Goal: Task Accomplishment & Management: Use online tool/utility

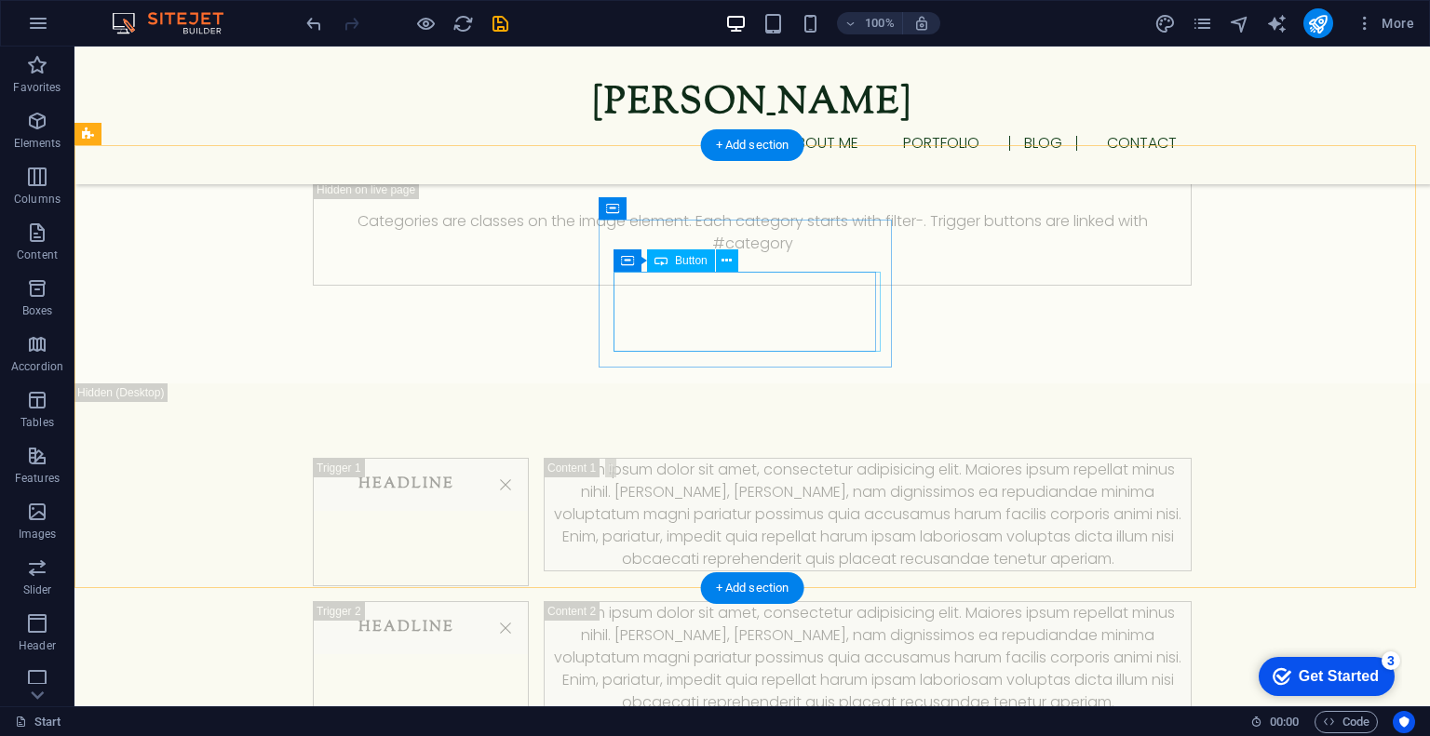
scroll to position [2940, 0]
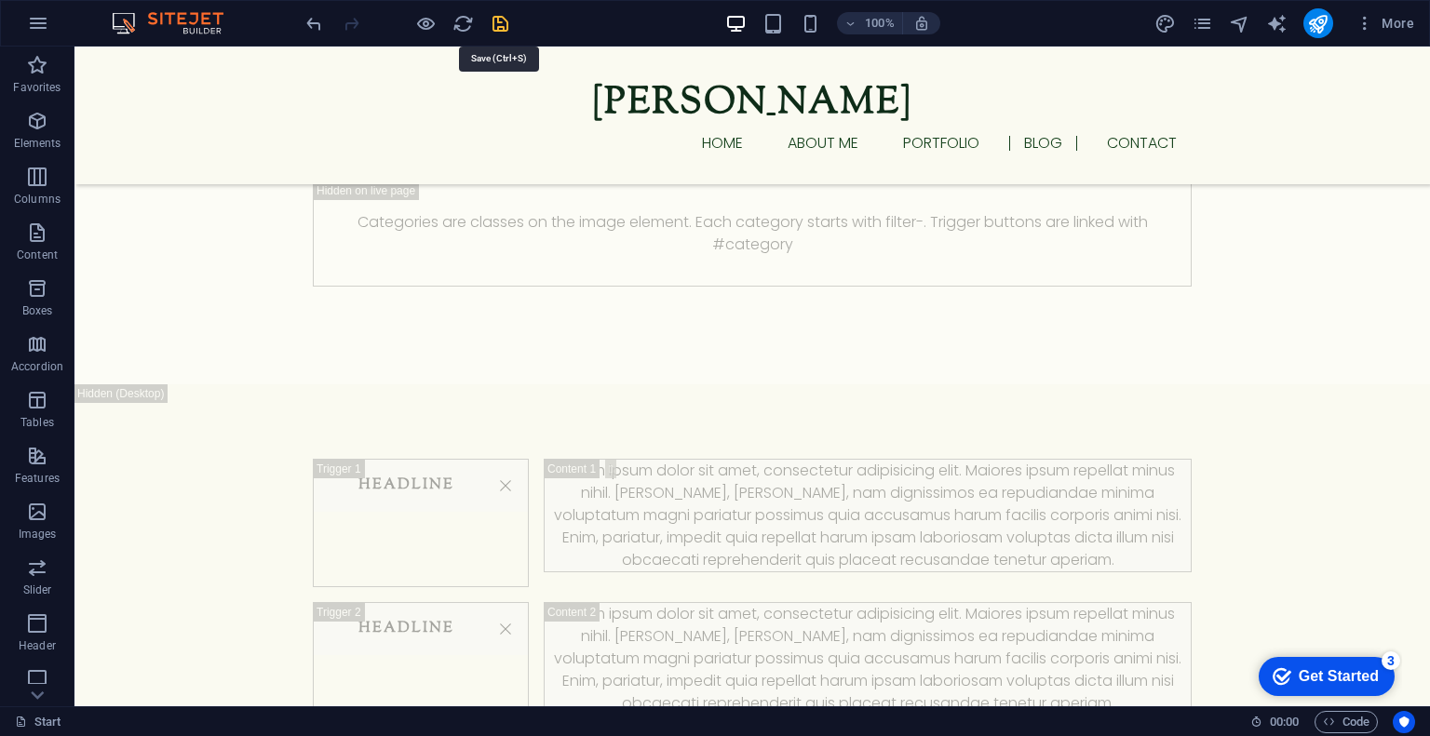
click at [500, 17] on icon "save" at bounding box center [500, 23] width 21 height 21
click at [380, 71] on icon at bounding box center [380, 66] width 10 height 20
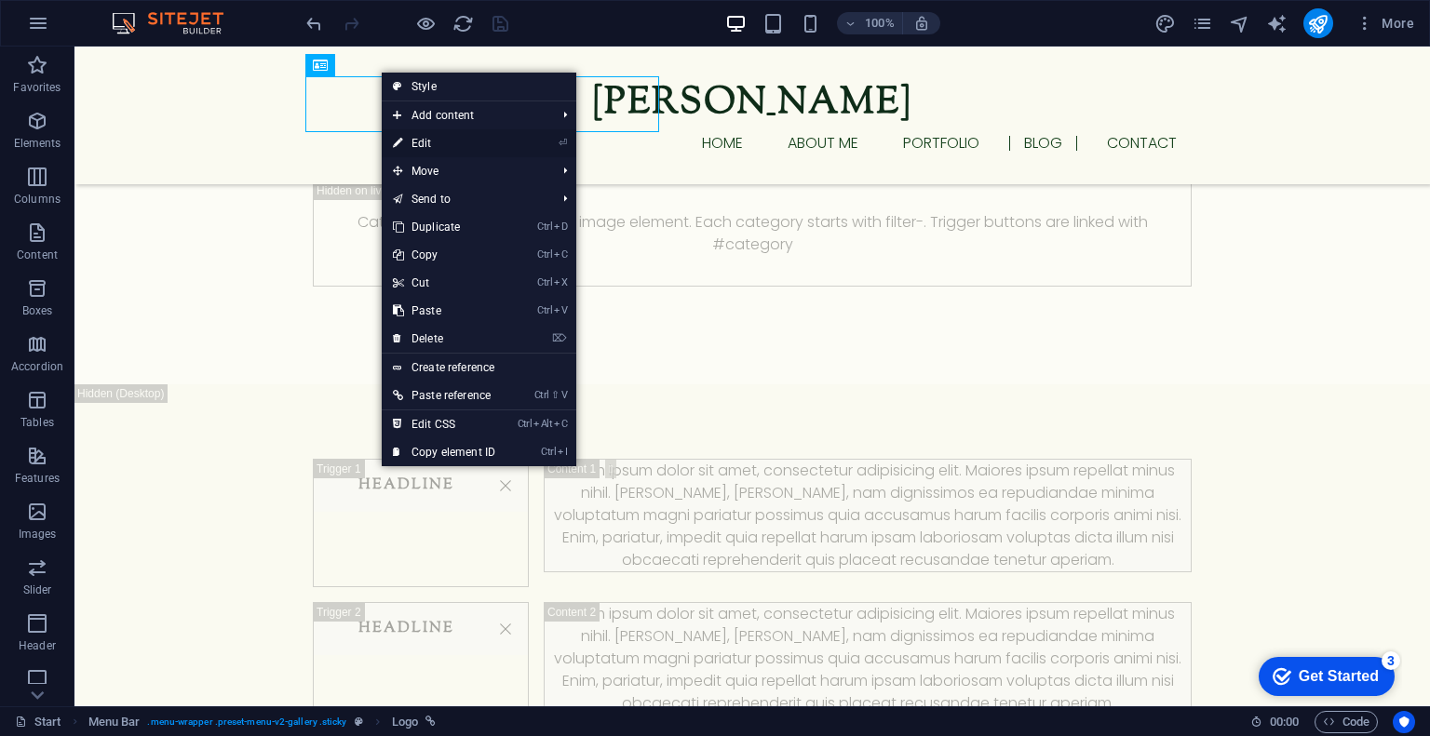
click at [410, 135] on link "⏎ Edit" at bounding box center [444, 143] width 125 height 28
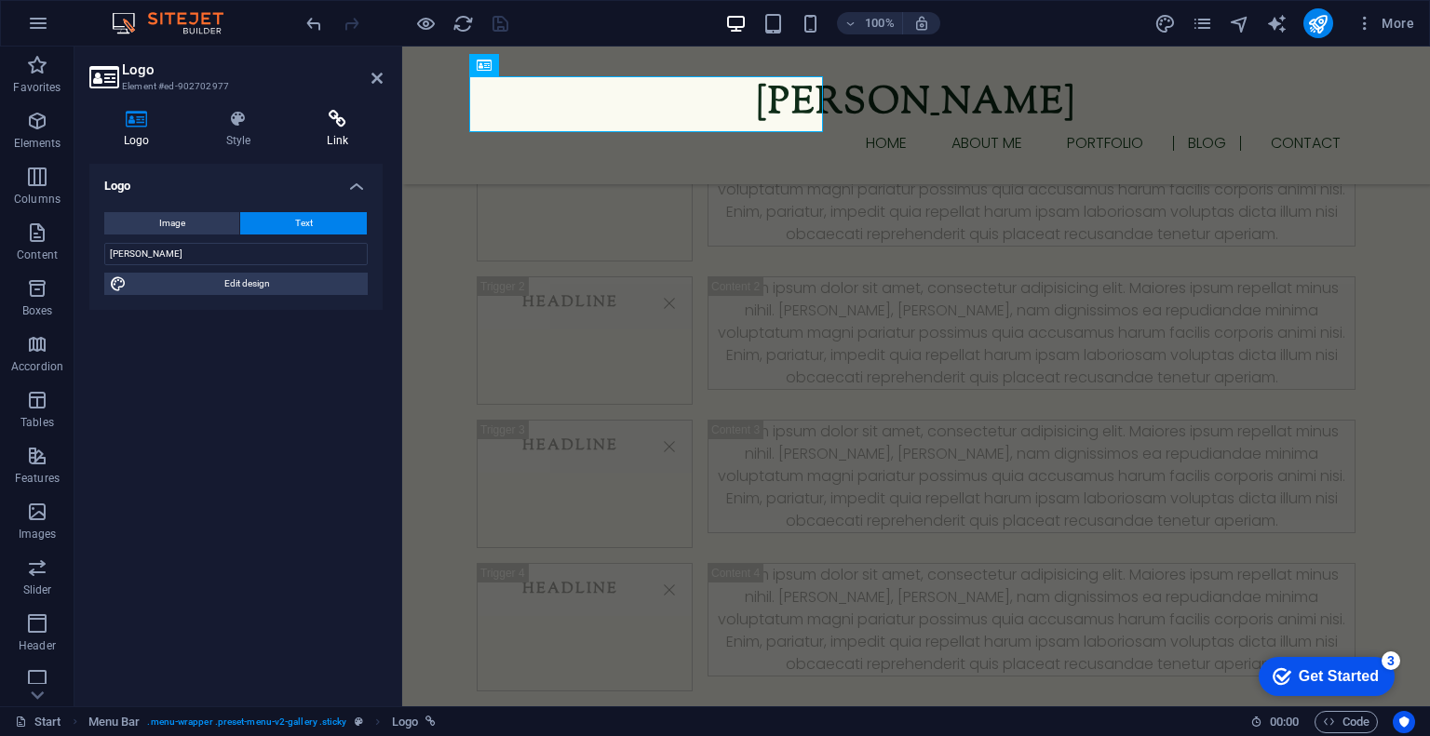
click at [361, 119] on icon at bounding box center [337, 119] width 90 height 19
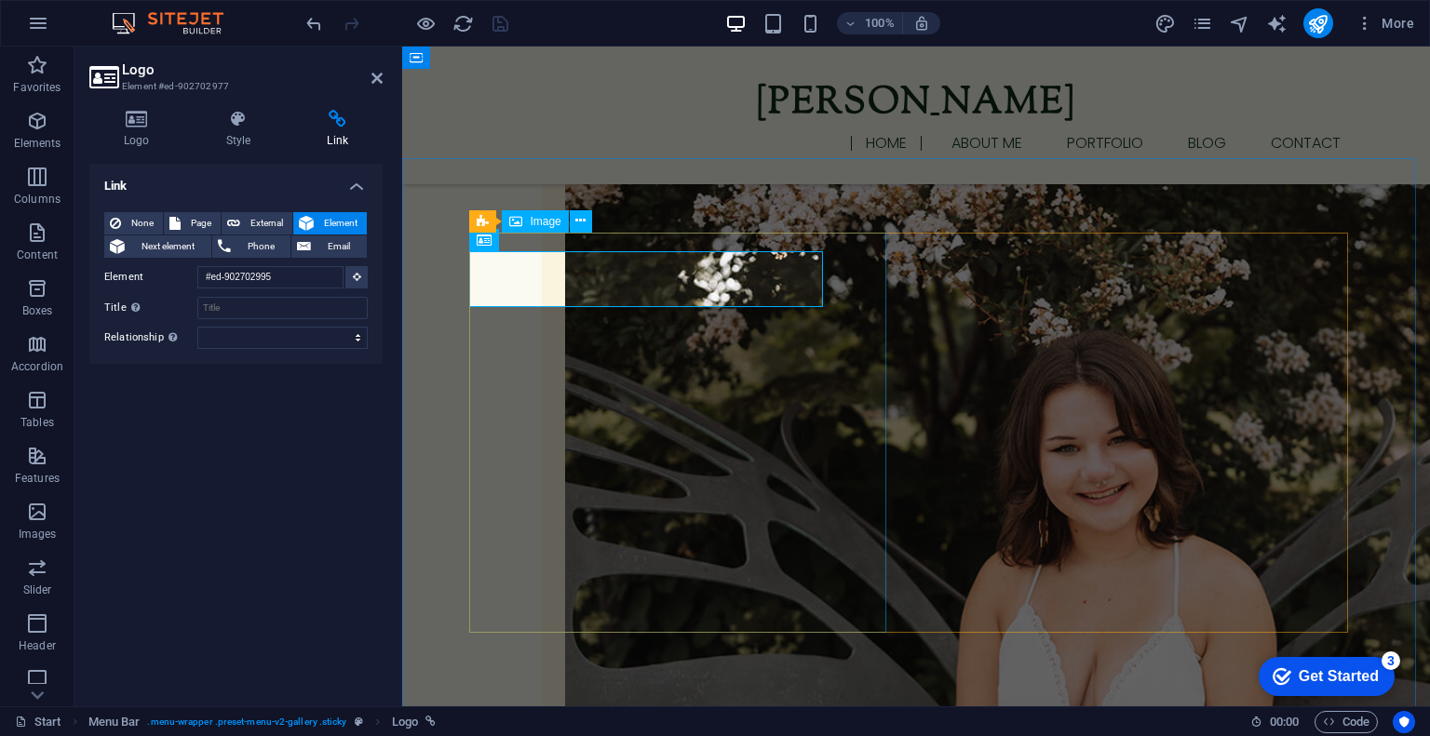
scroll to position [0, 0]
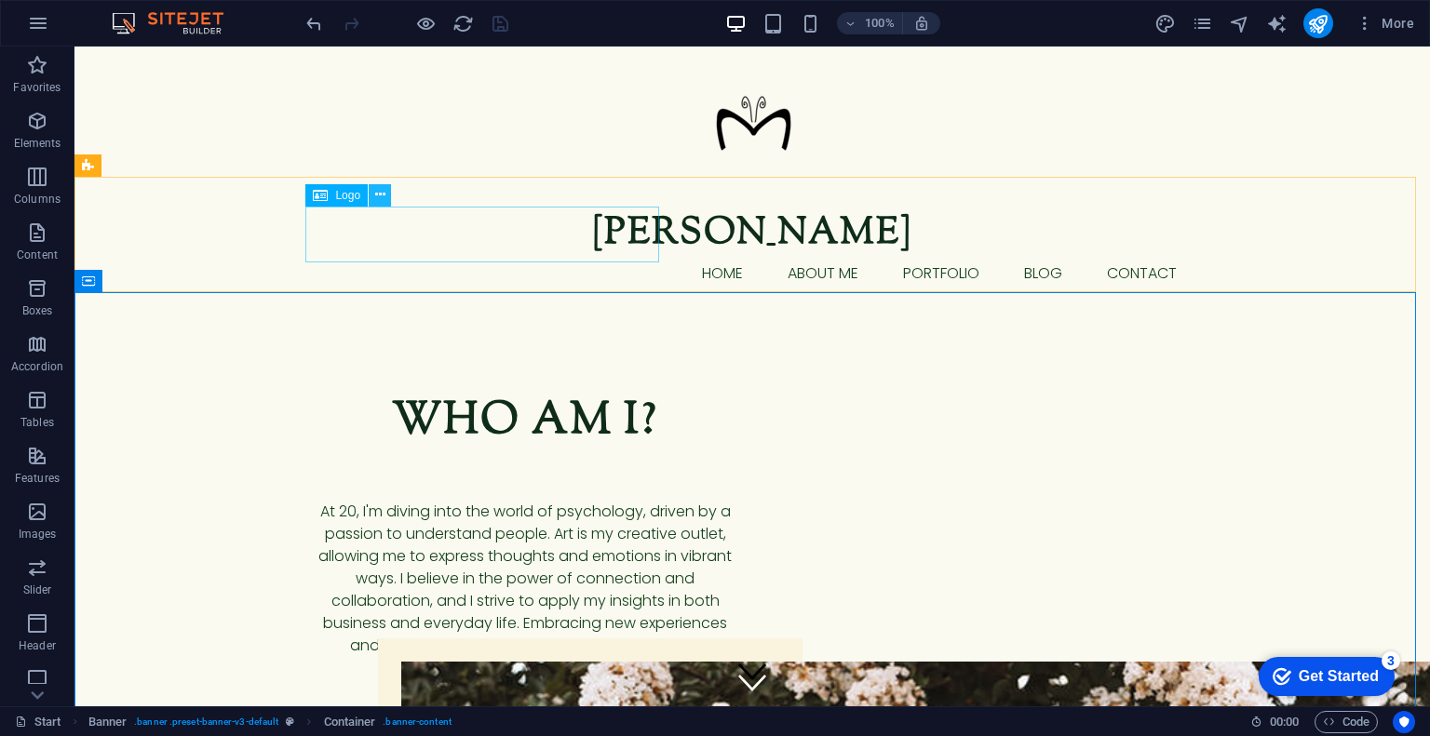
click at [376, 199] on icon at bounding box center [380, 195] width 10 height 20
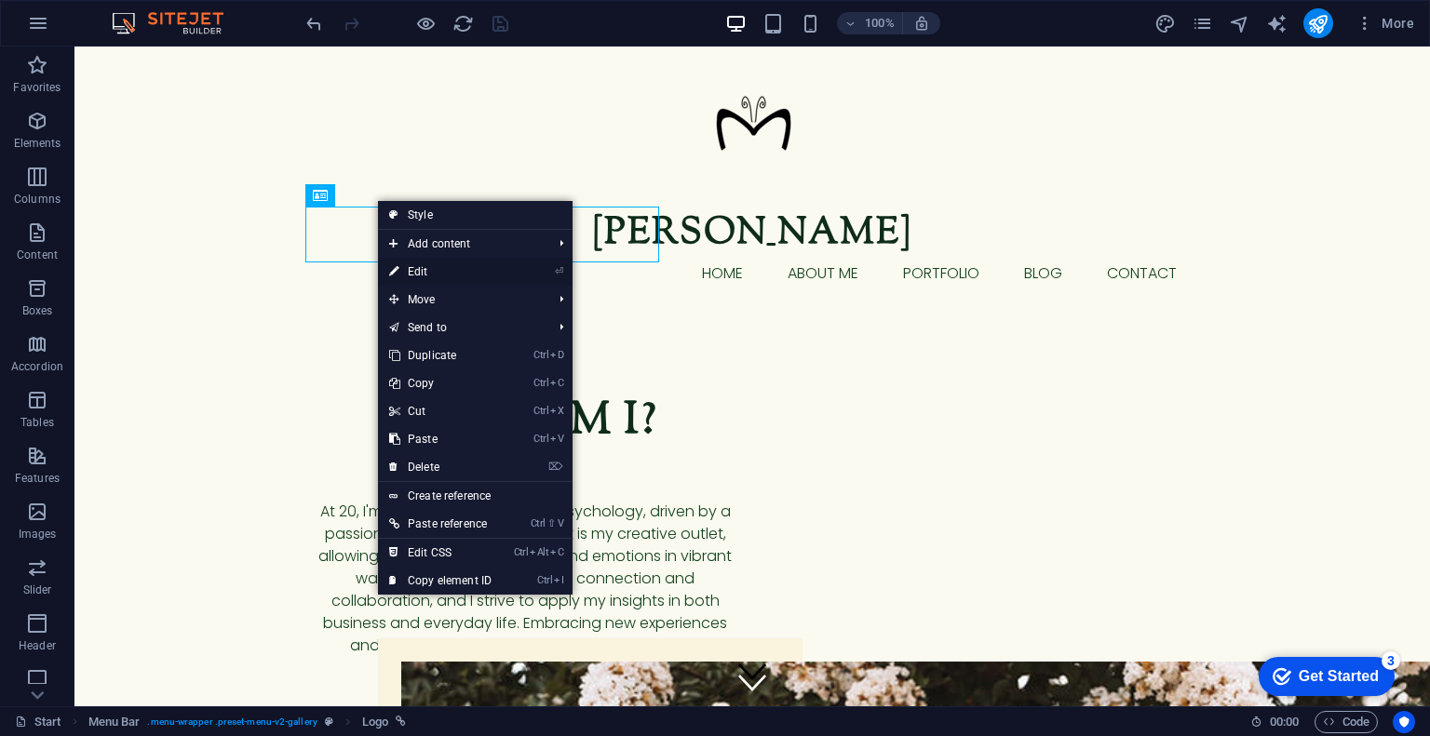
click at [409, 273] on link "⏎ Edit" at bounding box center [440, 272] width 125 height 28
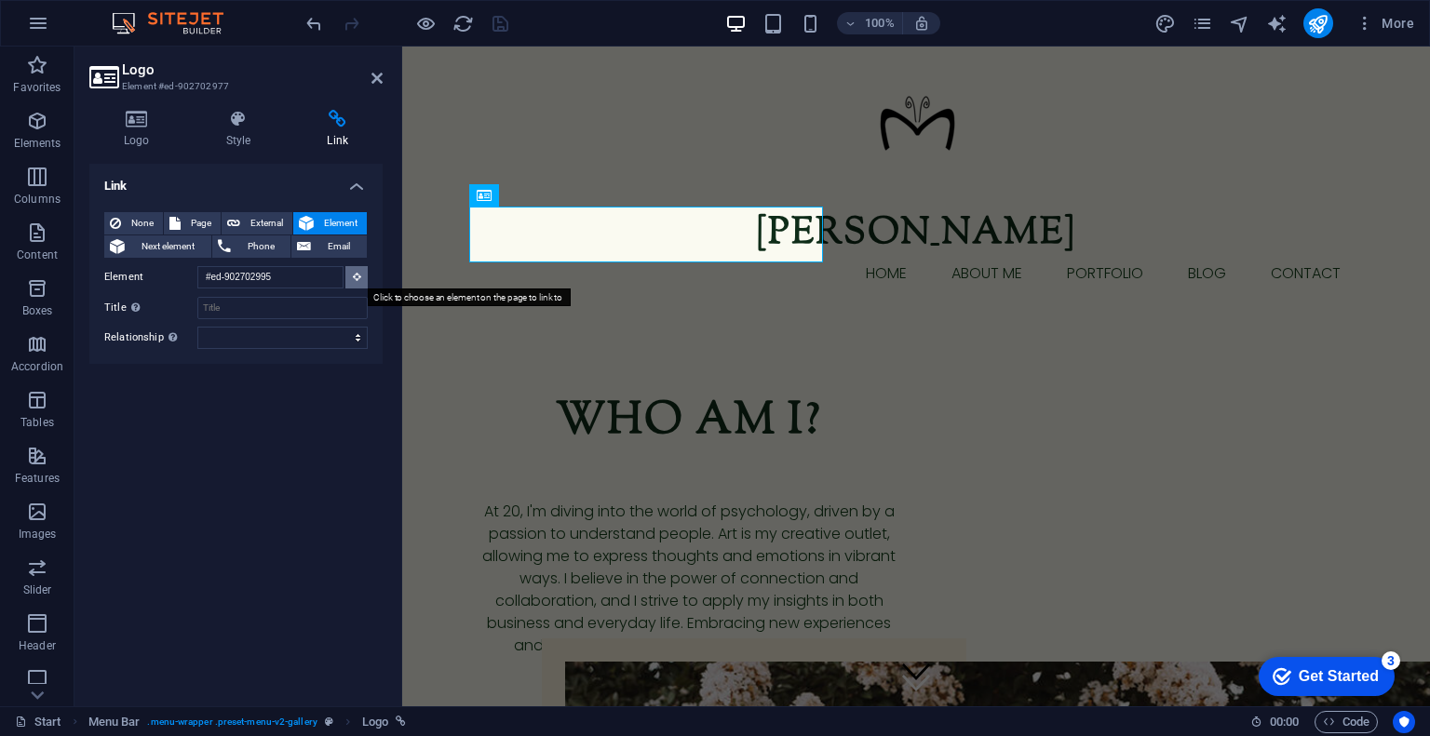
click at [348, 269] on button at bounding box center [356, 277] width 22 height 22
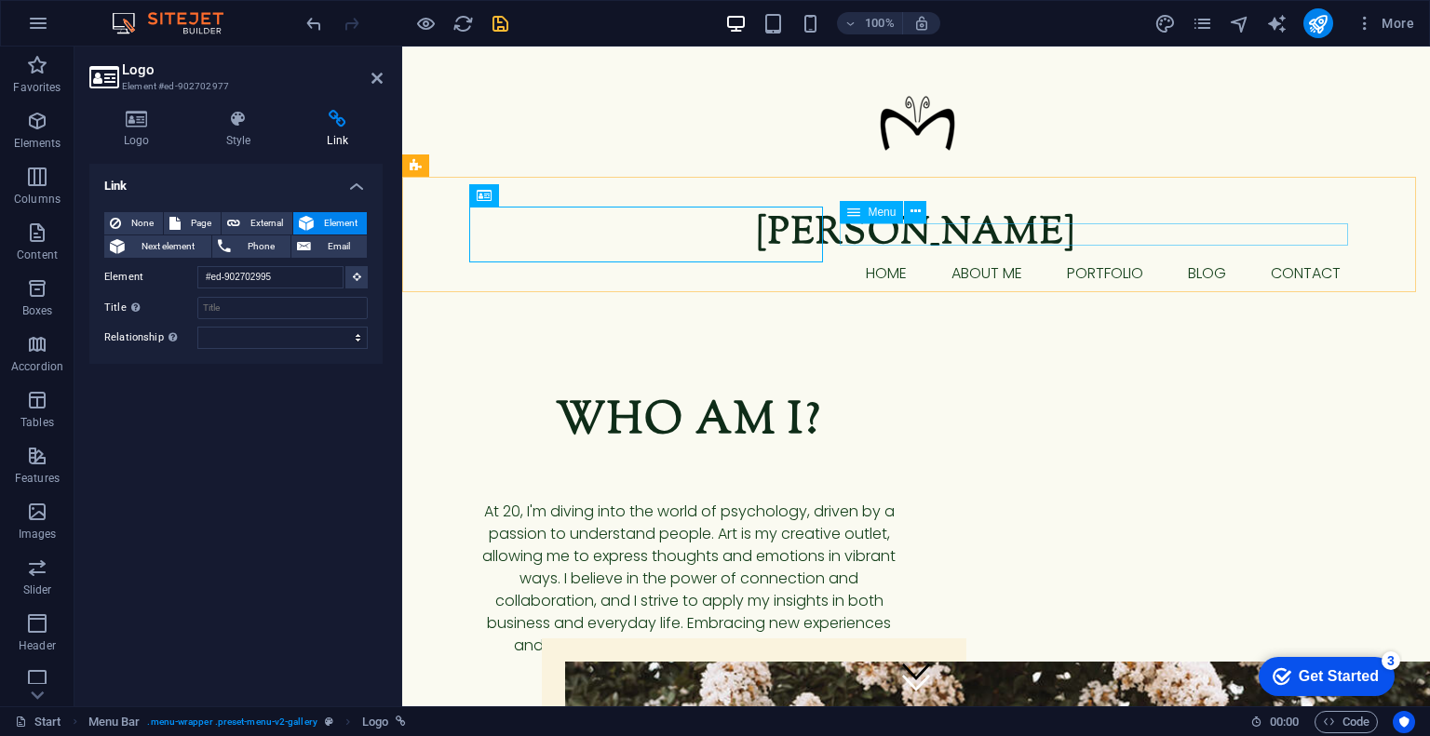
click at [862, 262] on nav "Home About me Portfolio blog Contact" at bounding box center [916, 273] width 879 height 22
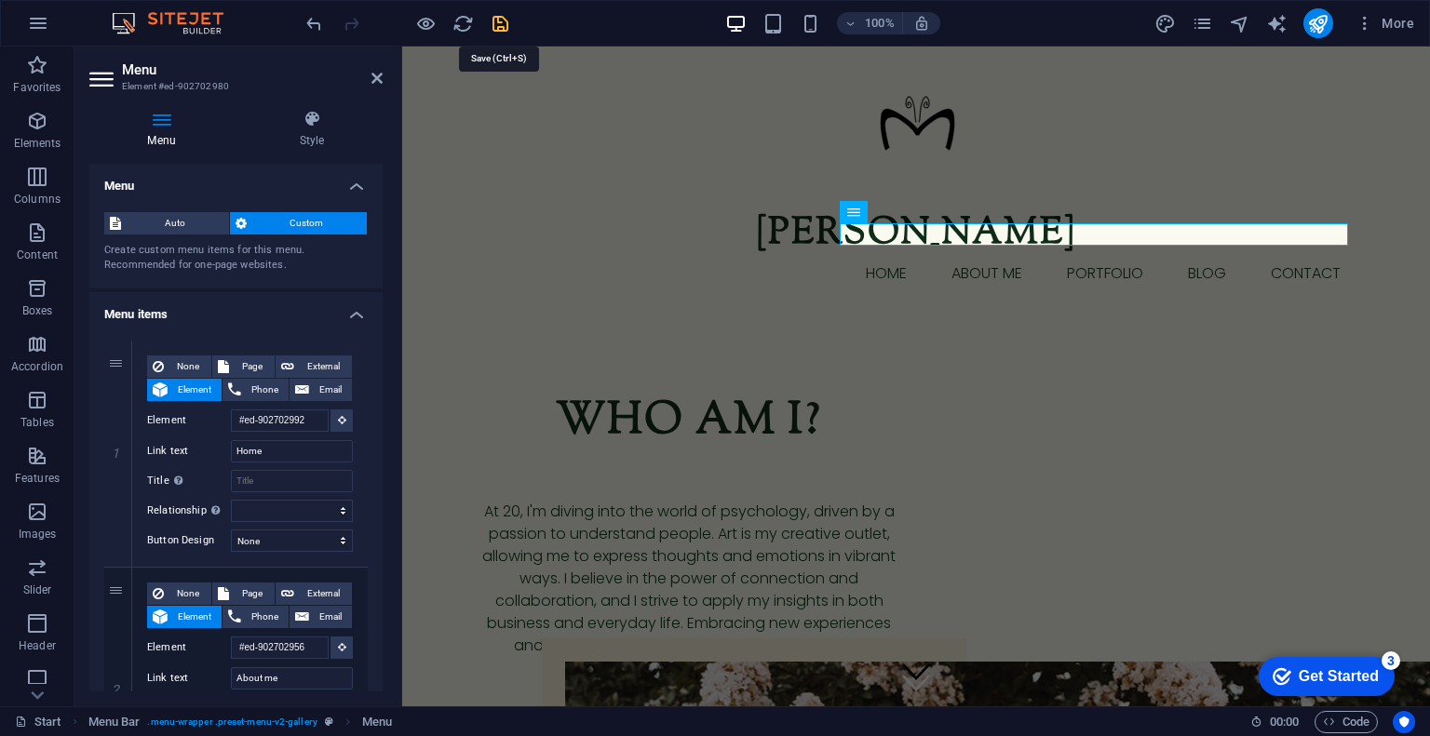
click at [493, 25] on icon "save" at bounding box center [500, 23] width 21 height 21
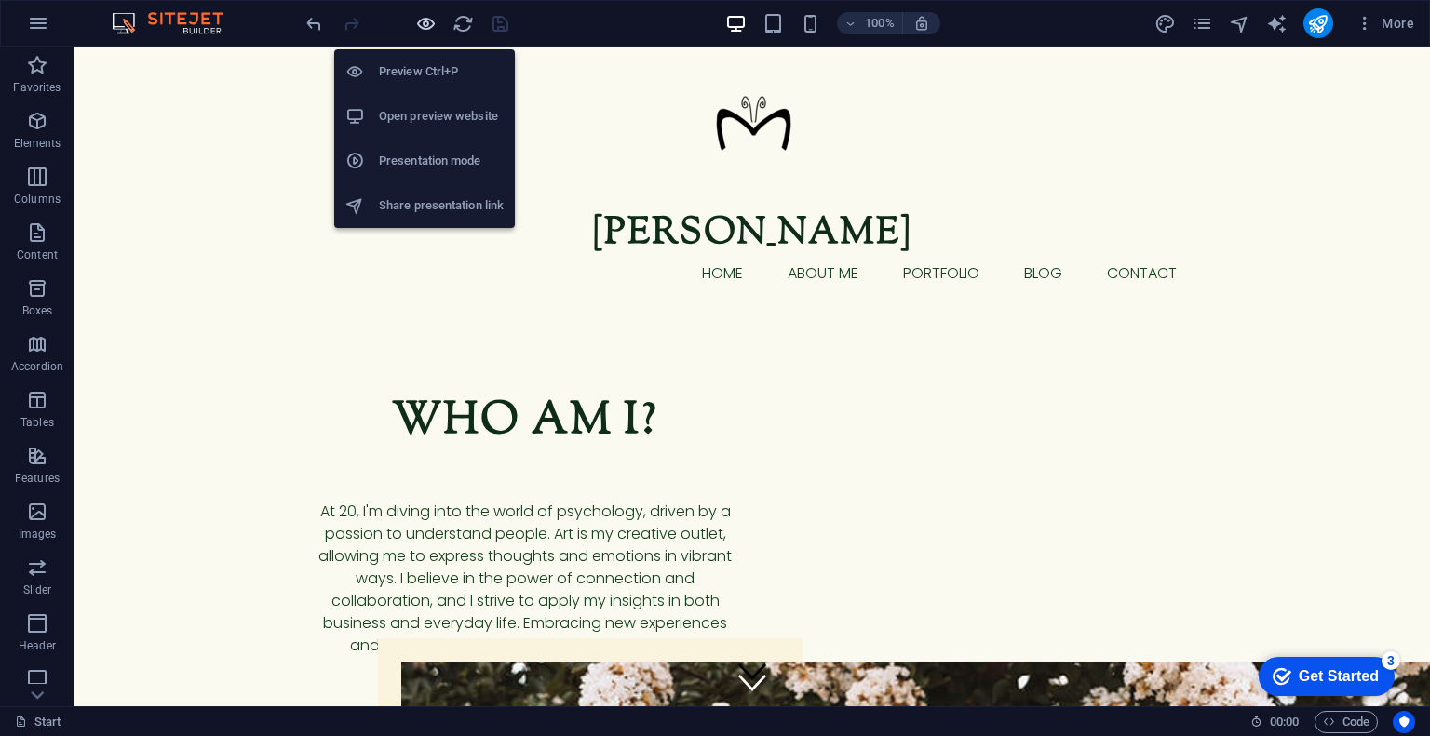
click at [423, 32] on icon "button" at bounding box center [425, 23] width 21 height 21
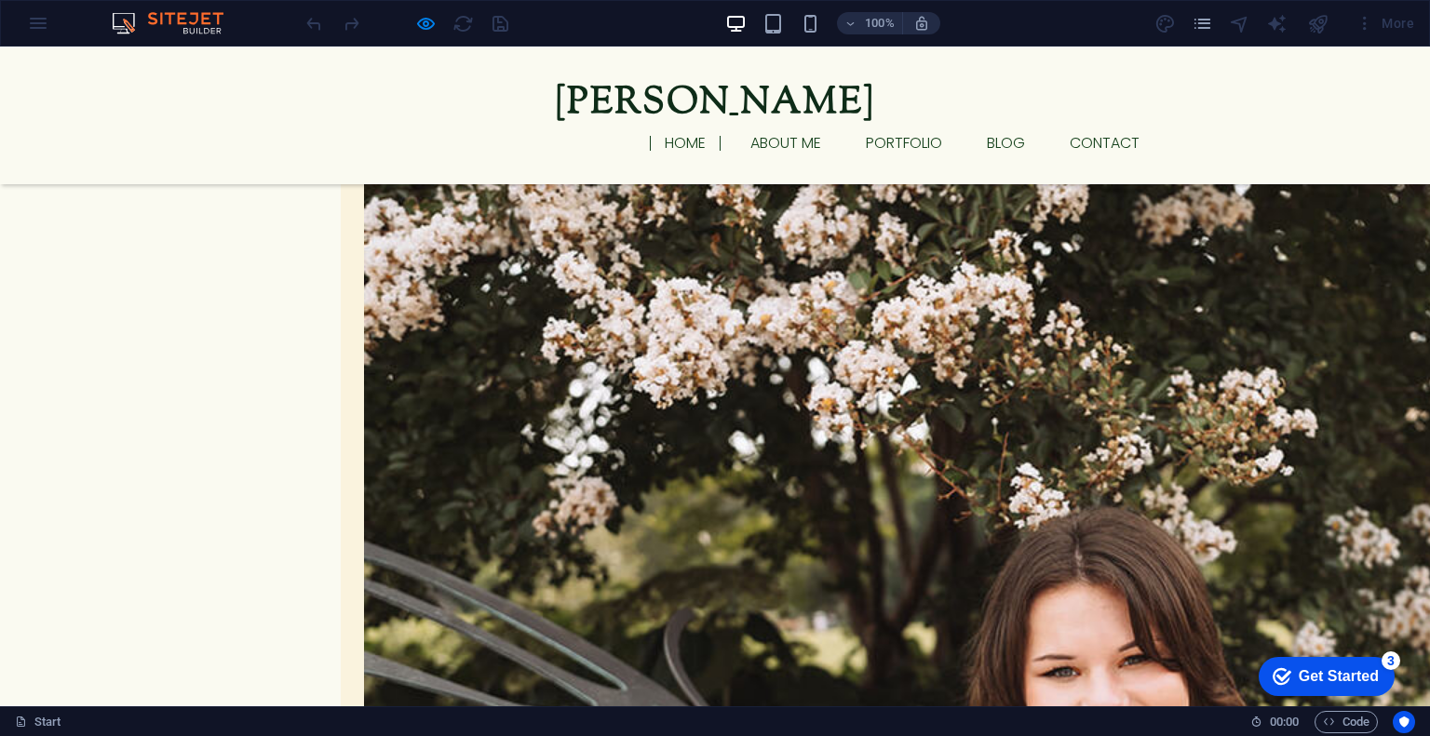
scroll to position [577, 0]
click at [764, 110] on div "Who am i? At 20, I'm diving into the world of psychology, driven by a passion t…" at bounding box center [714, 675] width 879 height 1770
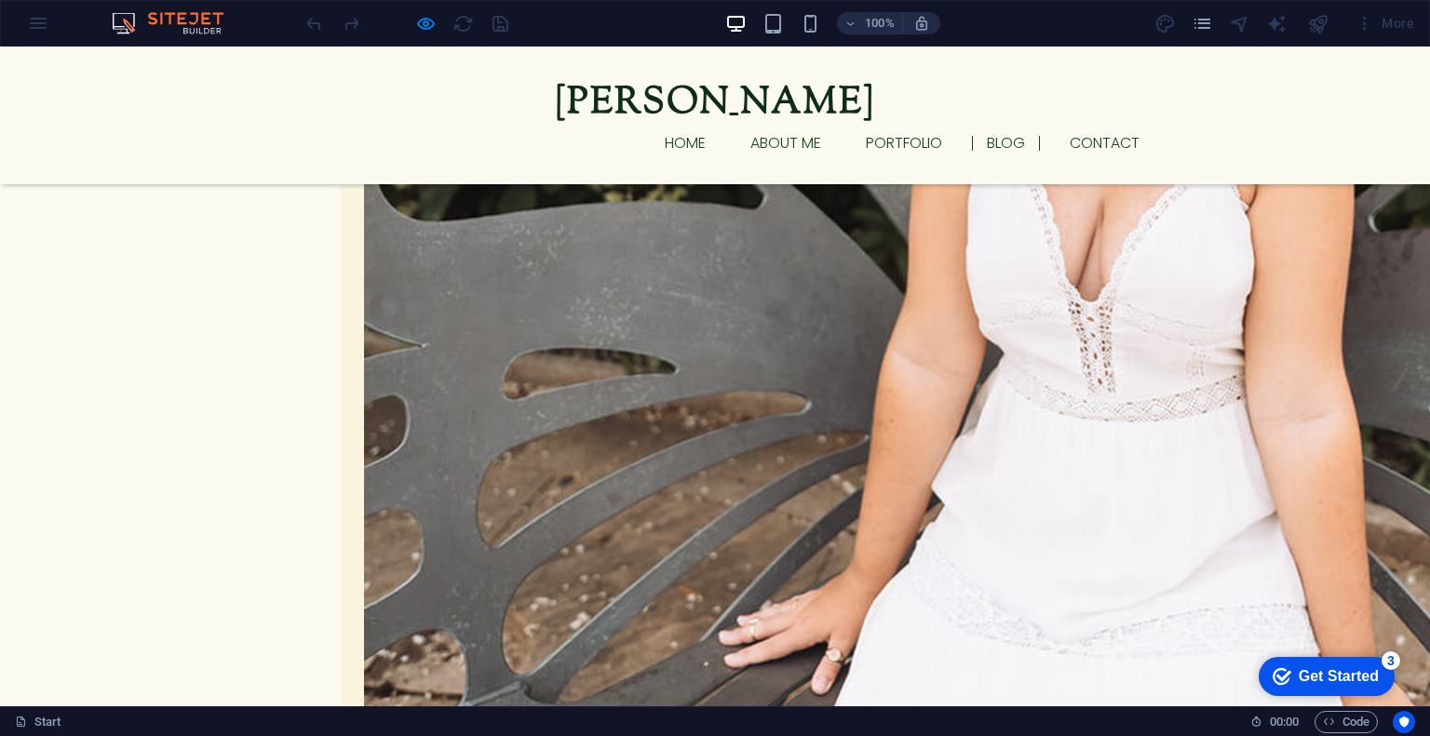
scroll to position [1332, 0]
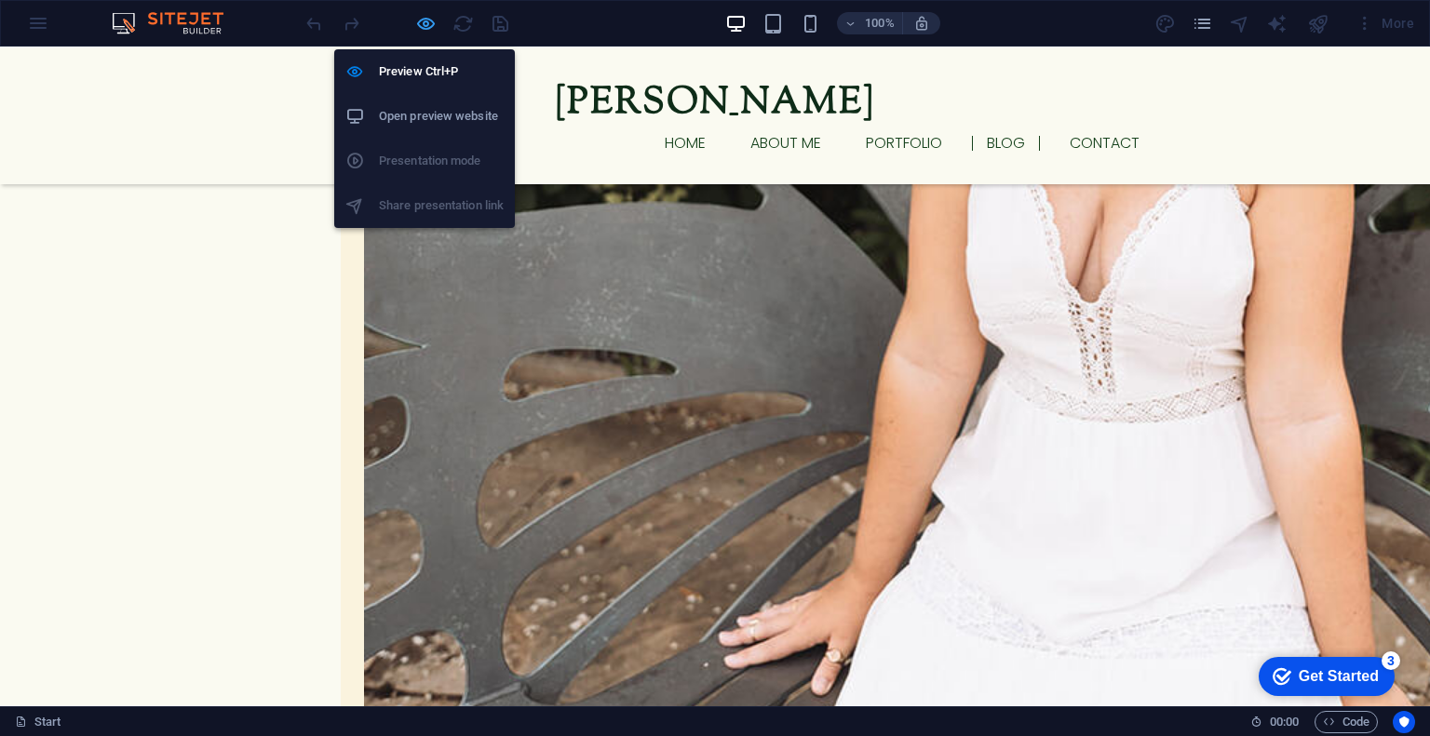
click at [427, 23] on icon "button" at bounding box center [425, 23] width 21 height 21
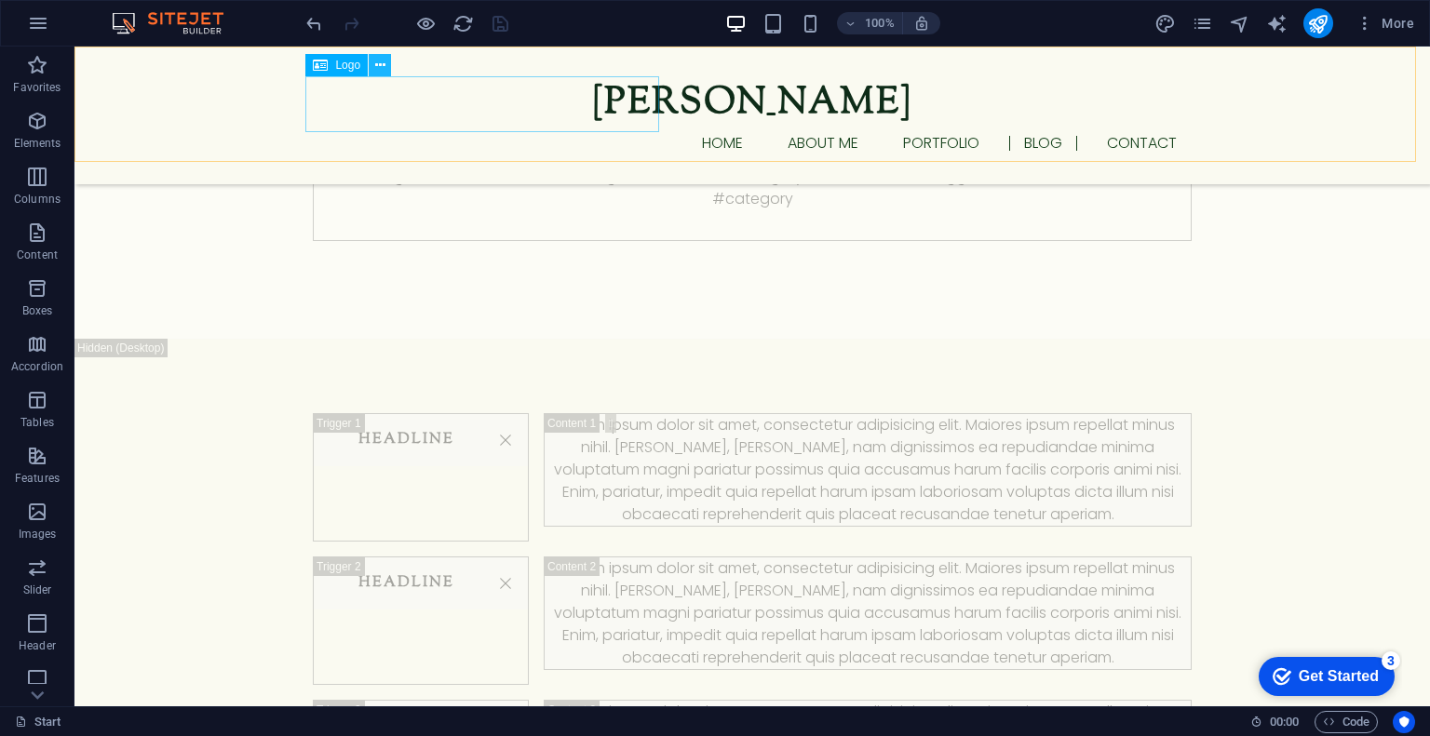
click at [380, 71] on icon at bounding box center [380, 66] width 10 height 20
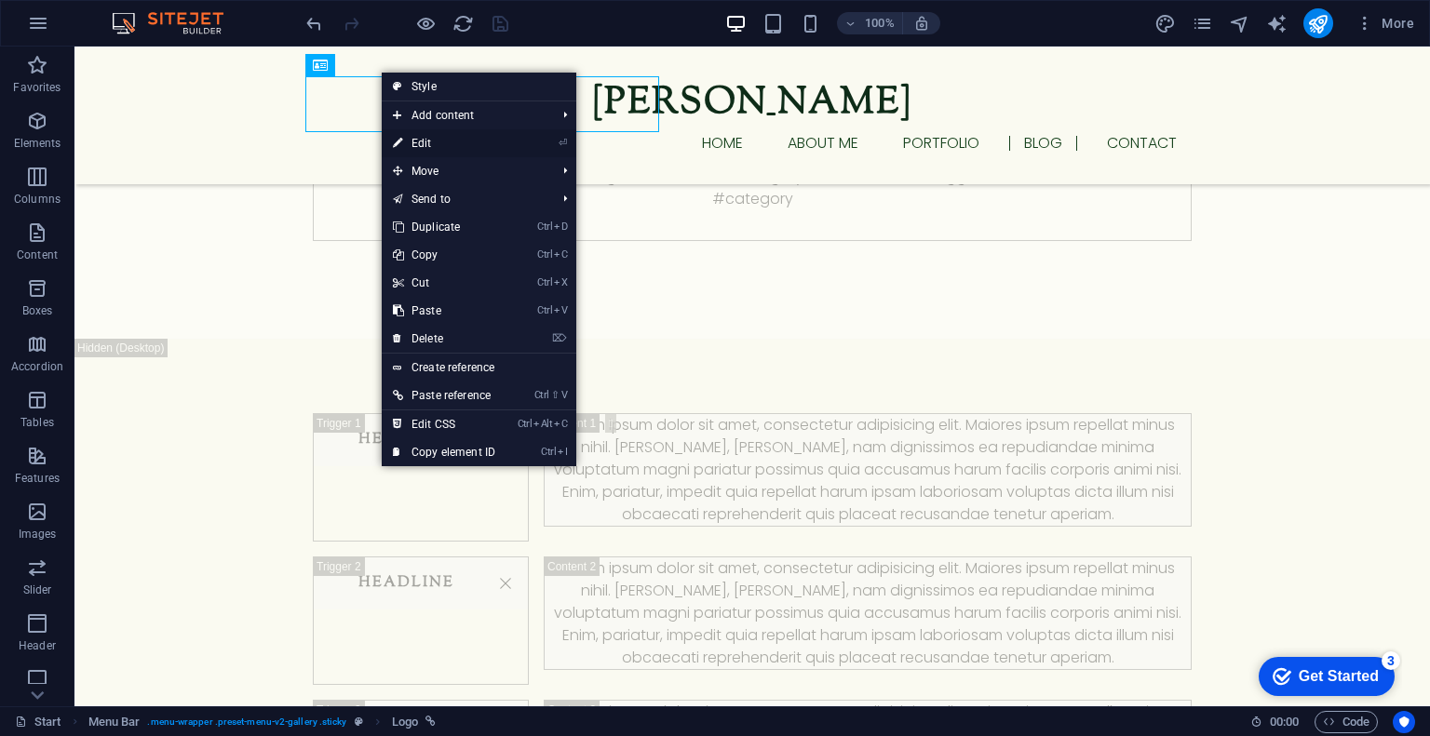
click at [408, 137] on link "⏎ Edit" at bounding box center [444, 143] width 125 height 28
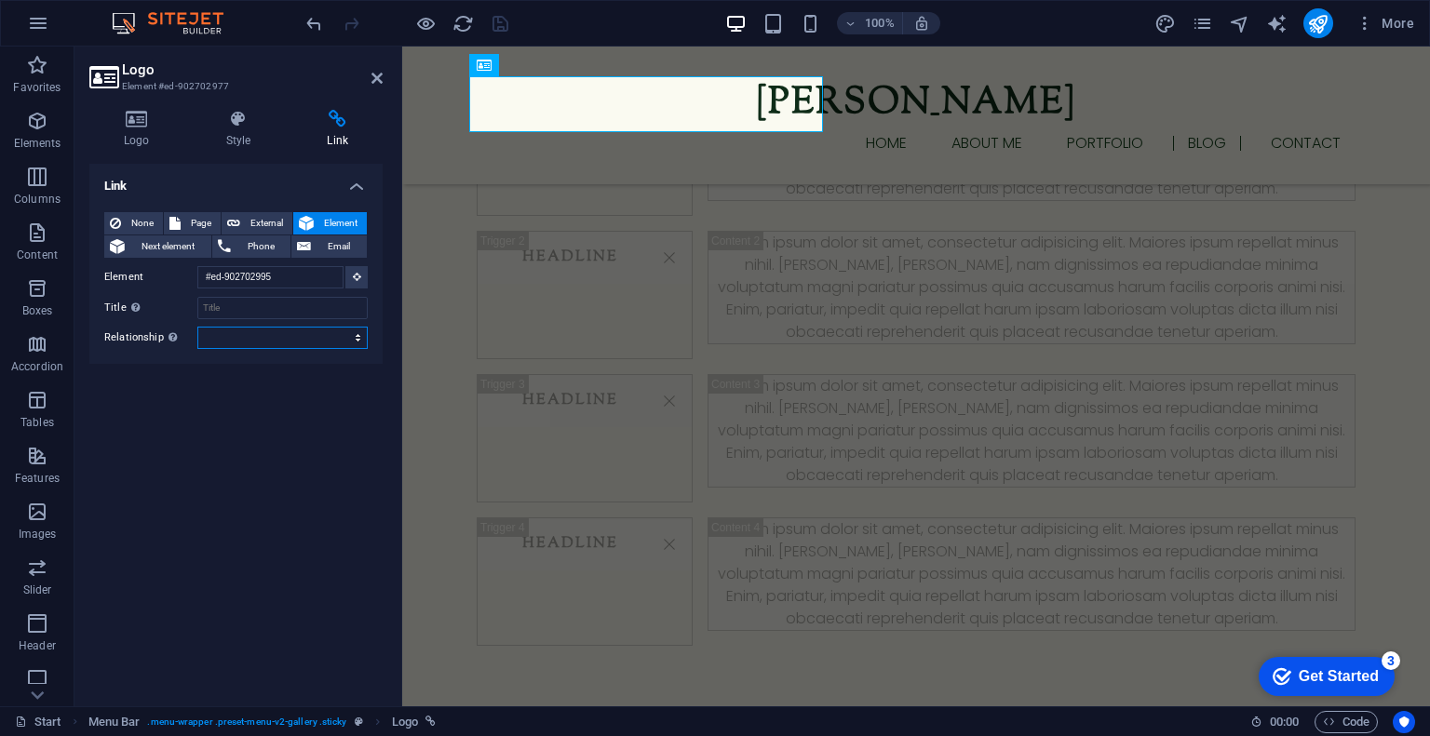
click at [350, 335] on select "alternate author bookmark external help license next nofollow noreferrer noopen…" at bounding box center [282, 338] width 170 height 22
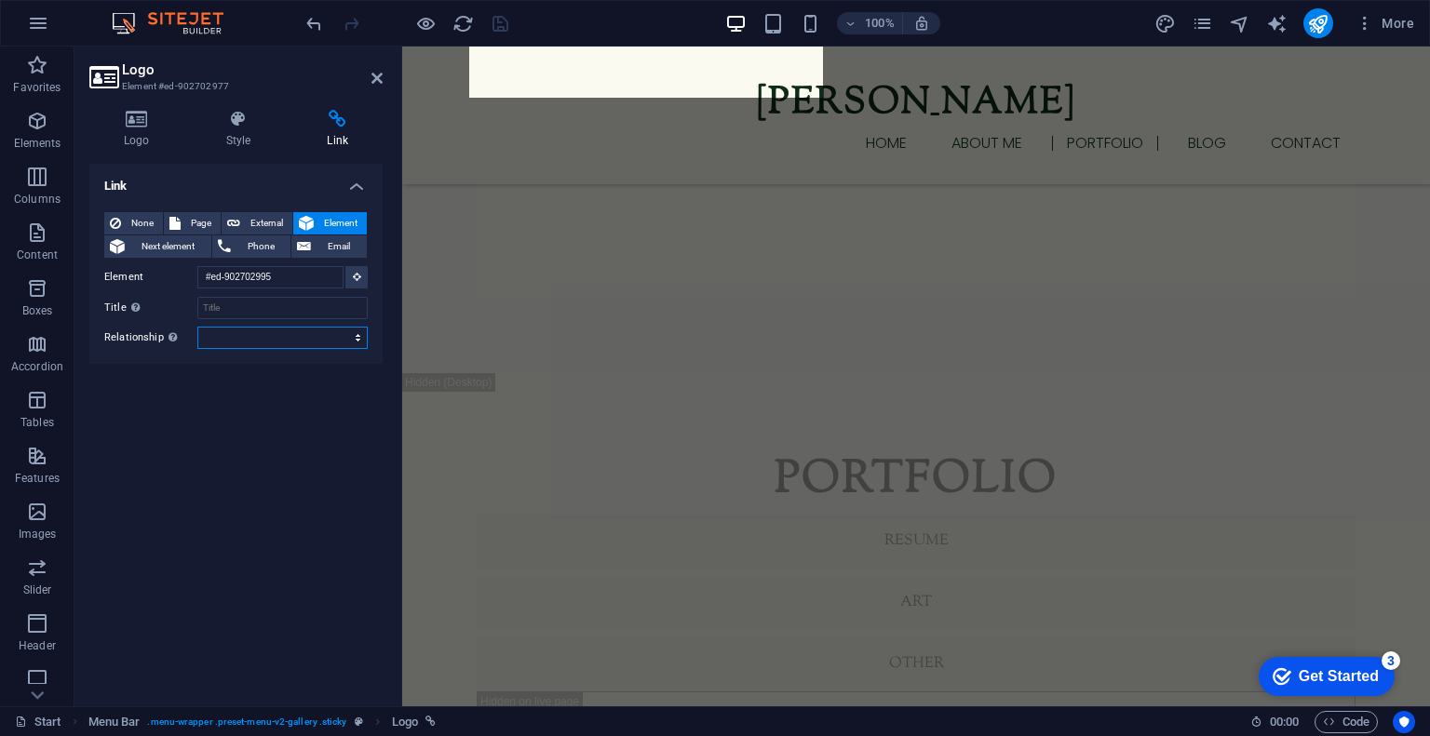
scroll to position [2755, 0]
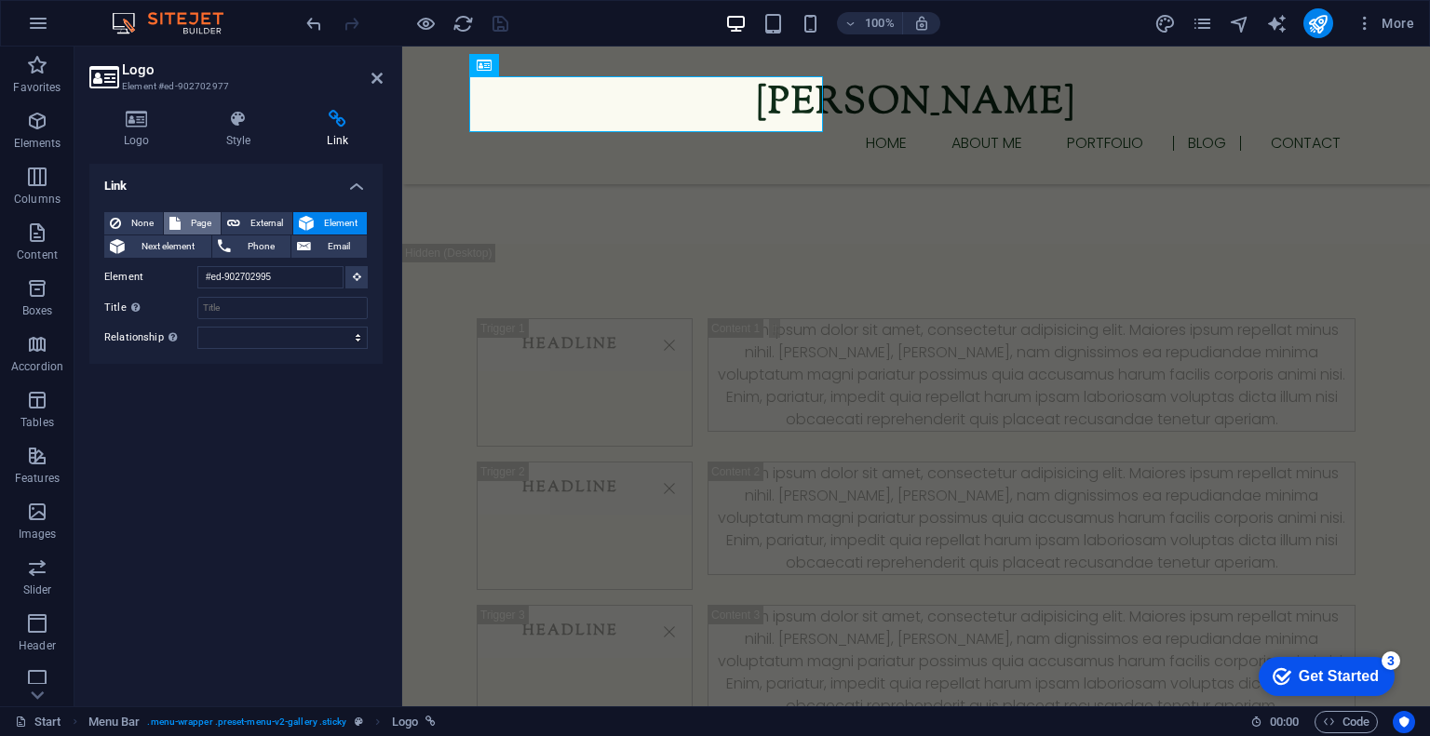
click at [205, 217] on span "Page" at bounding box center [200, 223] width 29 height 22
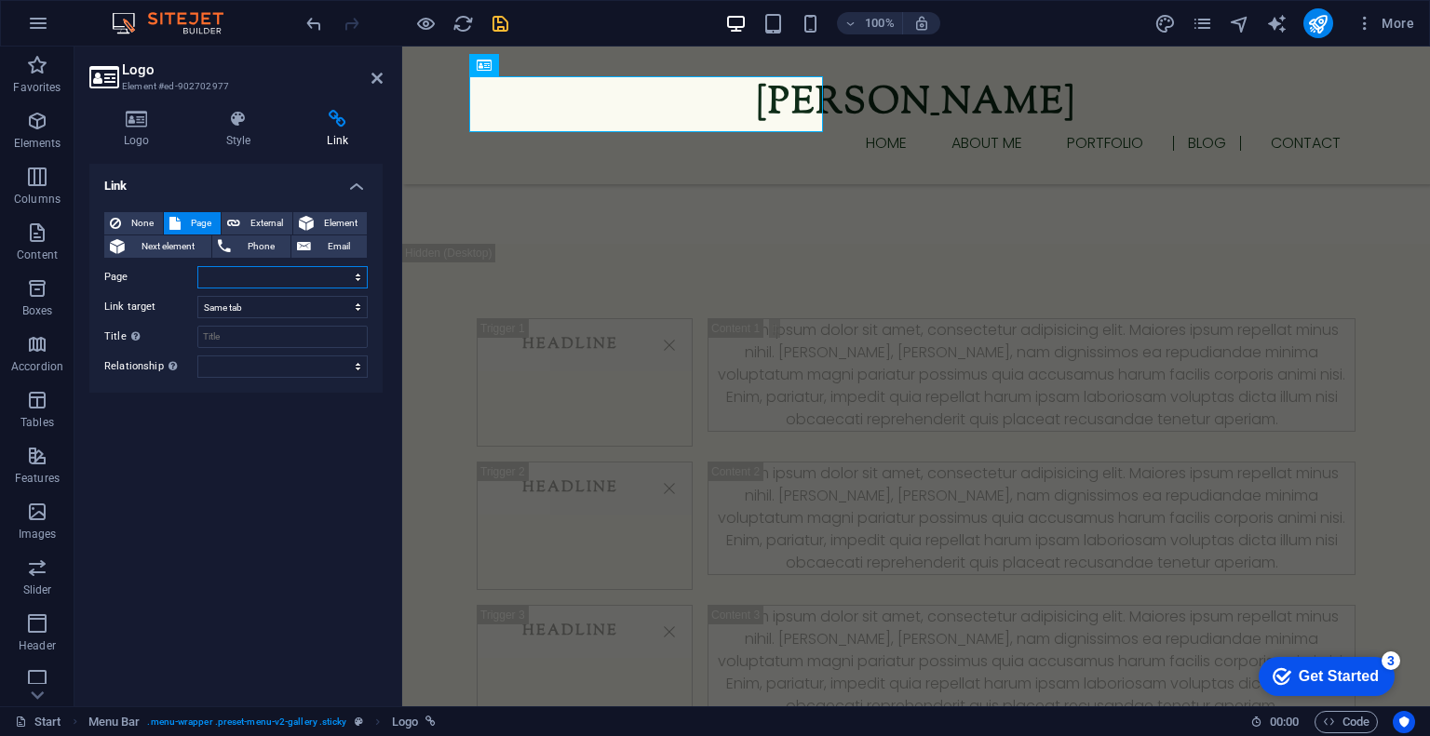
click at [252, 281] on select "Start August Blogs September Blogs October Blogs November Blogs December Blogs" at bounding box center [282, 277] width 170 height 22
select select "0"
click at [197, 266] on select "Start August Blogs September Blogs October Blogs November Blogs December Blogs" at bounding box center [282, 277] width 170 height 22
click at [499, 18] on icon "save" at bounding box center [500, 23] width 21 height 21
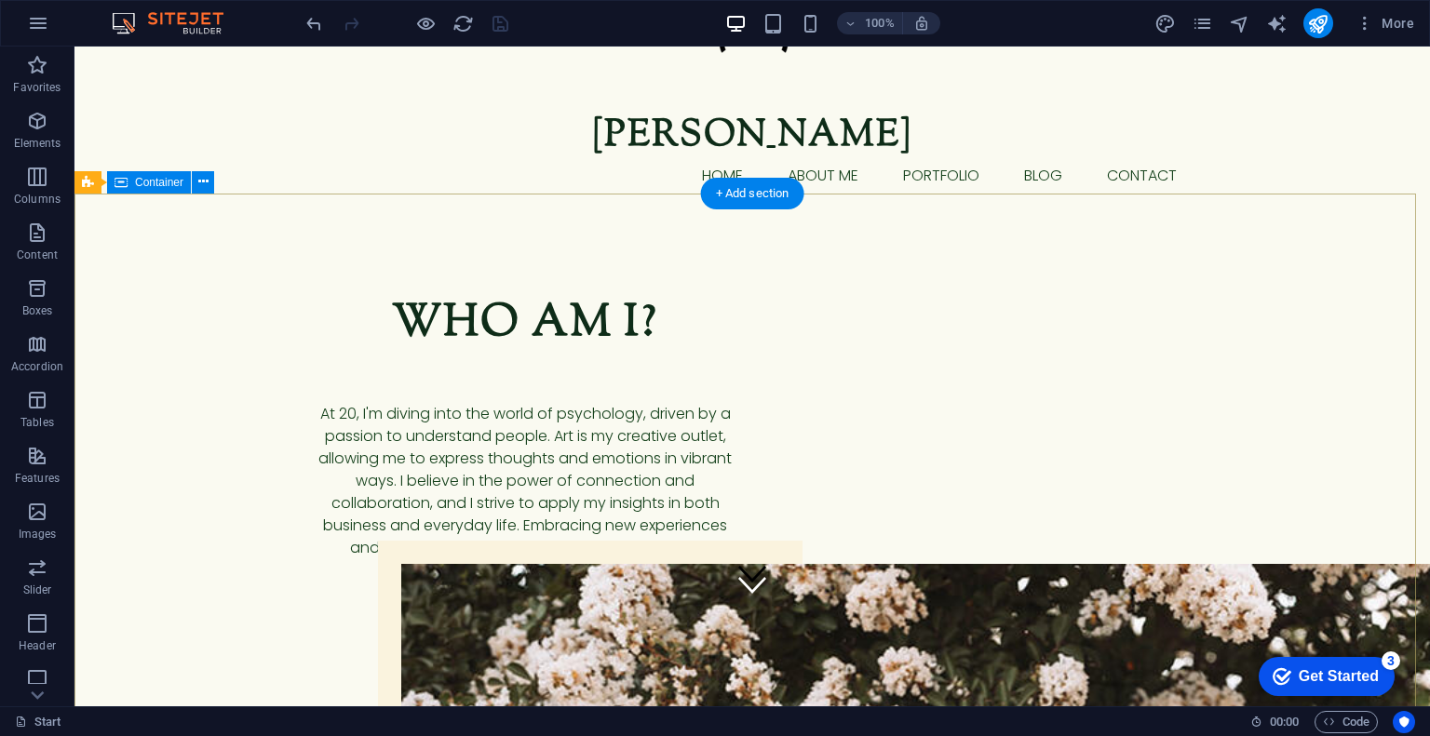
scroll to position [0, 0]
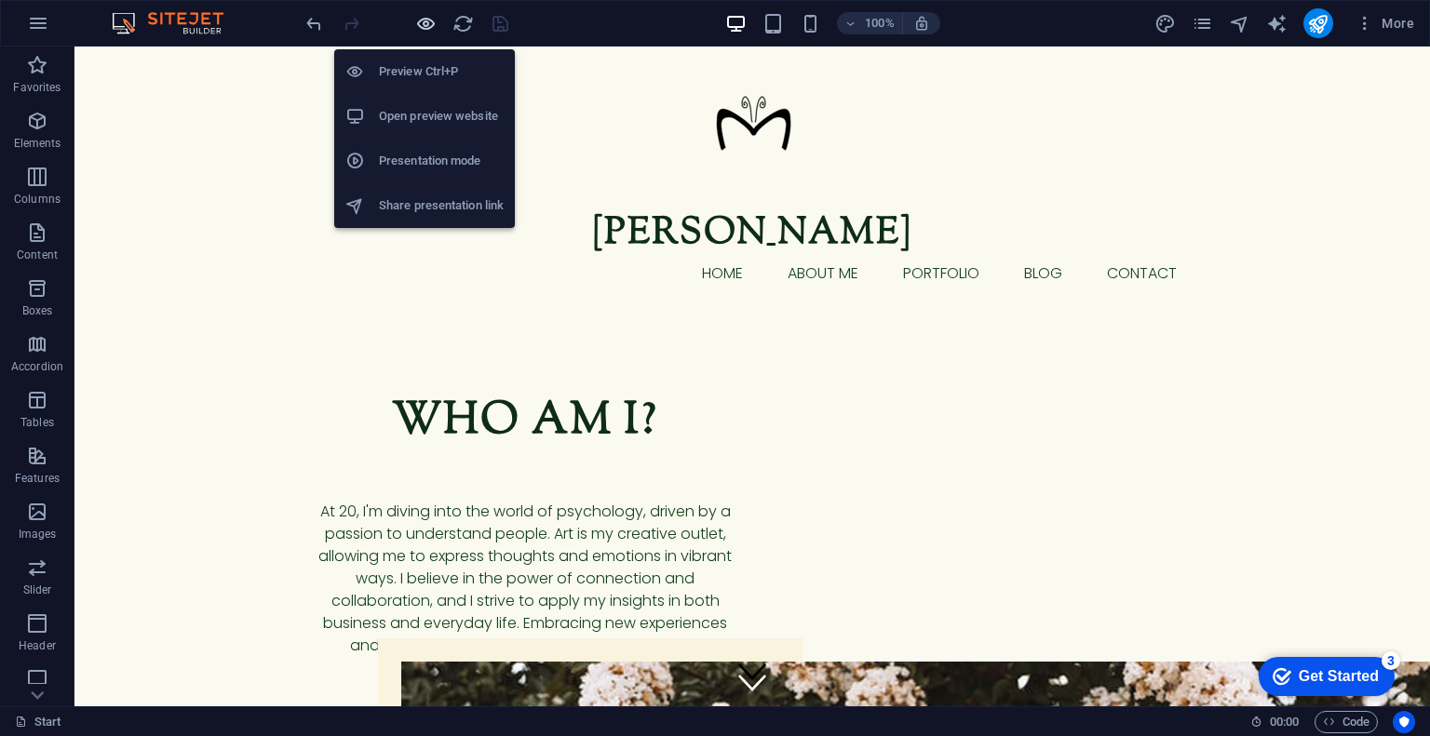
click at [429, 21] on icon "button" at bounding box center [425, 23] width 21 height 21
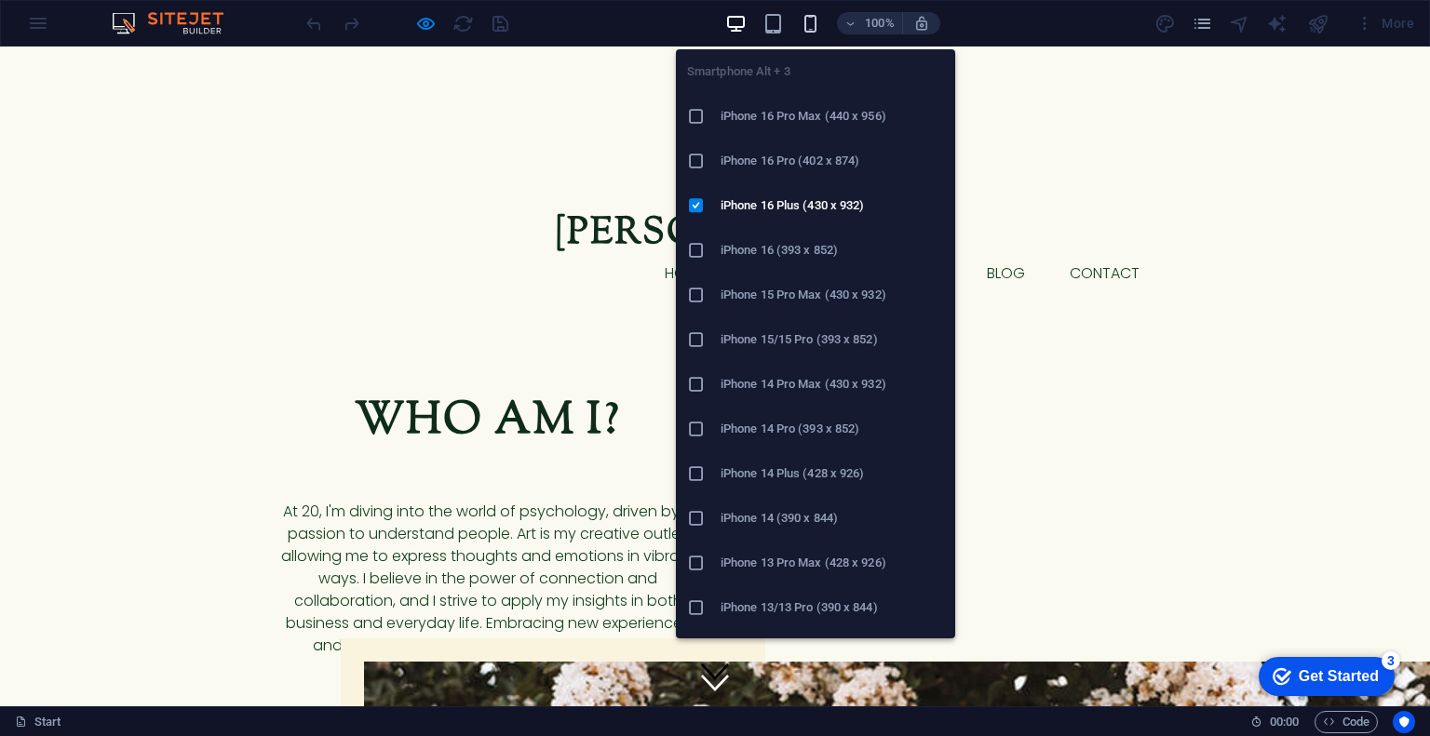
click at [817, 25] on icon "button" at bounding box center [809, 23] width 21 height 21
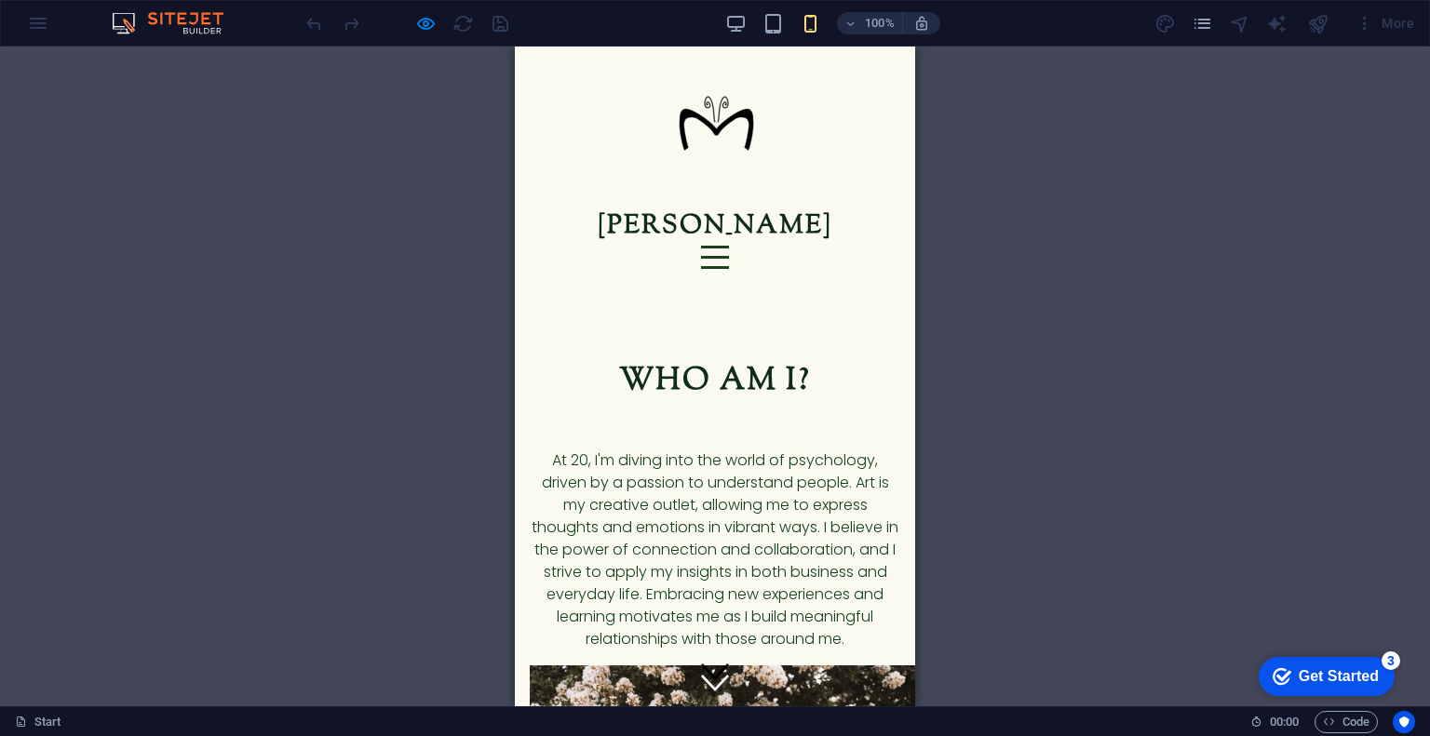
click at [729, 246] on div at bounding box center [715, 257] width 28 height 23
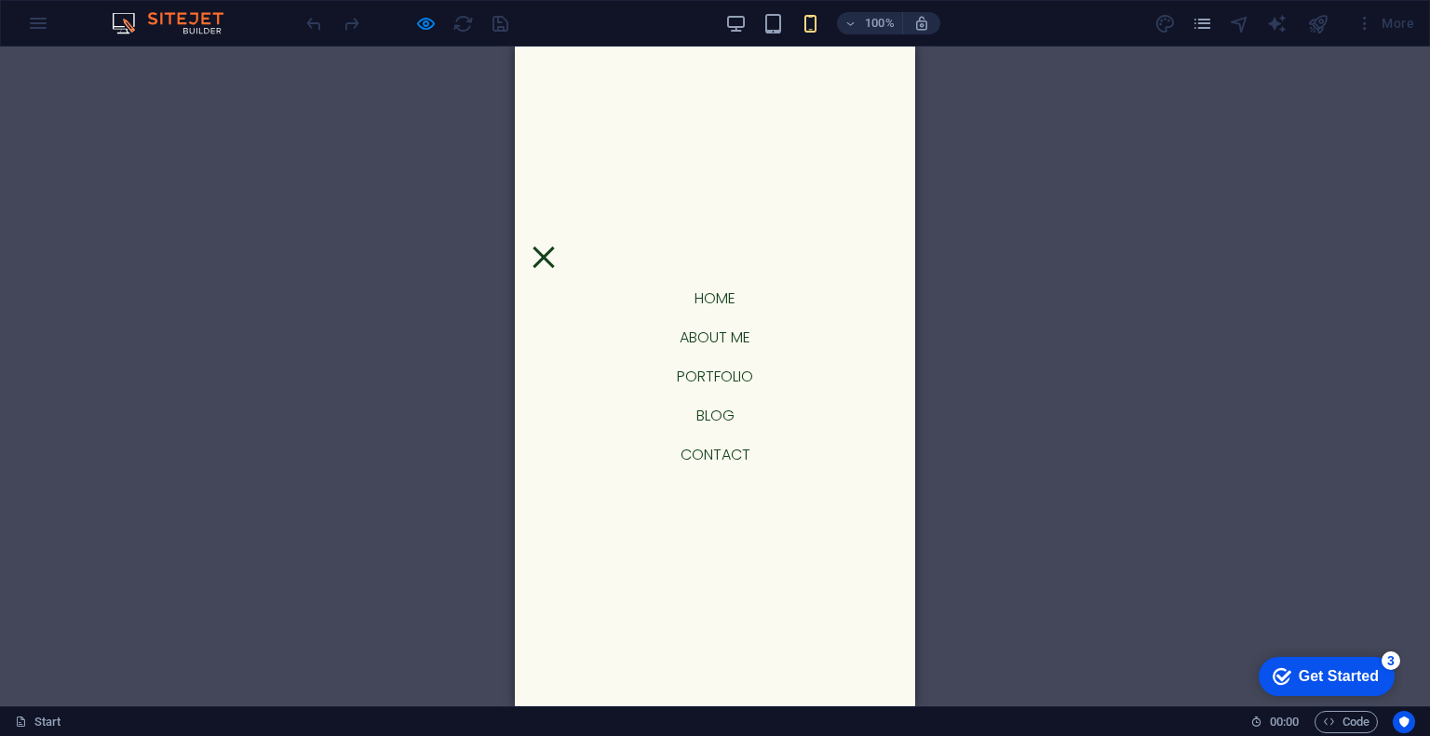
click at [699, 301] on link "Home" at bounding box center [714, 298] width 71 height 15
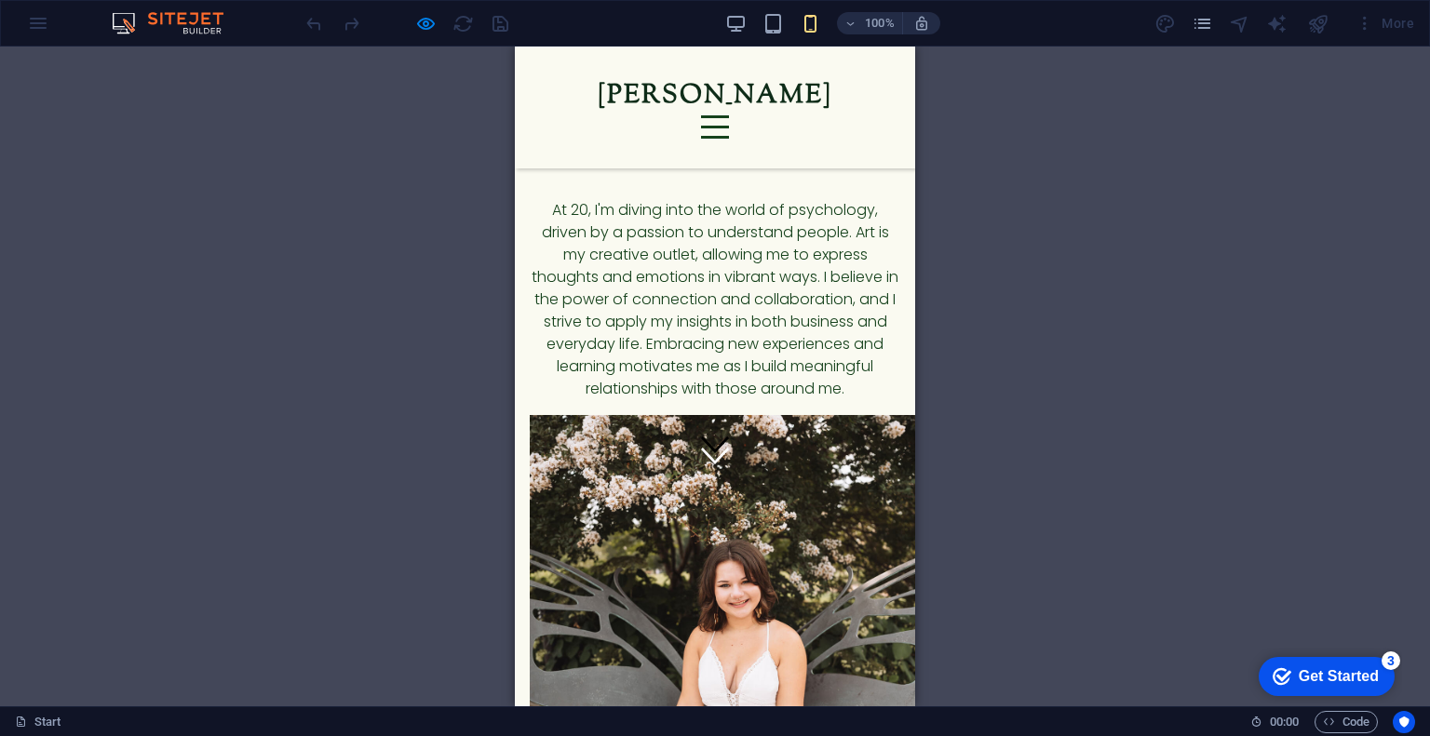
scroll to position [228, 0]
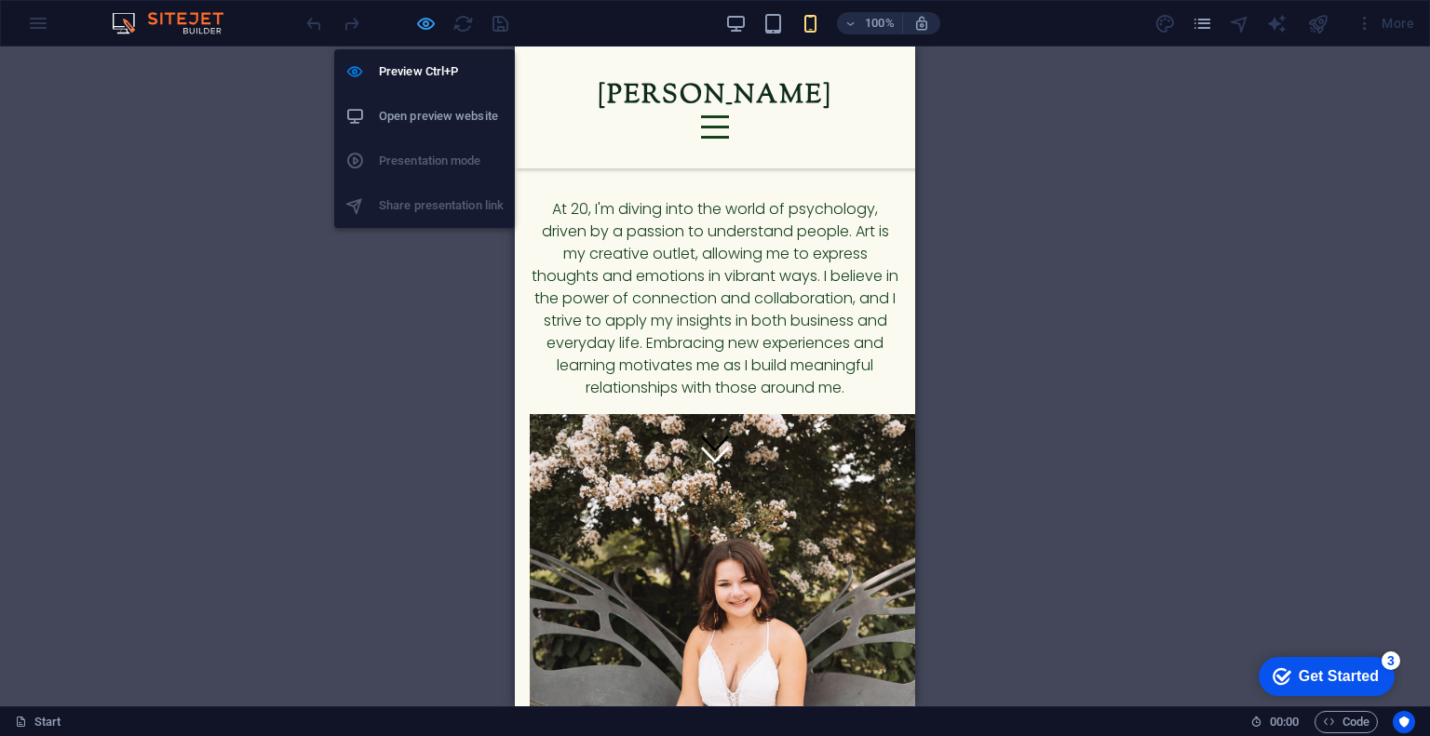
click at [424, 27] on icon "button" at bounding box center [425, 23] width 21 height 21
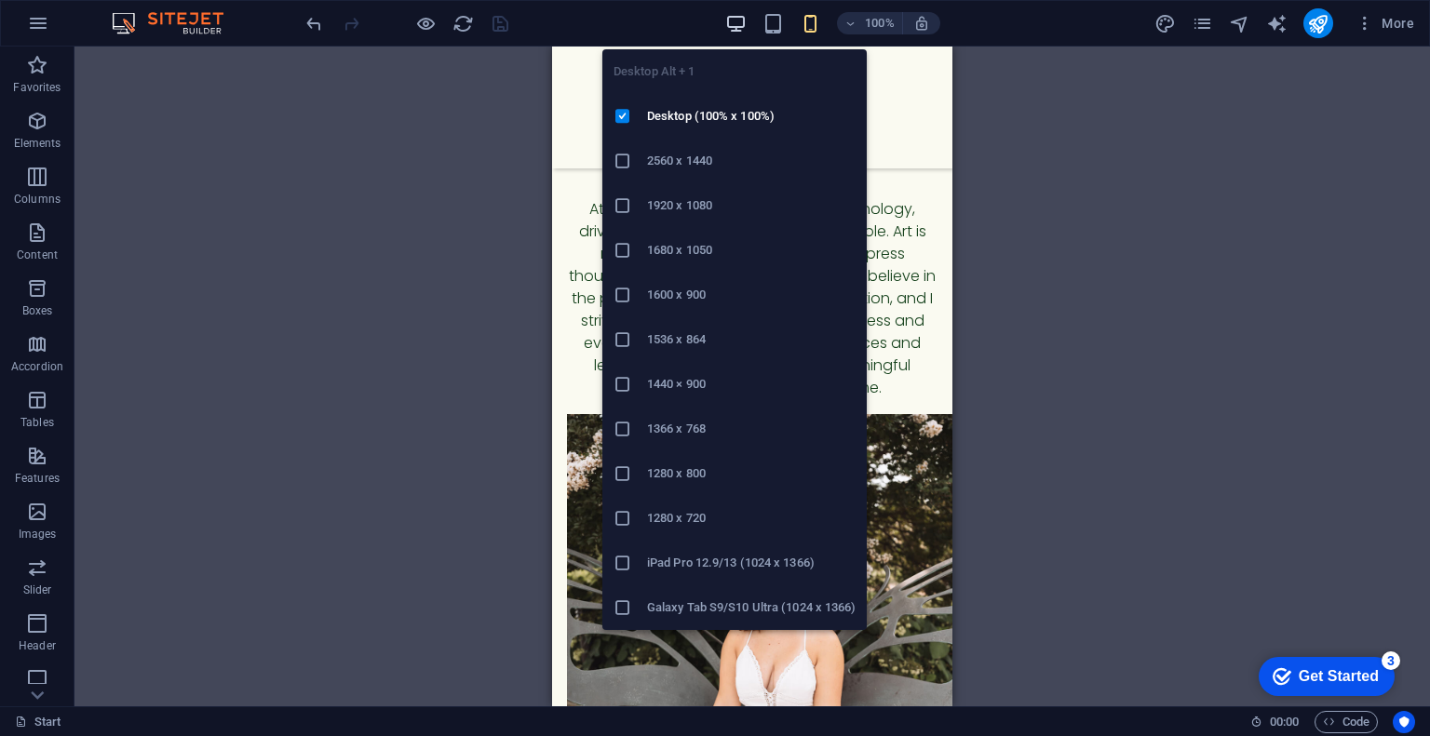
click at [733, 26] on icon "button" at bounding box center [735, 23] width 21 height 21
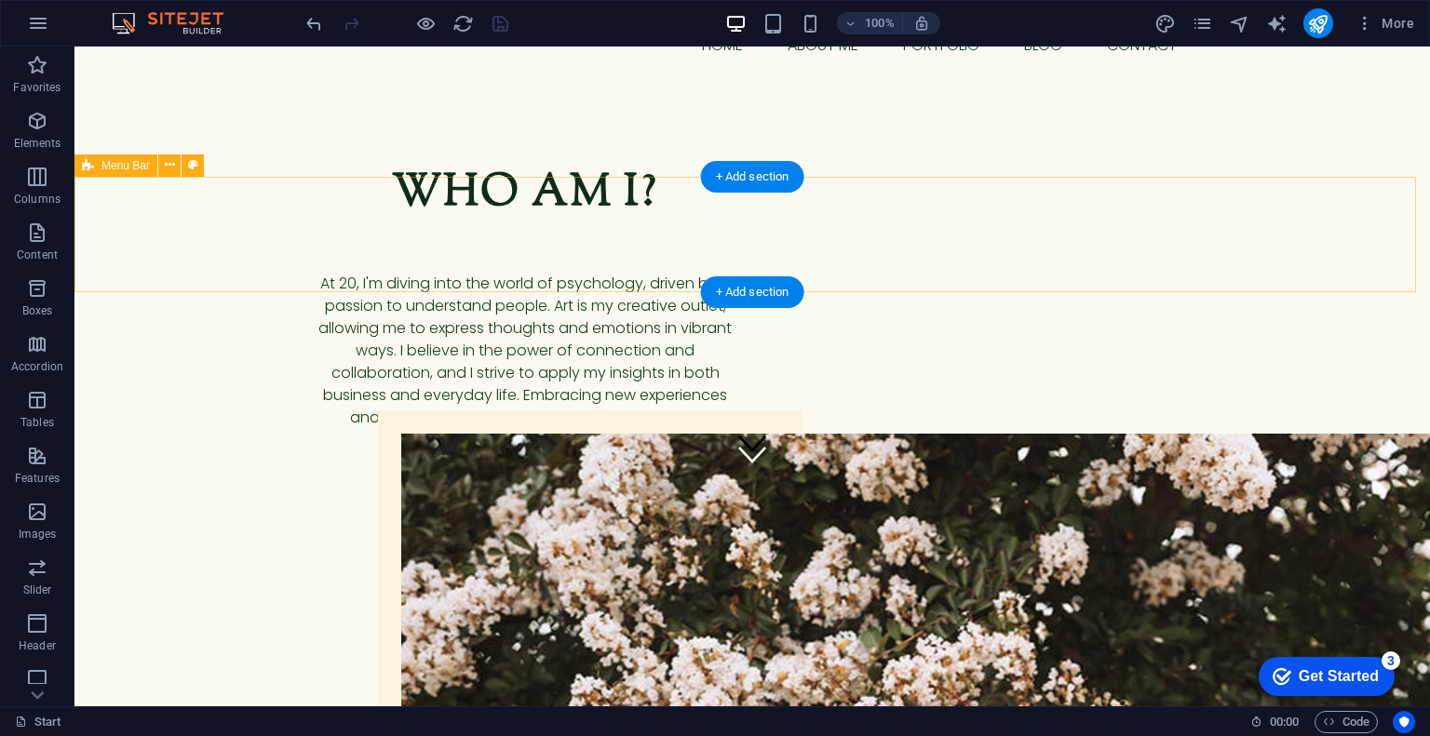
scroll to position [0, 0]
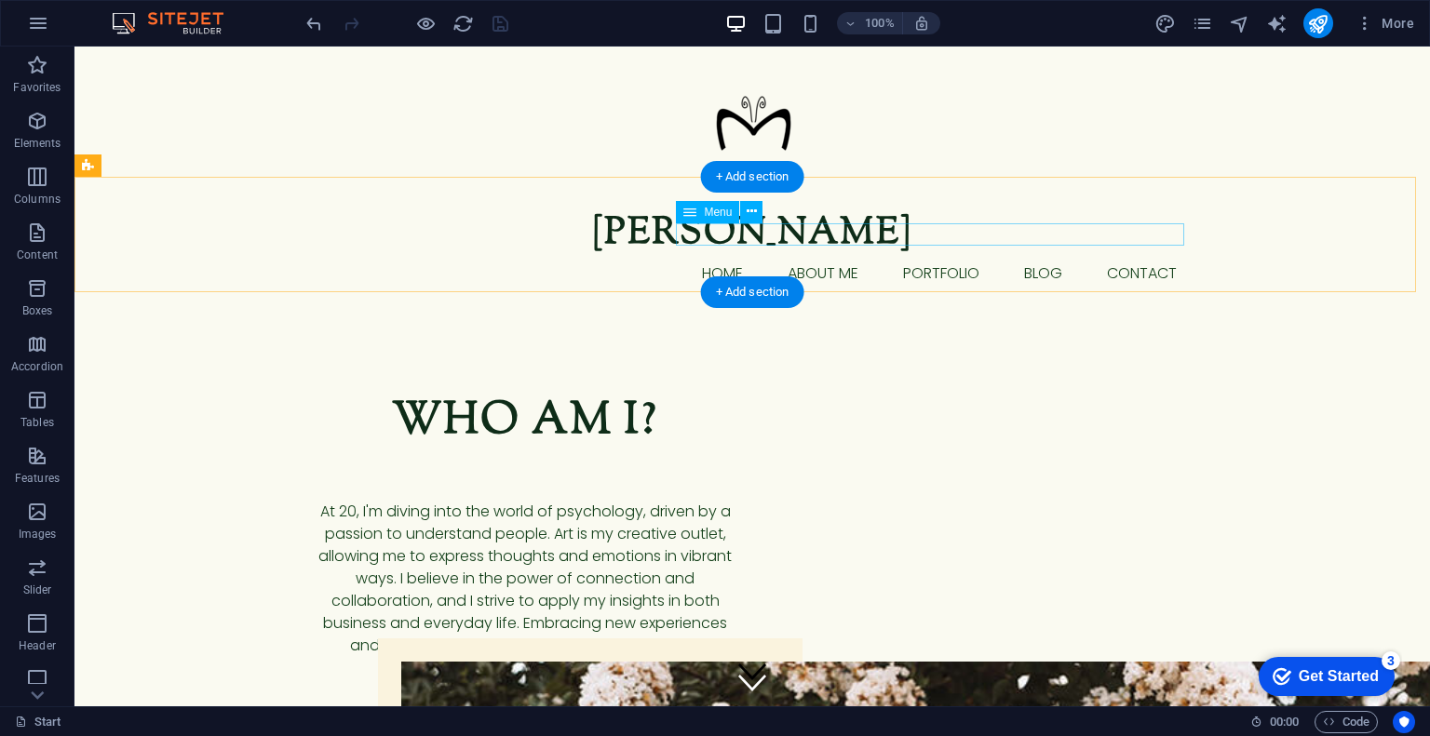
click at [714, 262] on nav "Home About me Portfolio blog Contact" at bounding box center [752, 273] width 879 height 22
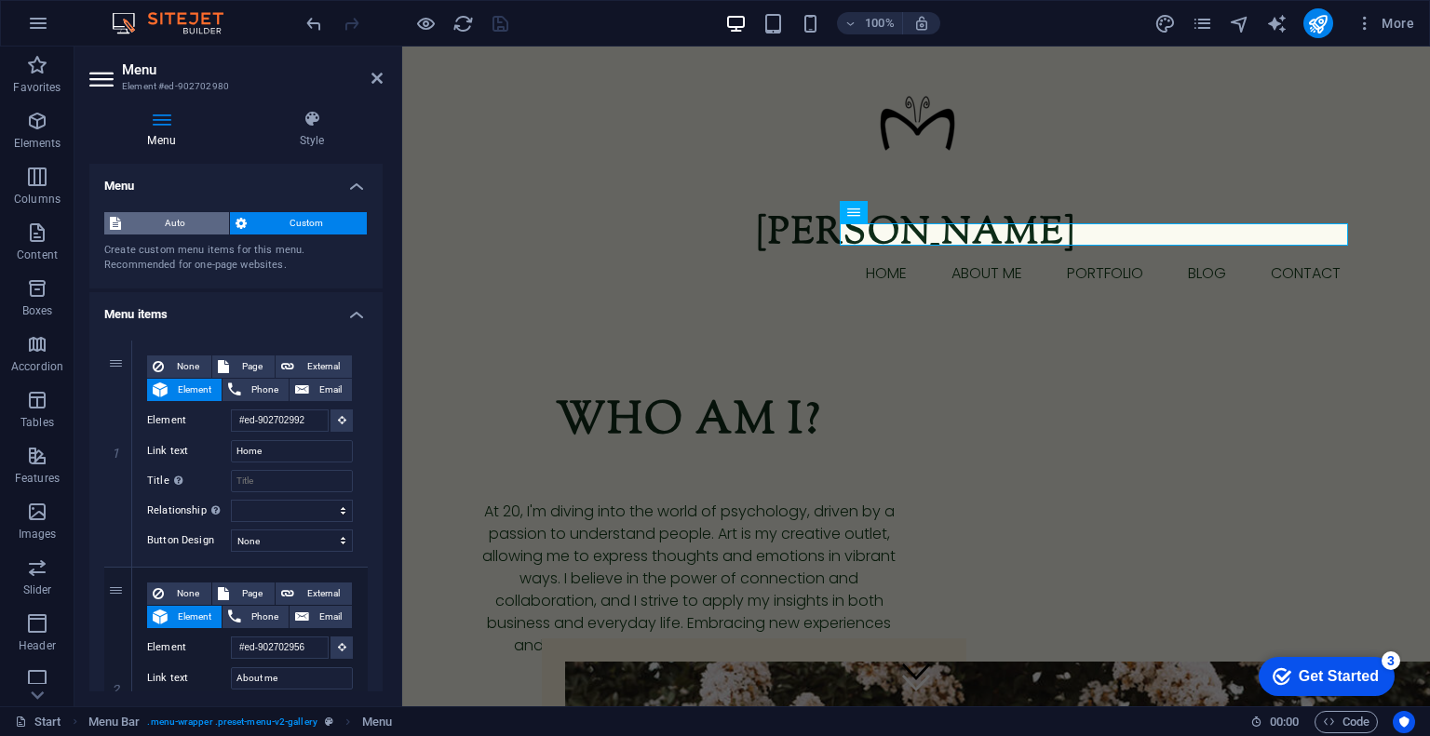
click at [172, 224] on span "Auto" at bounding box center [175, 223] width 97 height 22
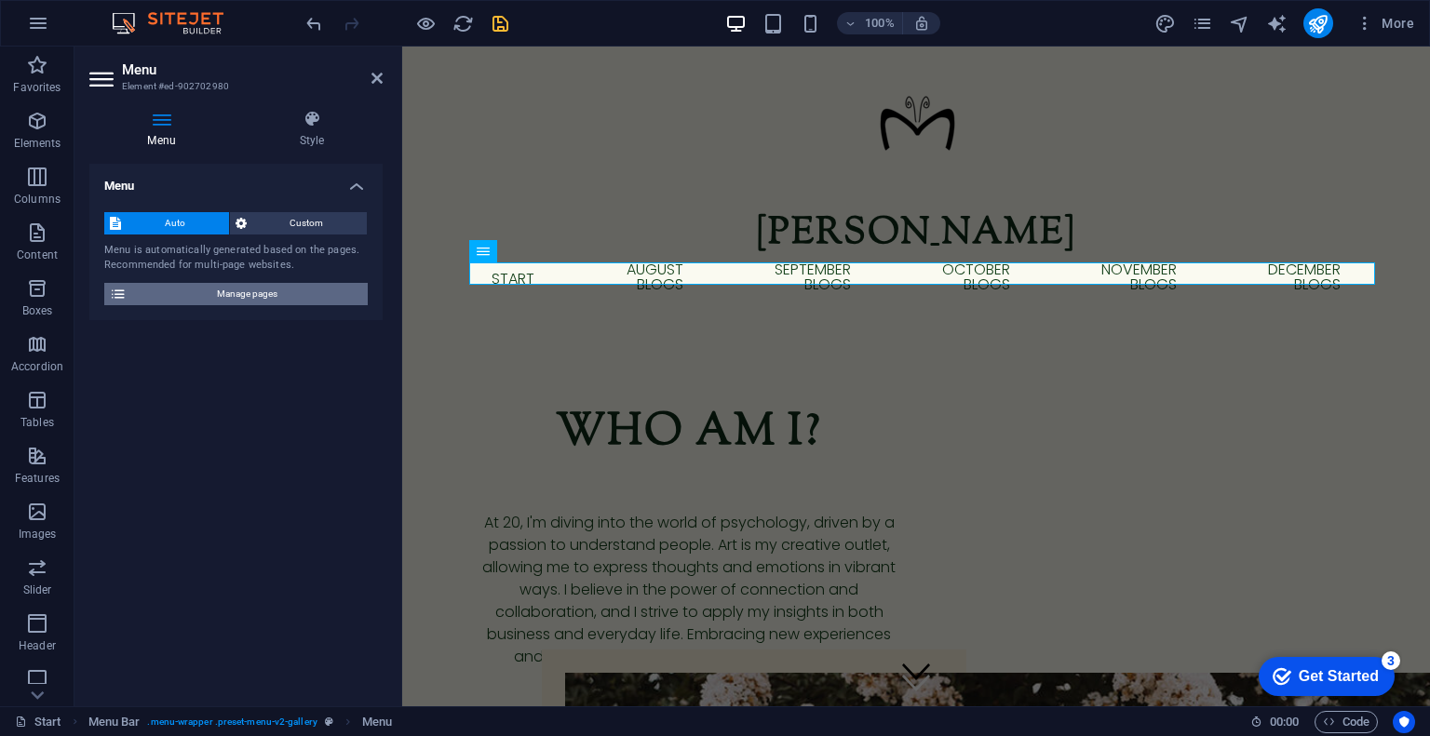
click at [168, 302] on span "Manage pages" at bounding box center [247, 294] width 230 height 22
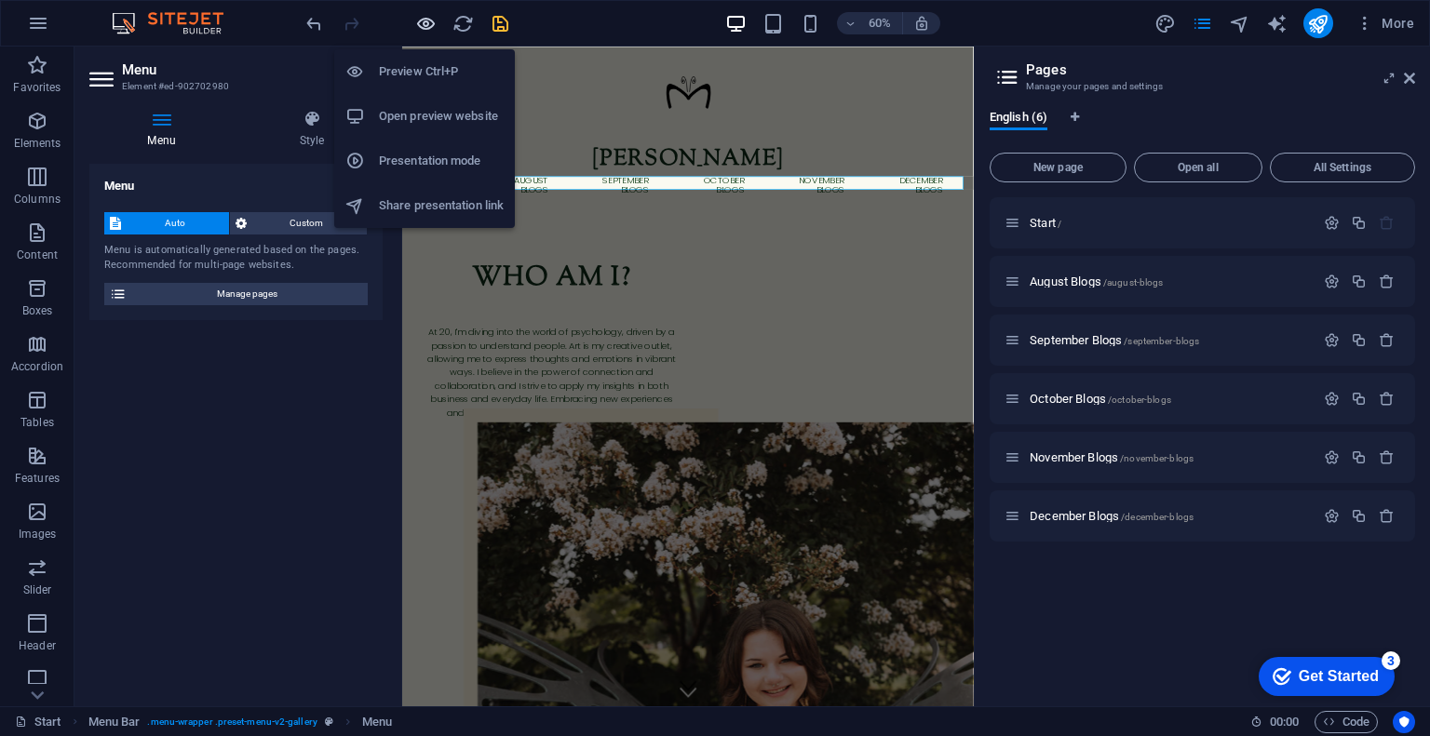
click at [417, 21] on icon "button" at bounding box center [425, 23] width 21 height 21
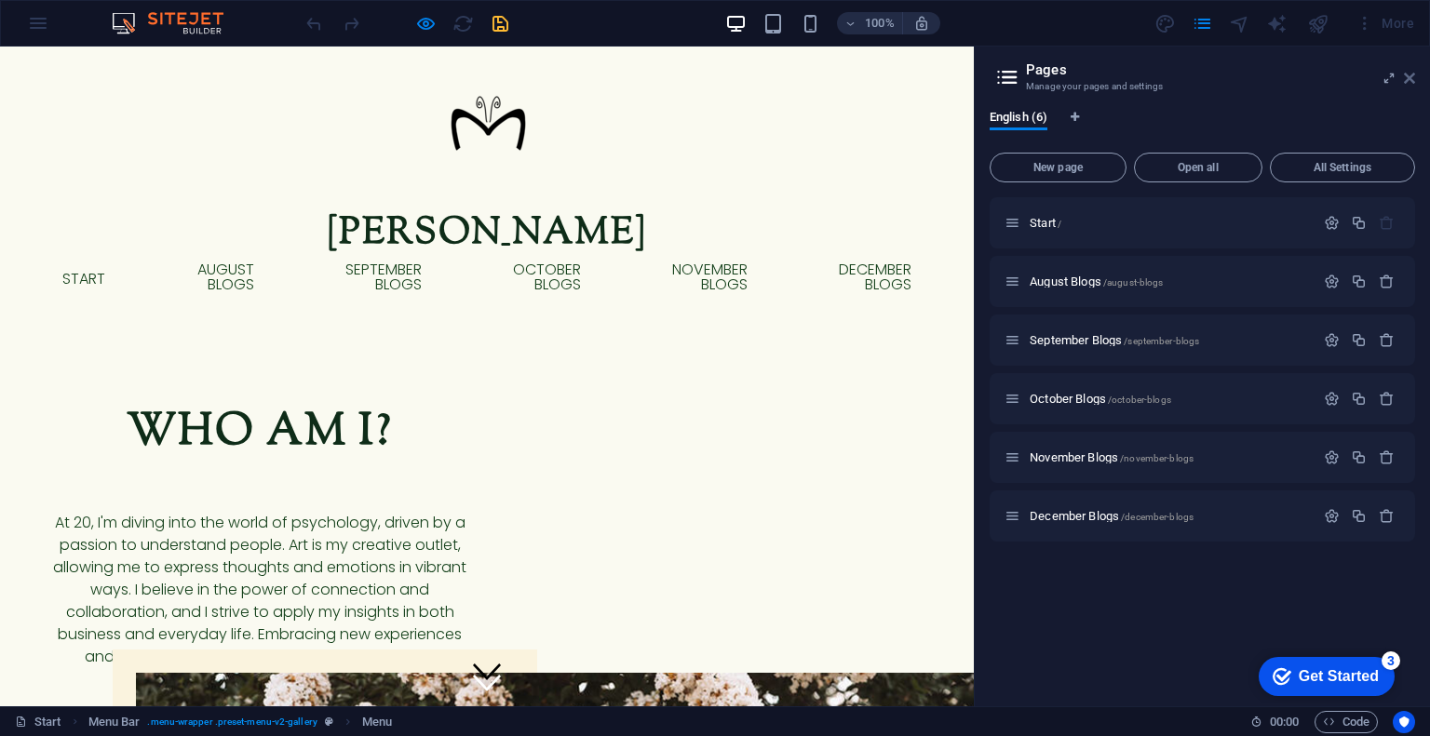
click at [1407, 81] on icon at bounding box center [1409, 78] width 11 height 15
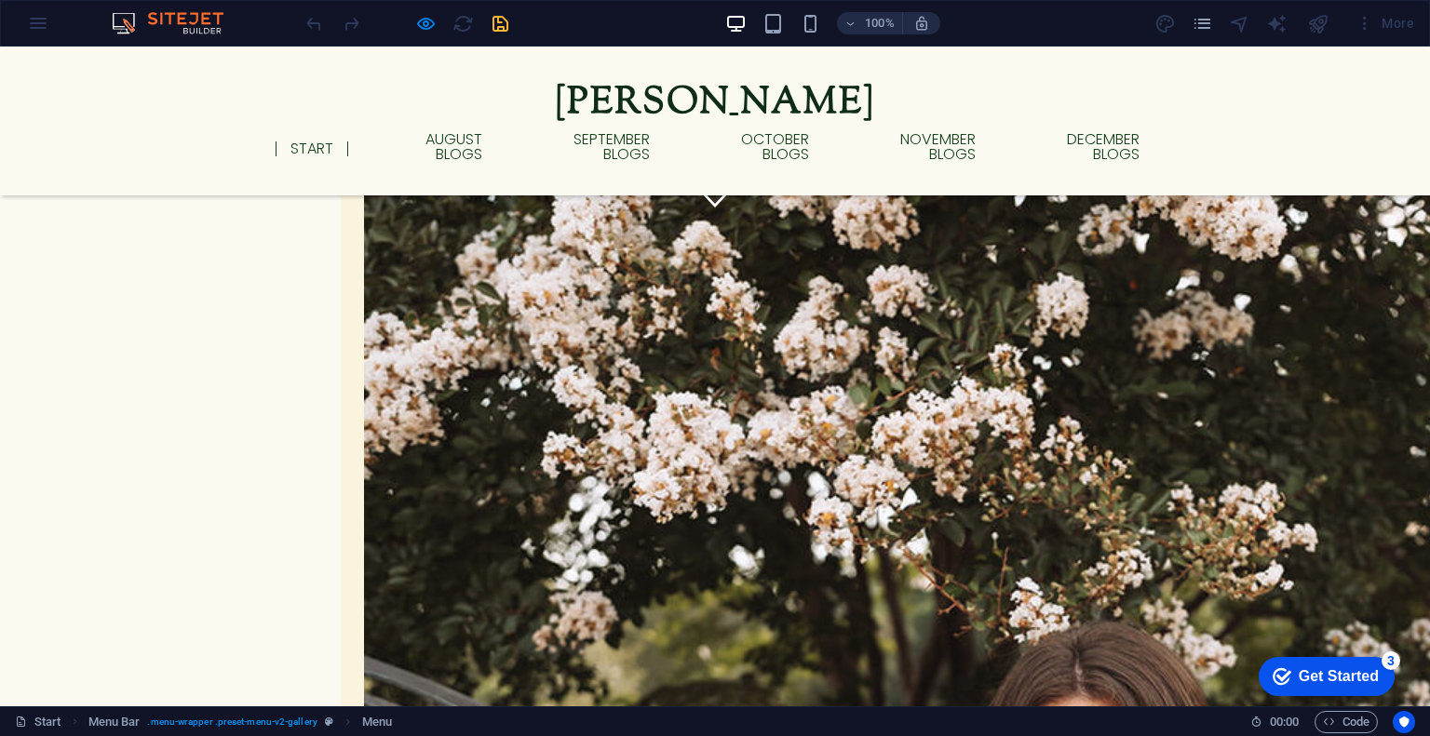
scroll to position [506, 0]
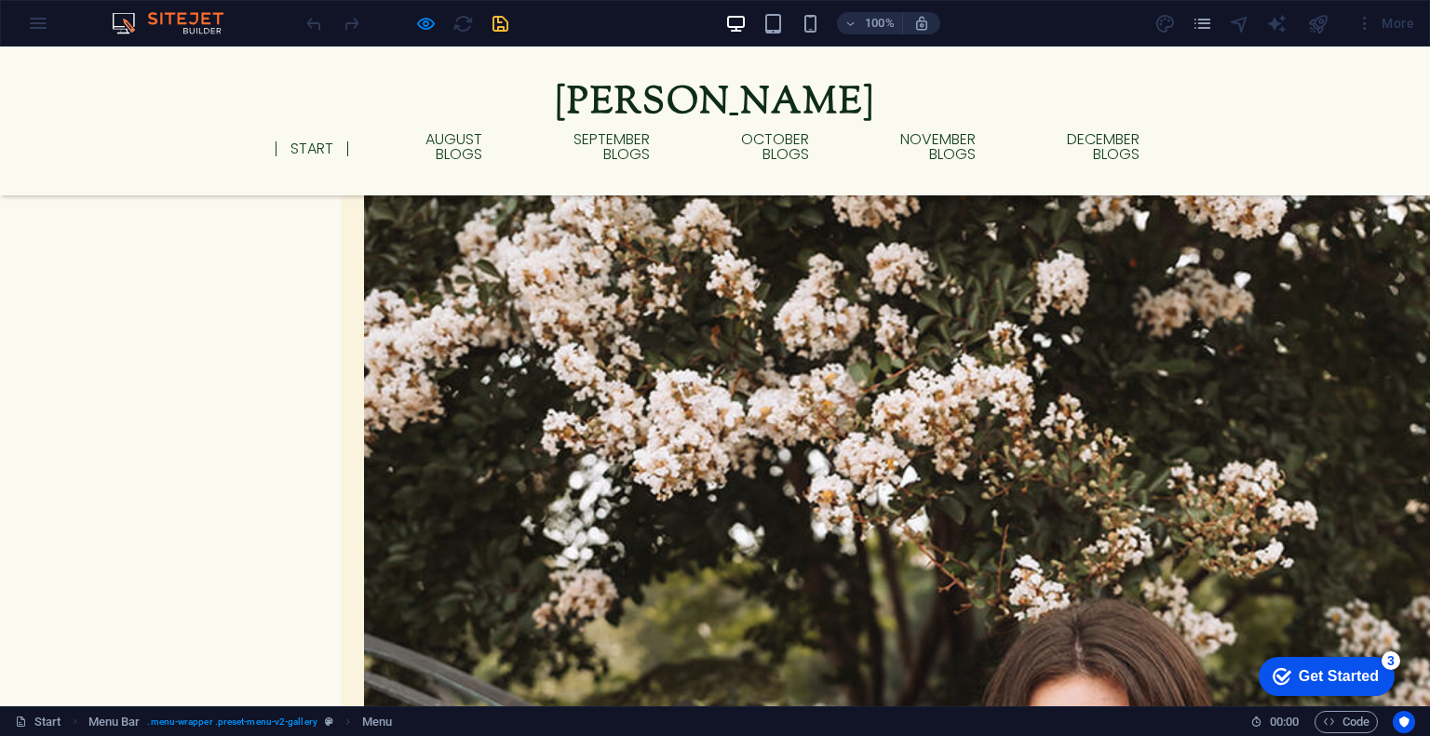
click at [423, 141] on p "At 20, I'm diving into the world of psychology, driven by a passion to understa…" at bounding box center [487, 83] width 424 height 179
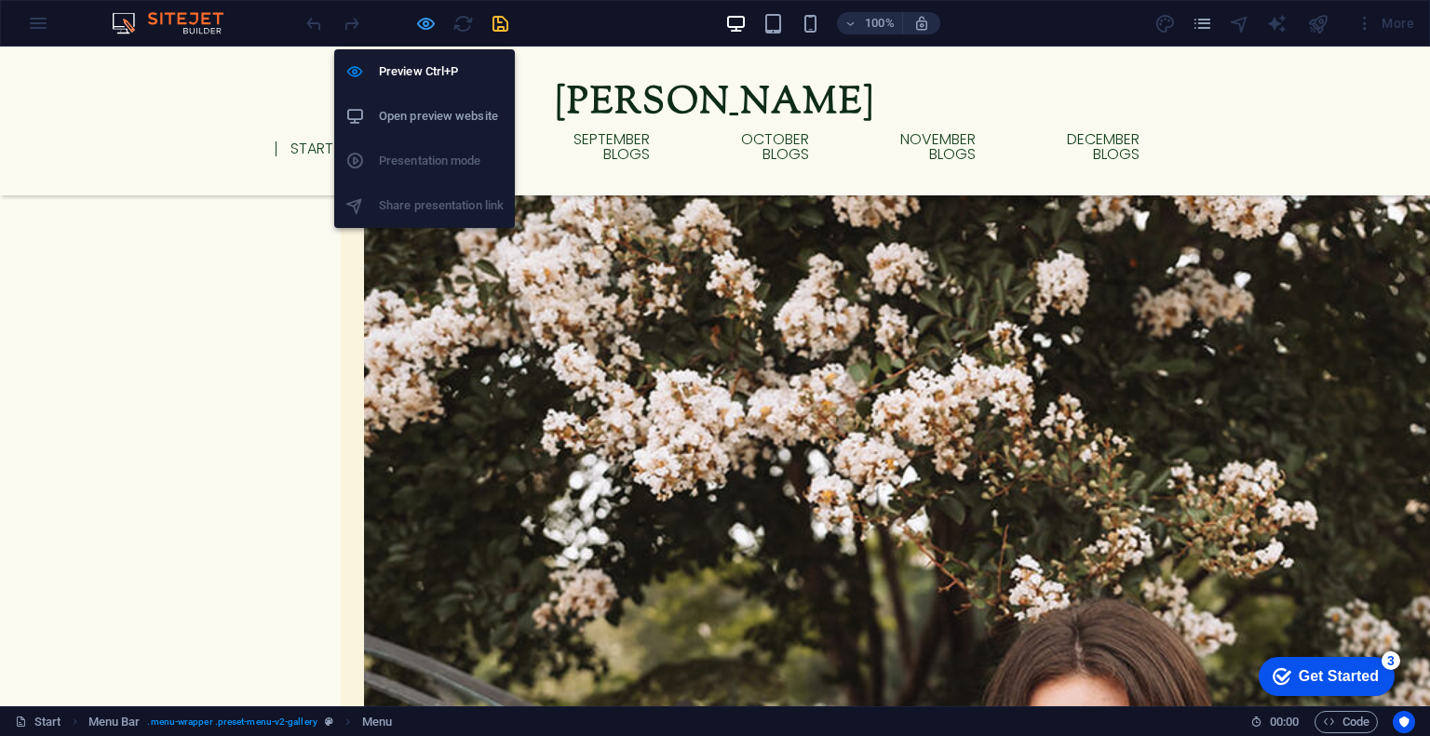
click at [421, 25] on icon "button" at bounding box center [425, 23] width 21 height 21
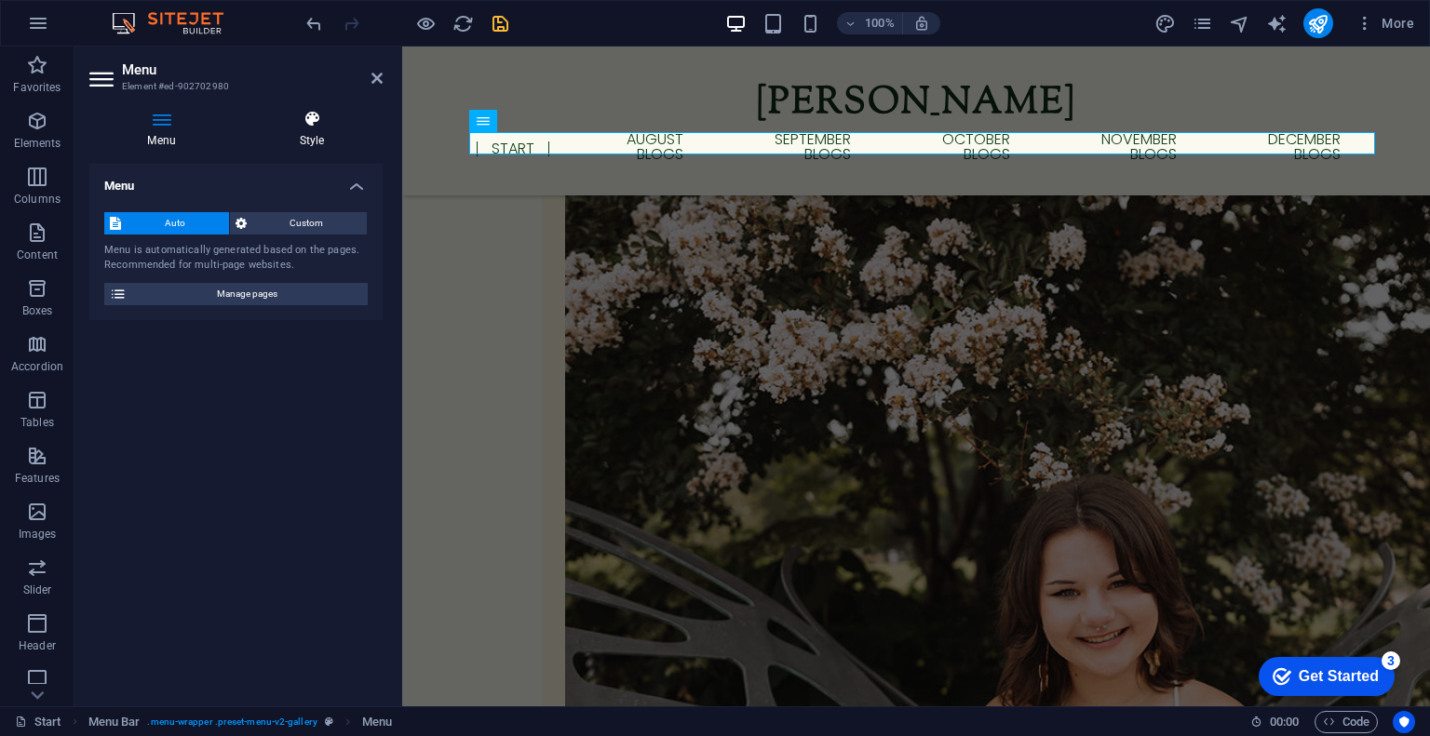
click at [310, 128] on icon at bounding box center [311, 119] width 141 height 19
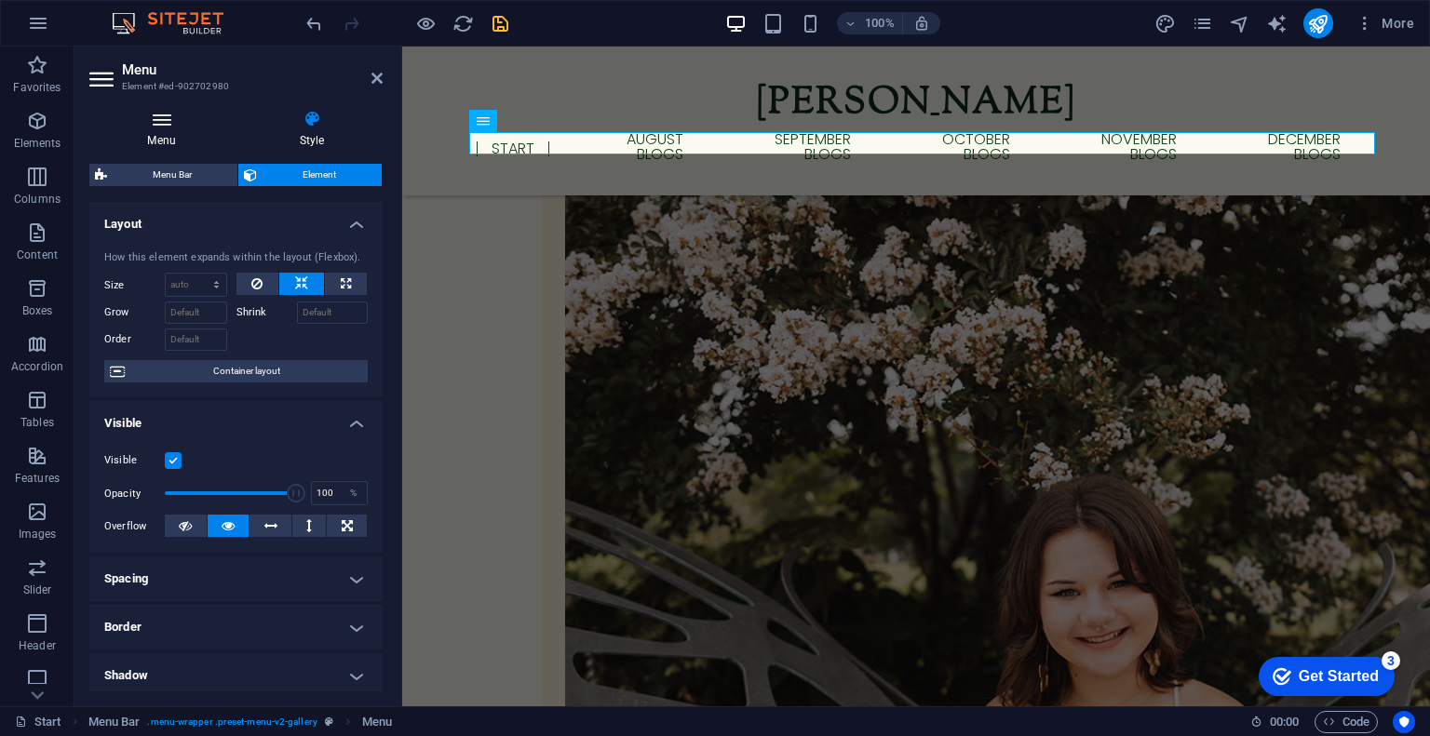
click at [166, 132] on h4 "Menu" at bounding box center [165, 129] width 152 height 39
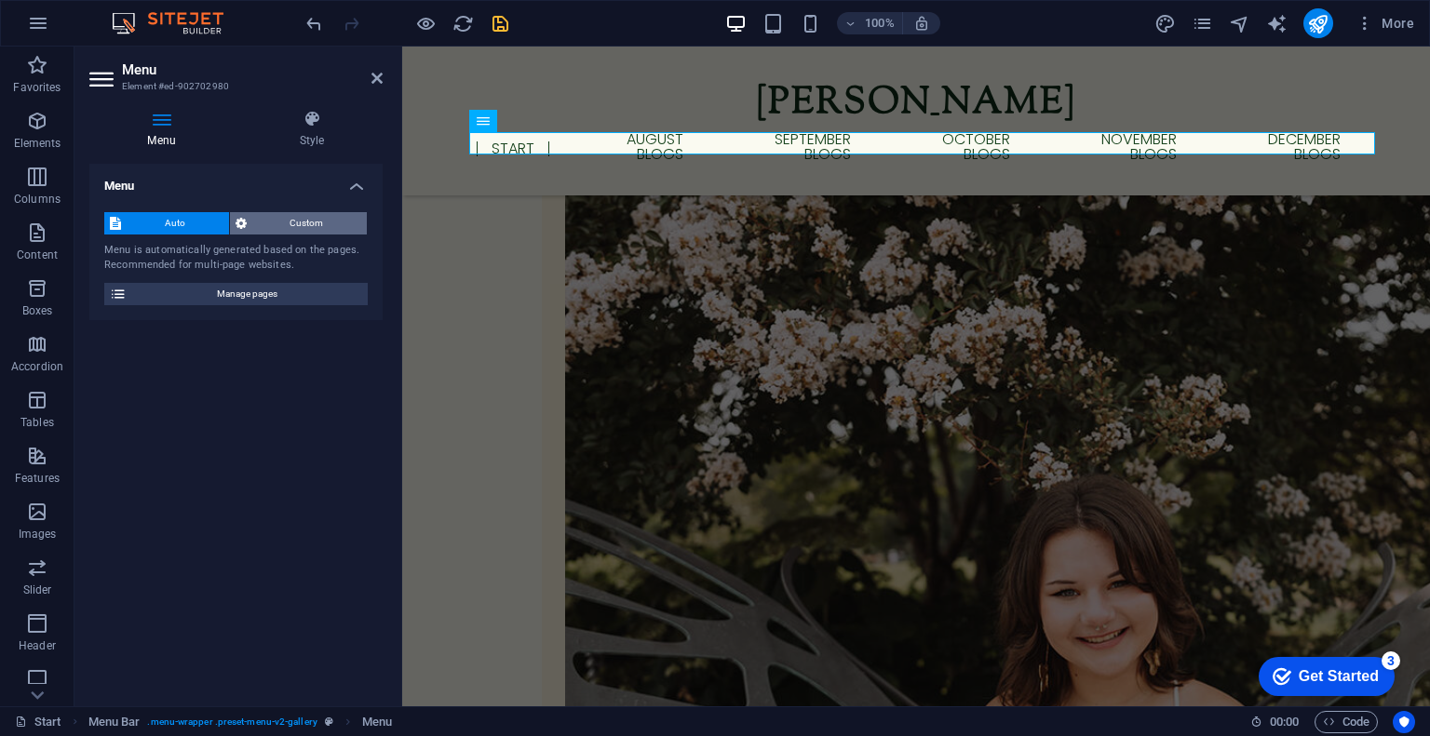
click at [274, 215] on span "Custom" at bounding box center [307, 223] width 110 height 22
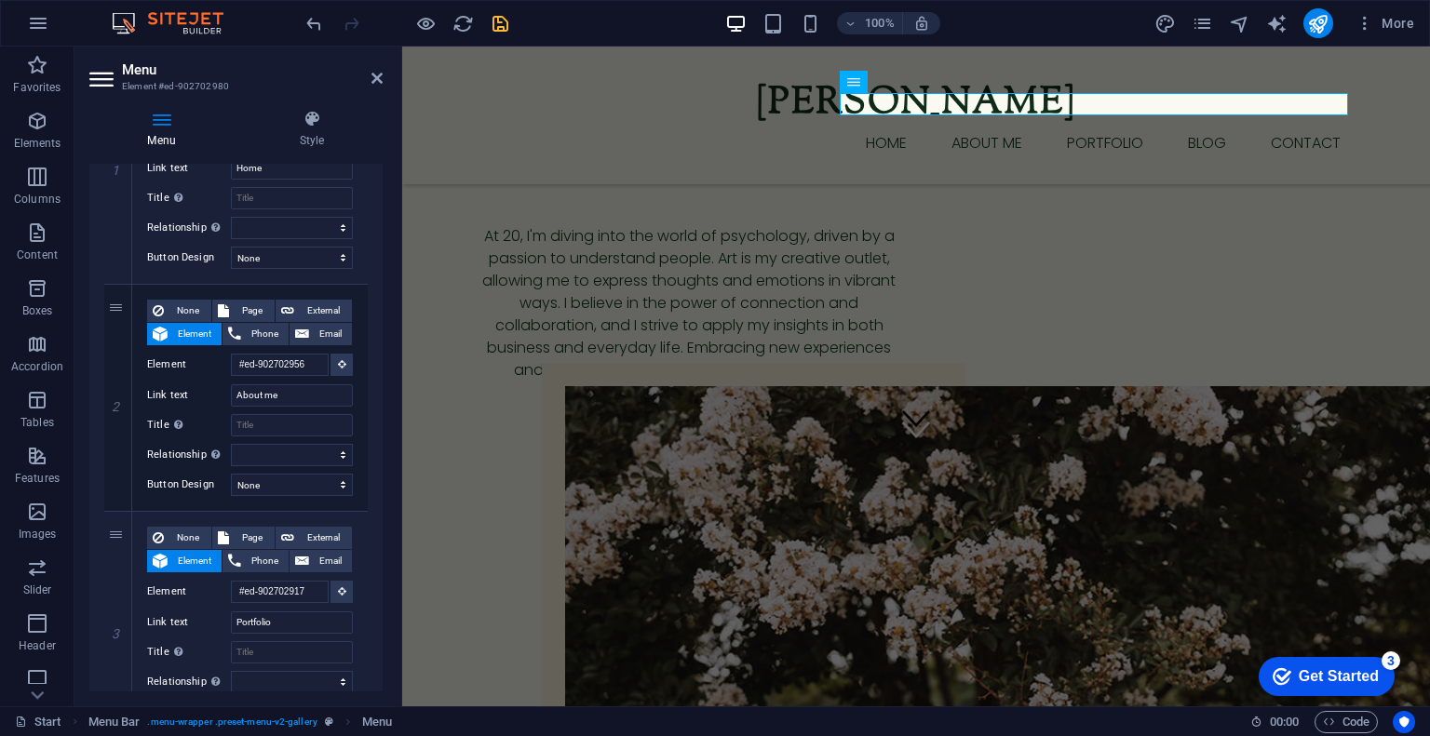
scroll to position [0, 0]
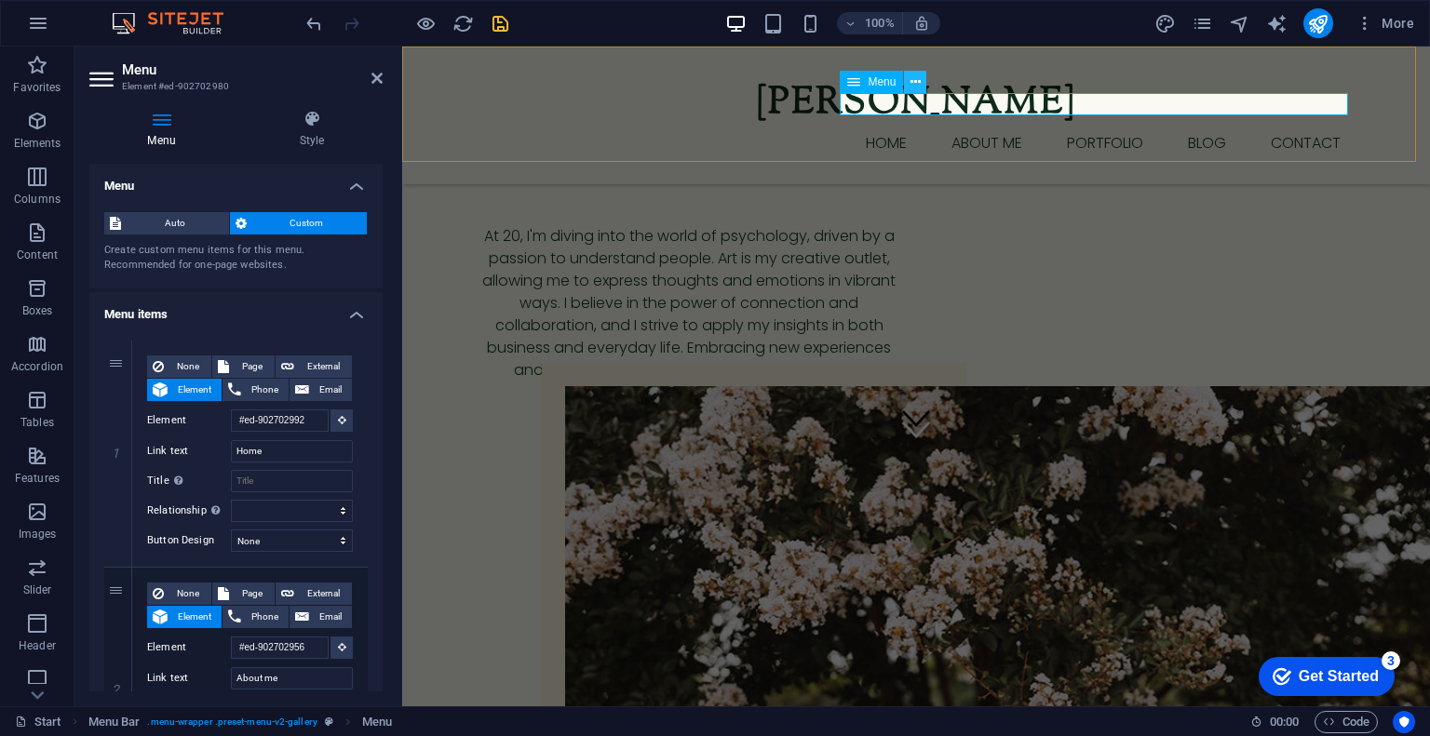
click at [912, 82] on icon at bounding box center [915, 83] width 10 height 20
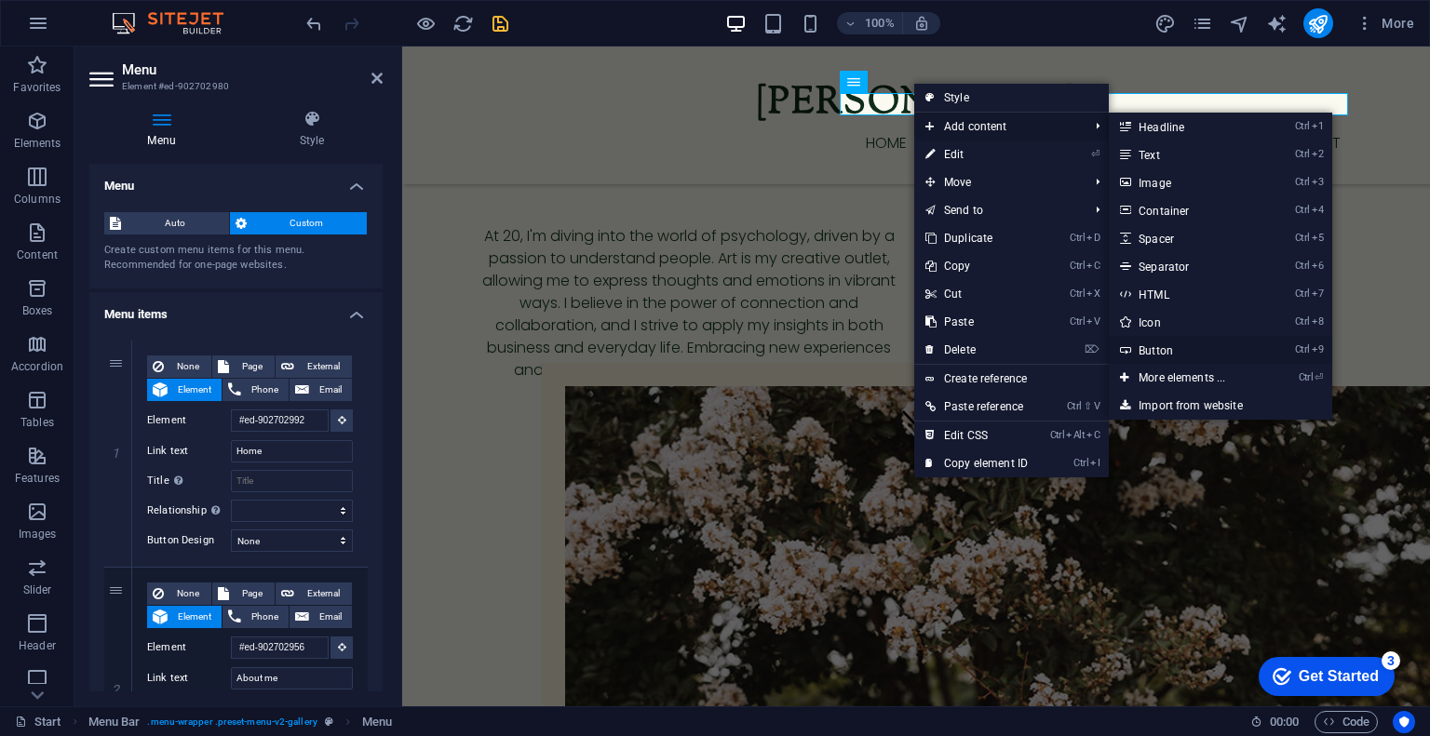
click at [1175, 346] on link "Ctrl 9 Button" at bounding box center [1185, 350] width 154 height 28
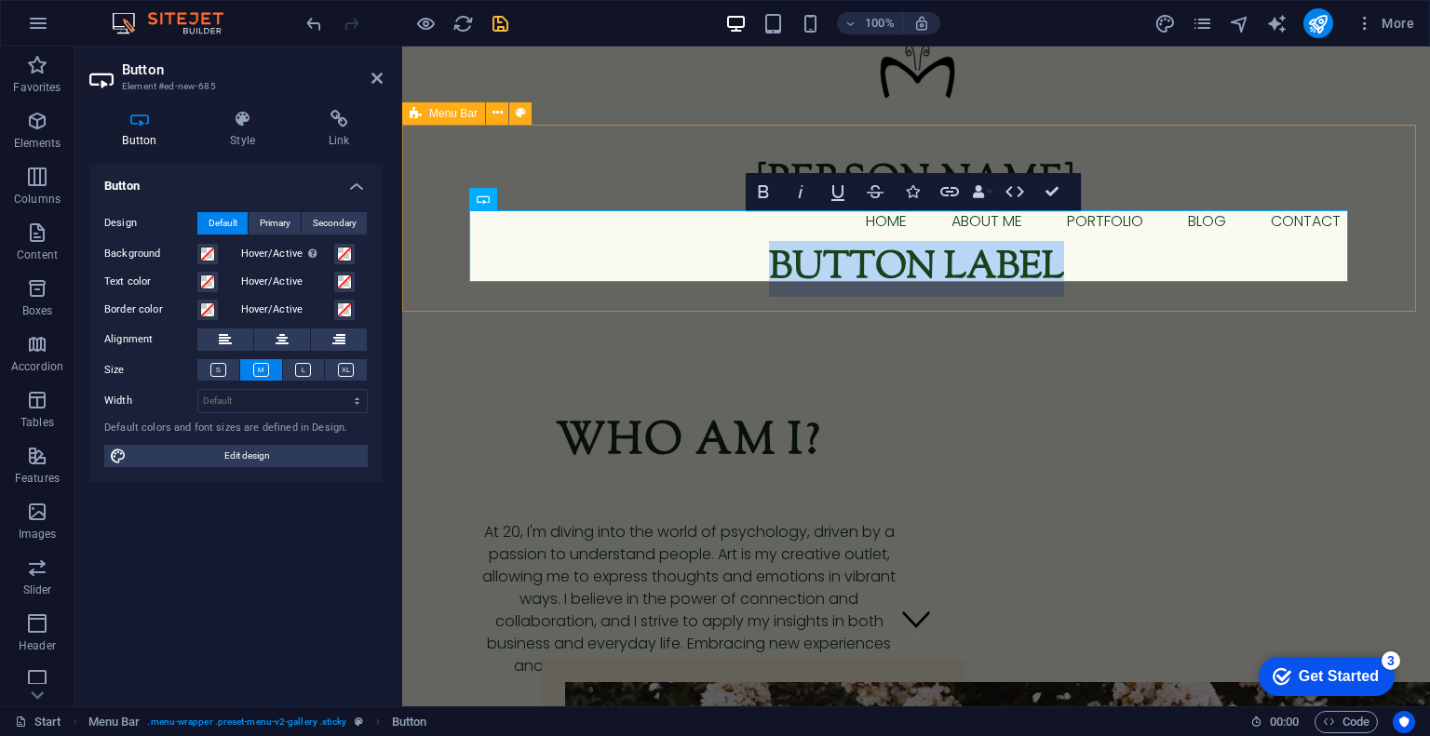
scroll to position [52, 0]
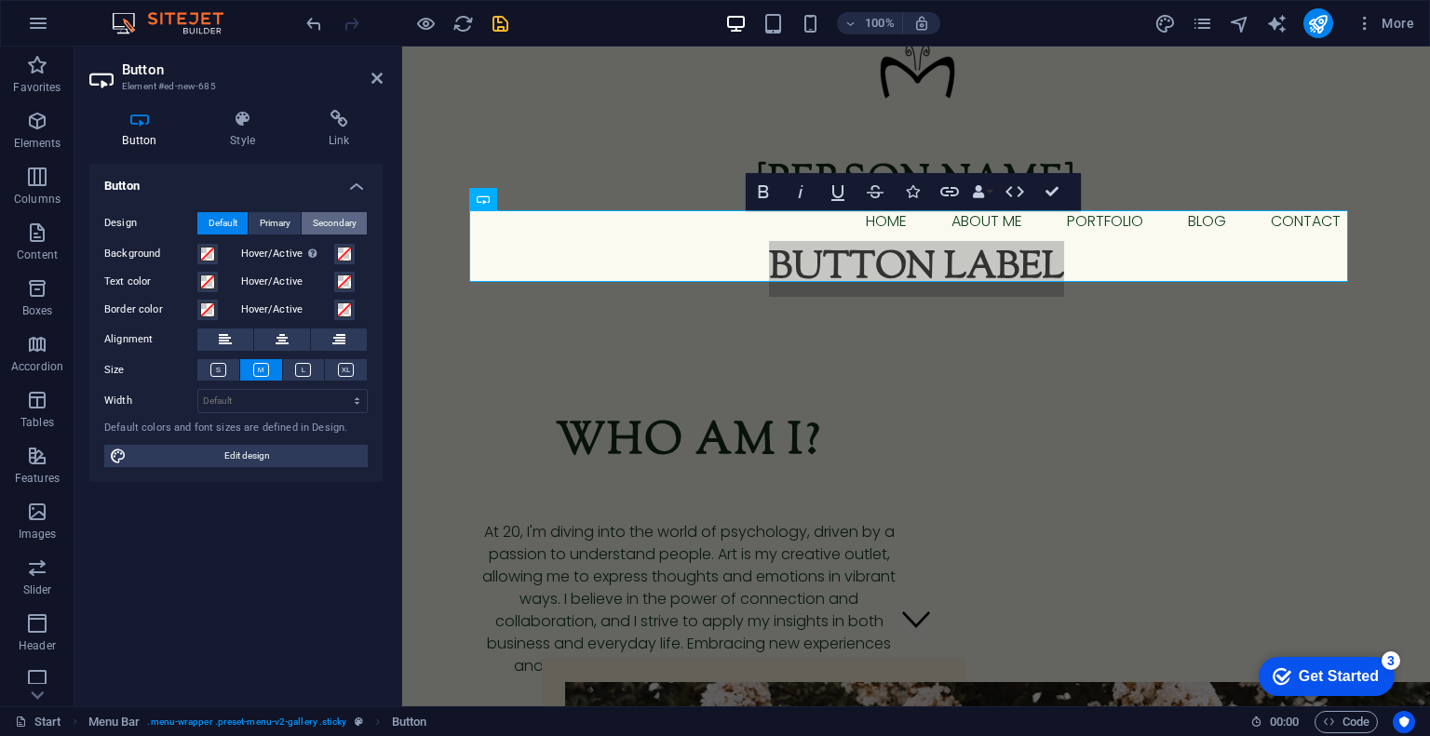
click at [316, 222] on span "Secondary" at bounding box center [335, 223] width 44 height 22
click at [286, 220] on span "Primary" at bounding box center [275, 223] width 31 height 22
click at [225, 214] on span "Default" at bounding box center [222, 223] width 29 height 22
click at [227, 365] on button at bounding box center [218, 369] width 42 height 21
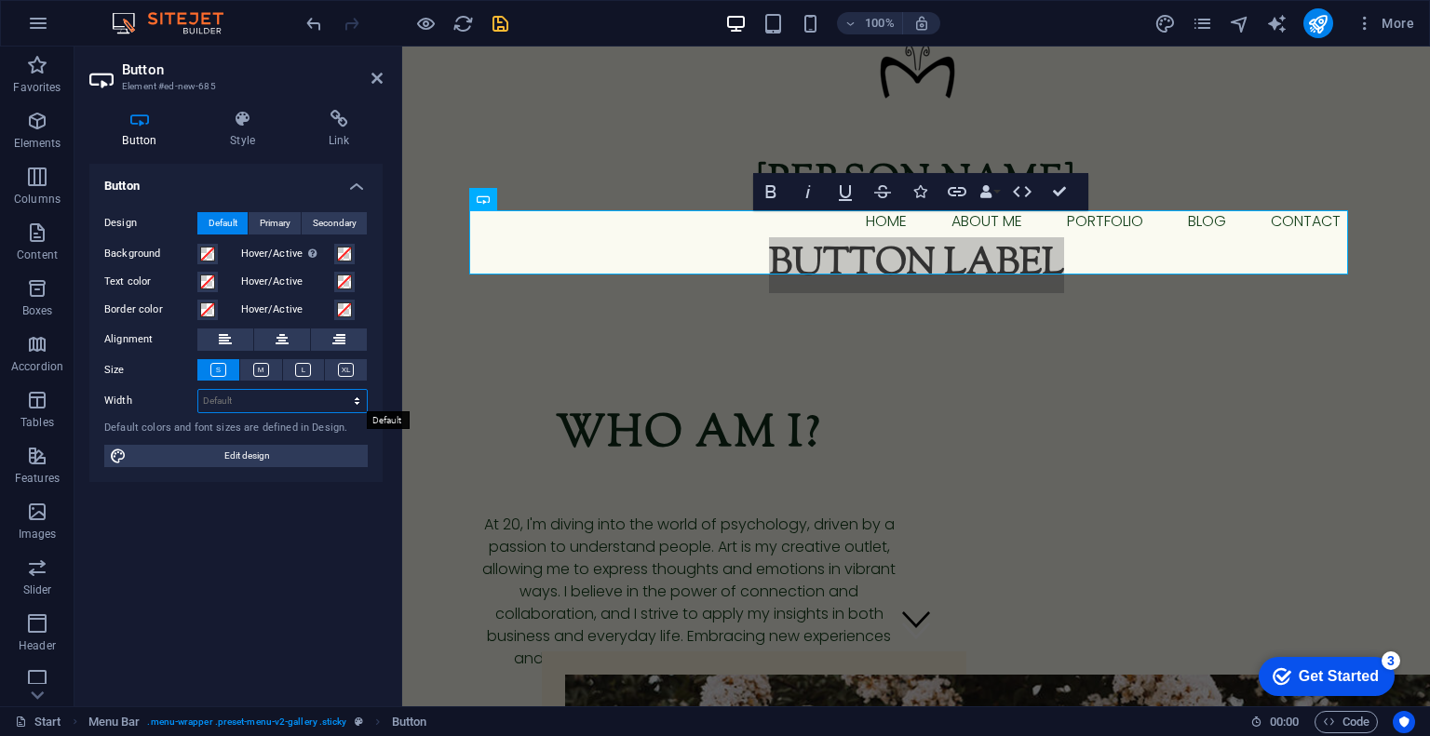
click at [224, 396] on select "Default px rem % em vh vw" at bounding box center [282, 401] width 168 height 22
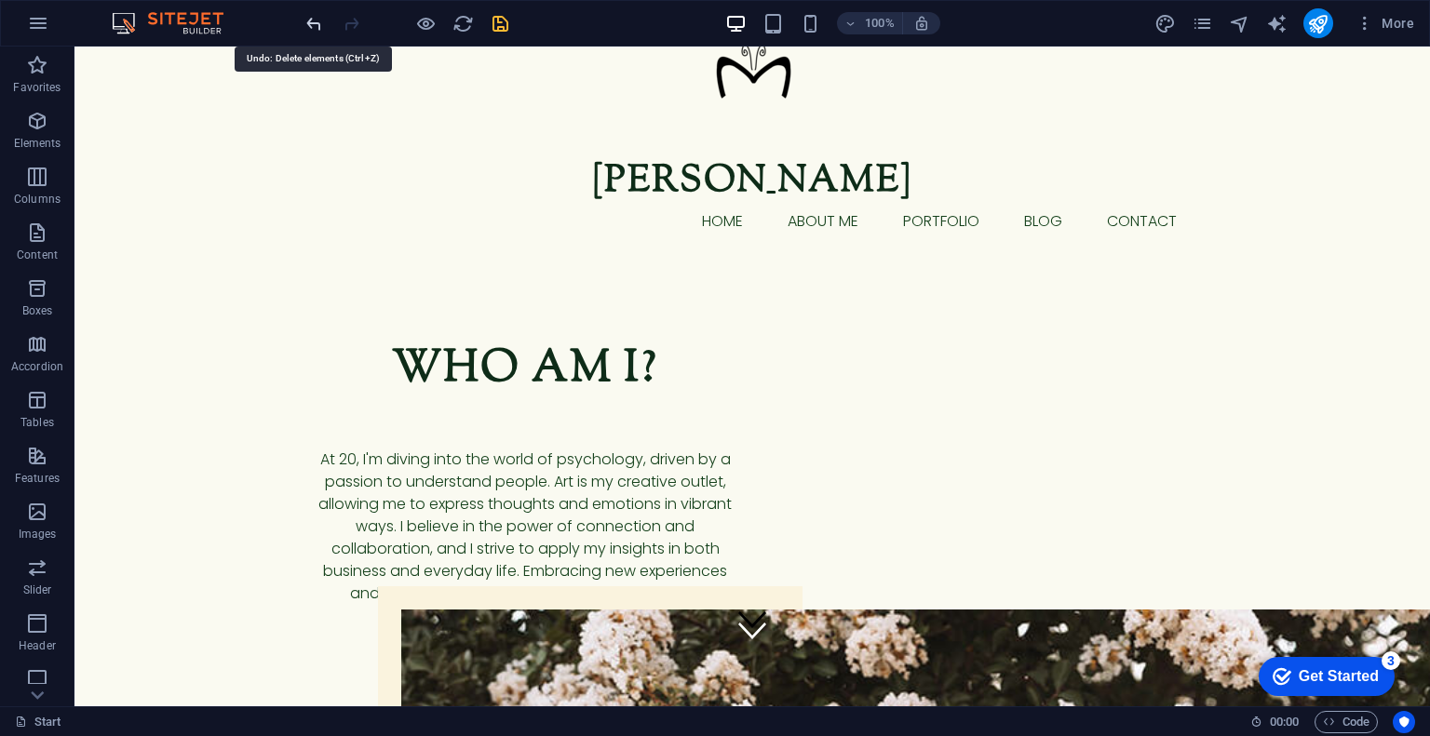
click at [312, 21] on icon "undo" at bounding box center [313, 23] width 21 height 21
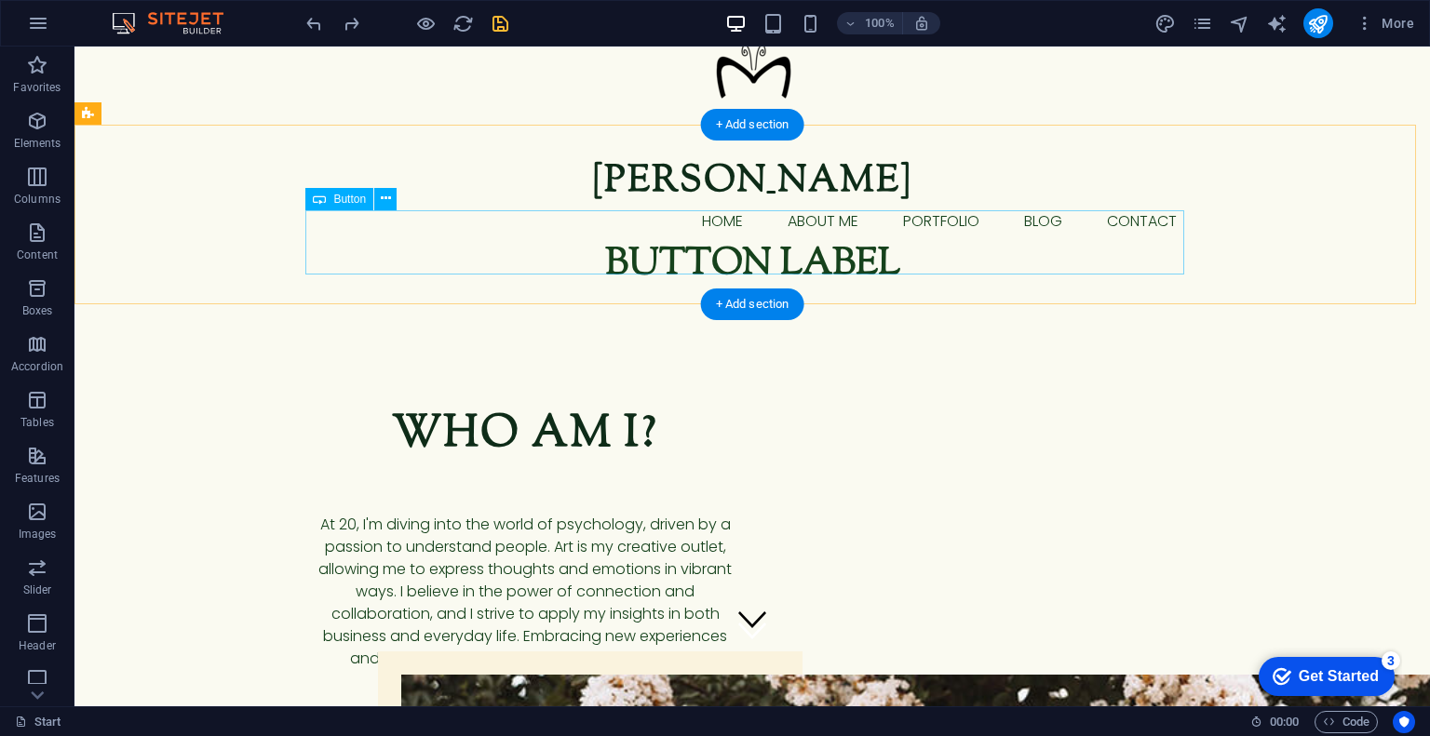
click at [749, 243] on div "Button label" at bounding box center [752, 265] width 879 height 65
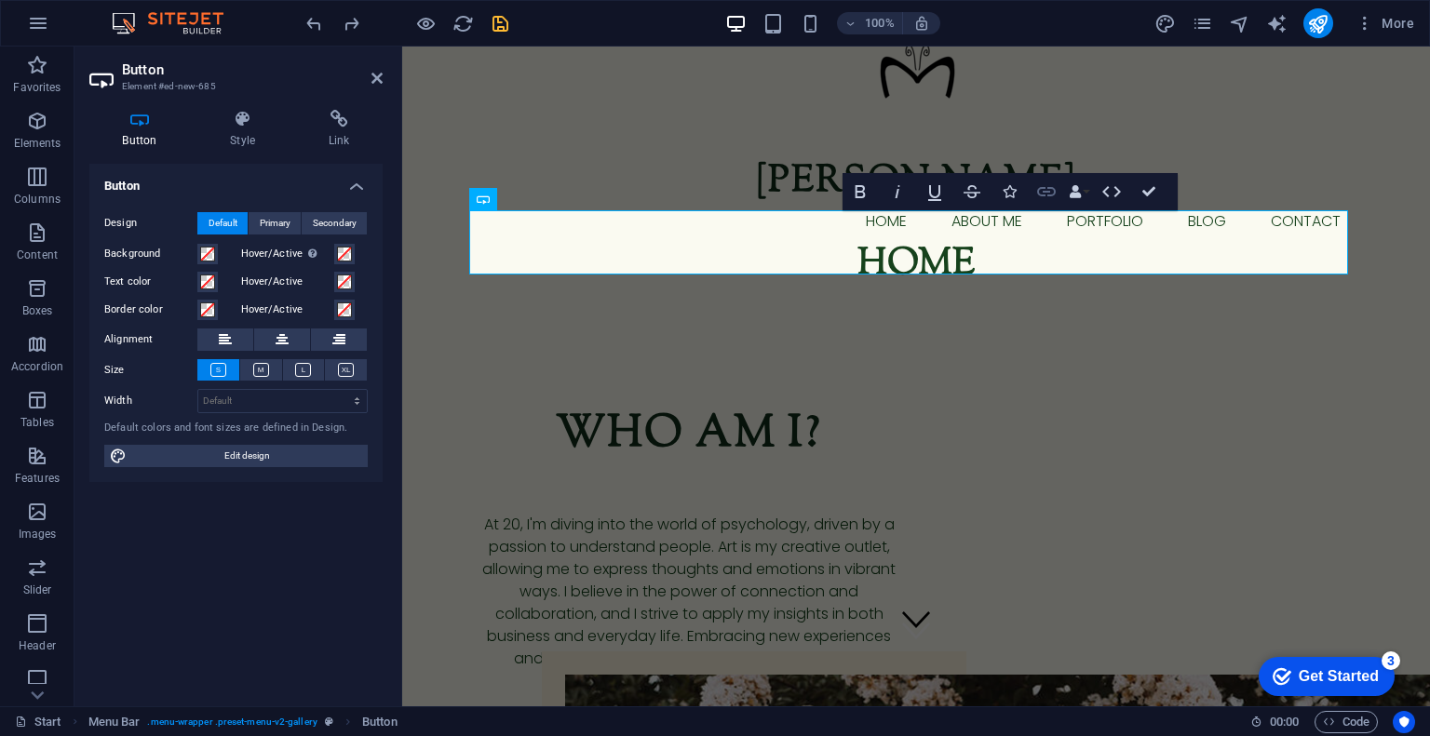
click at [1048, 183] on icon "button" at bounding box center [1046, 192] width 22 height 22
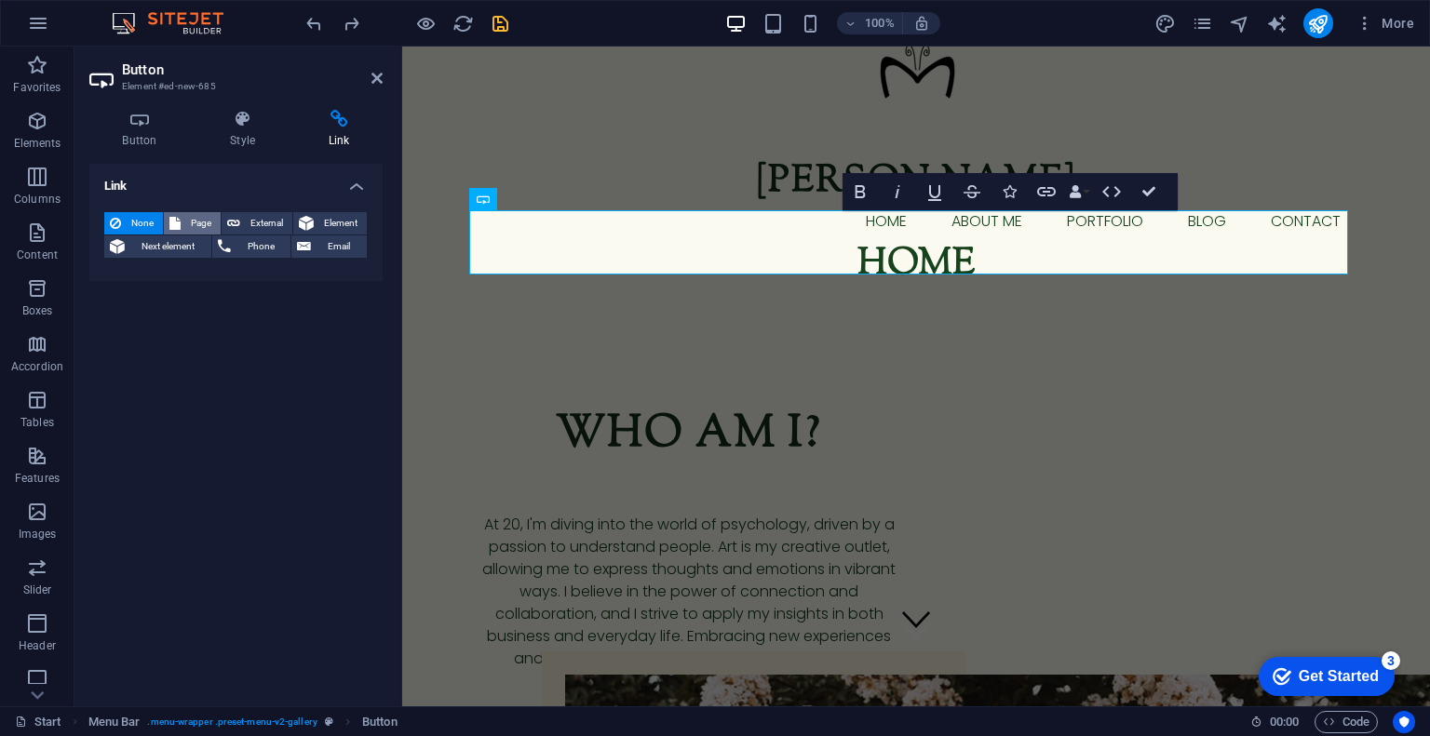
click at [204, 212] on span "Page" at bounding box center [200, 223] width 29 height 22
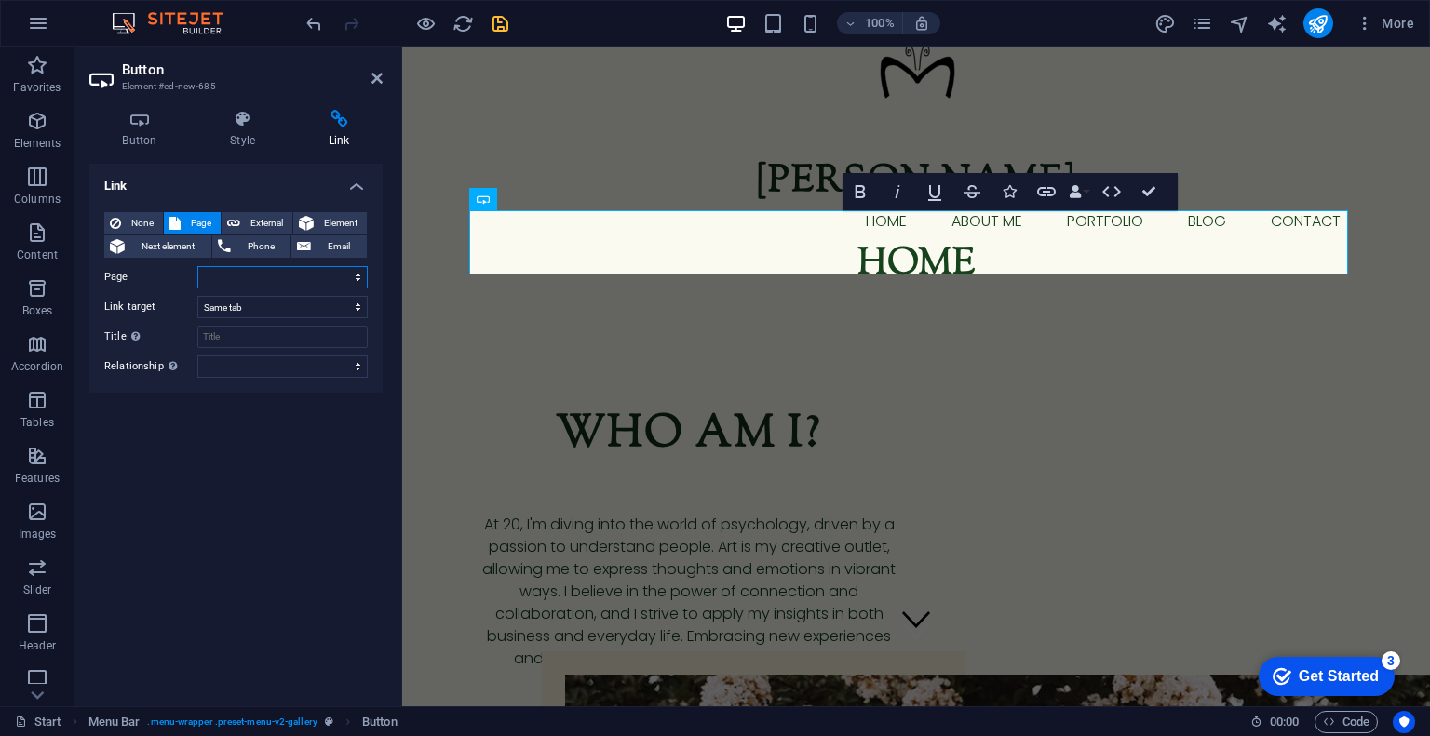
click at [257, 272] on select "Start August Blogs September Blogs October Blogs November Blogs December Blogs" at bounding box center [282, 277] width 170 height 22
select select "0"
click at [197, 266] on select "Start August Blogs September Blogs October Blogs November Blogs December Blogs" at bounding box center [282, 277] width 170 height 22
click at [253, 134] on h4 "Style" at bounding box center [246, 129] width 99 height 39
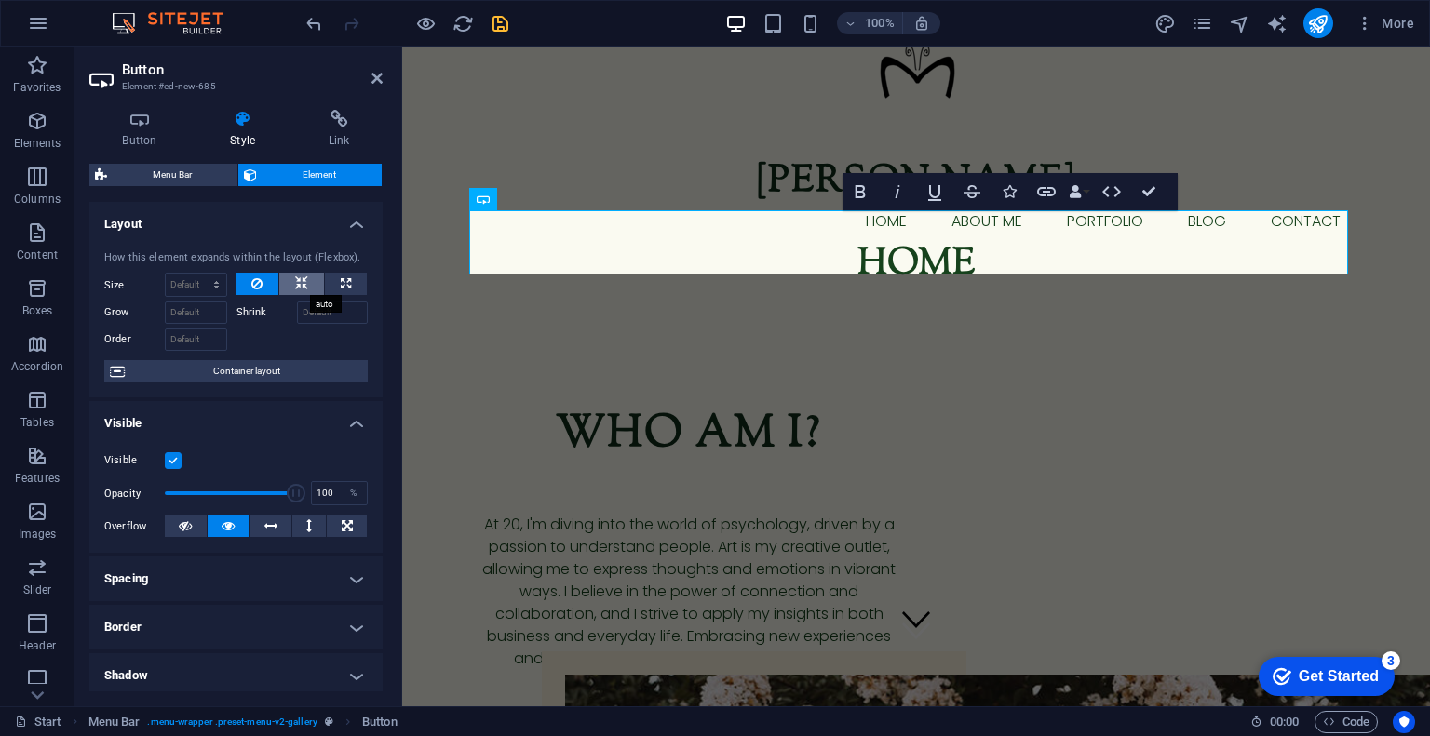
click at [306, 284] on button at bounding box center [301, 284] width 45 height 22
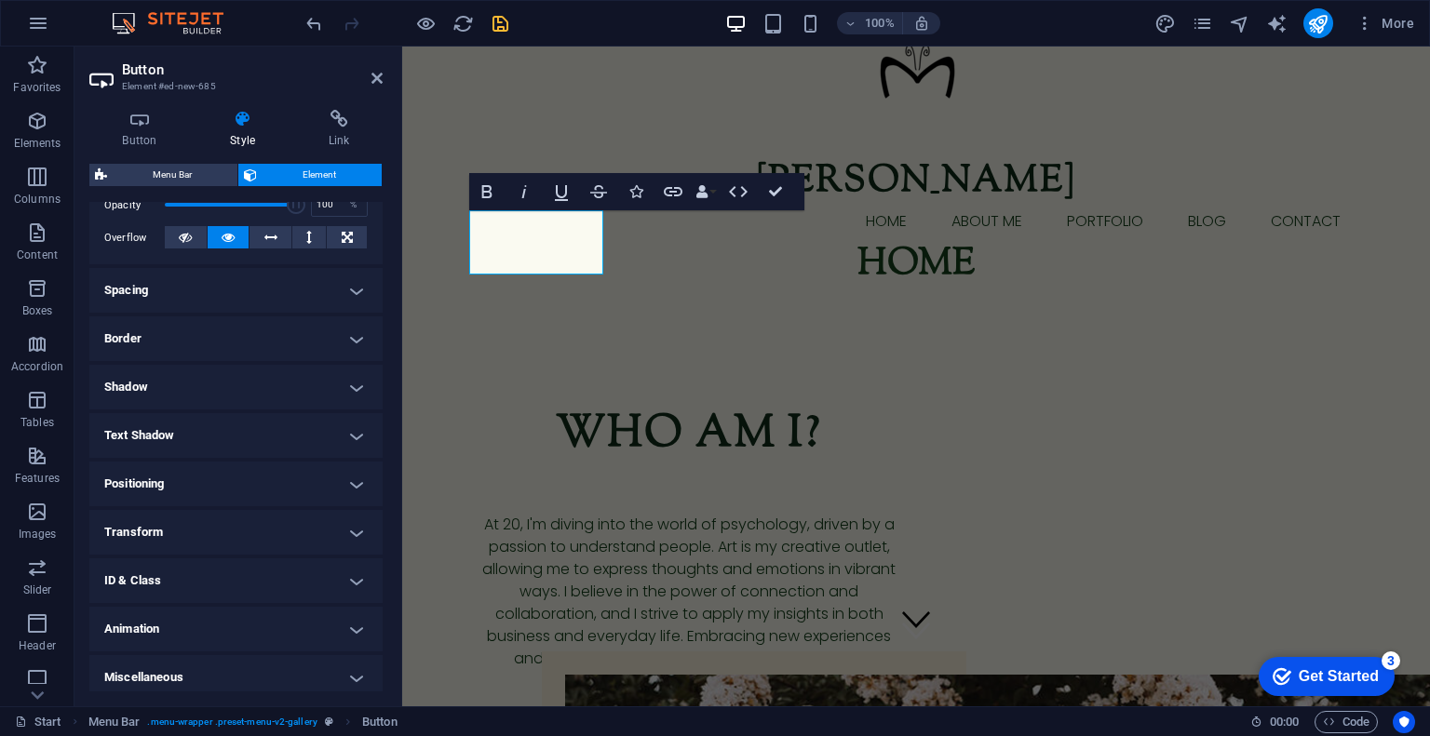
scroll to position [296, 0]
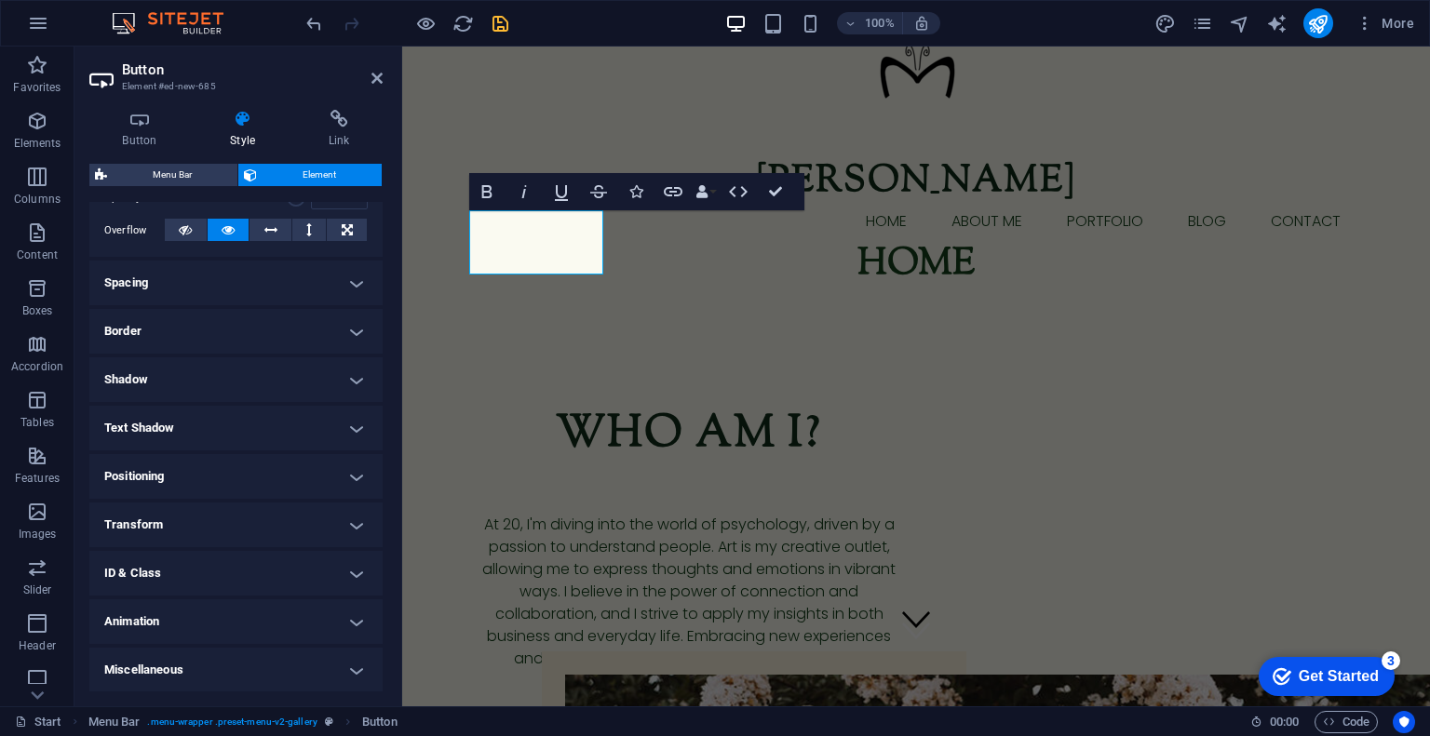
click at [208, 521] on h4 "Transform" at bounding box center [235, 525] width 293 height 45
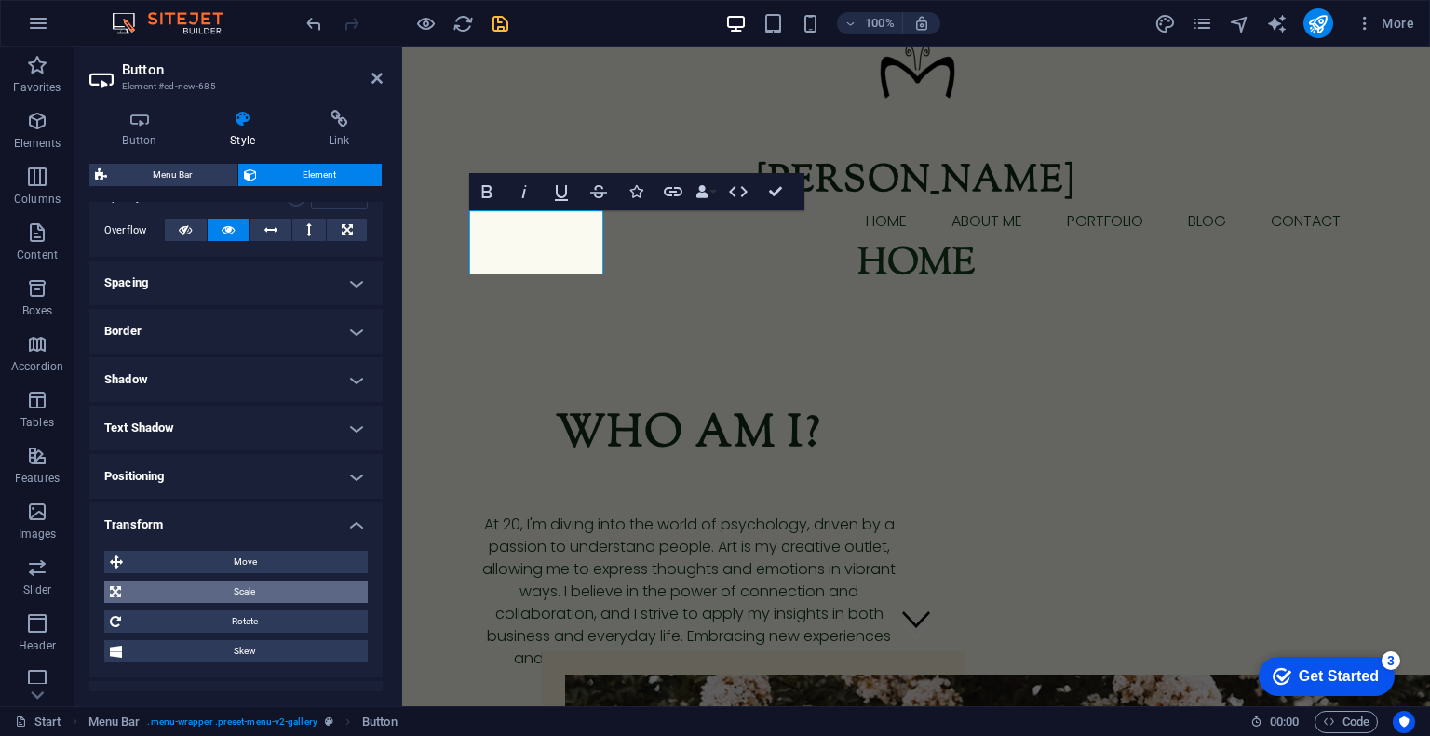
click at [208, 587] on span "Scale" at bounding box center [244, 592] width 235 height 22
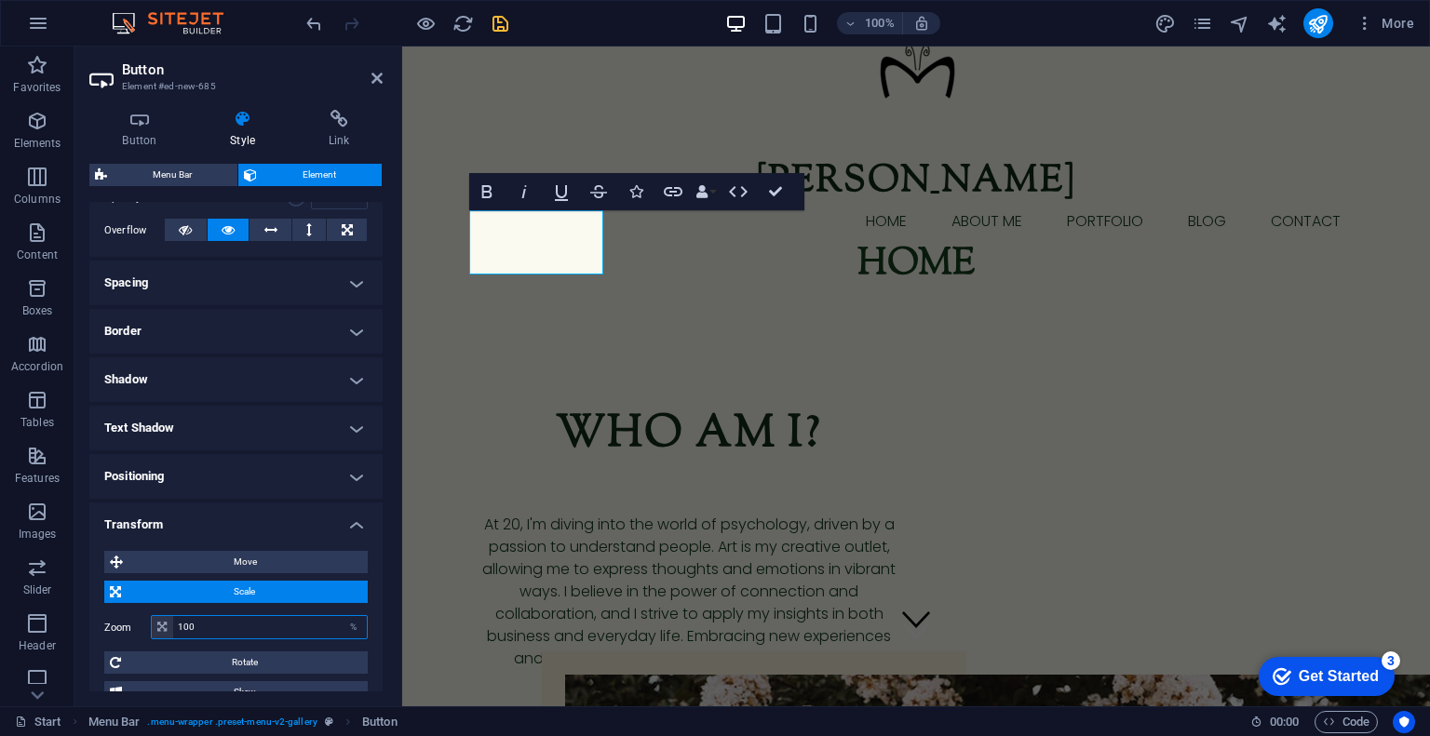
click at [220, 627] on input "100" at bounding box center [270, 627] width 194 height 22
type input "1"
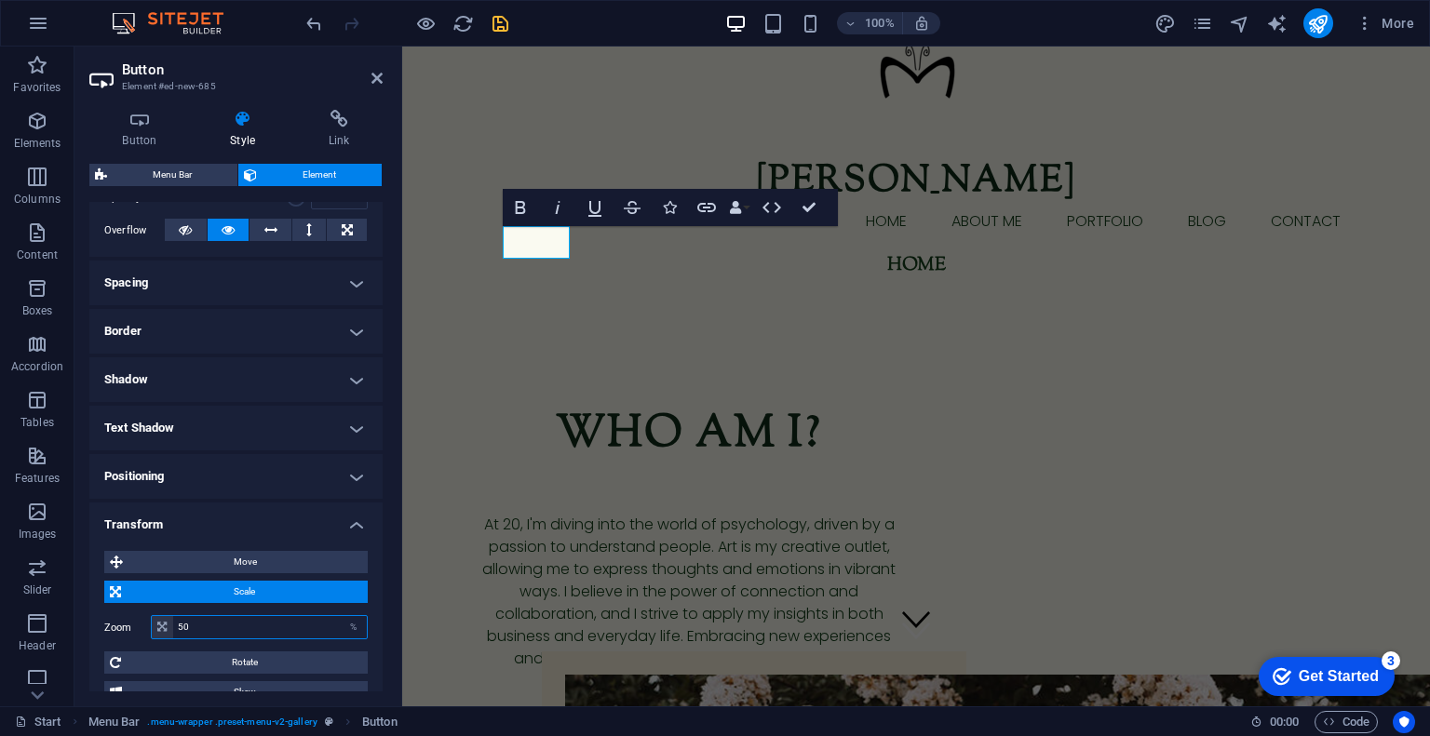
type input "5"
type input "40"
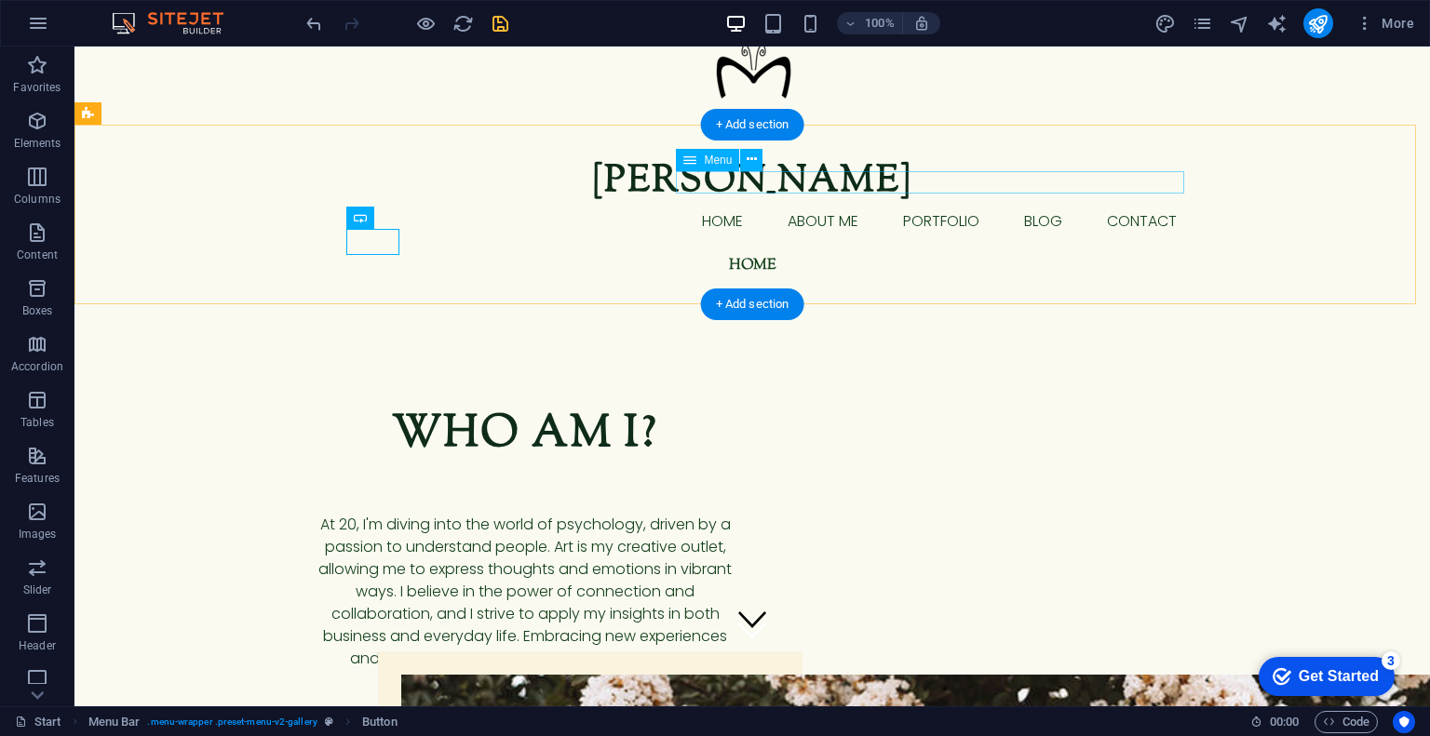
click at [694, 210] on nav "Home About me Portfolio blog Contact" at bounding box center [752, 221] width 879 height 22
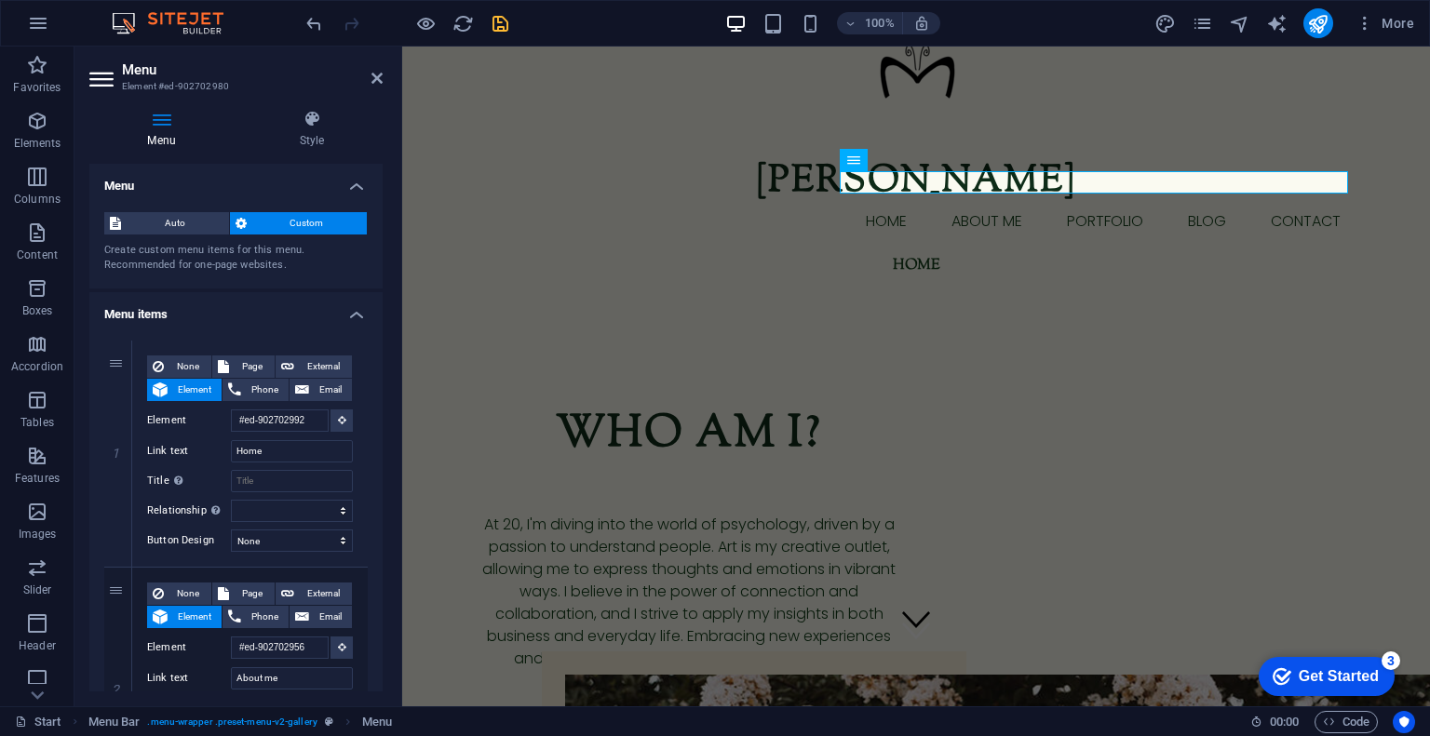
click at [167, 134] on h4 "Menu" at bounding box center [165, 129] width 152 height 39
click at [291, 132] on h4 "Style" at bounding box center [311, 129] width 141 height 39
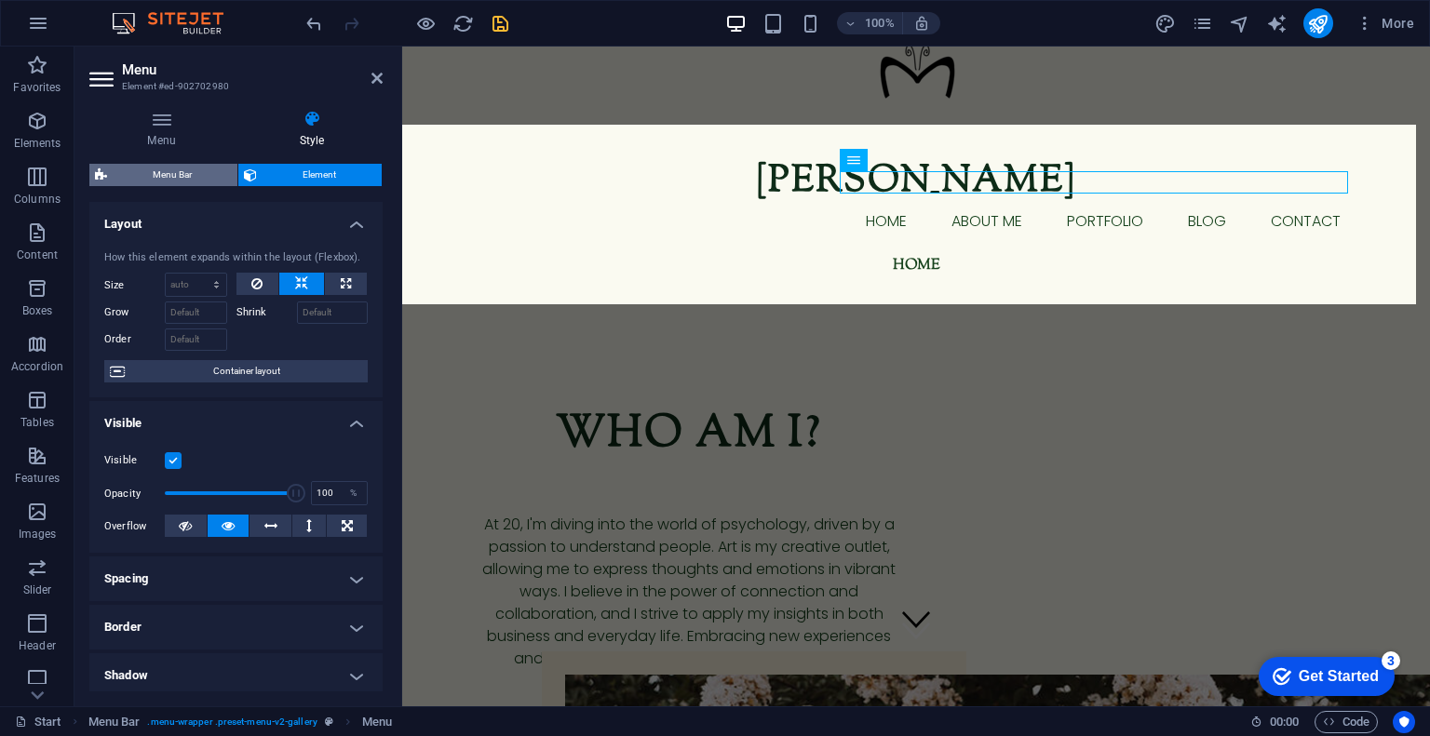
click at [177, 168] on span "Menu Bar" at bounding box center [172, 175] width 119 height 22
select select "rem"
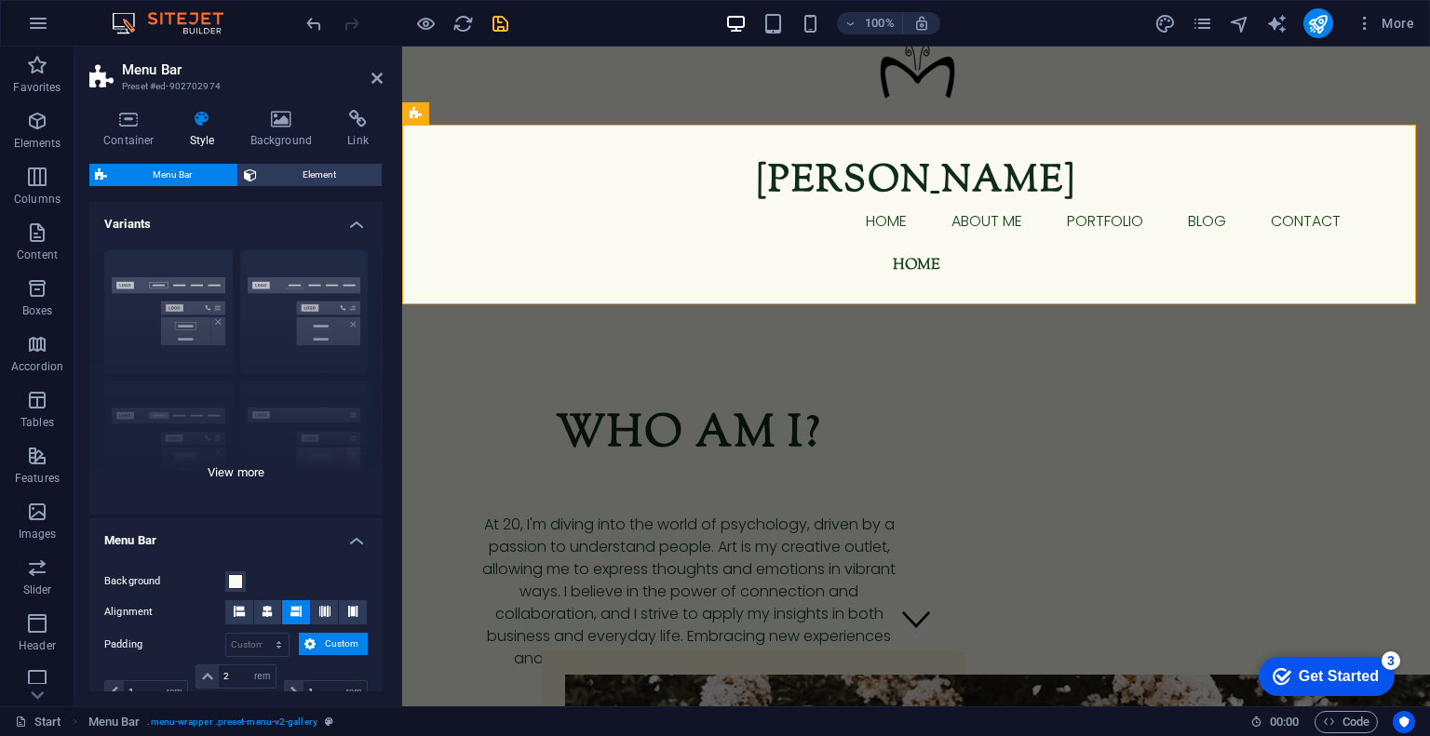
click at [235, 471] on div "Border Centered Default Fixed Loki Trigger Wide XXL" at bounding box center [235, 374] width 293 height 279
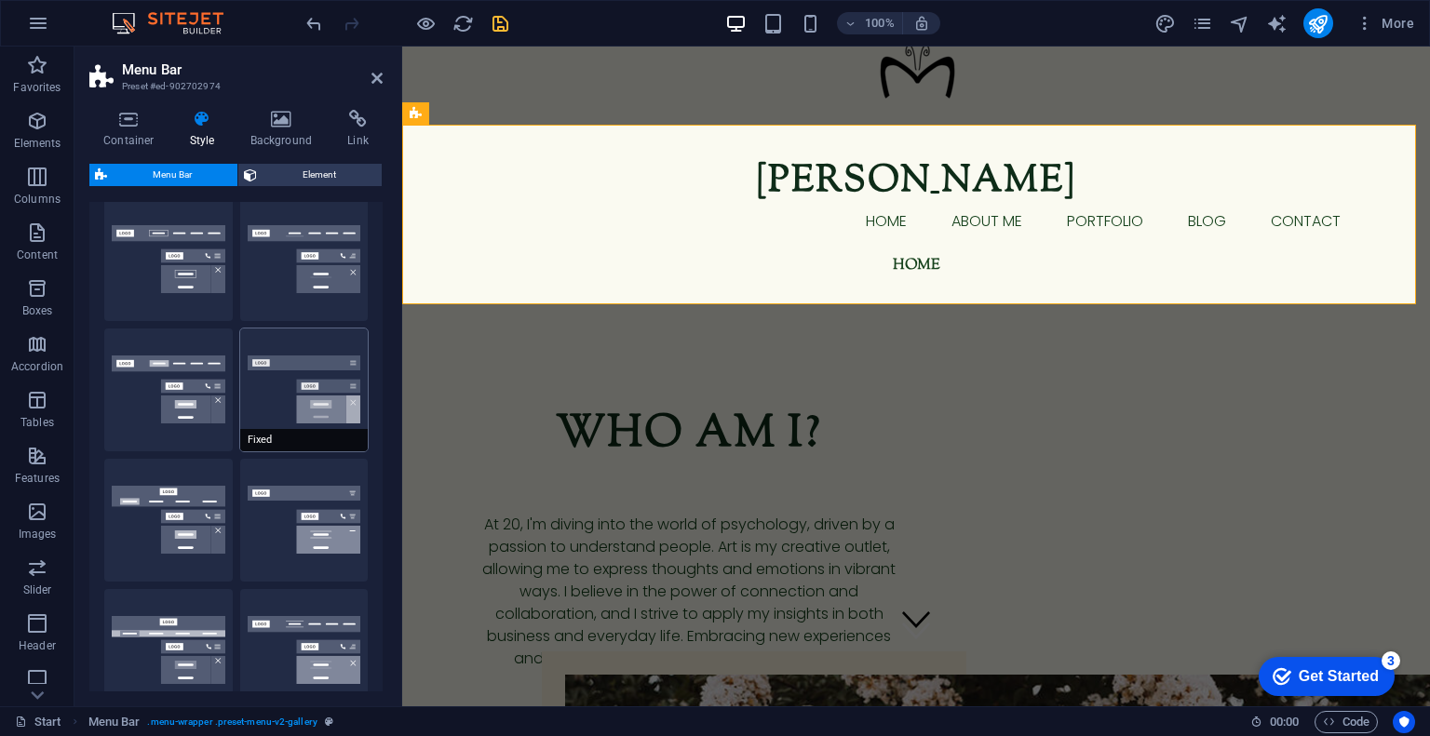
scroll to position [41, 0]
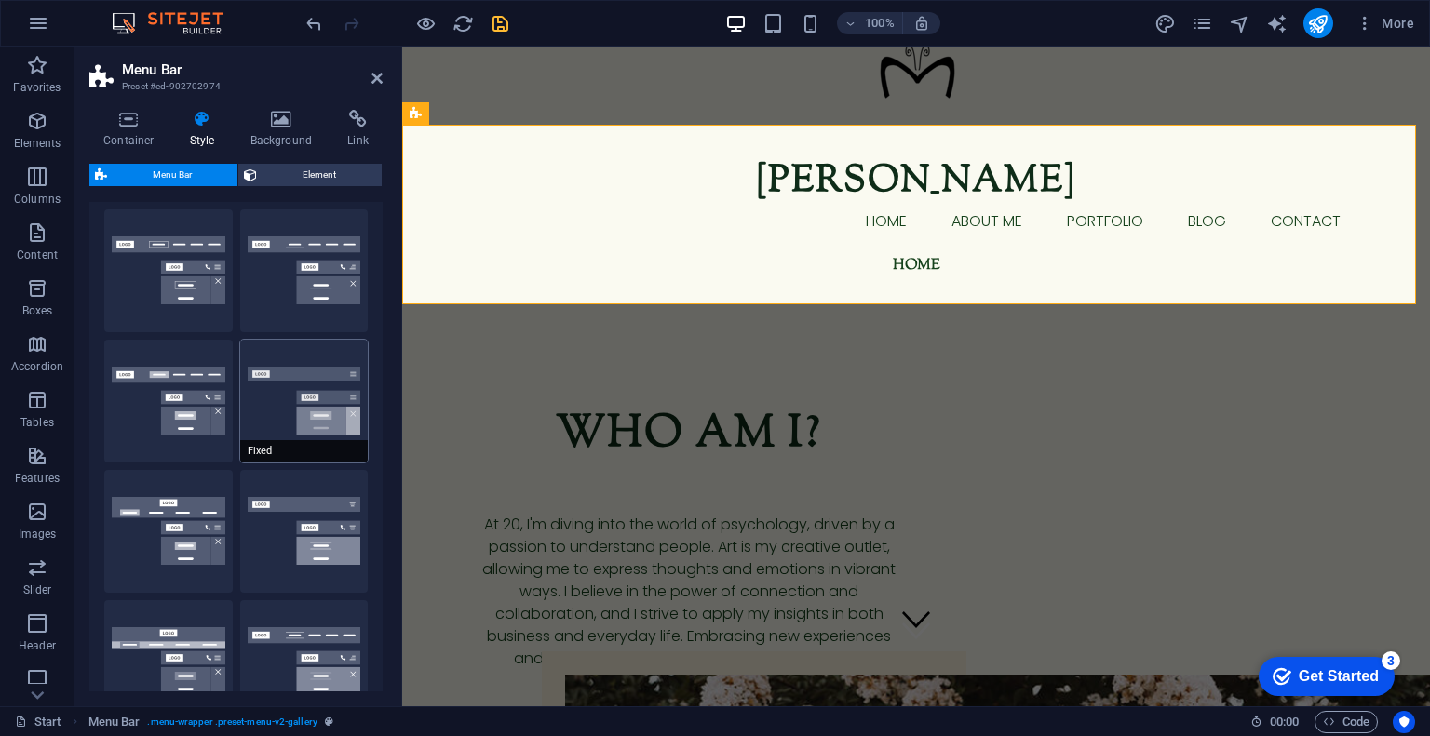
click at [281, 414] on button "Fixed" at bounding box center [304, 401] width 128 height 123
type input "1"
select select "rem"
type input "1"
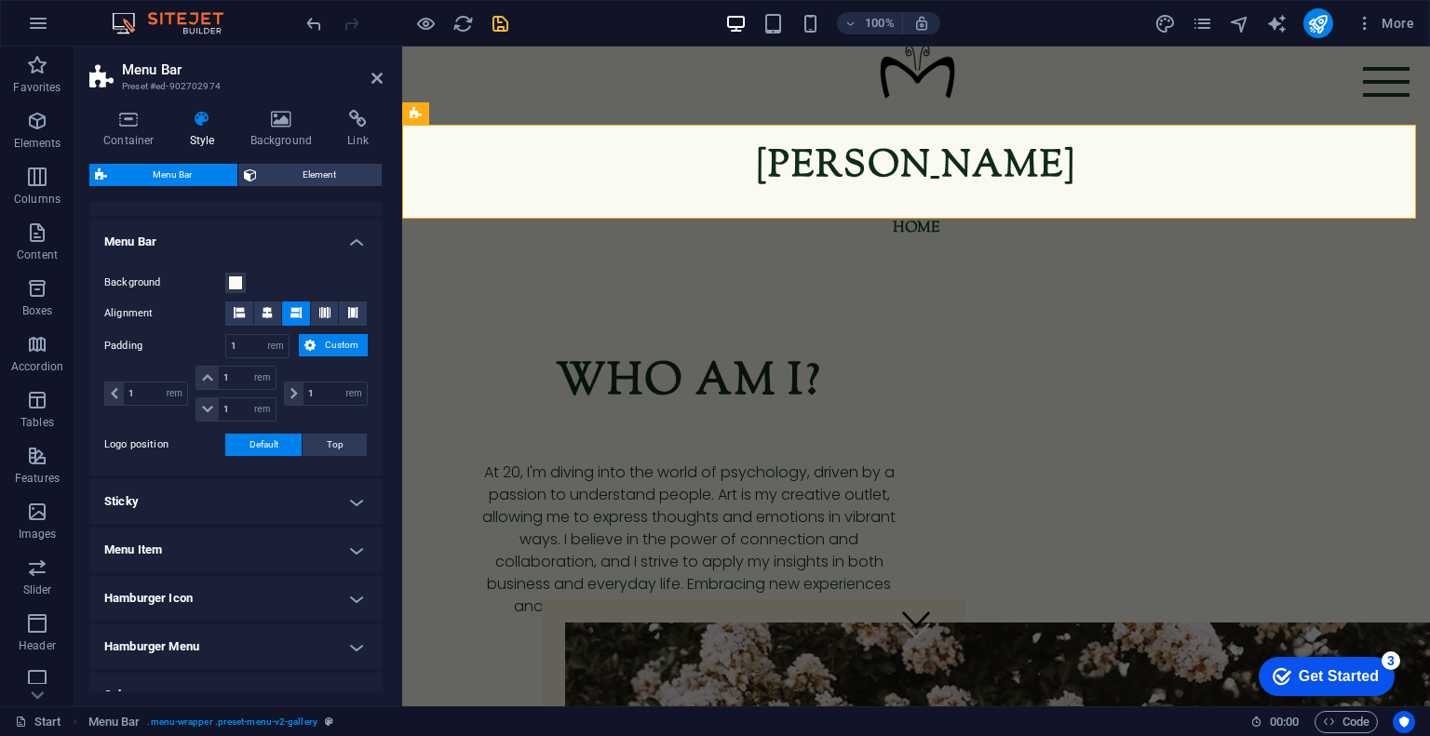
scroll to position [662, 0]
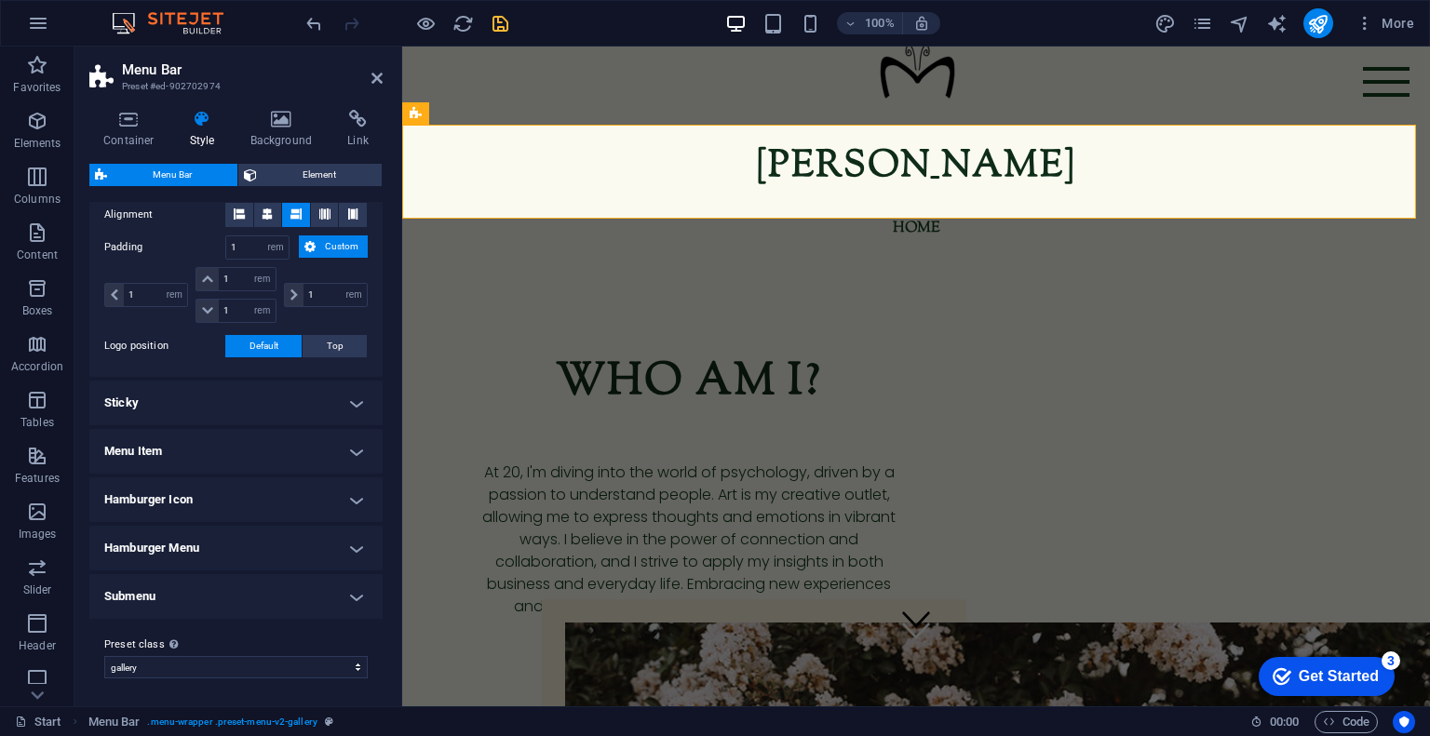
click at [340, 593] on h4 "Submenu" at bounding box center [235, 596] width 293 height 45
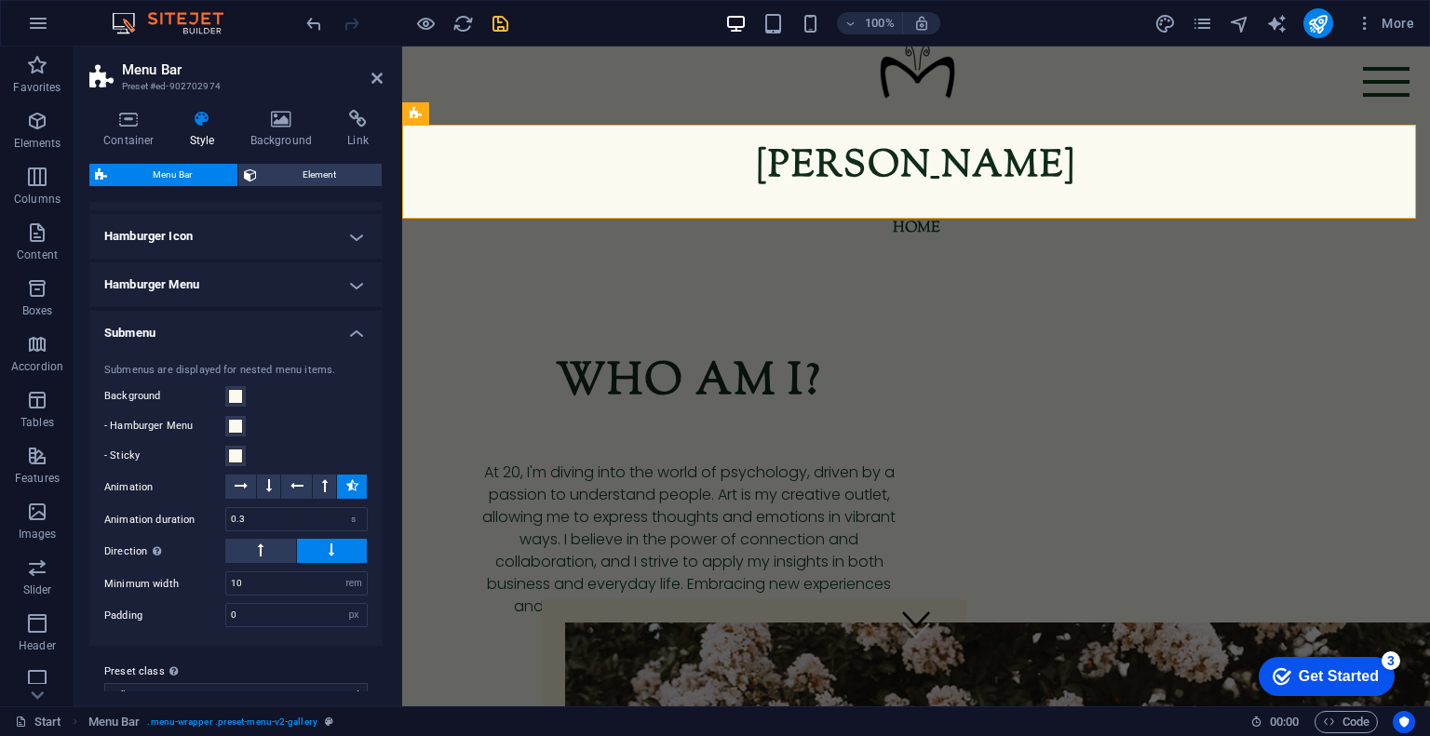
scroll to position [950, 0]
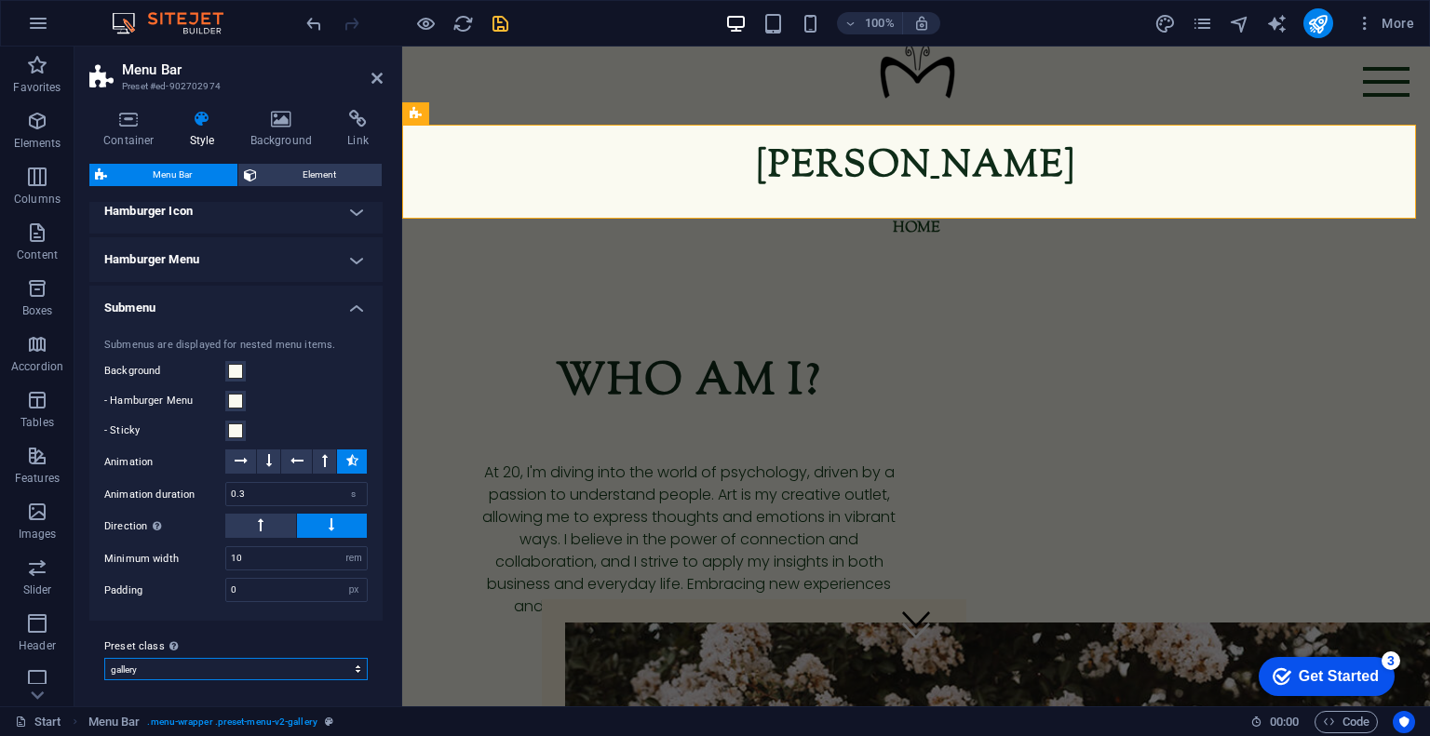
click at [185, 666] on select "gallery Add preset class" at bounding box center [235, 669] width 263 height 22
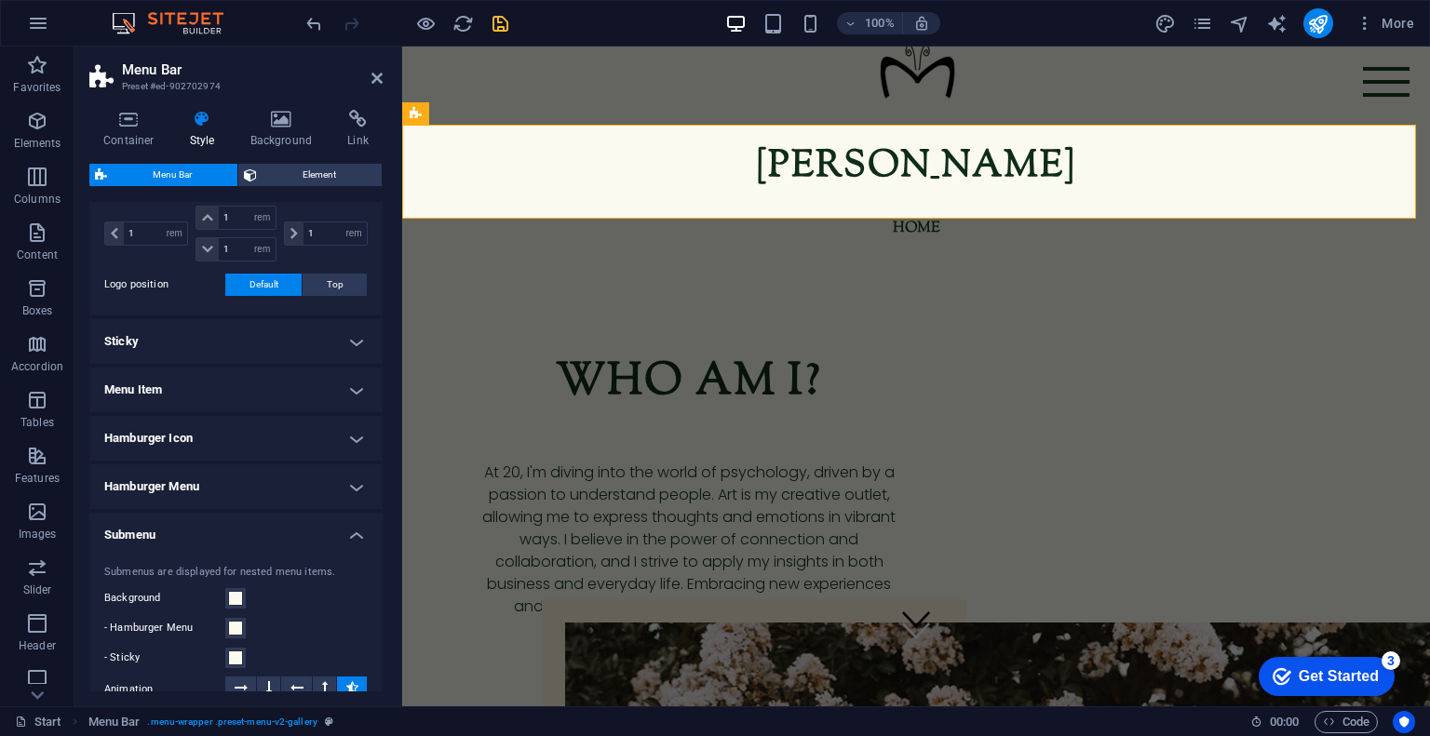
scroll to position [722, 0]
click at [206, 485] on h4 "Hamburger Menu" at bounding box center [235, 487] width 293 height 45
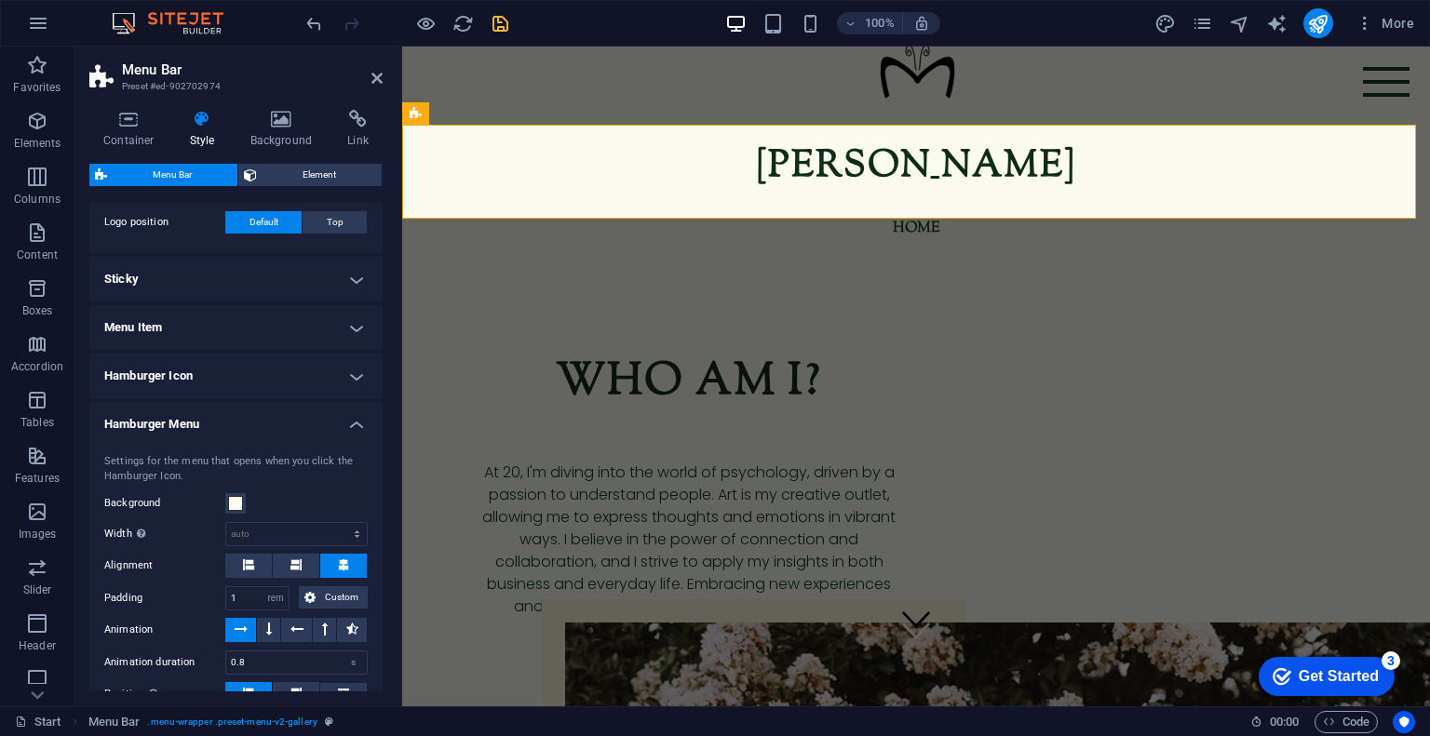
scroll to position [786, 0]
click at [250, 390] on h4 "Hamburger Icon" at bounding box center [235, 376] width 293 height 45
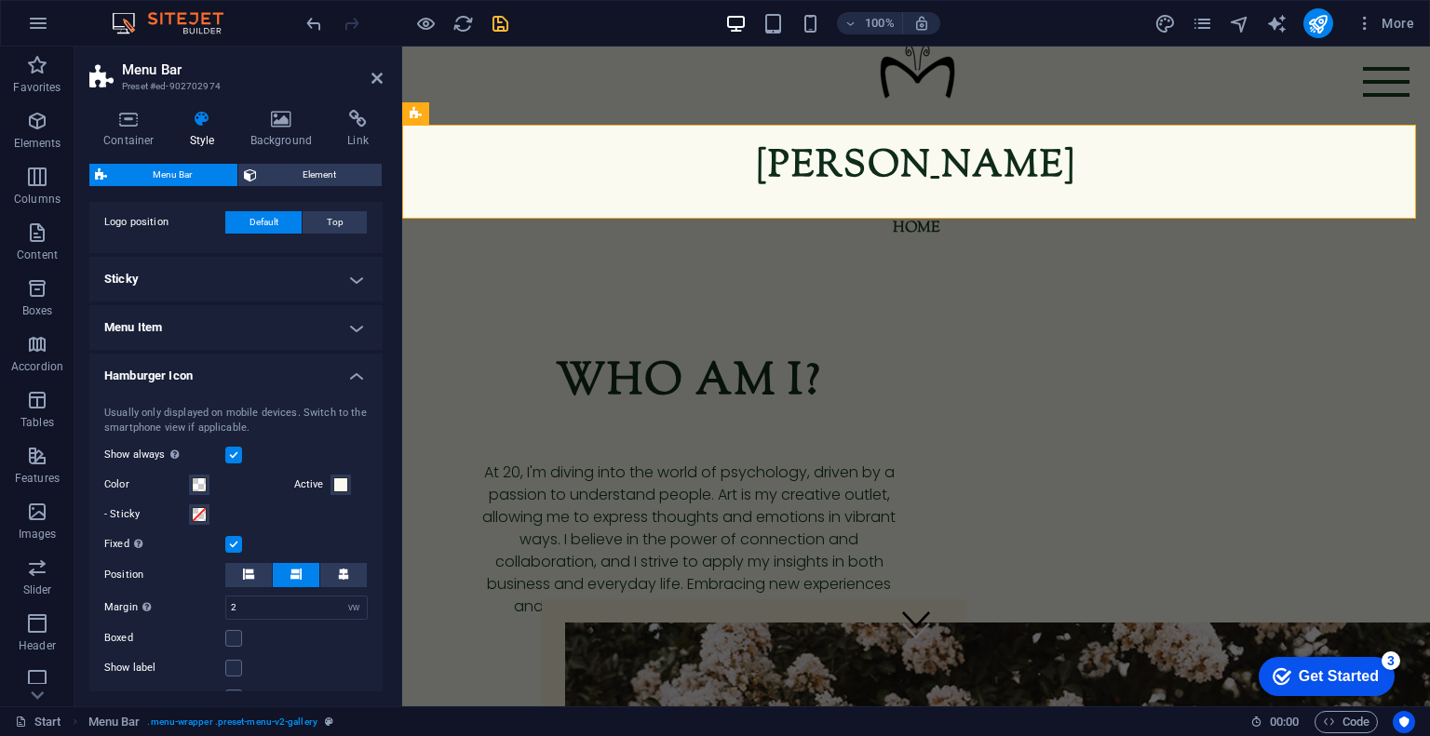
click at [250, 390] on div "Usually only displayed on mobile devices. Switch to the smartphone view if appl…" at bounding box center [236, 557] width 301 height 341
click at [283, 328] on h4 "Menu Item" at bounding box center [235, 327] width 293 height 45
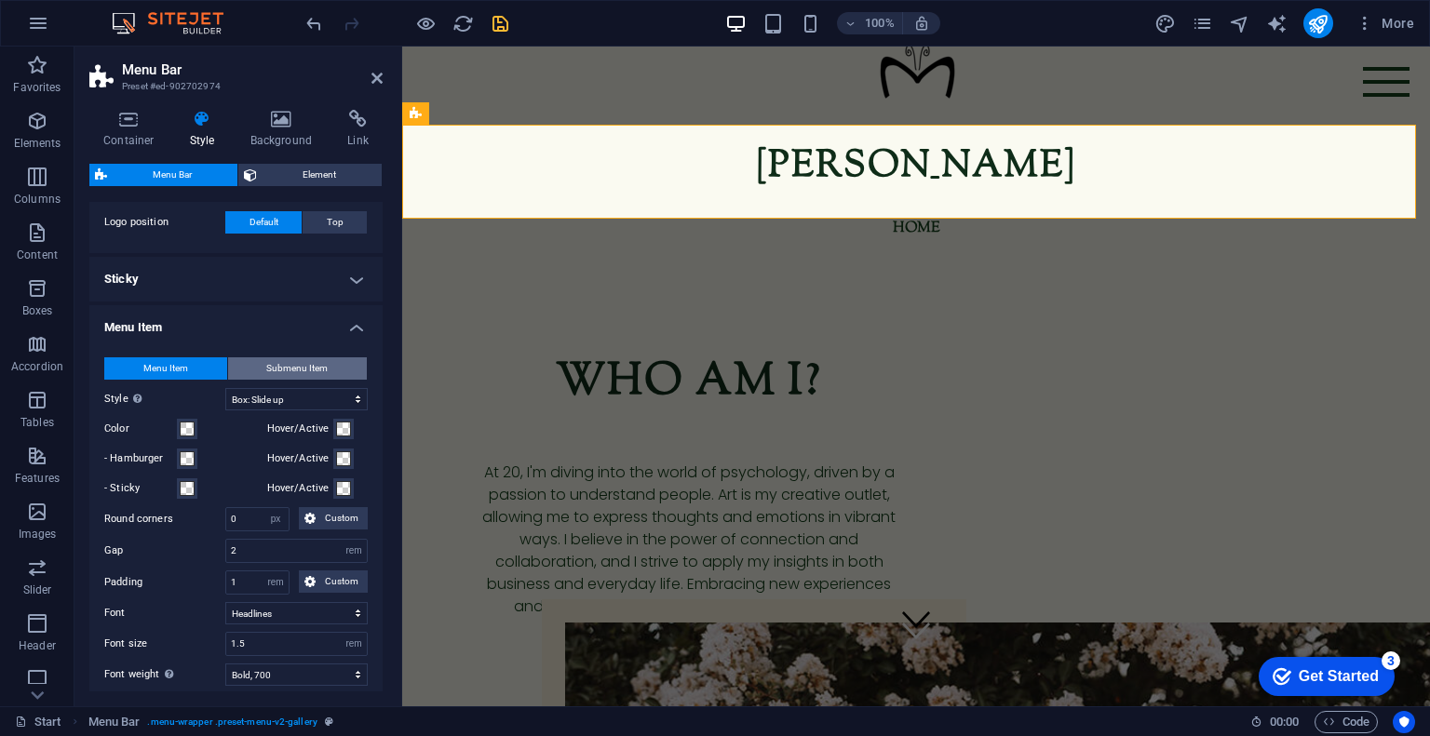
click at [271, 362] on span "Submenu Item" at bounding box center [296, 368] width 61 height 22
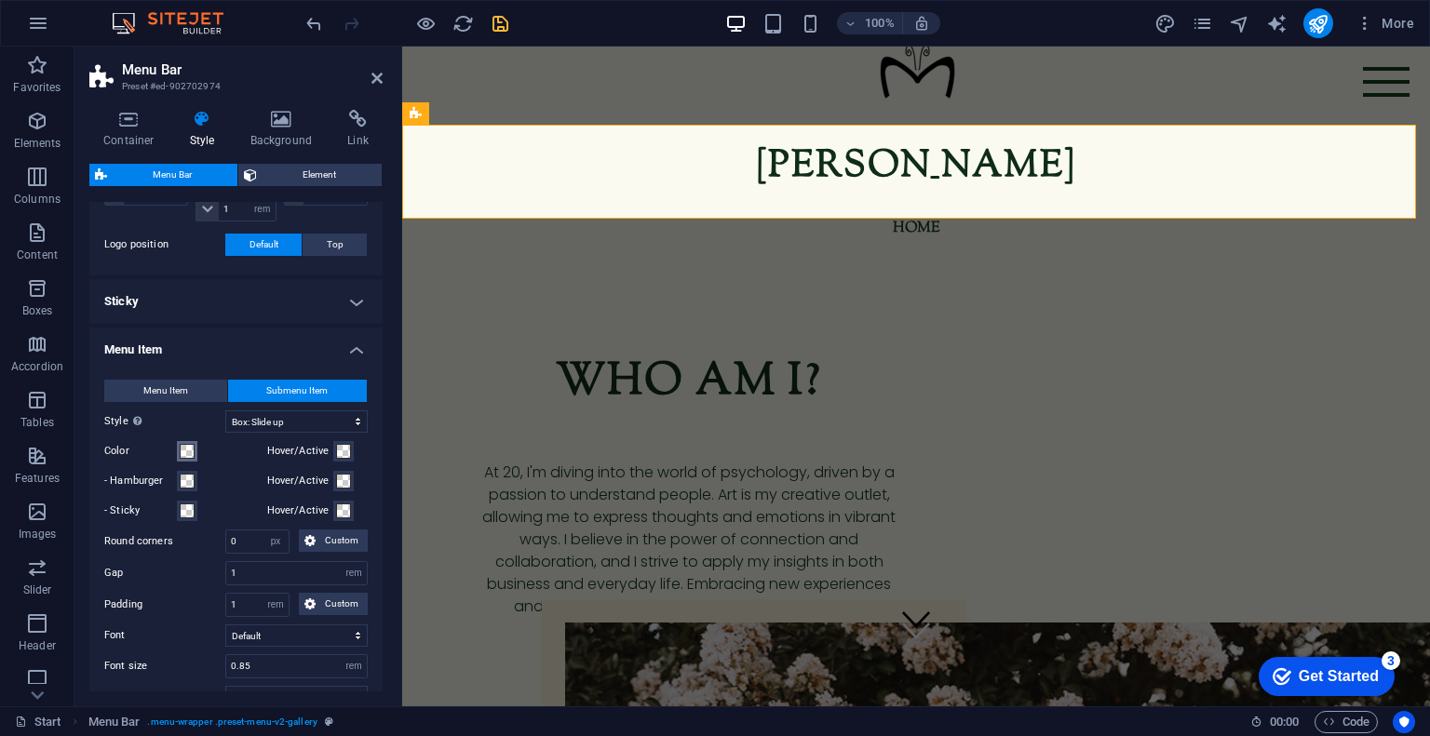
select select
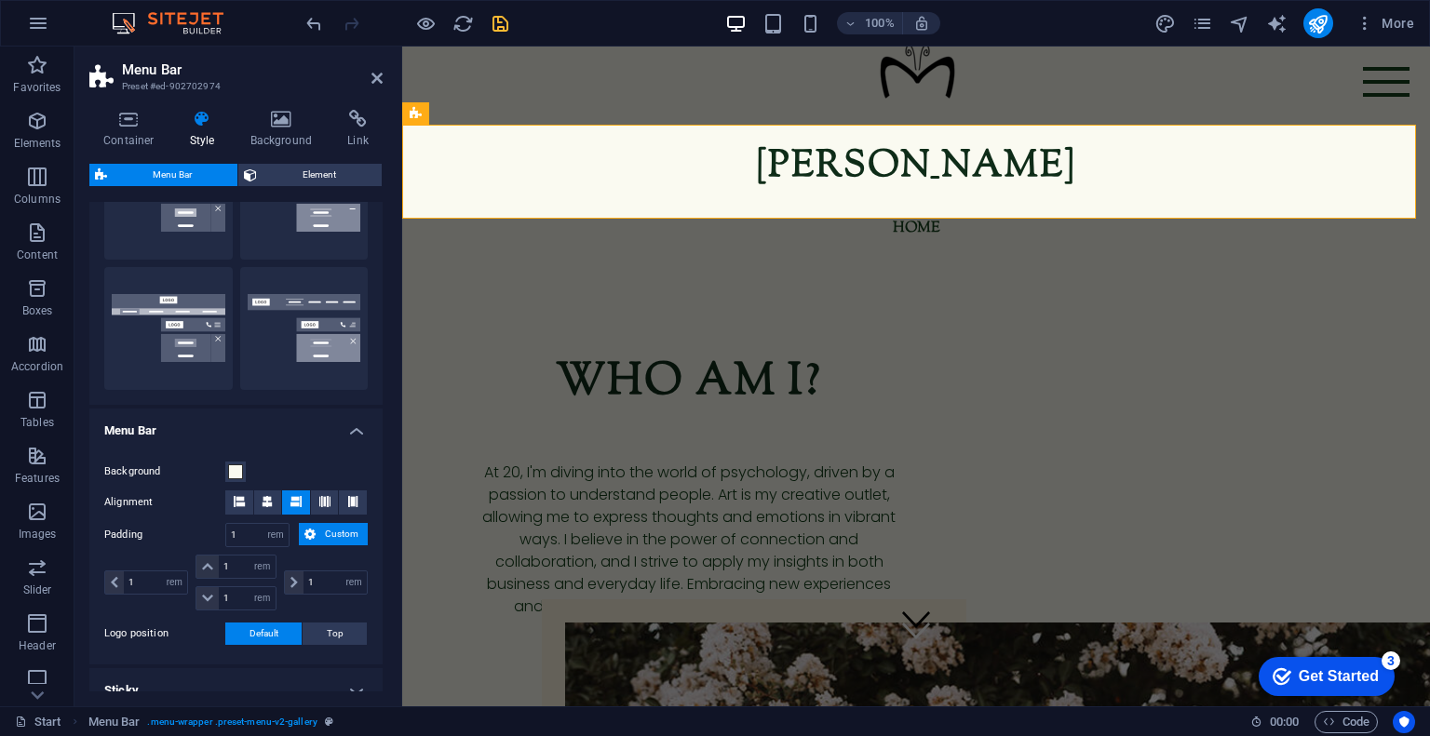
scroll to position [373, 0]
click at [260, 167] on button "Element" at bounding box center [309, 175] width 143 height 22
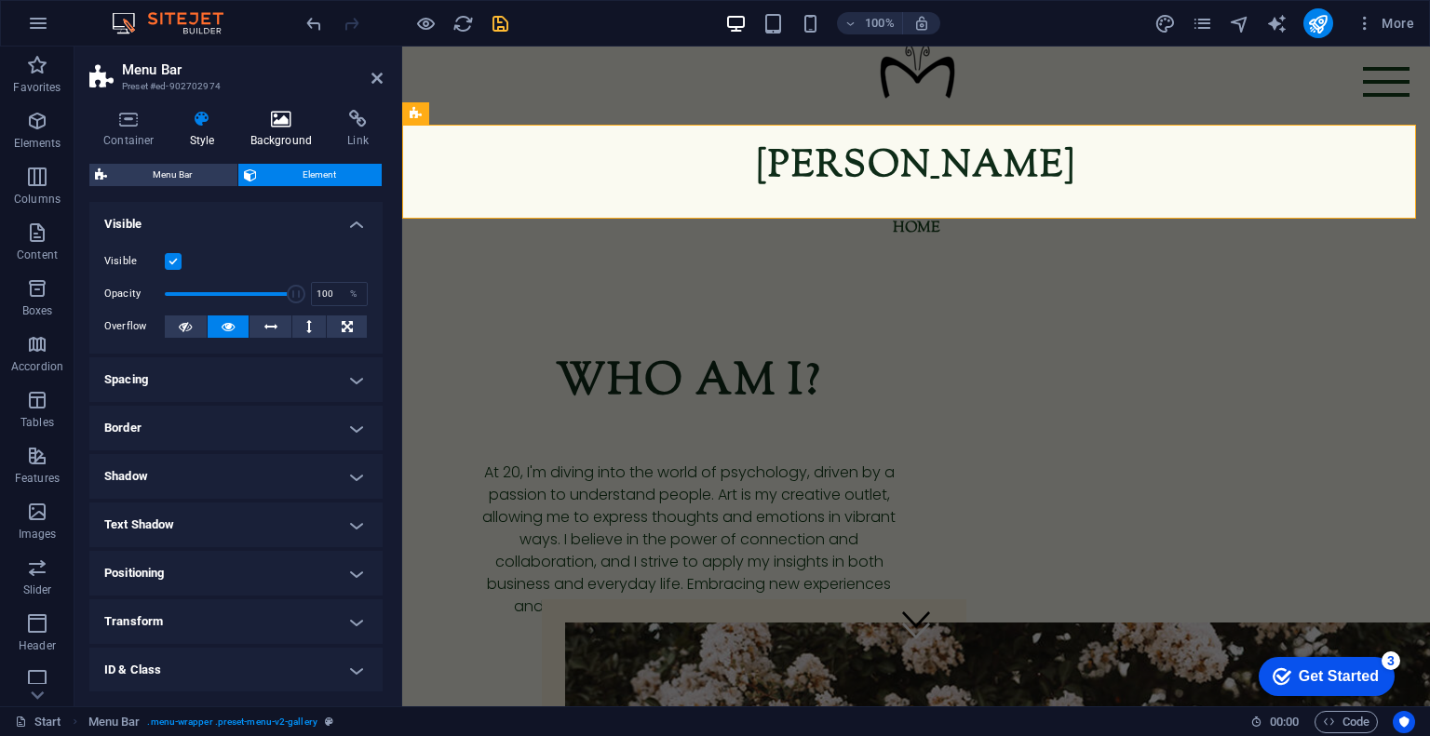
click at [282, 129] on h4 "Background" at bounding box center [285, 129] width 98 height 39
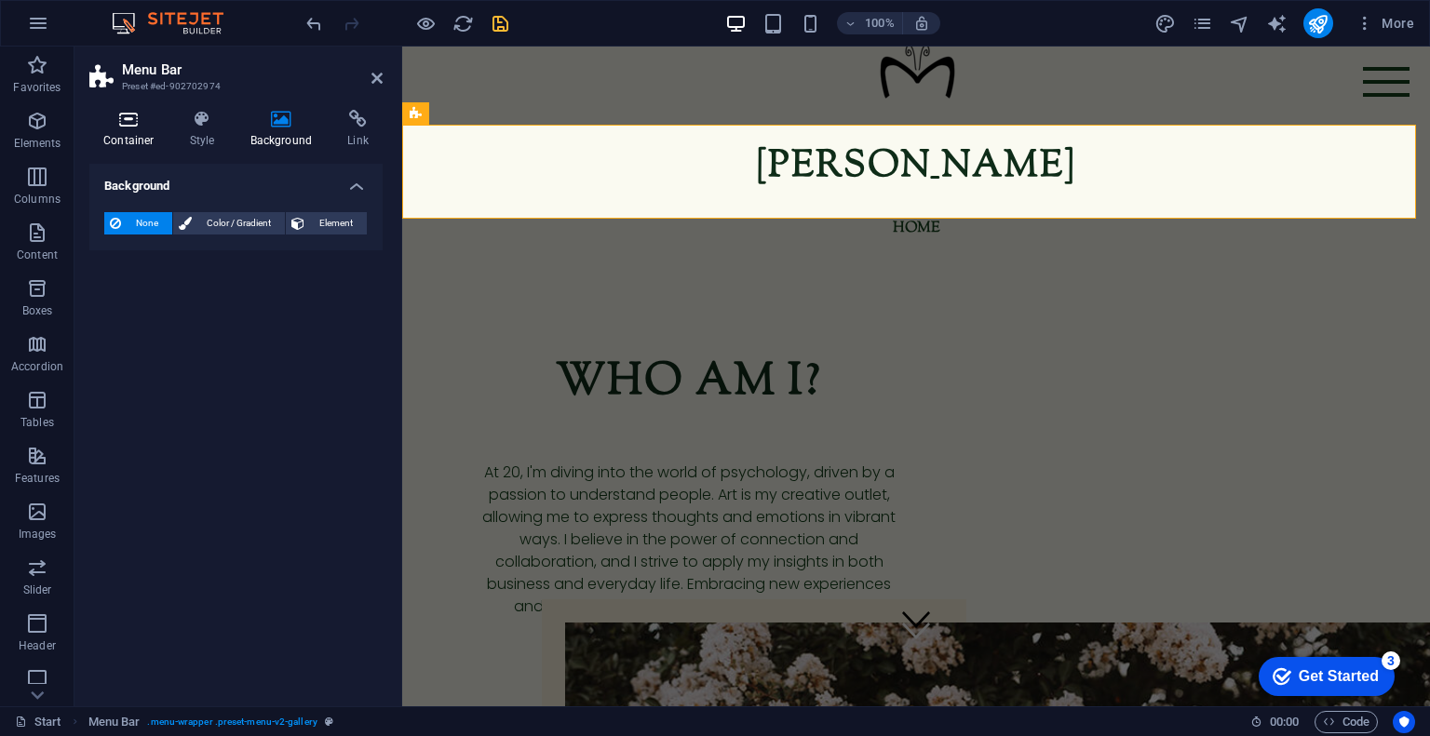
click at [127, 127] on icon at bounding box center [128, 119] width 79 height 19
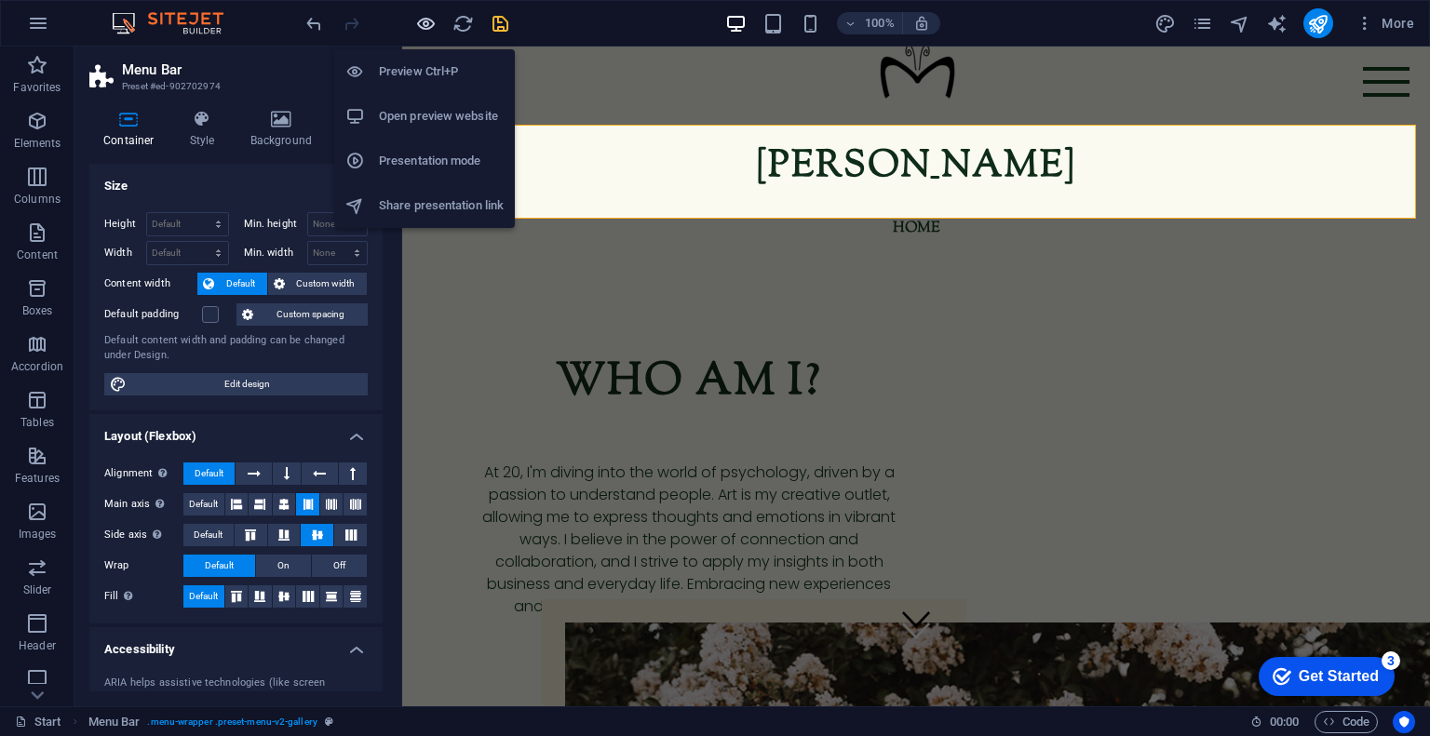
click at [430, 30] on icon "button" at bounding box center [425, 23] width 21 height 21
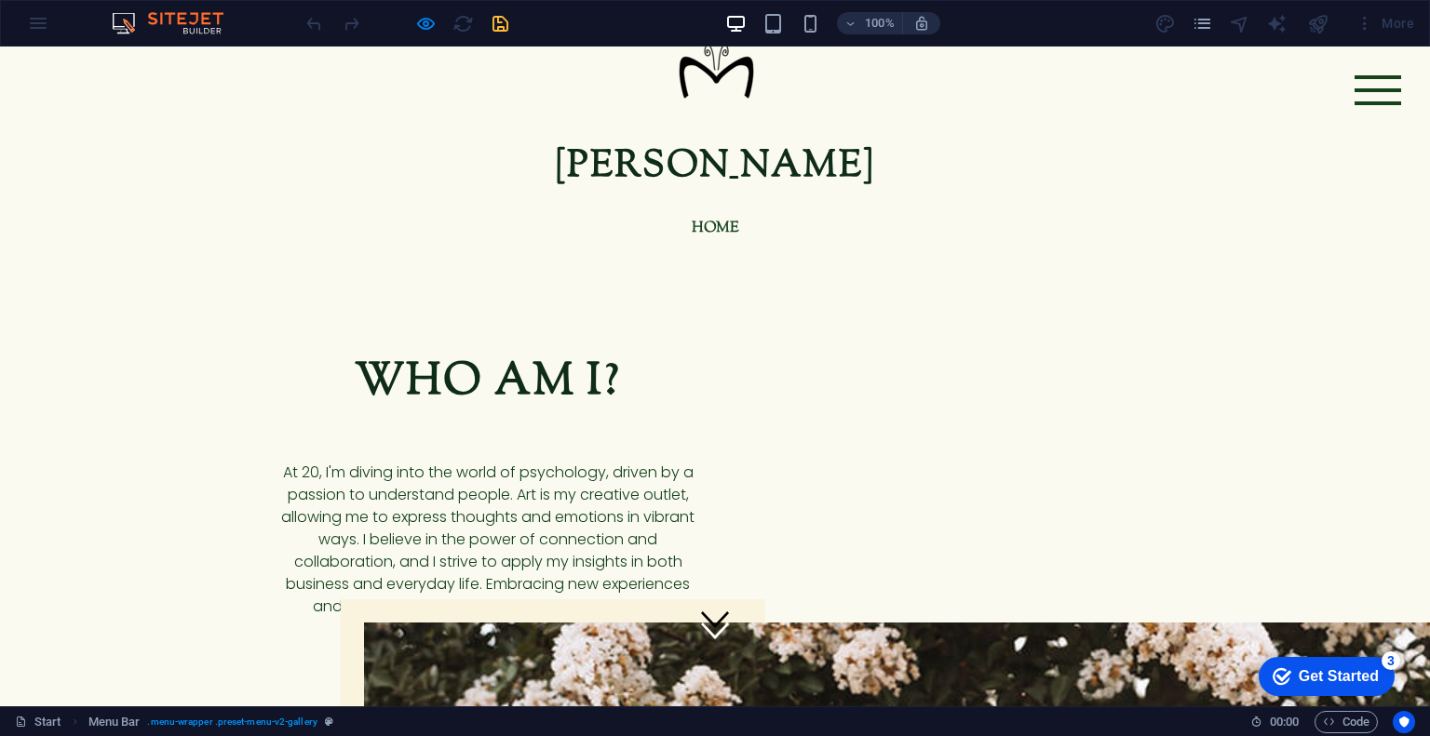
click at [1354, 93] on div at bounding box center [1377, 90] width 47 height 30
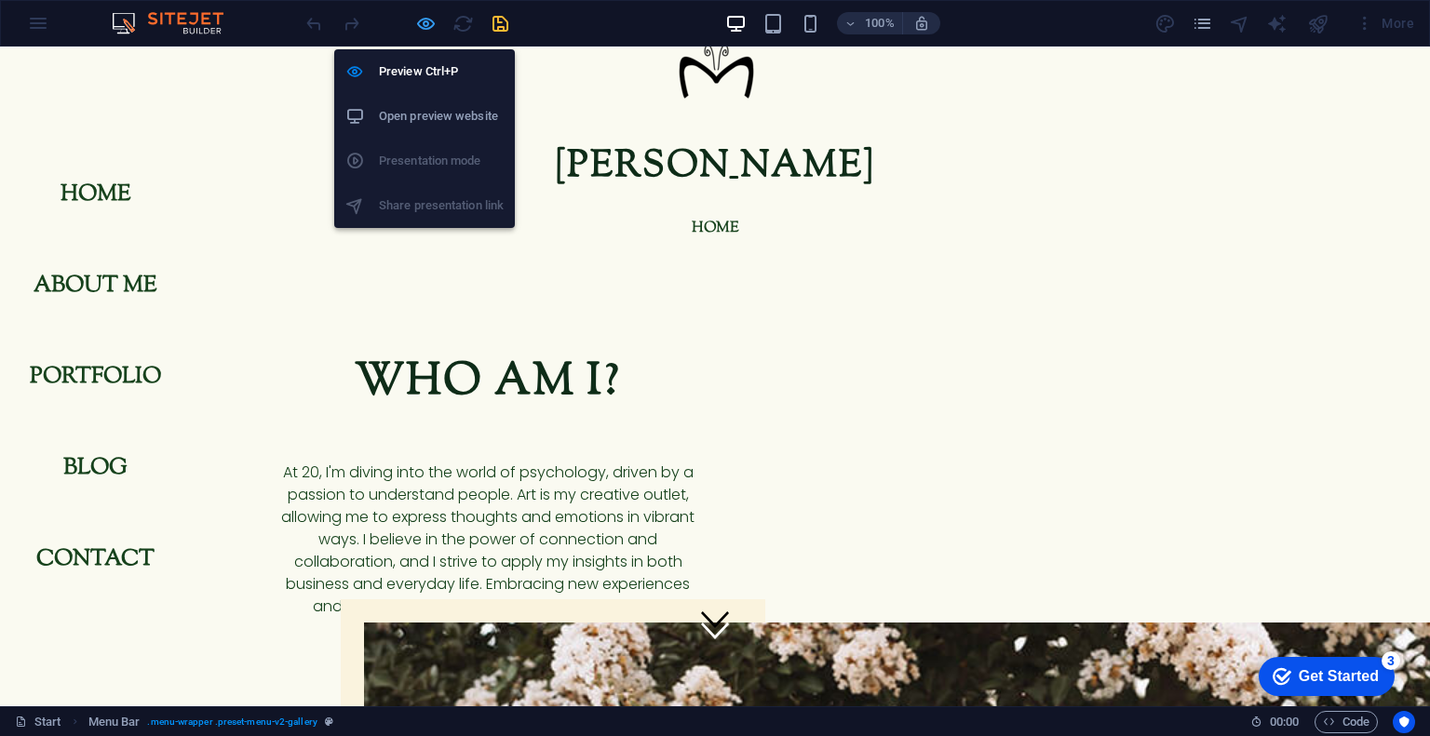
click at [423, 29] on icon "button" at bounding box center [425, 23] width 21 height 21
select select "header"
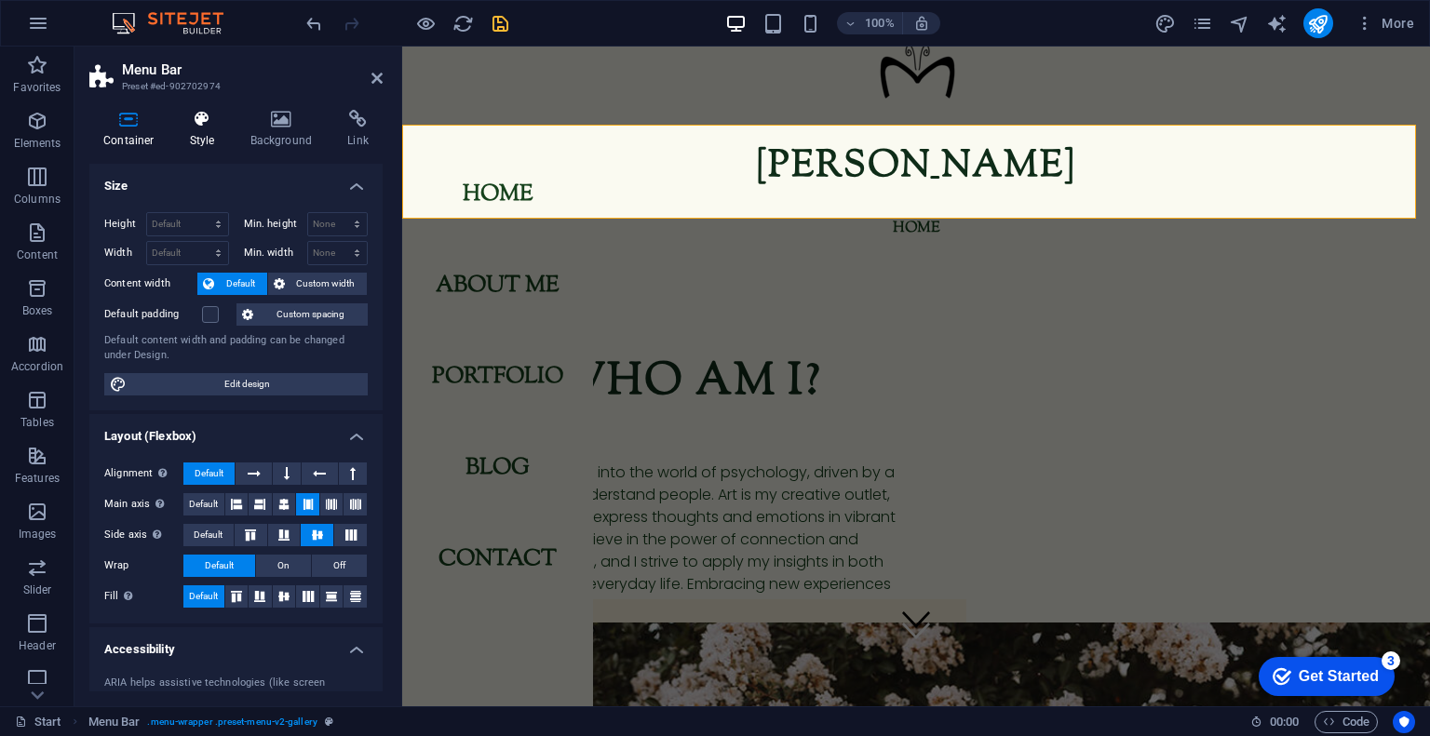
click at [194, 147] on h4 "Style" at bounding box center [206, 129] width 60 height 39
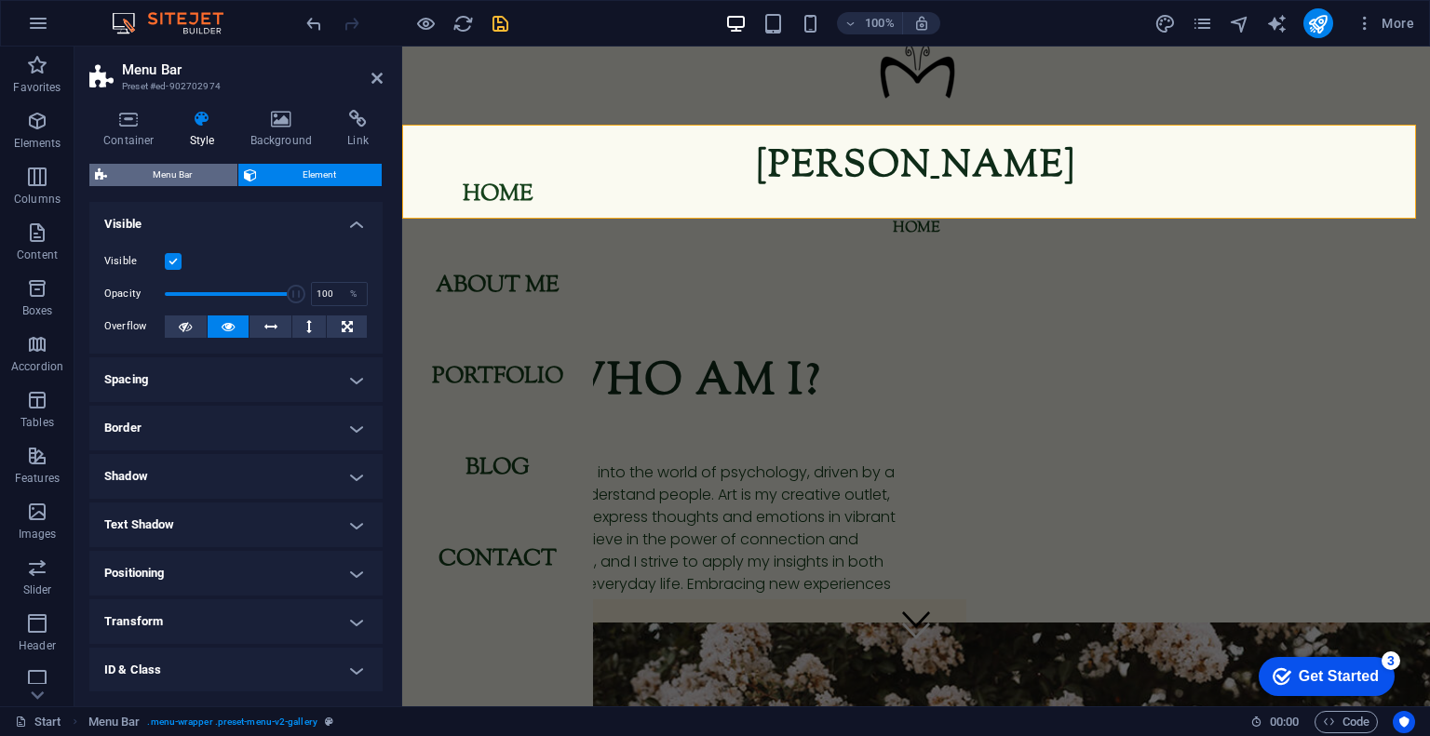
click at [199, 181] on span "Menu Bar" at bounding box center [172, 175] width 119 height 22
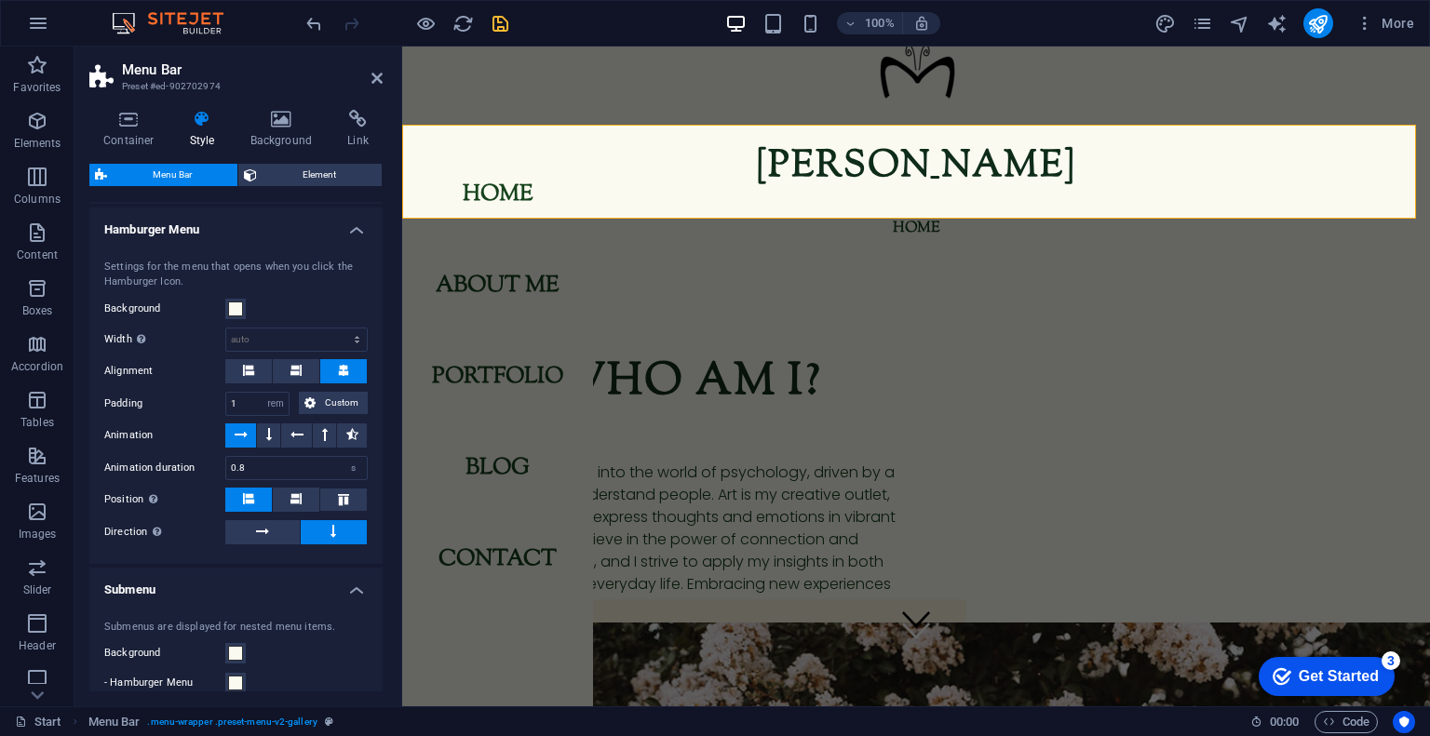
scroll to position [2069, 0]
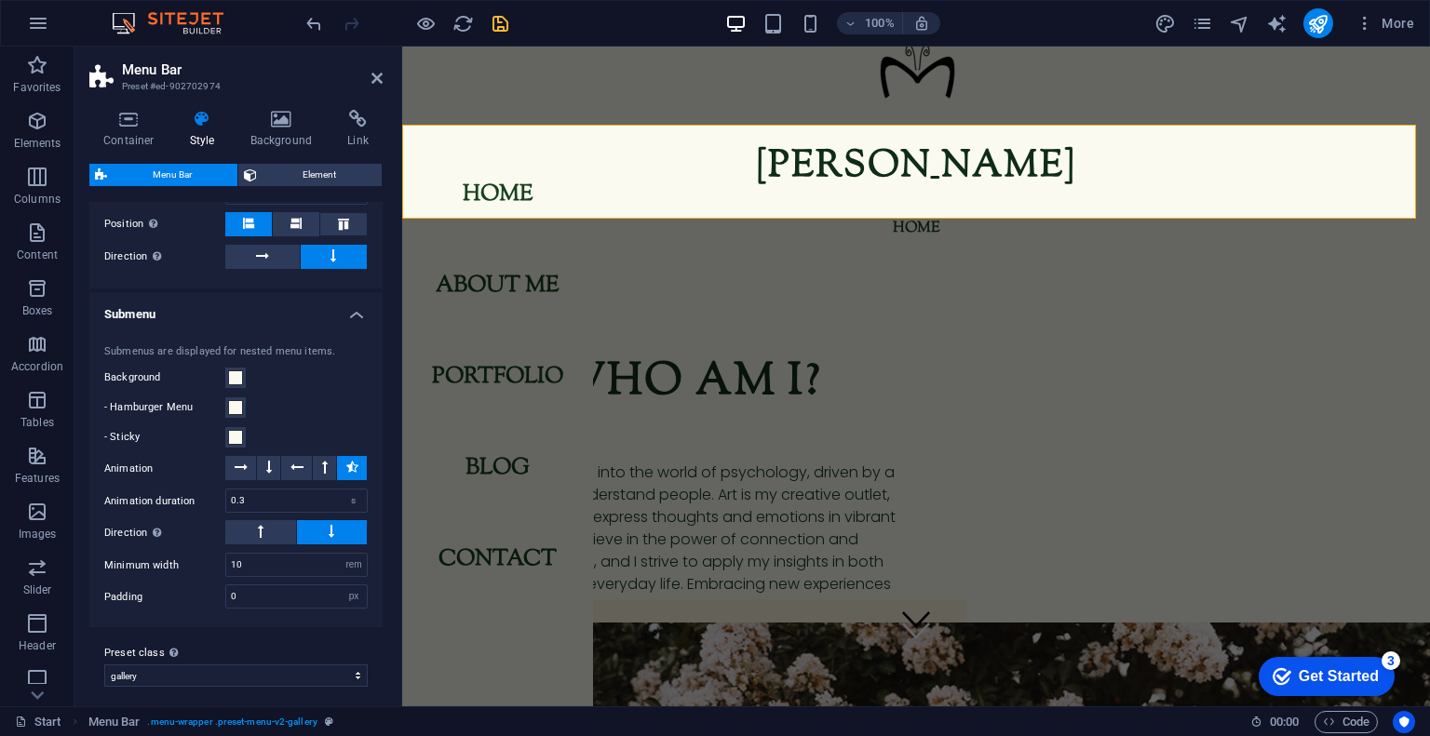
click at [248, 307] on h4 "Submenu" at bounding box center [235, 309] width 293 height 34
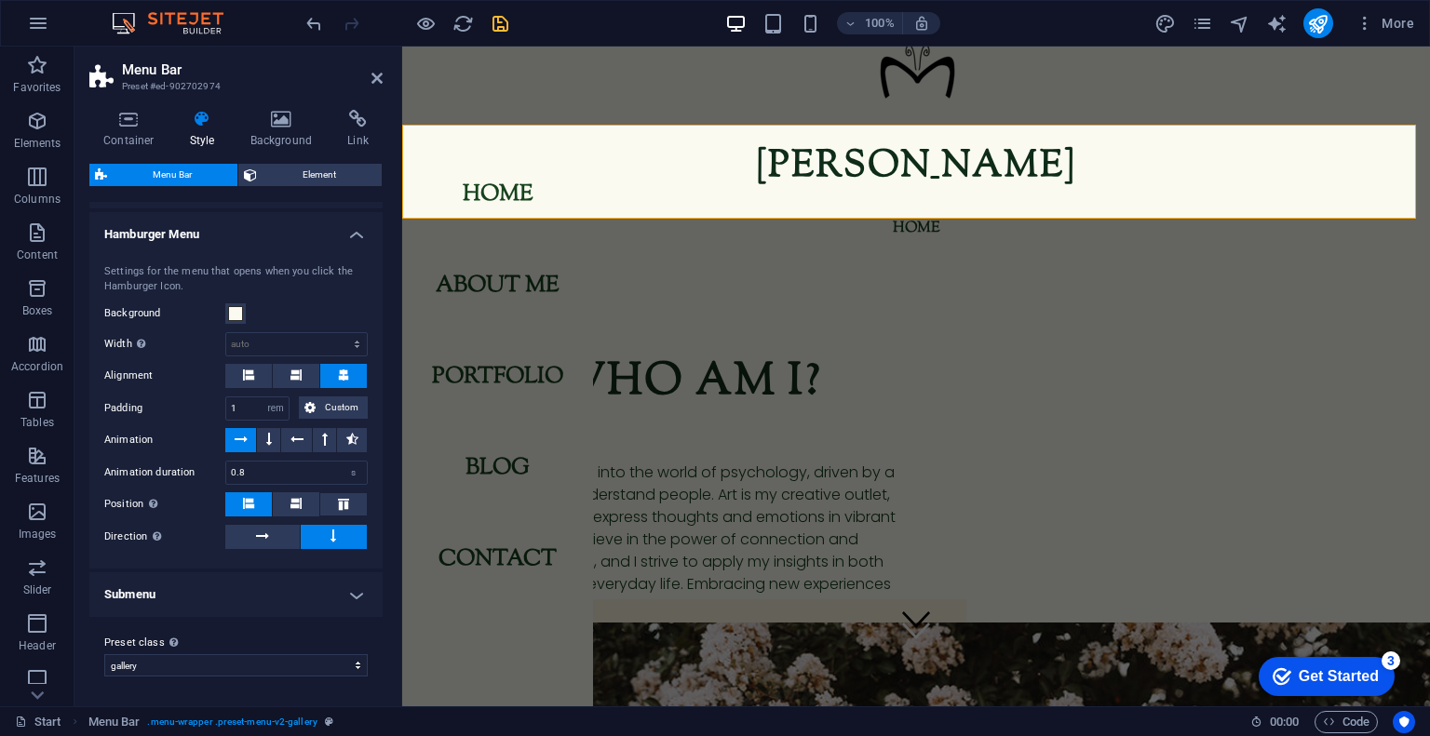
scroll to position [1780, 0]
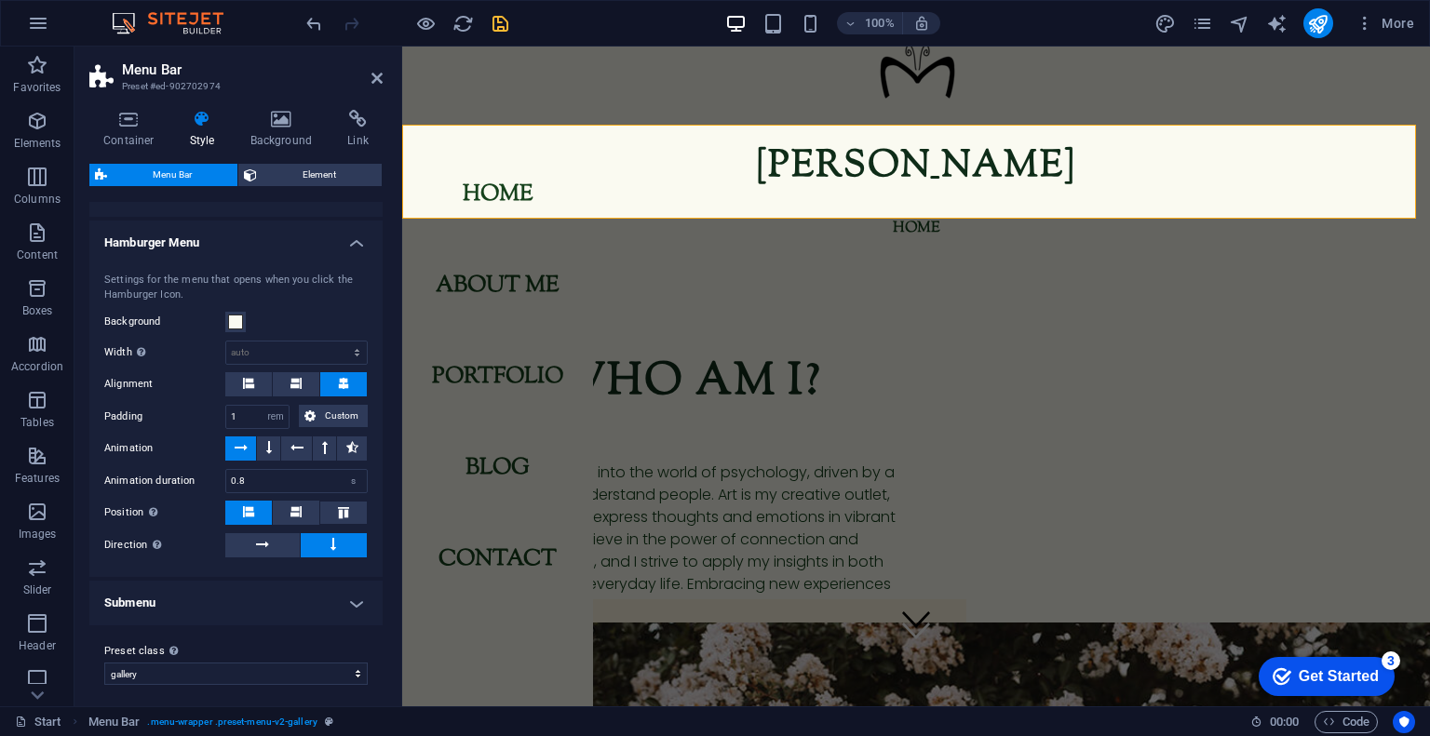
click at [290, 241] on h4 "Hamburger Menu" at bounding box center [235, 238] width 293 height 34
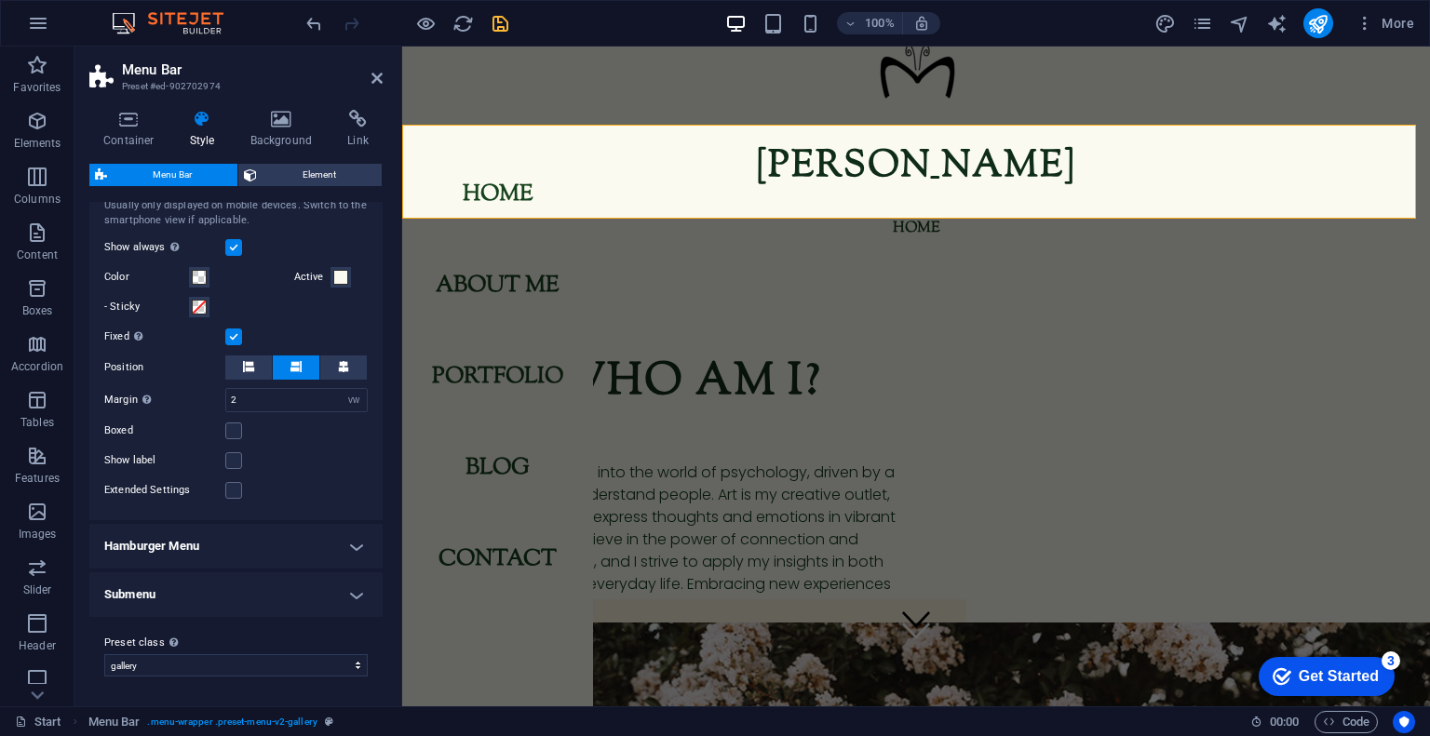
scroll to position [1471, 0]
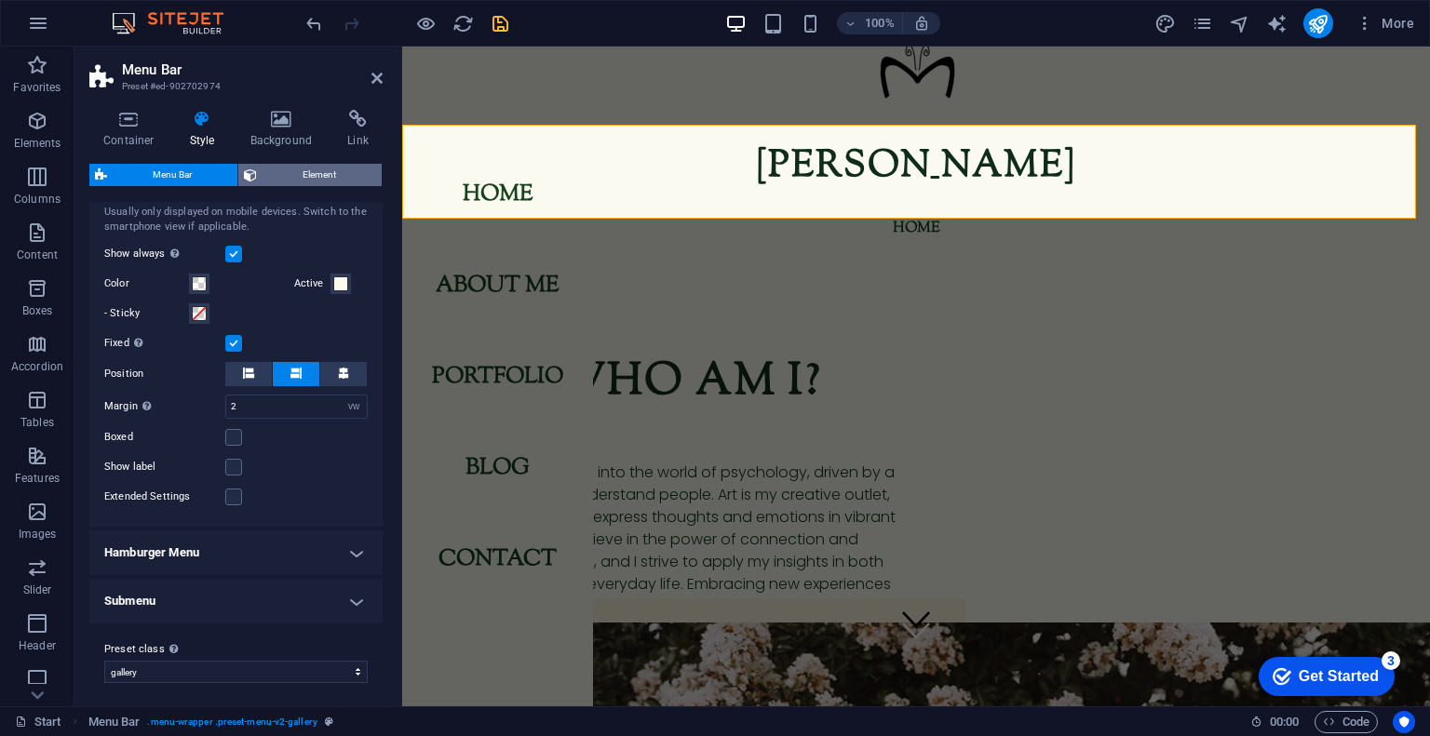
click at [323, 164] on span "Element" at bounding box center [319, 175] width 114 height 22
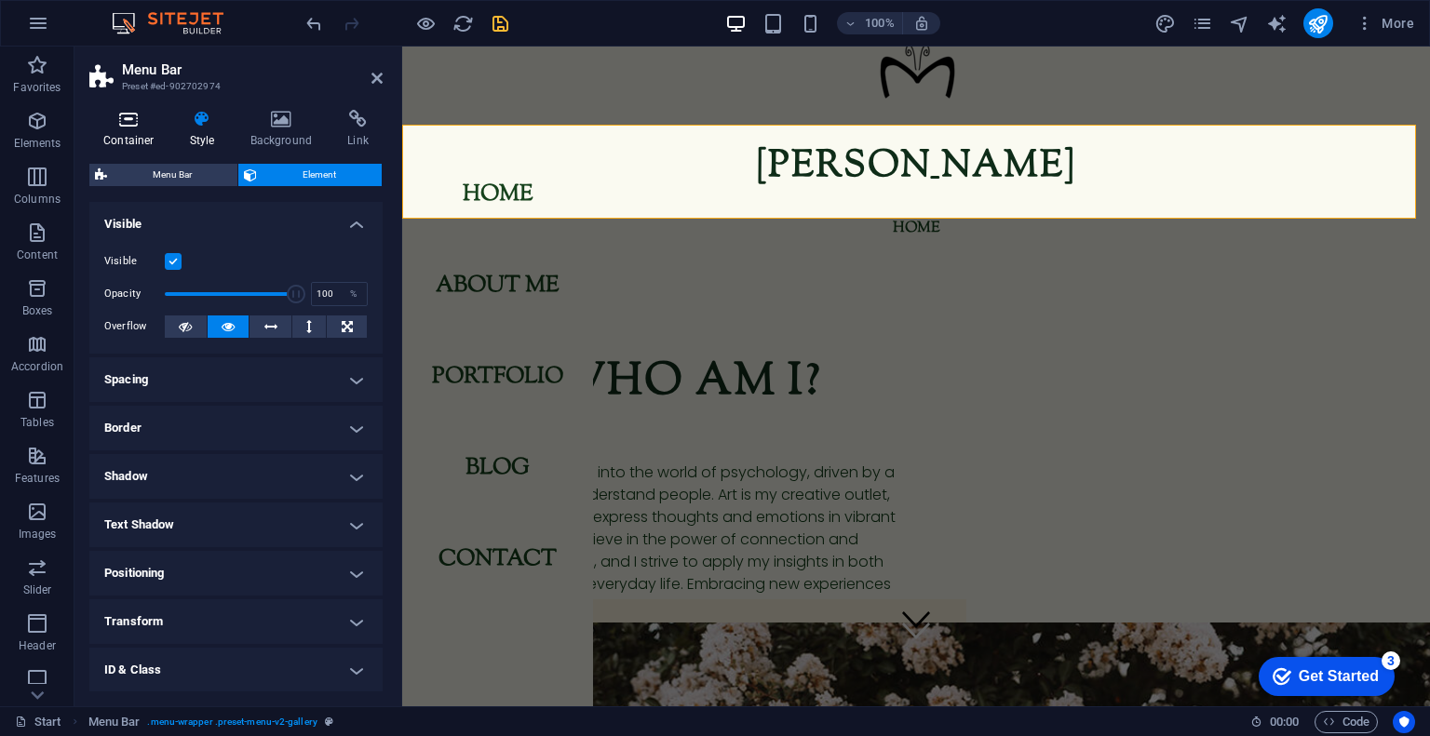
click at [136, 131] on h4 "Container" at bounding box center [132, 129] width 87 height 39
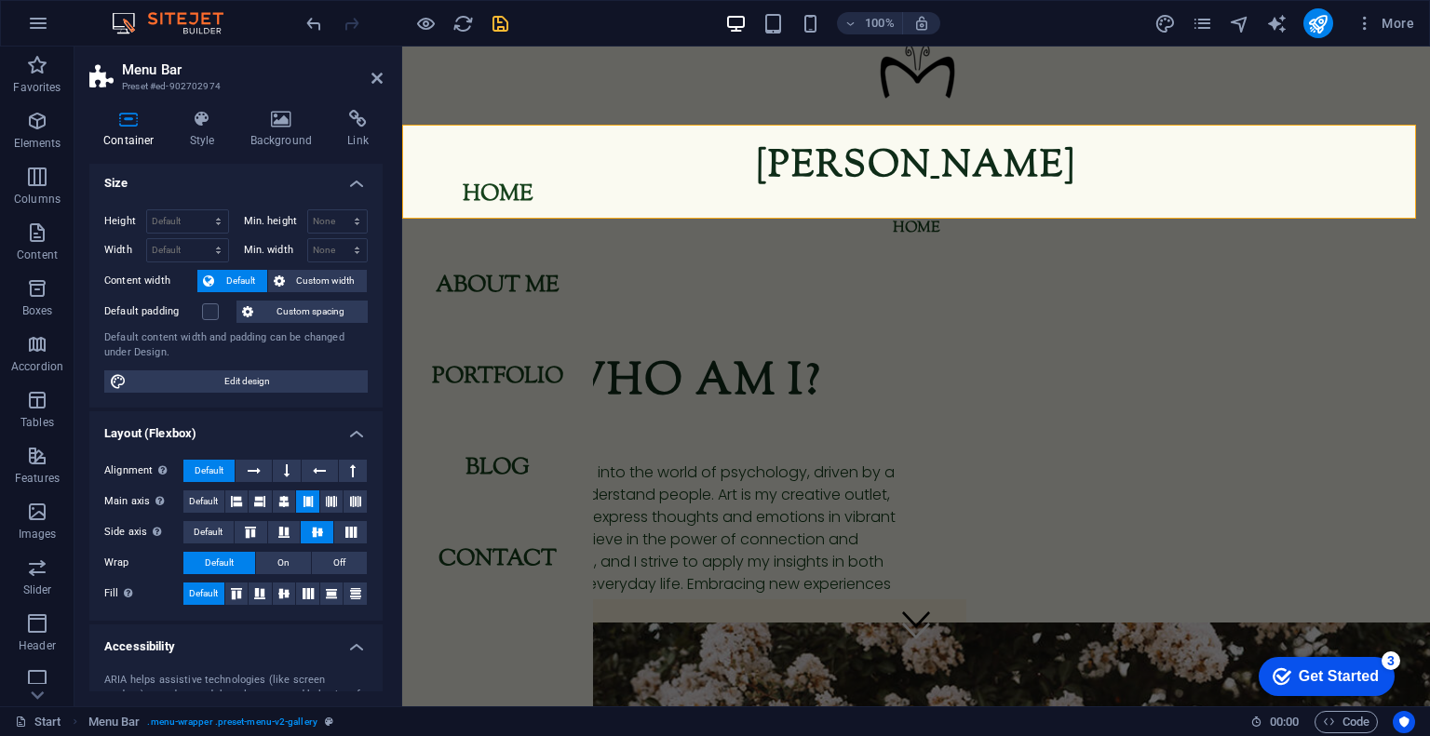
scroll to position [0, 0]
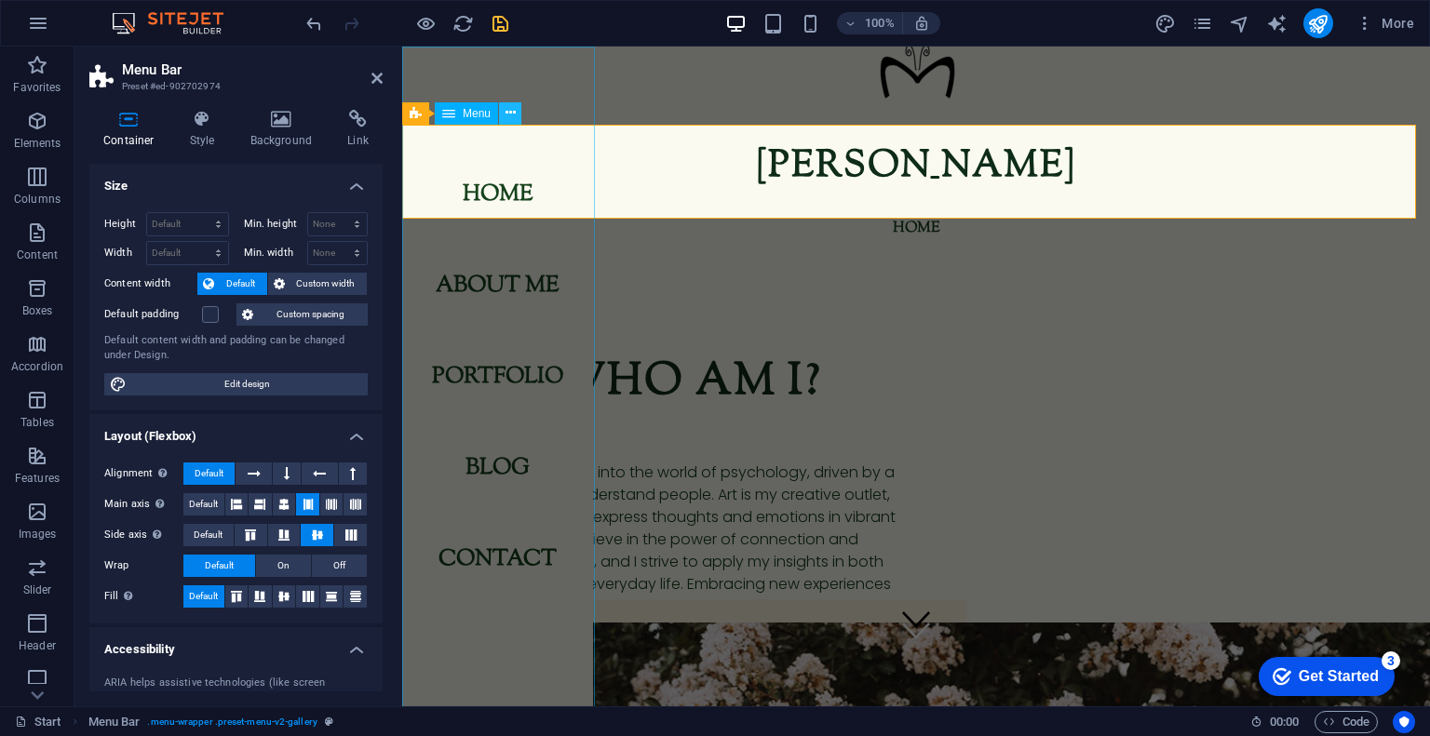
click at [509, 114] on icon at bounding box center [510, 113] width 10 height 20
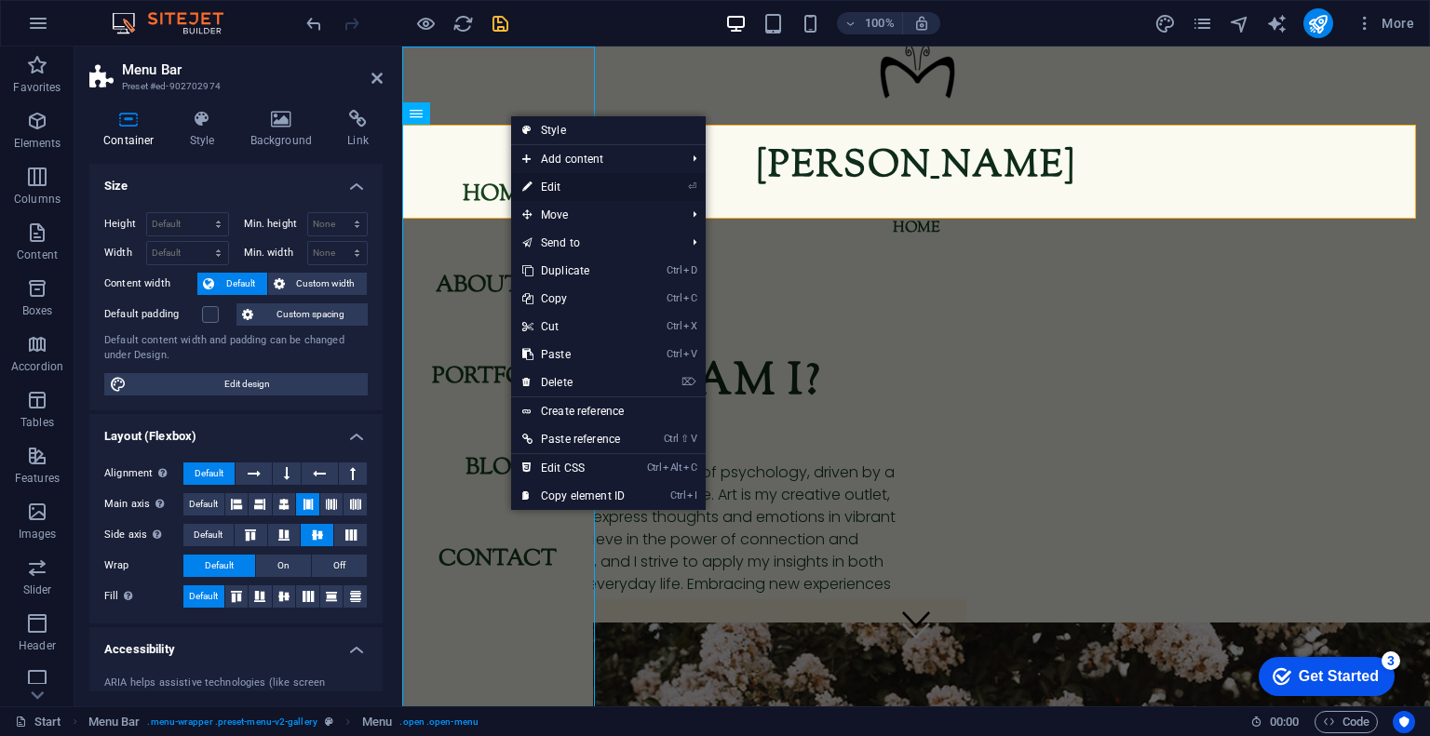
click at [544, 181] on link "⏎ Edit" at bounding box center [573, 187] width 125 height 28
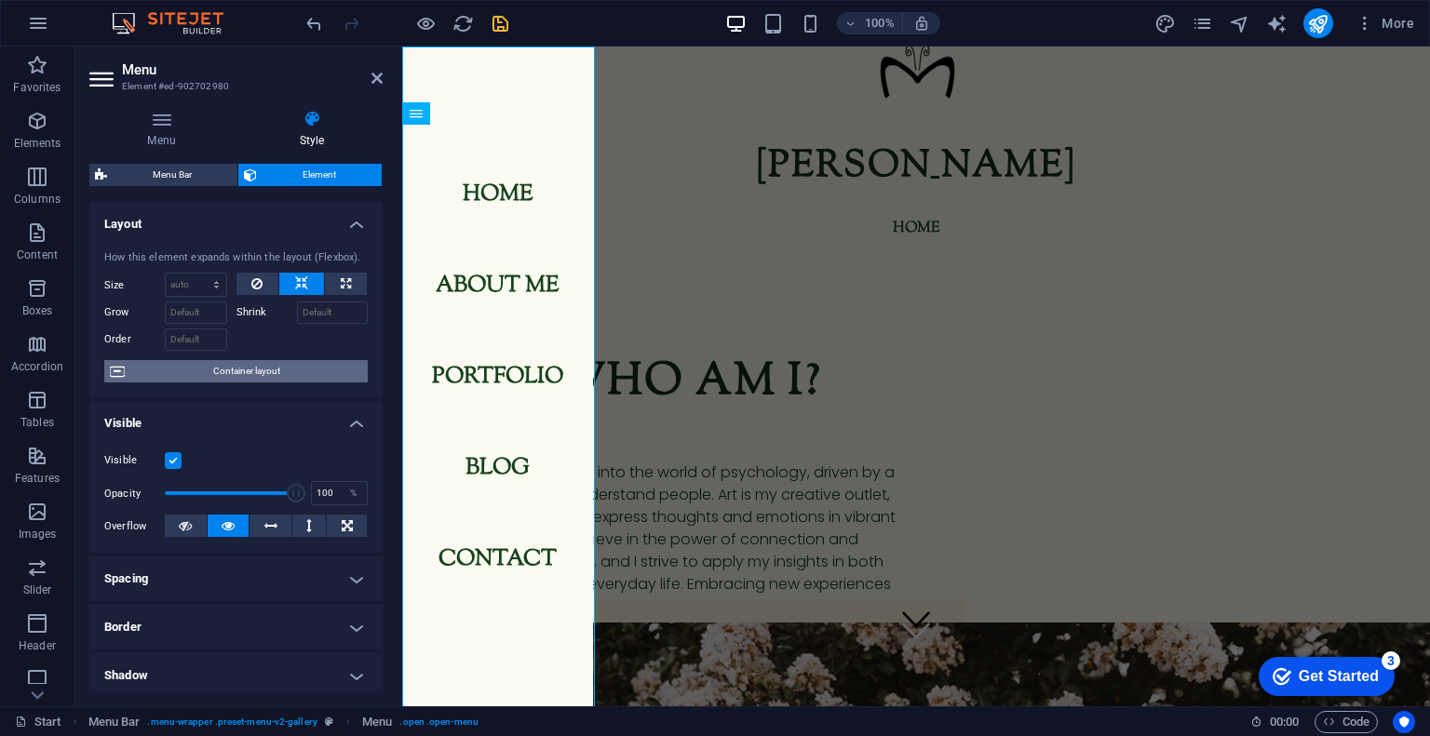
scroll to position [296, 0]
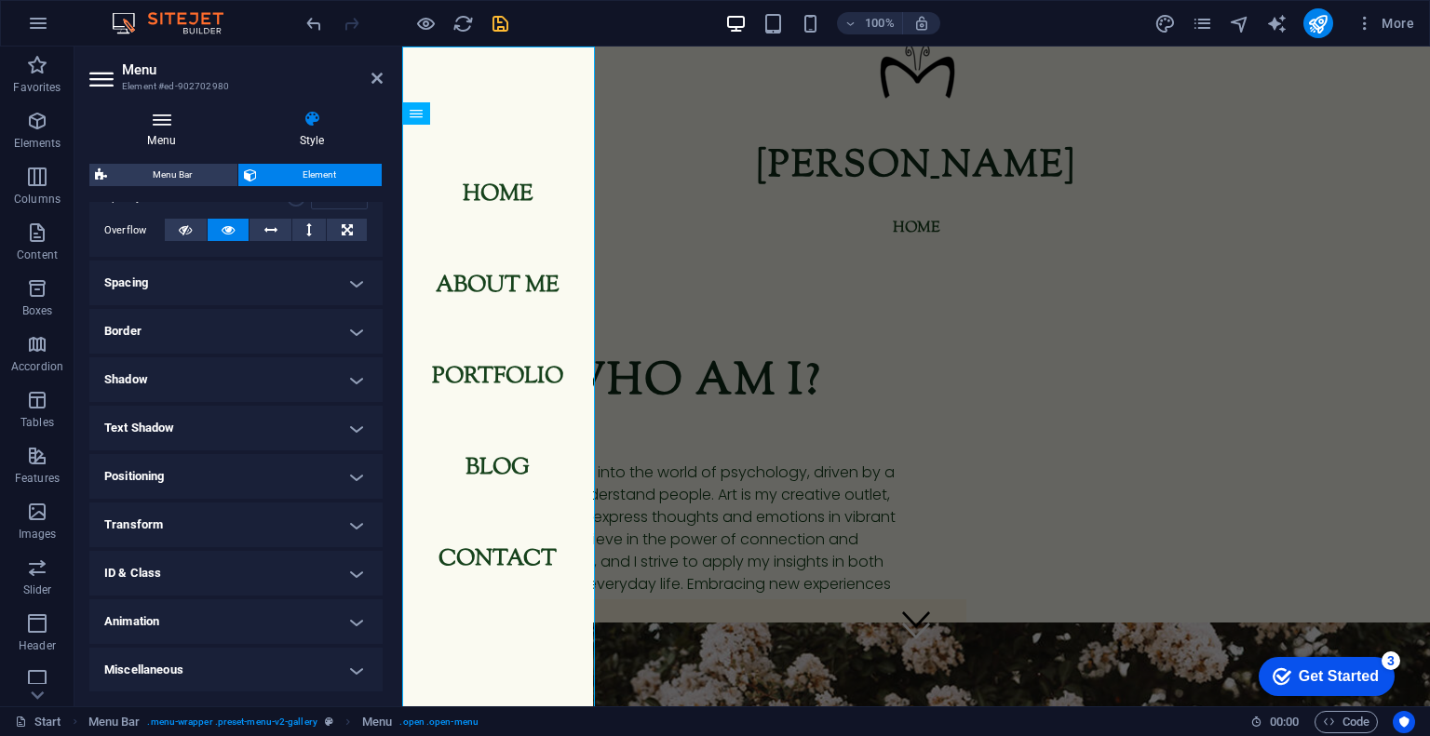
click at [181, 127] on icon at bounding box center [161, 119] width 144 height 19
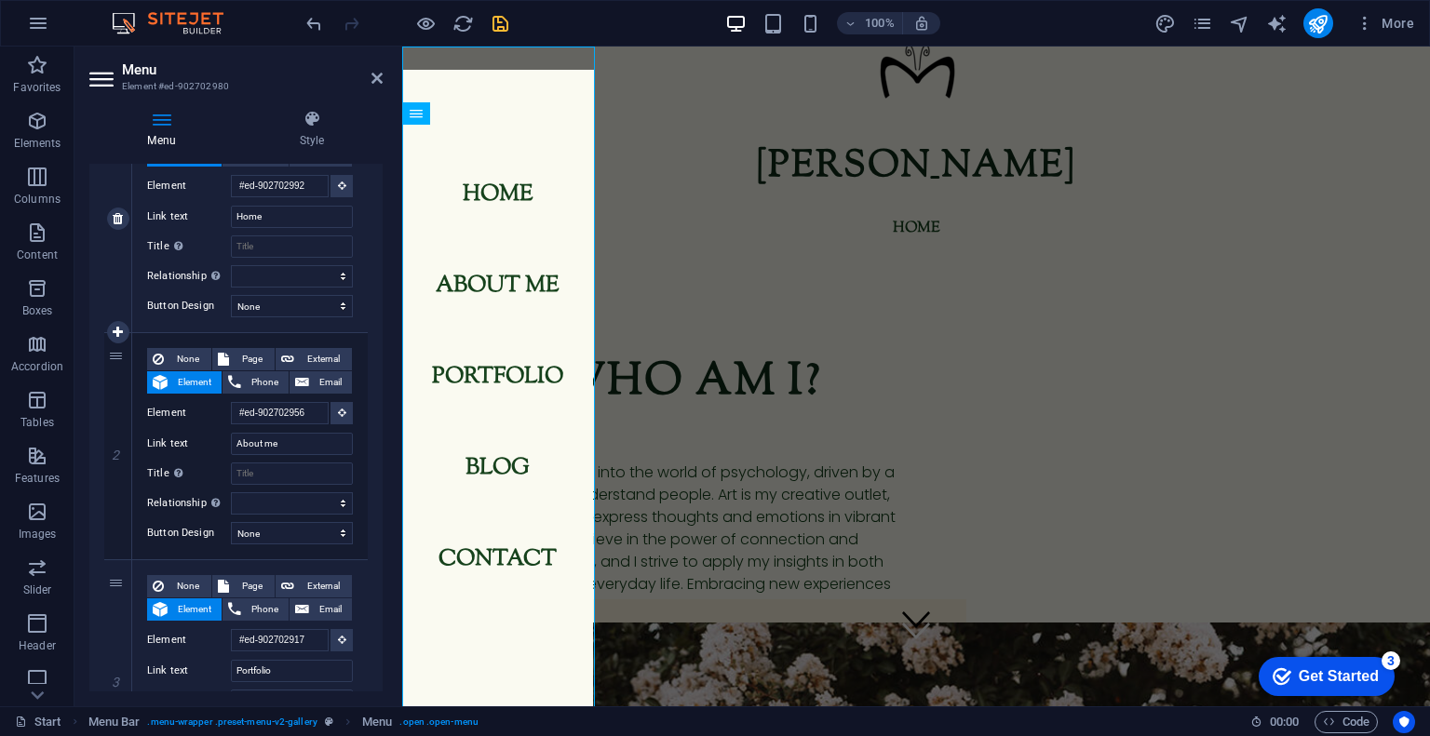
scroll to position [236, 0]
click at [115, 442] on icon at bounding box center [118, 443] width 10 height 13
select select
type input "#ed-902702917"
type input "Portfolio"
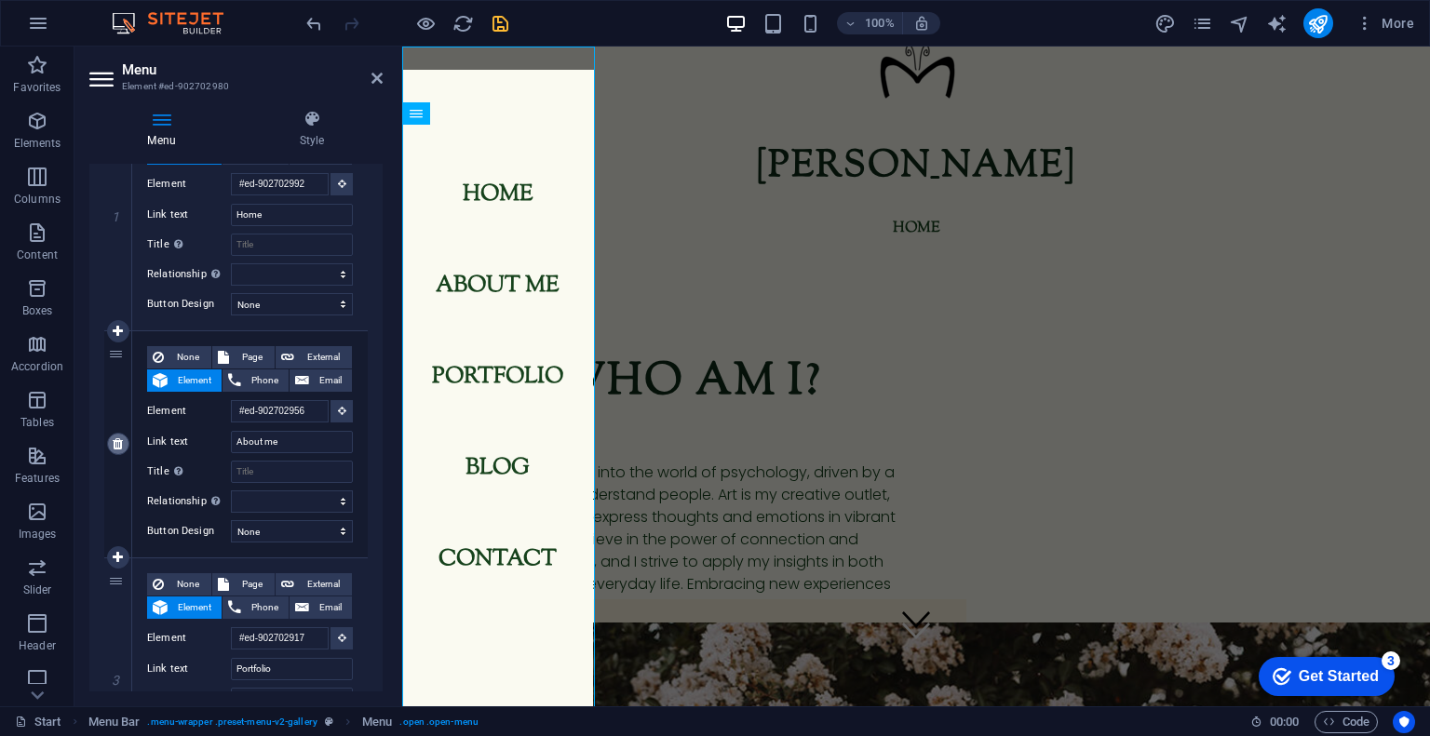
select select
type input "#ed-902703103"
type input "blog"
select select
type input "#ed-902702944"
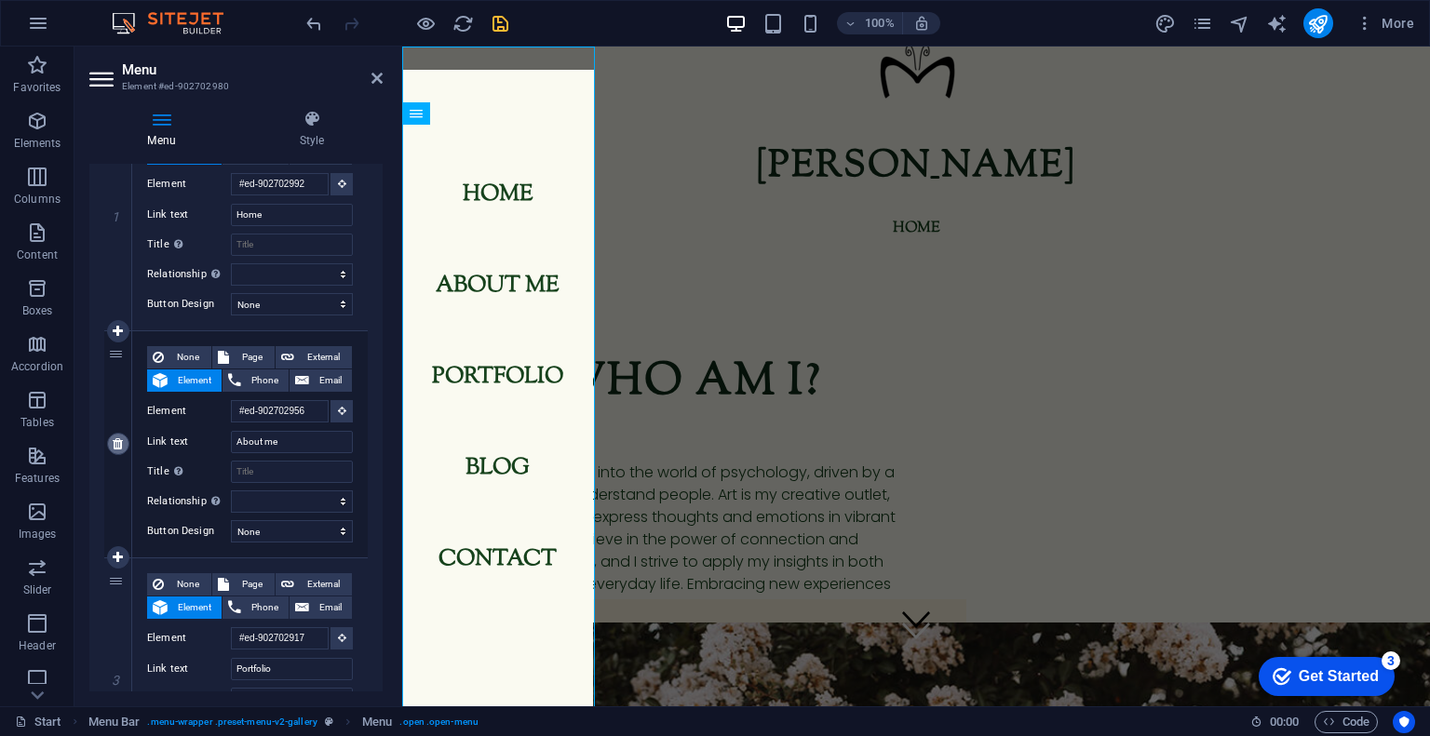
type input "Contact"
select select
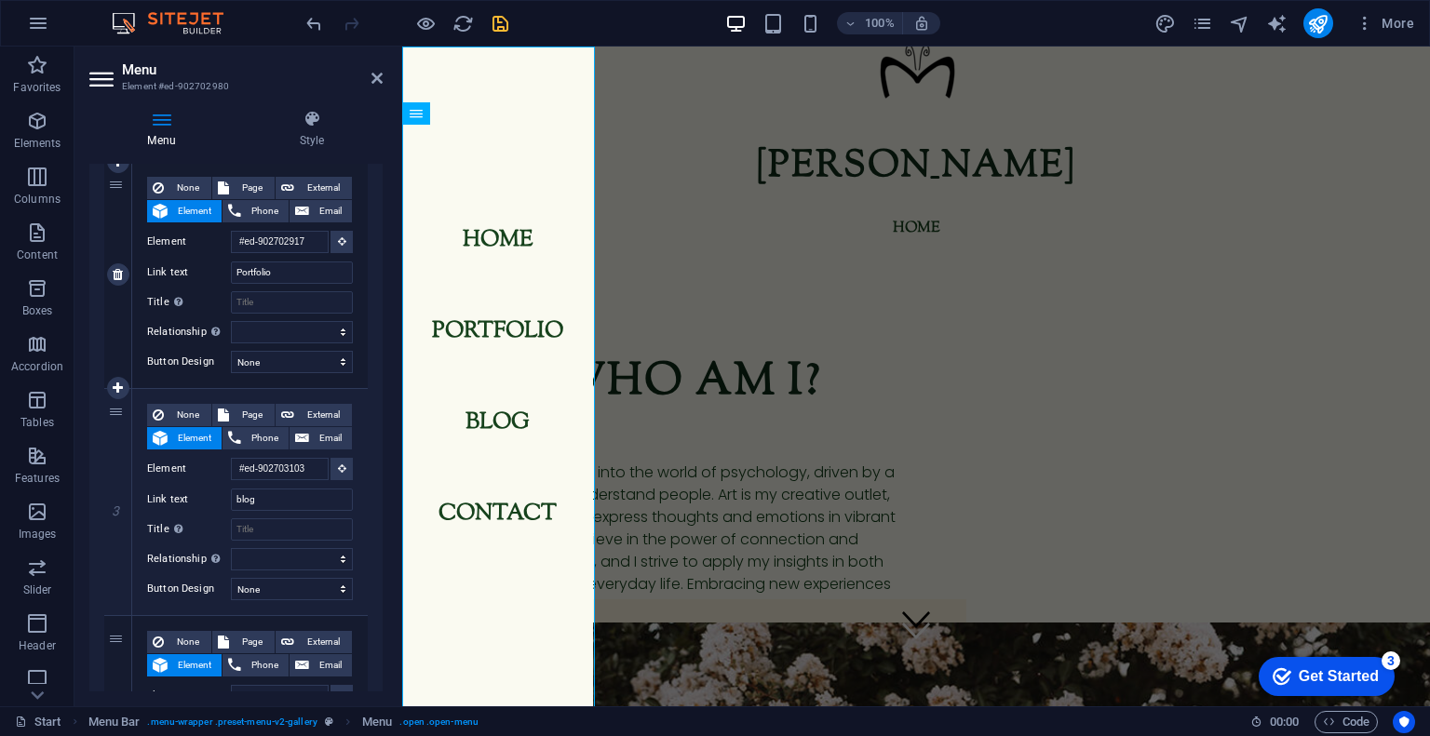
scroll to position [408, 0]
click at [117, 503] on icon at bounding box center [118, 499] width 10 height 13
select select
type input "#ed-902702944"
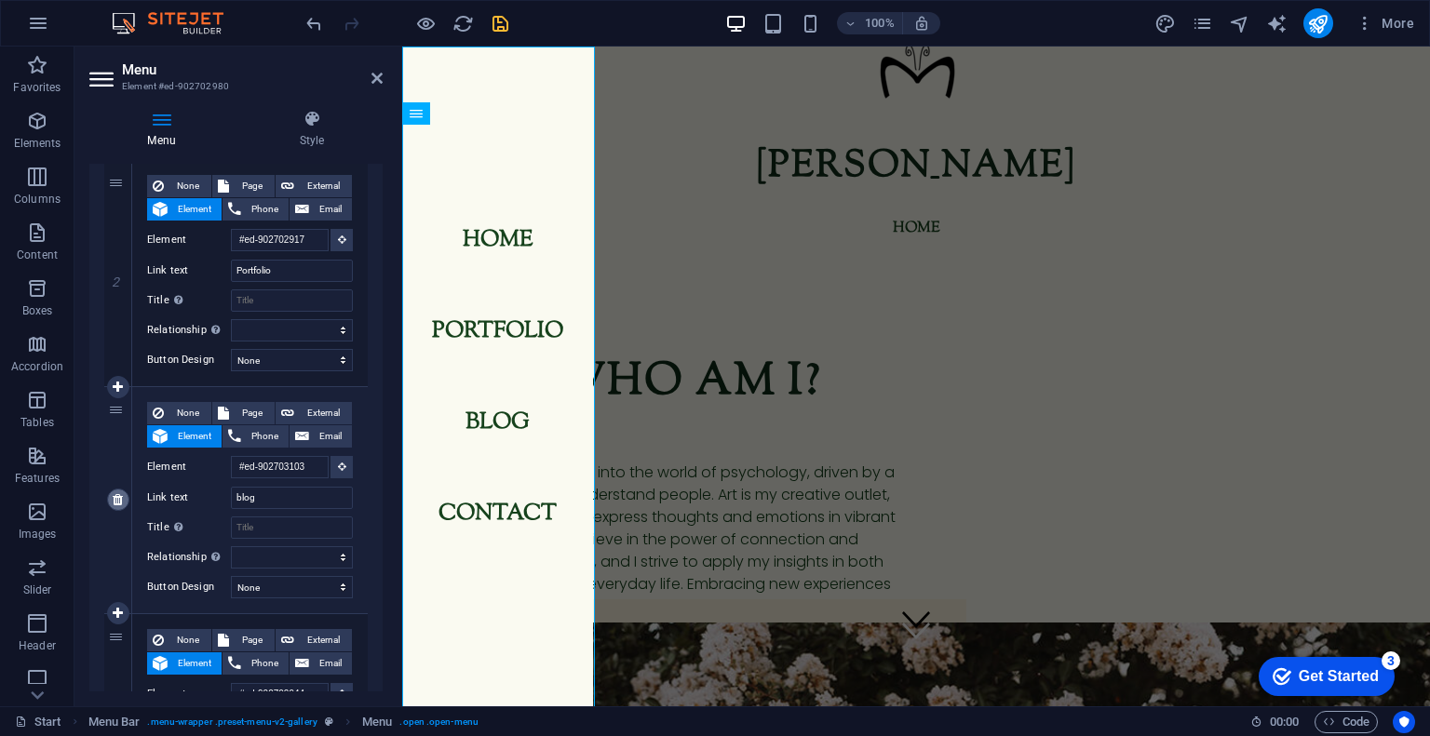
type input "Contact"
select select
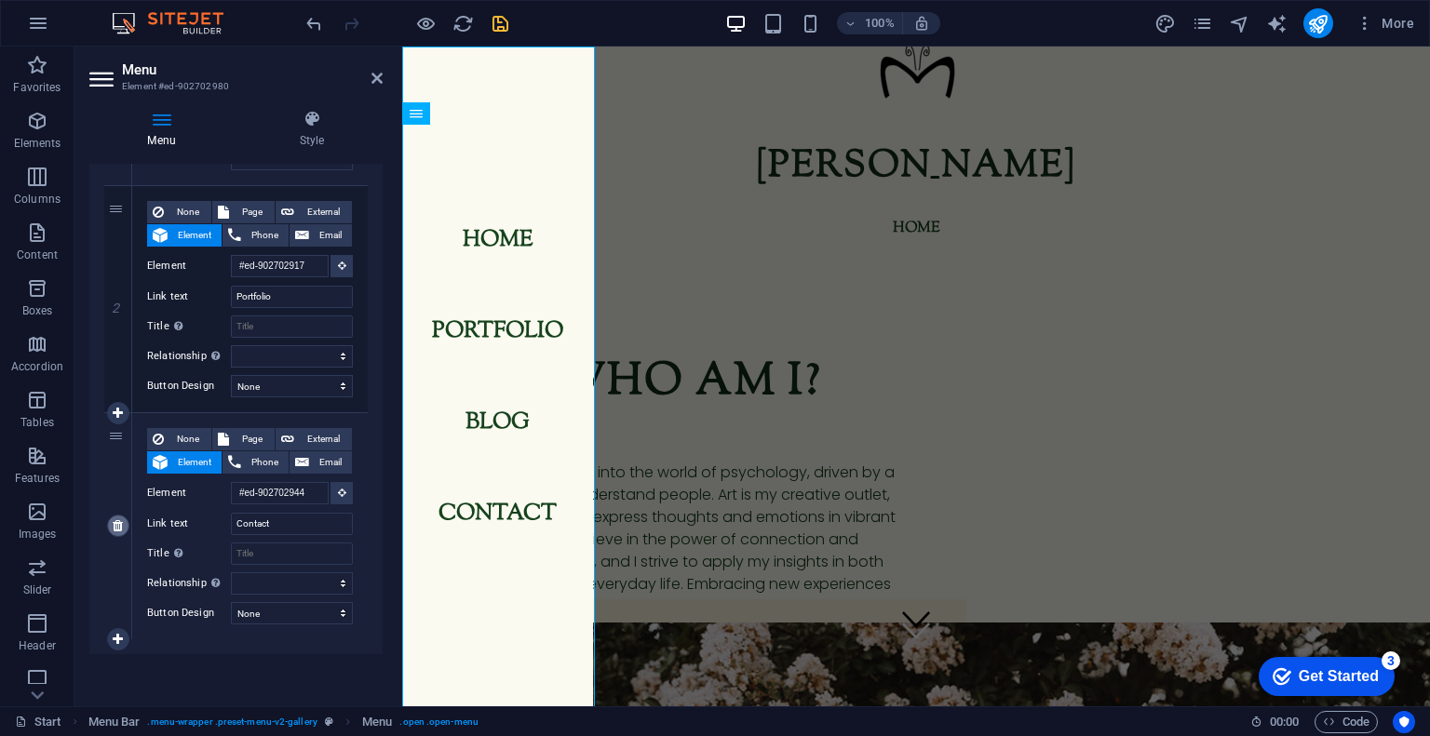
scroll to position [380, 0]
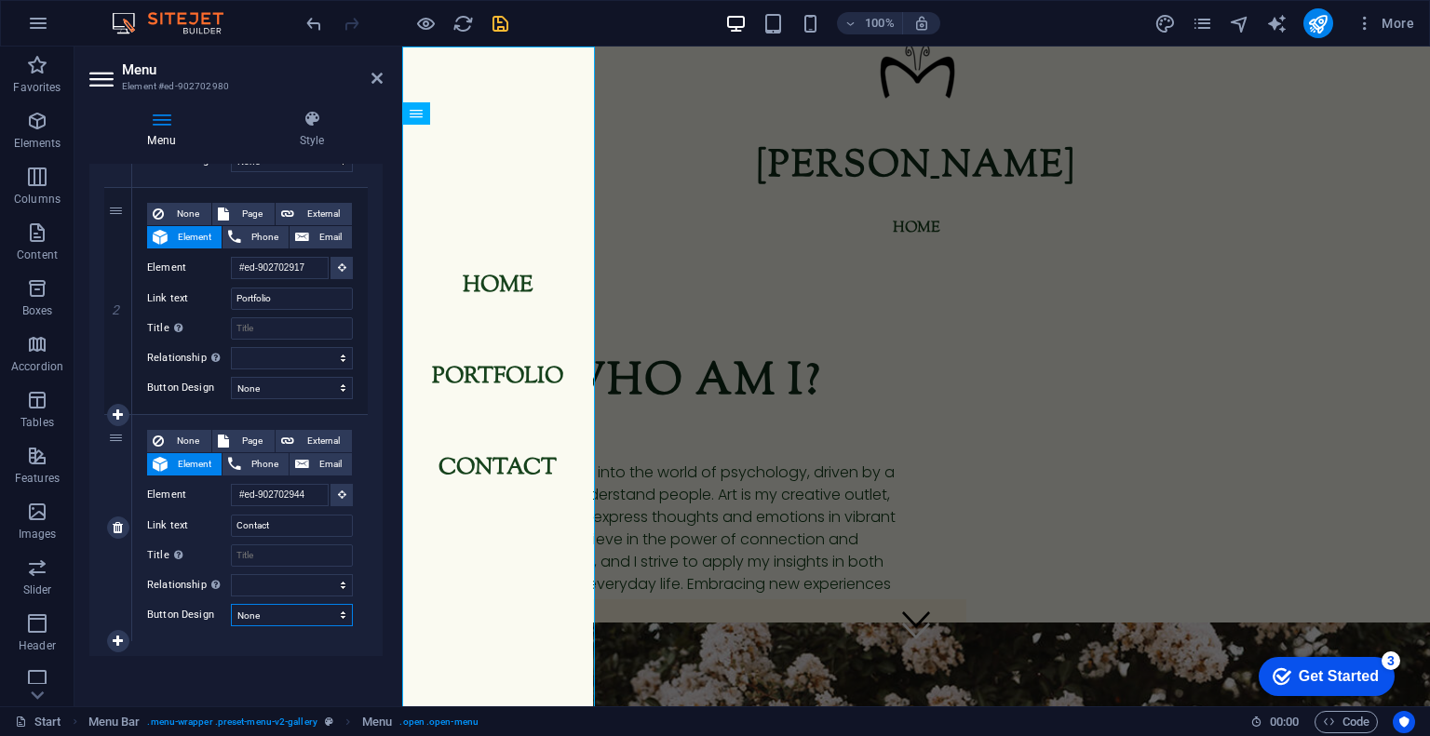
click at [297, 608] on select "None Default Primary Secondary" at bounding box center [292, 615] width 122 height 22
click at [327, 138] on h4 "Style" at bounding box center [311, 129] width 141 height 39
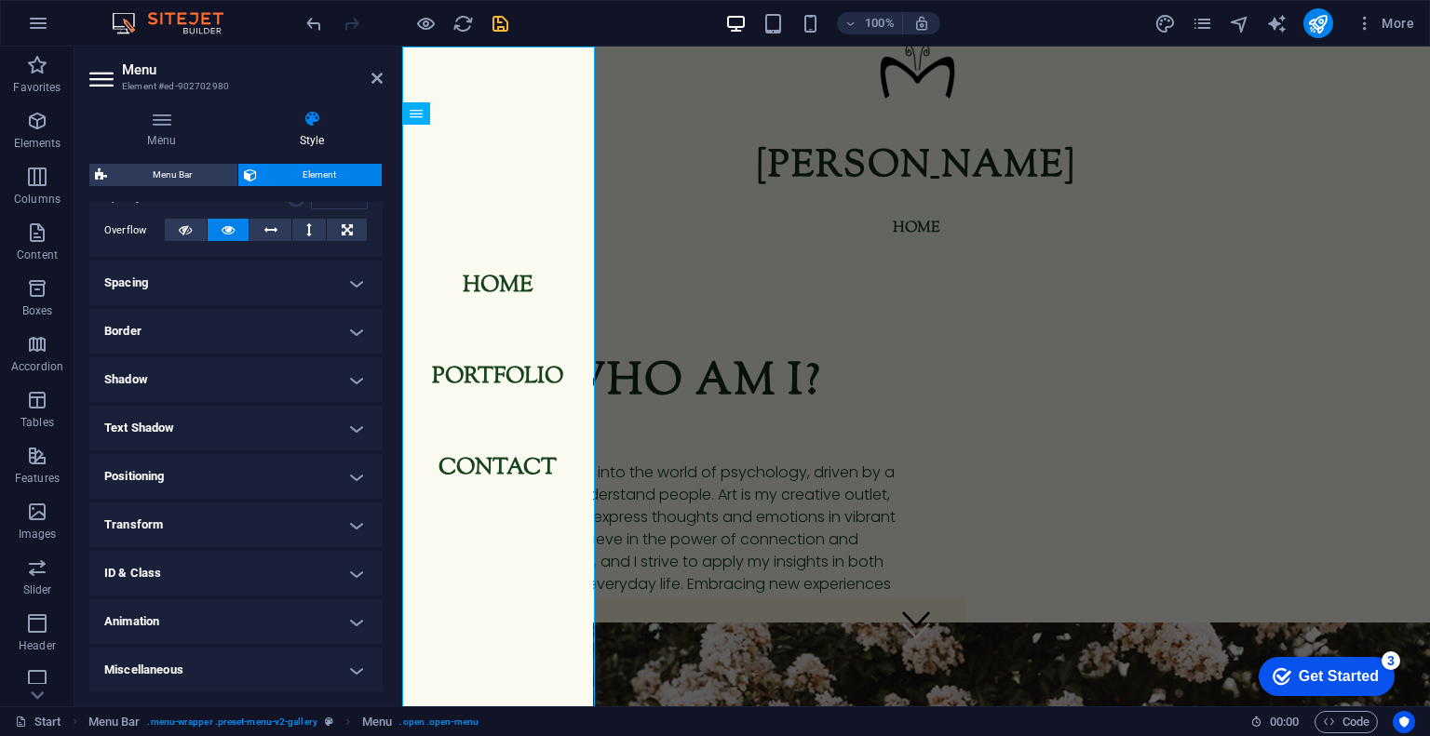
scroll to position [0, 0]
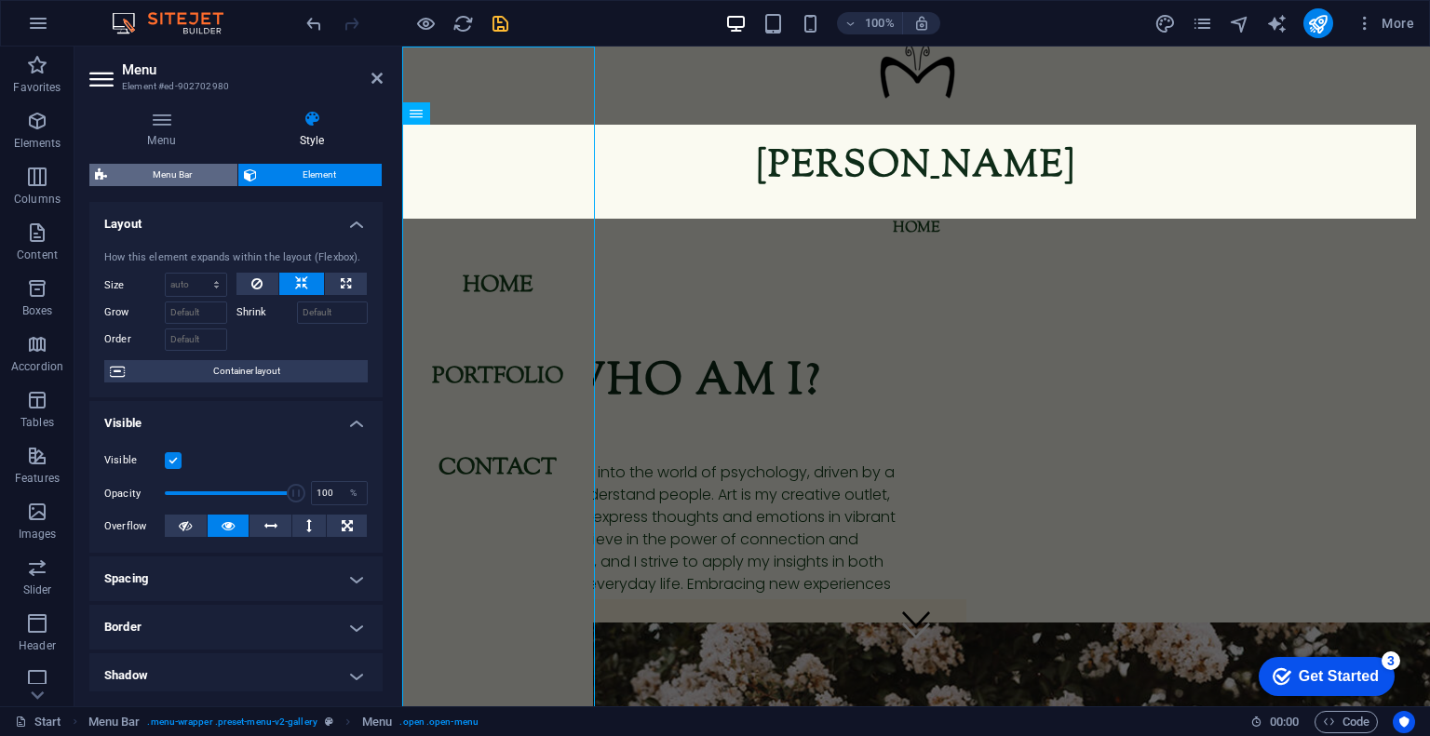
click at [190, 181] on span "Menu Bar" at bounding box center [172, 175] width 119 height 22
select select "rem"
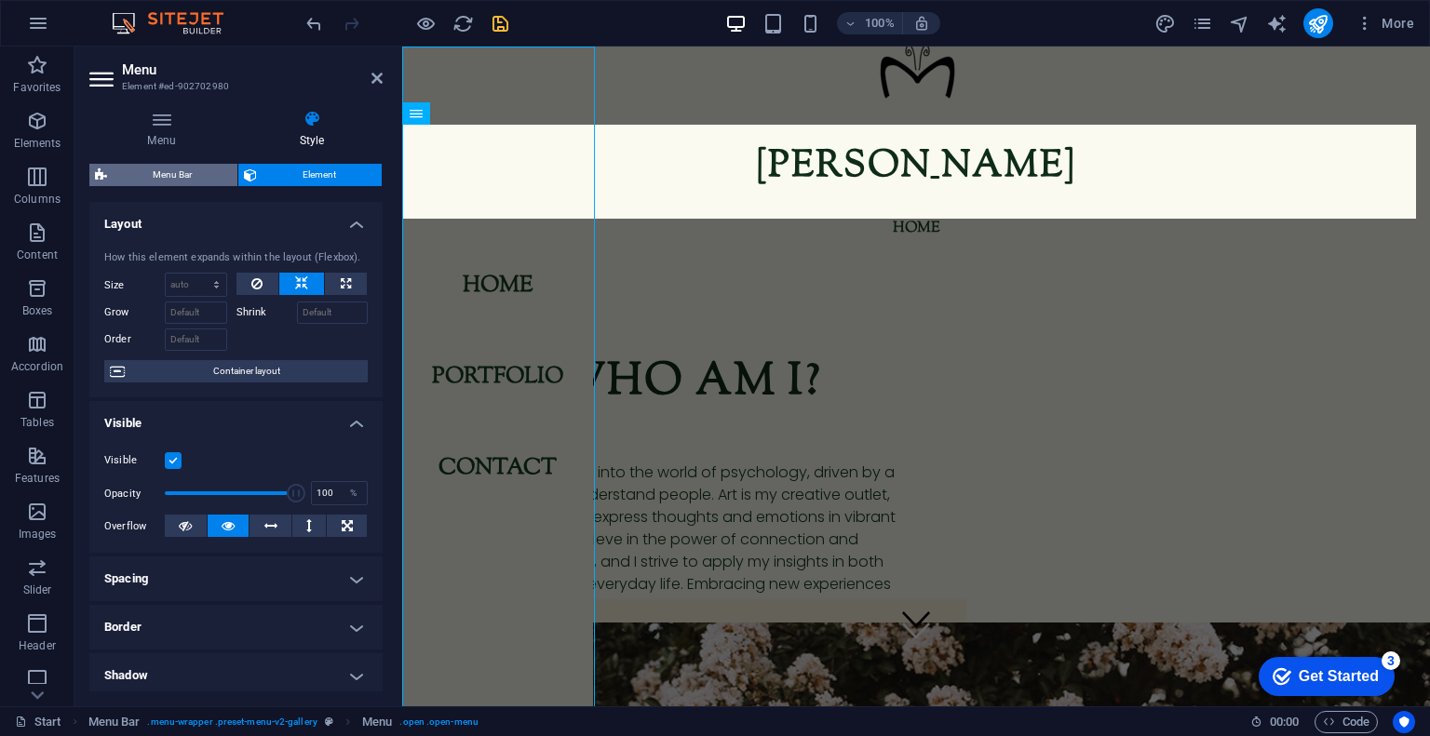
select select "rem"
select select "hover_box_bottom"
select select "px"
select select "rem"
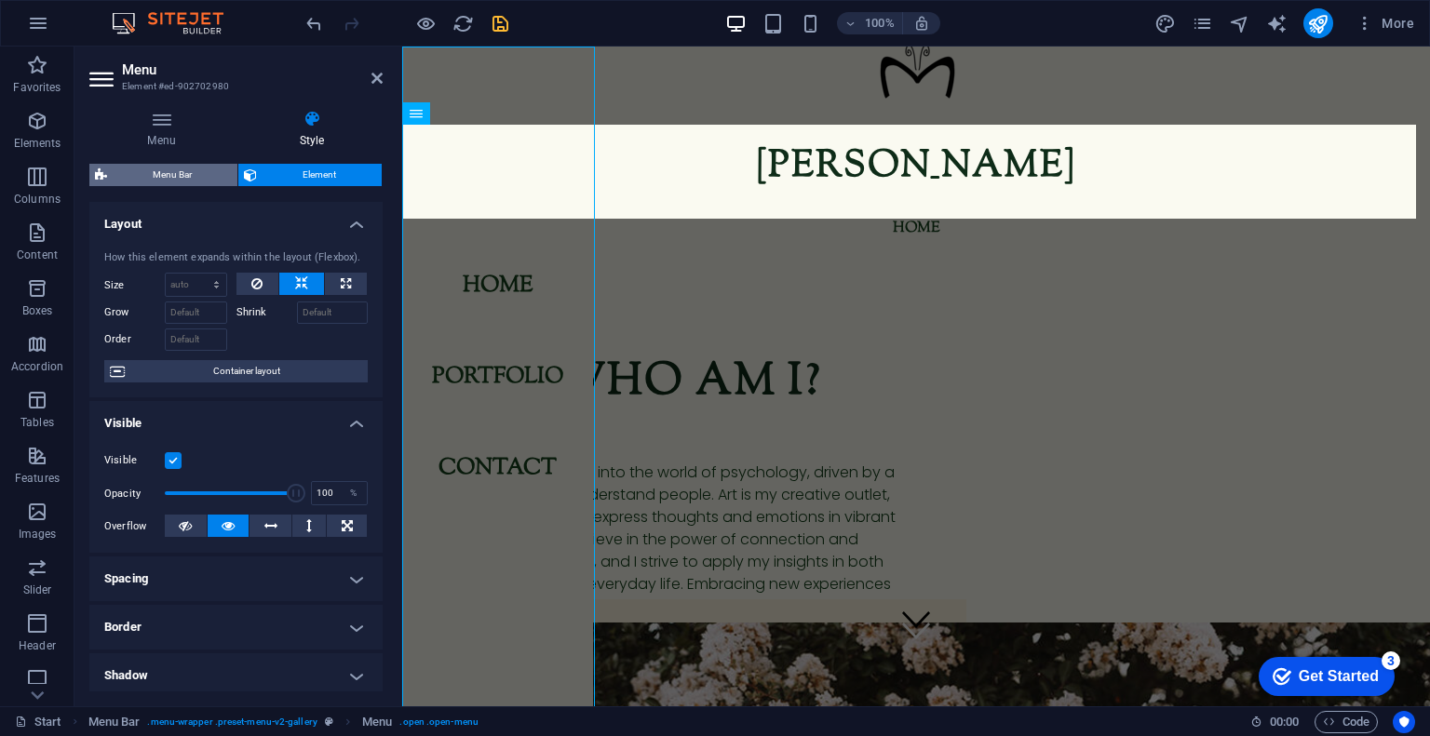
select select "rem"
select select
select select "px"
select select "vw"
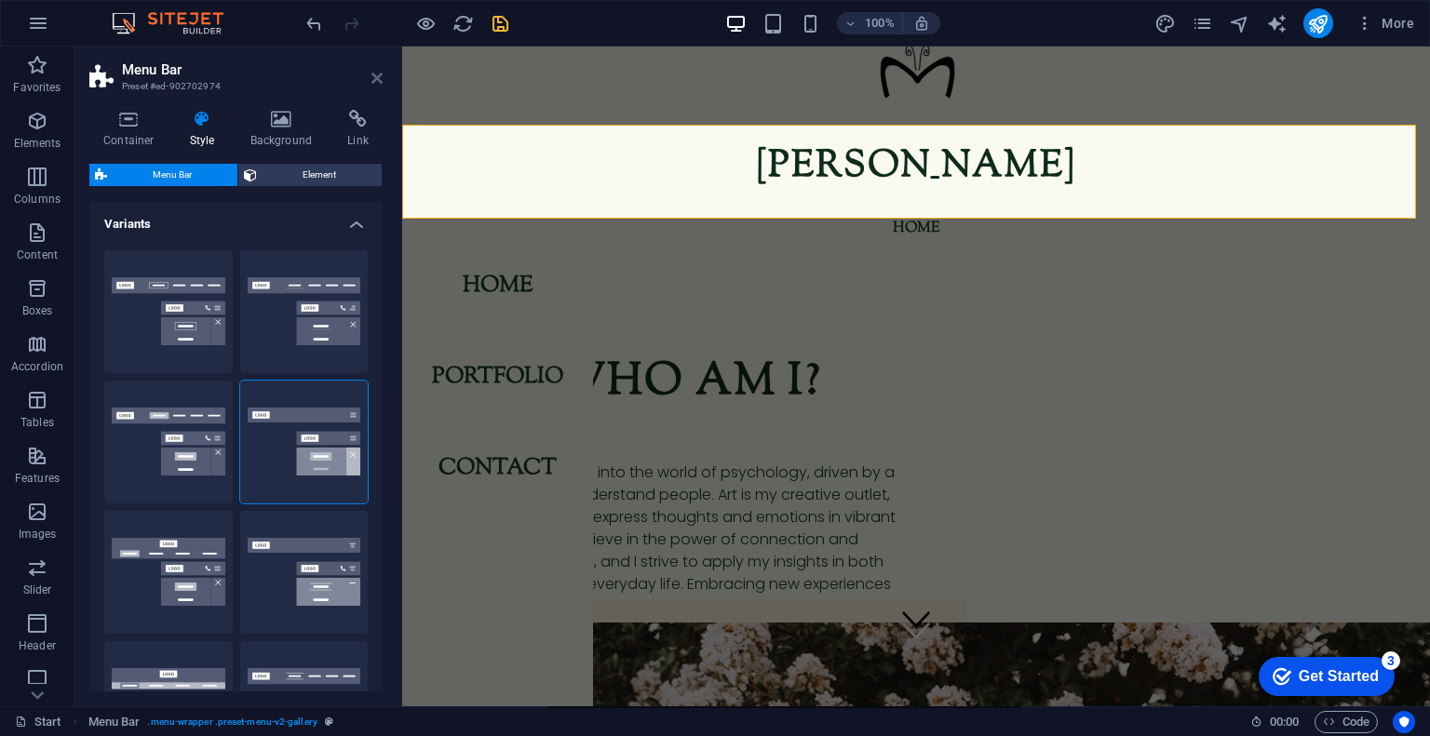
click at [375, 77] on icon at bounding box center [376, 78] width 11 height 15
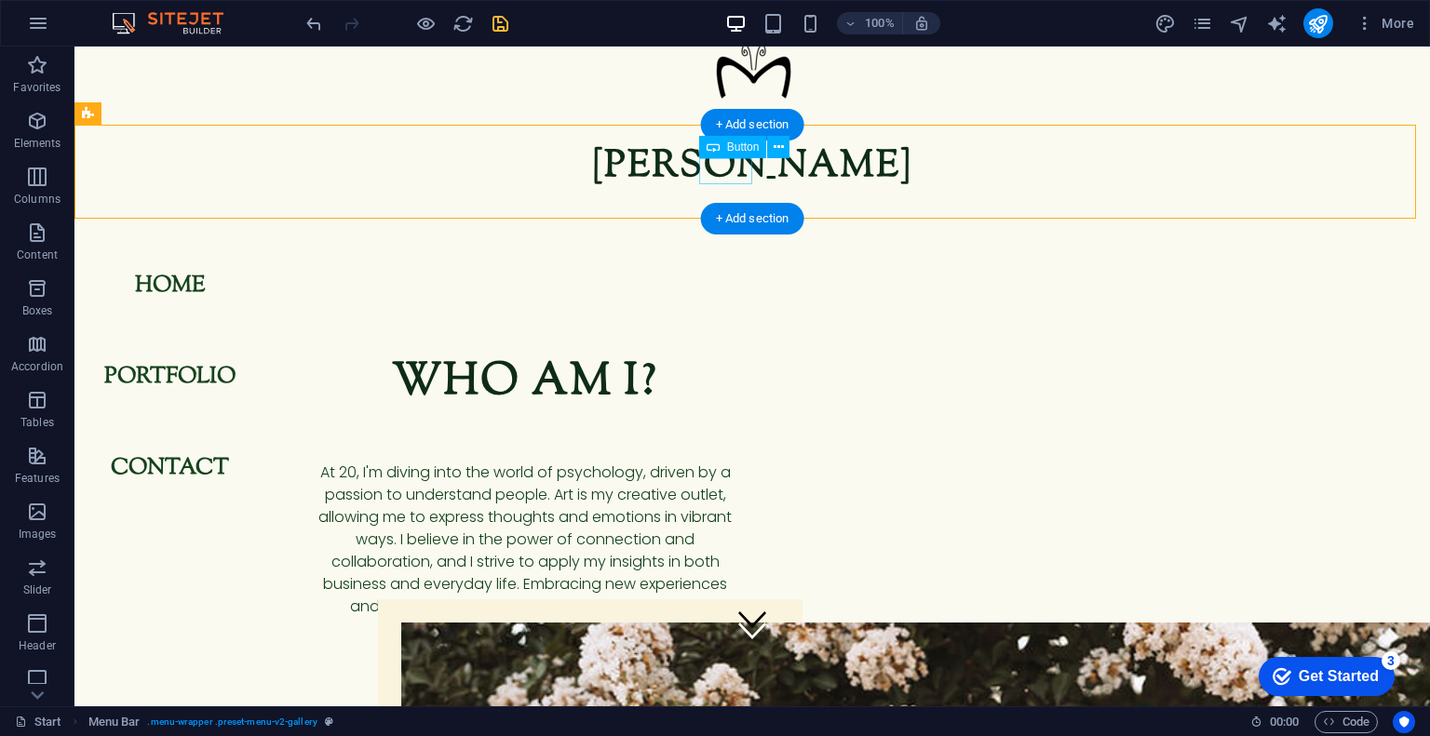
click at [745, 215] on div "home" at bounding box center [752, 228] width 352 height 26
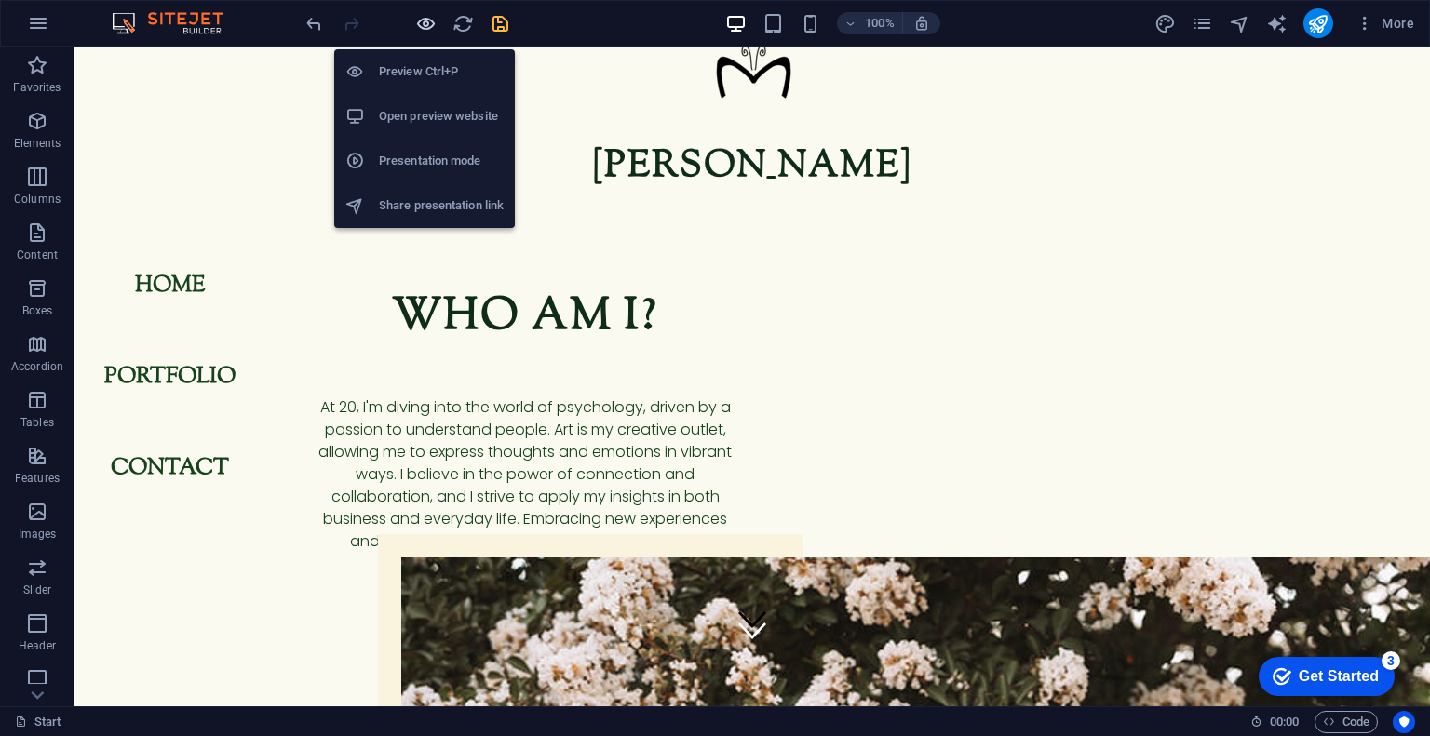
click at [436, 14] on icon "button" at bounding box center [425, 23] width 21 height 21
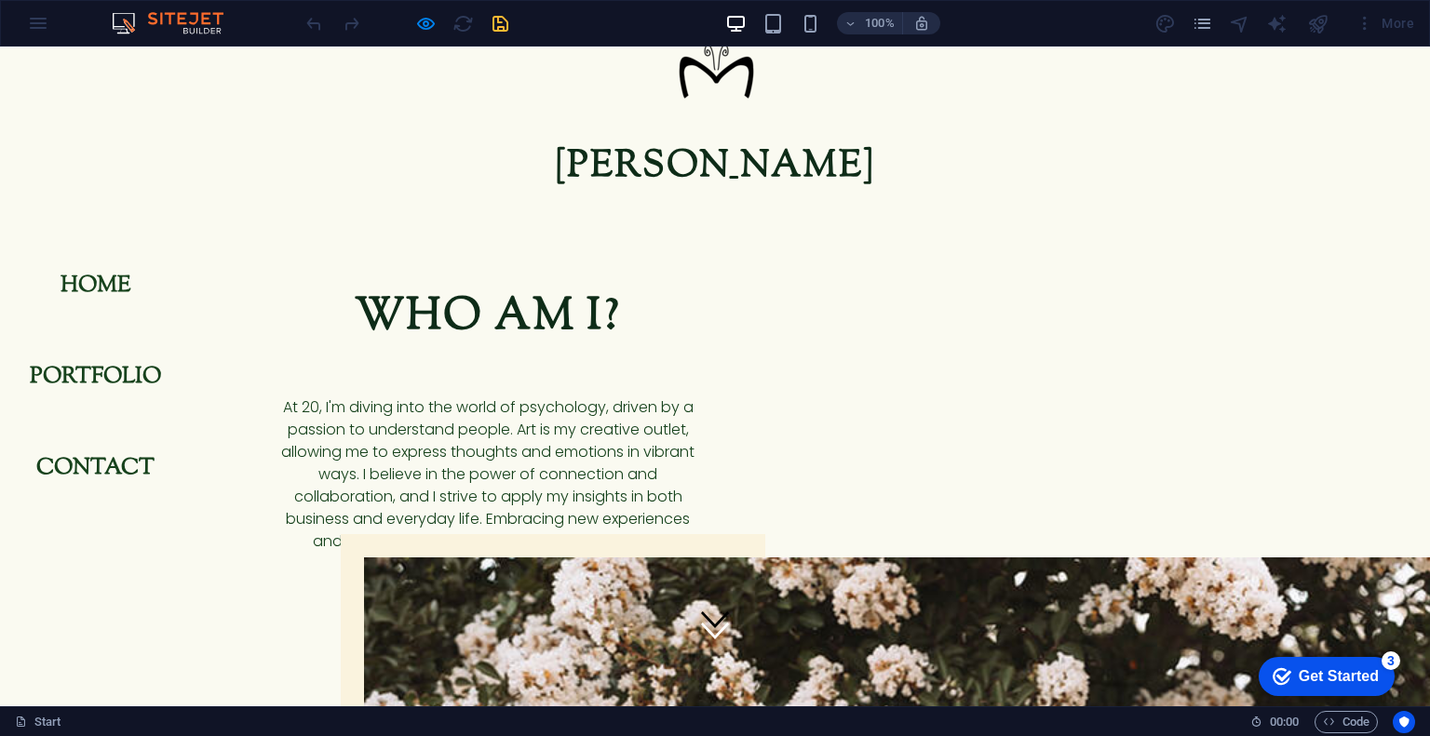
click at [61, 217] on nav "Home Portfolio Contact" at bounding box center [95, 377] width 191 height 660
click at [75, 283] on link "Home" at bounding box center [96, 286] width 101 height 52
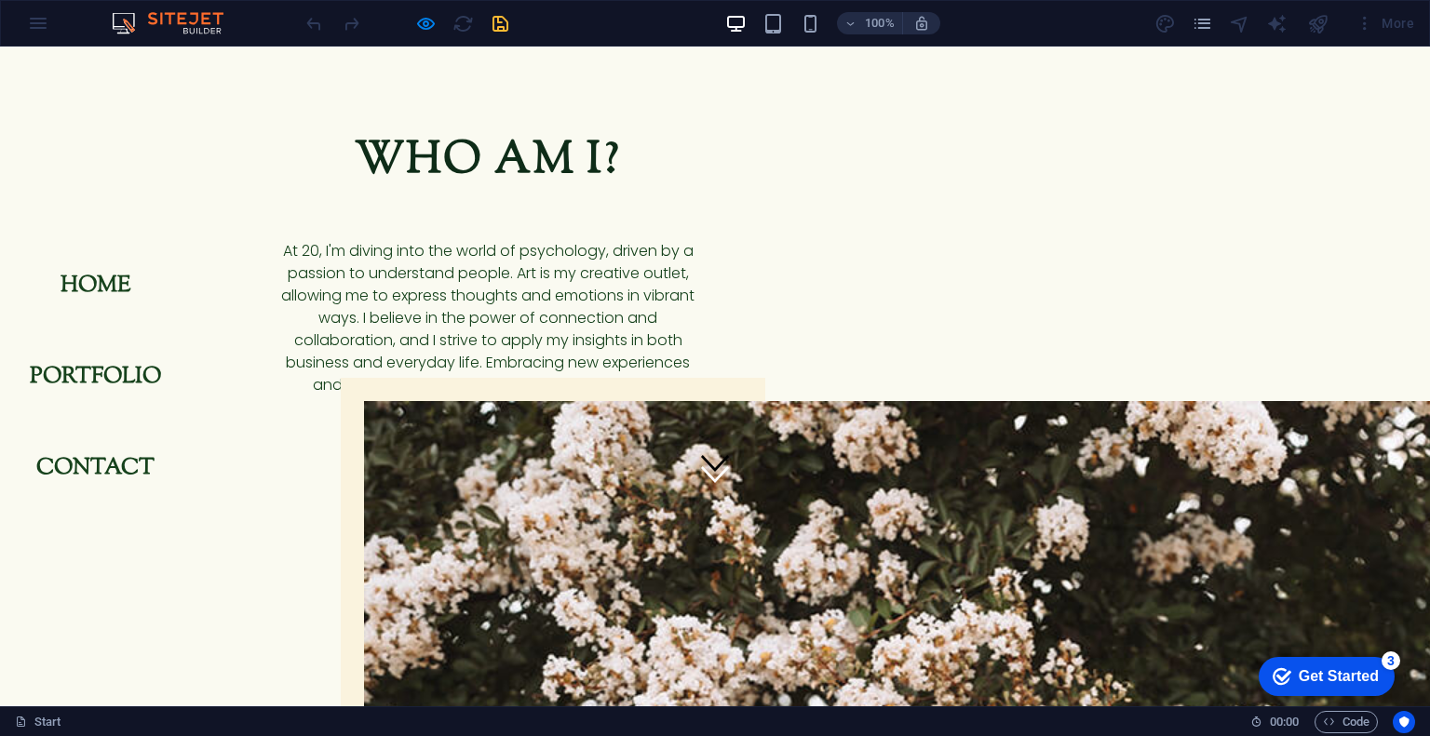
scroll to position [215, 0]
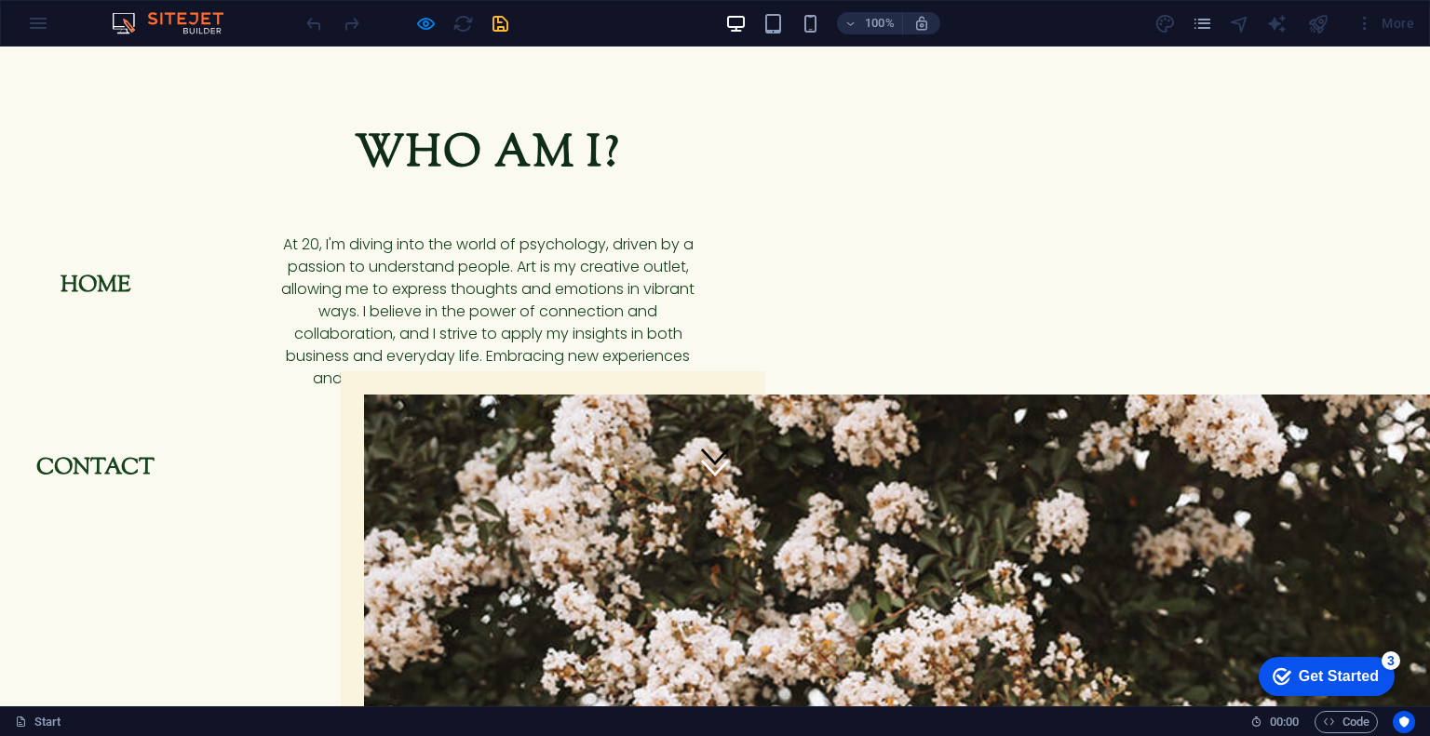
click at [80, 362] on link "Portfolio" at bounding box center [95, 377] width 161 height 52
click at [91, 458] on link "Contact" at bounding box center [95, 468] width 148 height 52
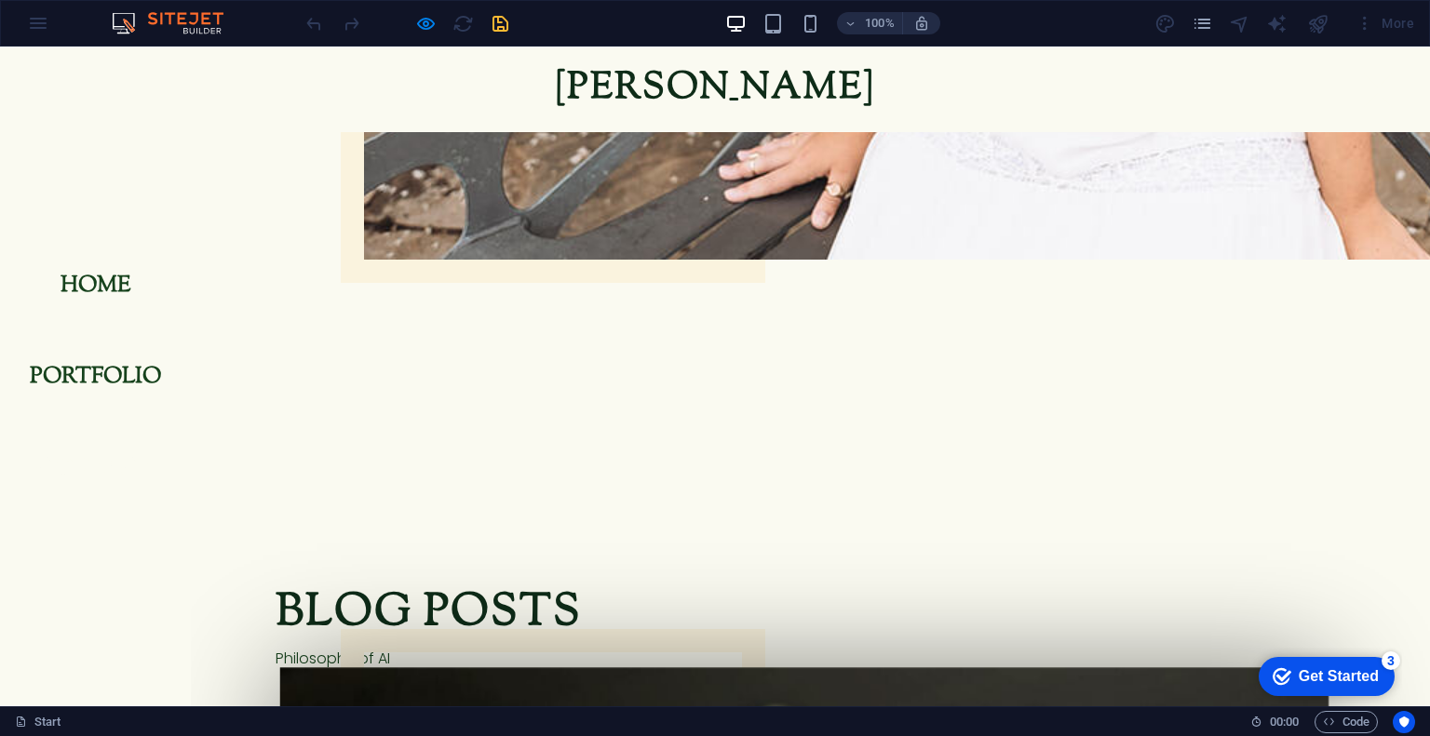
scroll to position [2038, 0]
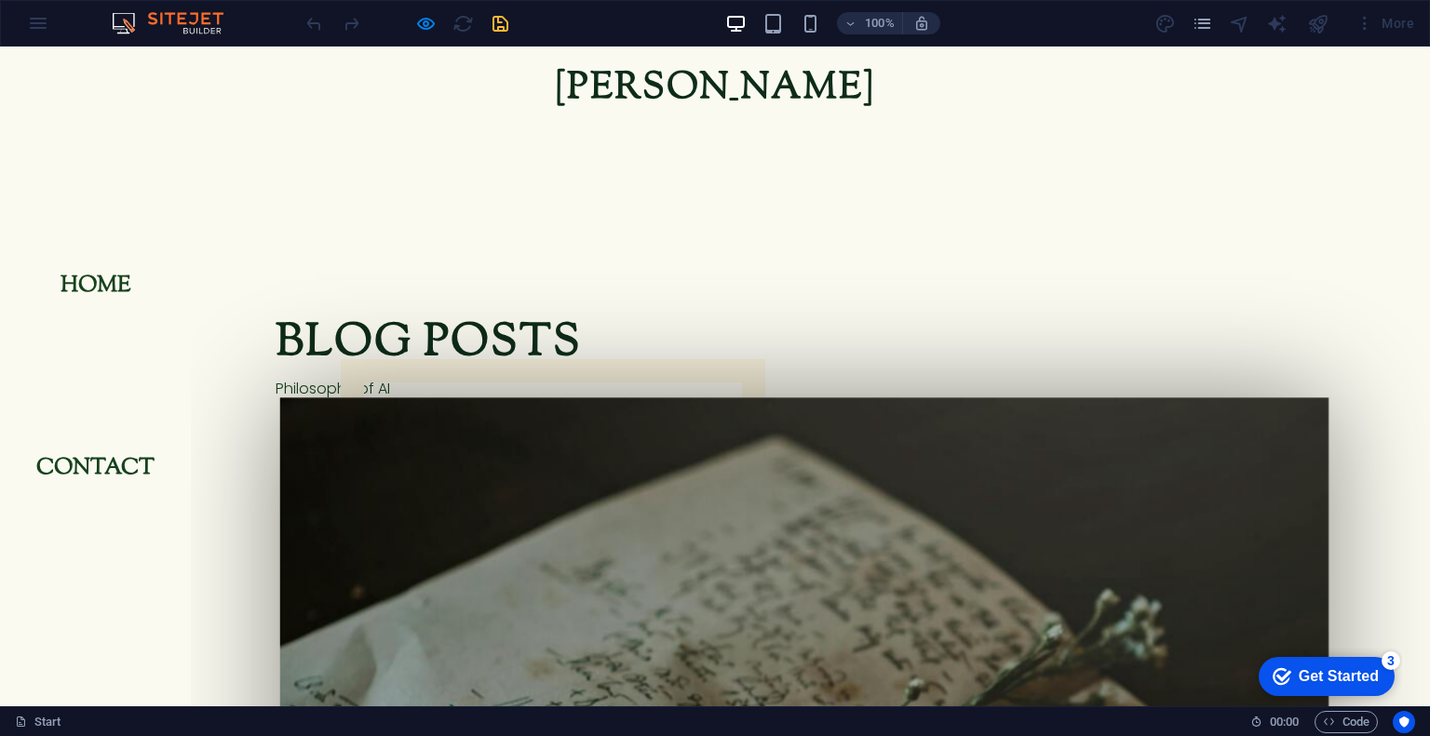
click at [104, 371] on link "Portfolio" at bounding box center [95, 377] width 161 height 52
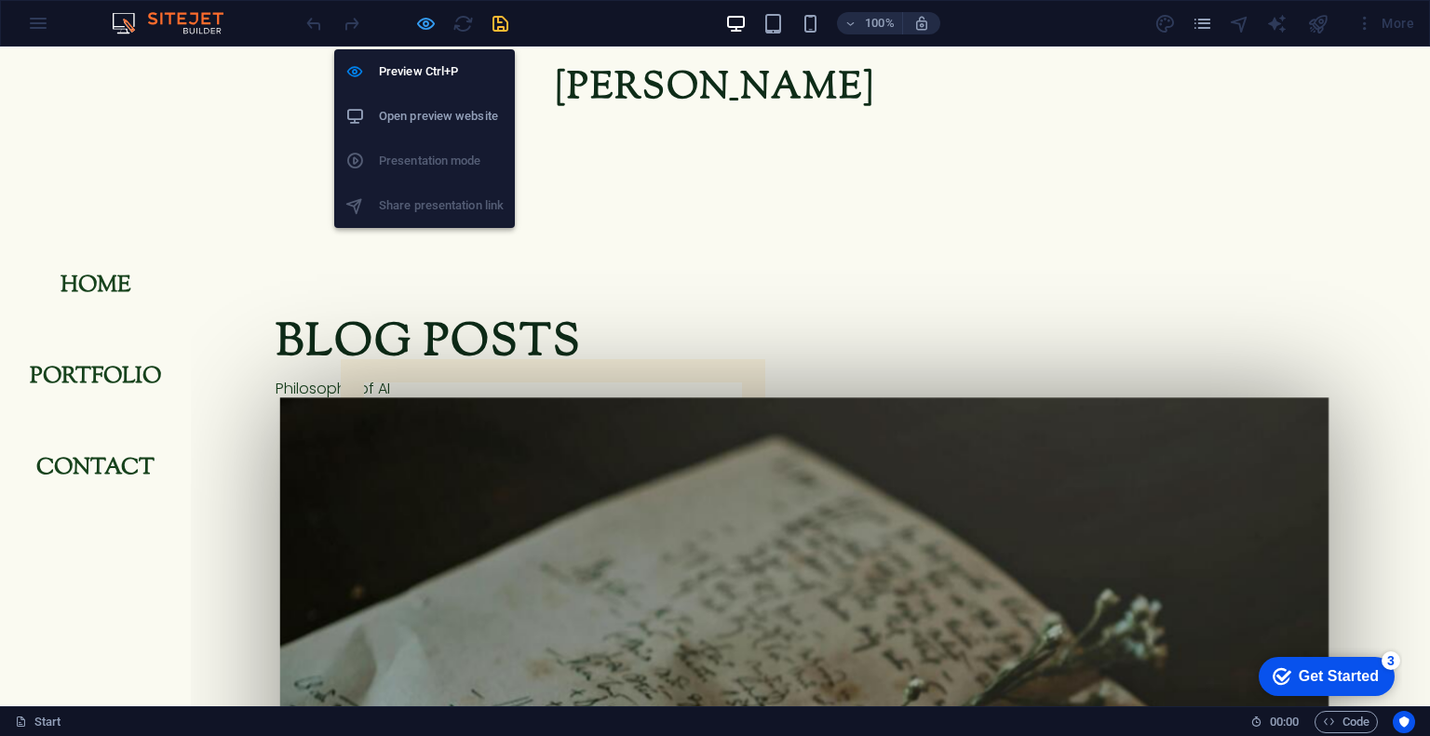
click at [416, 25] on icon "button" at bounding box center [425, 23] width 21 height 21
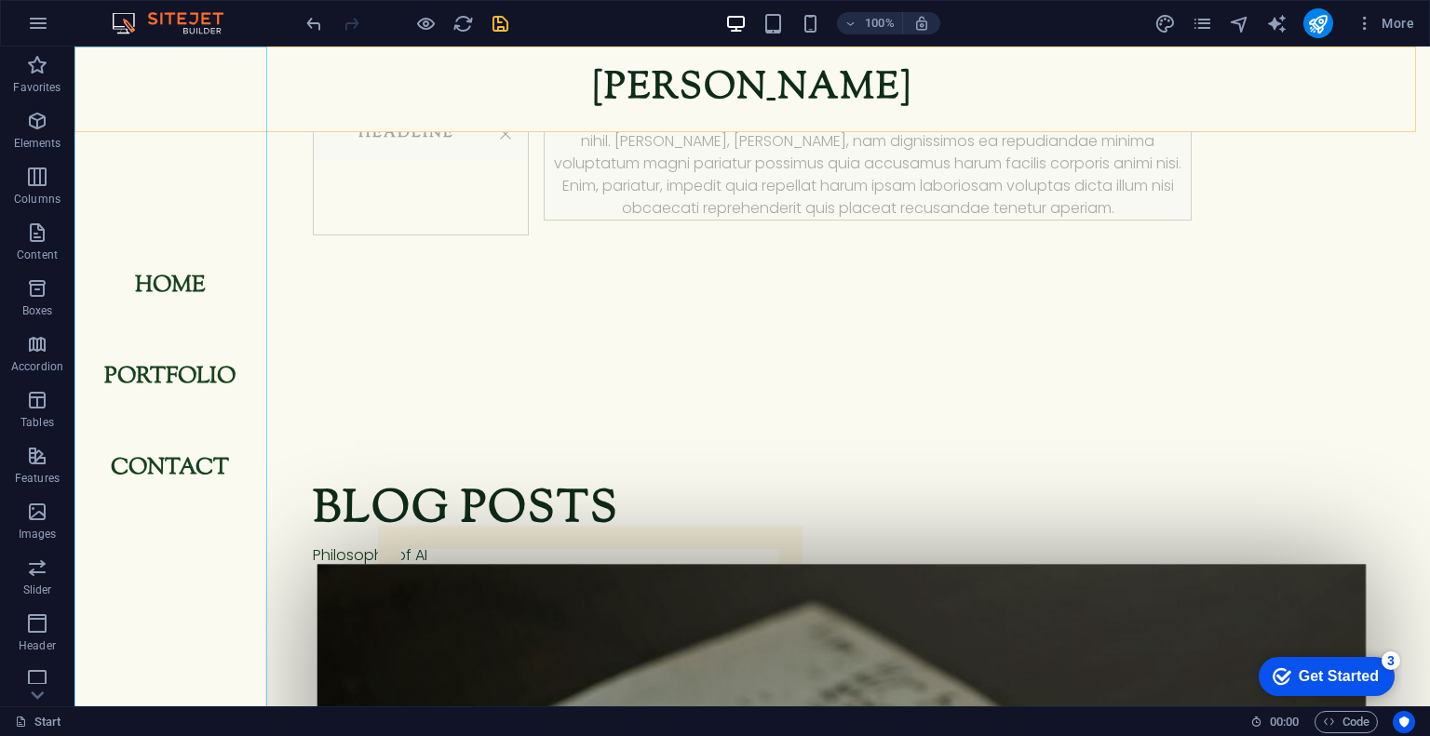
click at [156, 357] on nav "Home Portfolio Contact" at bounding box center [169, 377] width 191 height 660
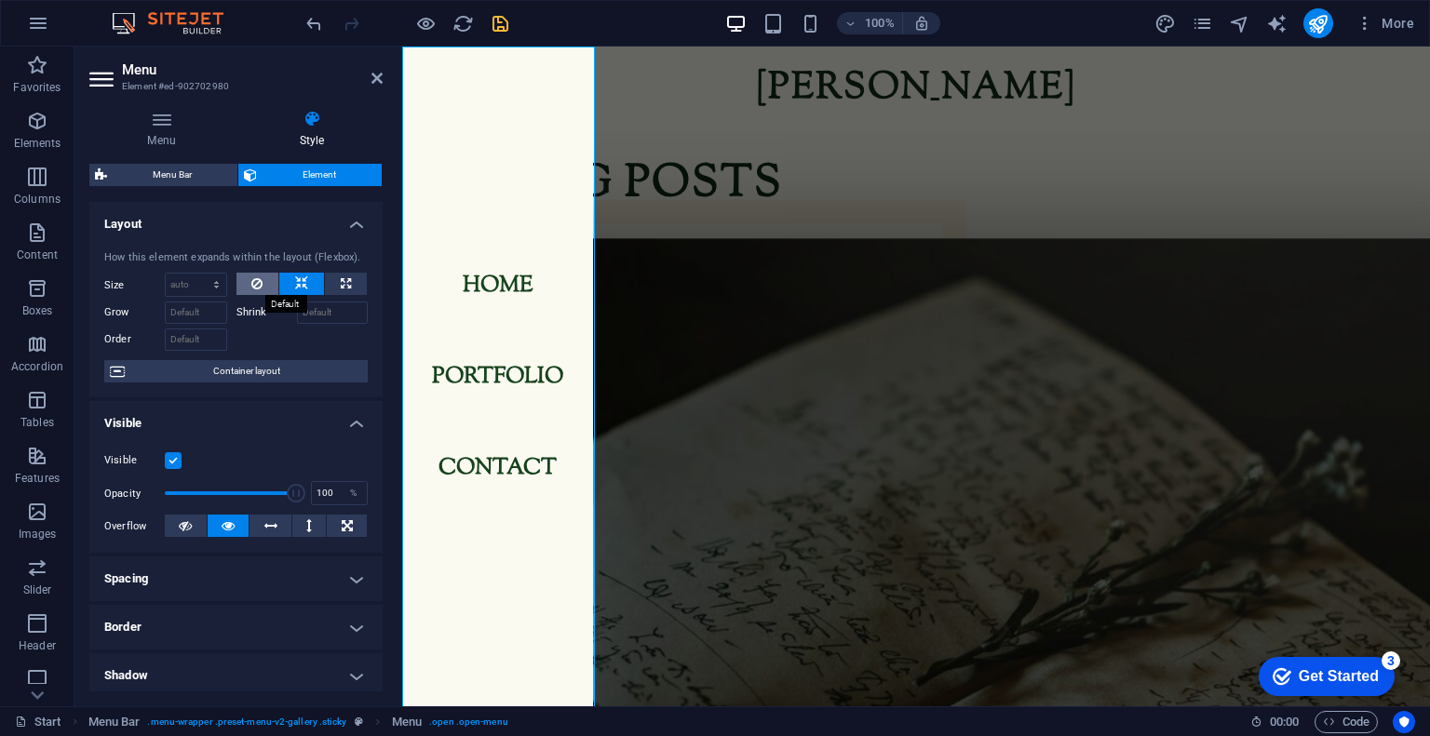
click at [251, 282] on icon at bounding box center [256, 284] width 11 height 22
click at [231, 368] on span "Container layout" at bounding box center [246, 371] width 232 height 22
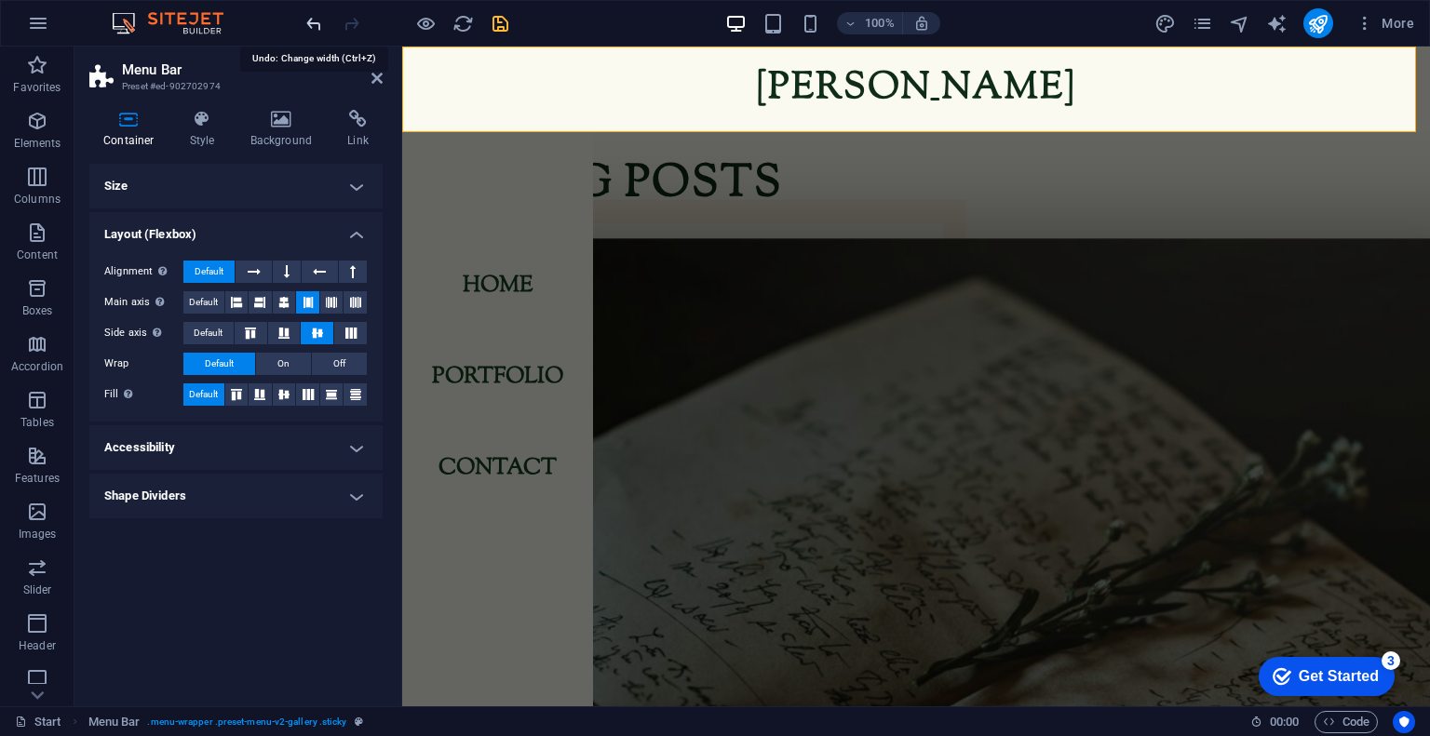
click at [316, 21] on icon "undo" at bounding box center [313, 23] width 21 height 21
click at [201, 126] on icon at bounding box center [202, 119] width 53 height 19
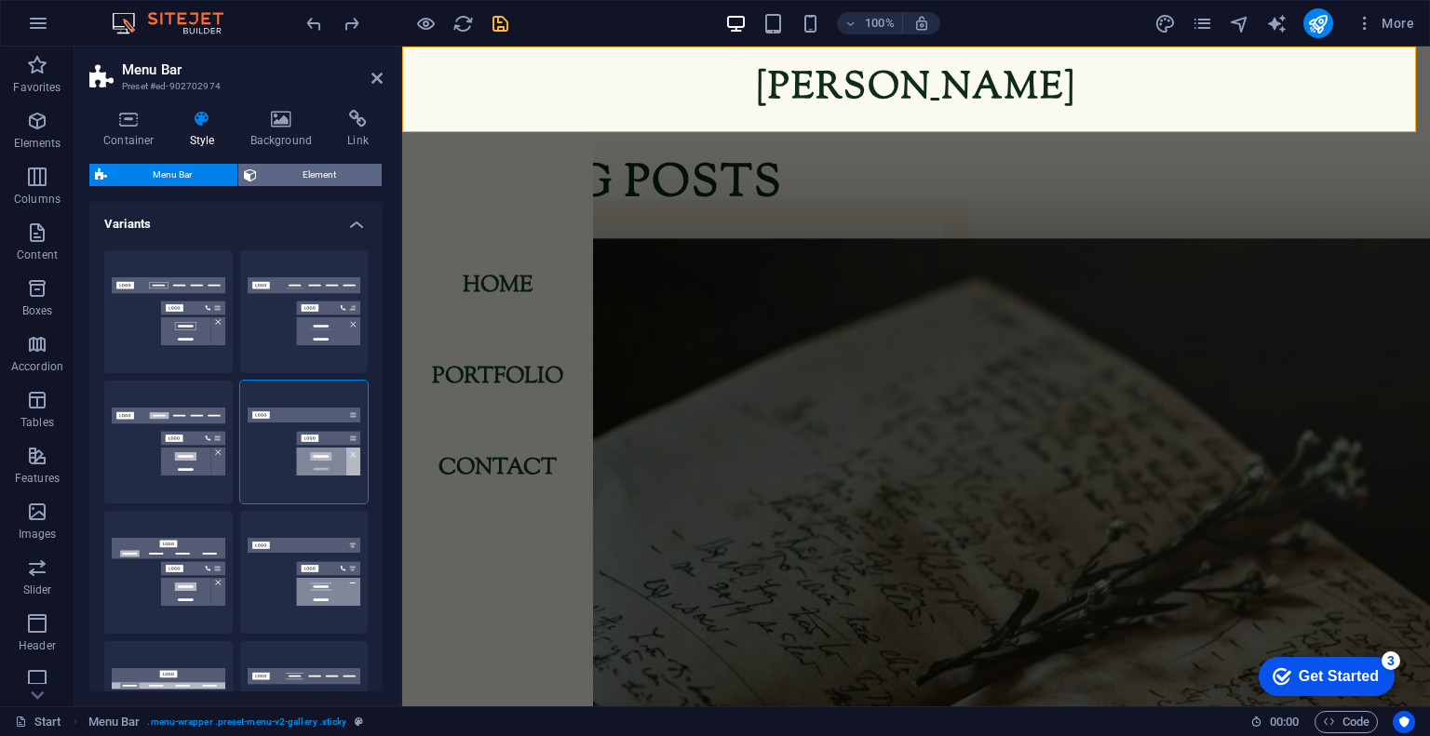
click at [292, 170] on span "Element" at bounding box center [319, 175] width 114 height 22
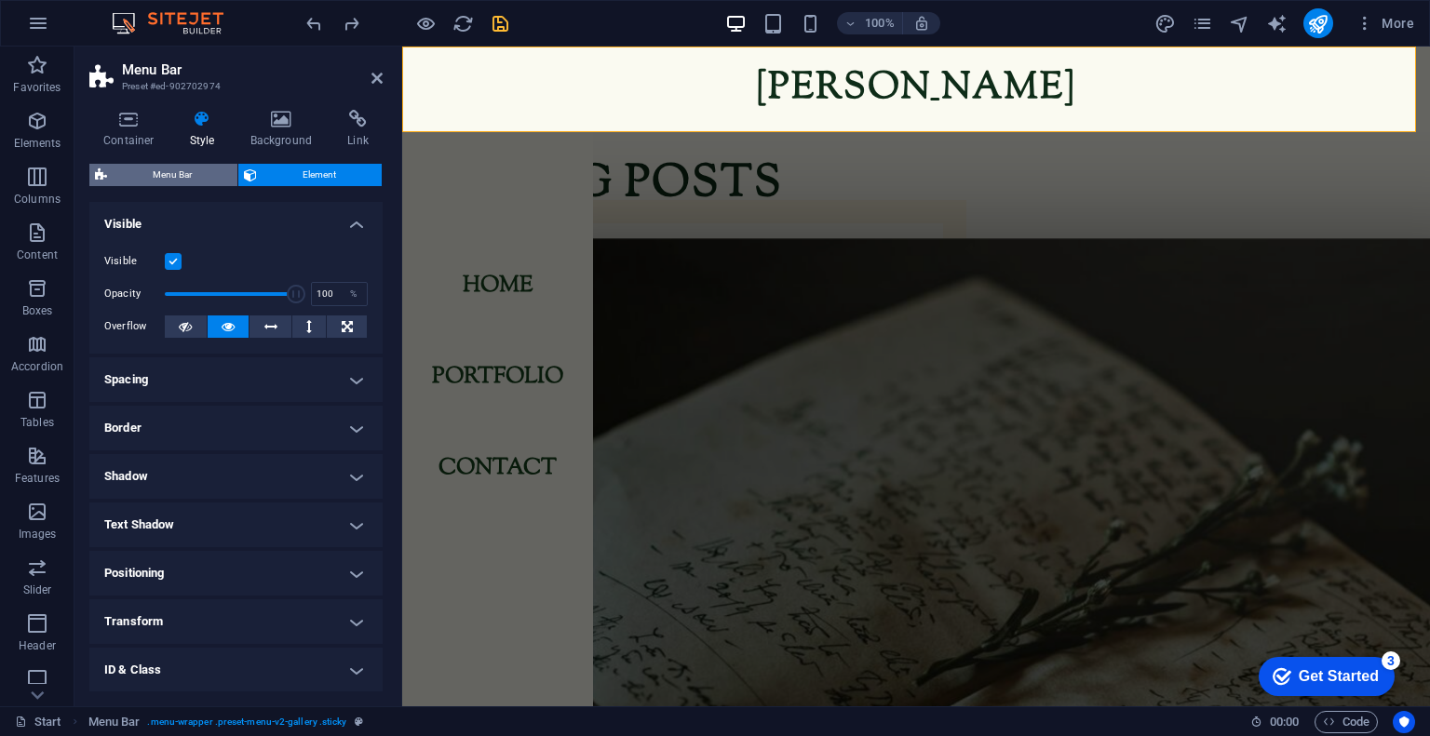
click at [217, 169] on span "Menu Bar" at bounding box center [172, 175] width 119 height 22
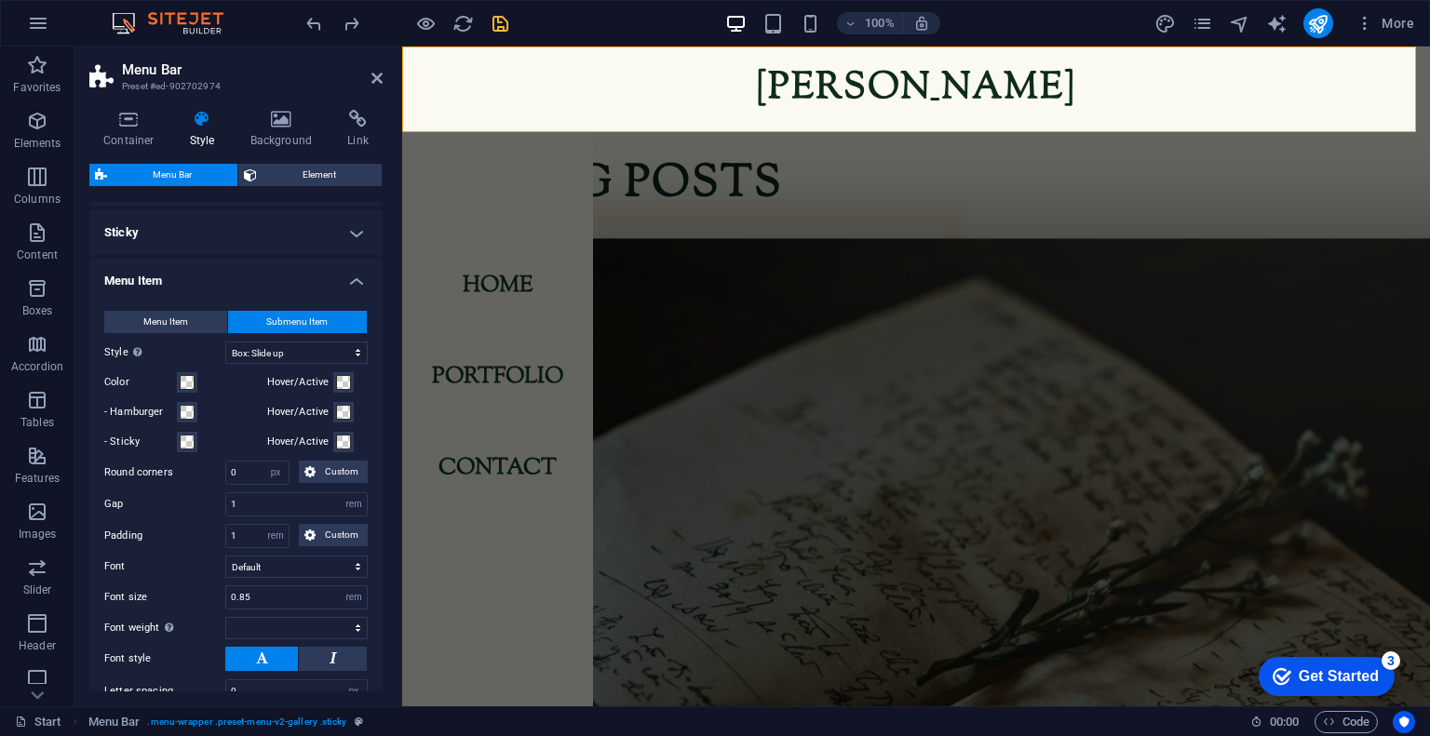
scroll to position [833, 0]
click at [204, 329] on button "Menu Item" at bounding box center [165, 321] width 123 height 22
click at [248, 319] on button "Submenu Item" at bounding box center [298, 321] width 140 height 22
select select
click at [186, 407] on span at bounding box center [187, 411] width 15 height 15
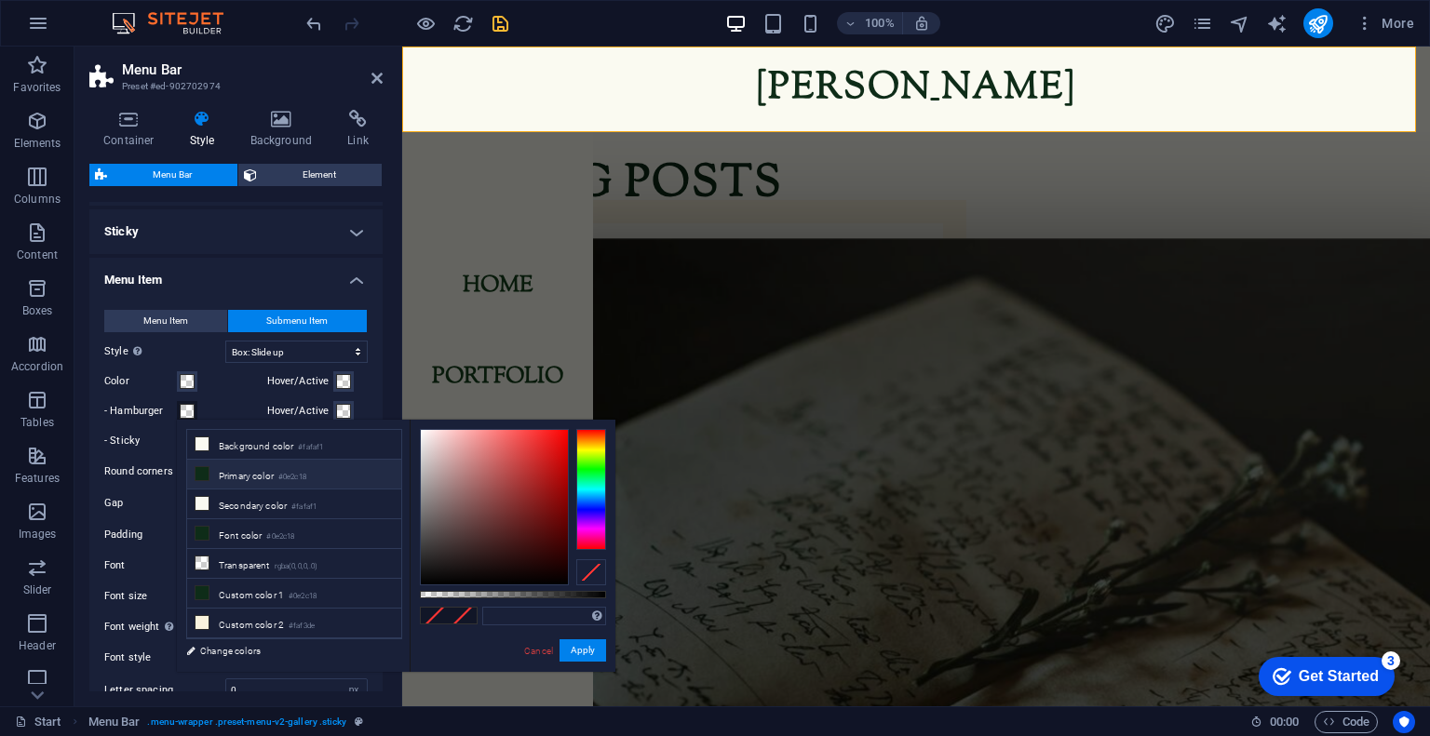
click at [195, 473] on icon at bounding box center [201, 473] width 13 height 13
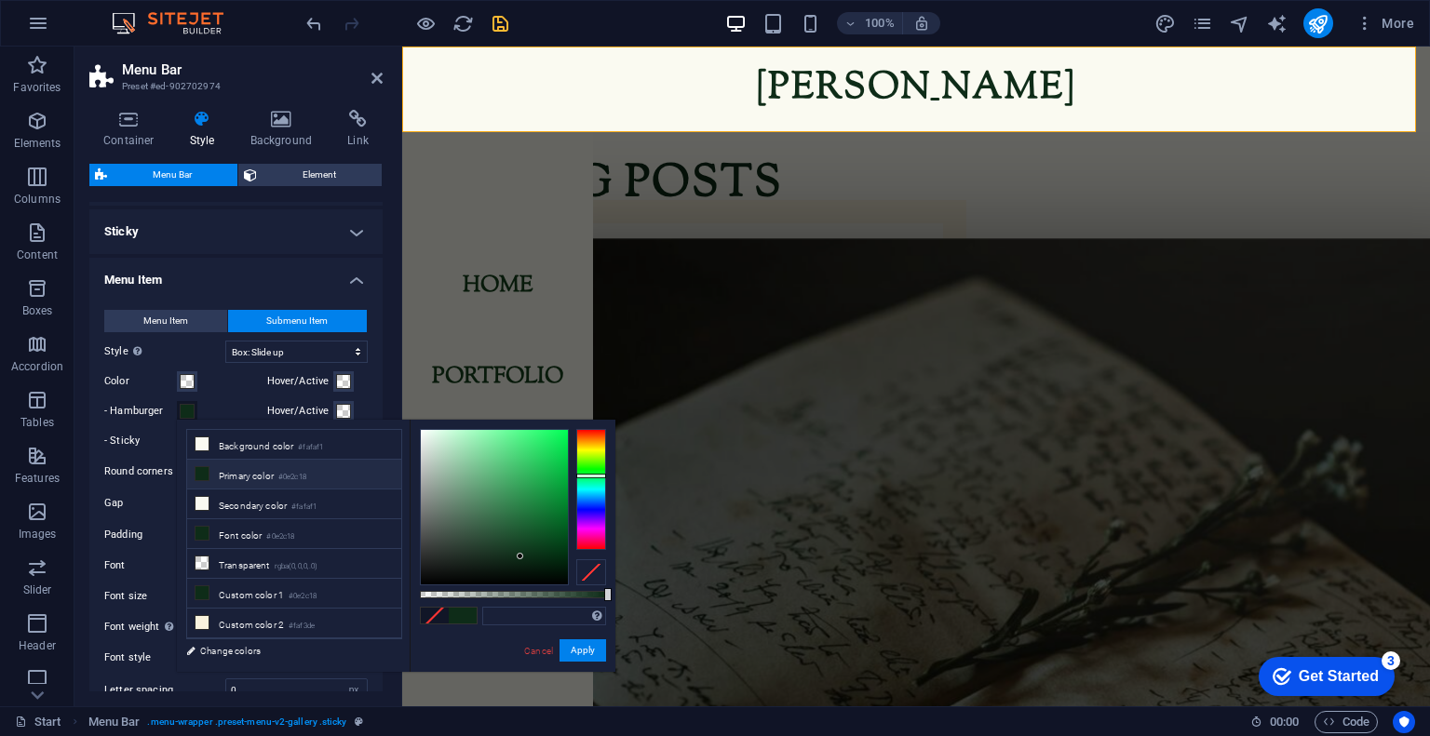
type input "#0e2c18"
click at [575, 647] on button "Apply" at bounding box center [582, 650] width 47 height 22
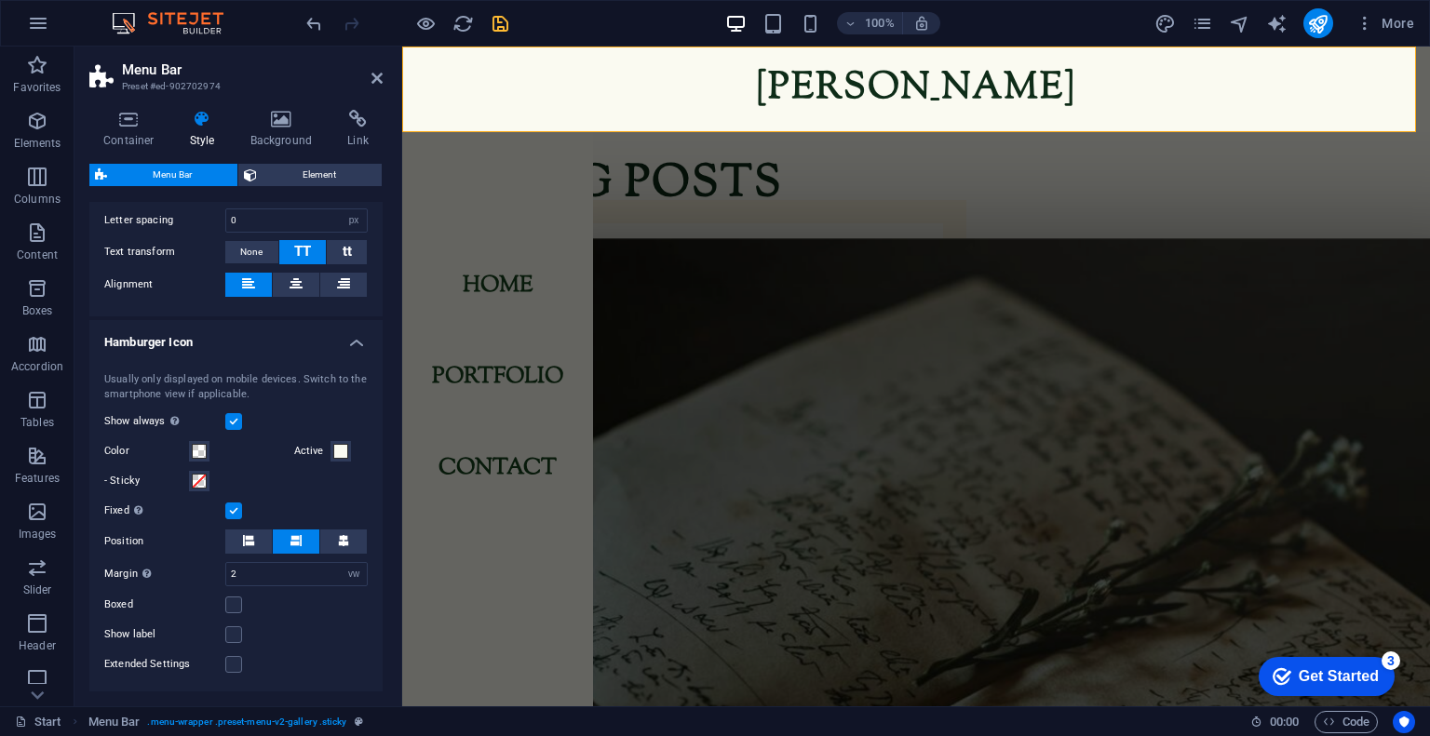
scroll to position [1323, 0]
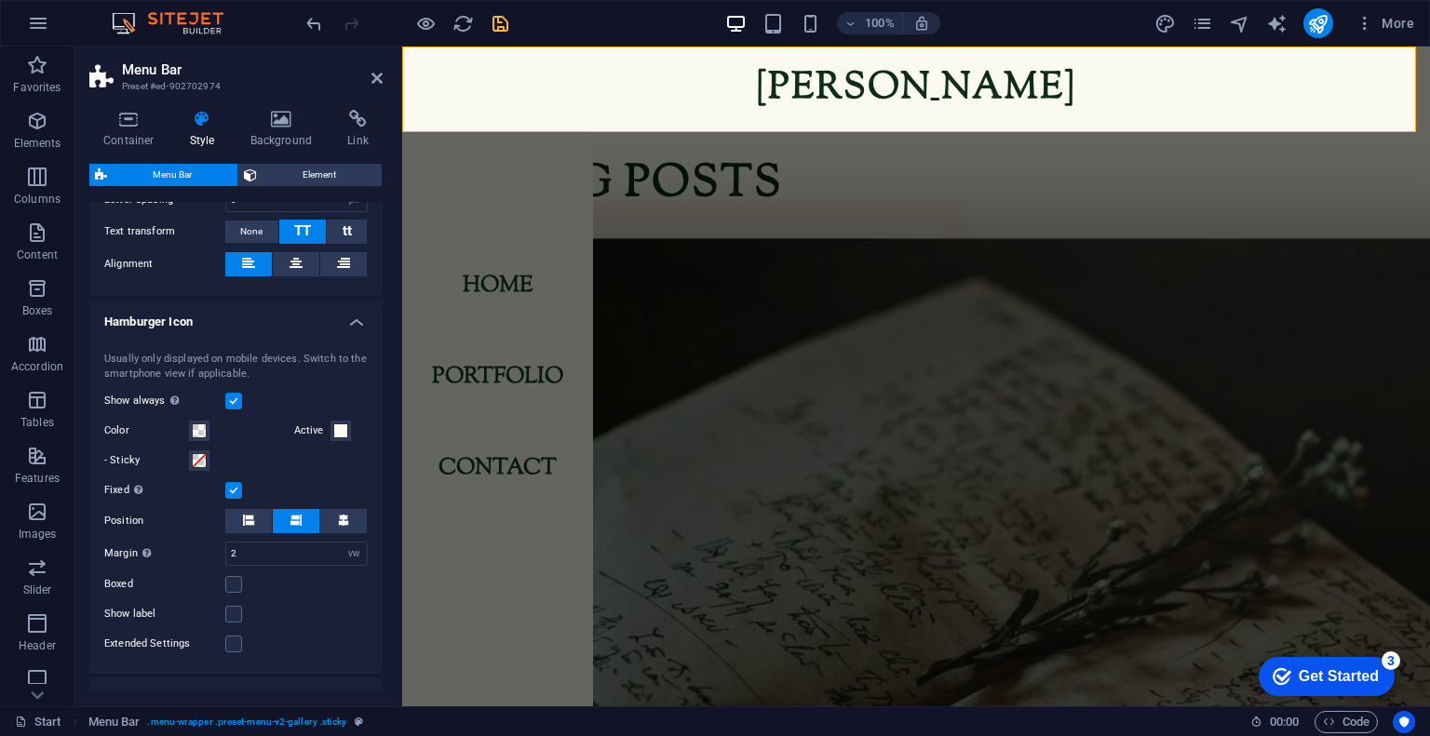
select select
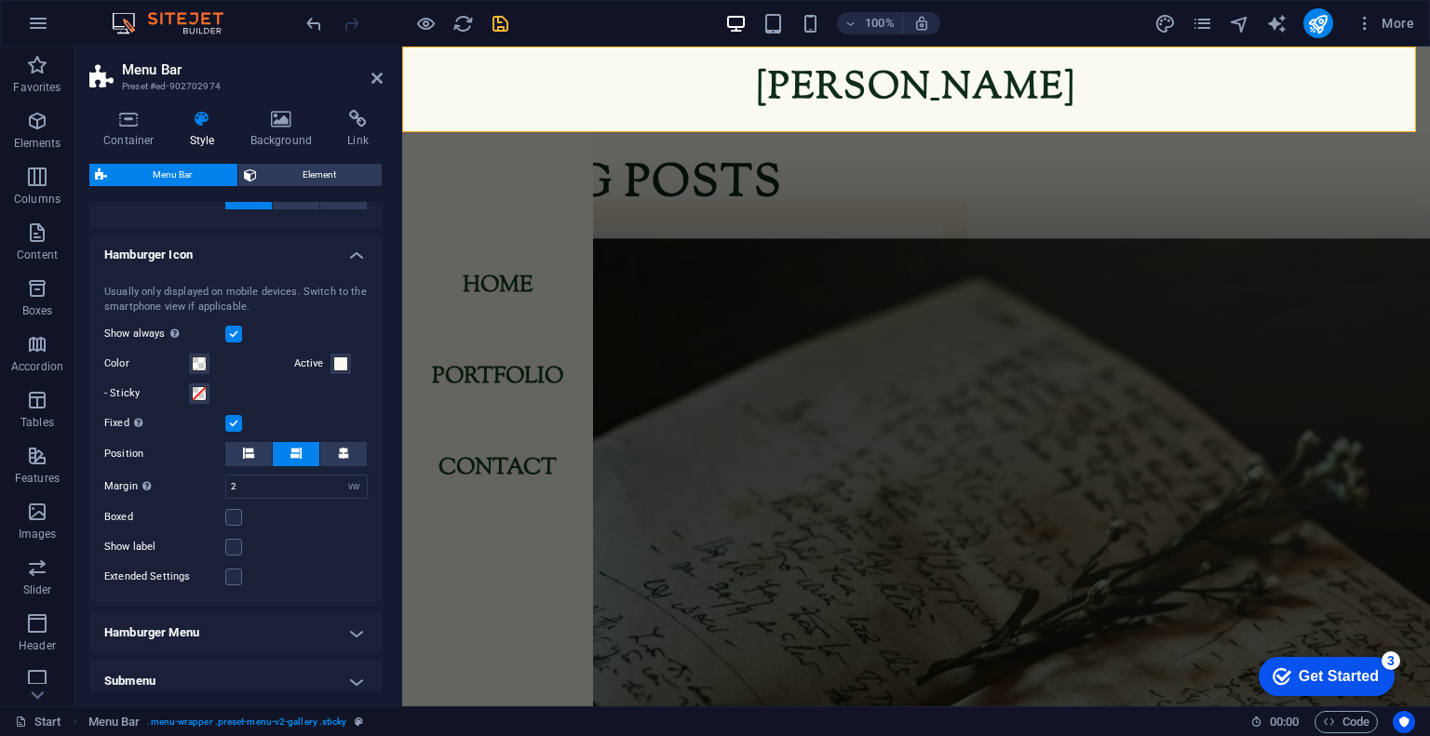
scroll to position [1471, 0]
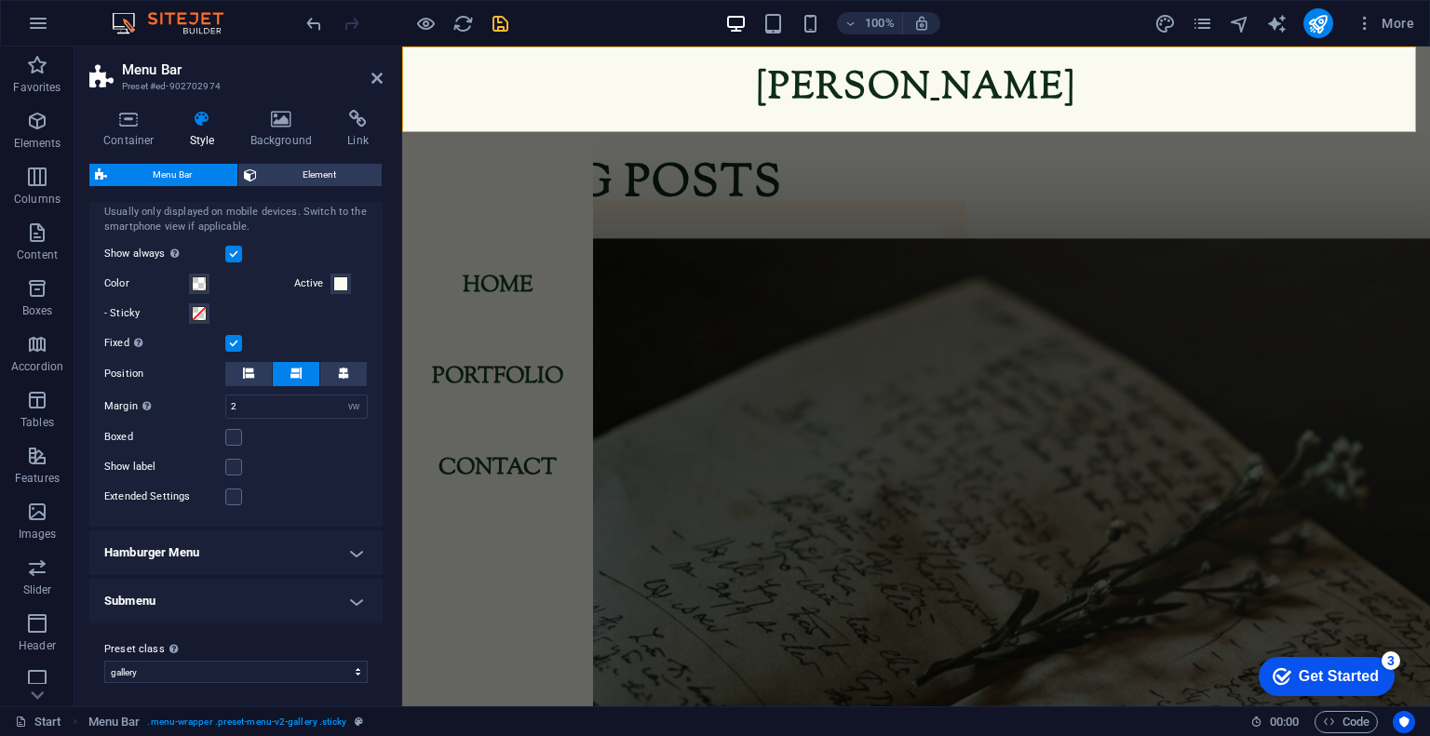
click at [269, 550] on h4 "Hamburger Menu" at bounding box center [235, 553] width 293 height 45
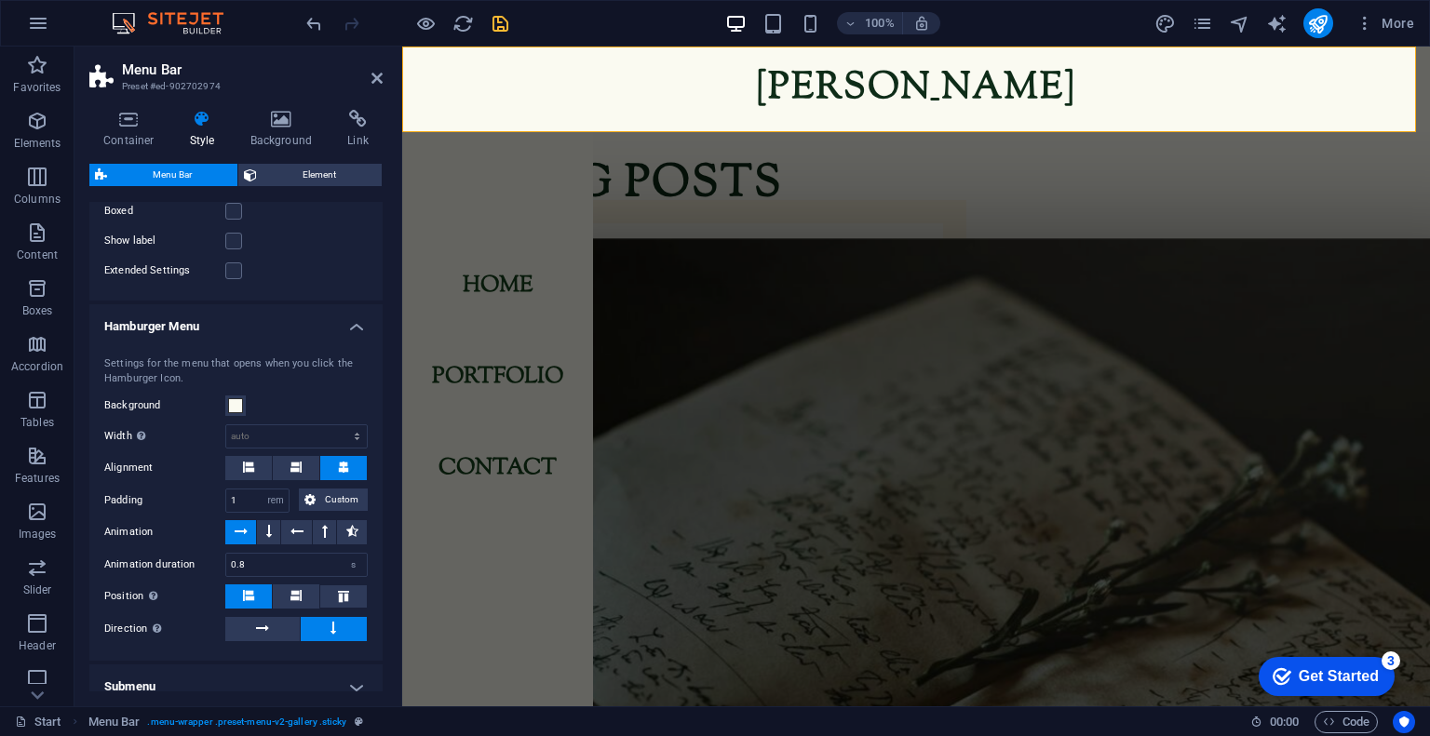
scroll to position [1780, 0]
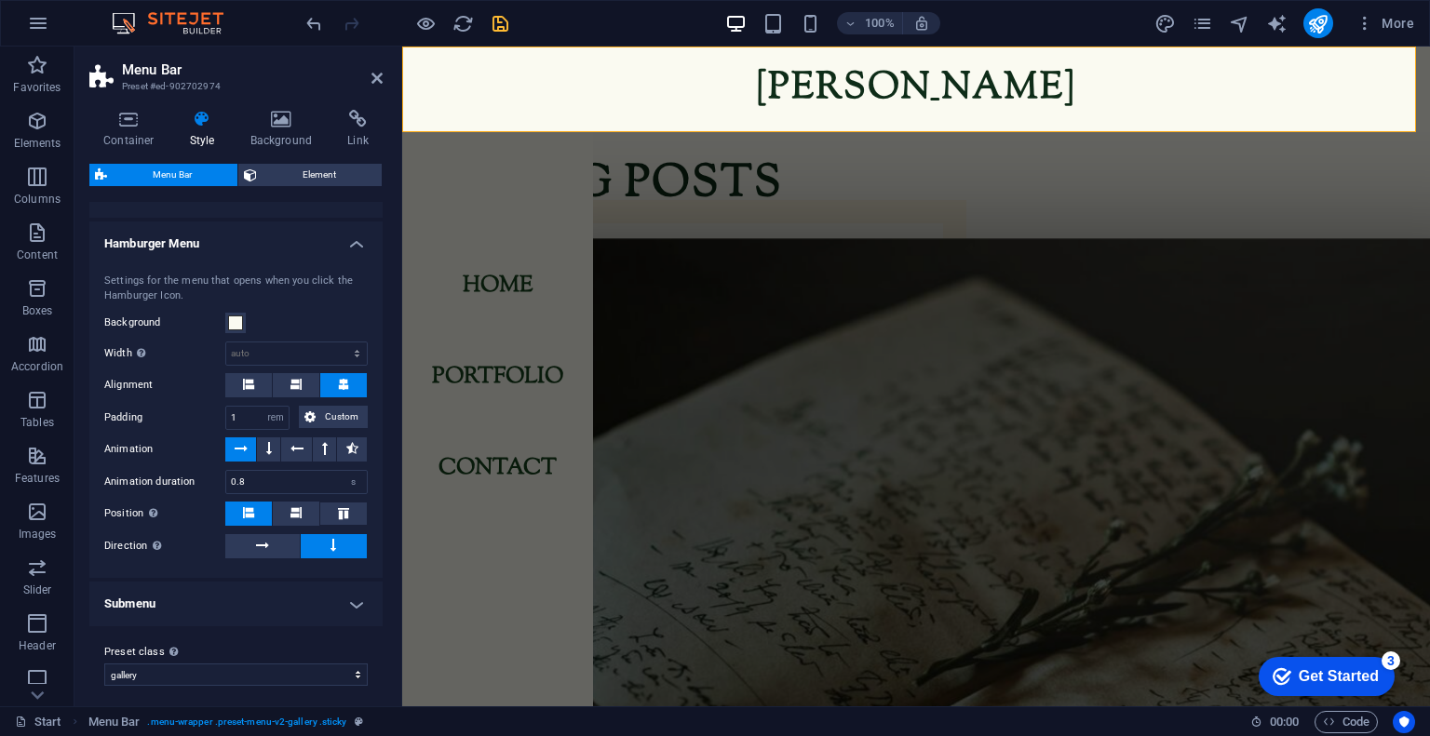
click at [261, 599] on h4 "Submenu" at bounding box center [235, 604] width 293 height 45
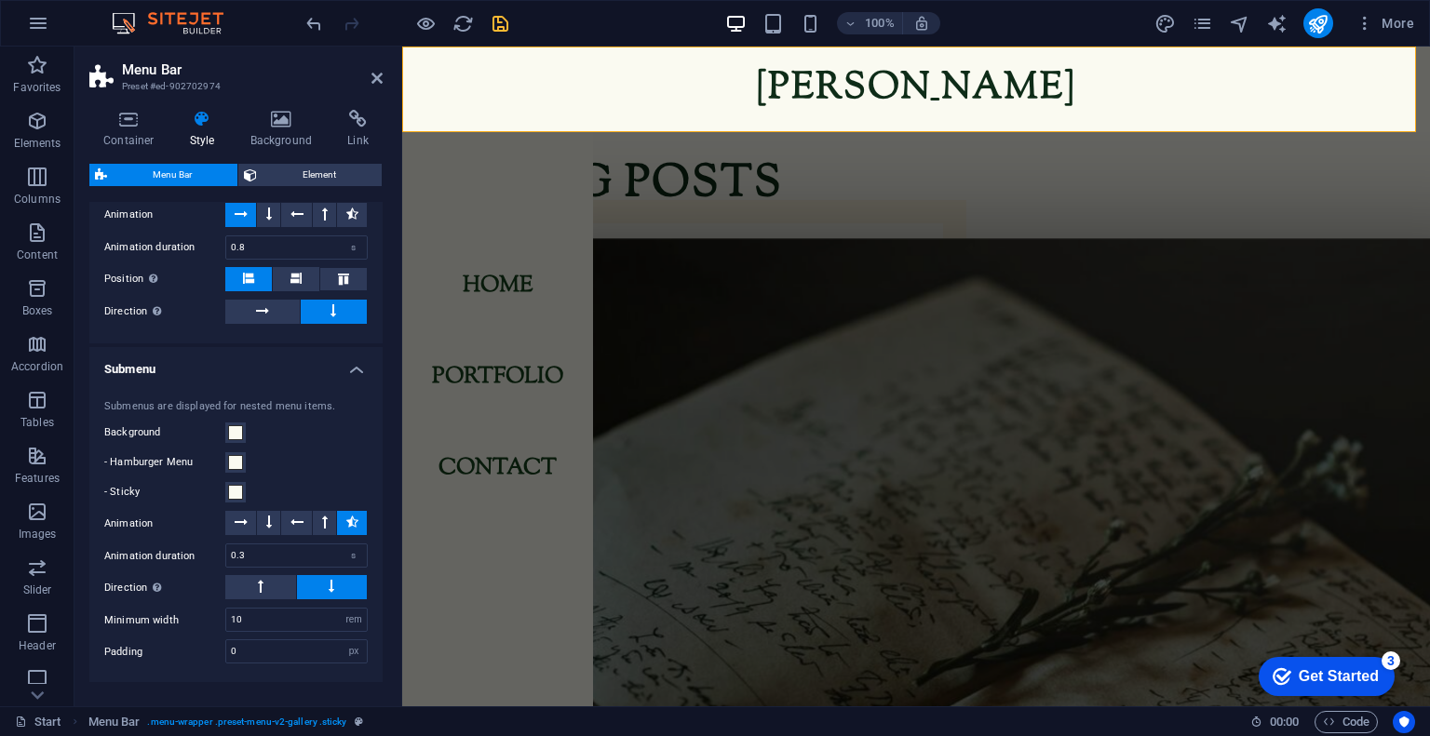
scroll to position [2014, 0]
click at [242, 455] on span at bounding box center [235, 462] width 15 height 15
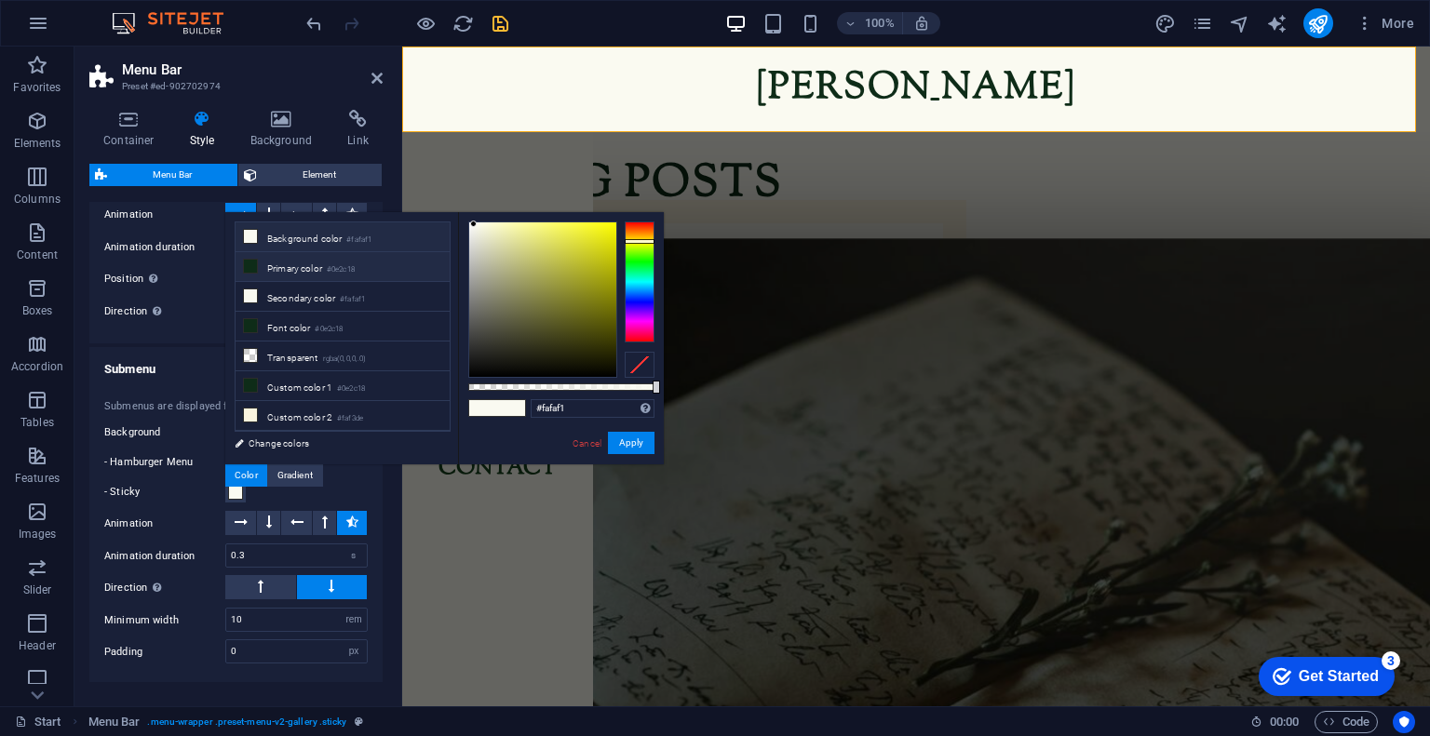
click at [335, 271] on small "#0e2c18" at bounding box center [341, 269] width 28 height 13
type input "#0e2c18"
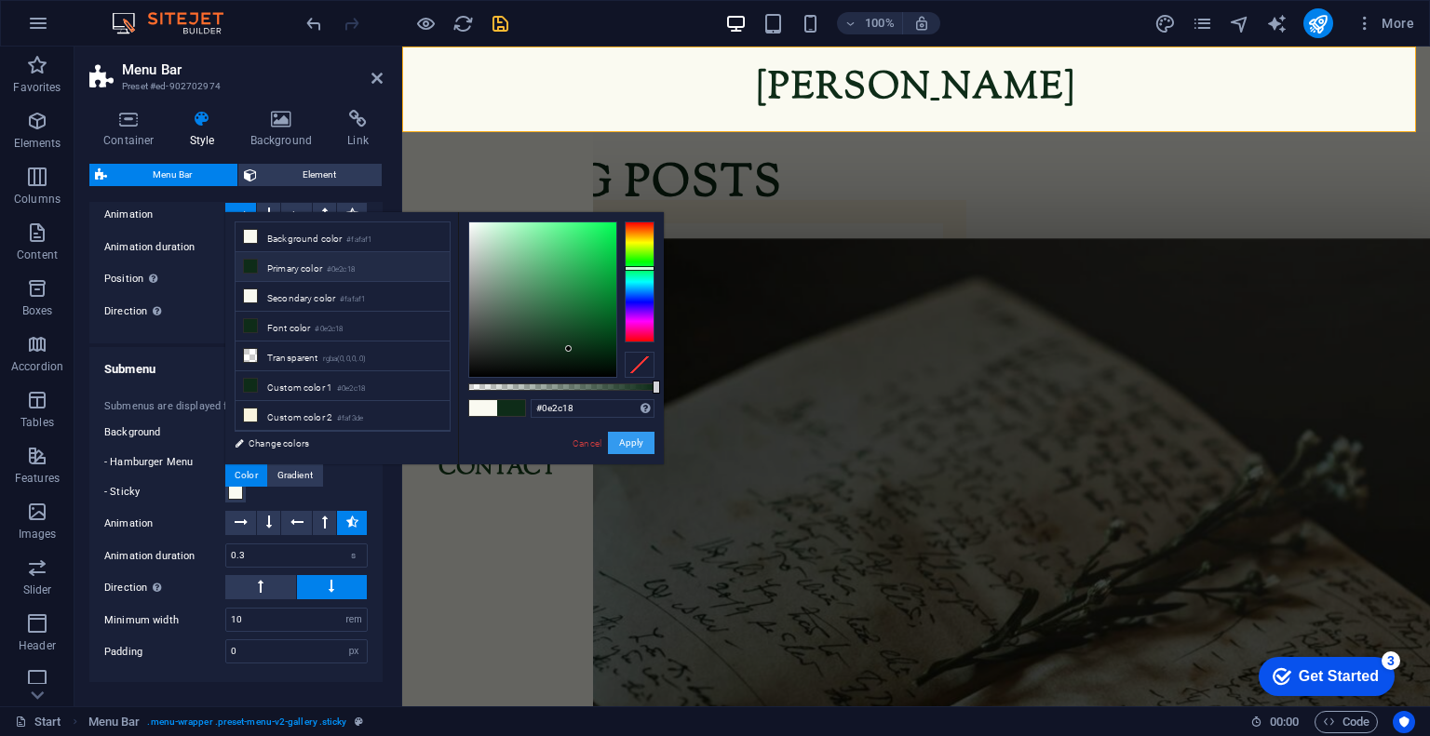
click at [635, 436] on button "Apply" at bounding box center [631, 443] width 47 height 22
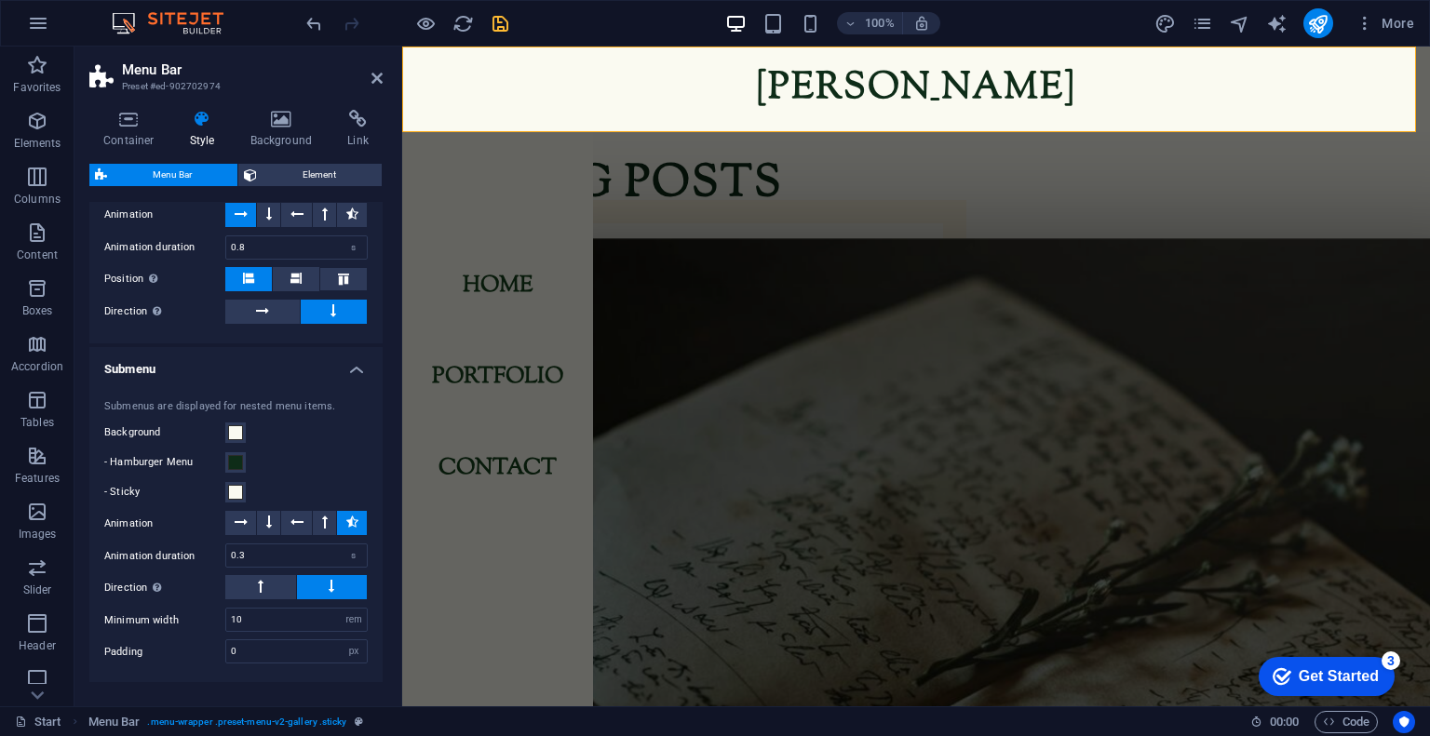
select select
click at [495, 18] on icon "save" at bounding box center [500, 23] width 21 height 21
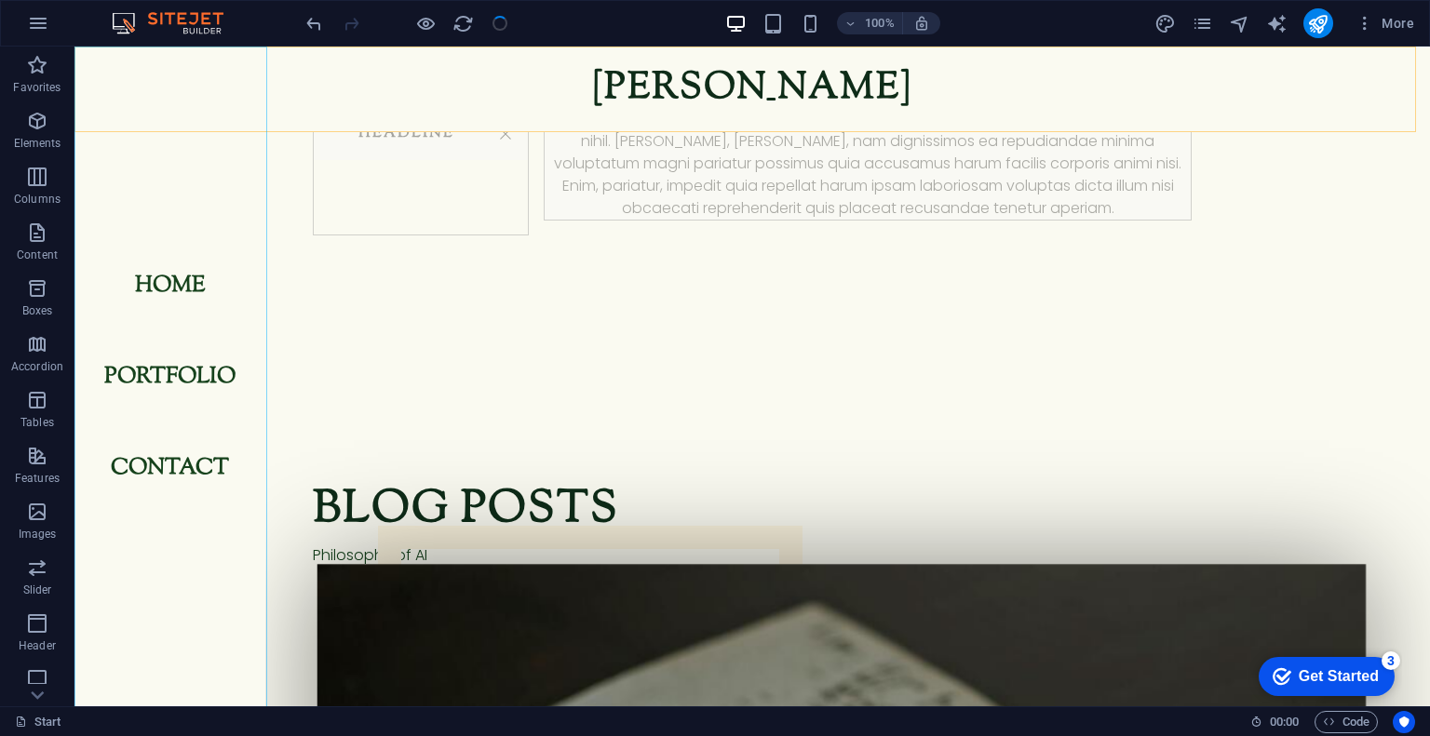
click at [168, 153] on nav "Home Portfolio Contact" at bounding box center [169, 377] width 191 height 660
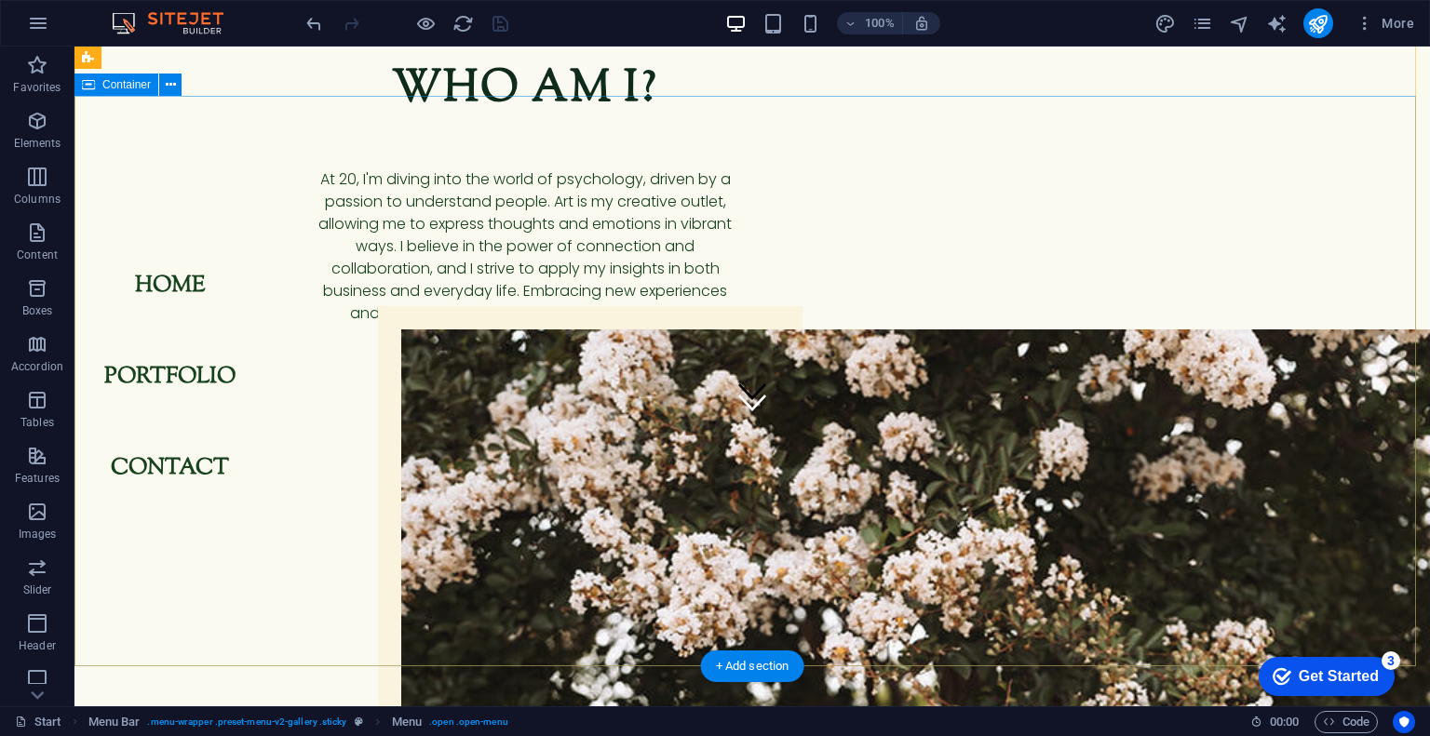
scroll to position [0, 0]
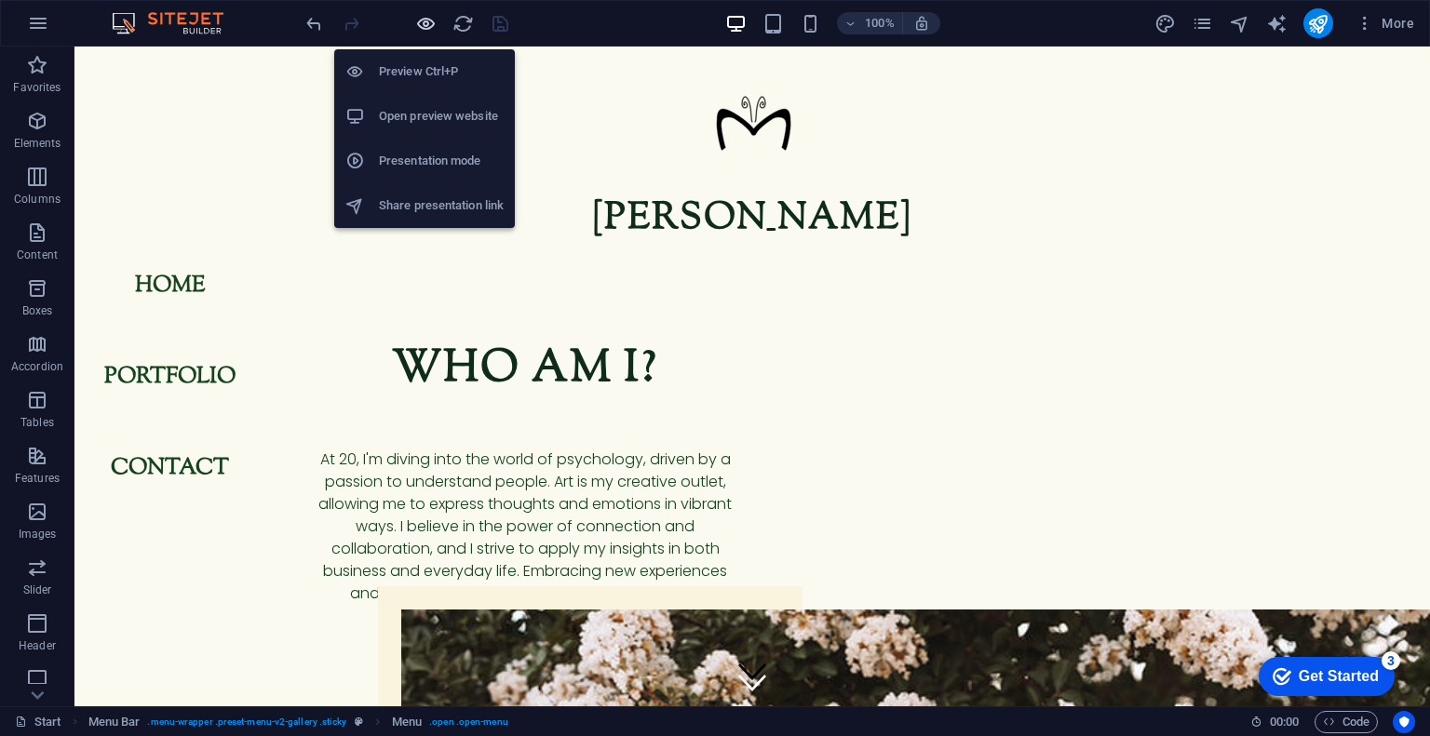
click at [421, 29] on icon "button" at bounding box center [425, 23] width 21 height 21
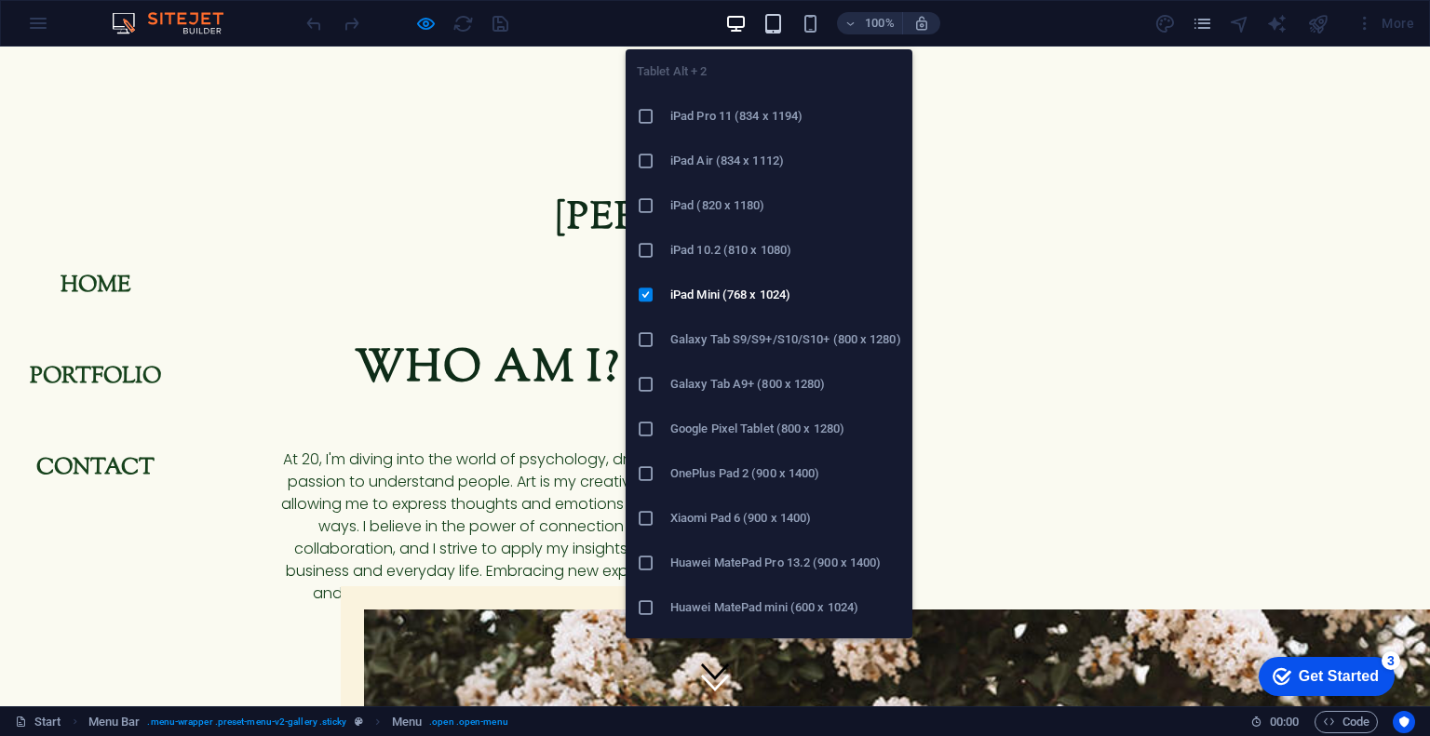
click at [774, 25] on icon "button" at bounding box center [772, 23] width 21 height 21
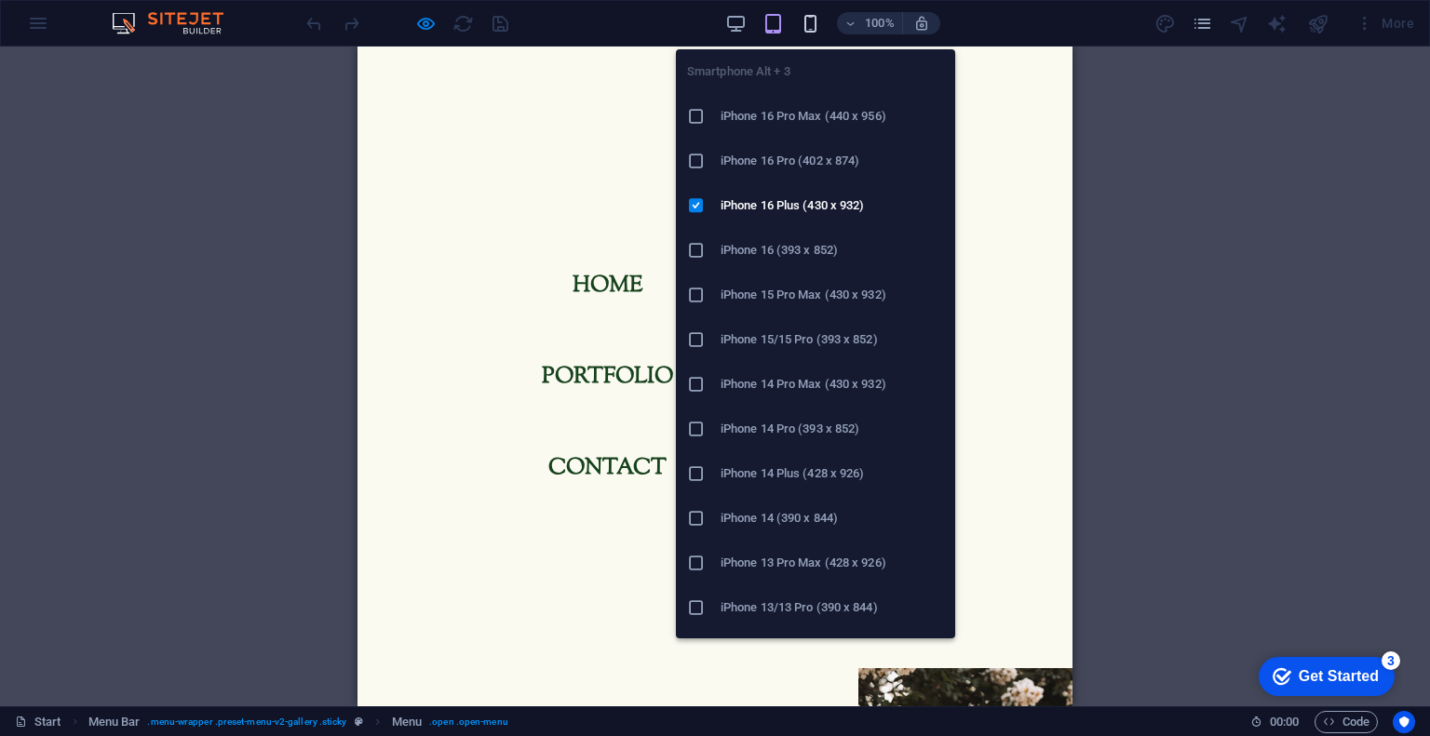
click at [802, 24] on icon "button" at bounding box center [809, 23] width 21 height 21
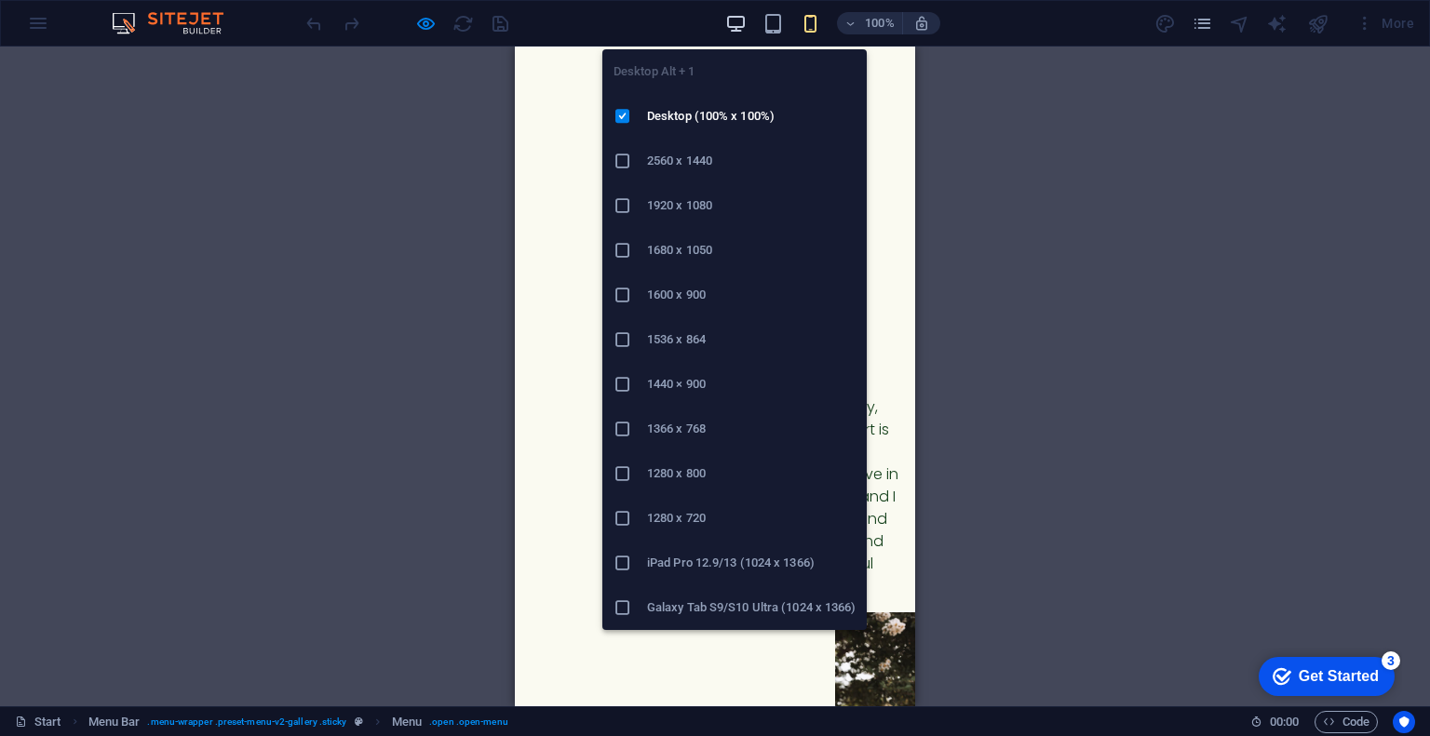
click at [731, 27] on icon "button" at bounding box center [735, 23] width 21 height 21
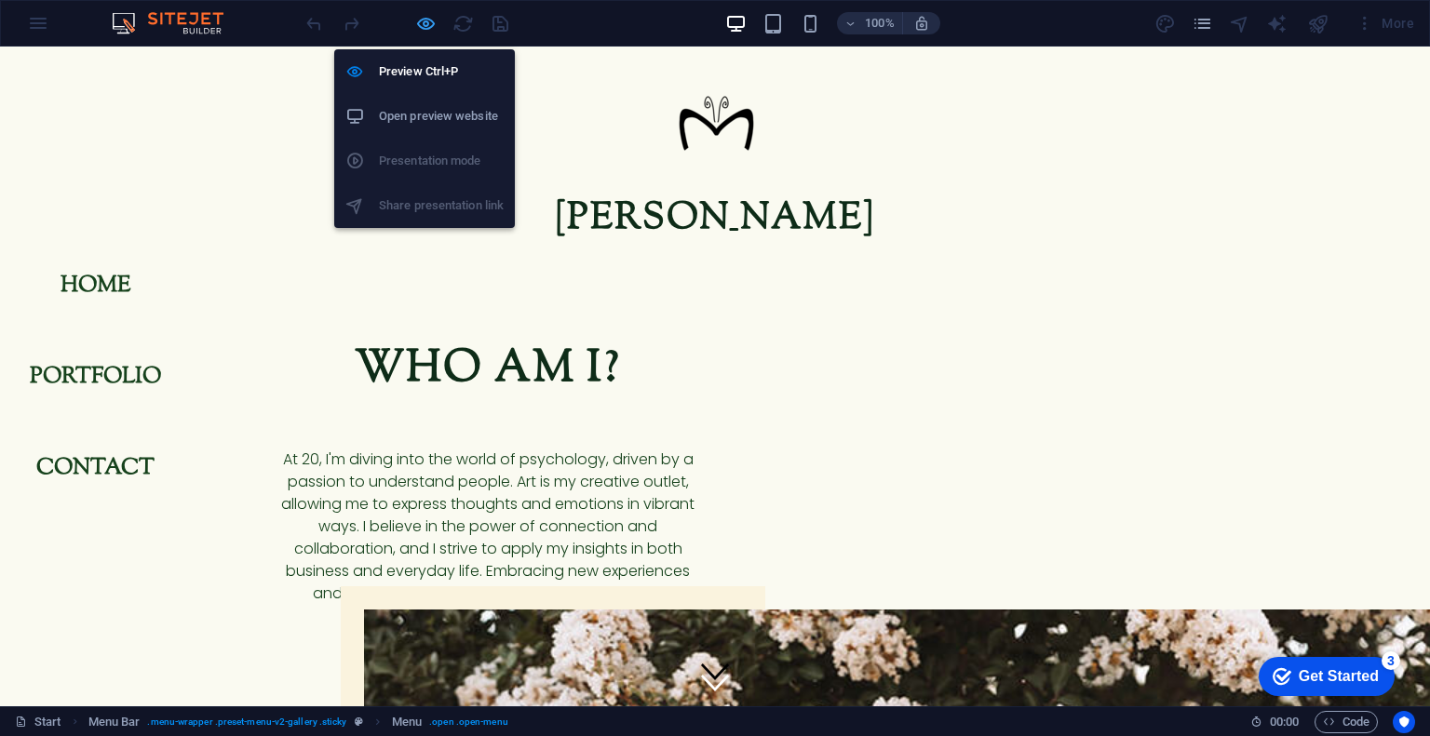
click at [424, 29] on icon "button" at bounding box center [425, 23] width 21 height 21
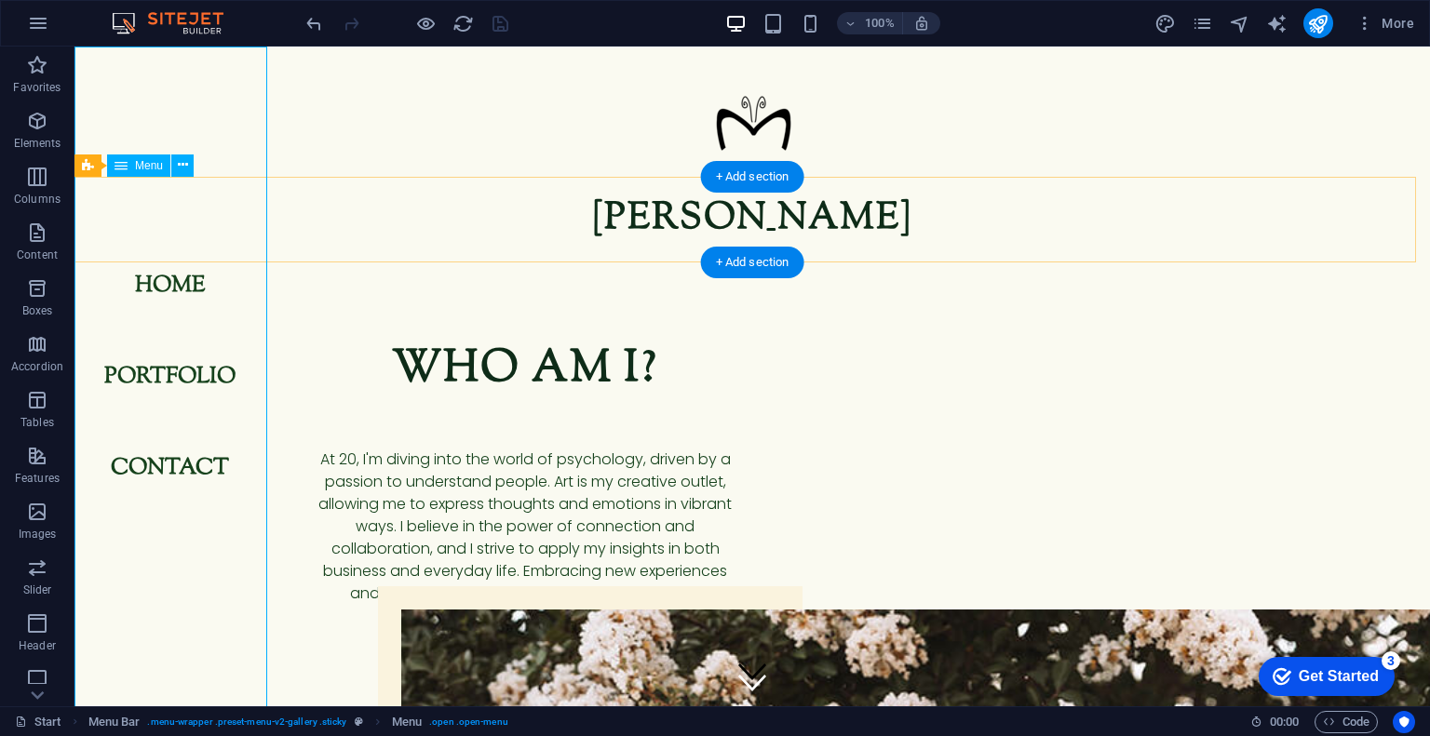
click at [212, 114] on nav "Home Portfolio Contact" at bounding box center [169, 377] width 191 height 660
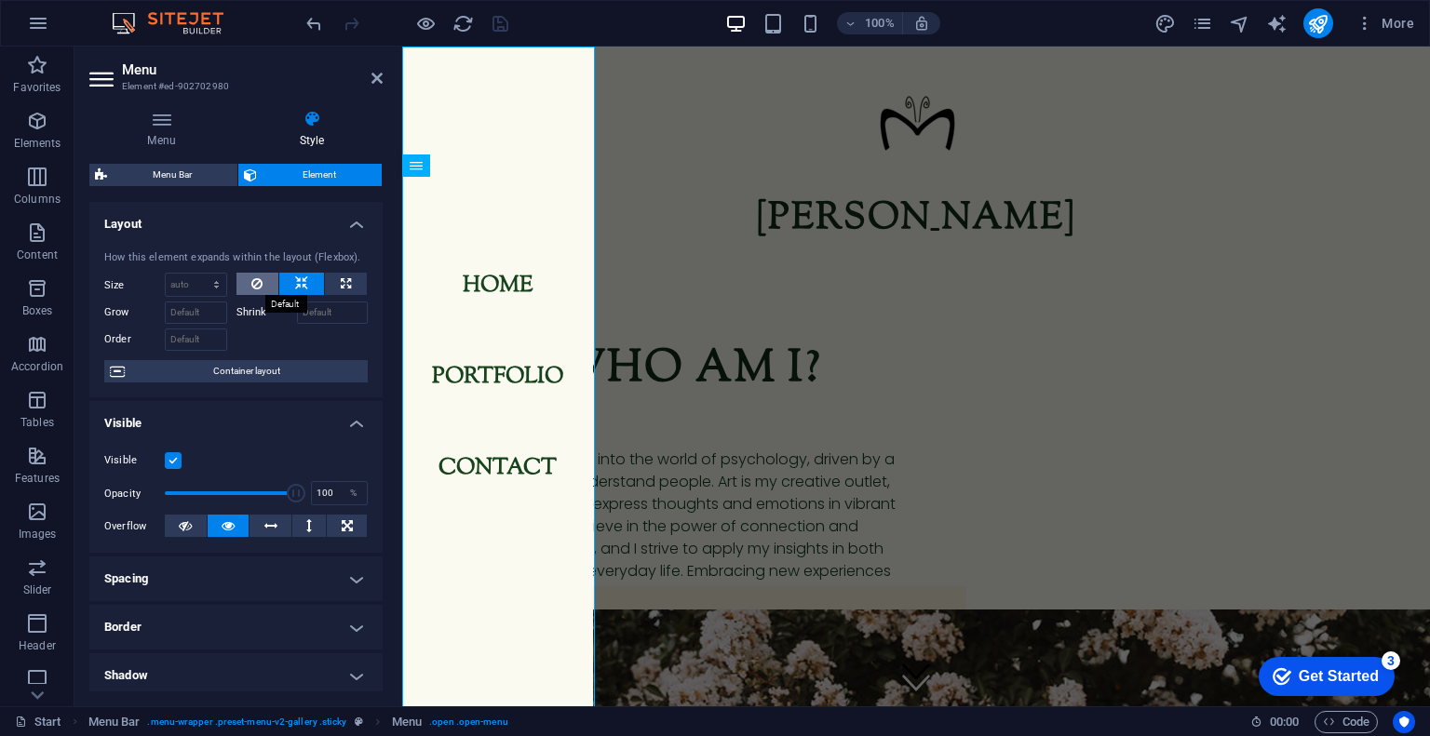
click at [247, 288] on button at bounding box center [257, 284] width 43 height 22
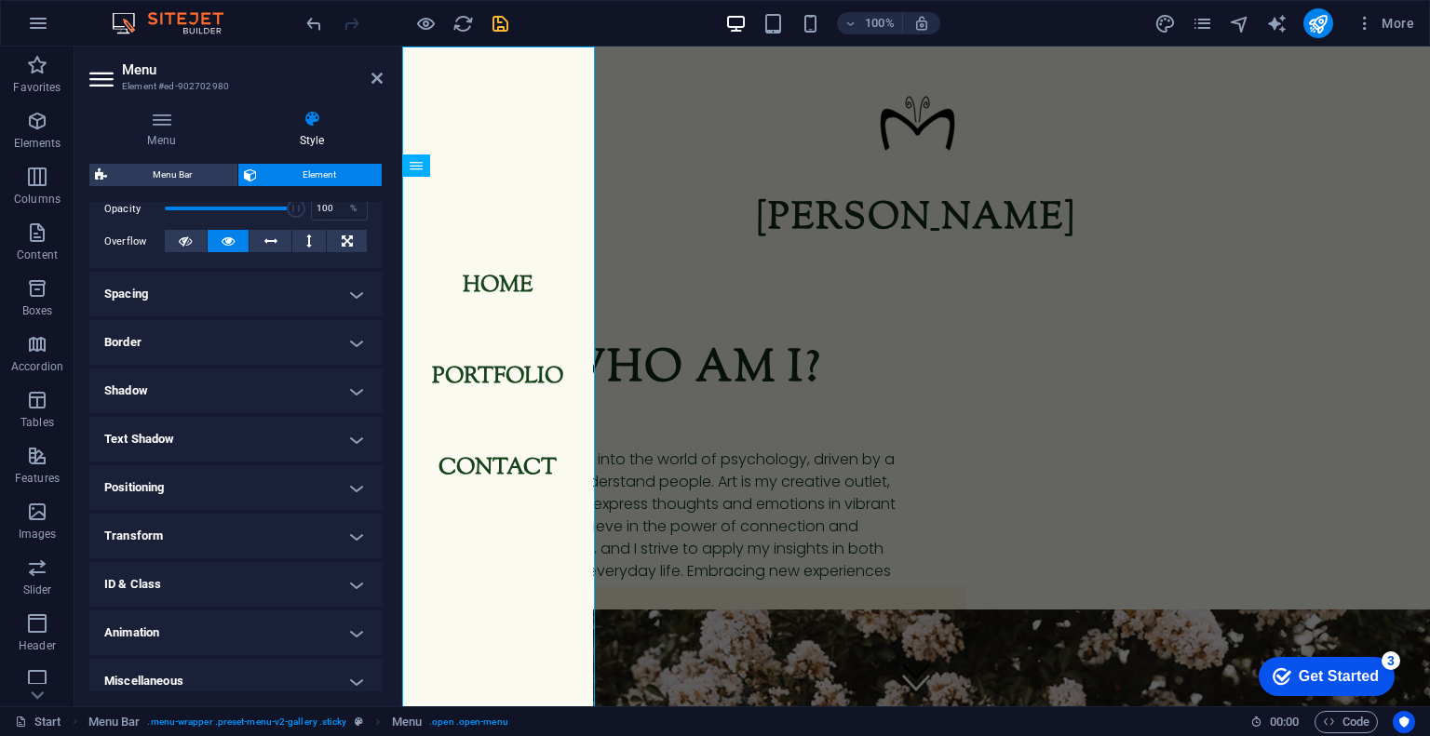
scroll to position [296, 0]
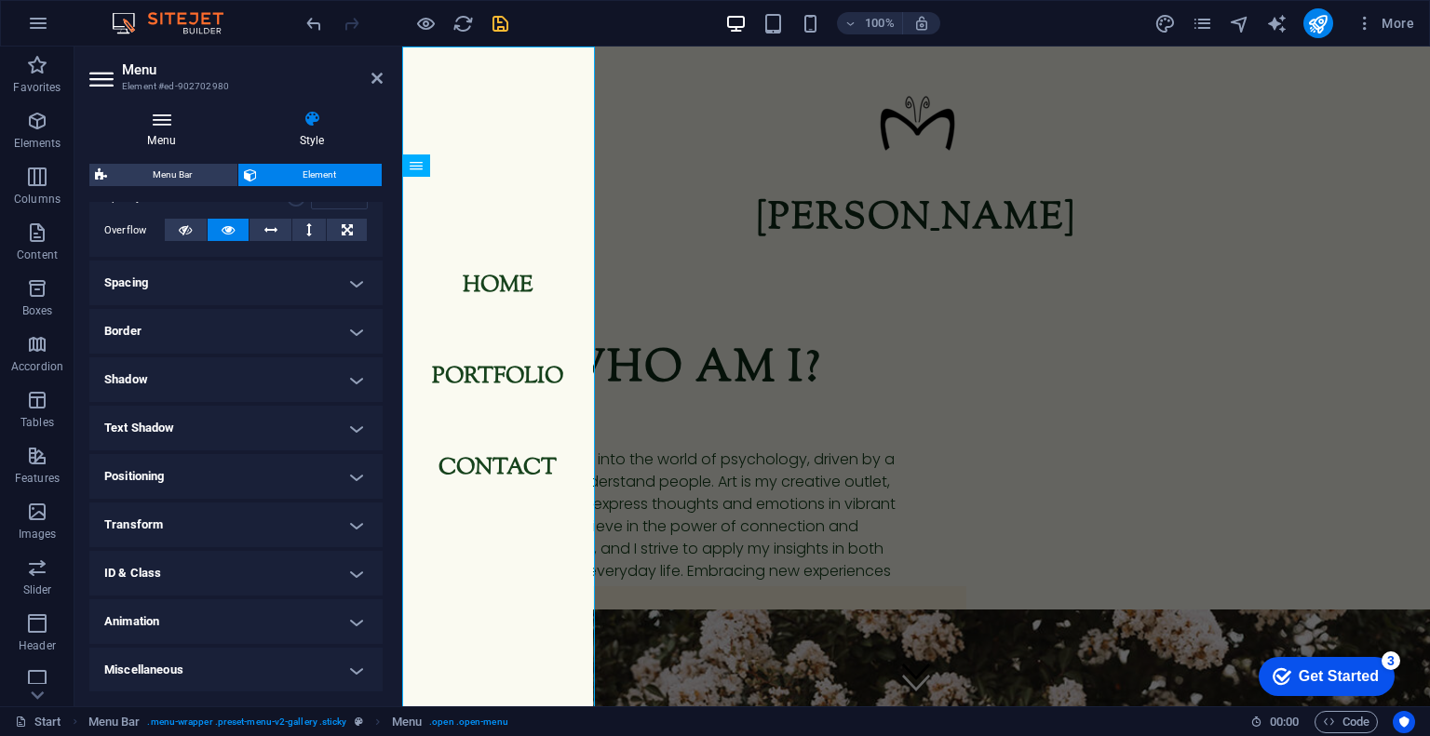
click at [153, 128] on h4 "Menu" at bounding box center [165, 129] width 152 height 39
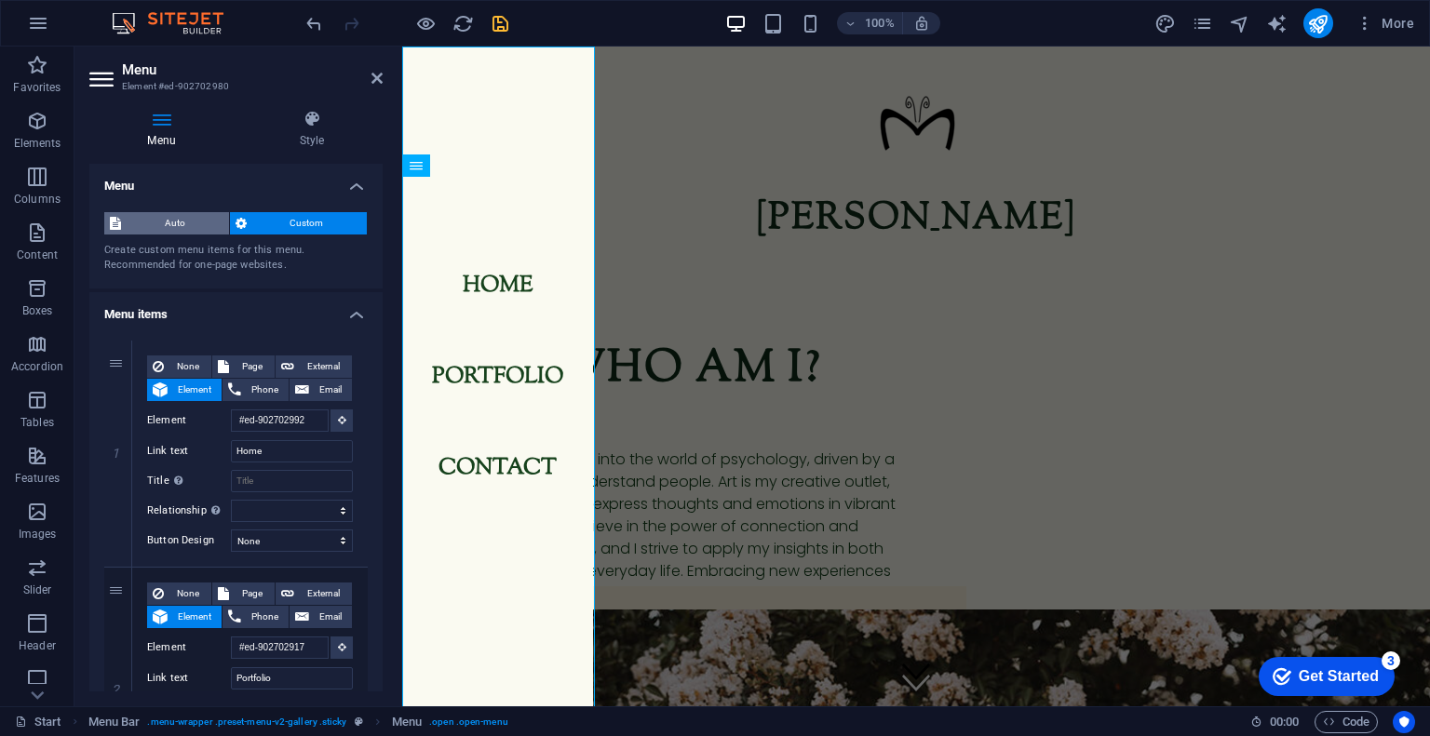
click at [175, 215] on span "Auto" at bounding box center [175, 223] width 97 height 22
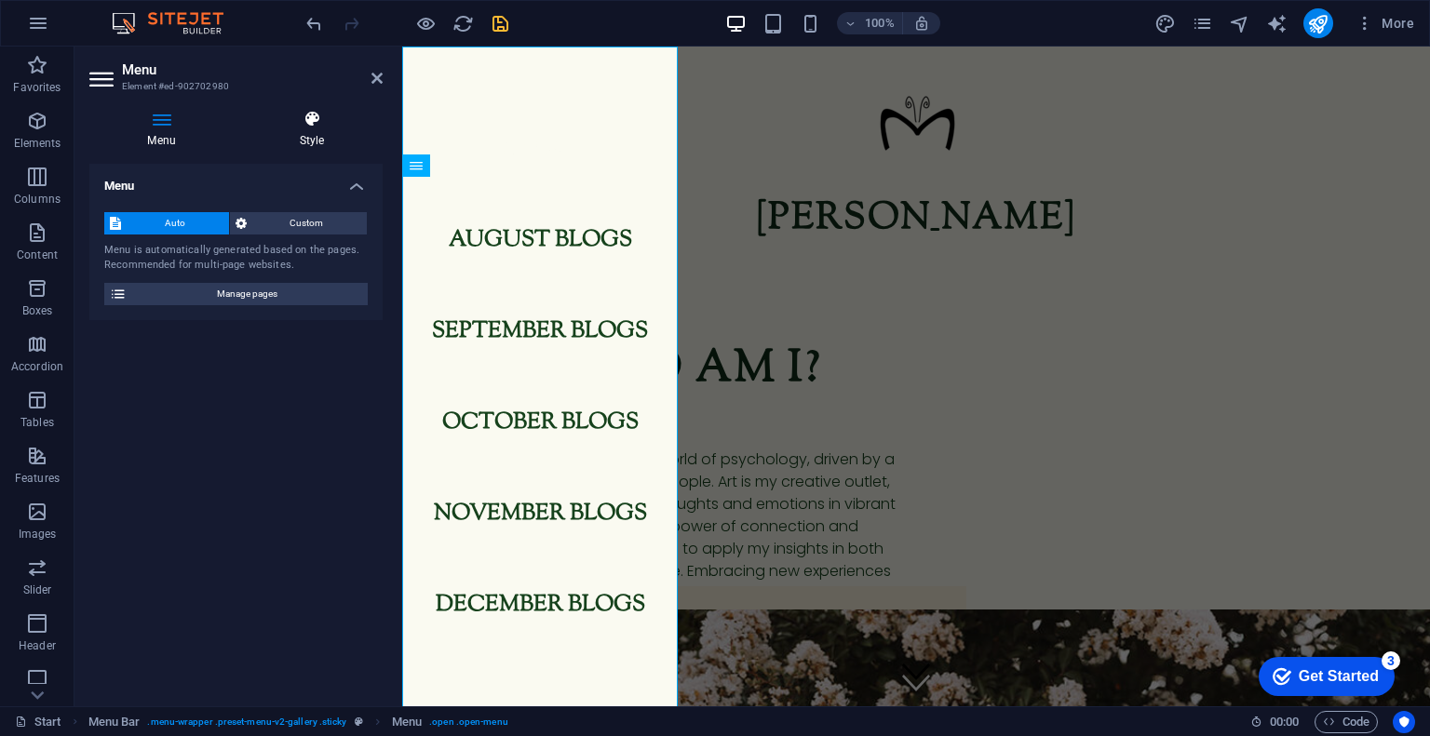
click at [335, 121] on icon at bounding box center [311, 119] width 141 height 19
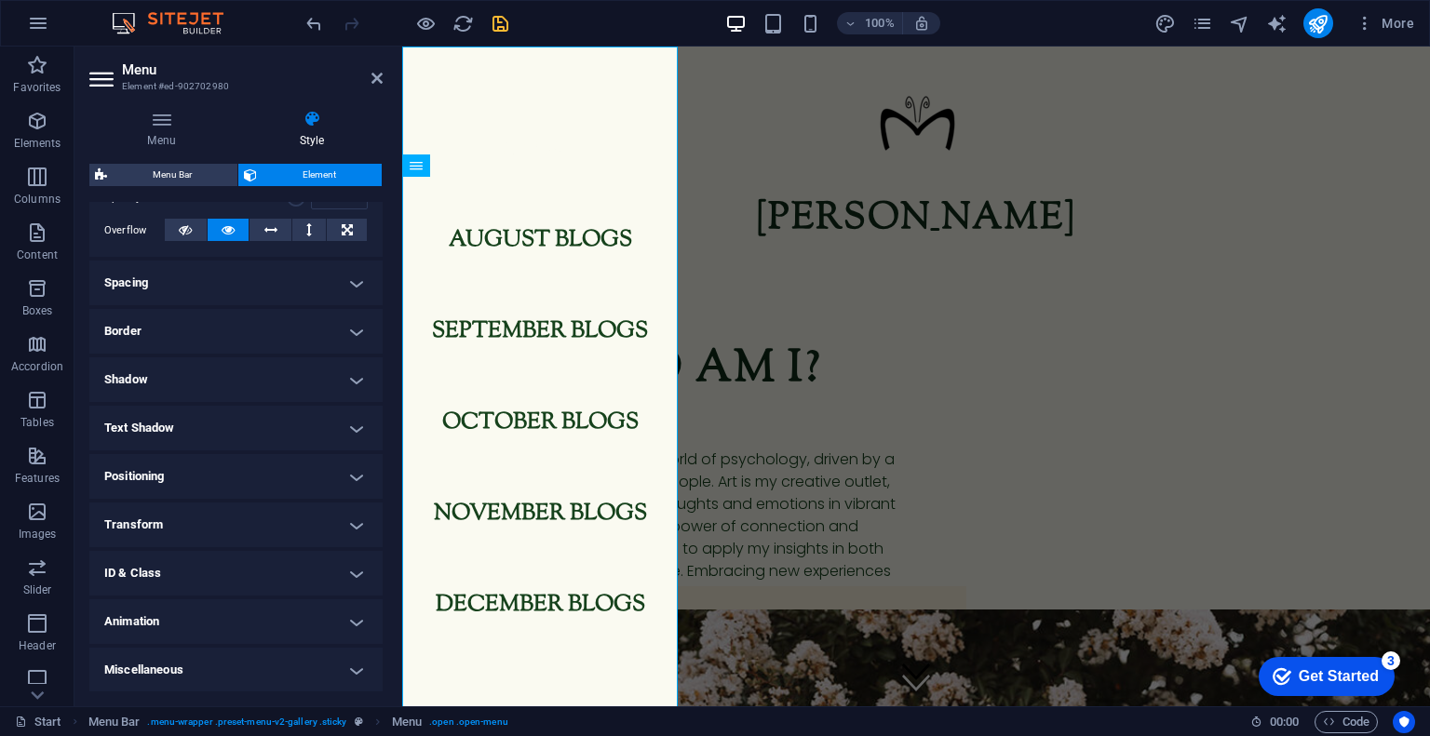
click at [205, 472] on h4 "Positioning" at bounding box center [235, 476] width 293 height 45
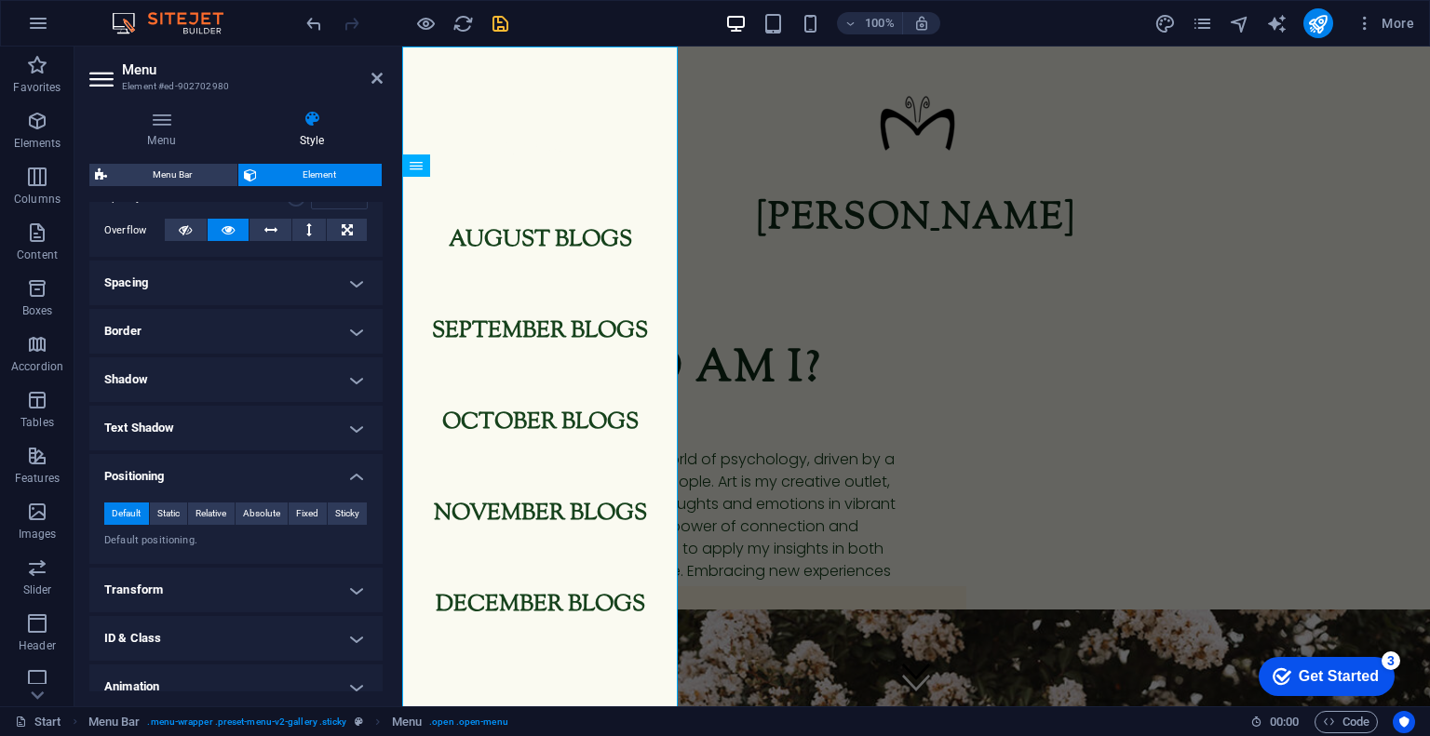
click at [205, 473] on h4 "Positioning" at bounding box center [235, 471] width 293 height 34
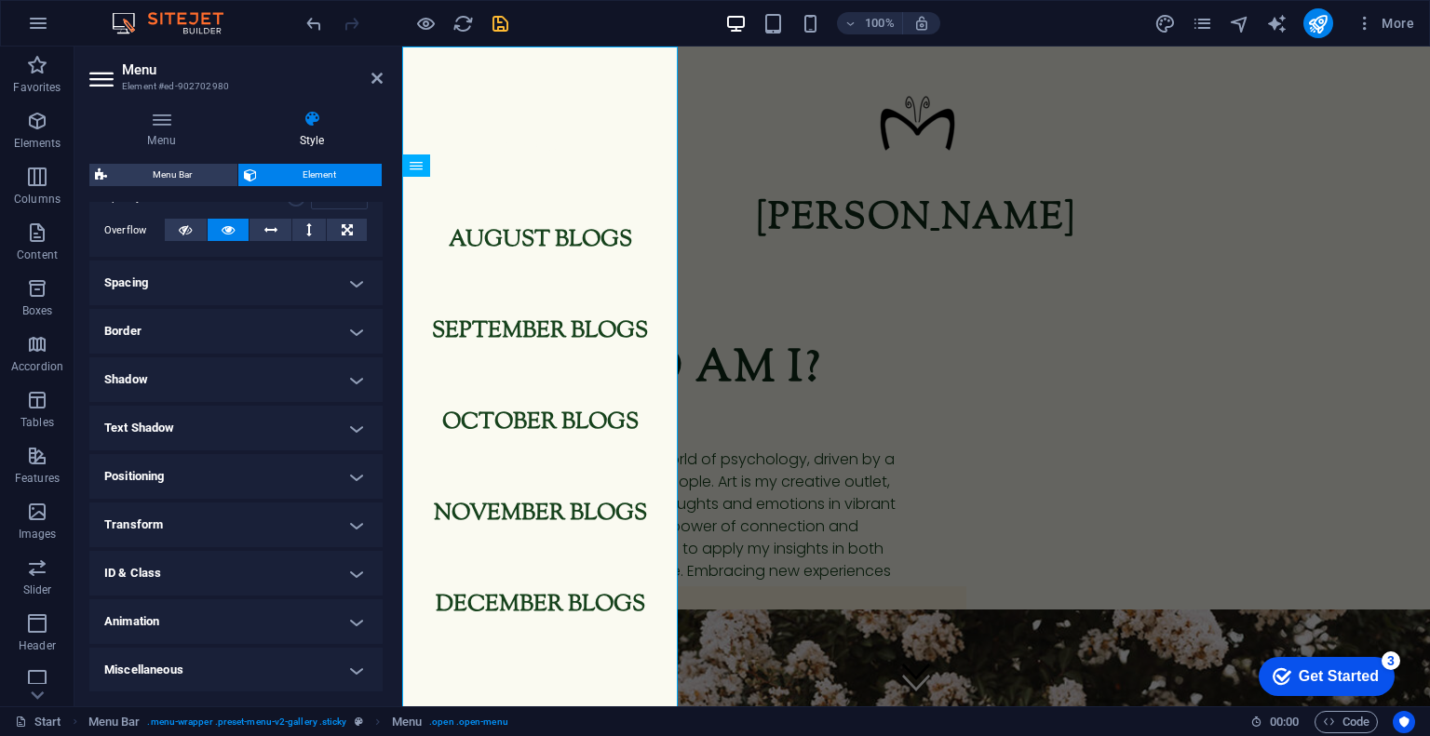
click at [205, 473] on h4 "Positioning" at bounding box center [235, 476] width 293 height 45
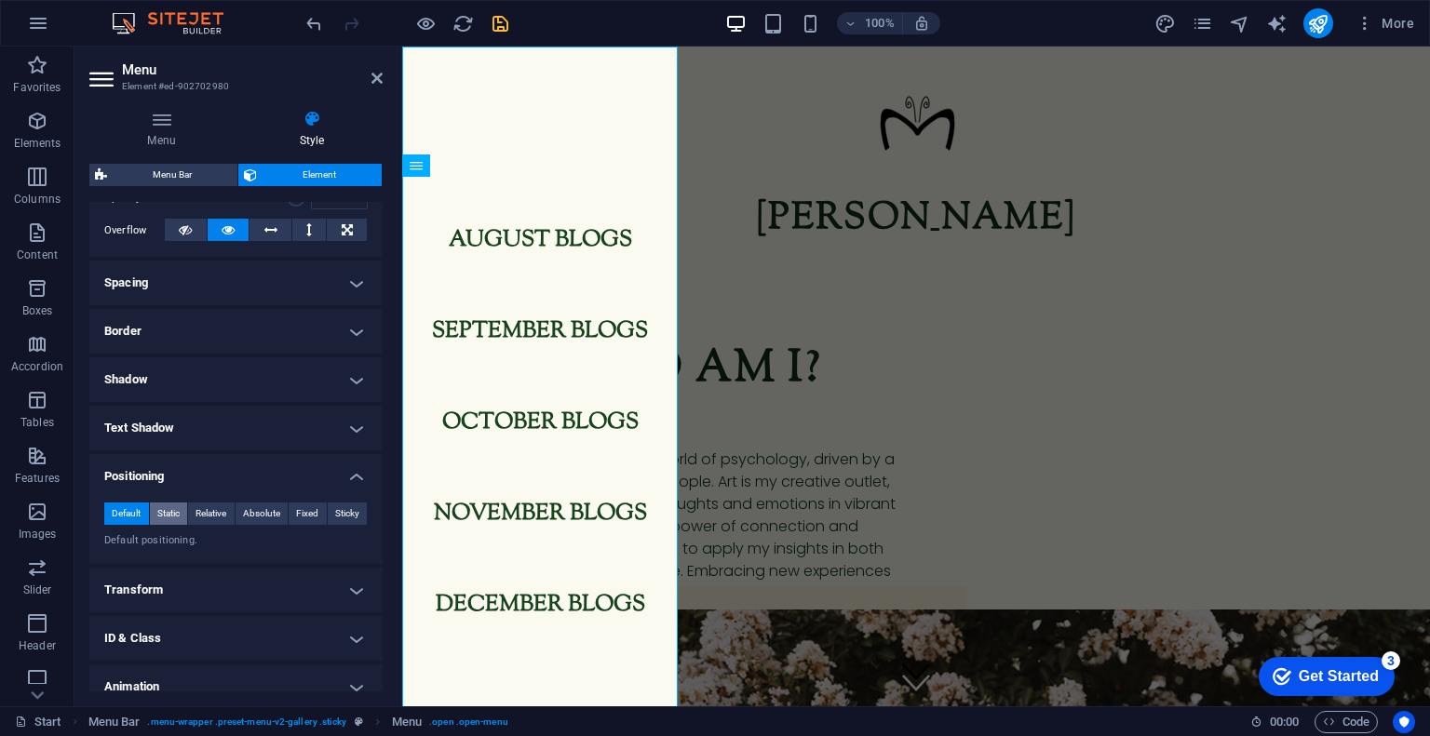
click at [184, 507] on button "Static" at bounding box center [169, 514] width 38 height 22
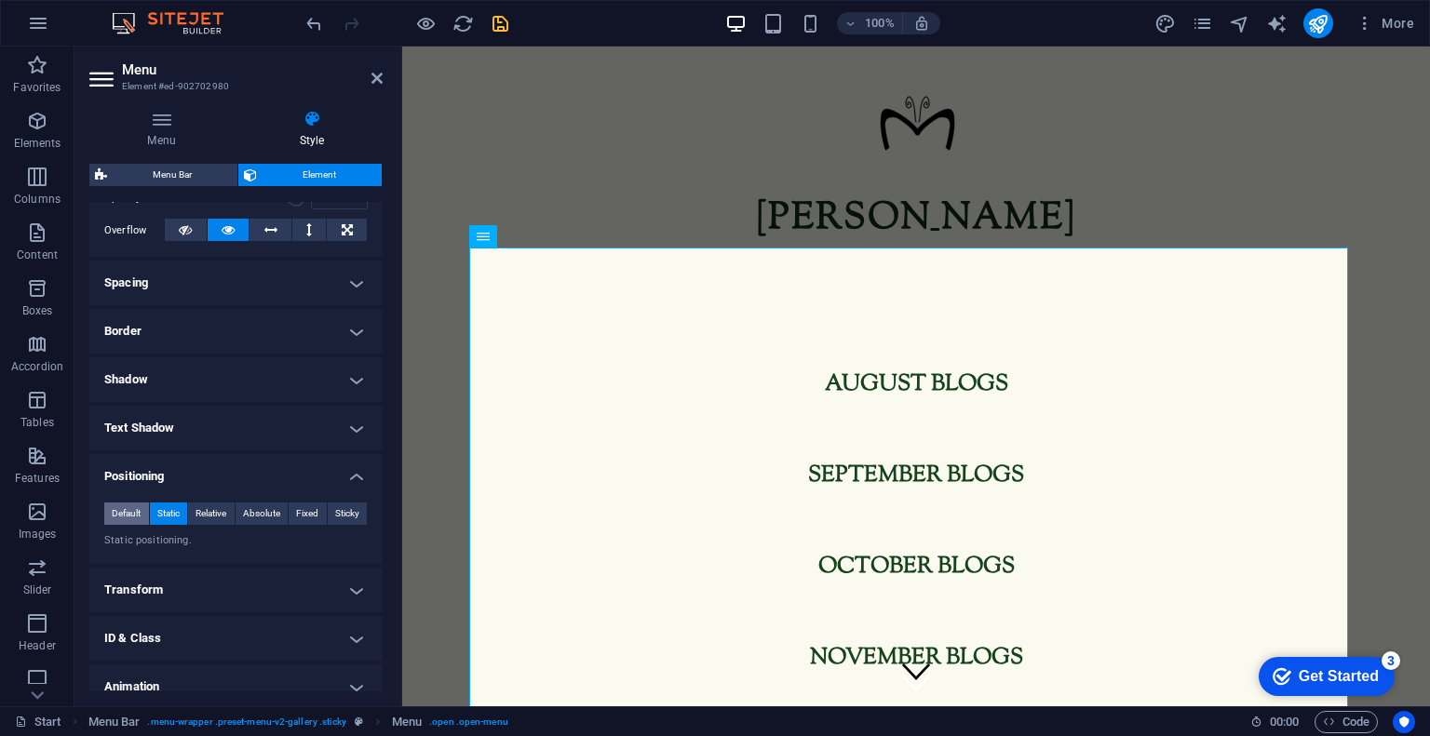
click at [128, 507] on span "Default" at bounding box center [126, 514] width 29 height 22
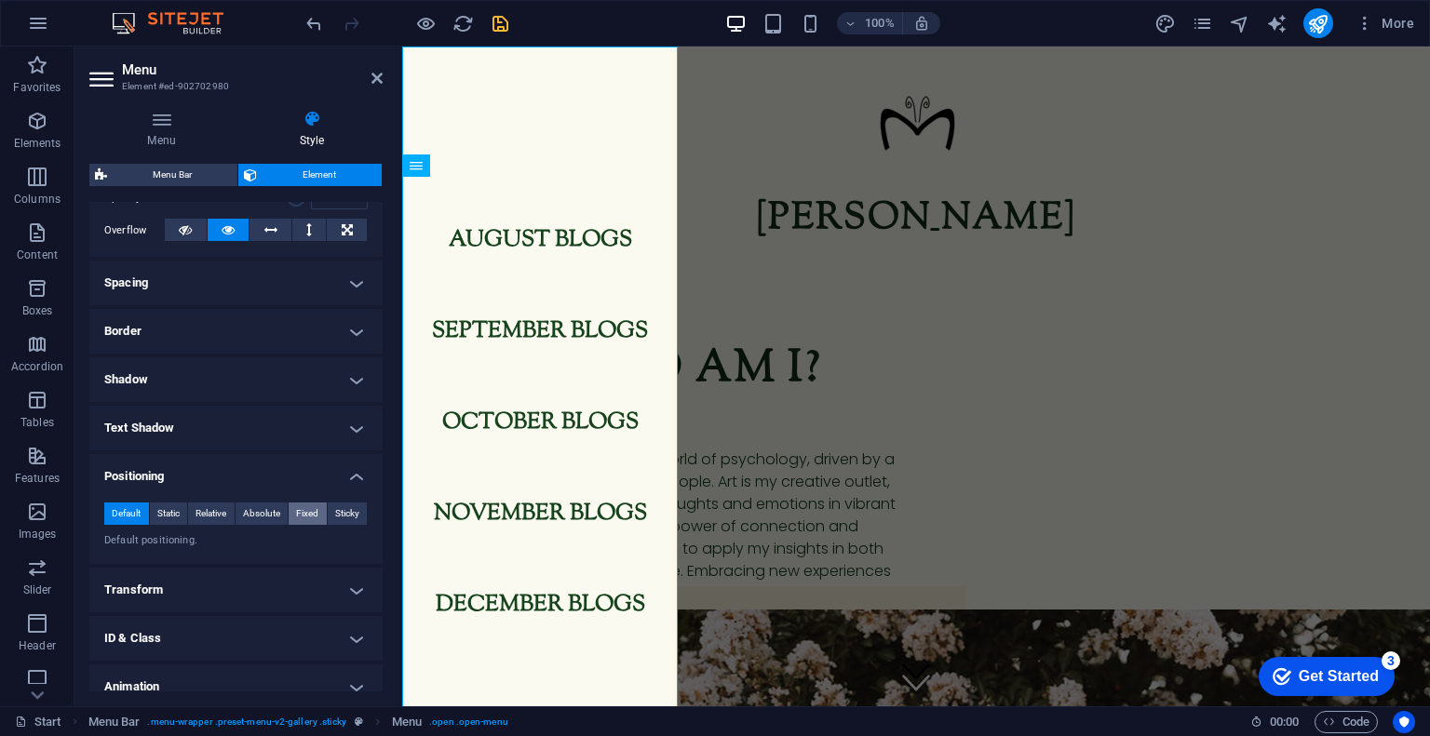
click at [305, 509] on span "Fixed" at bounding box center [307, 514] width 22 height 22
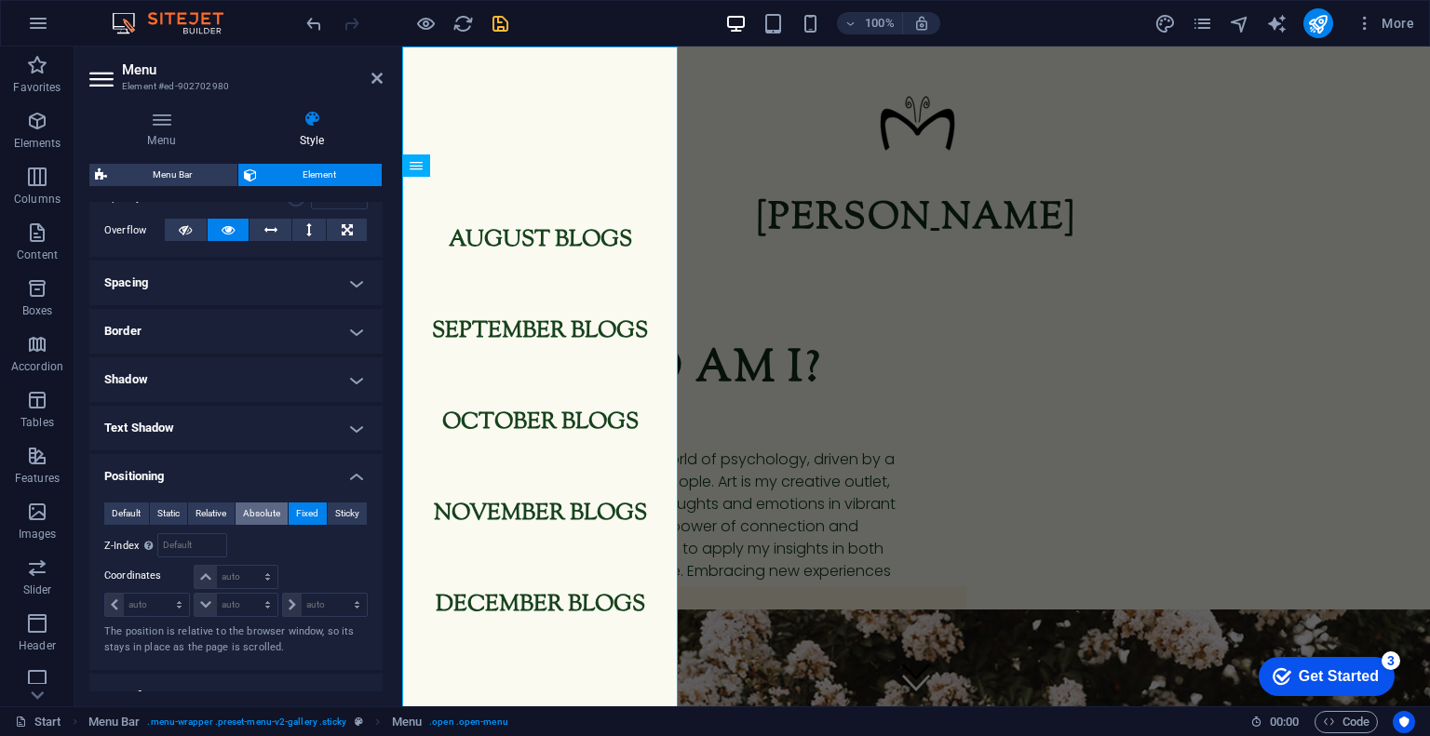
click at [267, 512] on span "Absolute" at bounding box center [261, 514] width 37 height 22
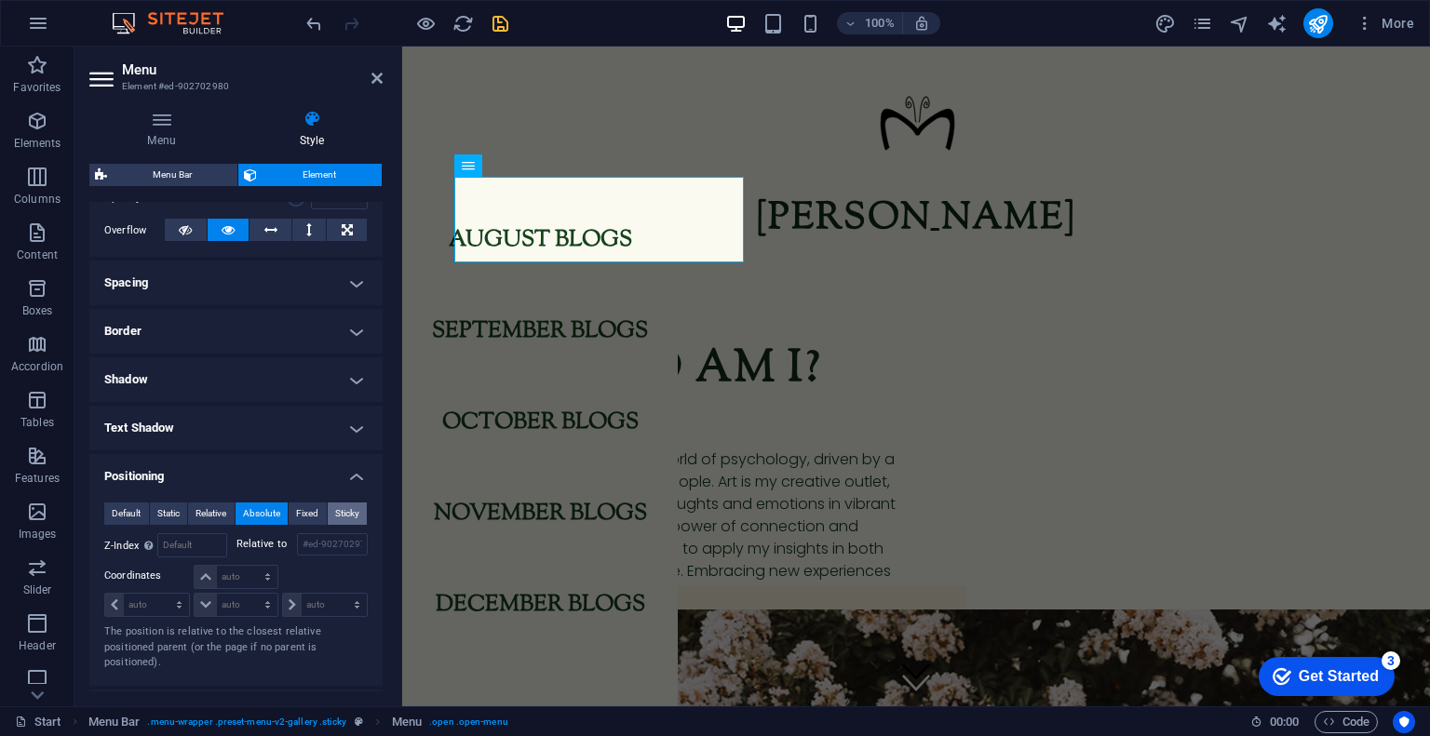
click at [328, 512] on button "Sticky" at bounding box center [348, 514] width 40 height 22
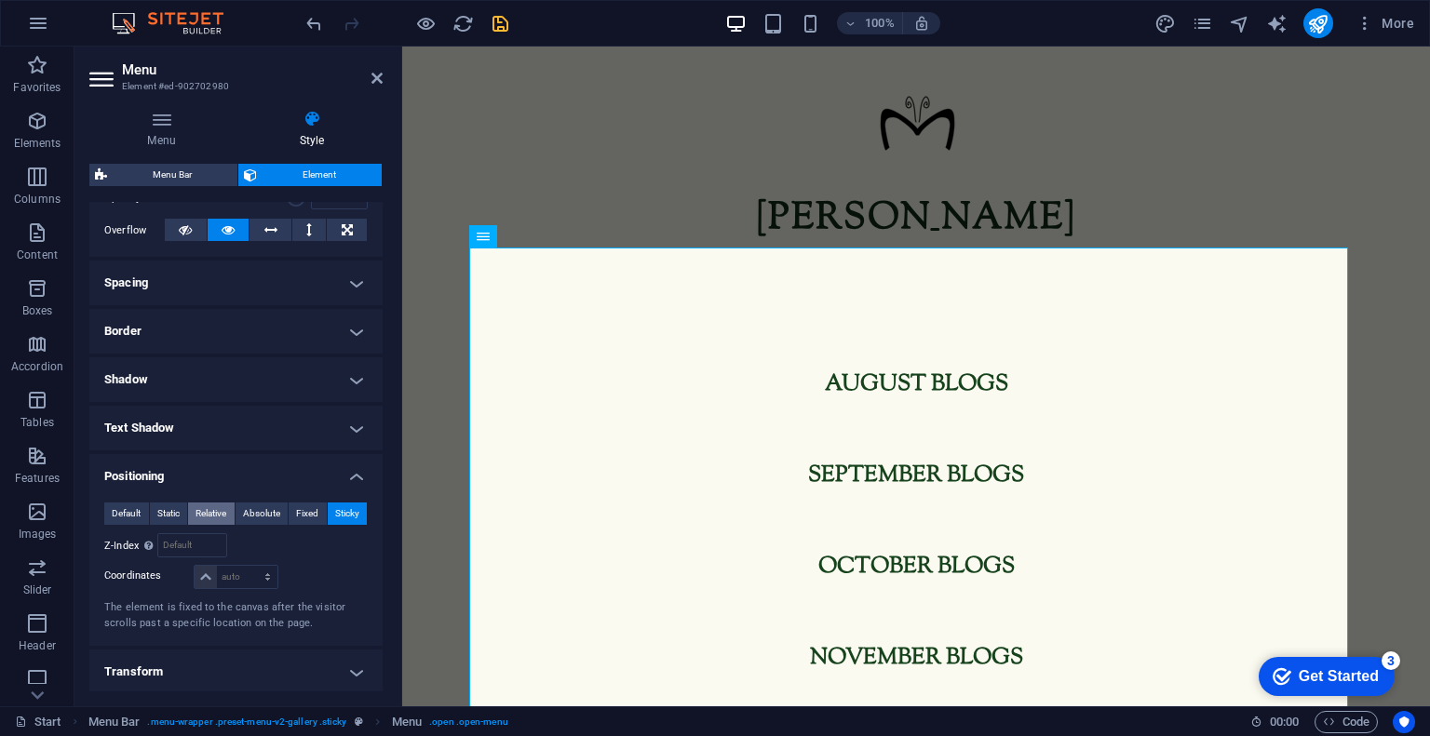
click at [216, 505] on span "Relative" at bounding box center [210, 514] width 31 height 22
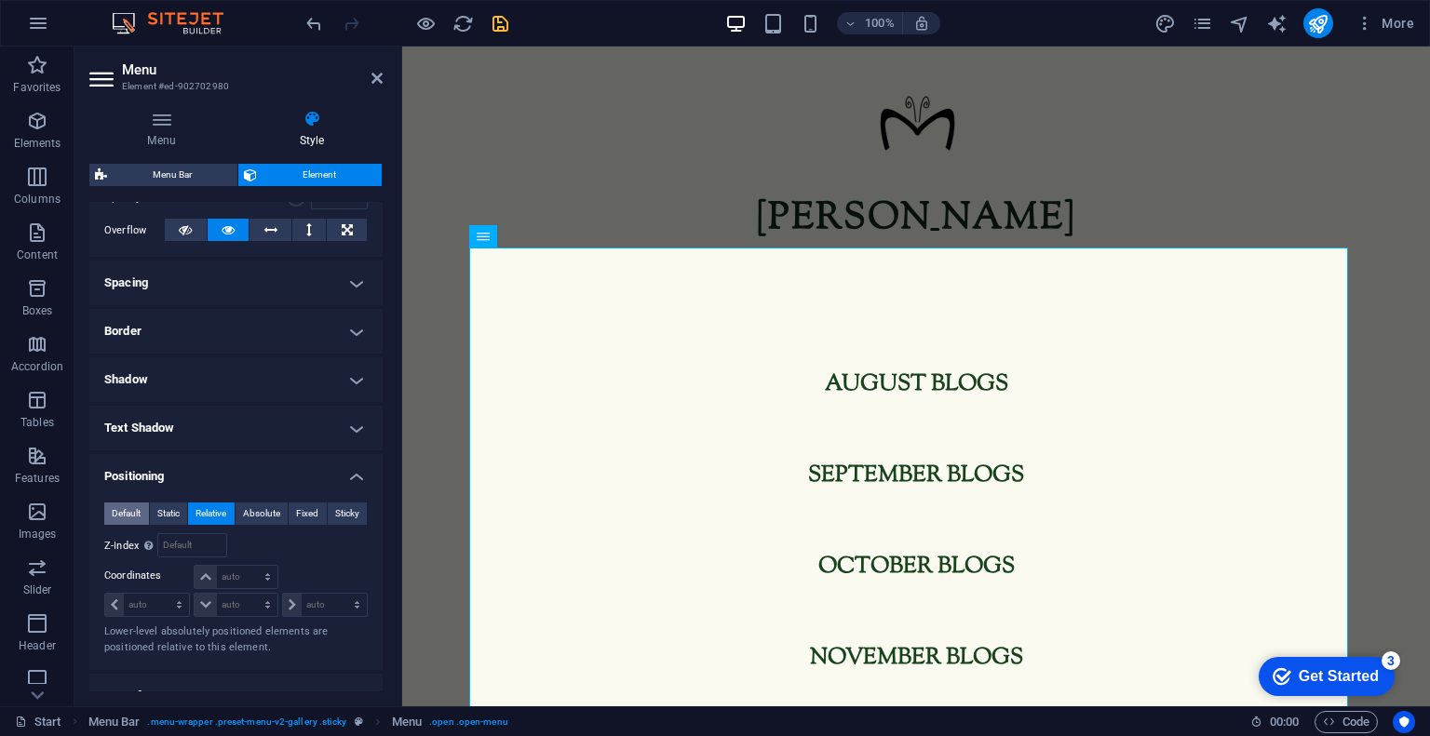
click at [112, 504] on span "Default" at bounding box center [126, 514] width 29 height 22
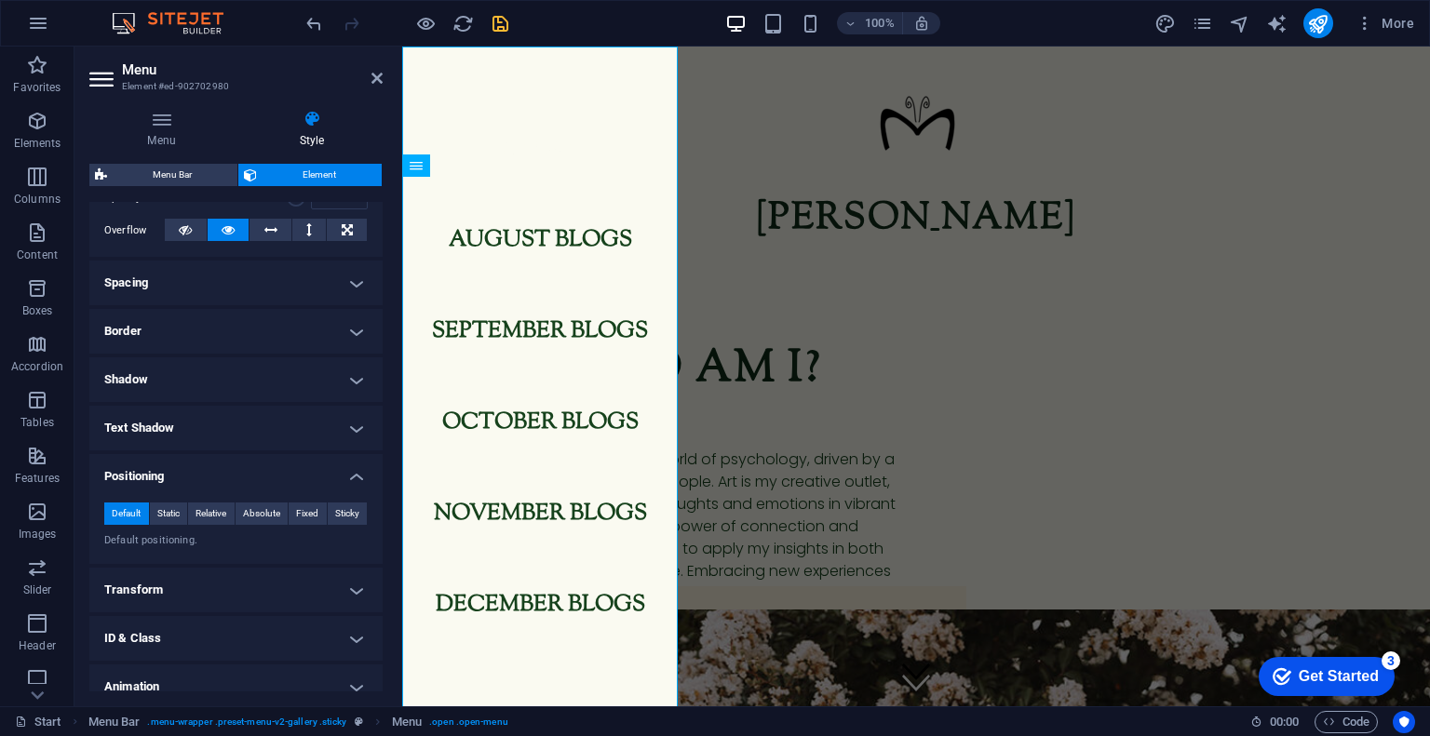
scroll to position [361, 0]
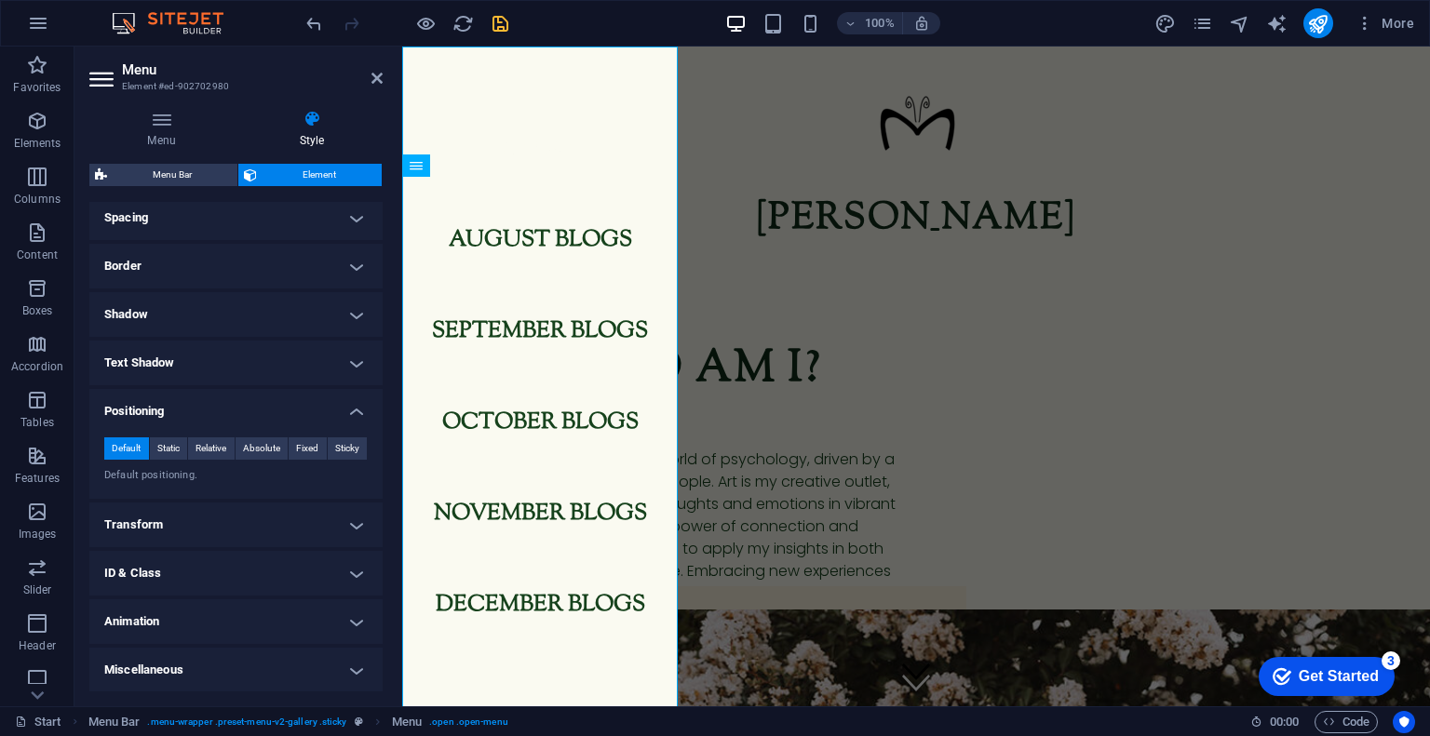
click at [159, 617] on h4 "Animation" at bounding box center [235, 621] width 293 height 45
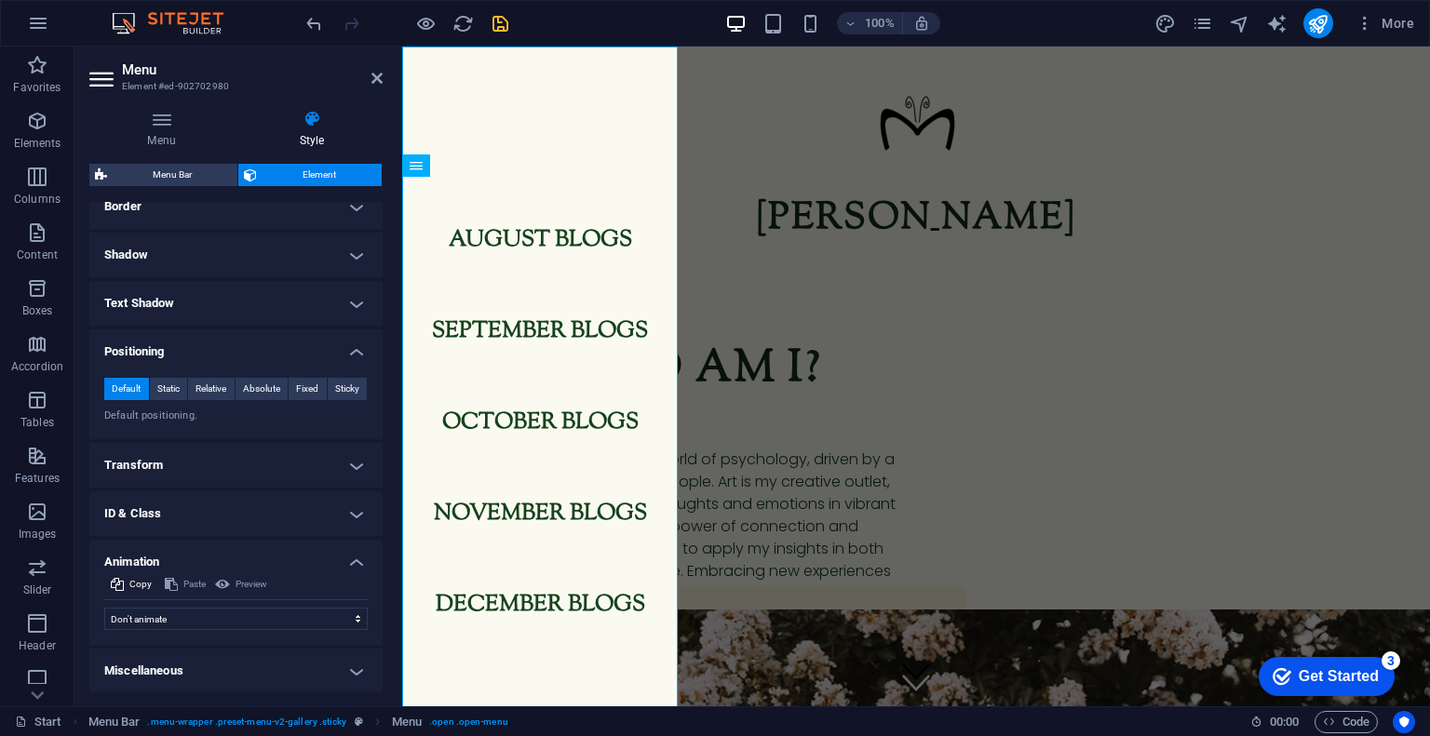
scroll to position [421, 0]
click at [339, 554] on h4 "Animation" at bounding box center [235, 557] width 293 height 34
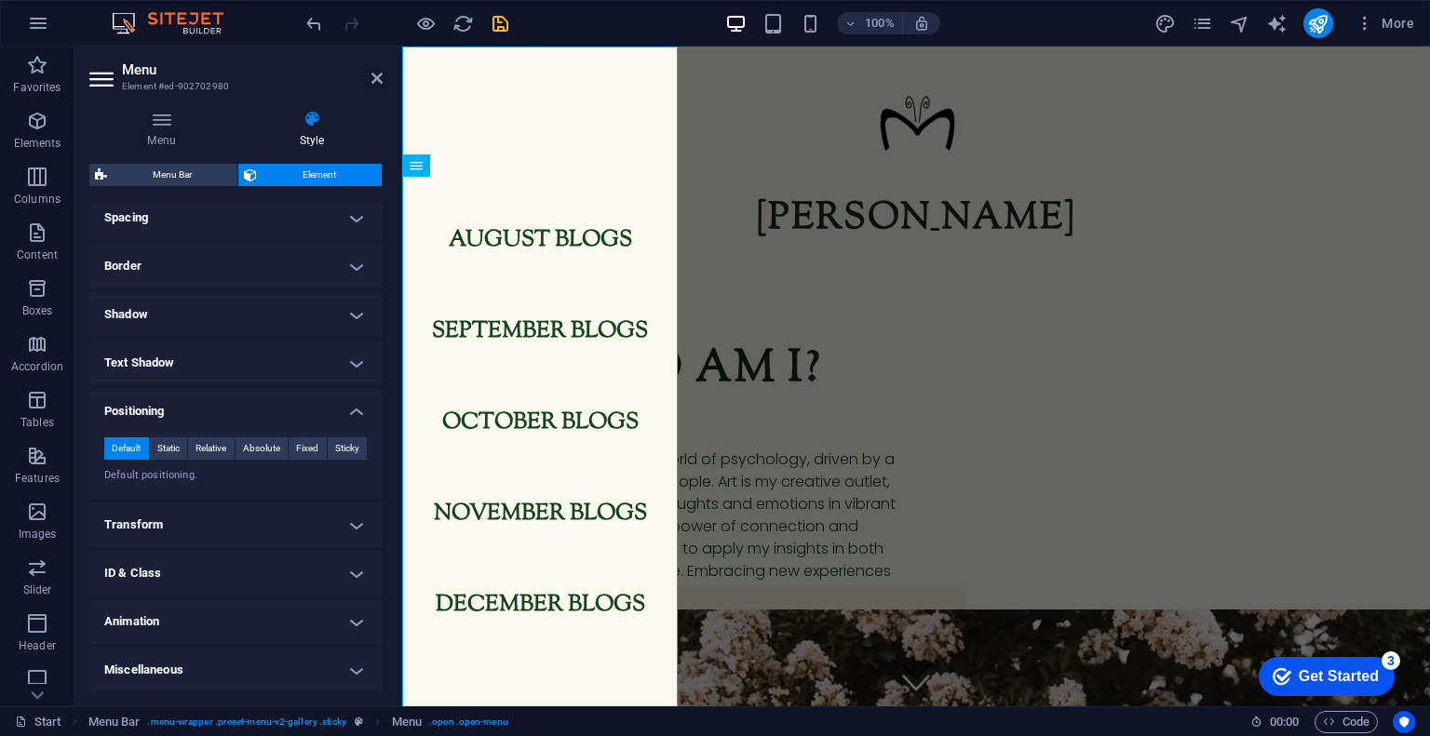
click at [272, 673] on h4 "Miscellaneous" at bounding box center [235, 670] width 293 height 45
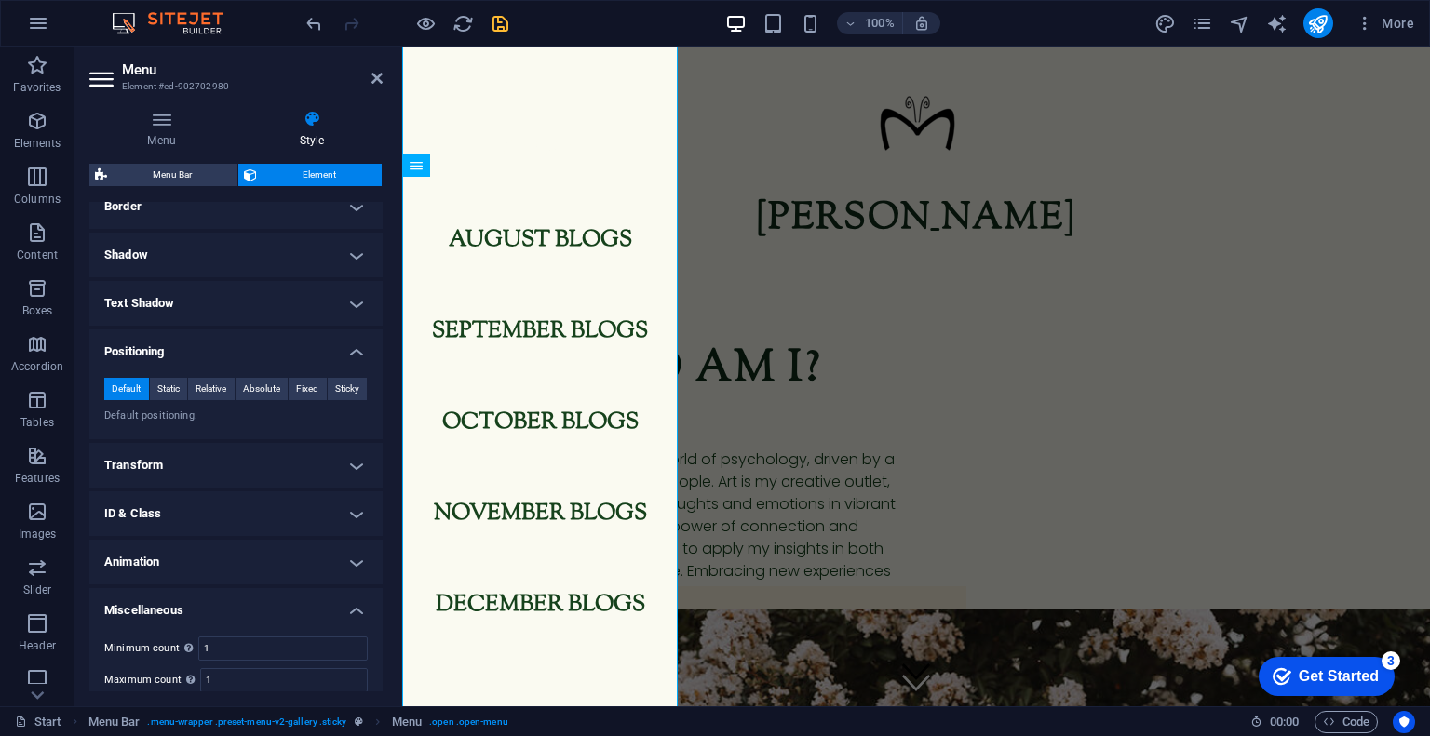
click at [298, 615] on h4 "Miscellaneous" at bounding box center [235, 605] width 293 height 34
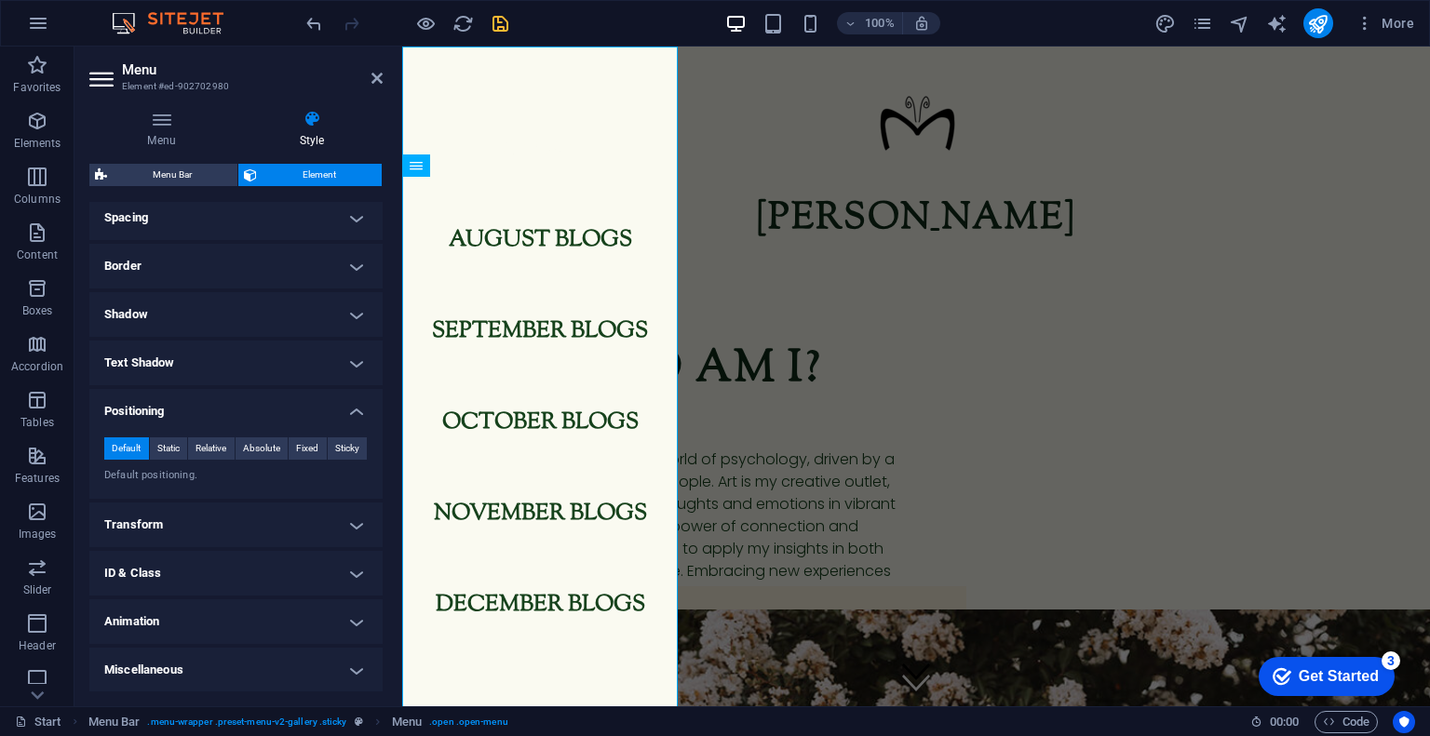
click at [313, 523] on h4 "Transform" at bounding box center [235, 525] width 293 height 45
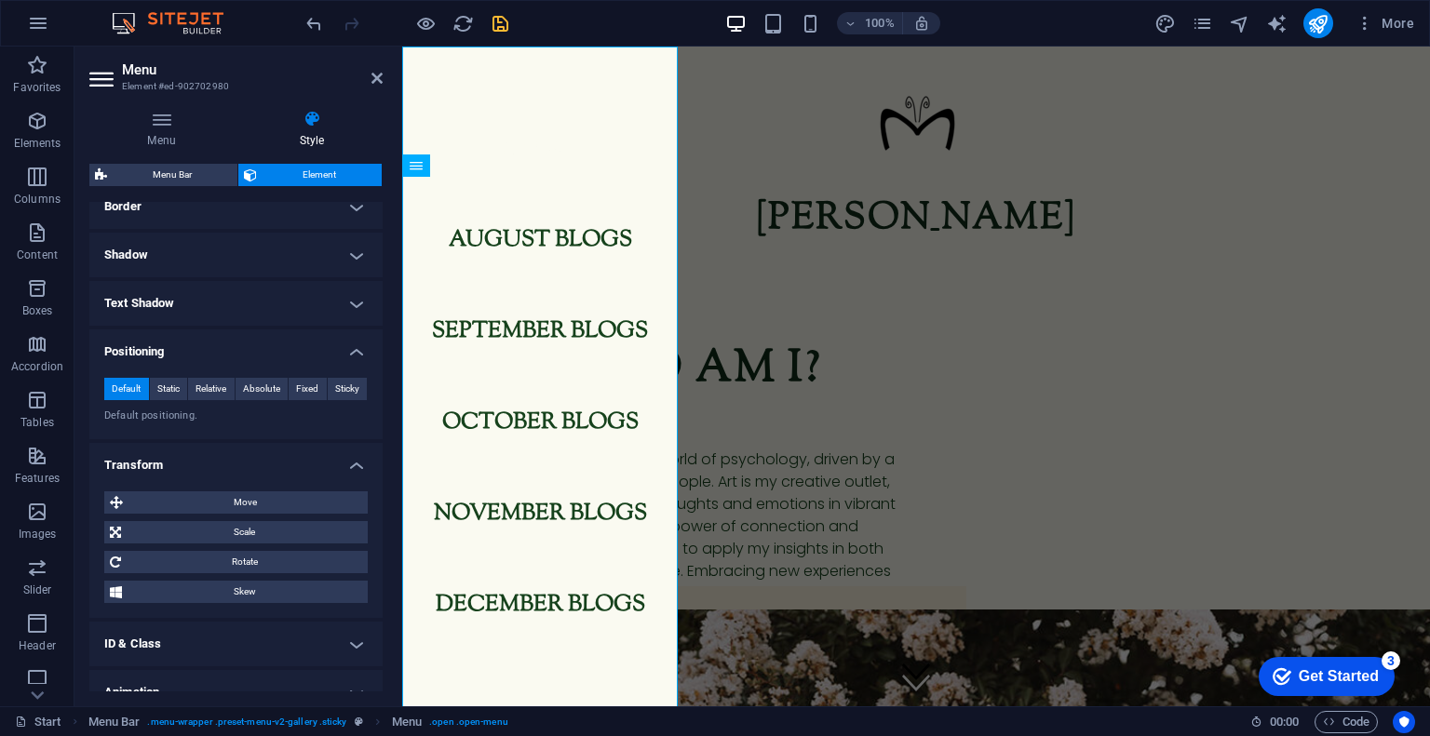
click at [343, 463] on h4 "Transform" at bounding box center [235, 460] width 293 height 34
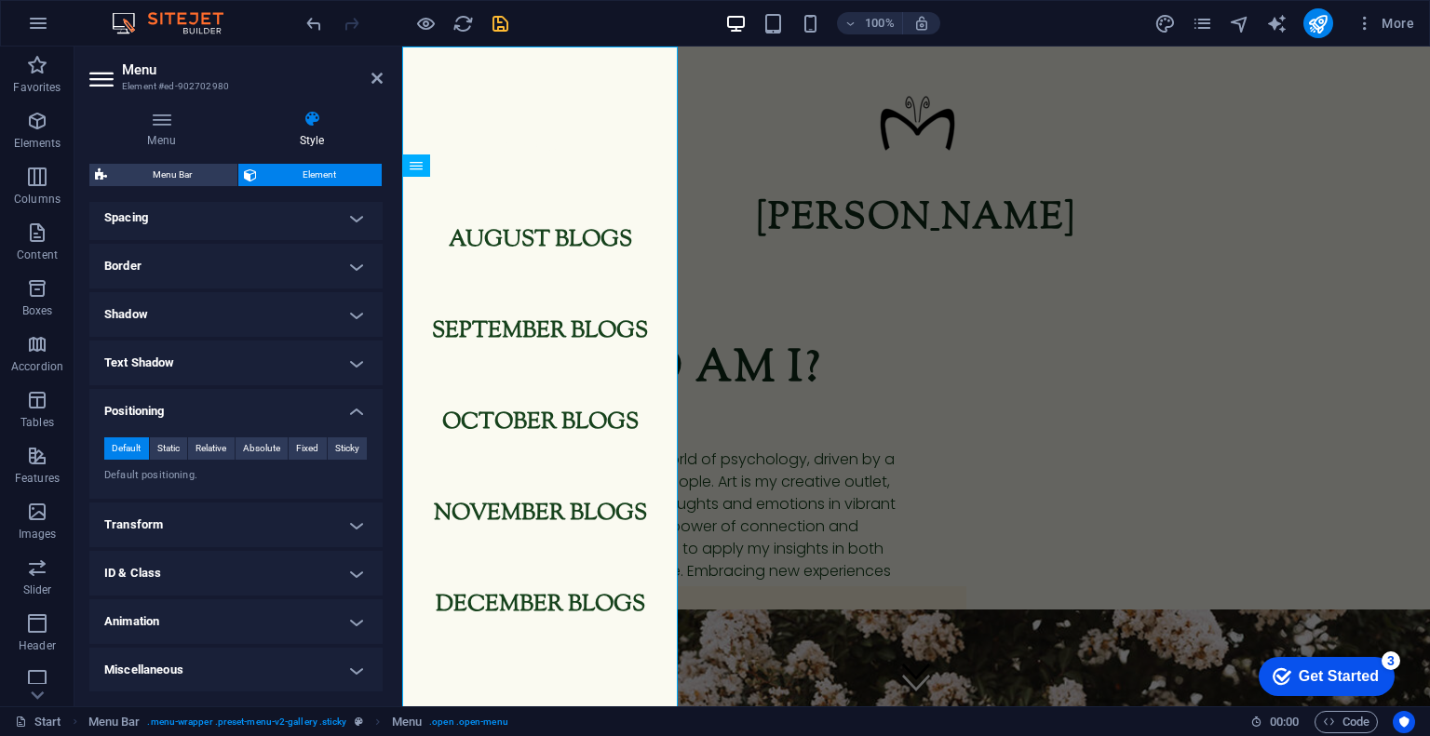
scroll to position [0, 0]
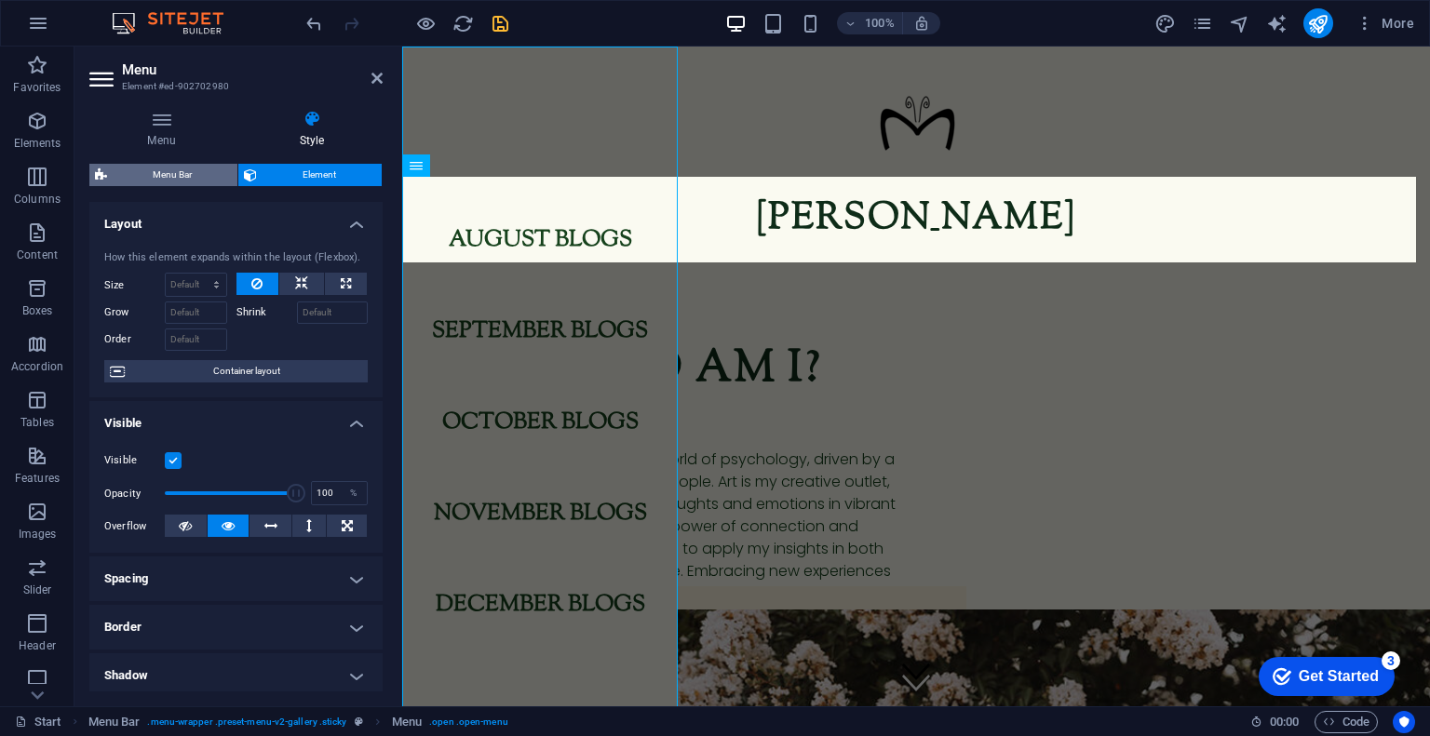
click at [179, 168] on span "Menu Bar" at bounding box center [172, 175] width 119 height 22
select select "rem"
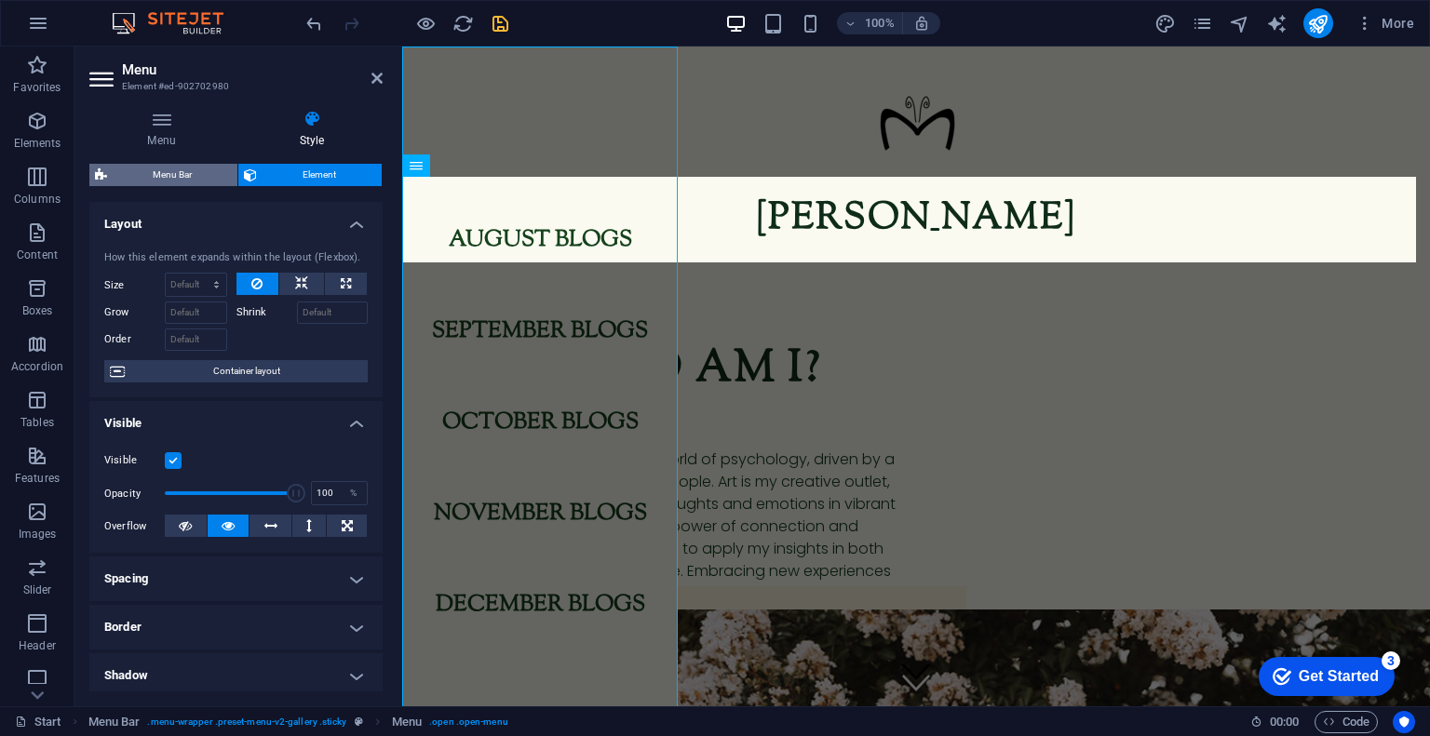
select select "rem"
select select "hover_box_bottom"
select select "px"
select select "rem"
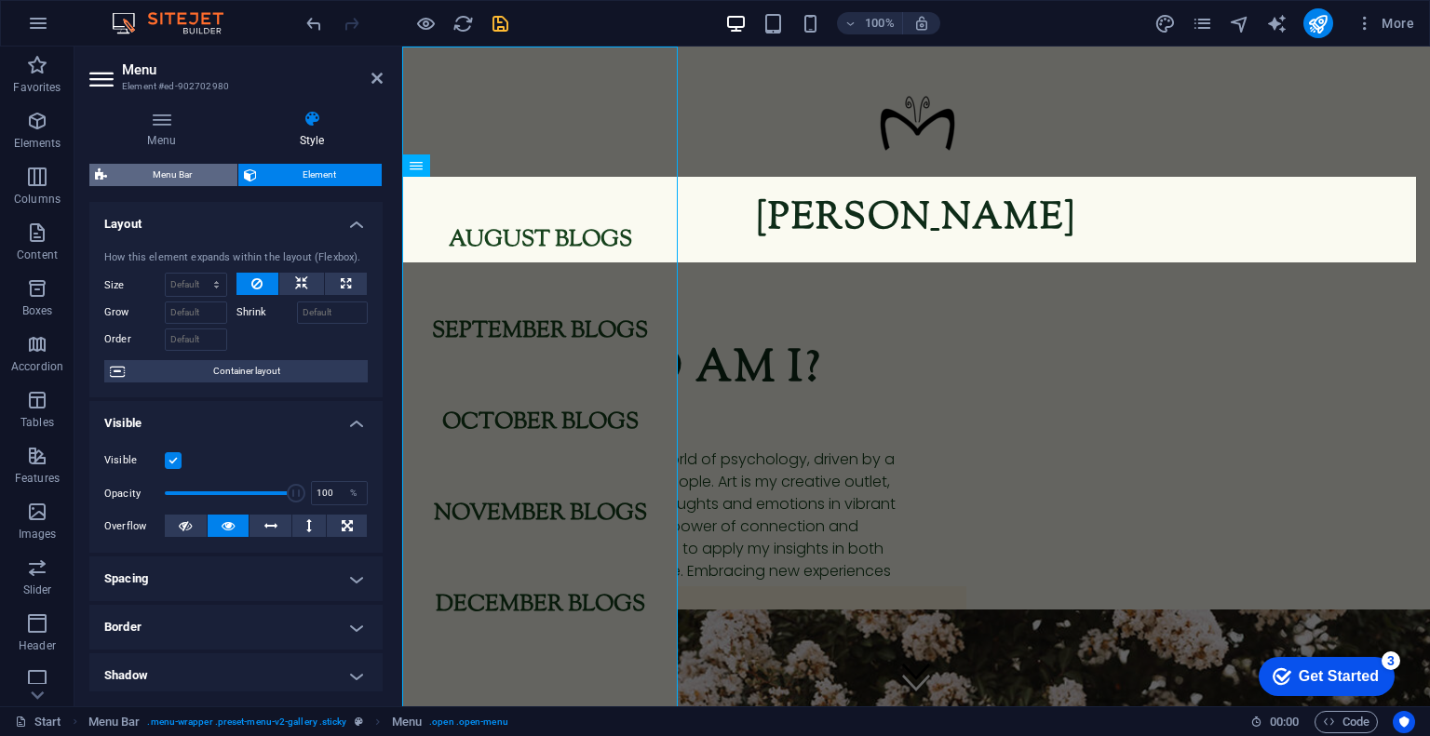
select select "rem"
select select
select select "px"
select select "vw"
select select "rem"
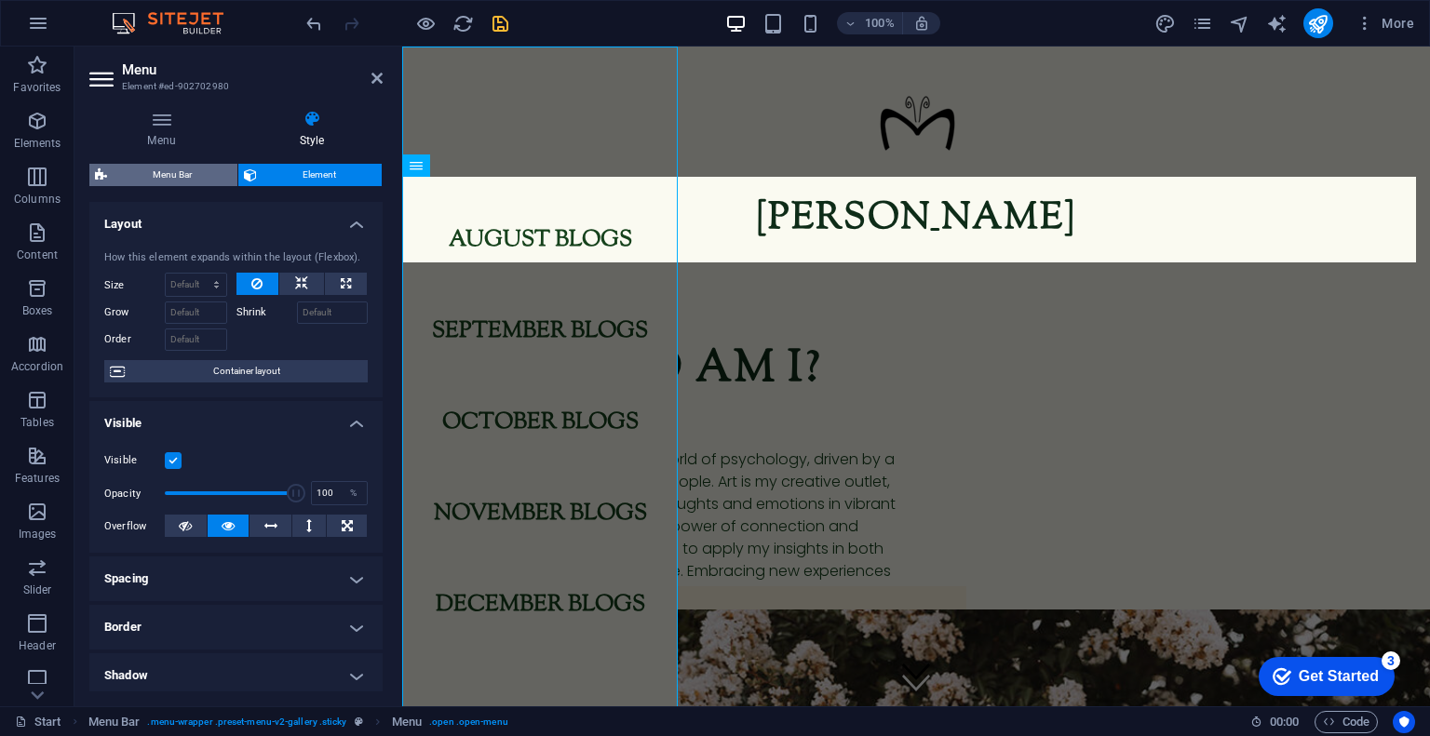
select select "rem"
select select "px"
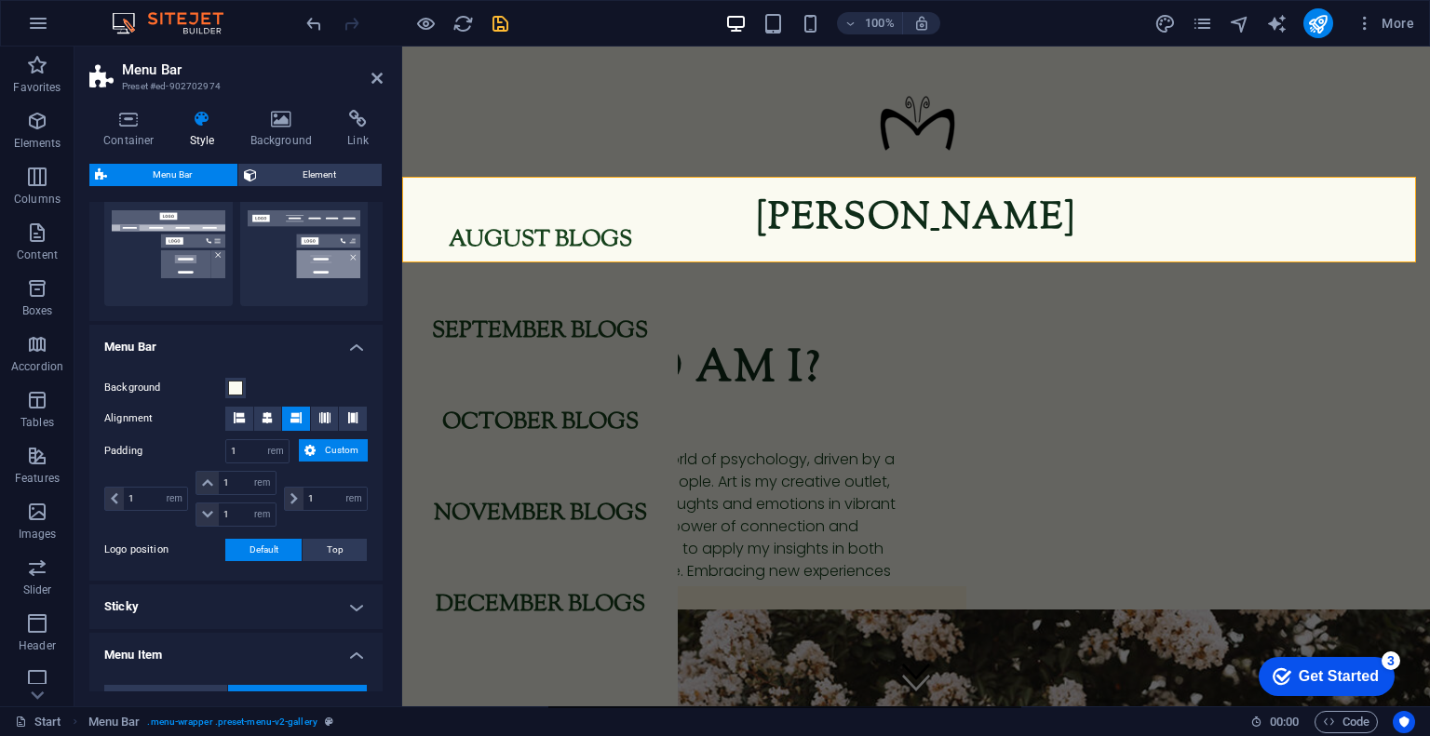
scroll to position [458, 0]
click at [239, 409] on span at bounding box center [239, 419] width 11 height 24
click at [268, 414] on icon at bounding box center [267, 417] width 11 height 11
click at [301, 415] on button at bounding box center [296, 419] width 28 height 24
click at [329, 416] on button at bounding box center [325, 419] width 28 height 24
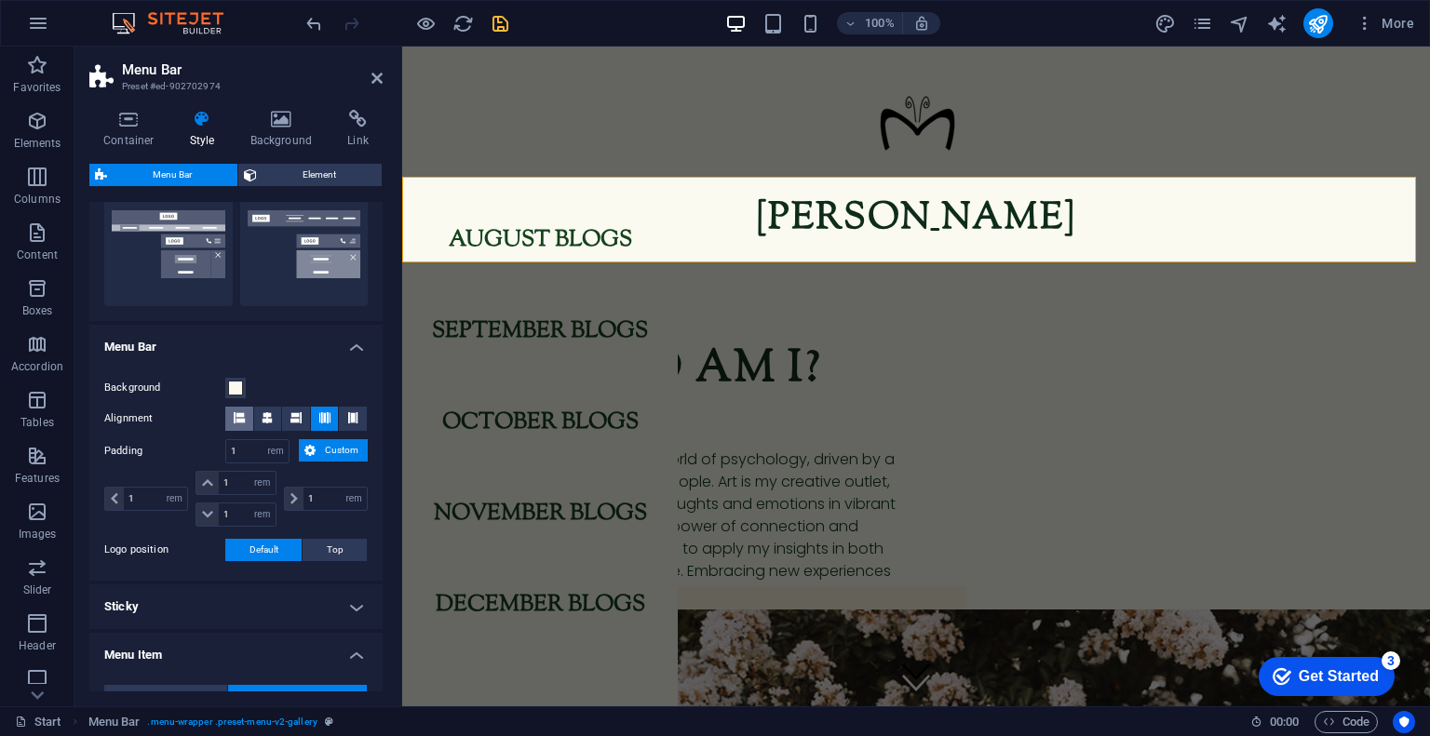
click at [241, 415] on icon at bounding box center [239, 417] width 11 height 11
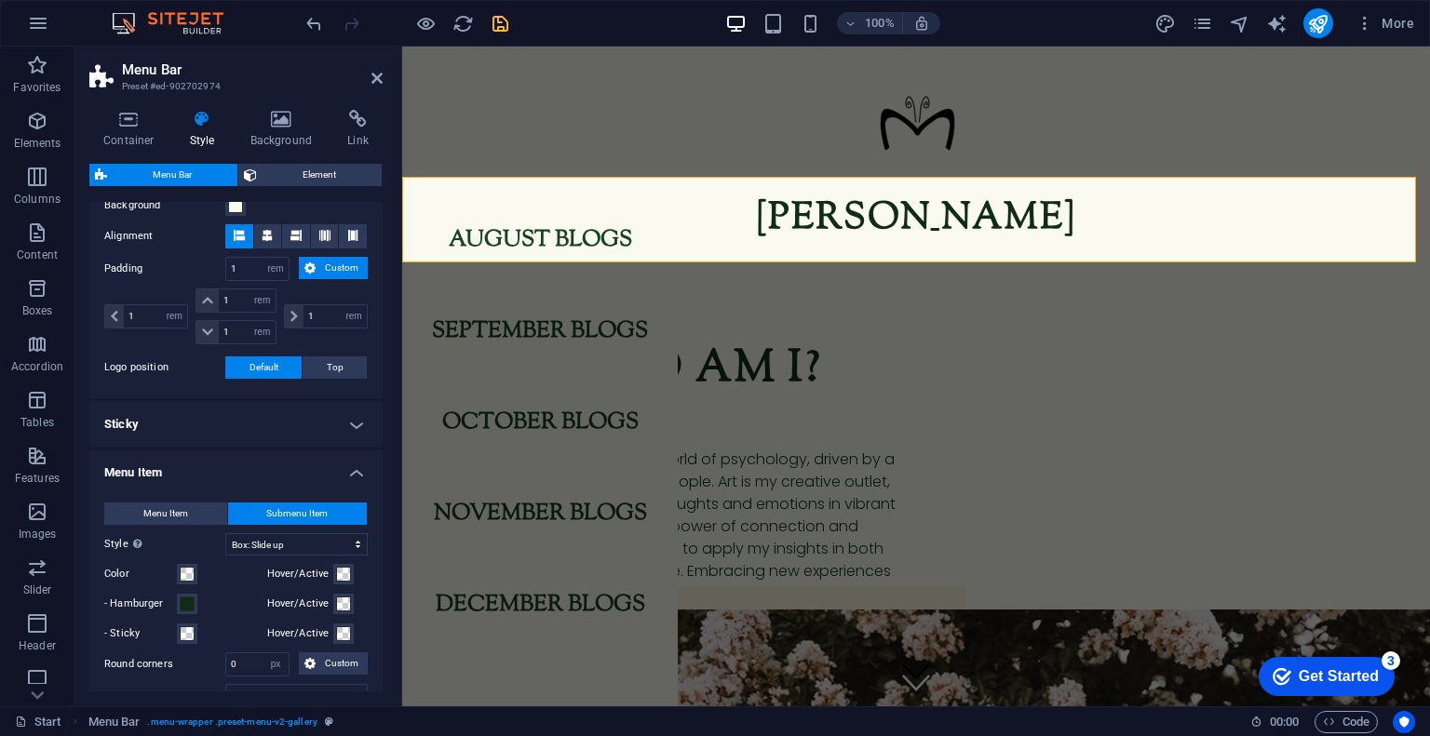
scroll to position [651, 0]
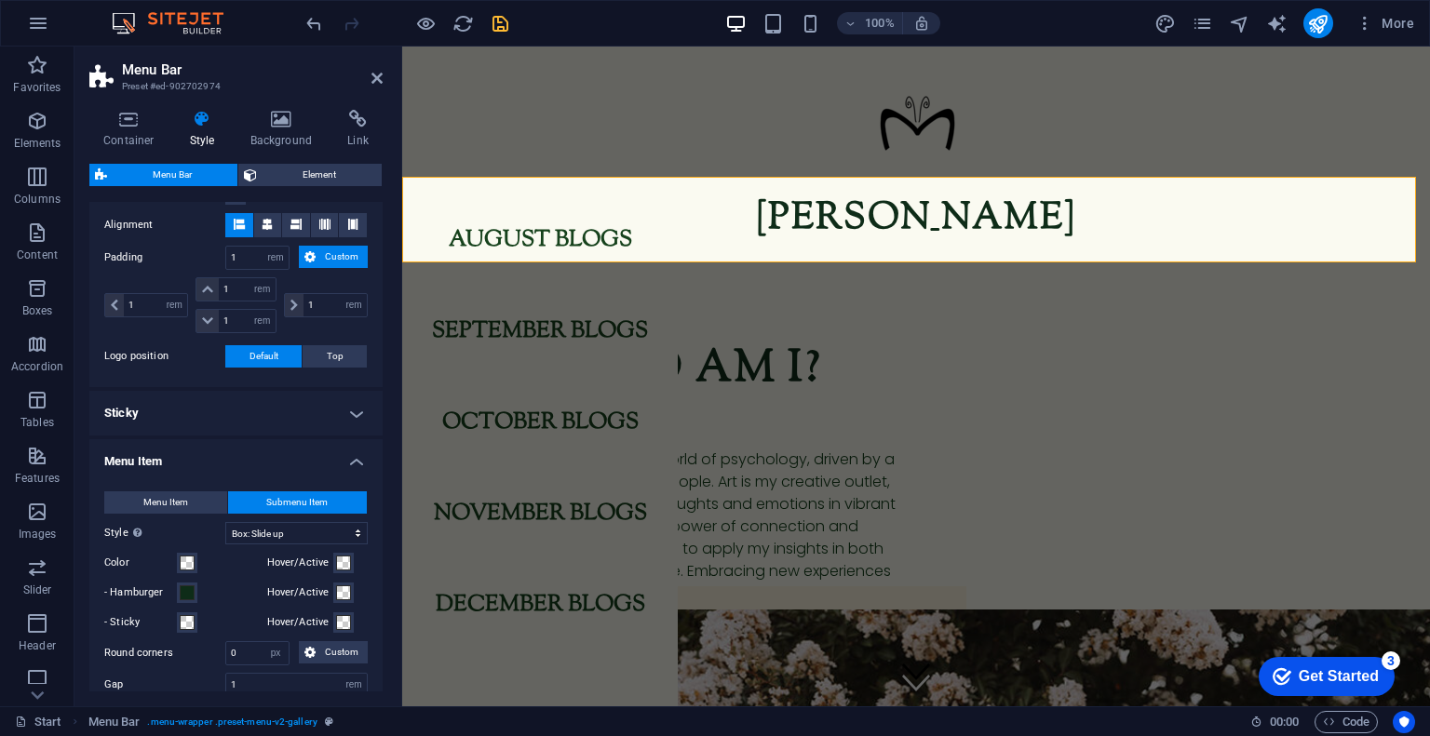
select select
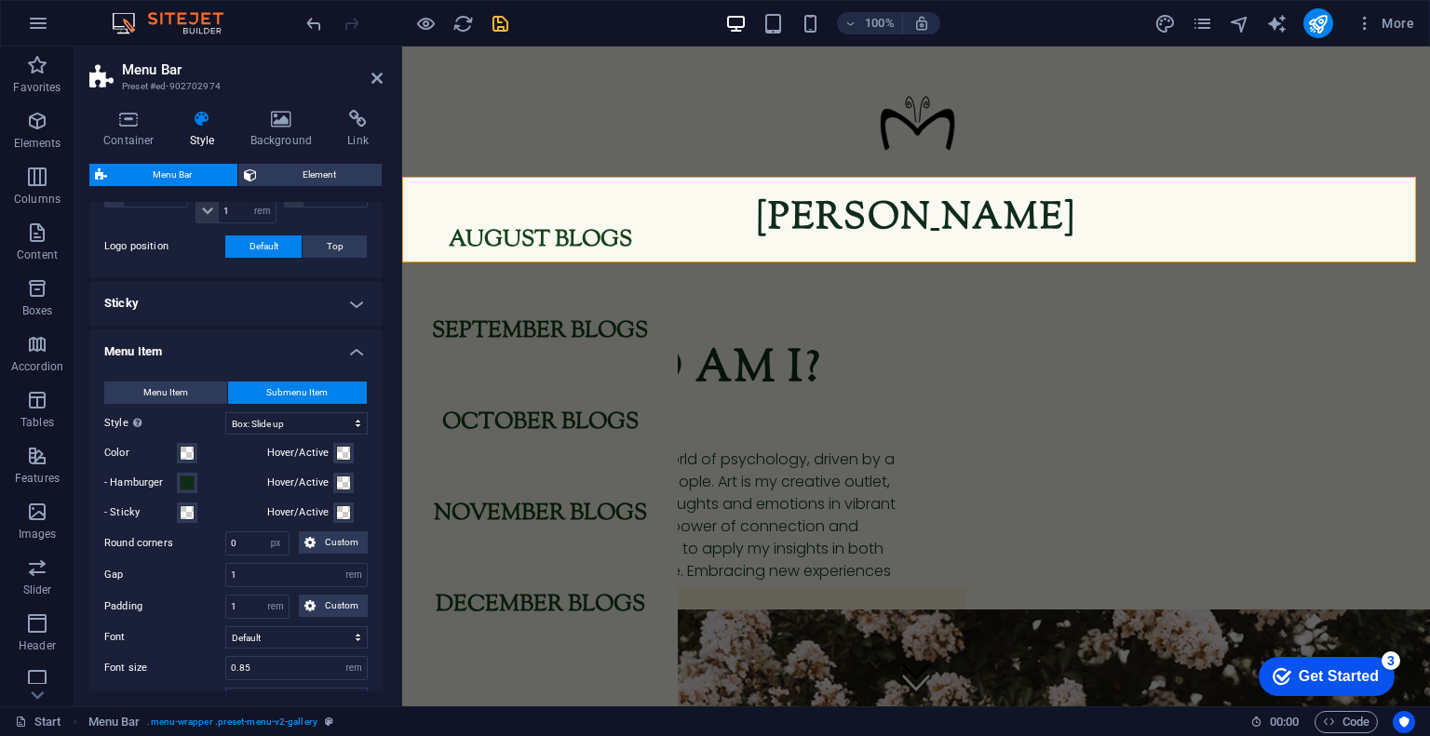
scroll to position [767, 0]
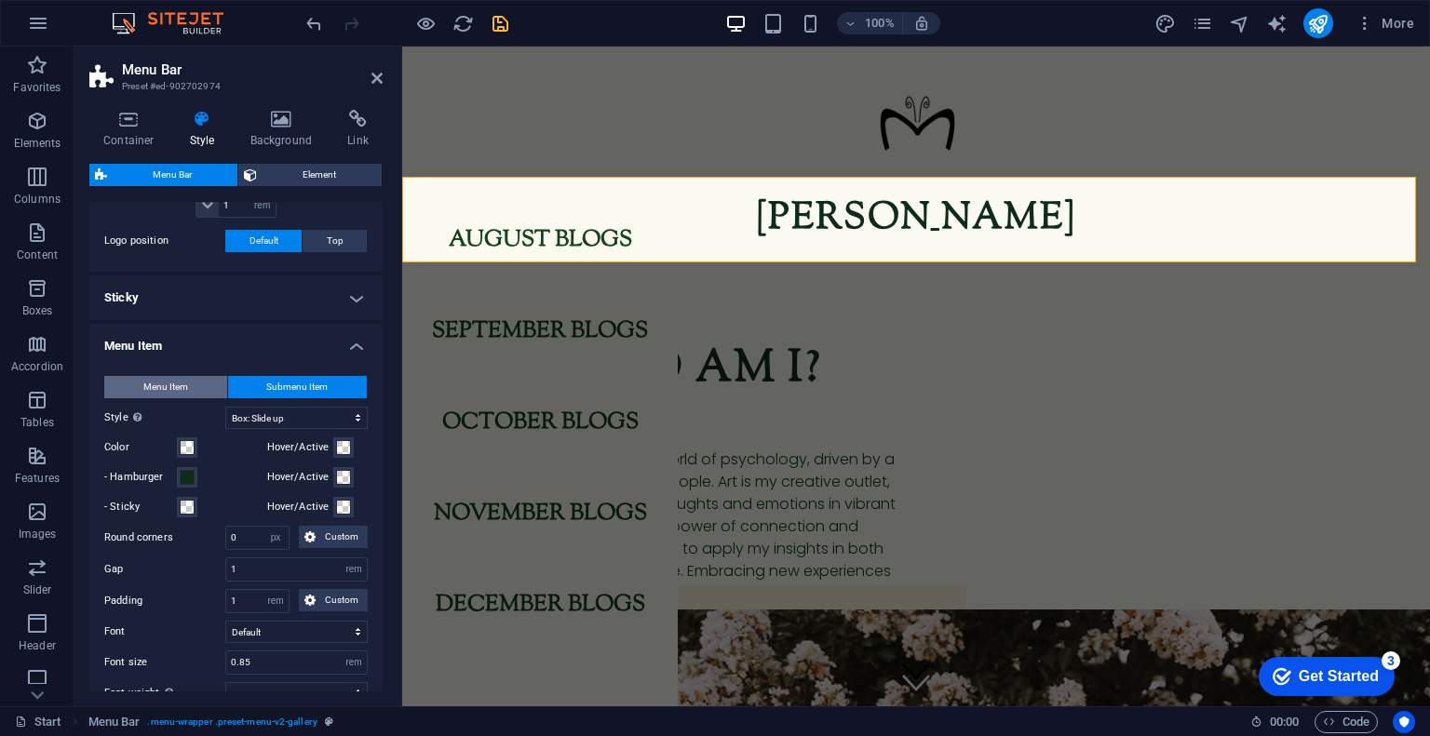
click at [194, 376] on button "Menu Item" at bounding box center [165, 387] width 123 height 22
click at [275, 415] on select "Plain Text color Box: Fade Box: Flip vertical Box: Flip horizontal Box: Slide d…" at bounding box center [296, 418] width 142 height 22
select select "hover_border_top"
click at [225, 407] on select "Plain Text color Box: Fade Box: Flip vertical Box: Flip horizontal Box: Slide d…" at bounding box center [296, 418] width 142 height 22
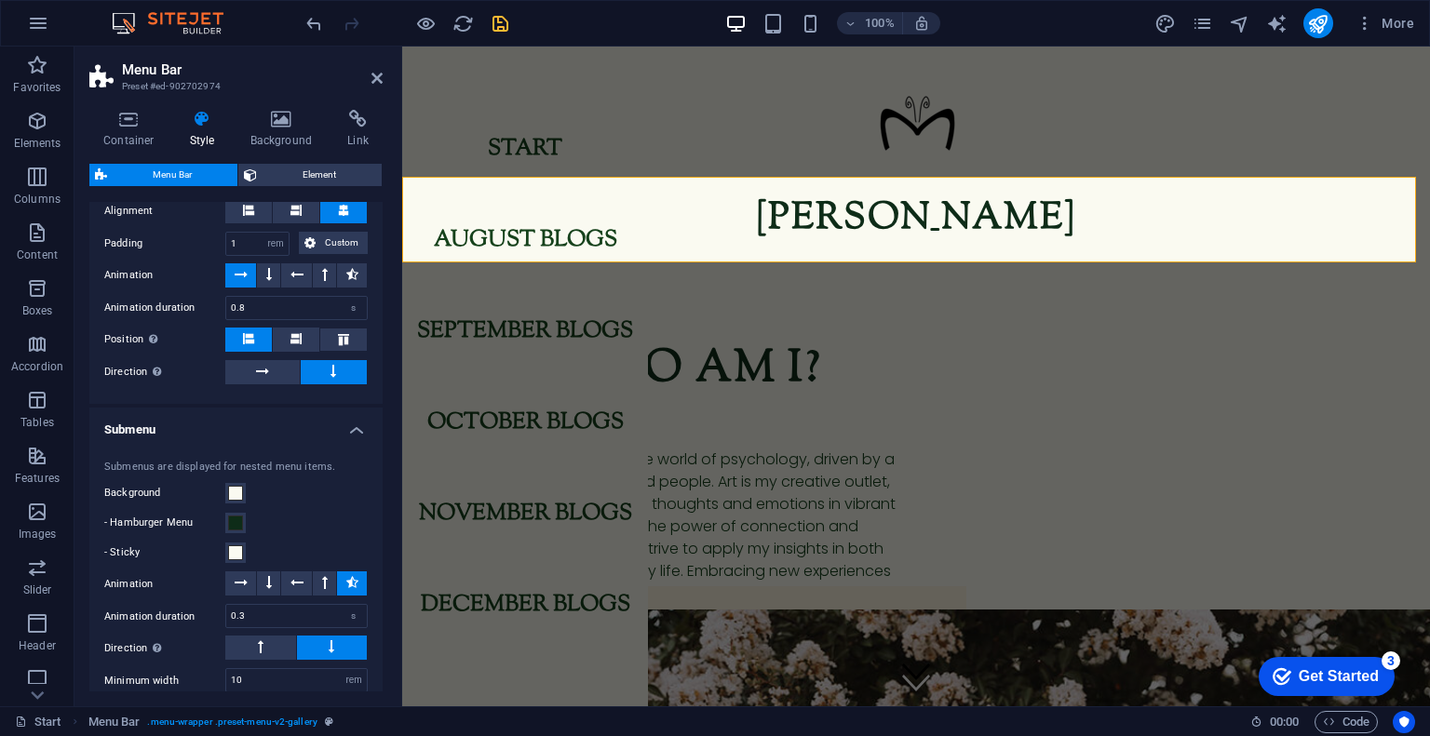
scroll to position [2068, 0]
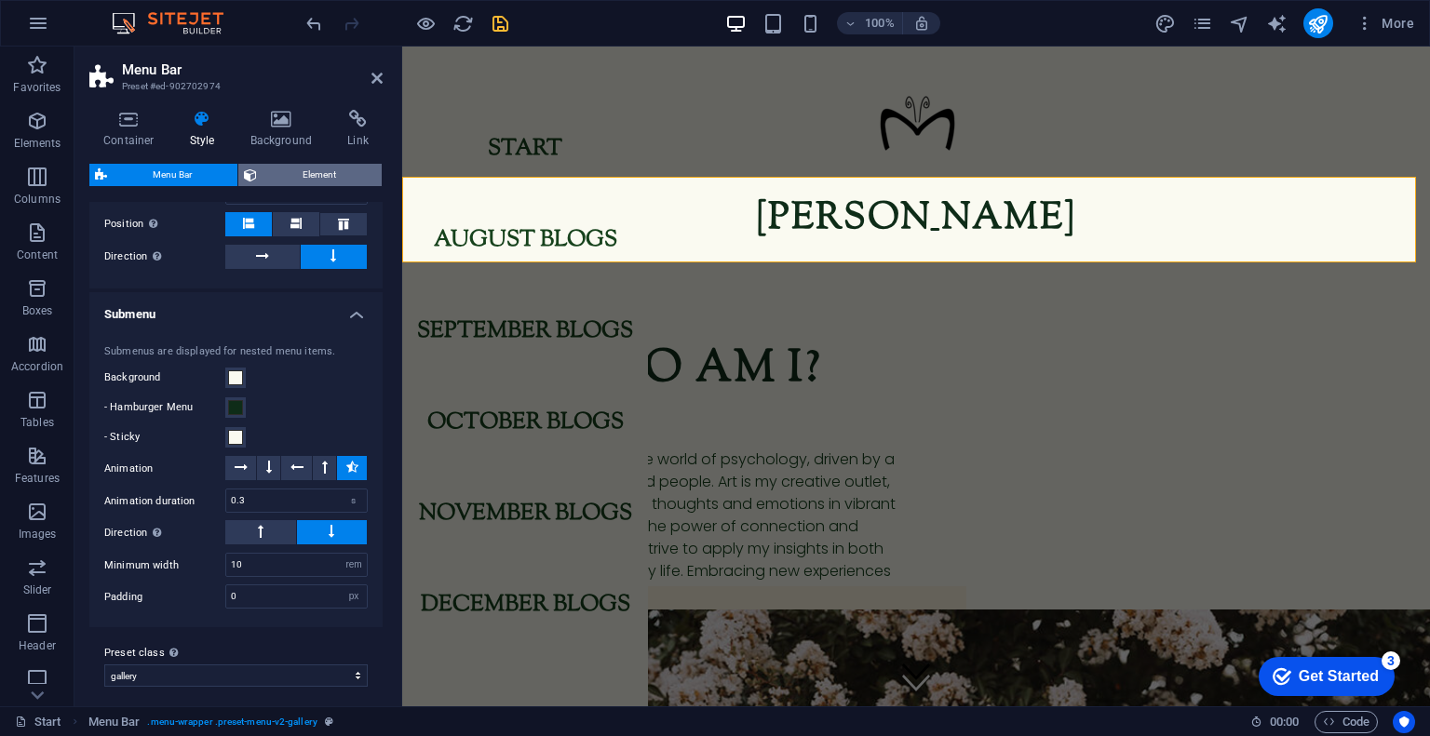
click at [326, 173] on span "Element" at bounding box center [319, 175] width 114 height 22
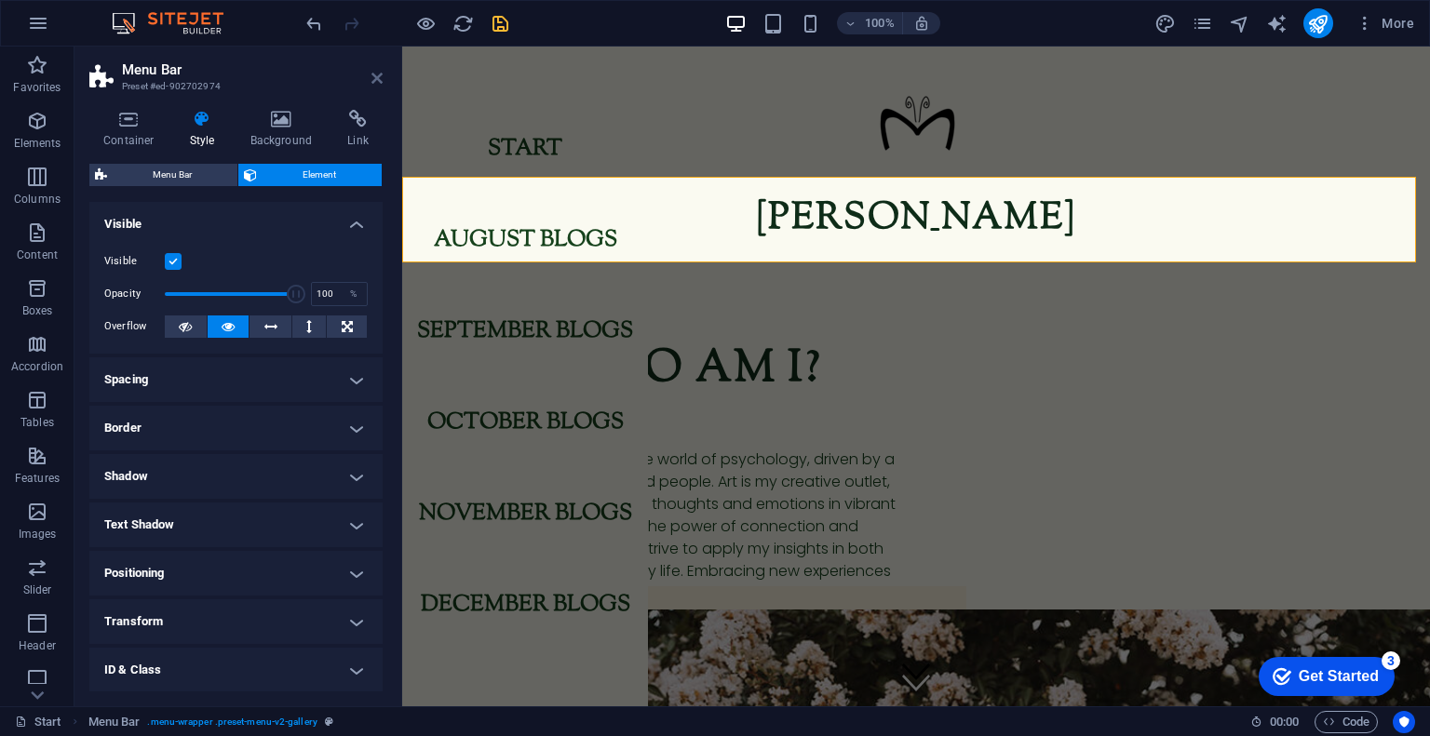
click at [381, 79] on icon at bounding box center [376, 78] width 11 height 15
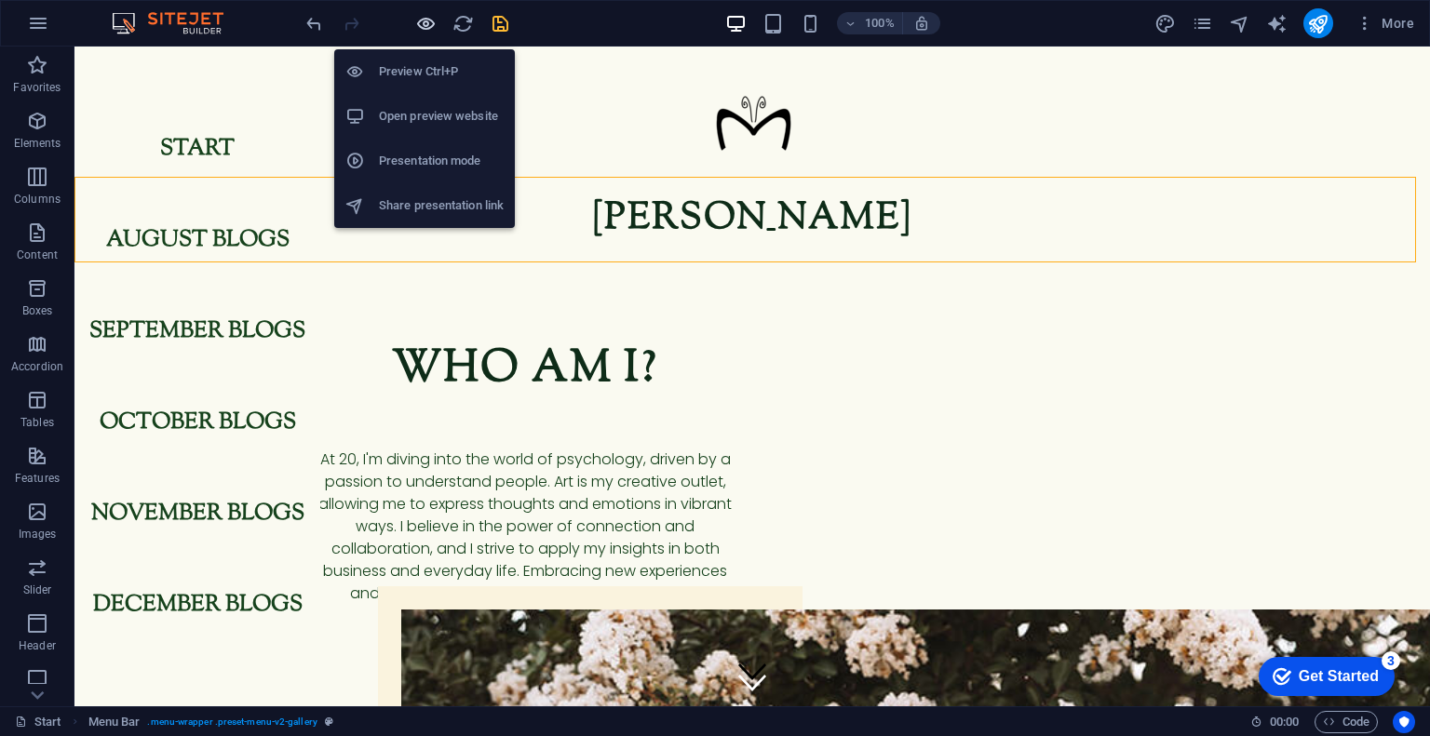
click at [424, 26] on icon "button" at bounding box center [425, 23] width 21 height 21
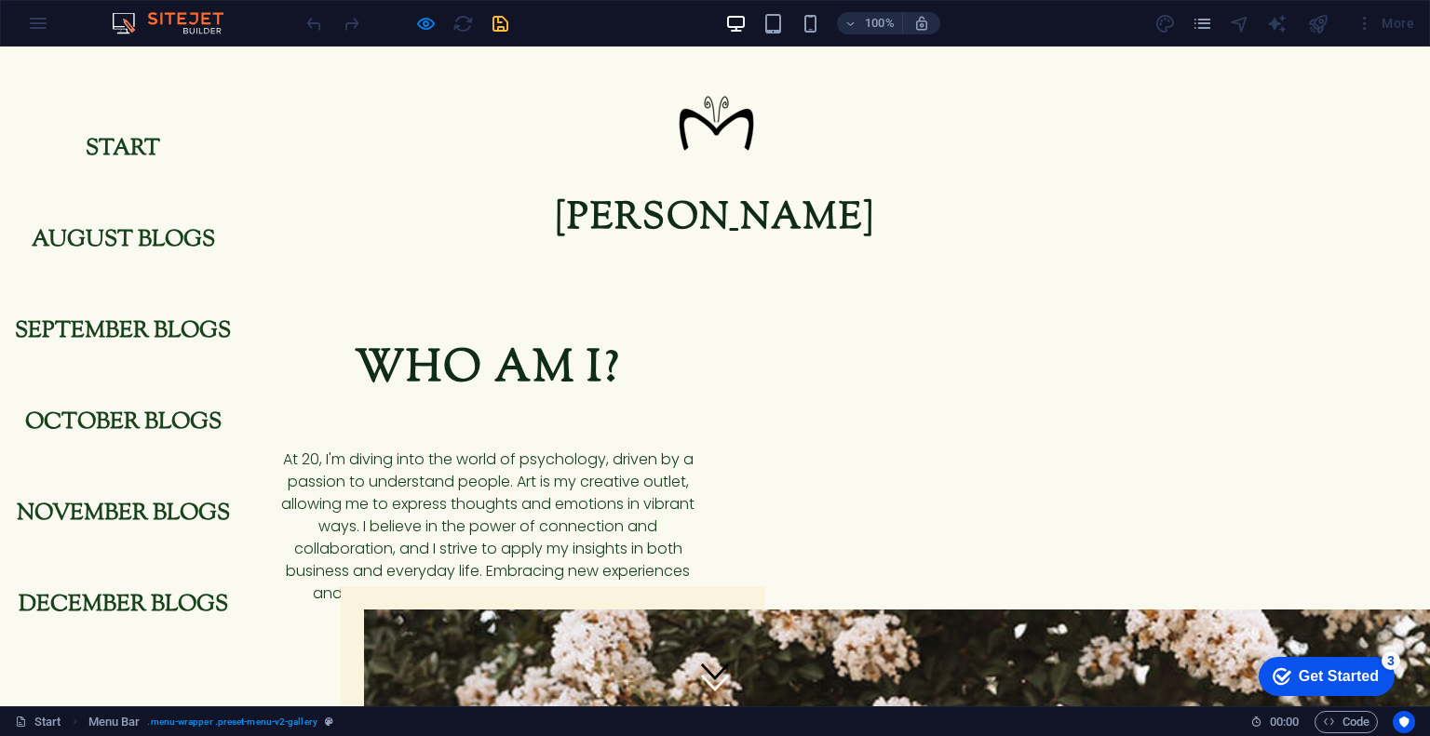
click at [138, 148] on link "Start" at bounding box center [123, 149] width 74 height 52
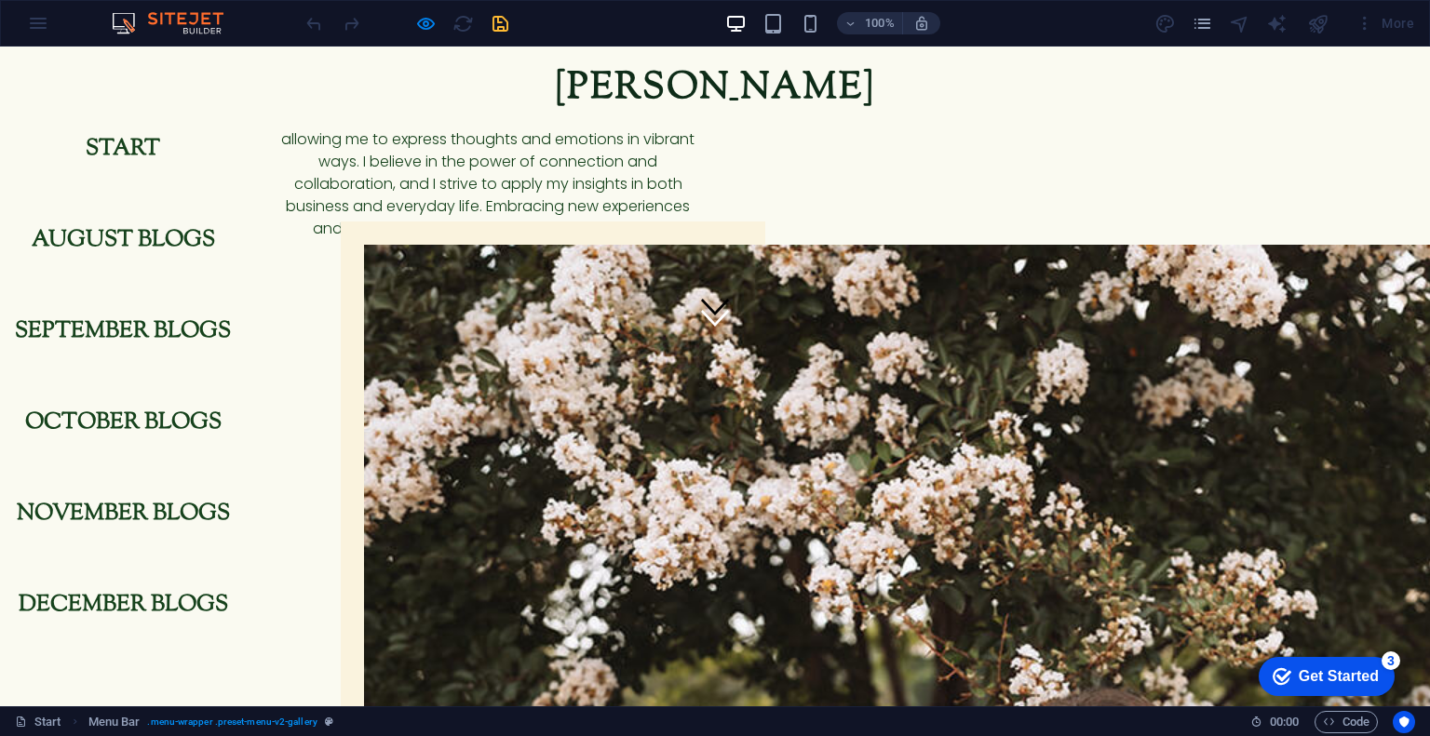
scroll to position [0, 0]
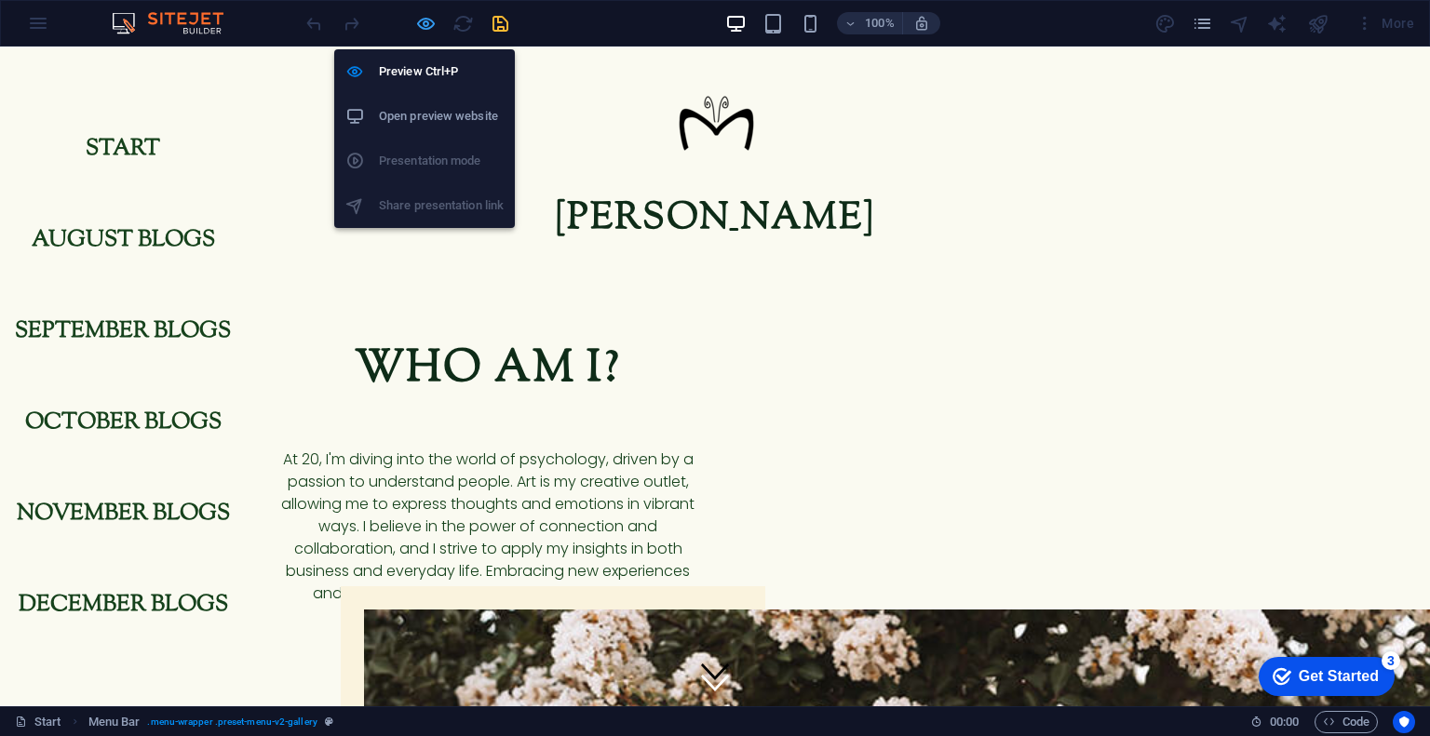
click at [415, 22] on icon "button" at bounding box center [425, 23] width 21 height 21
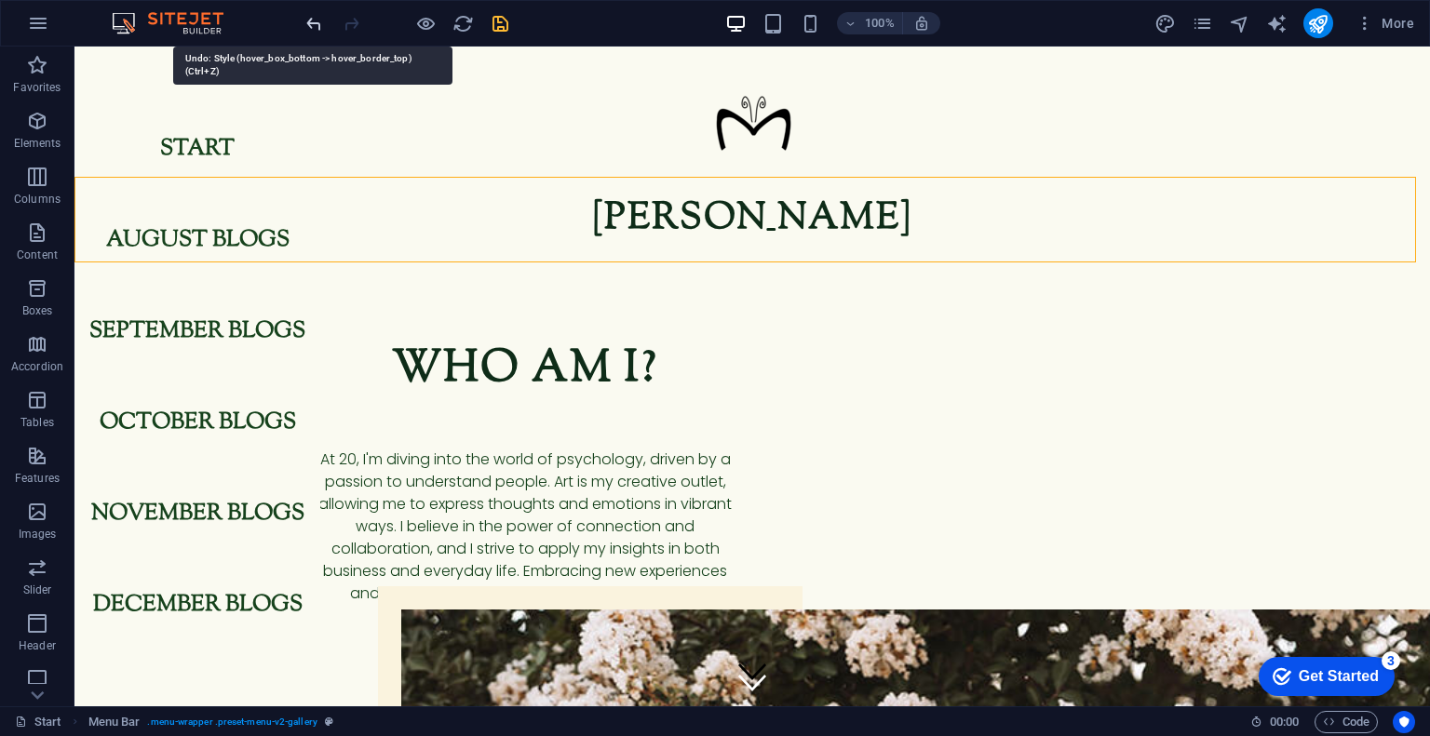
click at [315, 25] on icon "undo" at bounding box center [313, 23] width 21 height 21
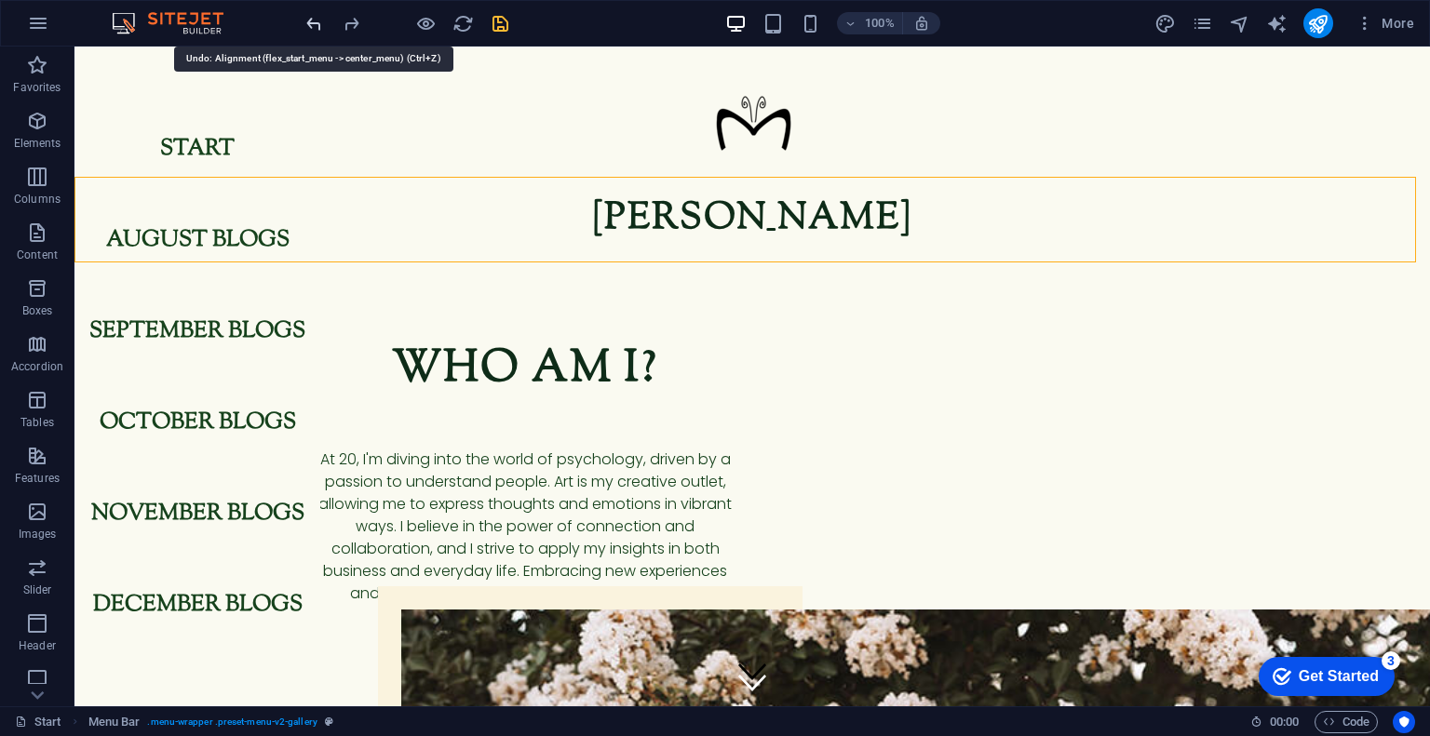
click at [315, 25] on icon "undo" at bounding box center [313, 23] width 21 height 21
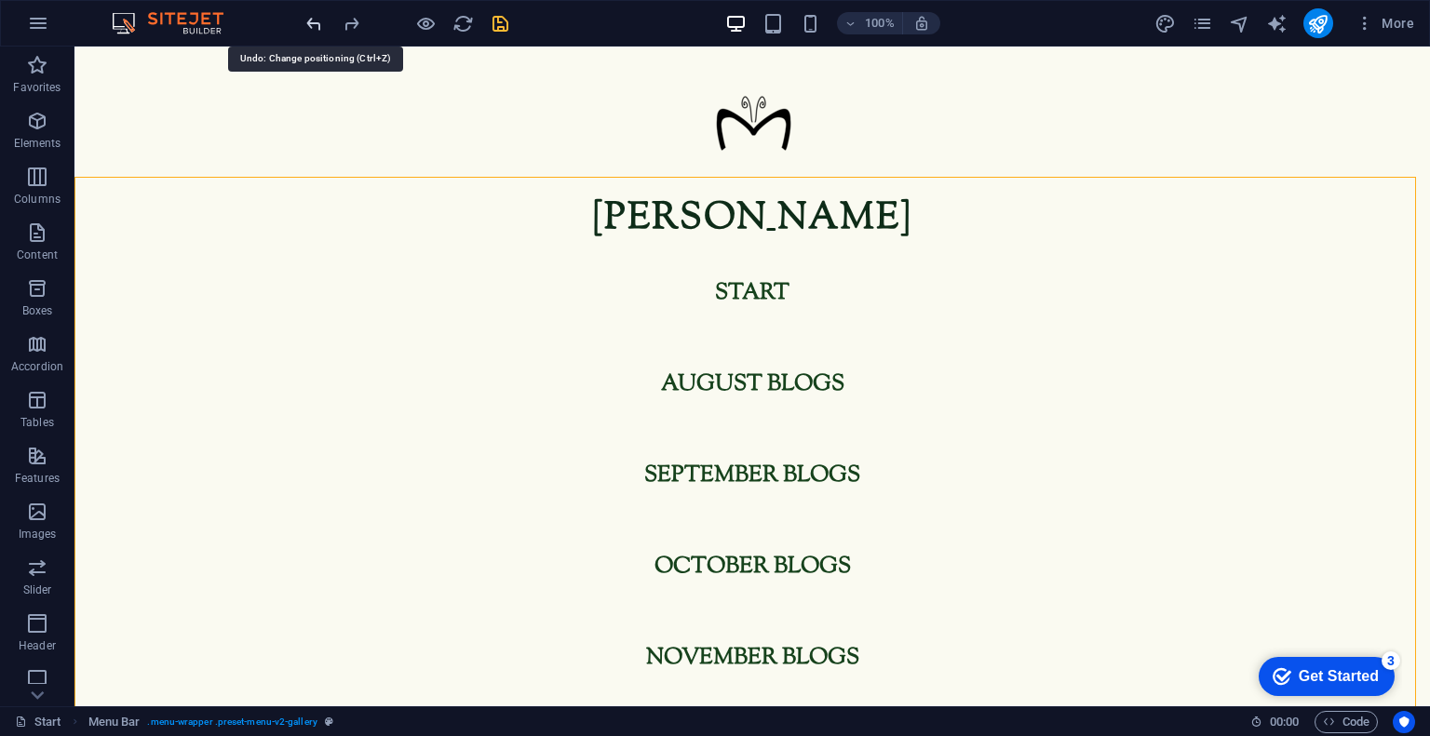
click at [315, 25] on icon "undo" at bounding box center [313, 23] width 21 height 21
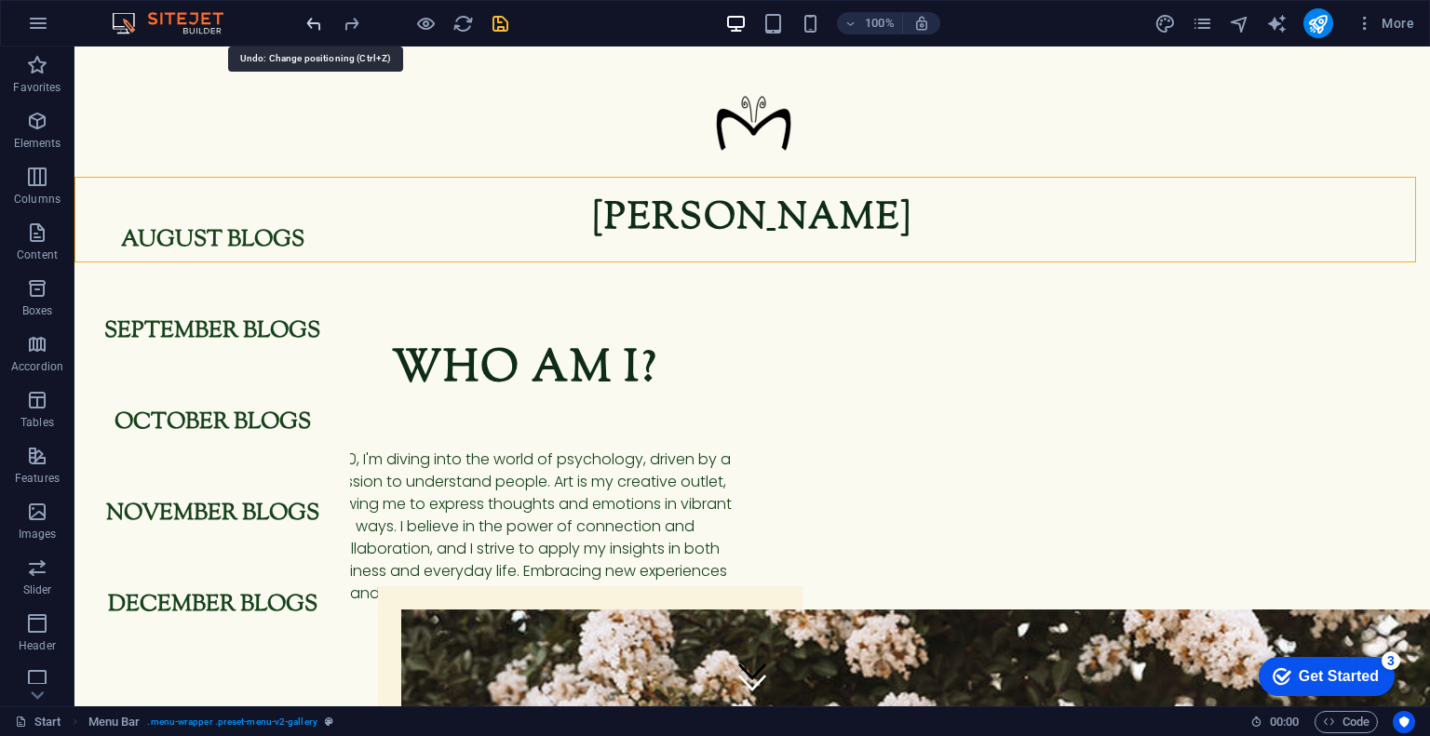
click at [315, 25] on icon "undo" at bounding box center [313, 23] width 21 height 21
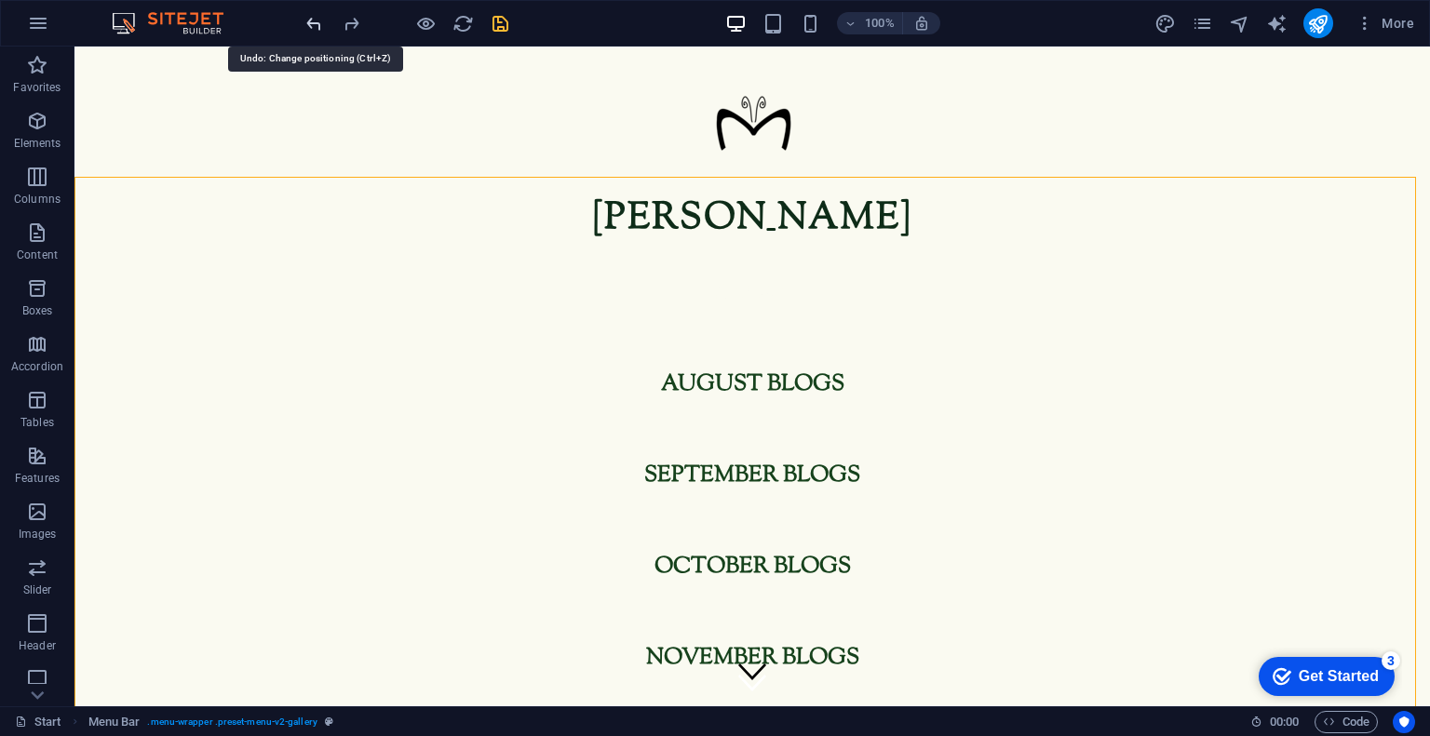
click at [315, 25] on icon "undo" at bounding box center [313, 23] width 21 height 21
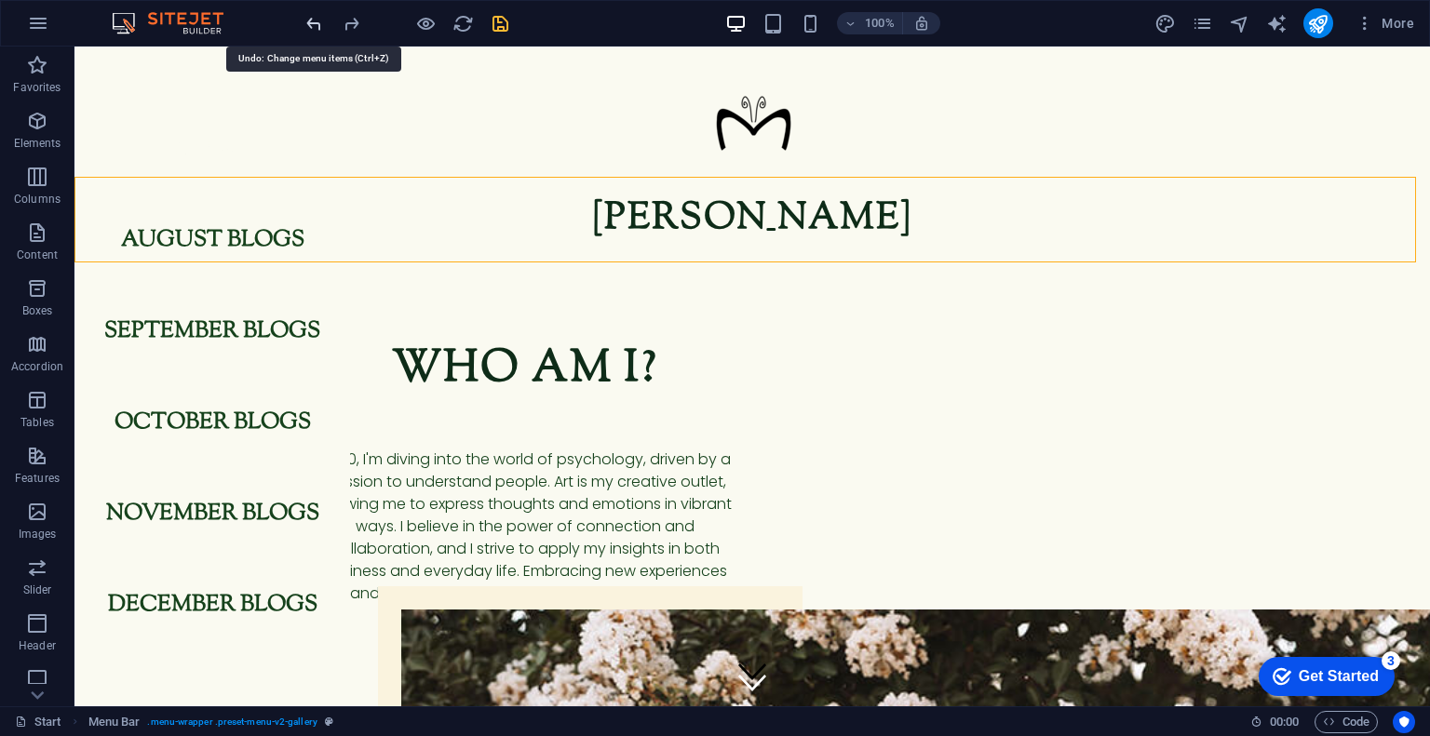
click at [315, 25] on icon "undo" at bounding box center [313, 23] width 21 height 21
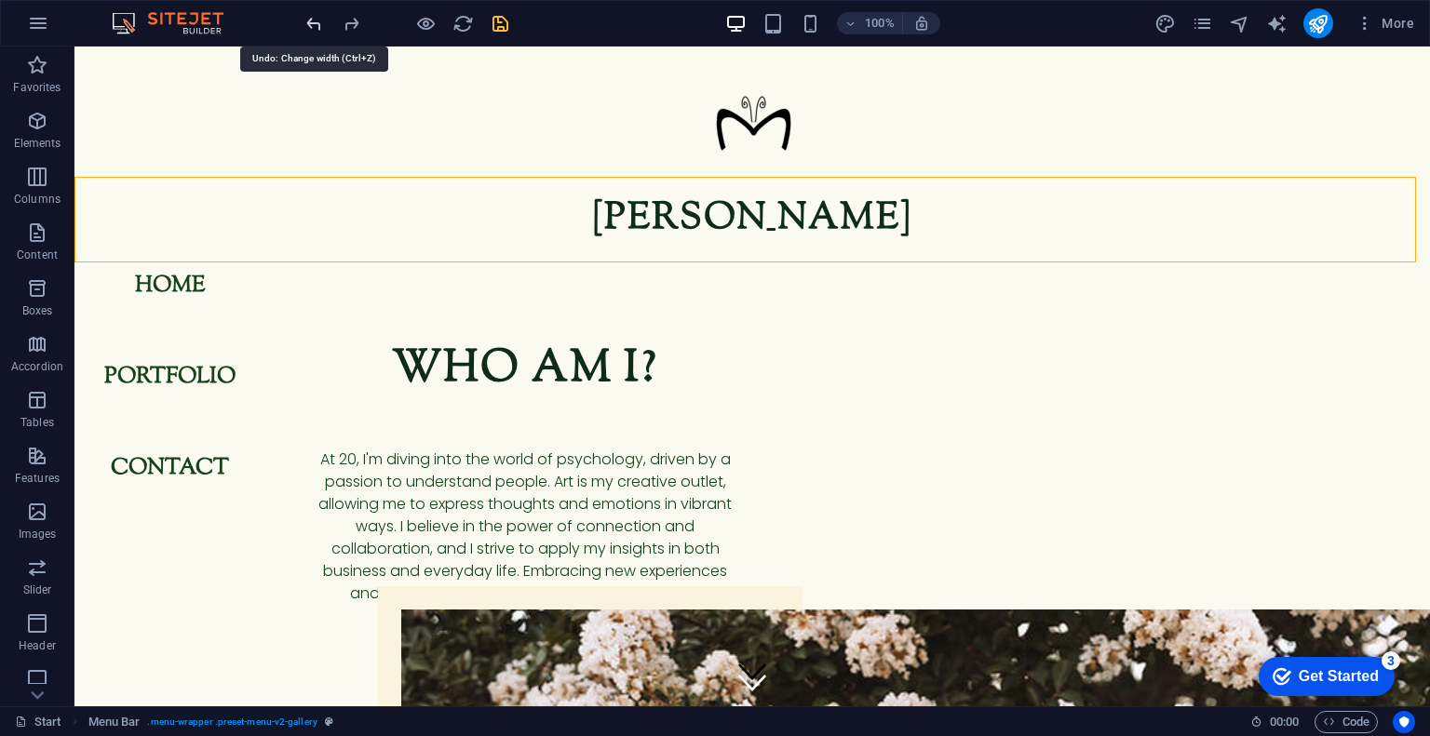
click at [315, 25] on icon "undo" at bounding box center [313, 23] width 21 height 21
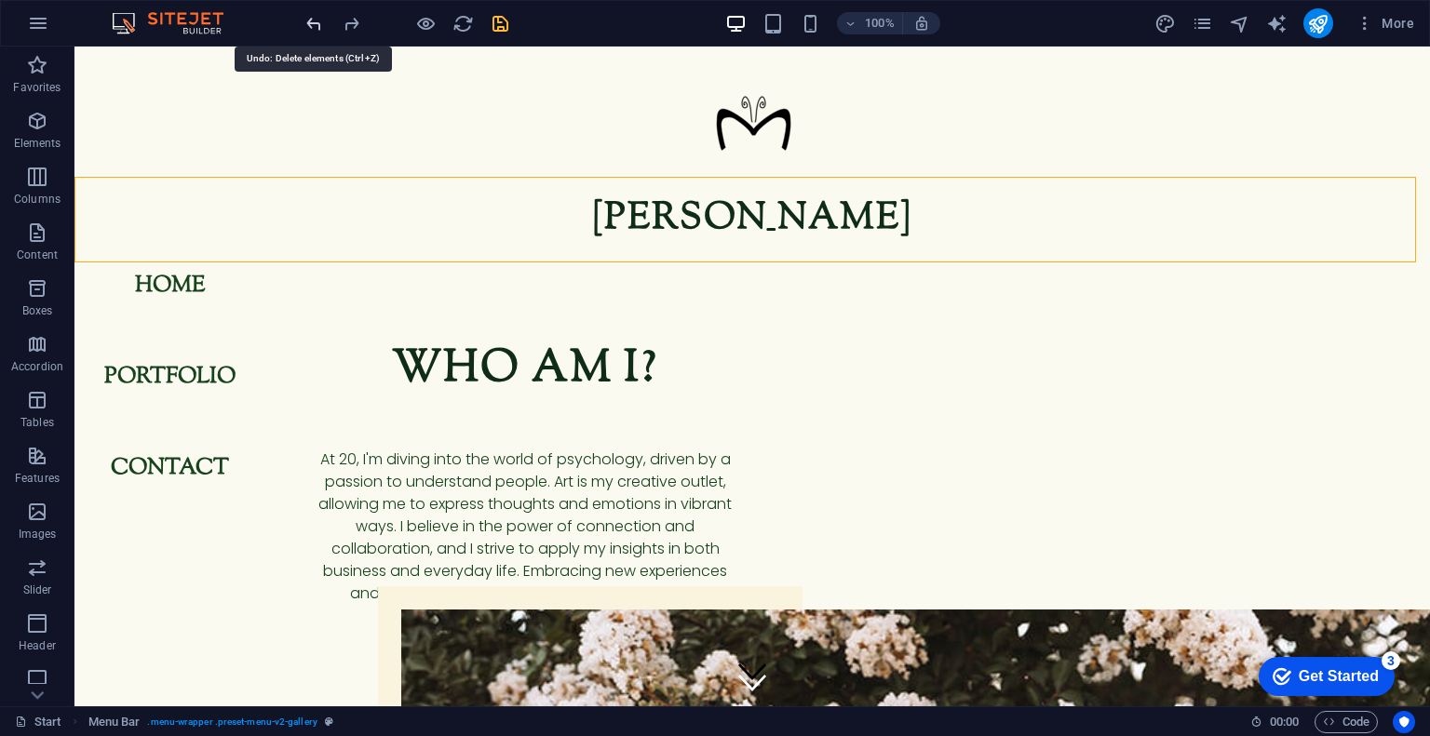
click at [315, 25] on icon "undo" at bounding box center [313, 23] width 21 height 21
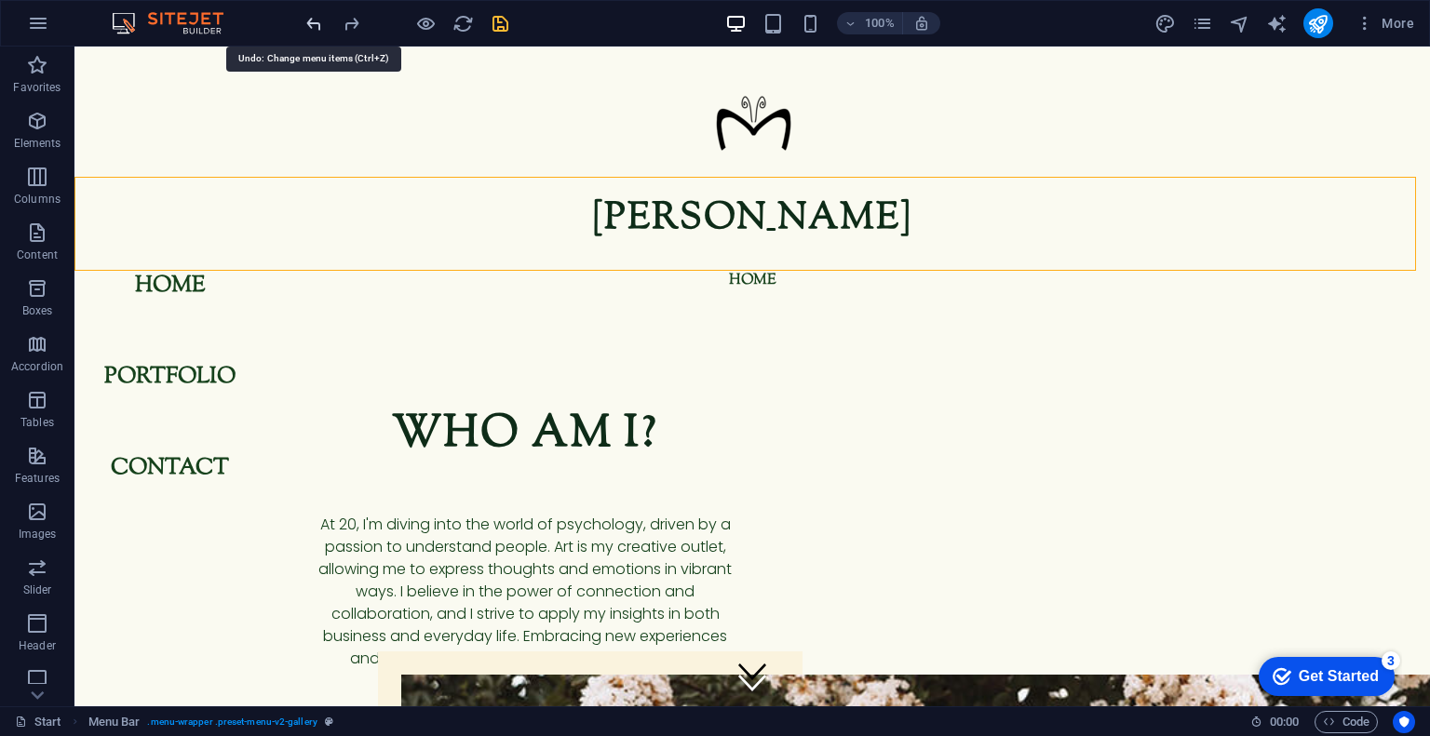
click at [315, 25] on icon "undo" at bounding box center [313, 23] width 21 height 21
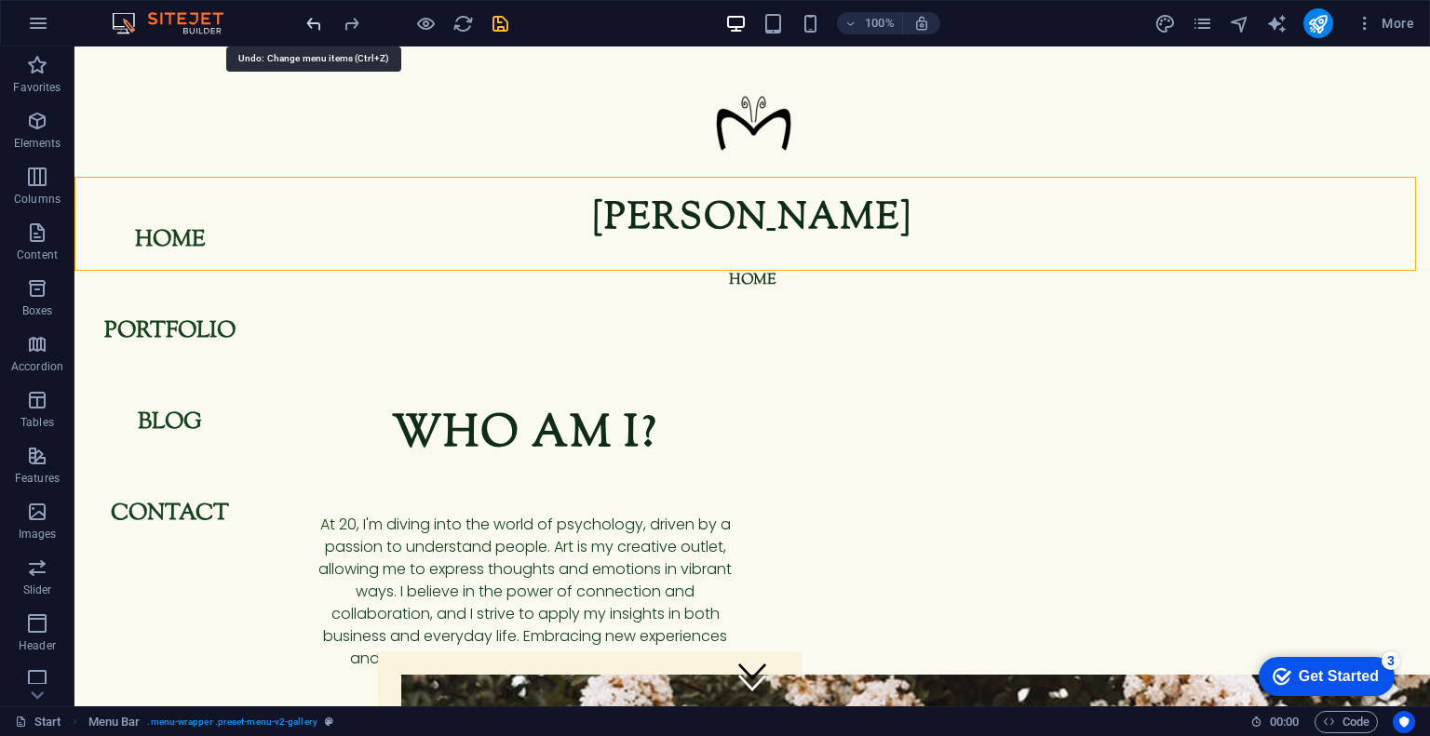
click at [315, 25] on icon "undo" at bounding box center [313, 23] width 21 height 21
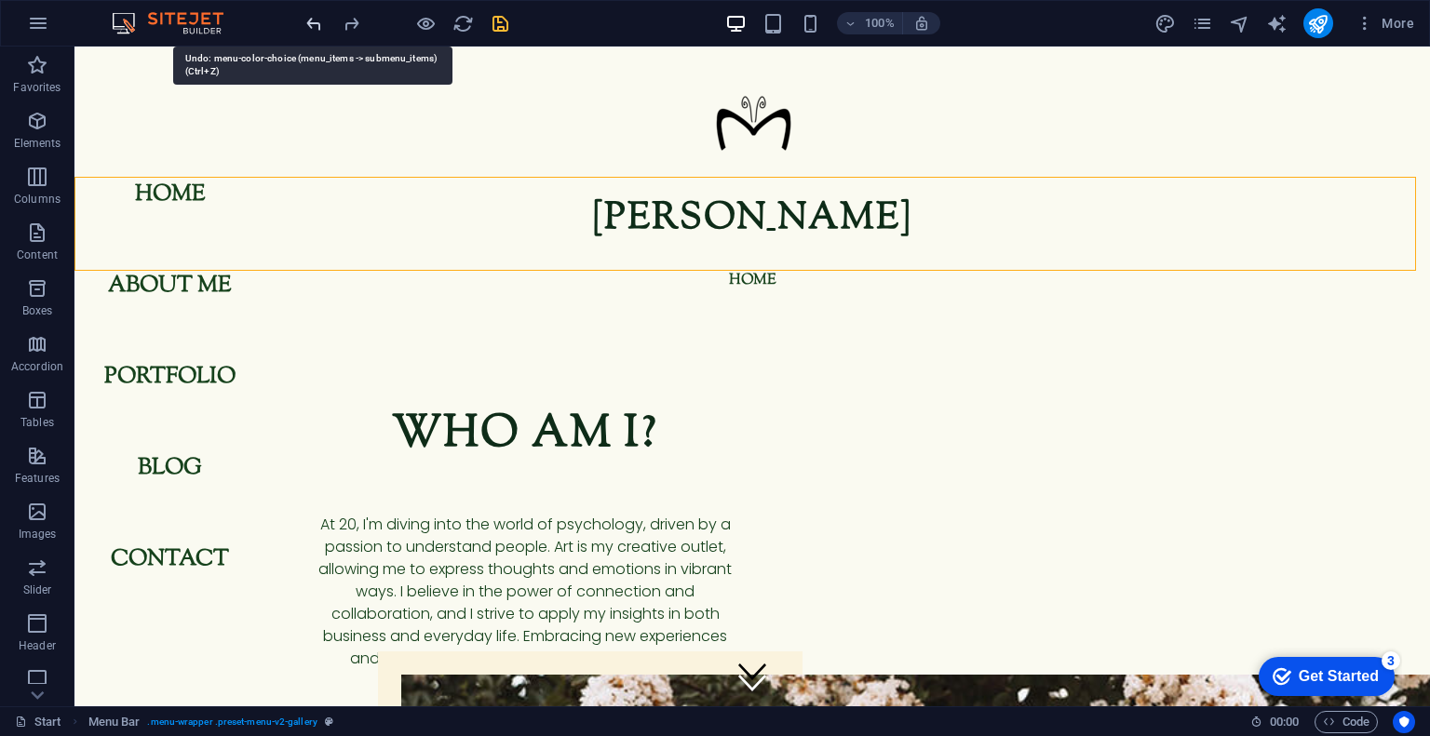
click at [315, 25] on icon "undo" at bounding box center [313, 23] width 21 height 21
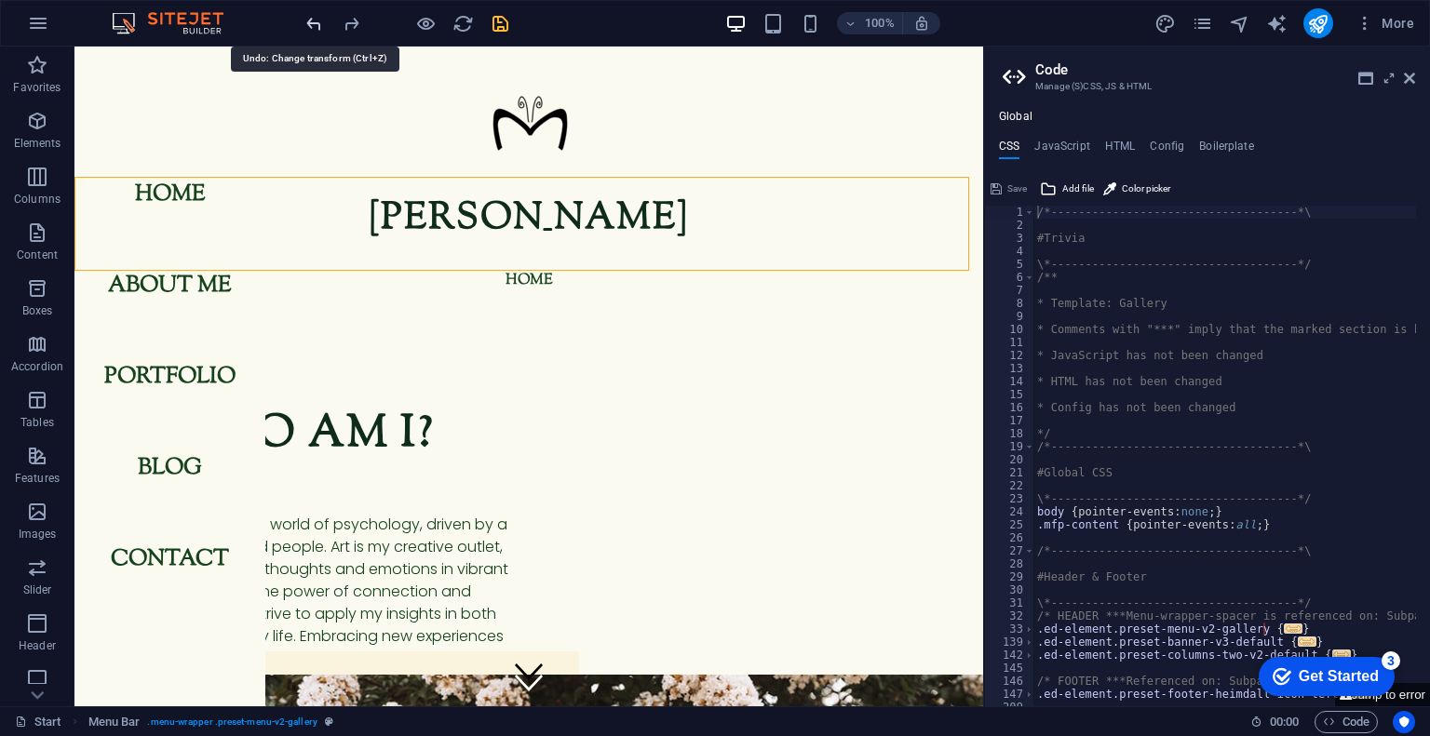
click at [315, 25] on icon "undo" at bounding box center [313, 23] width 21 height 21
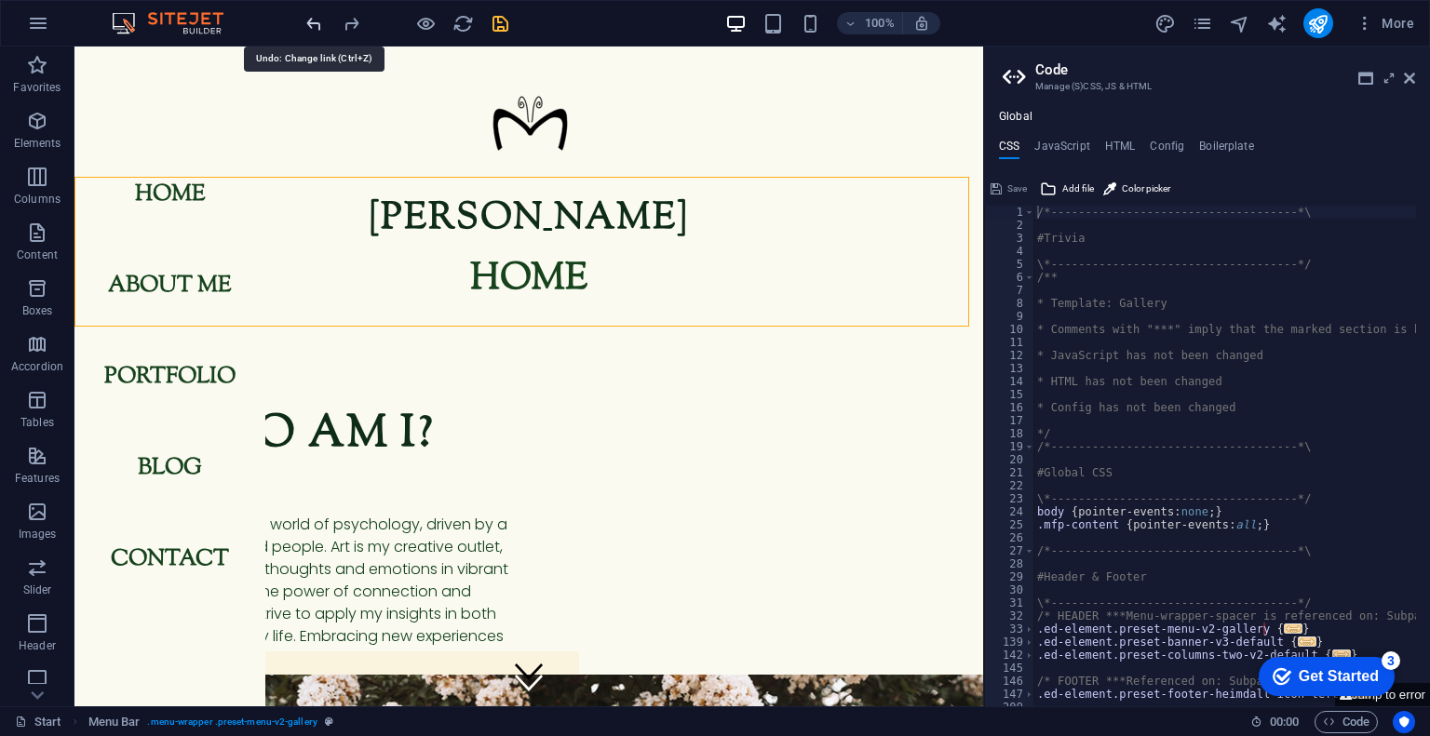
click at [315, 25] on icon "undo" at bounding box center [313, 23] width 21 height 21
click at [314, 24] on icon "undo" at bounding box center [313, 23] width 21 height 21
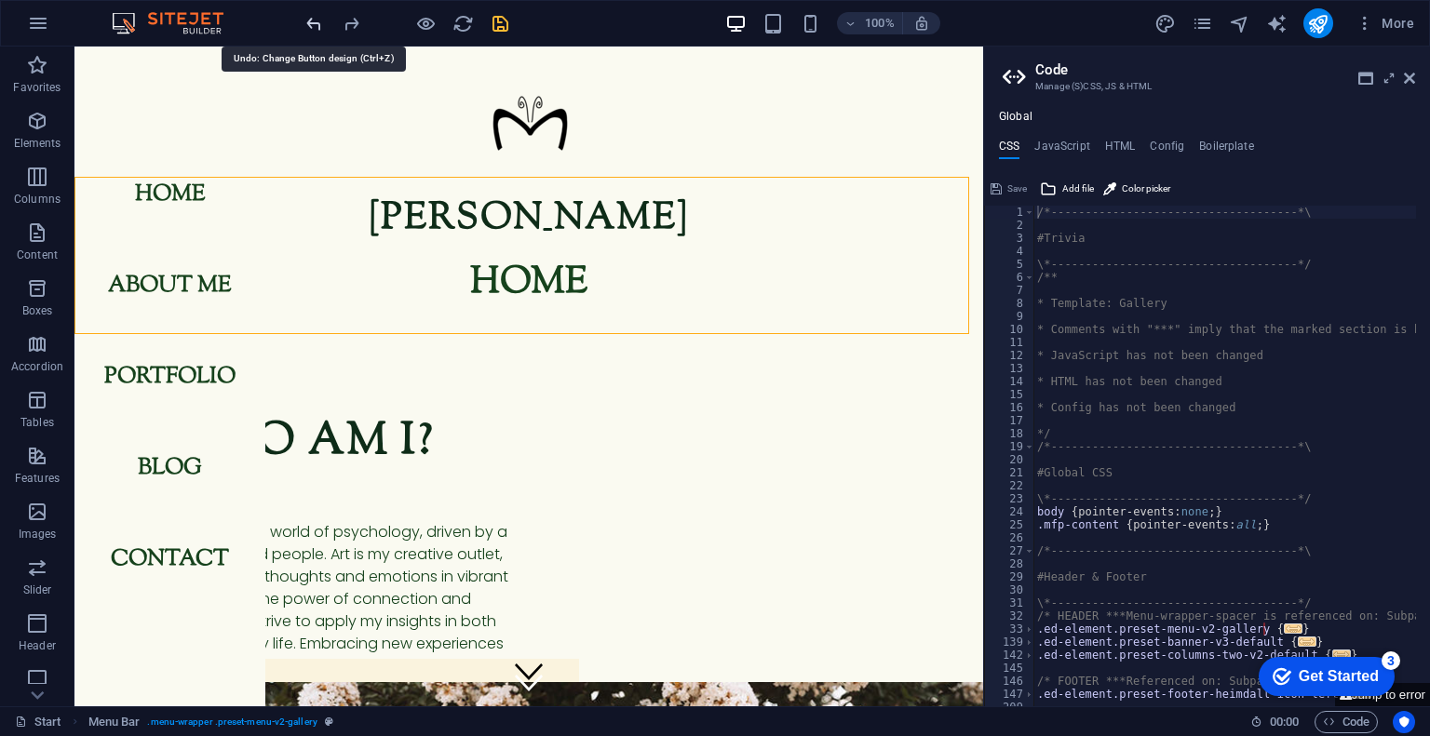
click at [314, 24] on icon "undo" at bounding box center [313, 23] width 21 height 21
click at [1404, 81] on icon at bounding box center [1409, 78] width 11 height 15
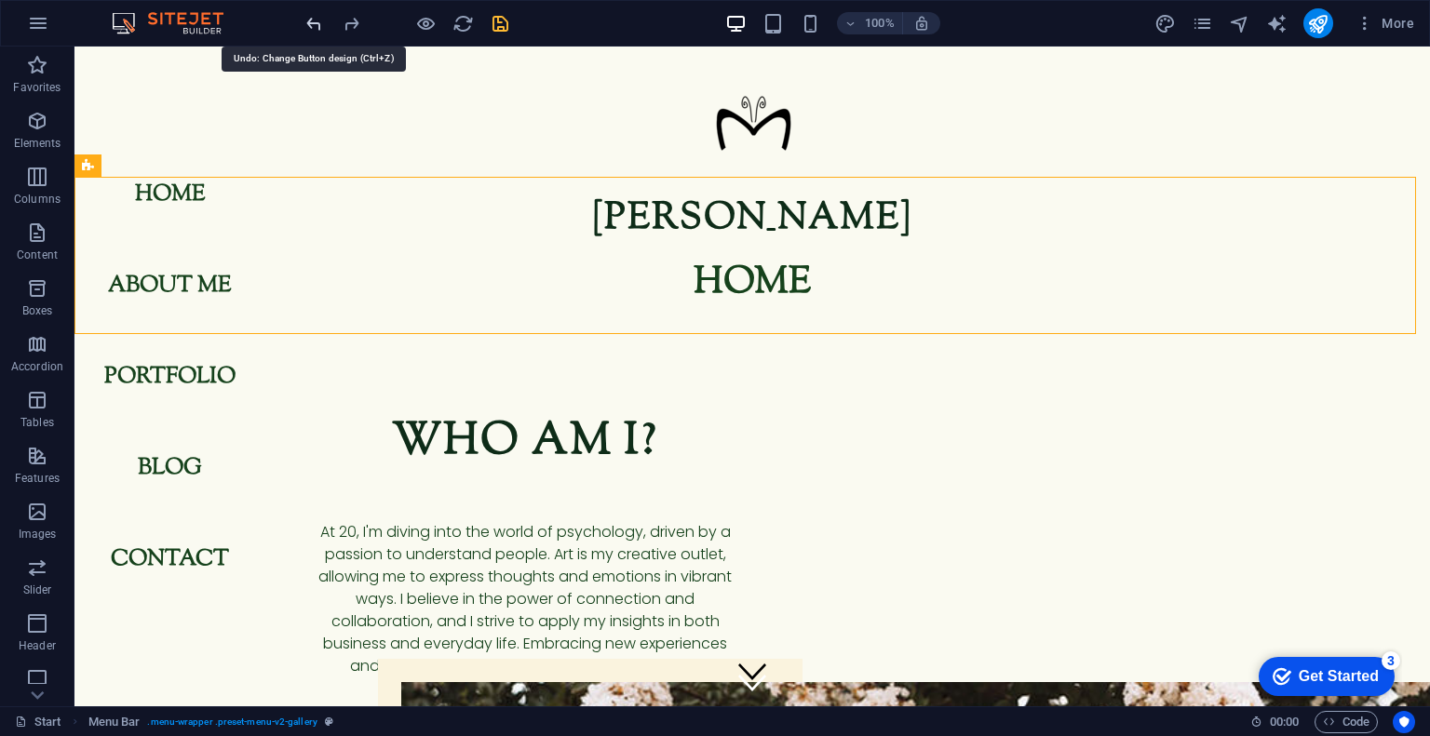
click at [318, 26] on icon "undo" at bounding box center [313, 23] width 21 height 21
click at [345, 23] on icon "redo" at bounding box center [351, 23] width 21 height 21
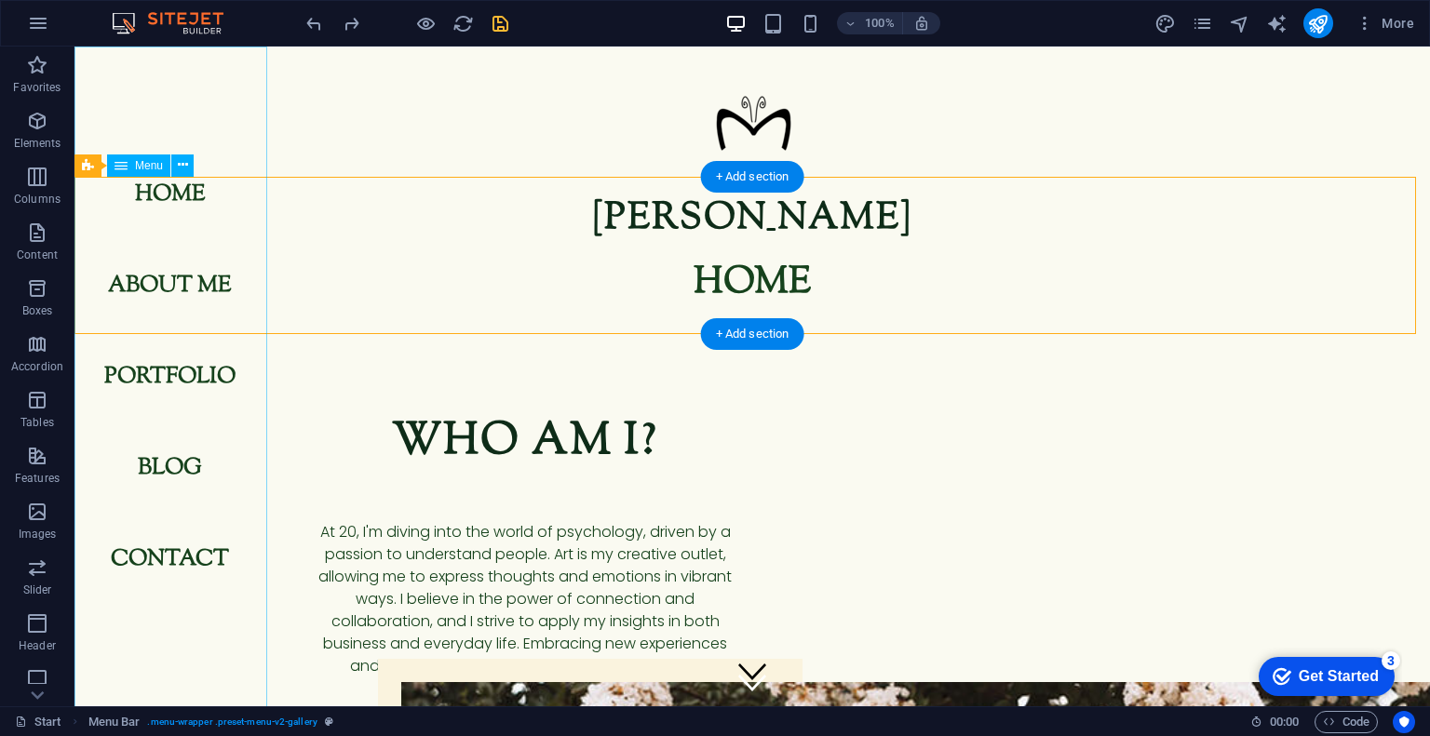
click at [192, 386] on nav "Home About me Portfolio blog Contact" at bounding box center [169, 377] width 191 height 660
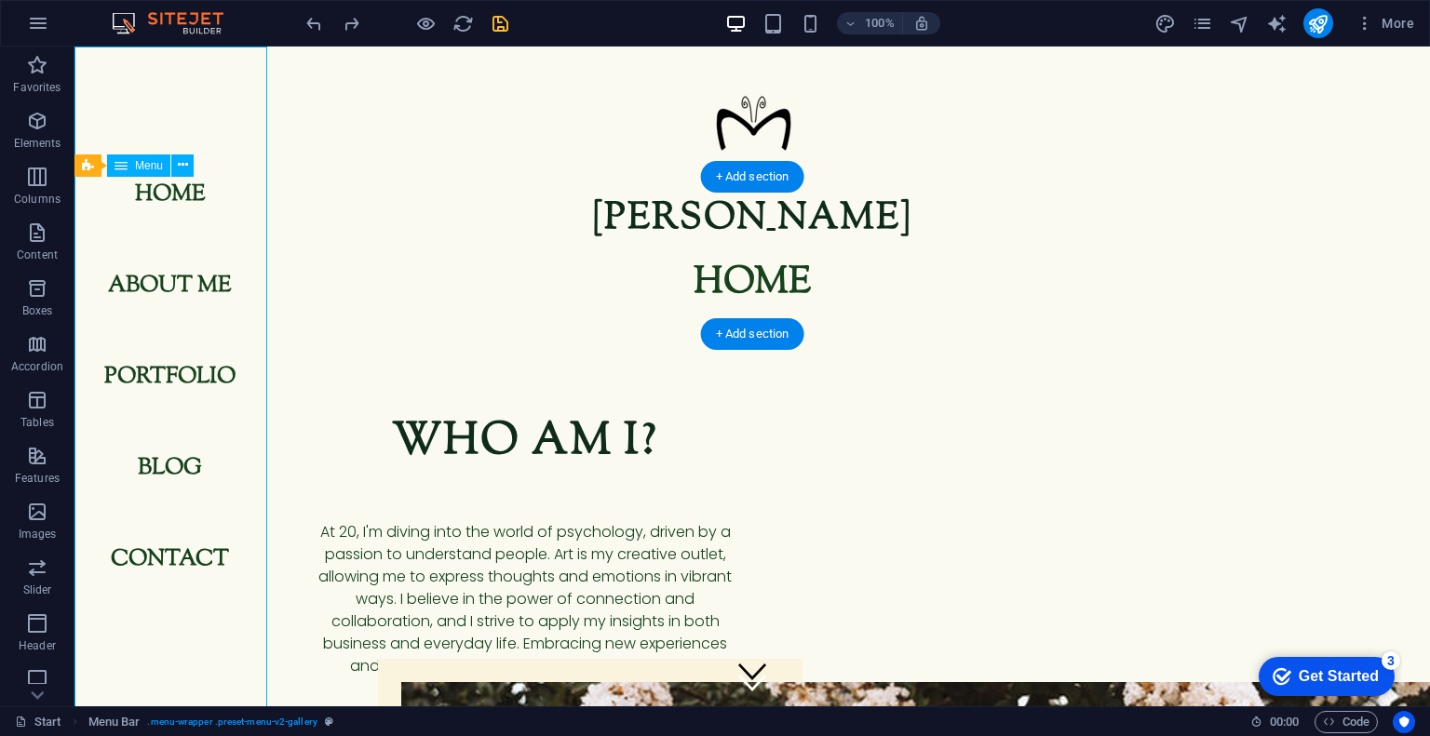
click at [192, 386] on nav "Home About me Portfolio blog Contact" at bounding box center [169, 377] width 191 height 660
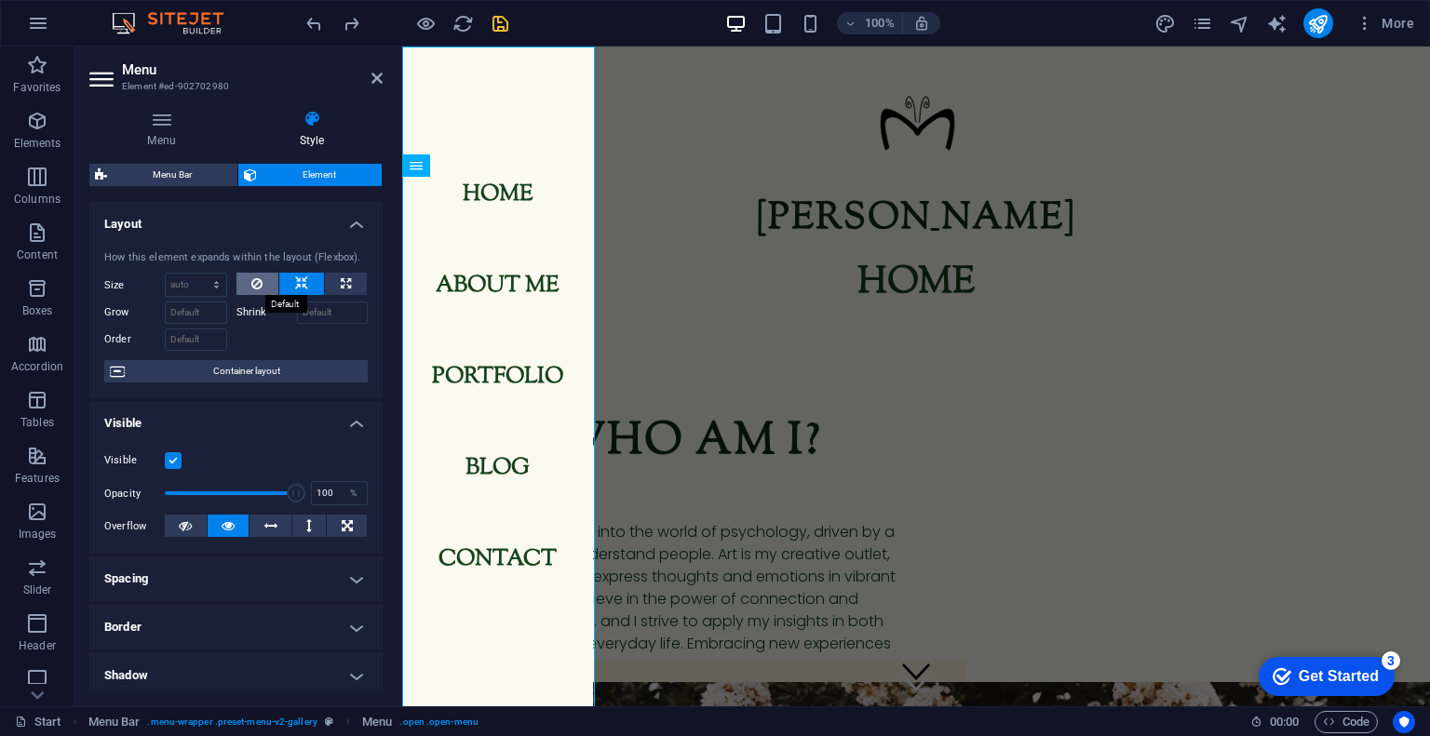
click at [257, 286] on icon at bounding box center [256, 284] width 11 height 22
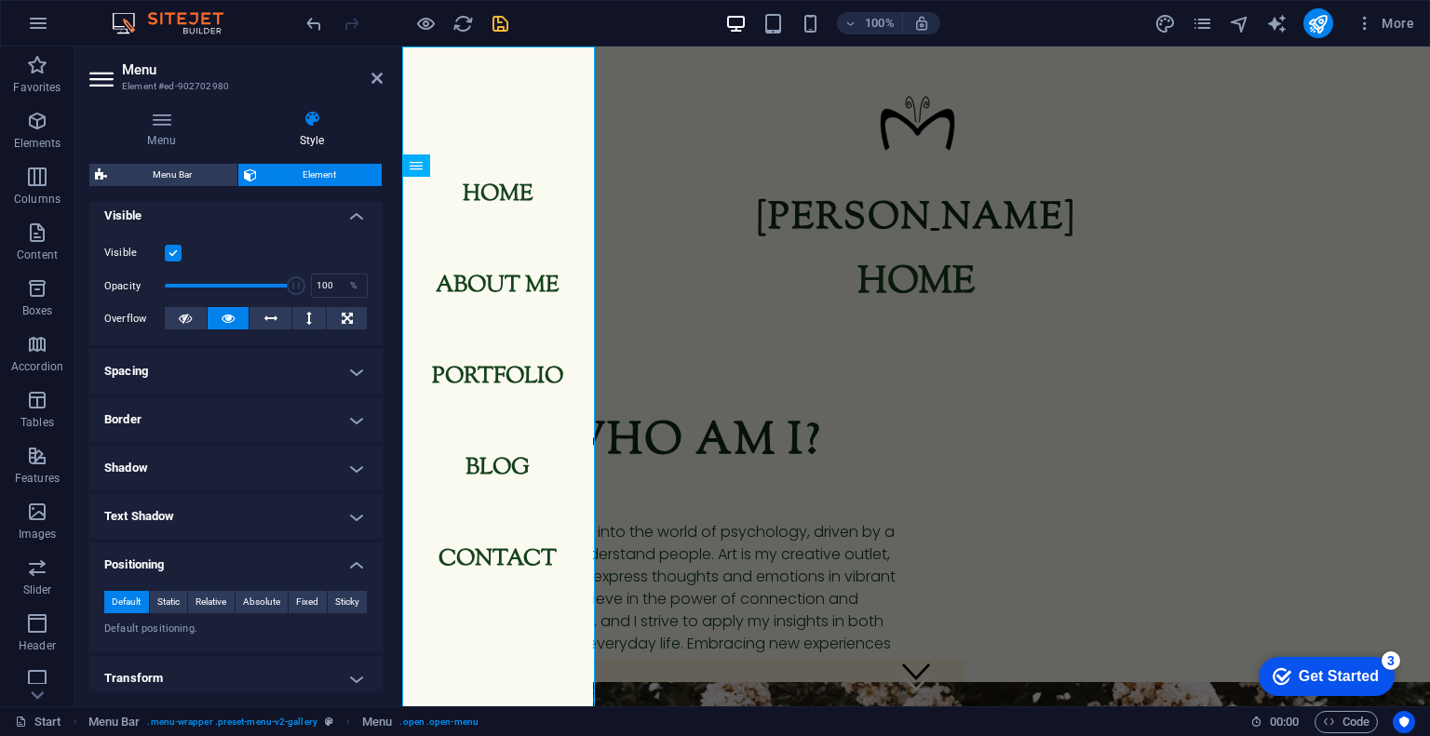
scroll to position [80, 0]
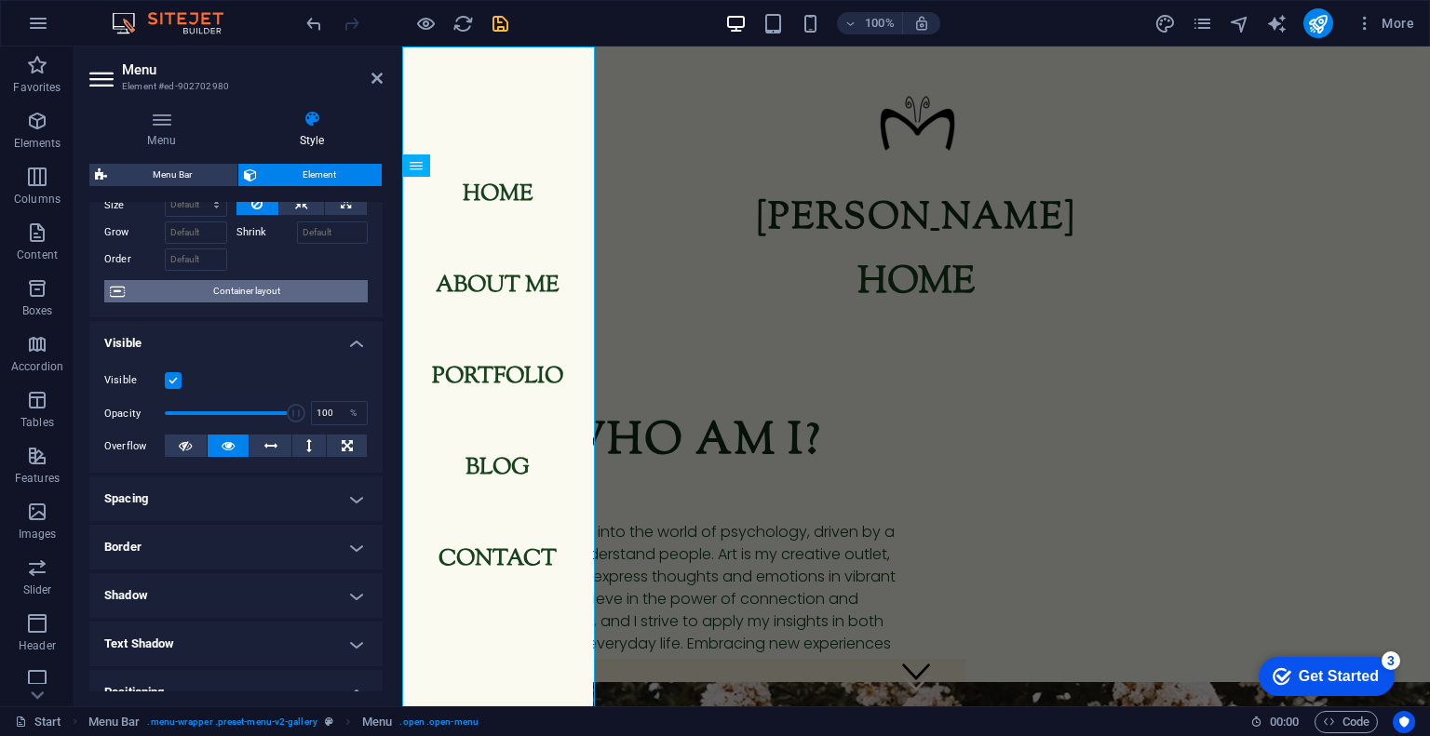
click at [219, 298] on span "Container layout" at bounding box center [246, 291] width 232 height 22
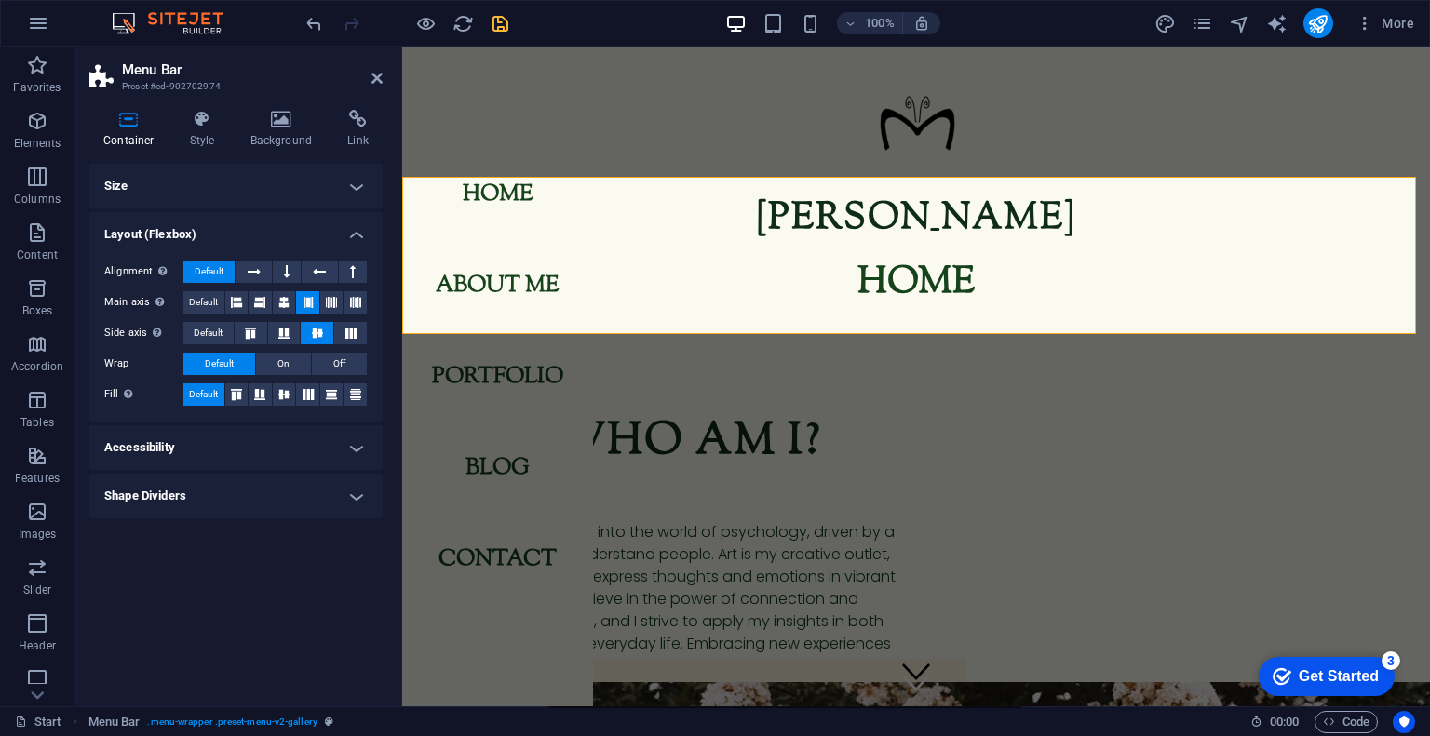
click at [218, 298] on span "Default" at bounding box center [203, 302] width 29 height 22
click at [216, 326] on span "Default" at bounding box center [208, 333] width 29 height 22
click at [190, 435] on h4 "Accessibility" at bounding box center [235, 447] width 293 height 45
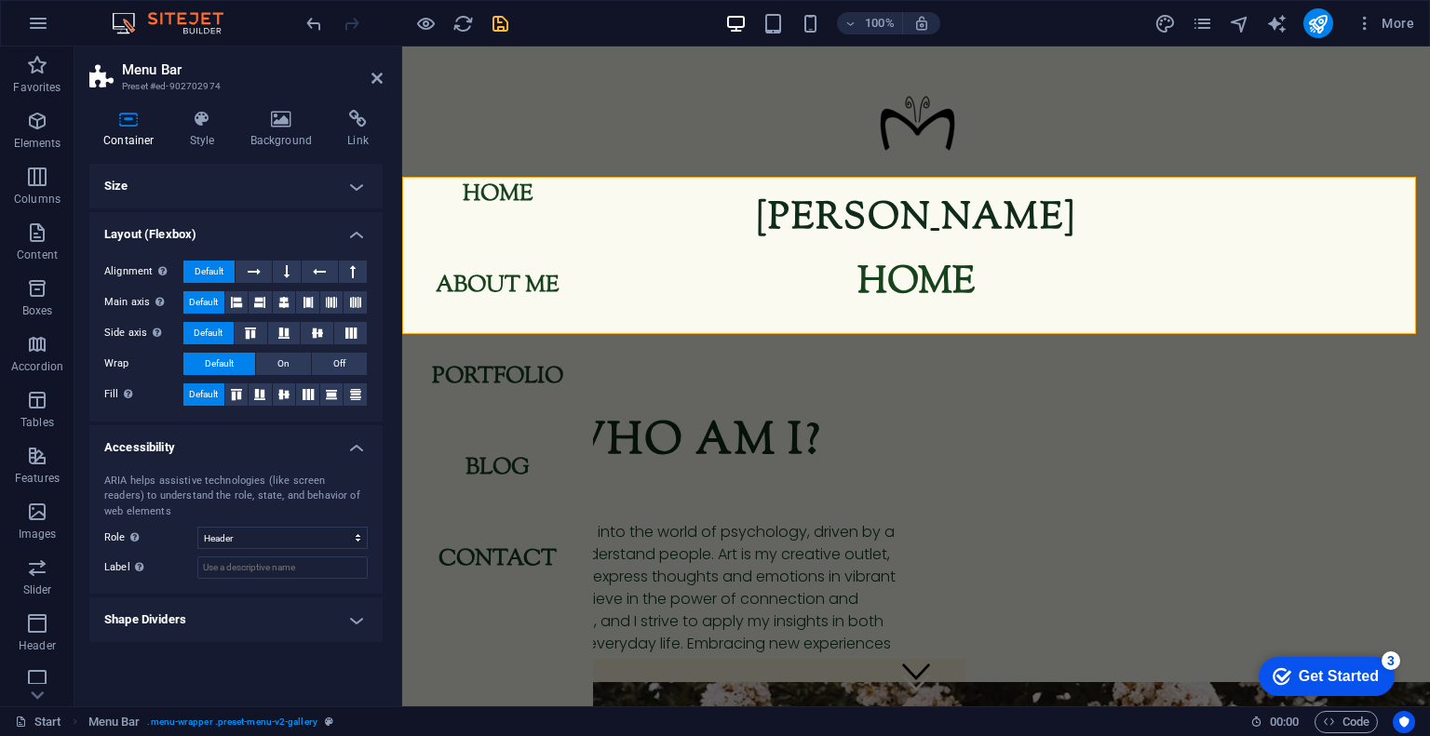
click at [190, 435] on h4 "Accessibility" at bounding box center [235, 442] width 293 height 34
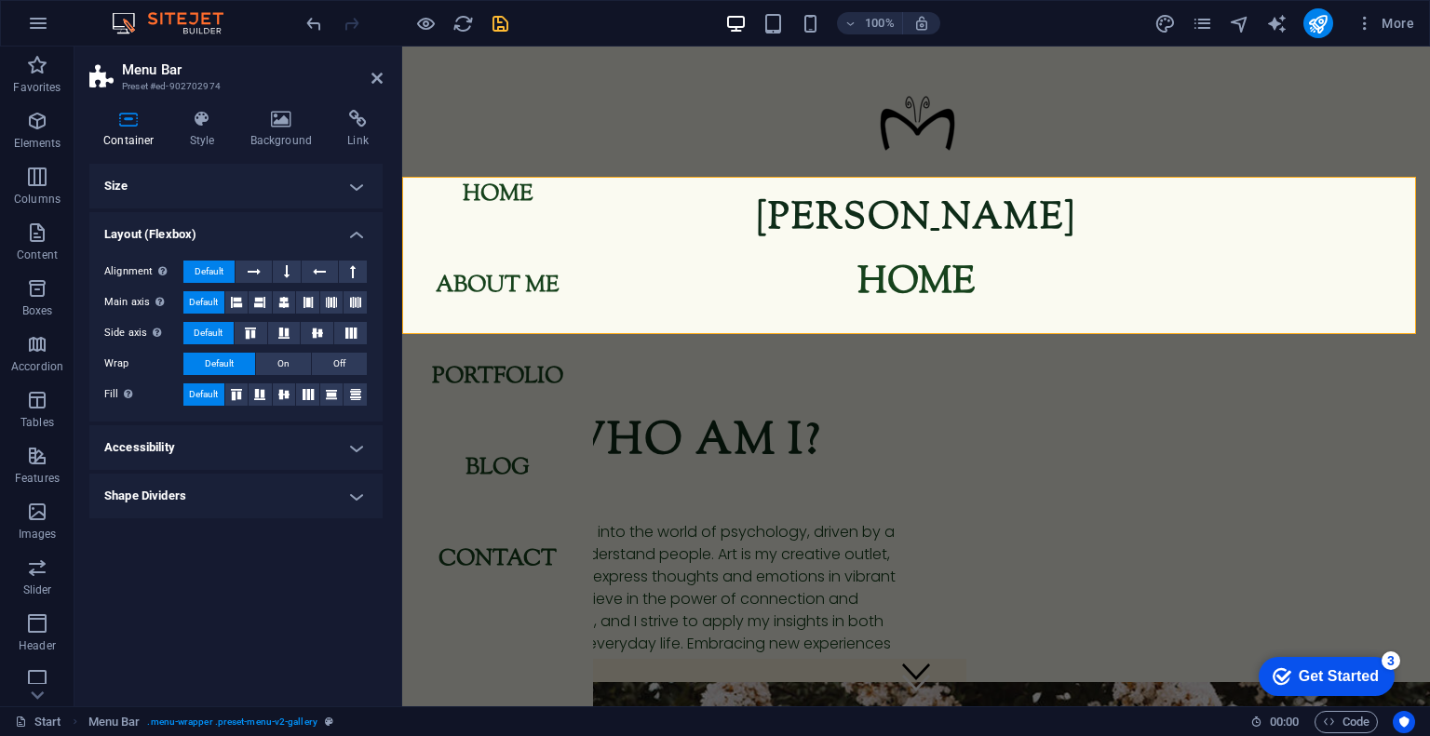
click at [171, 498] on h4 "Shape Dividers" at bounding box center [235, 496] width 293 height 45
click at [171, 498] on h4 "Shape Dividers" at bounding box center [235, 491] width 293 height 34
click at [283, 170] on h4 "Size" at bounding box center [235, 186] width 293 height 45
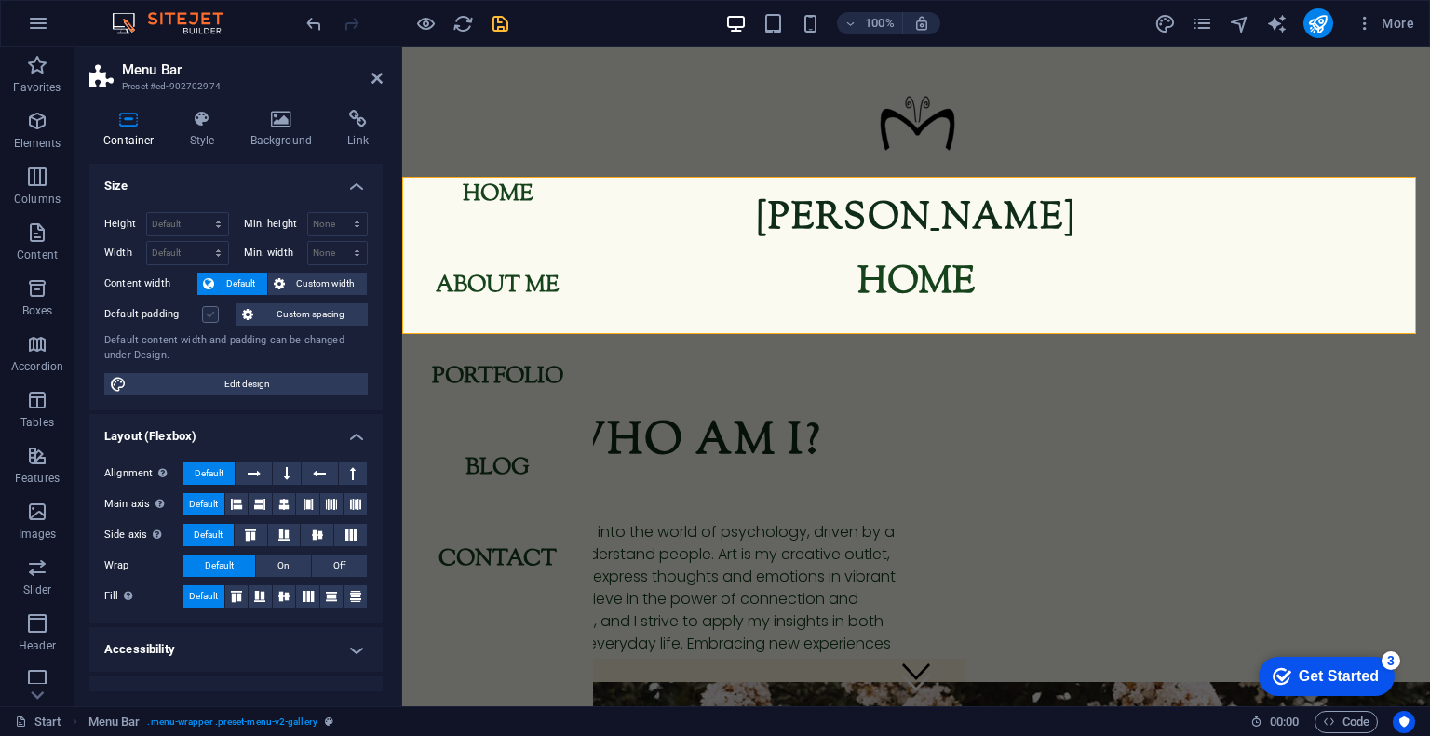
click at [213, 316] on label at bounding box center [210, 314] width 17 height 17
click at [0, 0] on input "Default padding" at bounding box center [0, 0] width 0 height 0
click at [213, 316] on label at bounding box center [210, 314] width 17 height 17
click at [0, 0] on input "Default padding" at bounding box center [0, 0] width 0 height 0
click at [205, 139] on h4 "Style" at bounding box center [206, 129] width 60 height 39
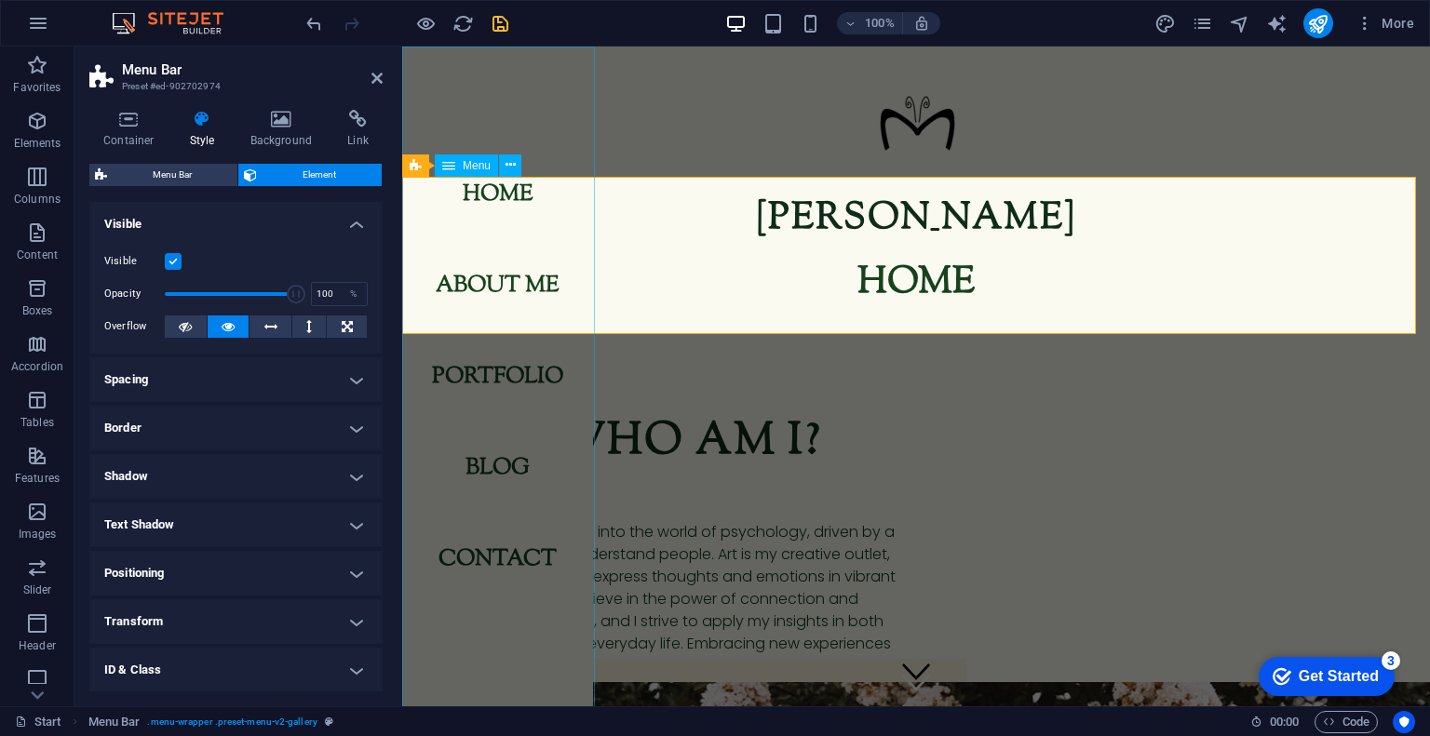
click at [480, 433] on nav "Home About me Portfolio blog Contact" at bounding box center [497, 377] width 191 height 660
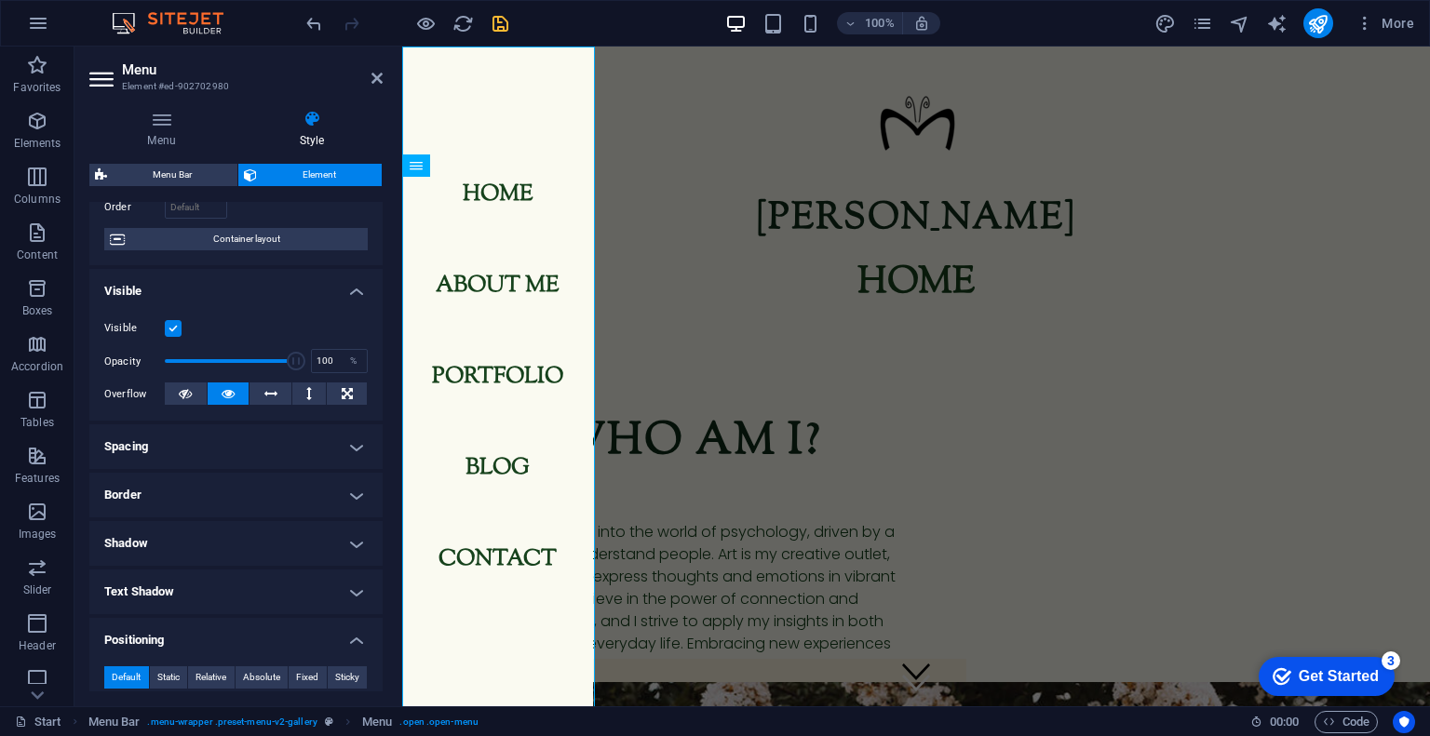
scroll to position [133, 0]
click at [257, 436] on h4 "Spacing" at bounding box center [235, 445] width 293 height 45
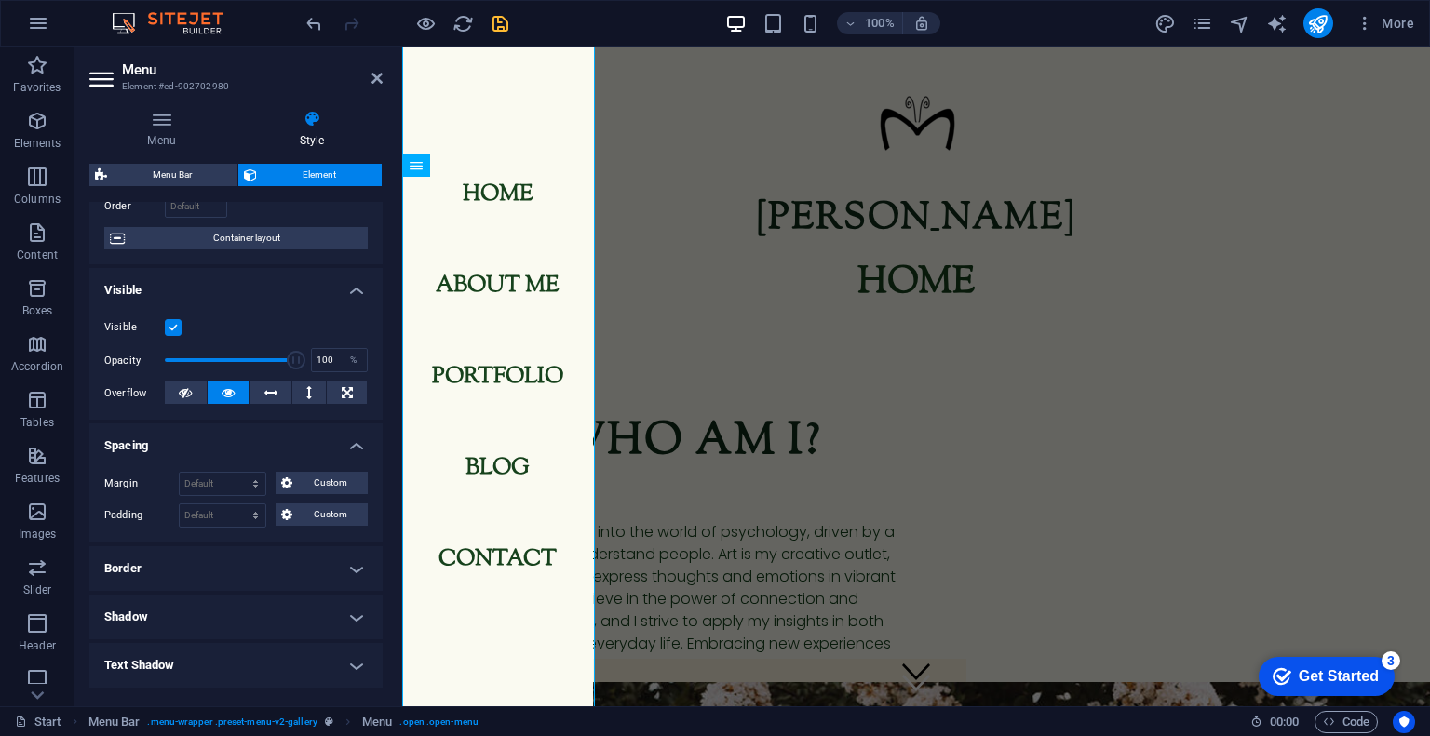
click at [257, 436] on h4 "Spacing" at bounding box center [235, 440] width 293 height 34
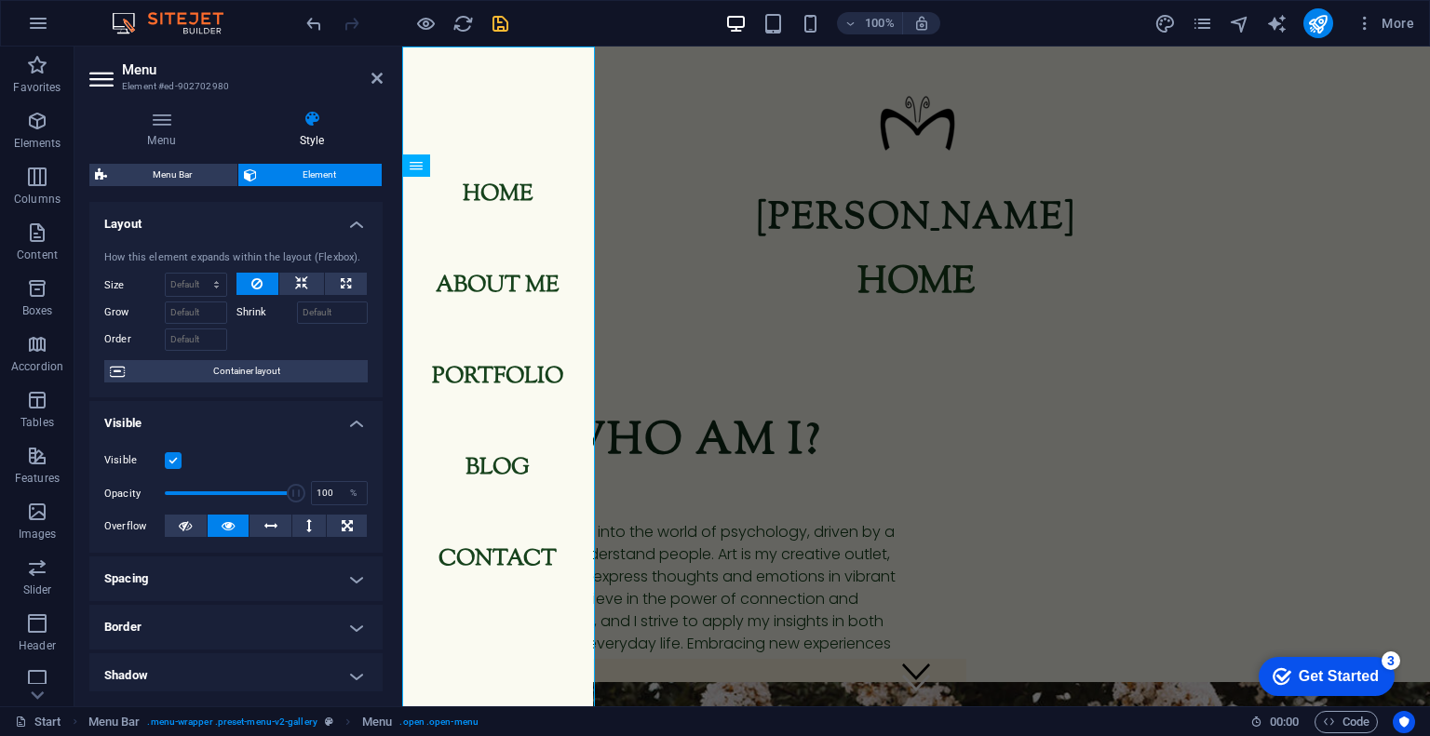
scroll to position [0, 0]
click at [168, 137] on h4 "Menu" at bounding box center [165, 129] width 152 height 39
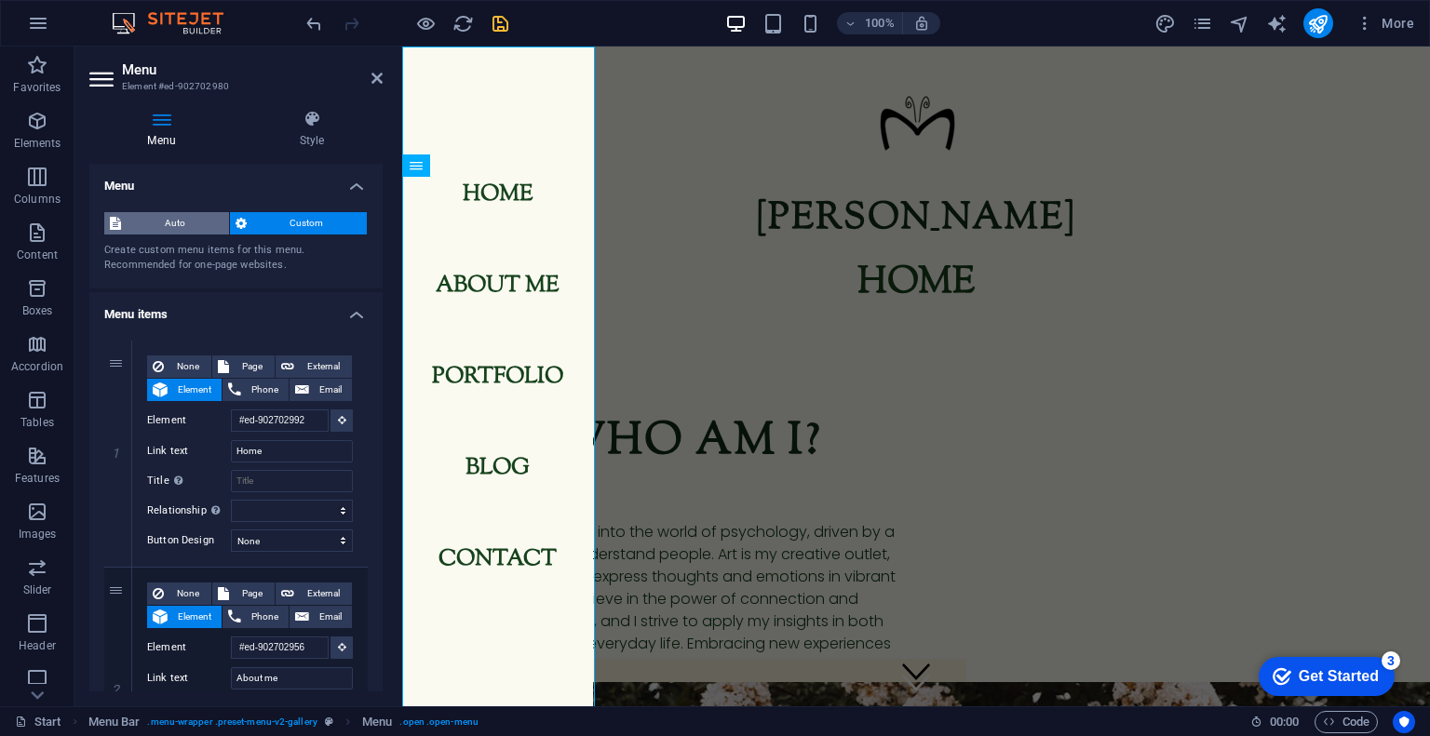
click at [184, 212] on span "Auto" at bounding box center [175, 223] width 97 height 22
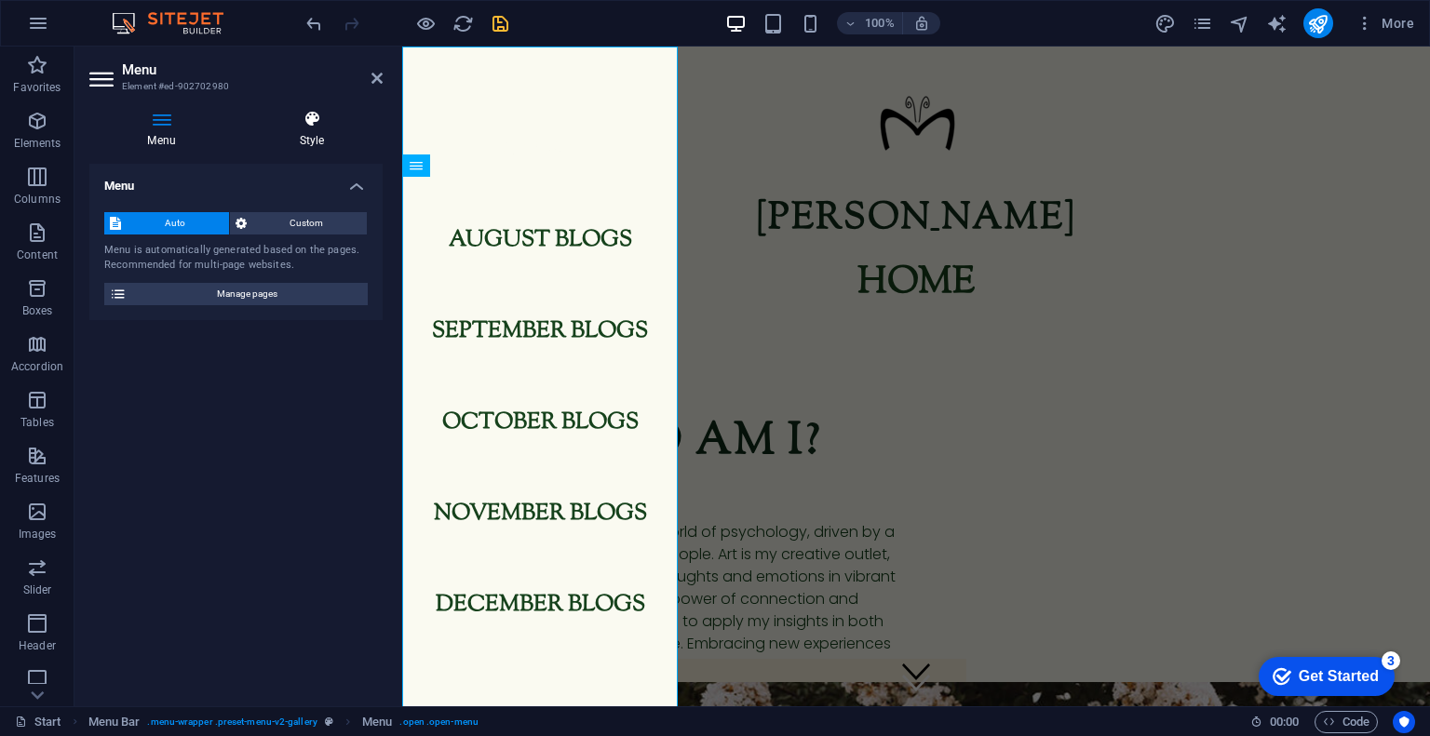
click at [316, 110] on icon at bounding box center [311, 119] width 141 height 19
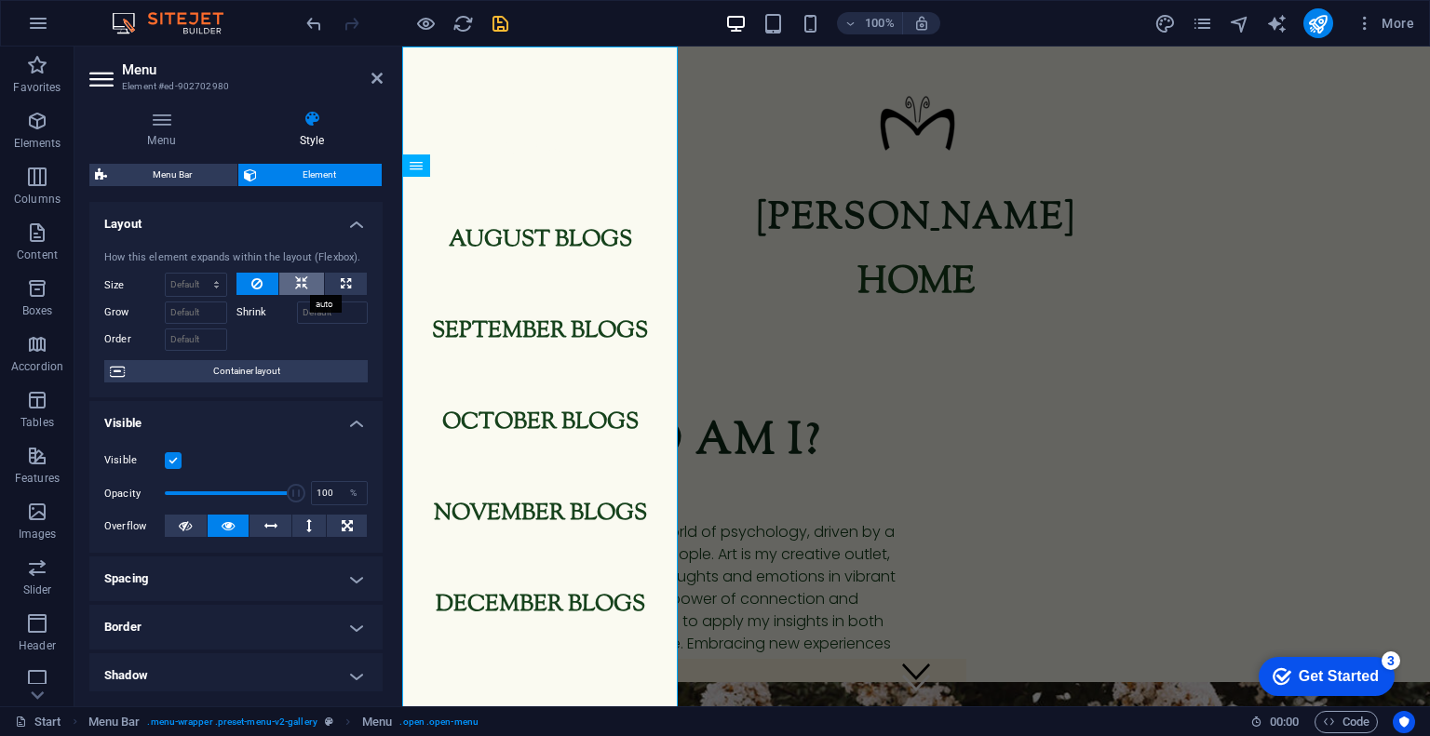
click at [286, 276] on button at bounding box center [301, 284] width 45 height 22
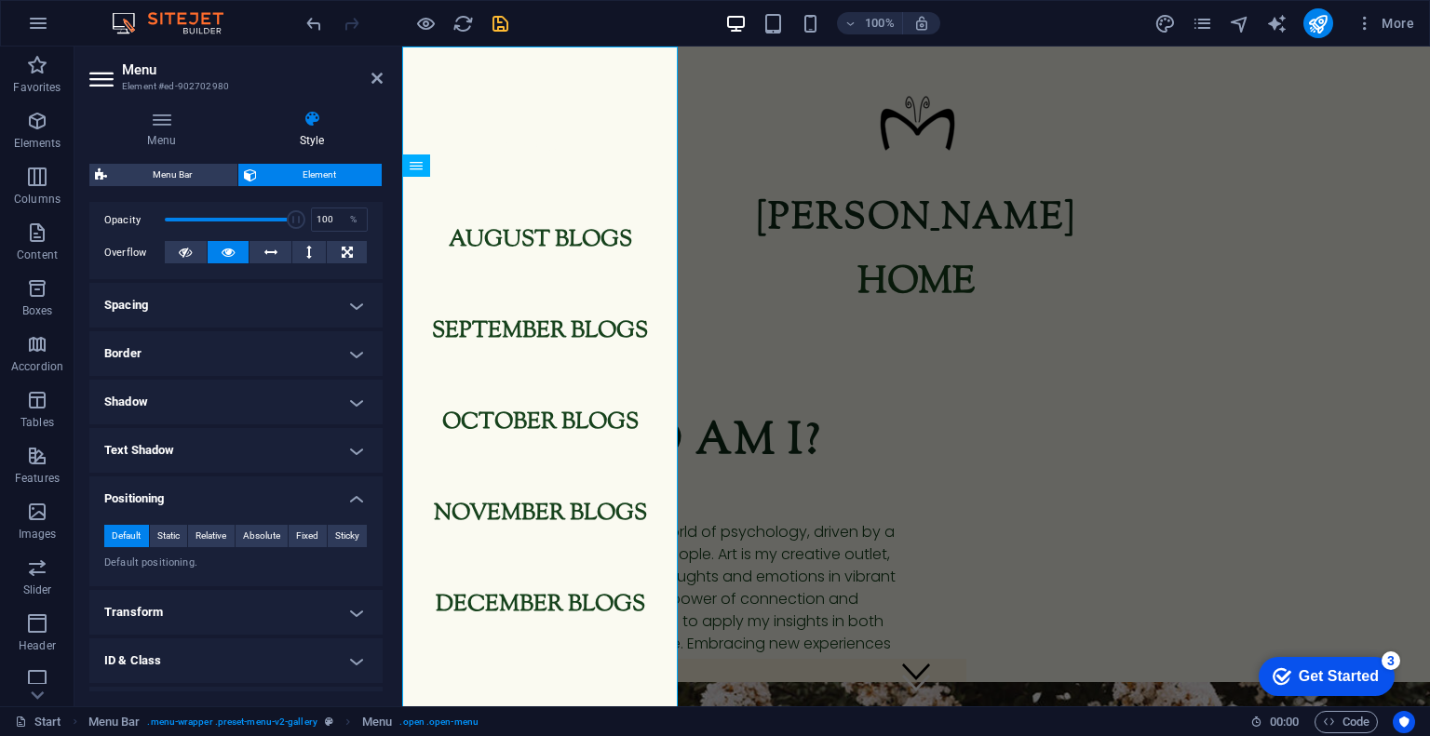
scroll to position [361, 0]
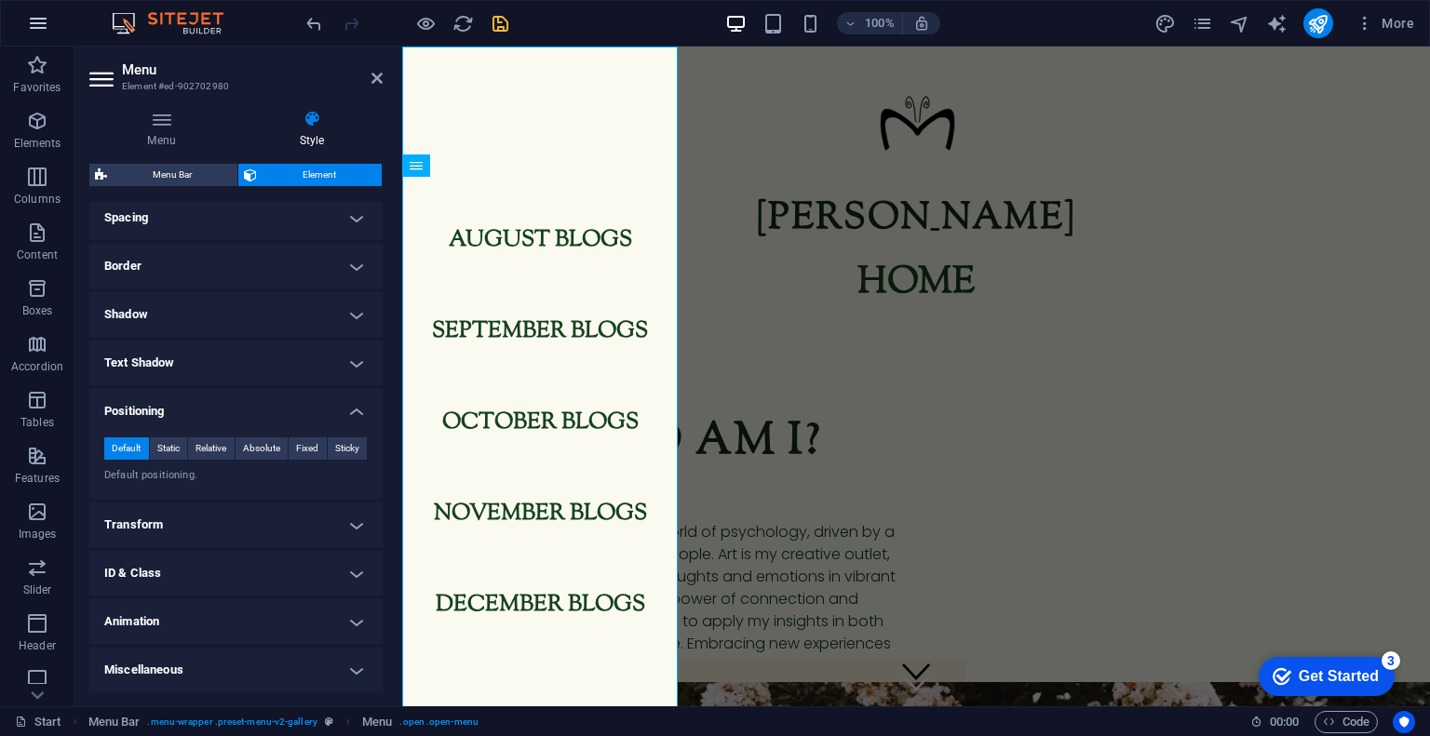
click at [51, 26] on button "button" at bounding box center [38, 23] width 45 height 45
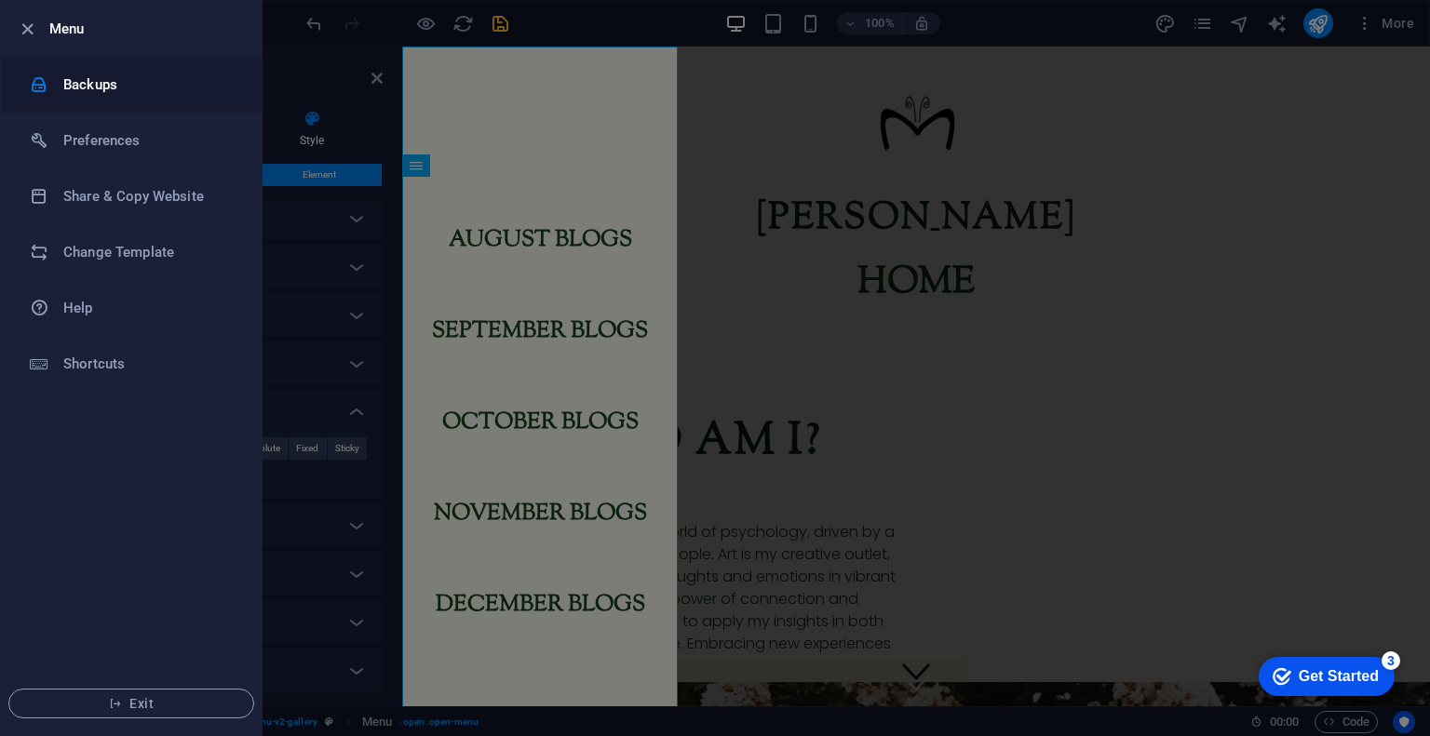
click at [49, 70] on li "Backups" at bounding box center [131, 85] width 261 height 56
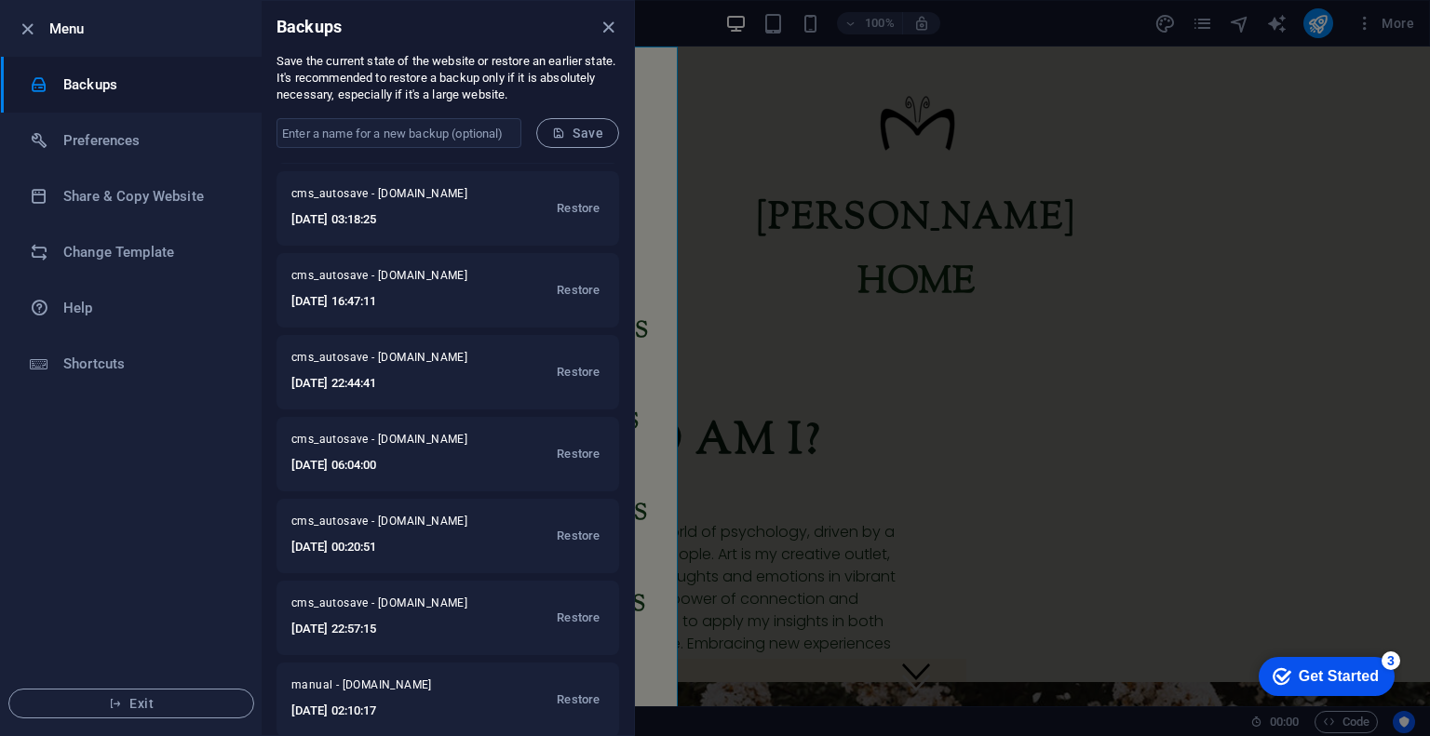
scroll to position [76, 0]
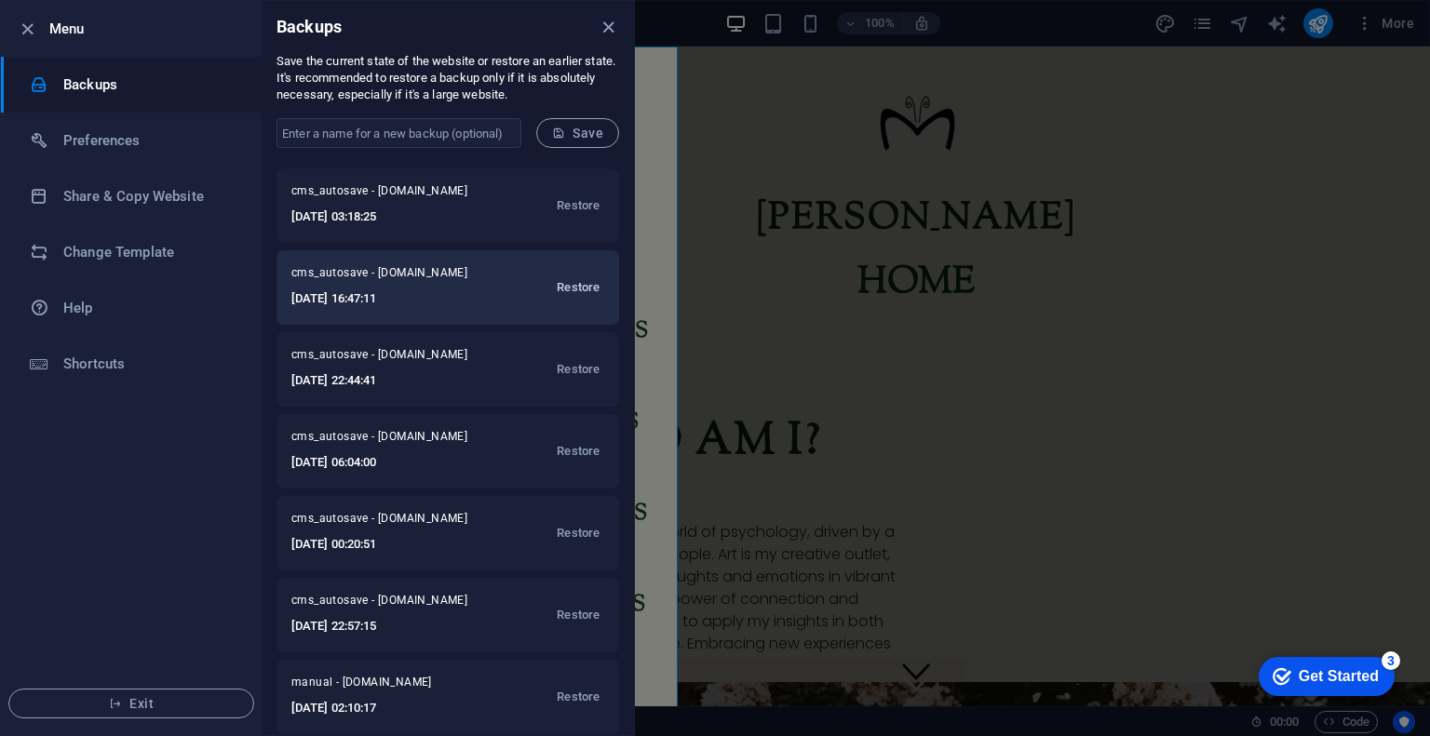
click at [581, 289] on span "Restore" at bounding box center [578, 287] width 43 height 22
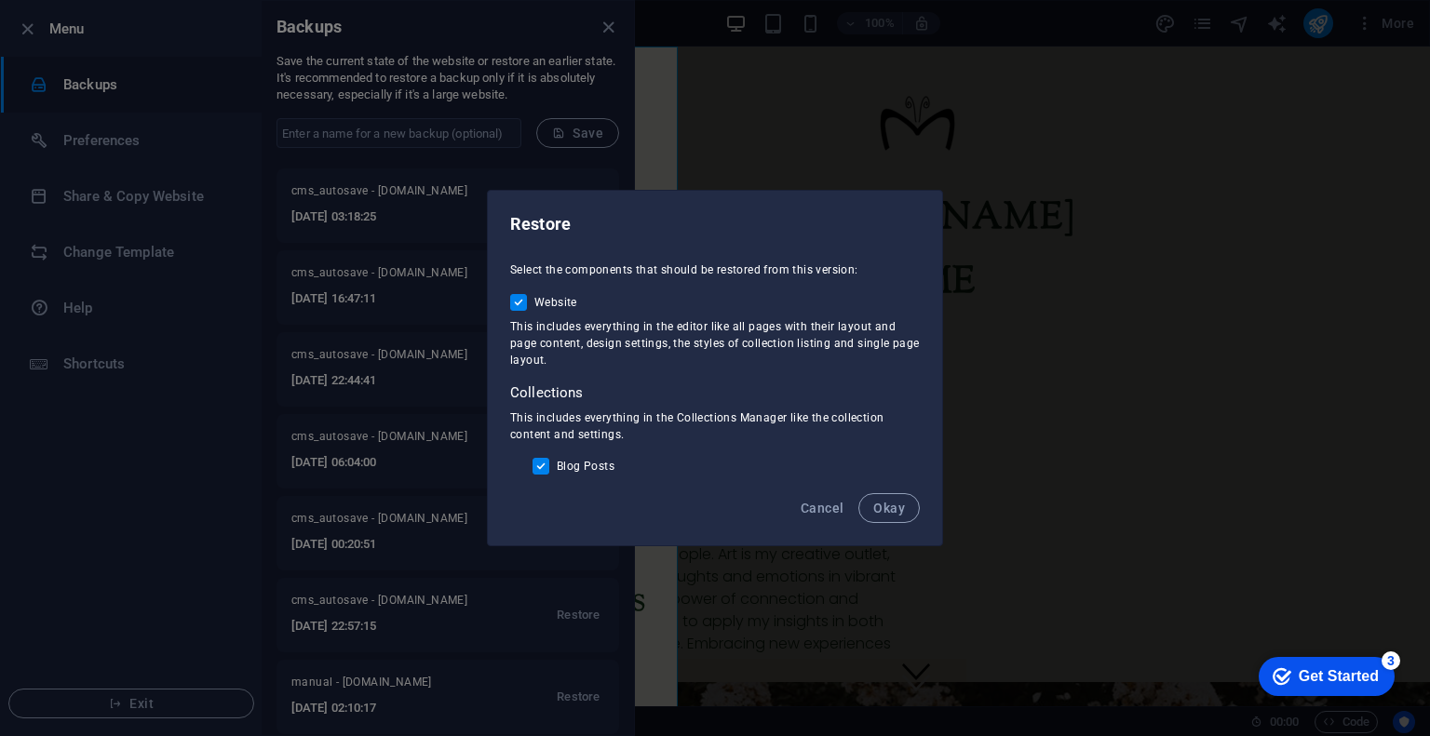
click at [534, 460] on input "Blog Posts" at bounding box center [544, 466] width 24 height 17
checkbox input "false"
click at [887, 508] on span "Okay" at bounding box center [889, 508] width 32 height 15
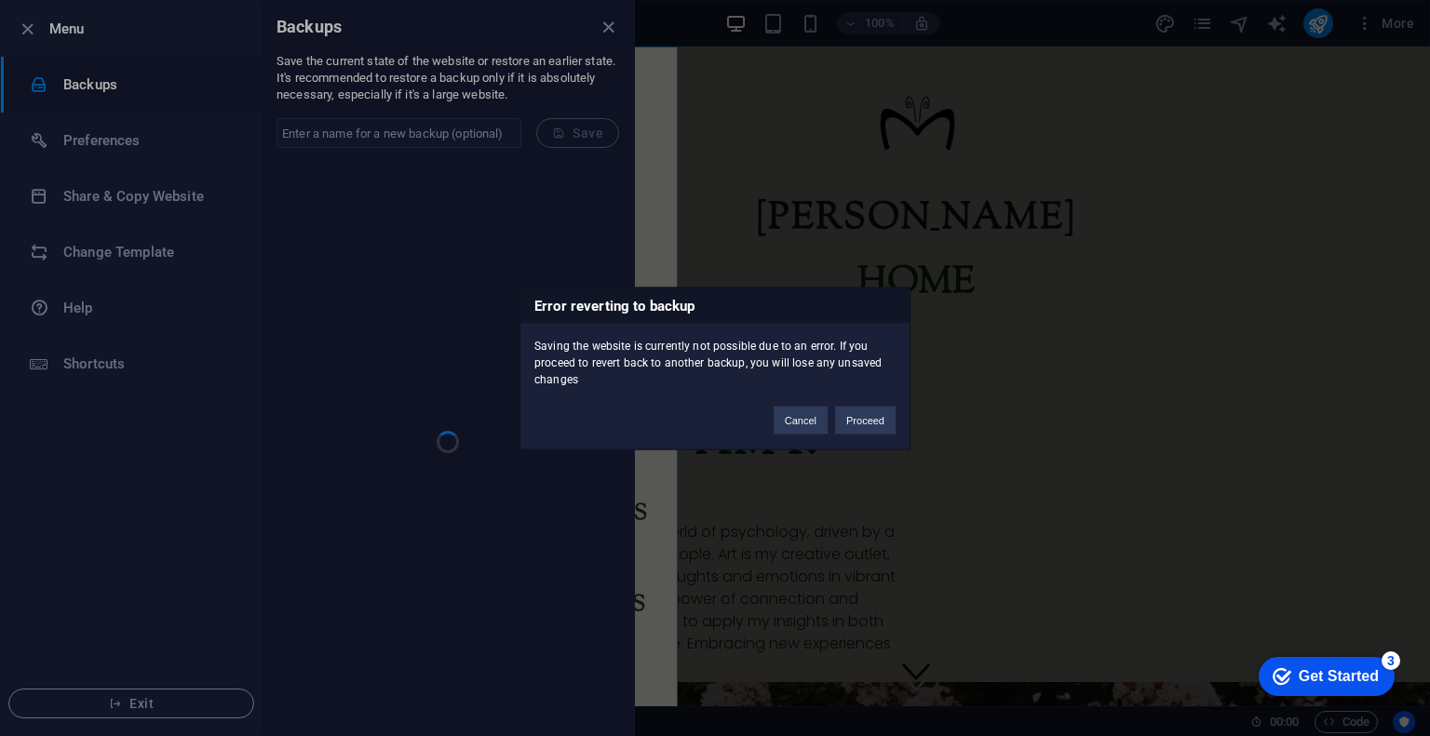
scroll to position [0, 0]
click at [858, 423] on button "Proceed" at bounding box center [865, 420] width 60 height 28
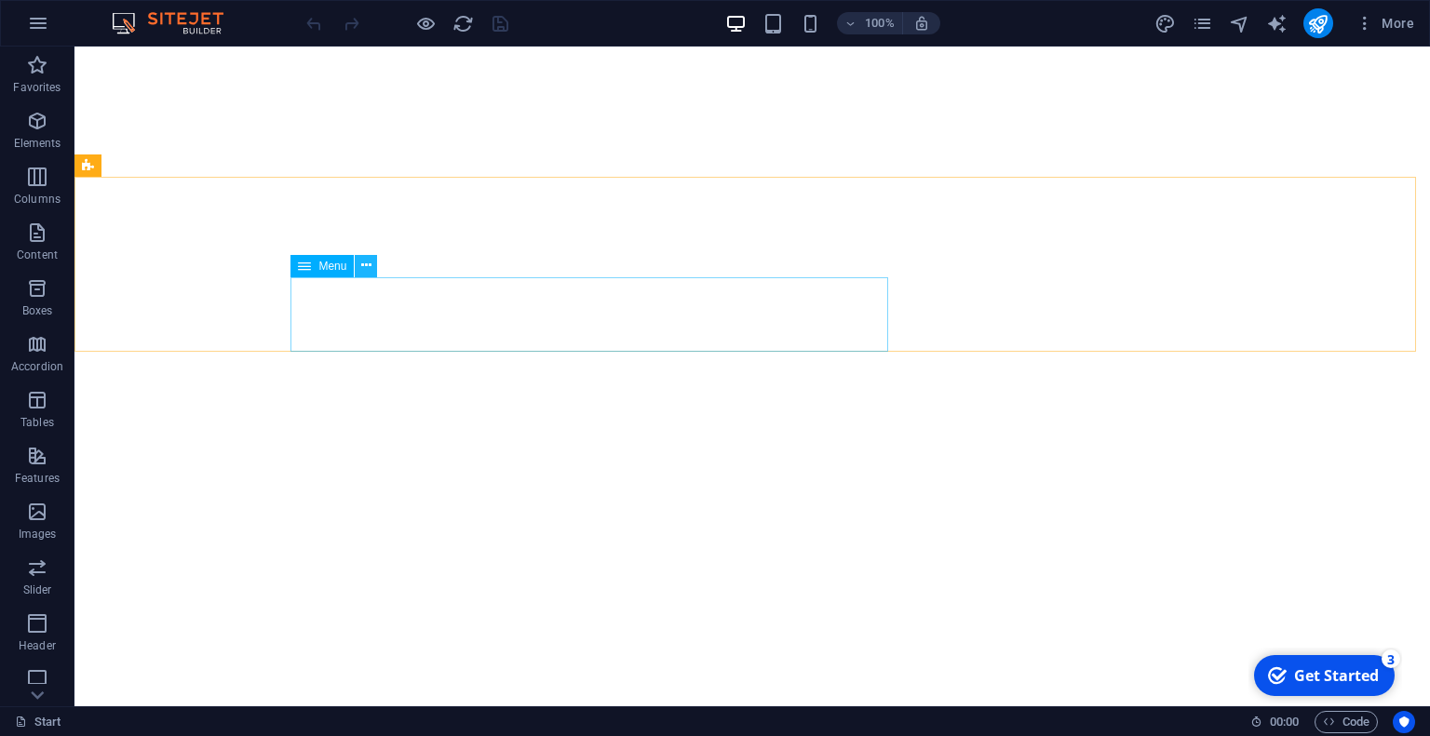
click at [365, 268] on icon at bounding box center [366, 266] width 10 height 20
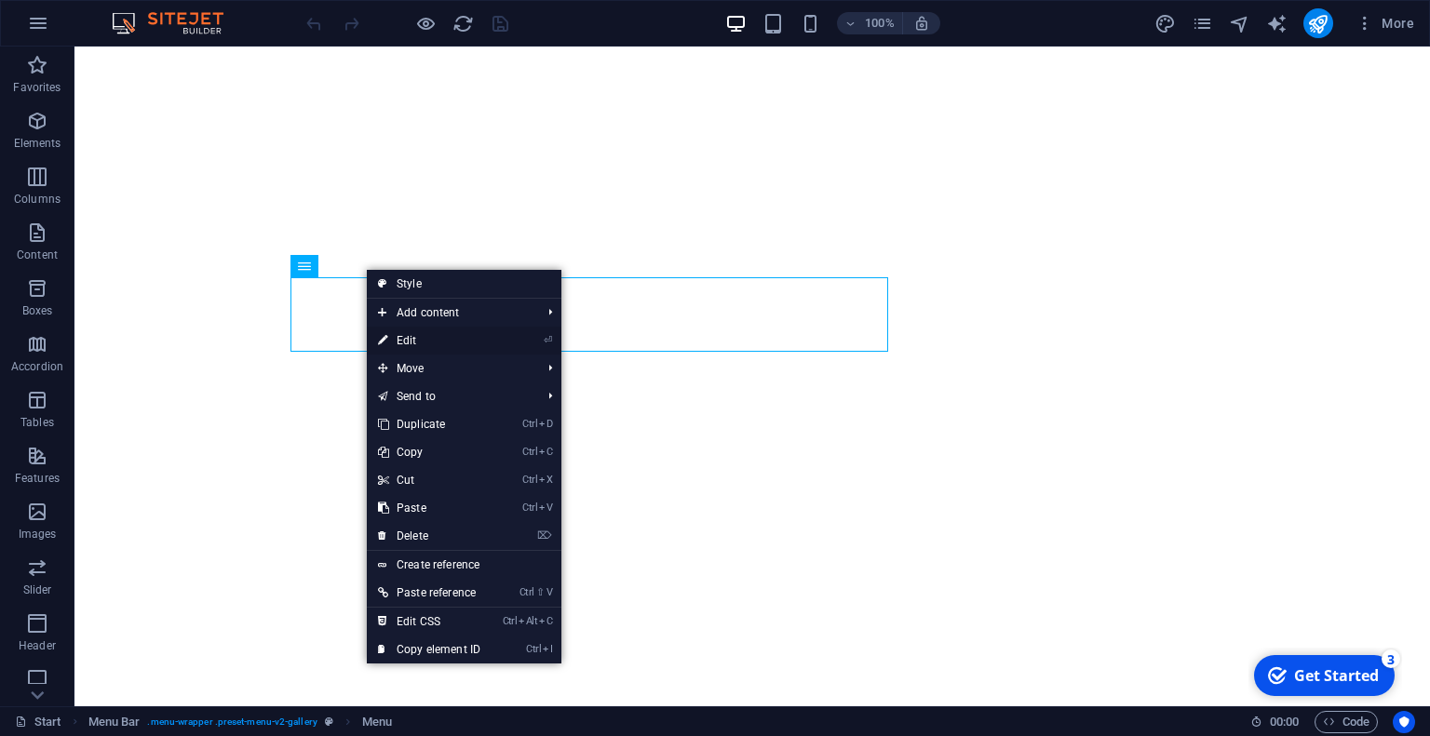
click at [395, 328] on link "⏎ Edit" at bounding box center [429, 341] width 125 height 28
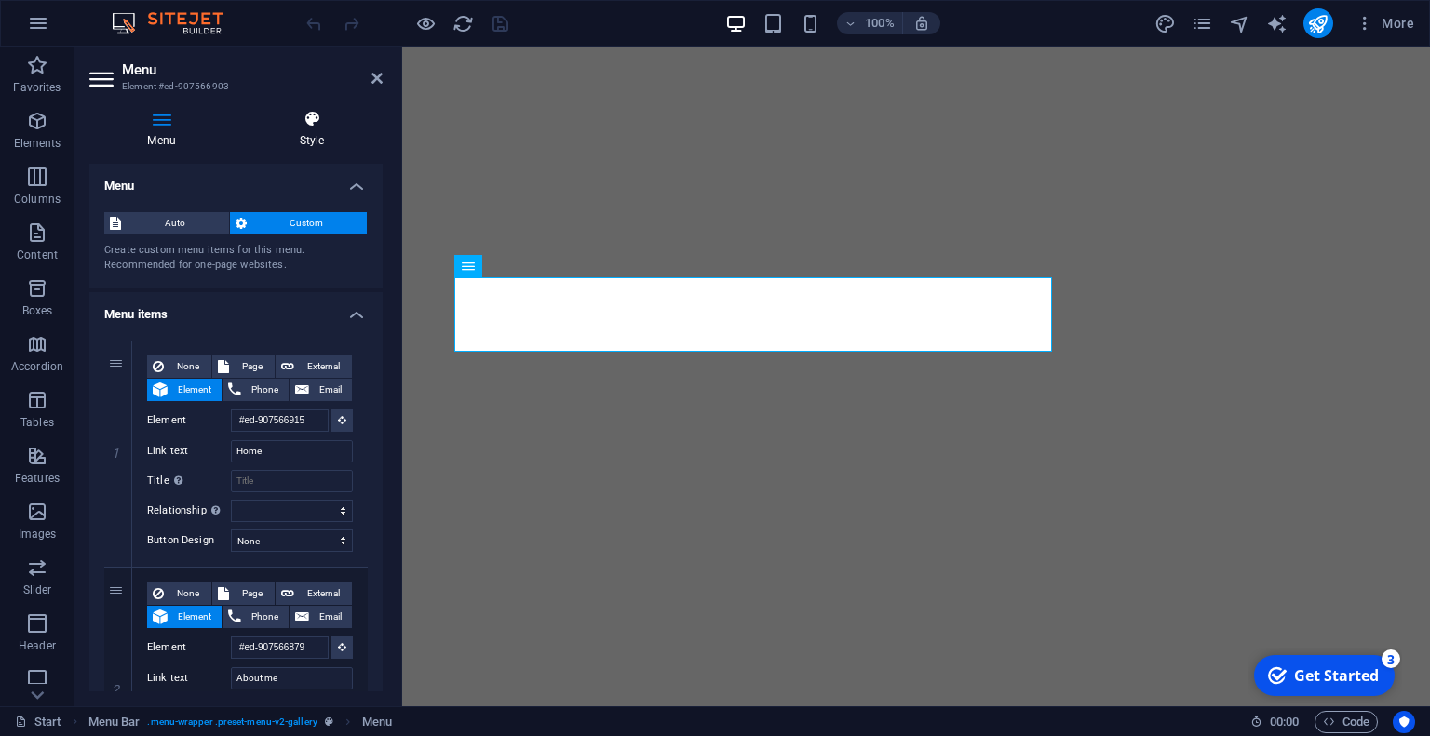
click at [291, 124] on icon at bounding box center [311, 119] width 141 height 19
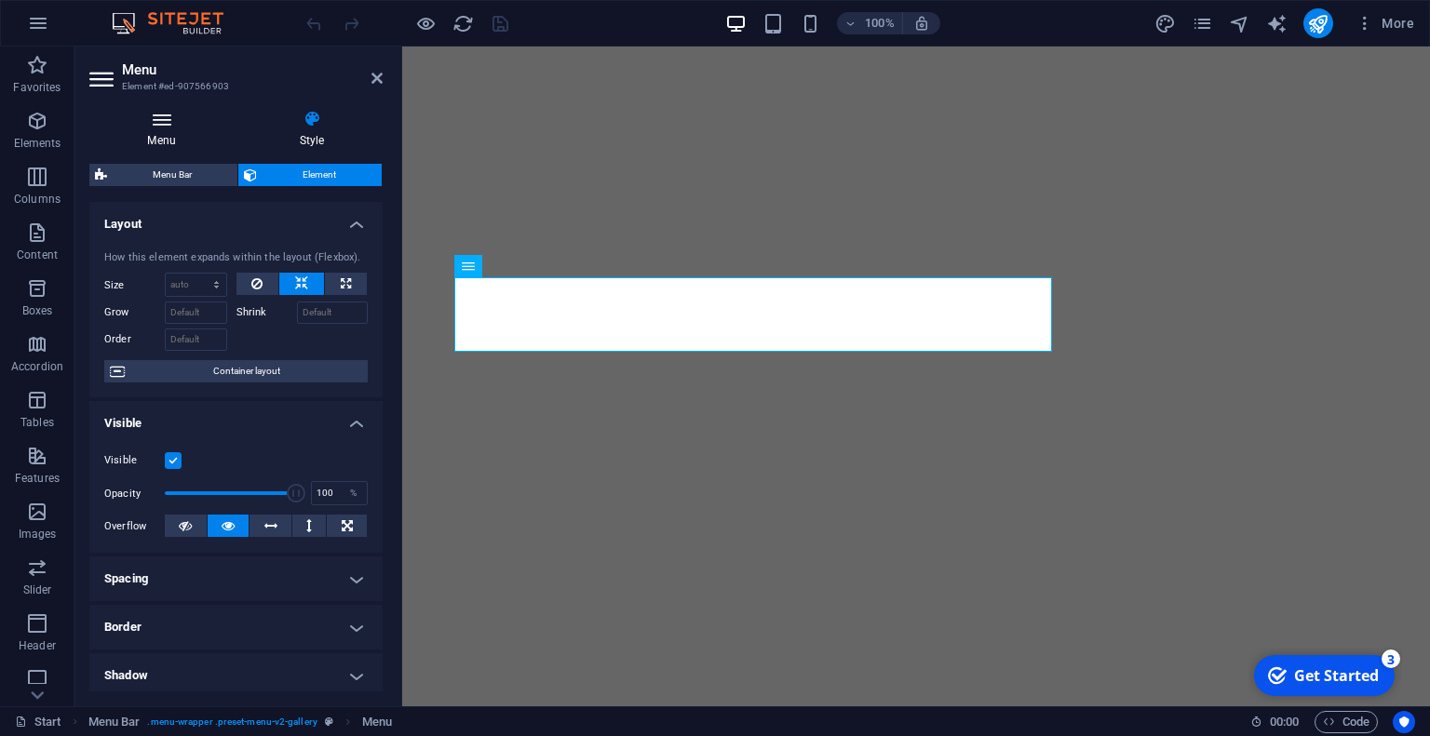
click at [179, 111] on icon at bounding box center [161, 119] width 144 height 19
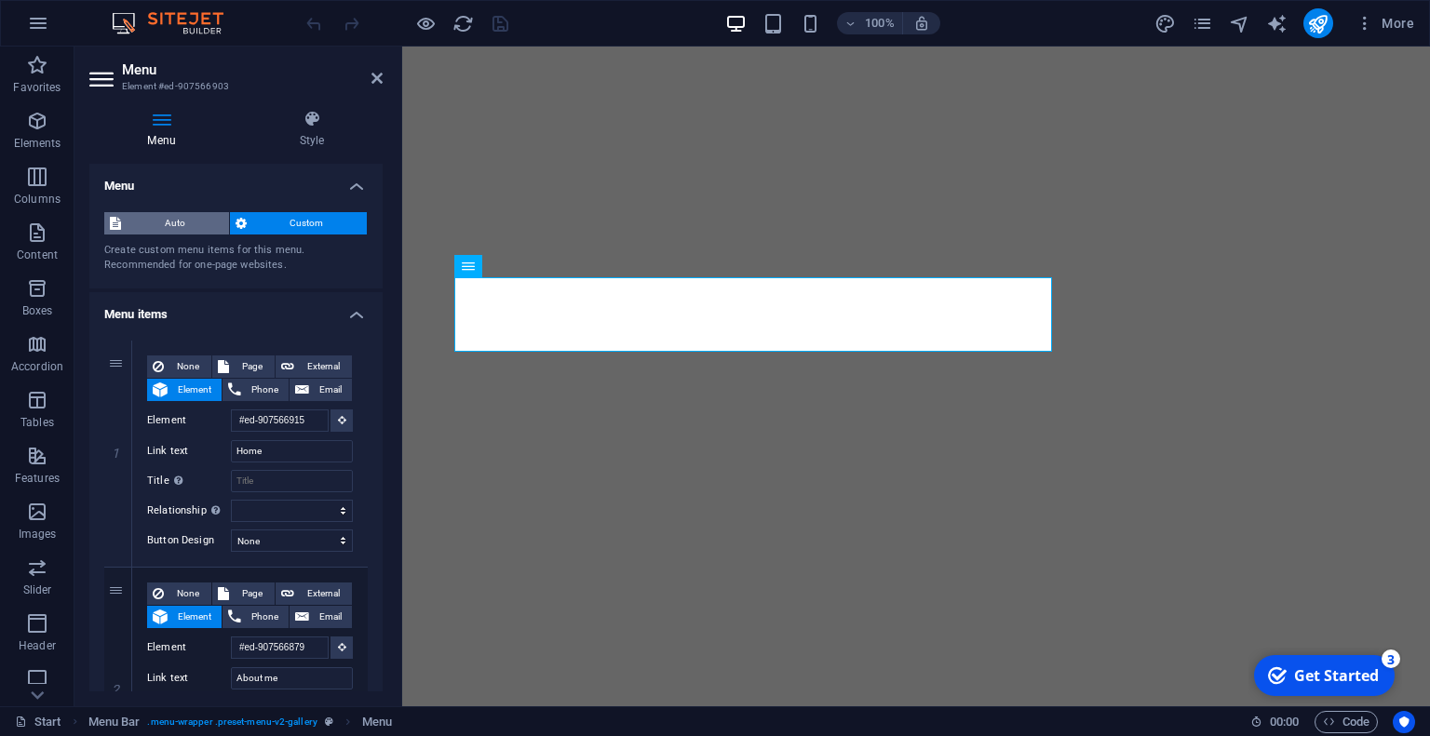
click at [168, 222] on span "Auto" at bounding box center [175, 223] width 97 height 22
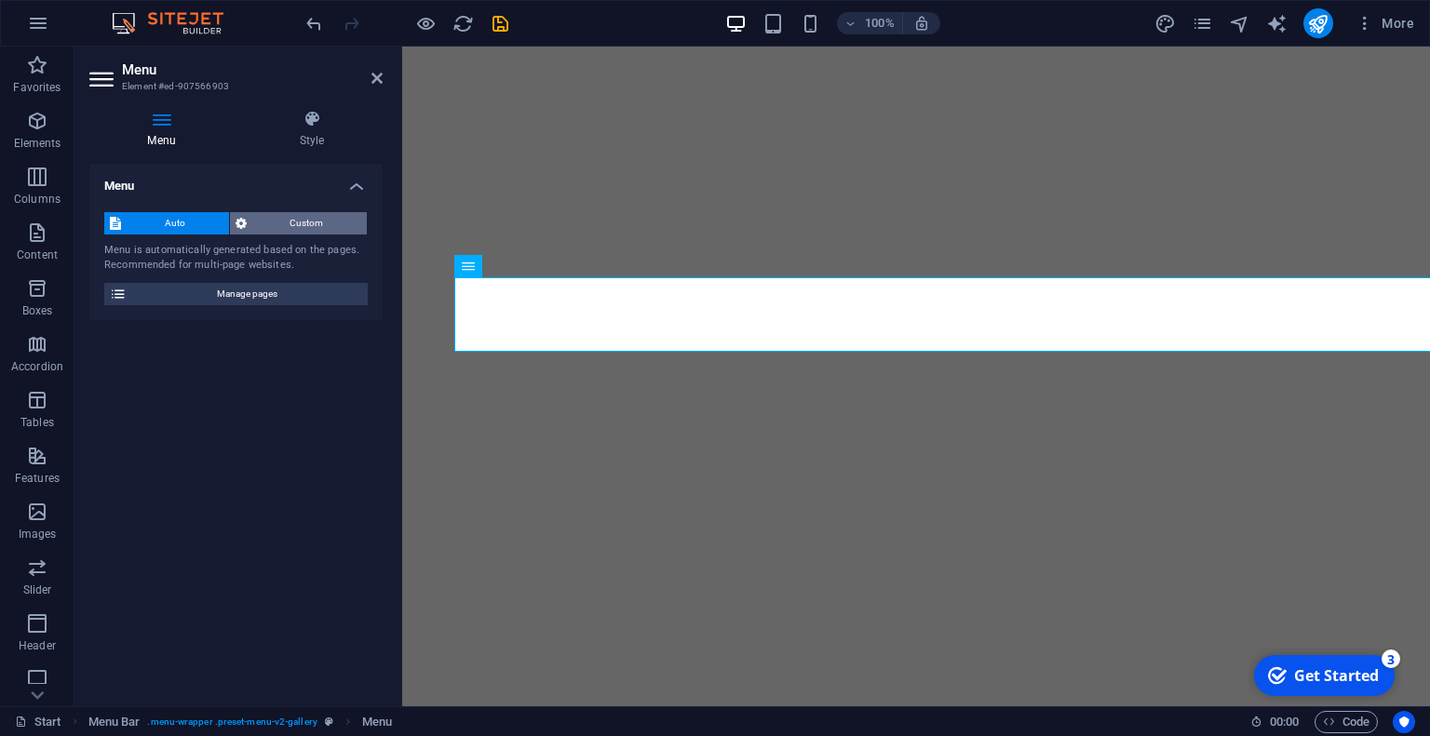
click at [267, 225] on span "Custom" at bounding box center [307, 223] width 110 height 22
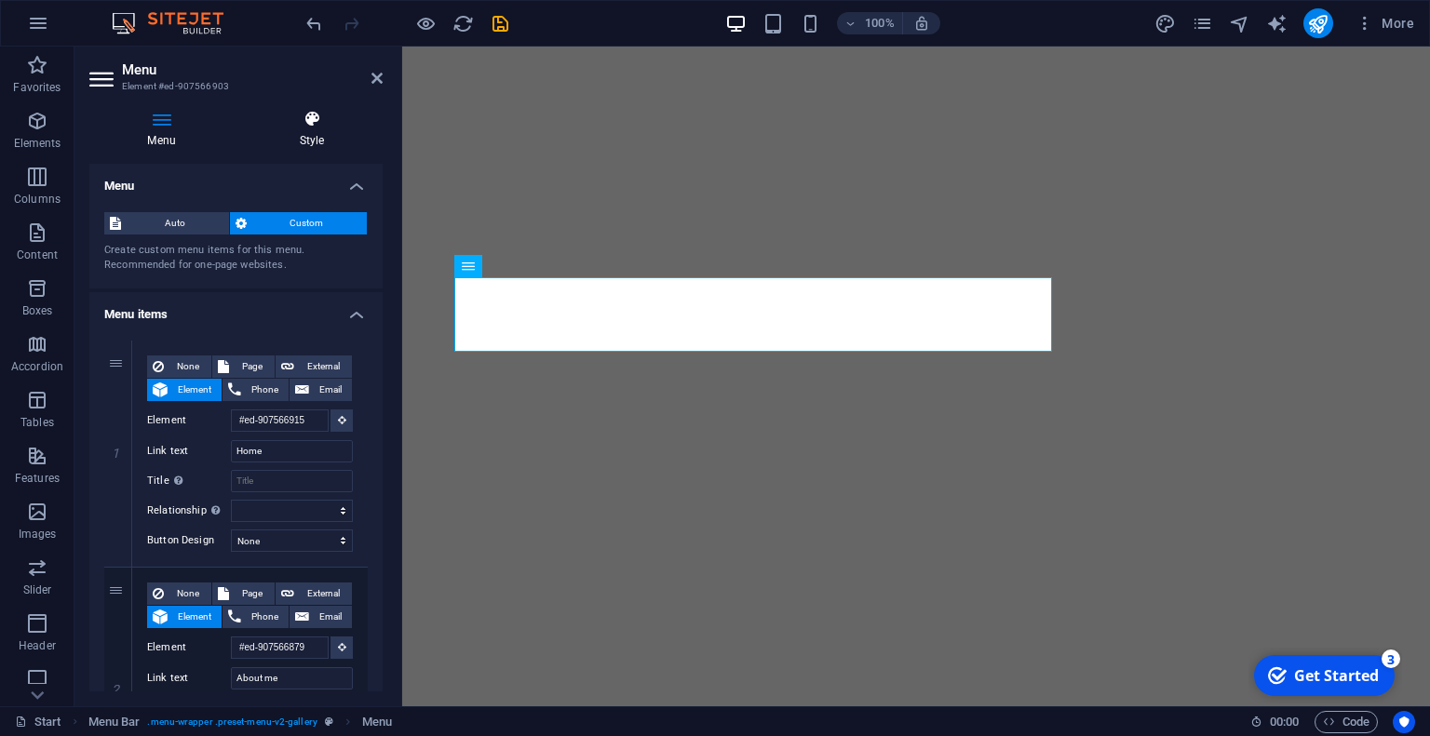
click at [279, 126] on icon at bounding box center [311, 119] width 141 height 19
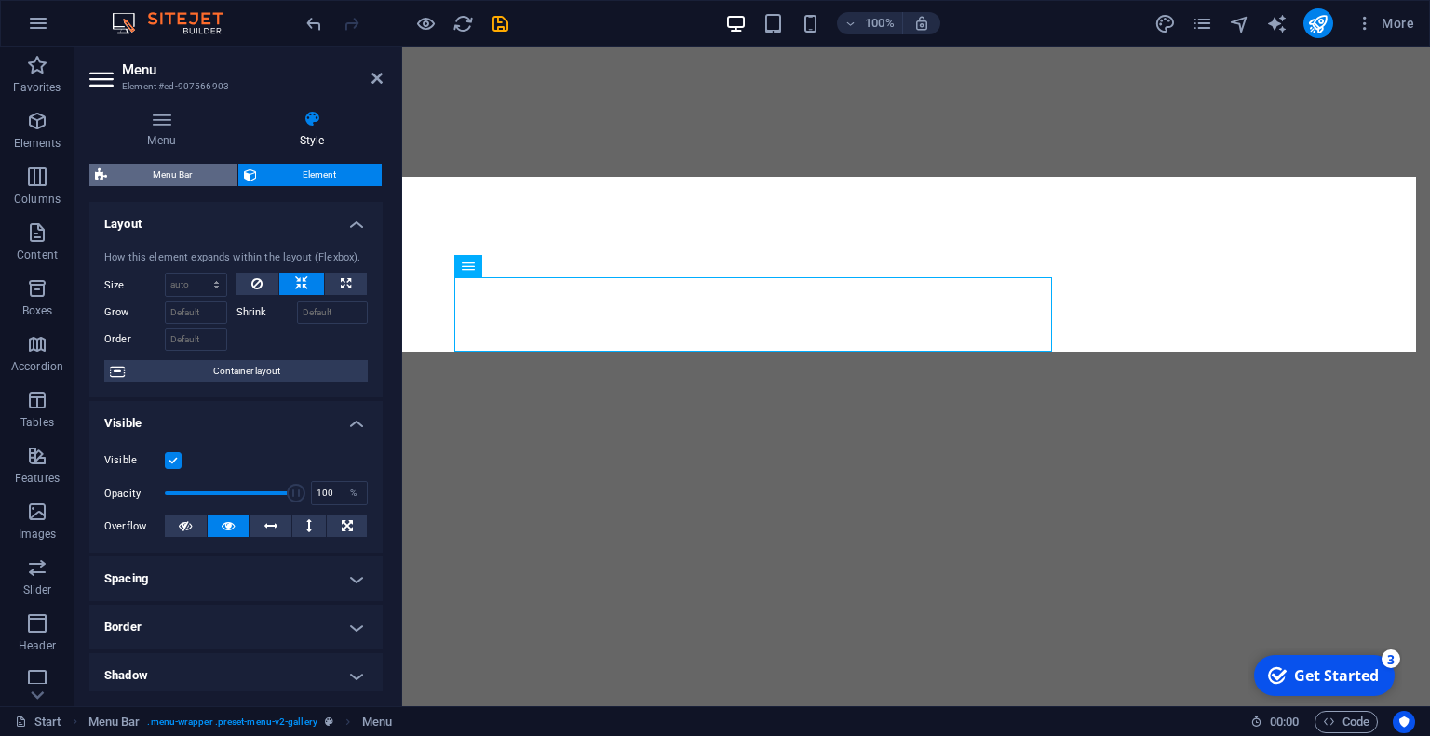
click at [190, 164] on span "Menu Bar" at bounding box center [172, 175] width 119 height 22
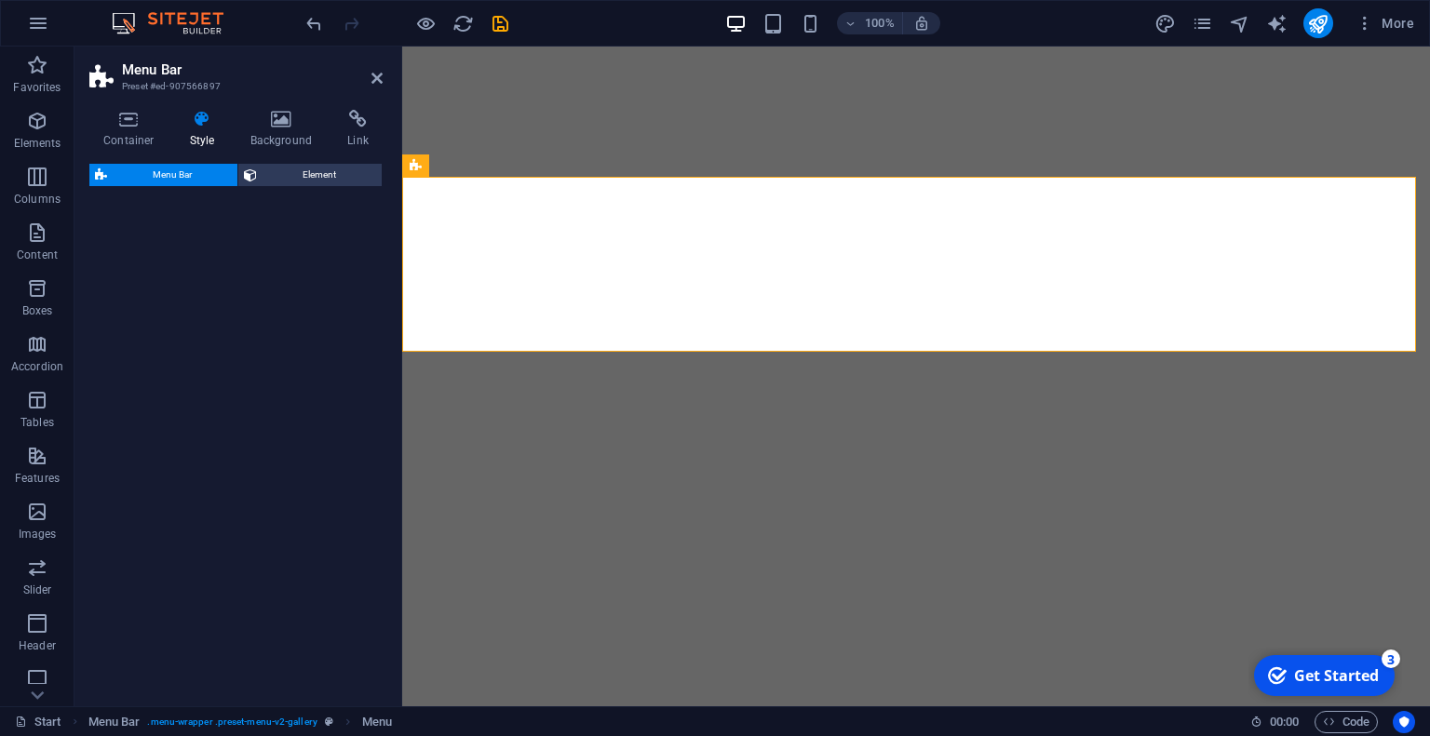
select select "rem"
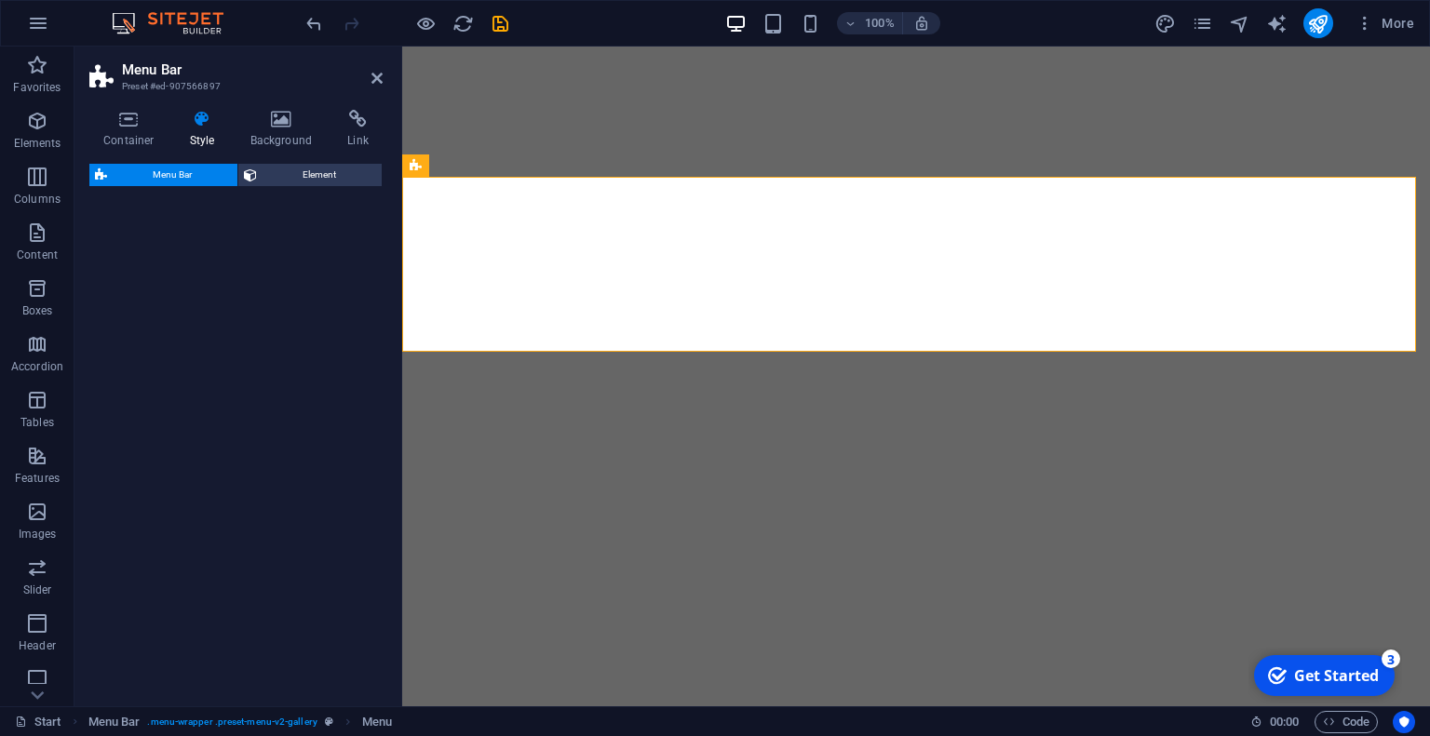
select select "rem"
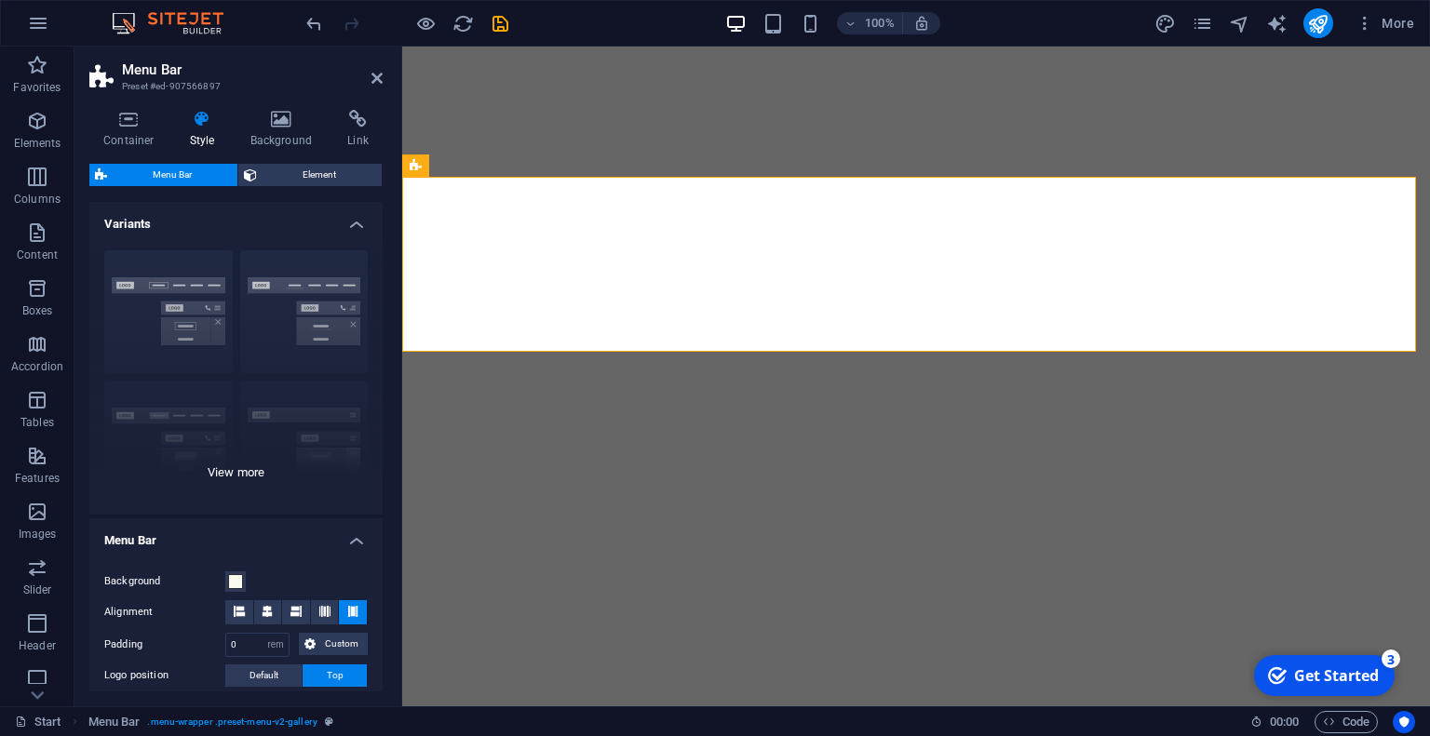
click at [235, 464] on div "Border Centered Default Fixed Loki Trigger Wide XXL" at bounding box center [235, 374] width 293 height 279
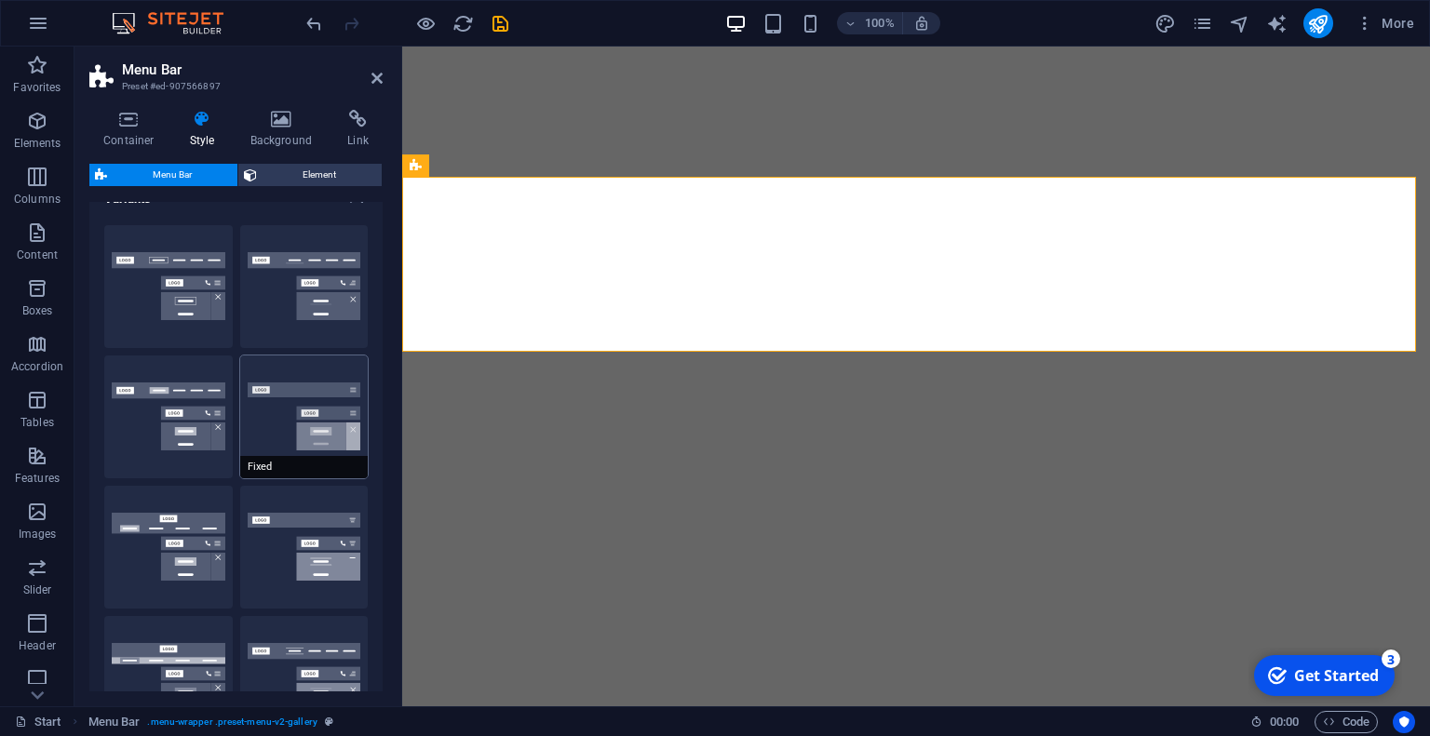
scroll to position [9, 0]
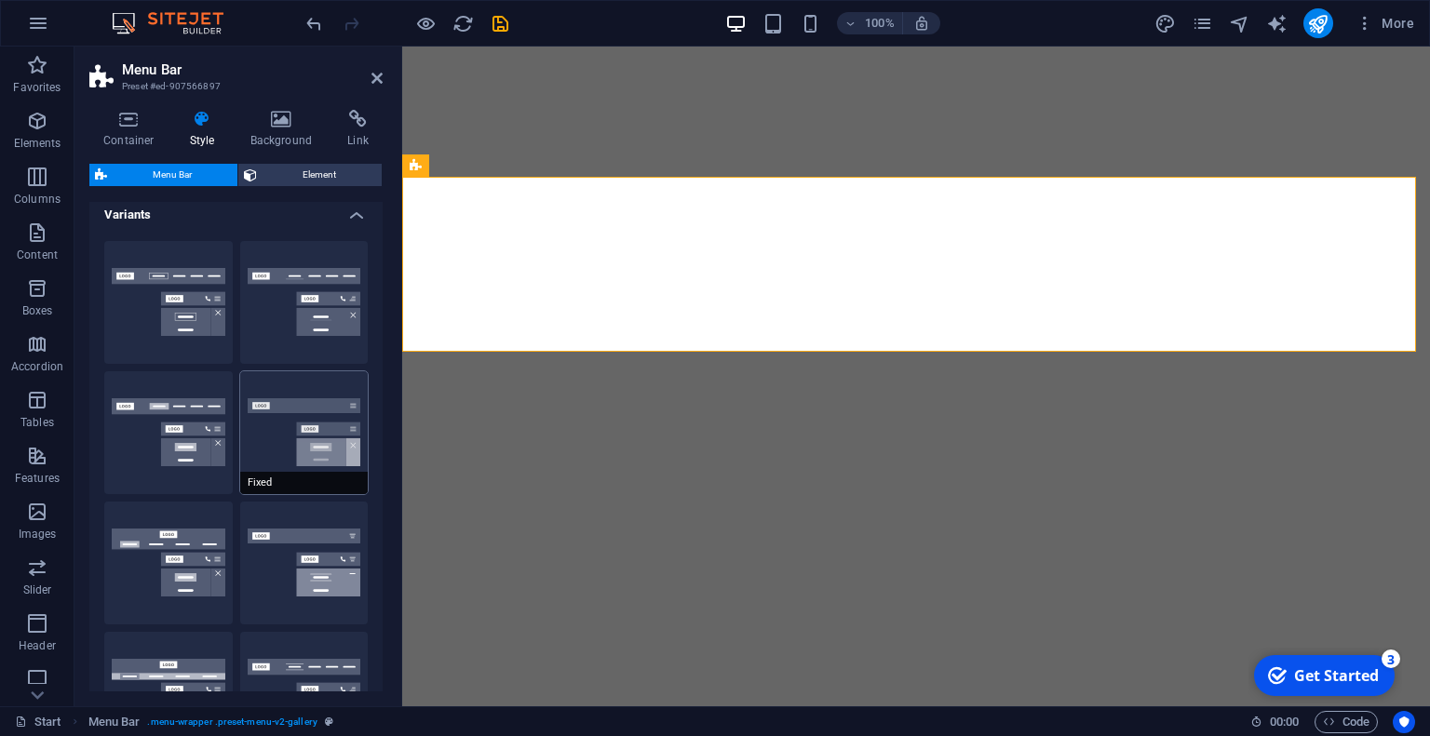
click at [347, 432] on button "Fixed" at bounding box center [304, 432] width 128 height 123
type input "1"
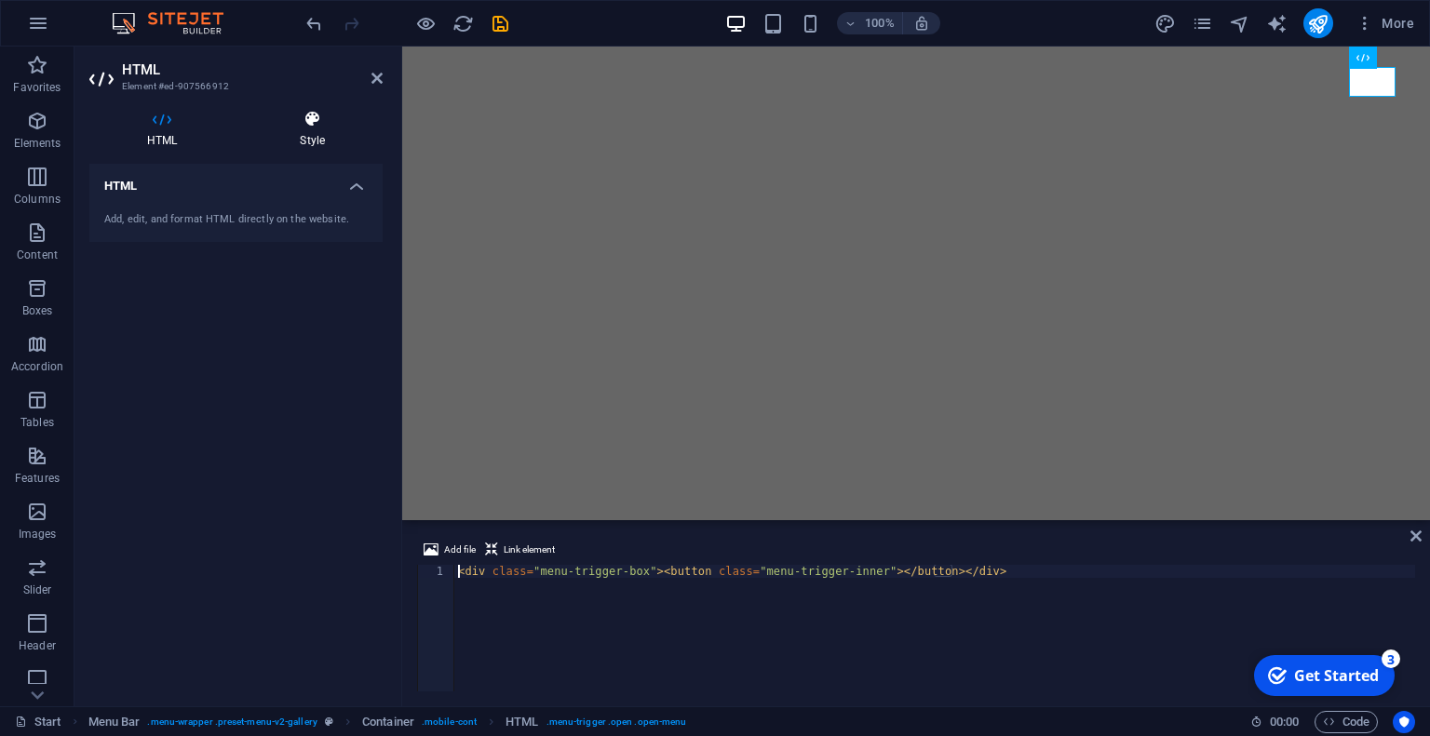
click at [328, 135] on h4 "Style" at bounding box center [312, 129] width 141 height 39
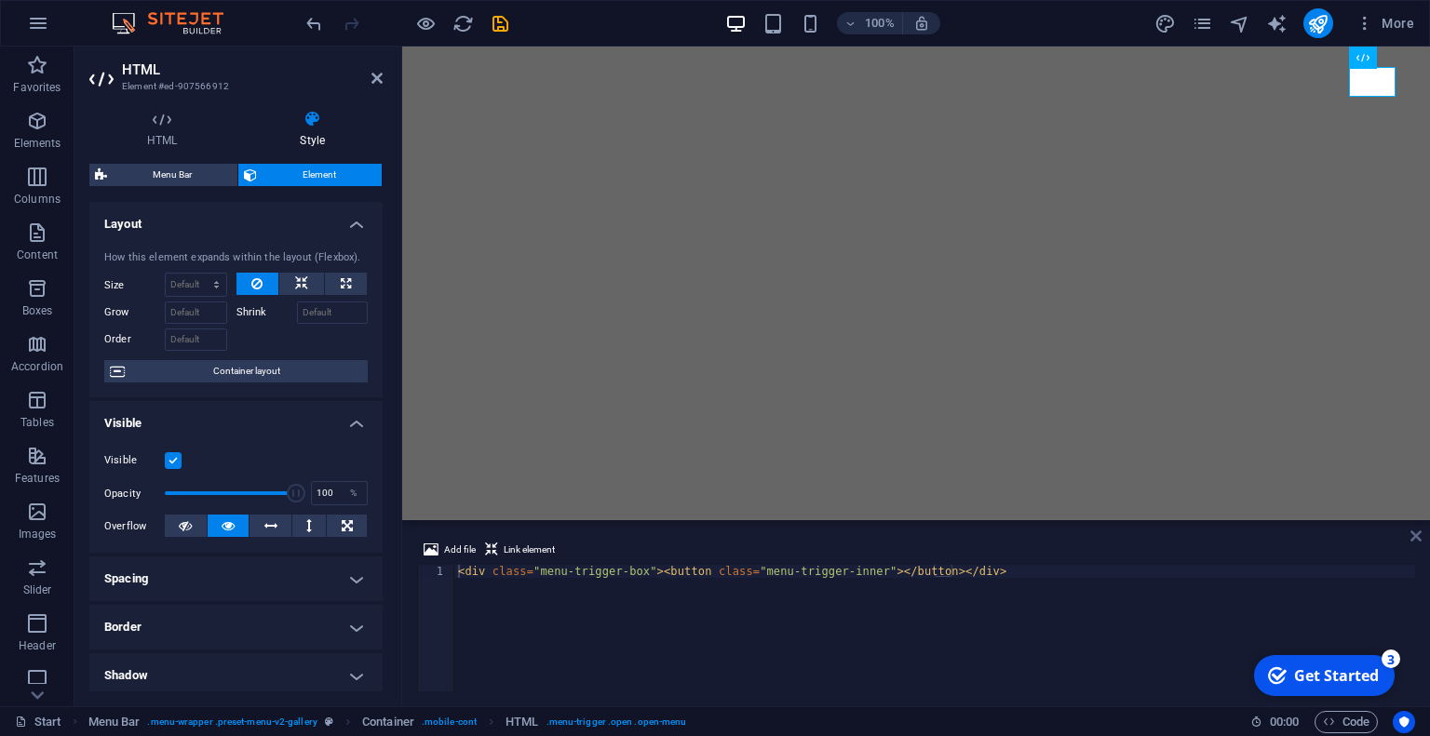
click at [1414, 541] on icon at bounding box center [1415, 536] width 11 height 15
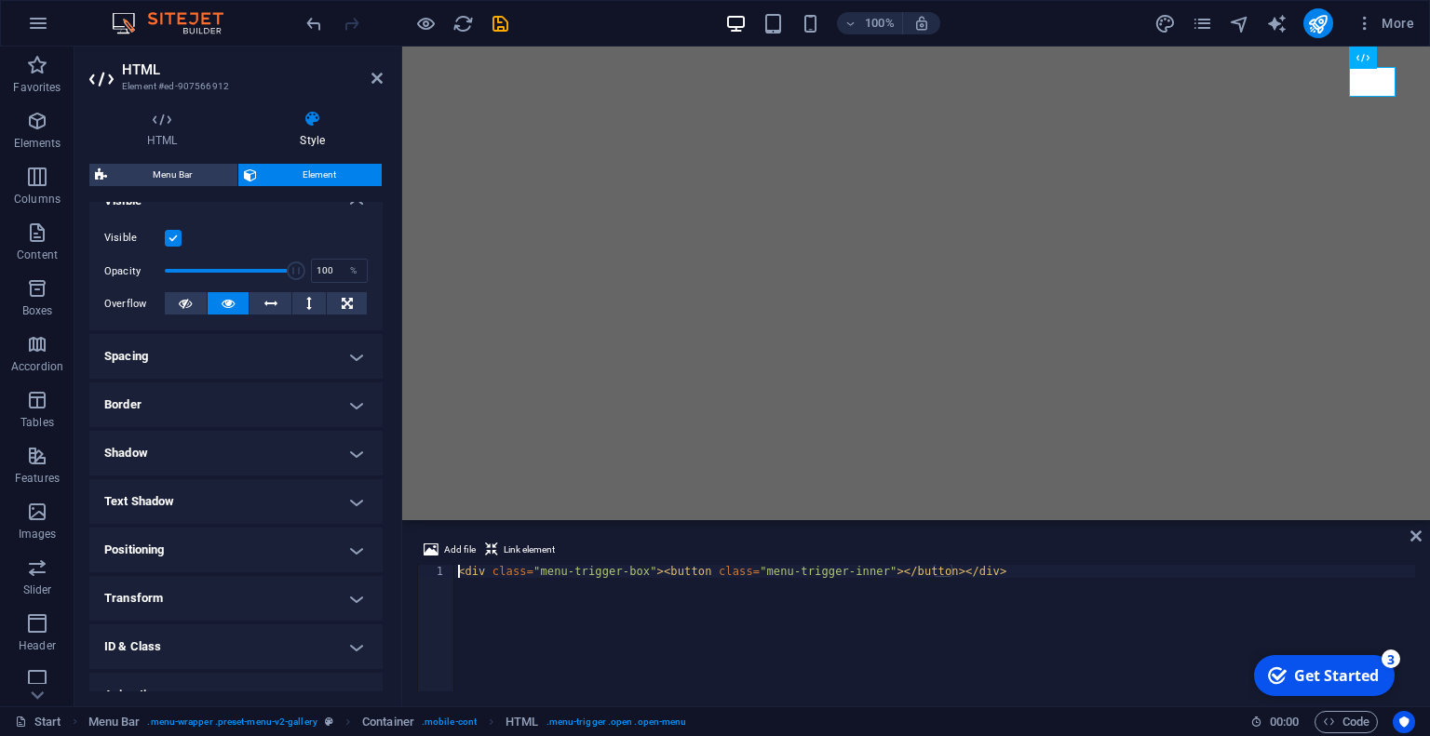
scroll to position [0, 0]
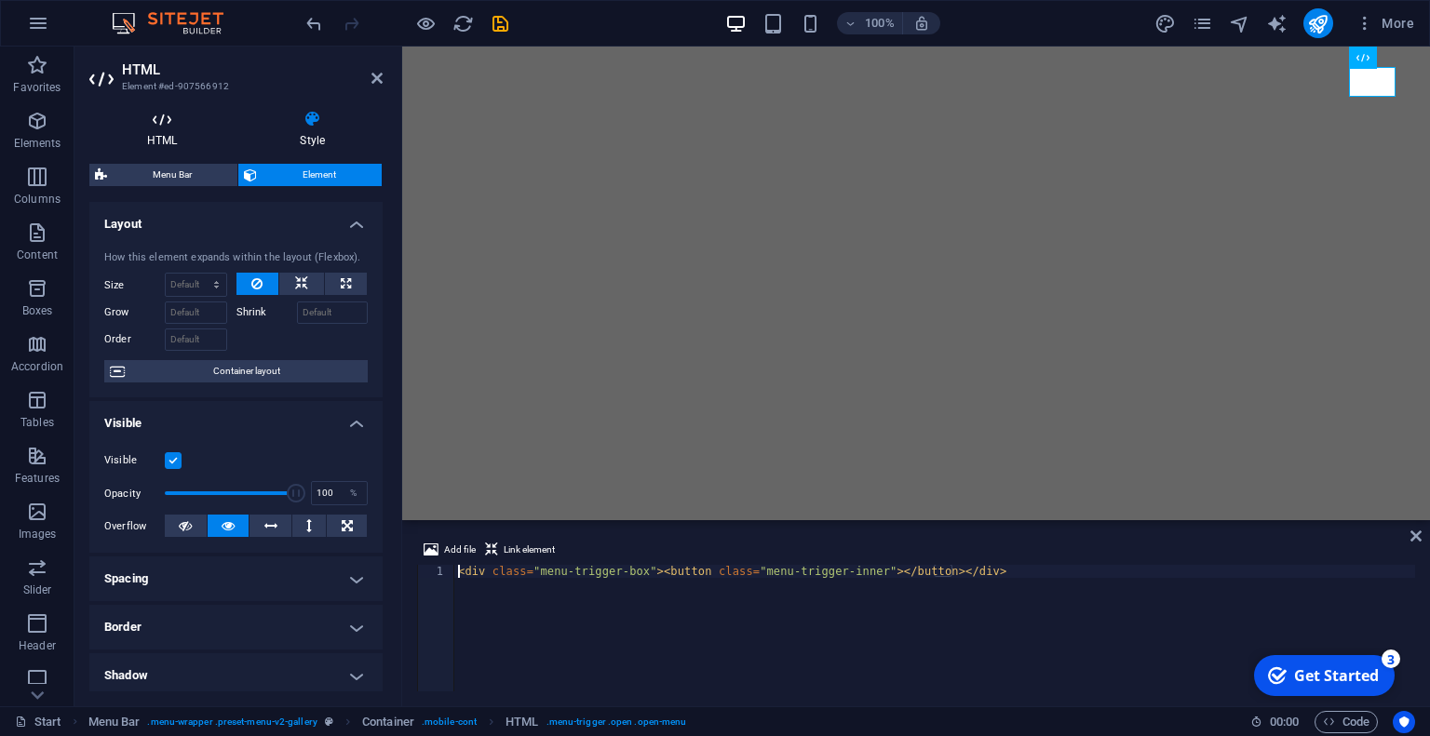
click at [154, 138] on h4 "HTML" at bounding box center [165, 129] width 153 height 39
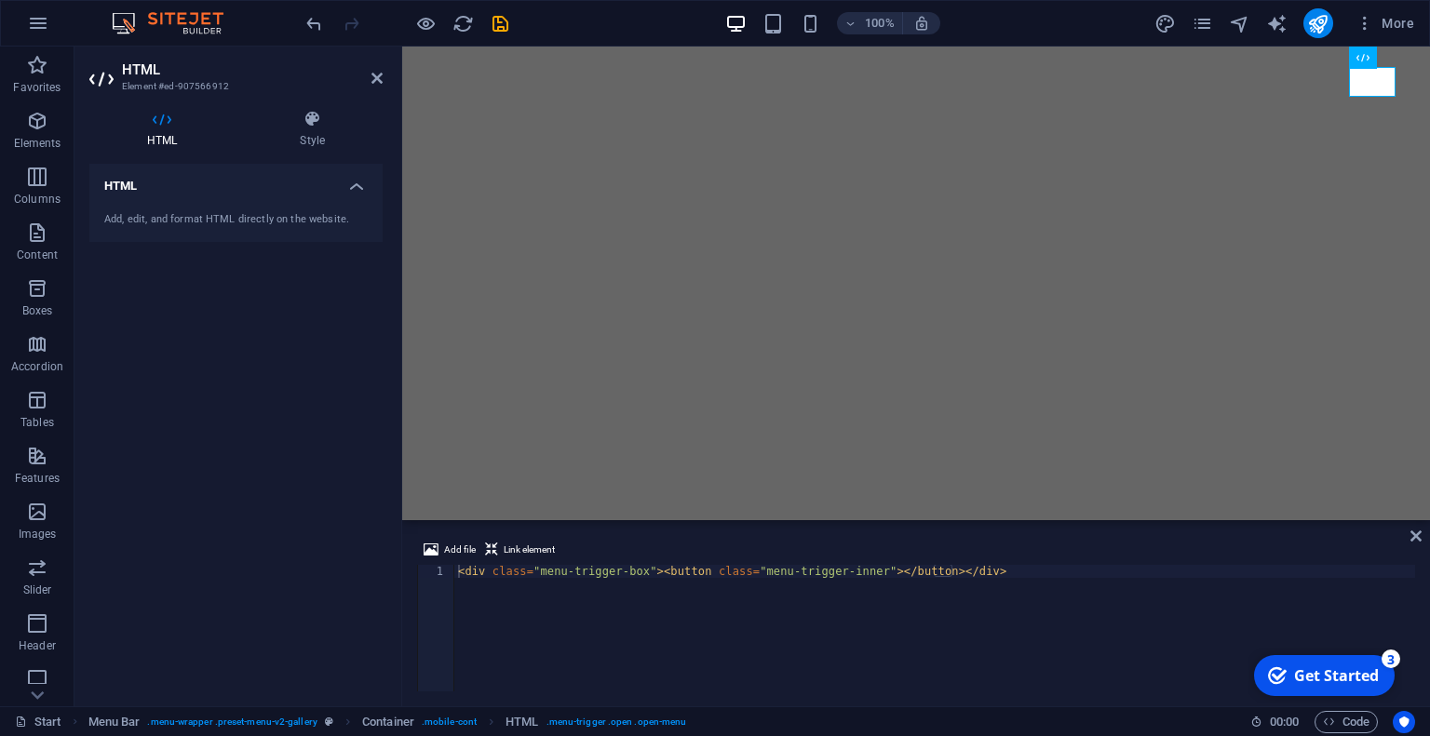
click at [339, 191] on h4 "HTML" at bounding box center [235, 181] width 293 height 34
click at [339, 191] on h4 "HTML" at bounding box center [235, 186] width 293 height 45
click at [495, 544] on icon at bounding box center [491, 550] width 13 height 22
click at [300, 141] on h4 "Style" at bounding box center [312, 129] width 141 height 39
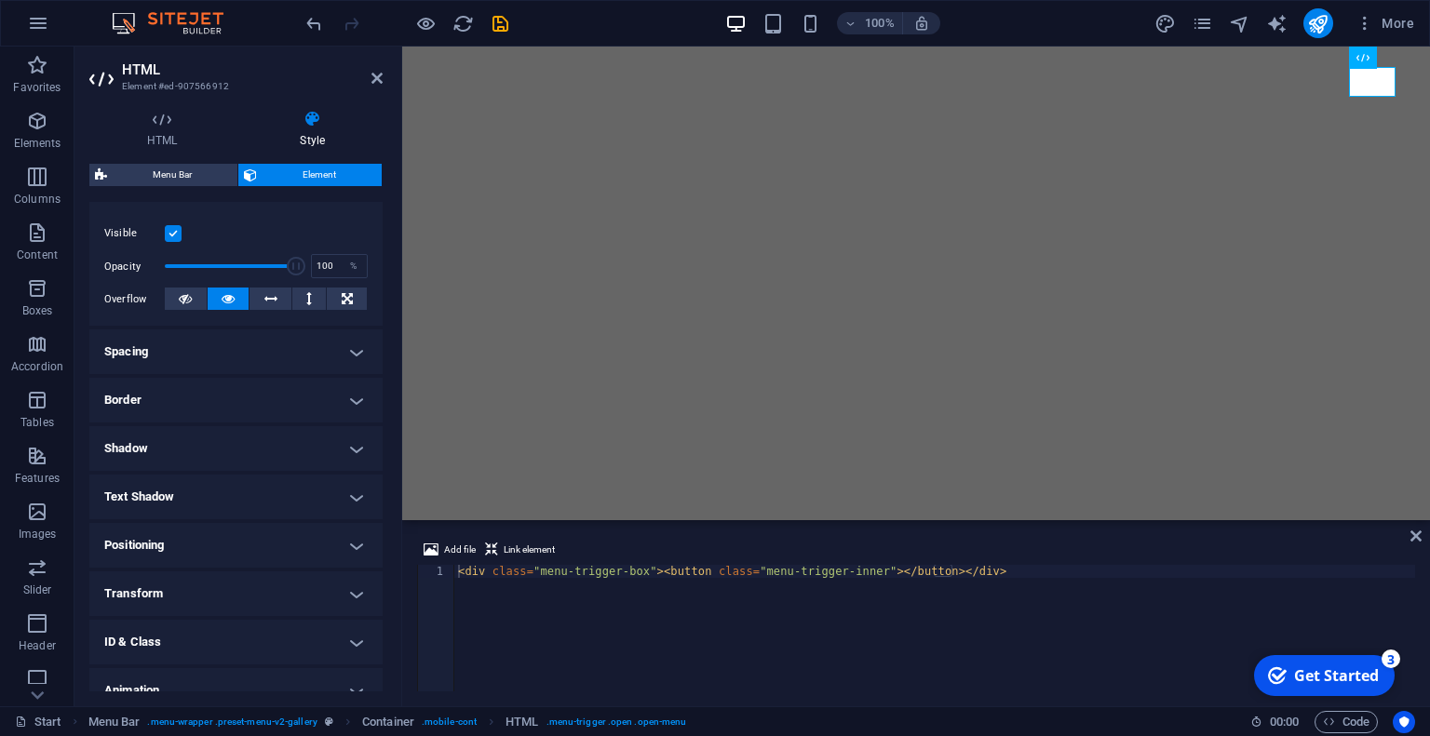
scroll to position [296, 0]
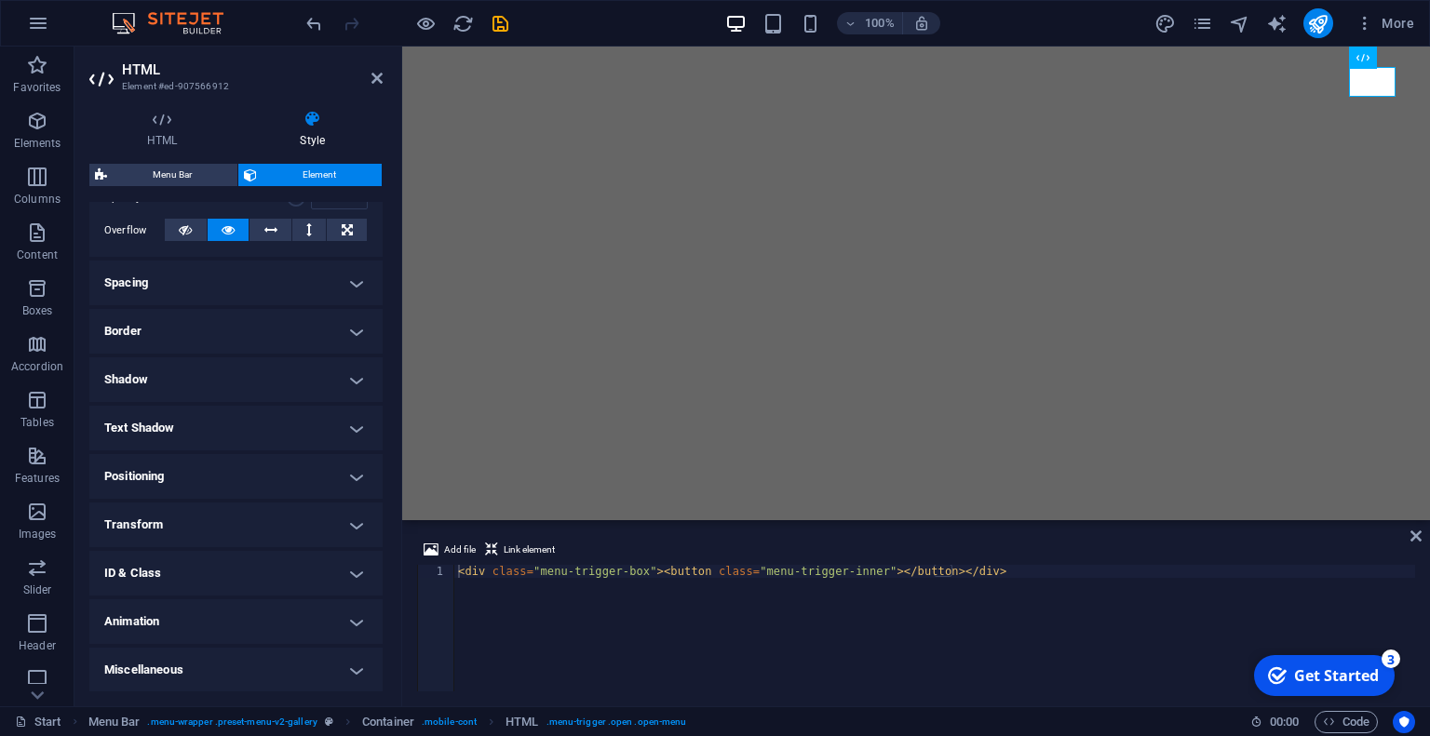
click at [154, 662] on h4 "Miscellaneous" at bounding box center [235, 670] width 293 height 45
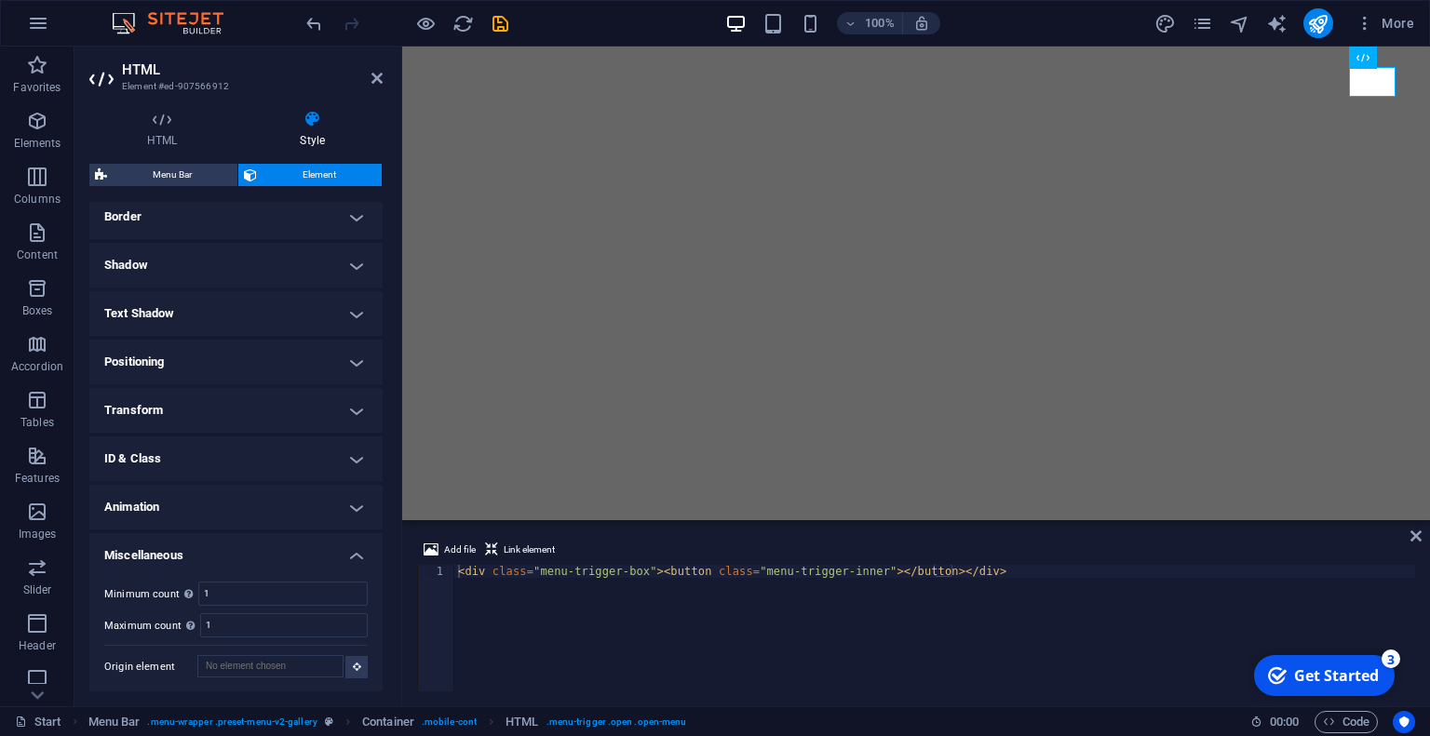
click at [245, 554] on h4 "Miscellaneous" at bounding box center [235, 550] width 293 height 34
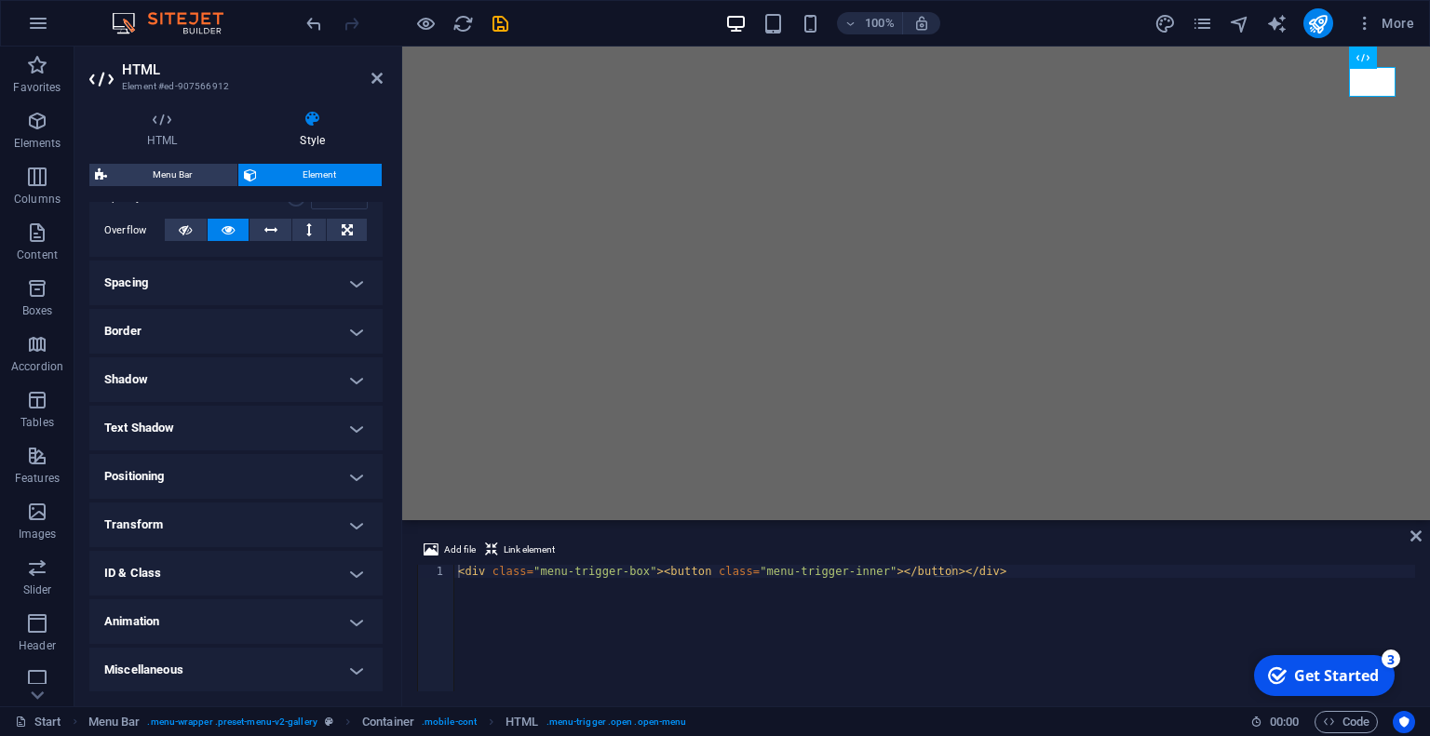
scroll to position [0, 0]
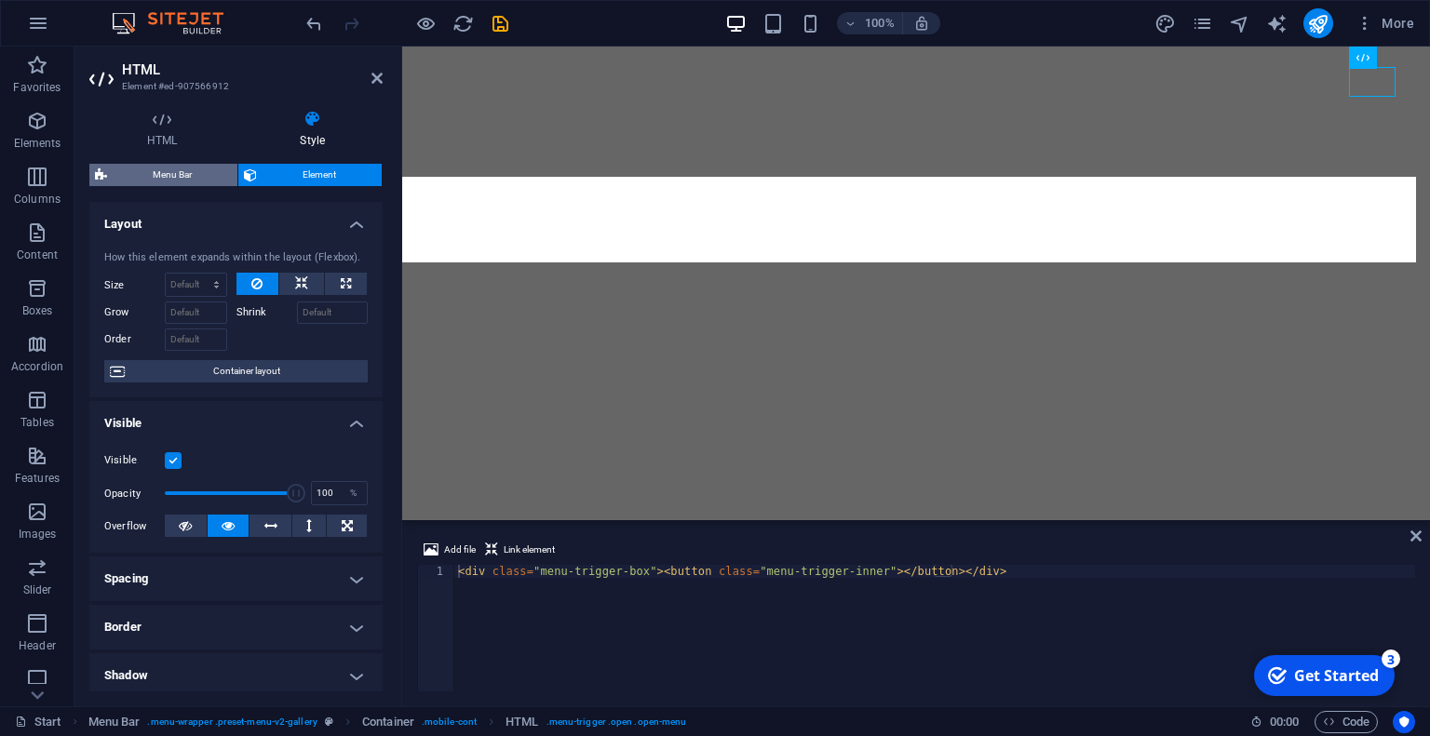
click at [187, 164] on span "Menu Bar" at bounding box center [172, 175] width 119 height 22
select select "rem"
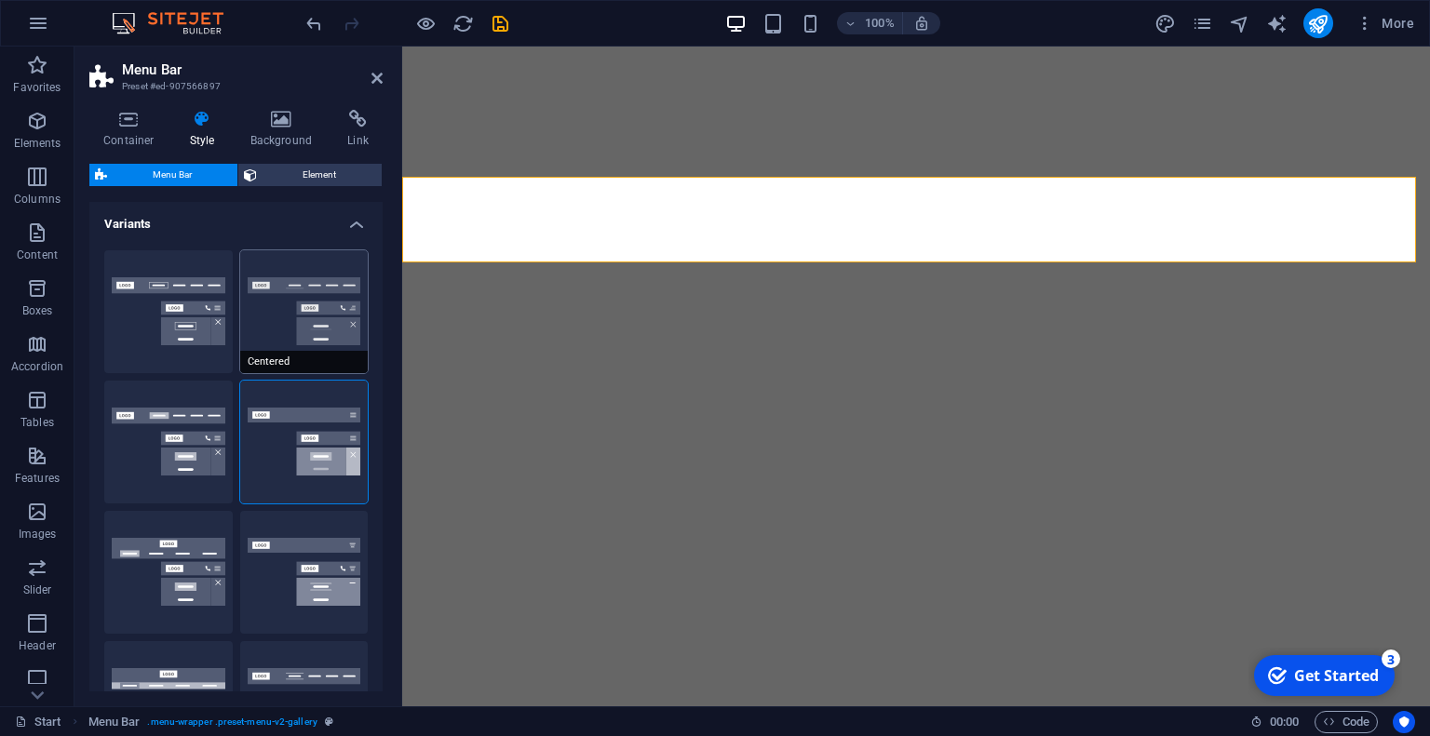
scroll to position [594, 0]
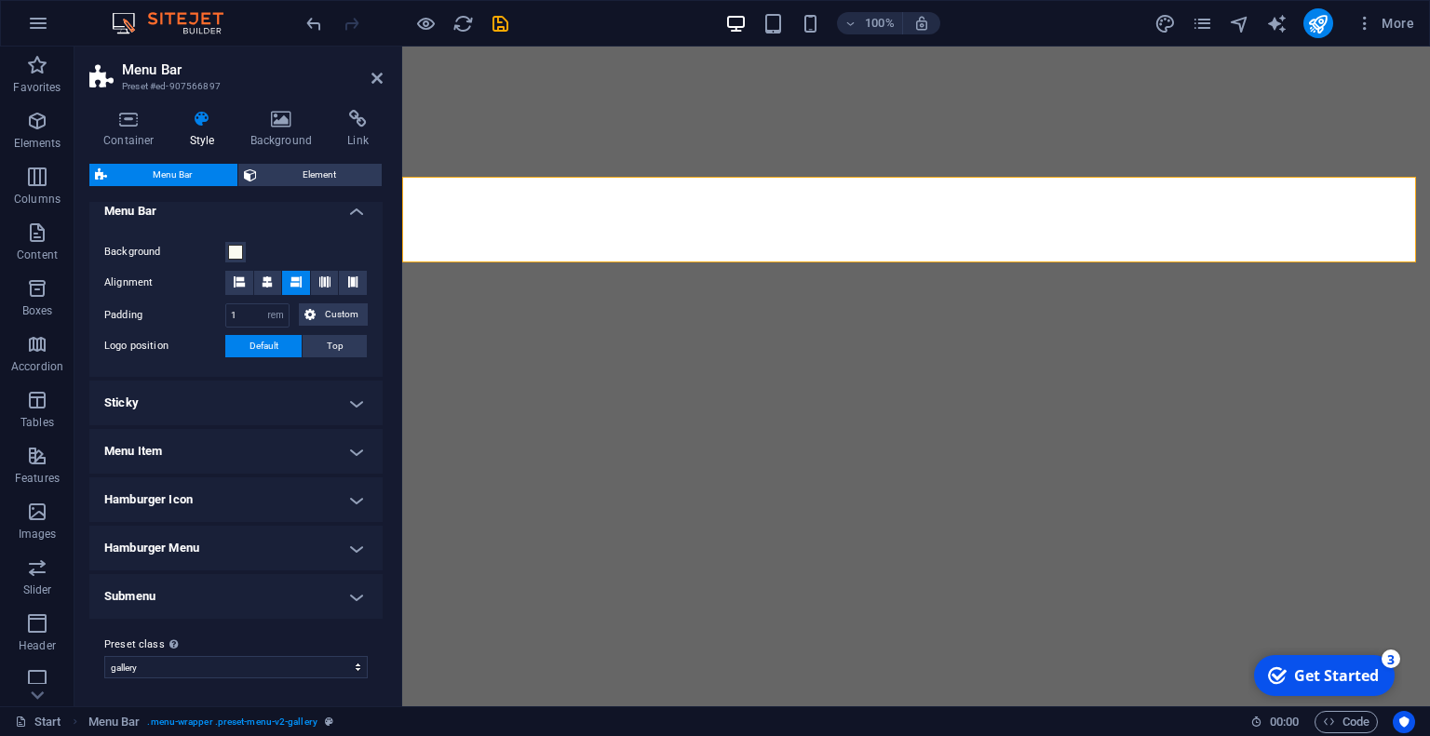
click at [232, 435] on h4 "Menu Item" at bounding box center [235, 451] width 293 height 45
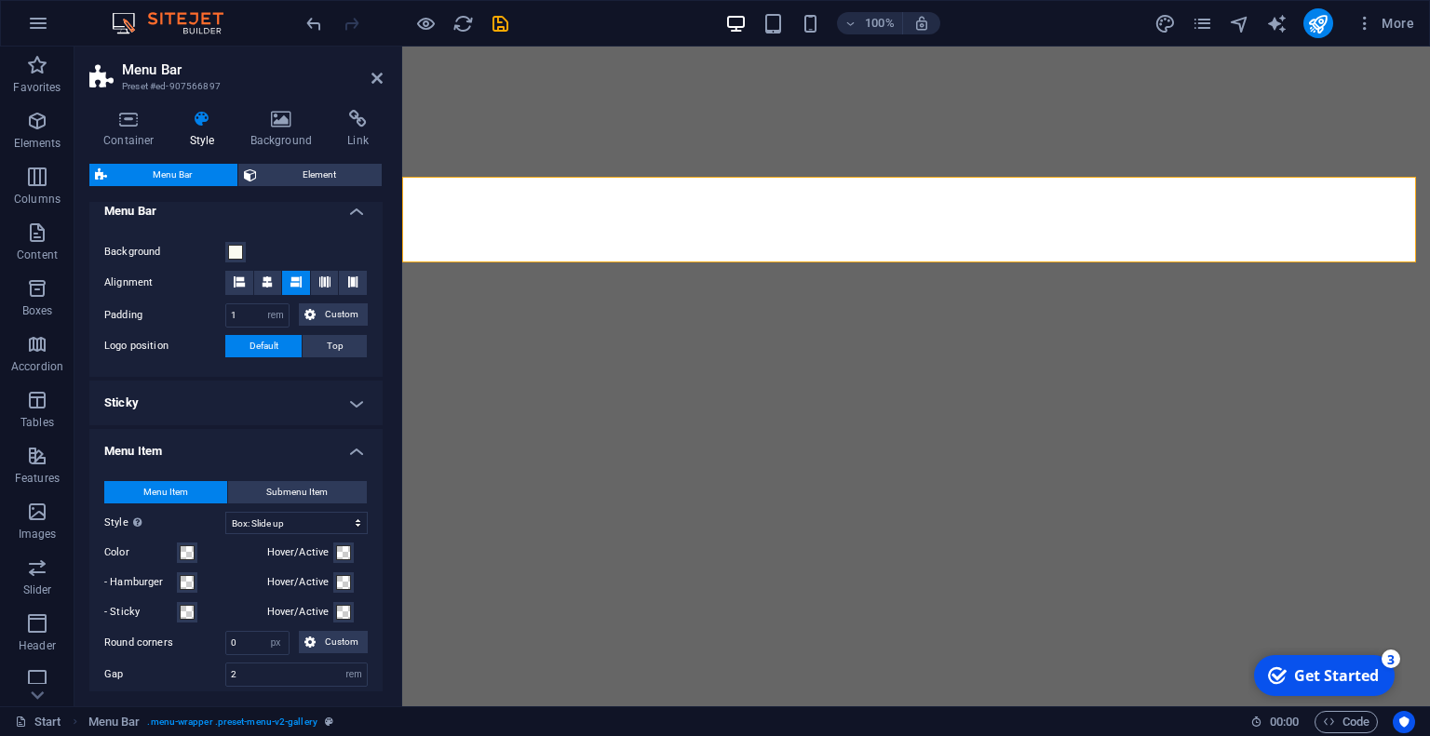
scroll to position [727, 0]
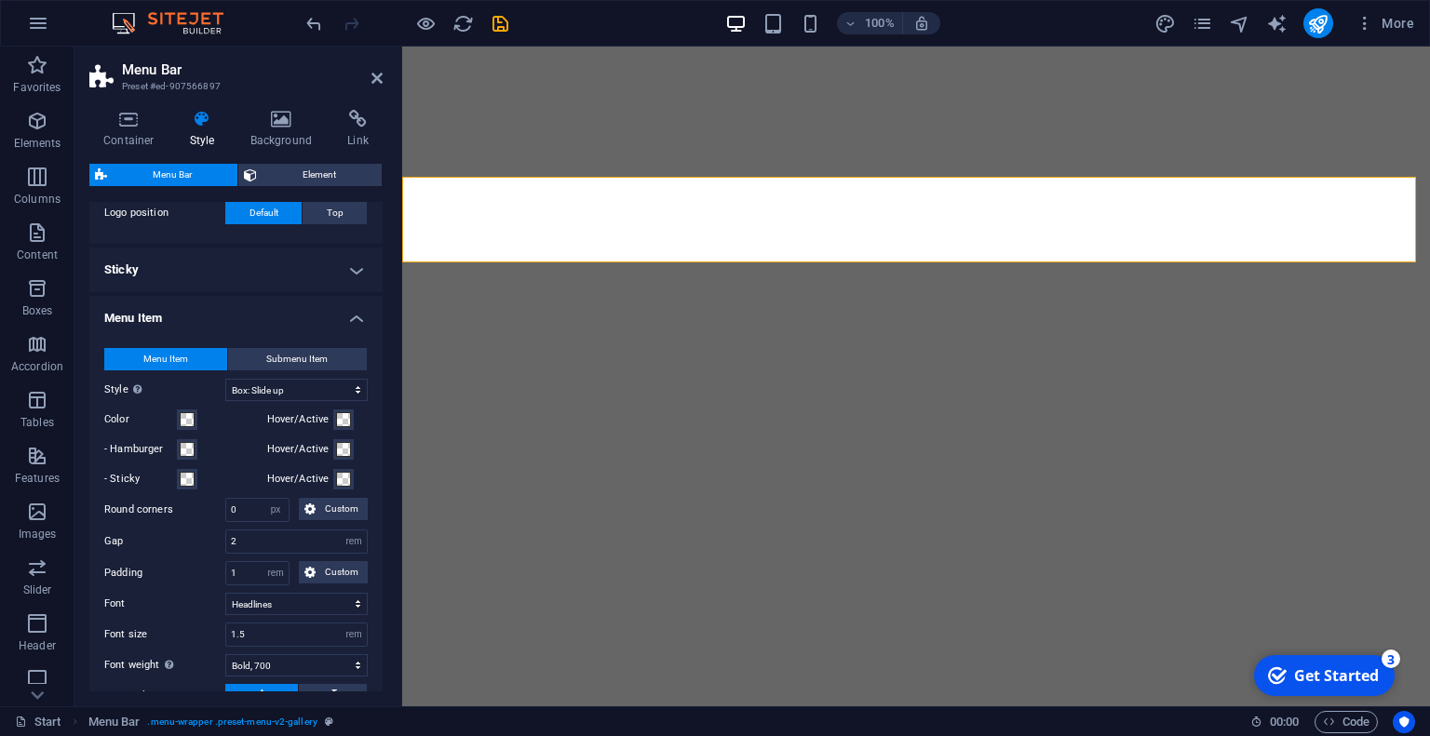
click at [344, 319] on h4 "Menu Item" at bounding box center [235, 313] width 293 height 34
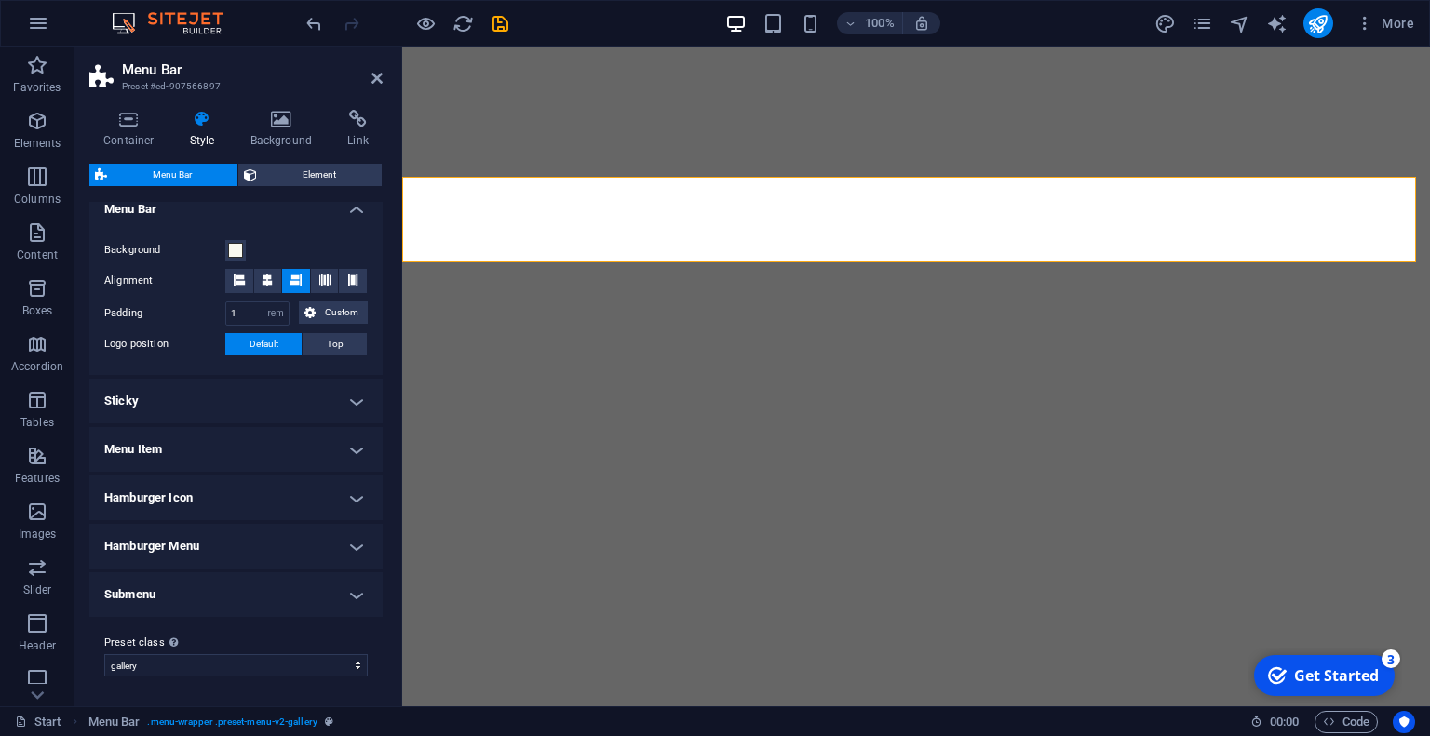
scroll to position [595, 0]
click at [220, 498] on h4 "Hamburger Icon" at bounding box center [235, 499] width 293 height 45
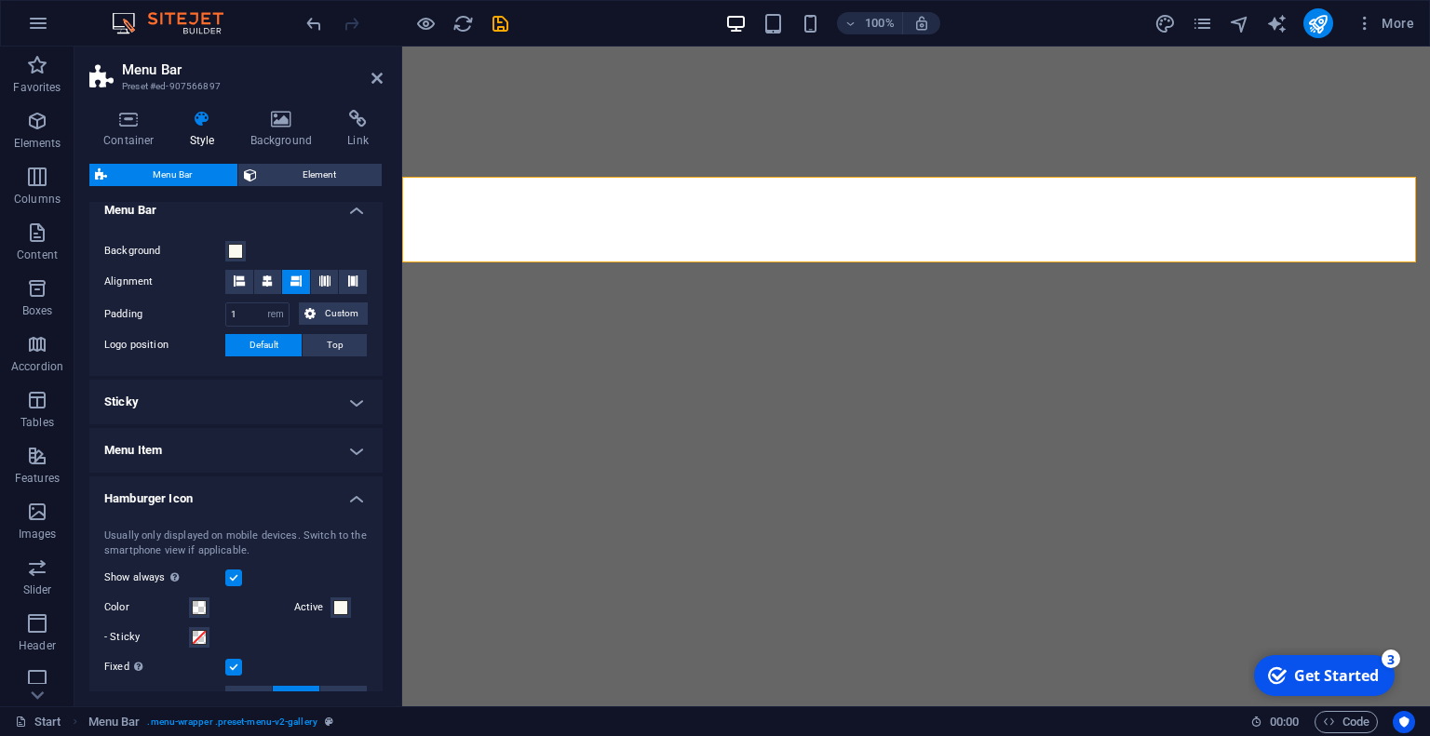
scroll to position [727, 0]
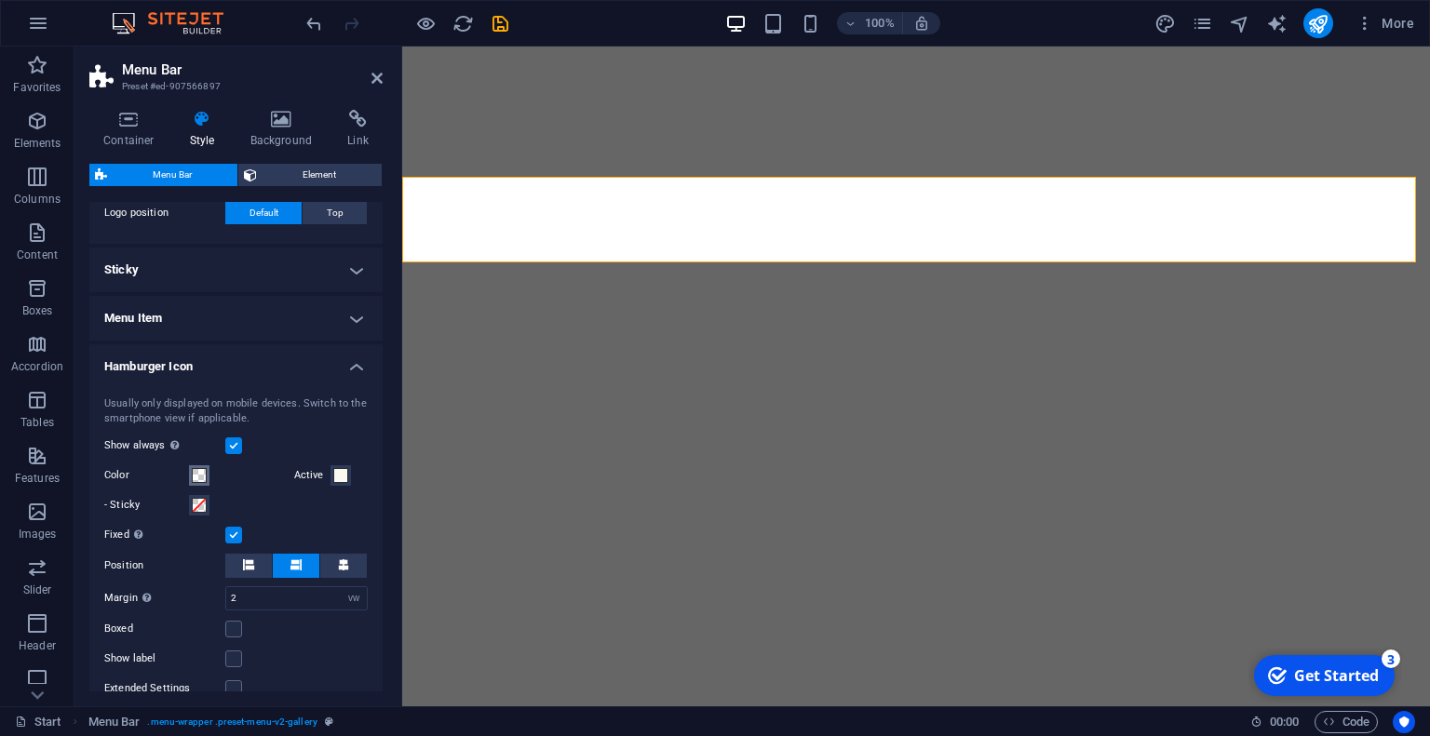
click at [198, 465] on button "Color" at bounding box center [199, 475] width 20 height 20
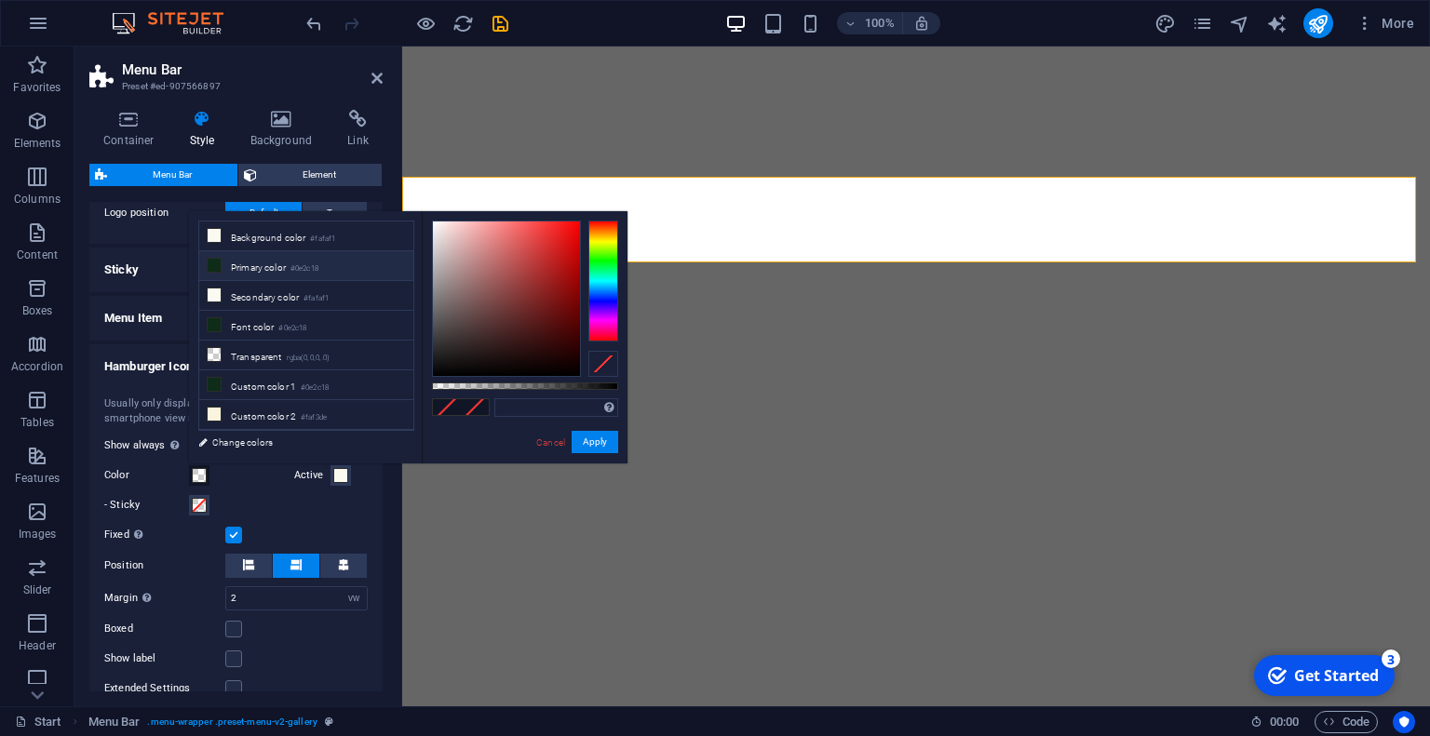
click at [291, 267] on li "Primary color #0e2c18" at bounding box center [306, 266] width 214 height 30
type input "#0e2c18"
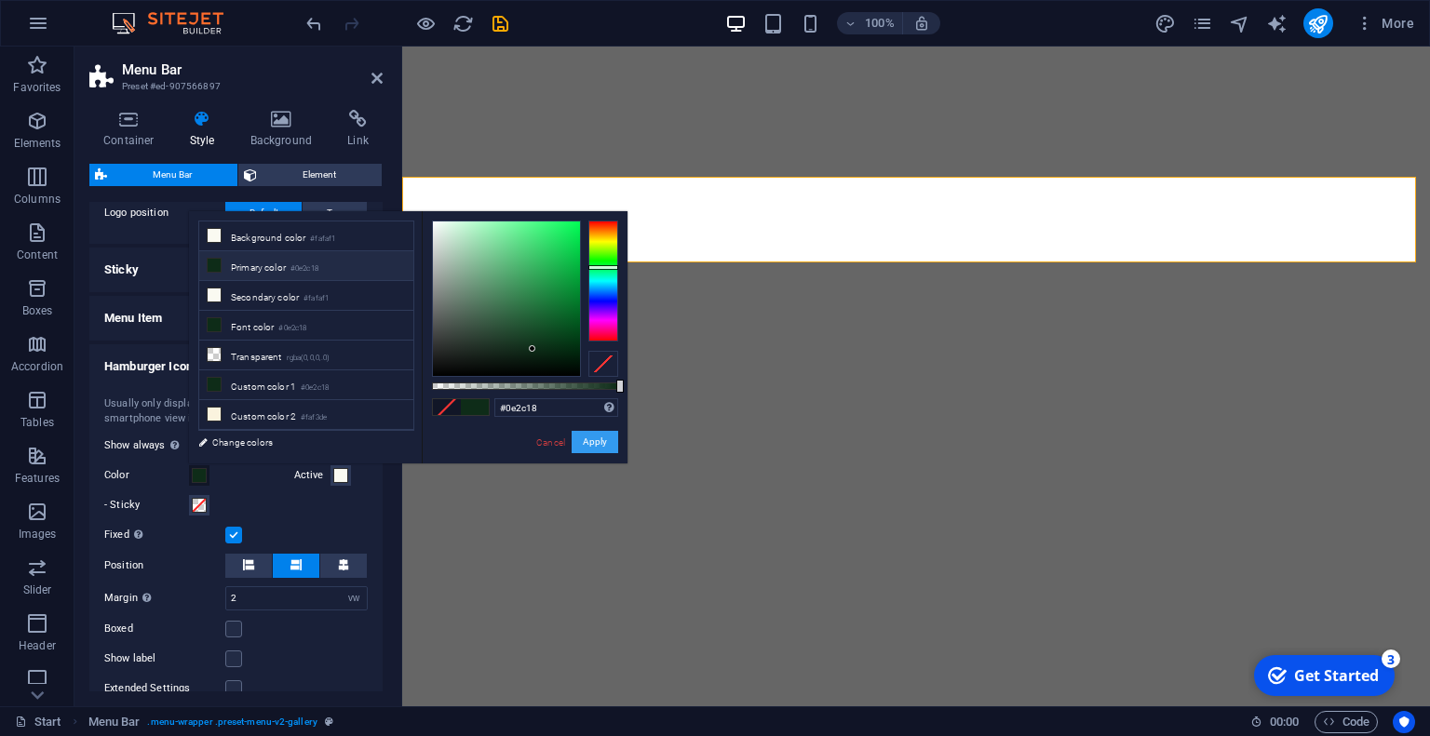
click at [609, 438] on button "Apply" at bounding box center [594, 442] width 47 height 22
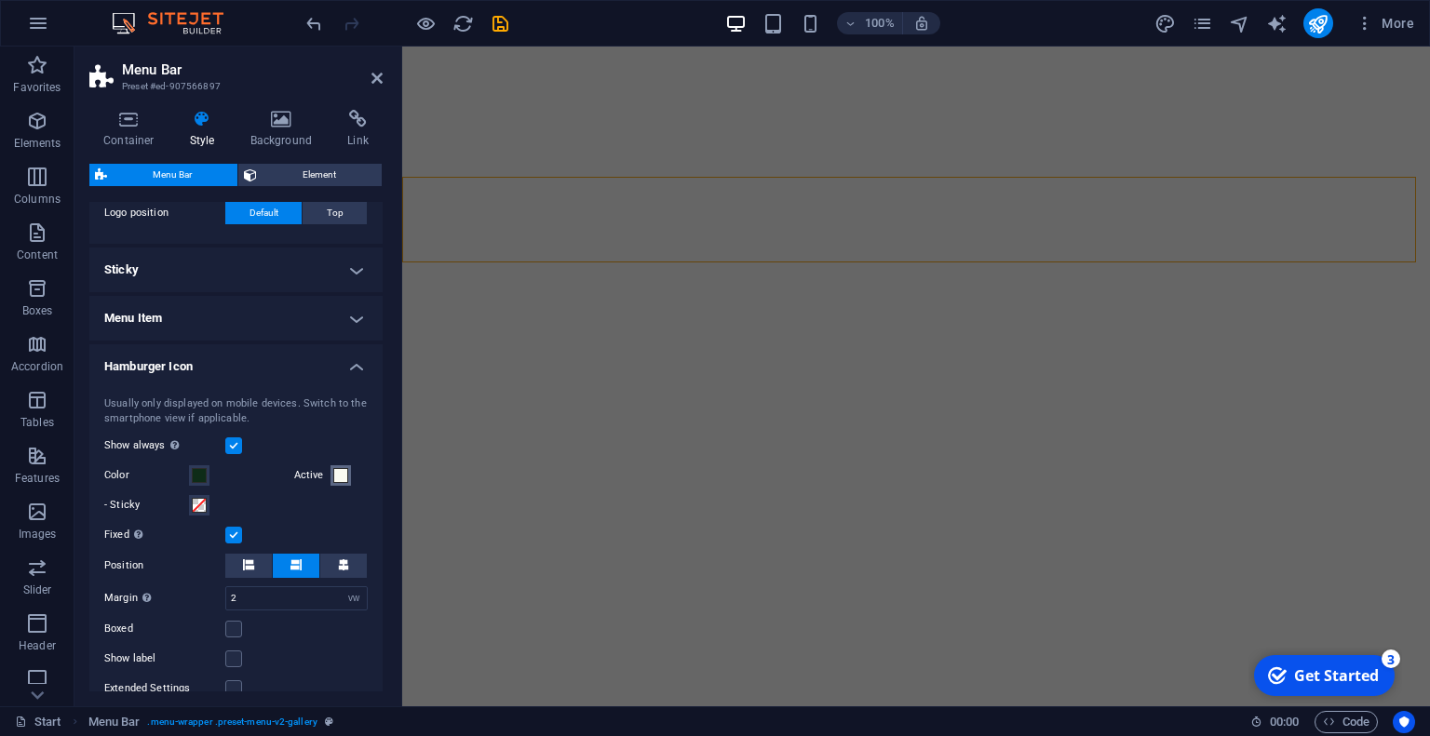
click at [338, 476] on span at bounding box center [340, 475] width 15 height 15
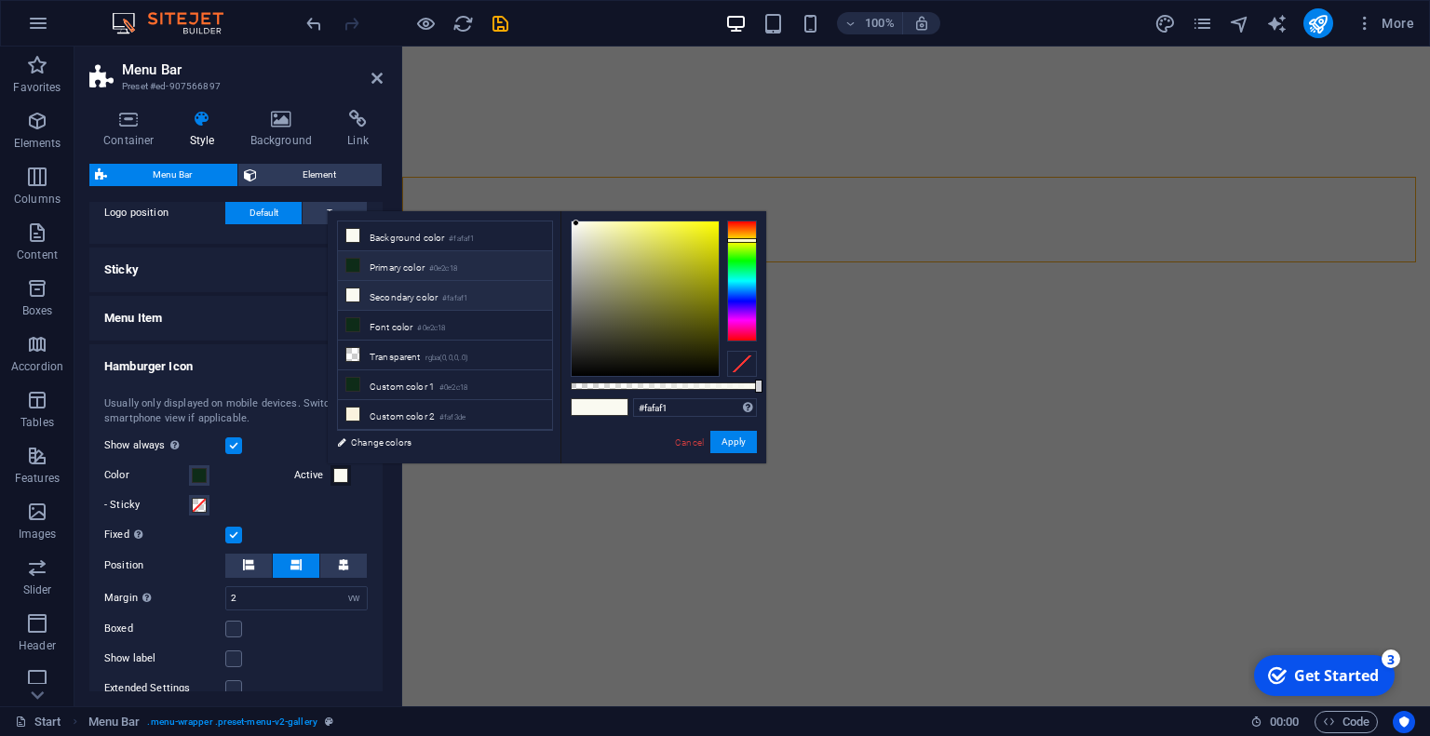
click at [406, 267] on li "Primary color #0e2c18" at bounding box center [445, 266] width 214 height 30
type input "#0e2c18"
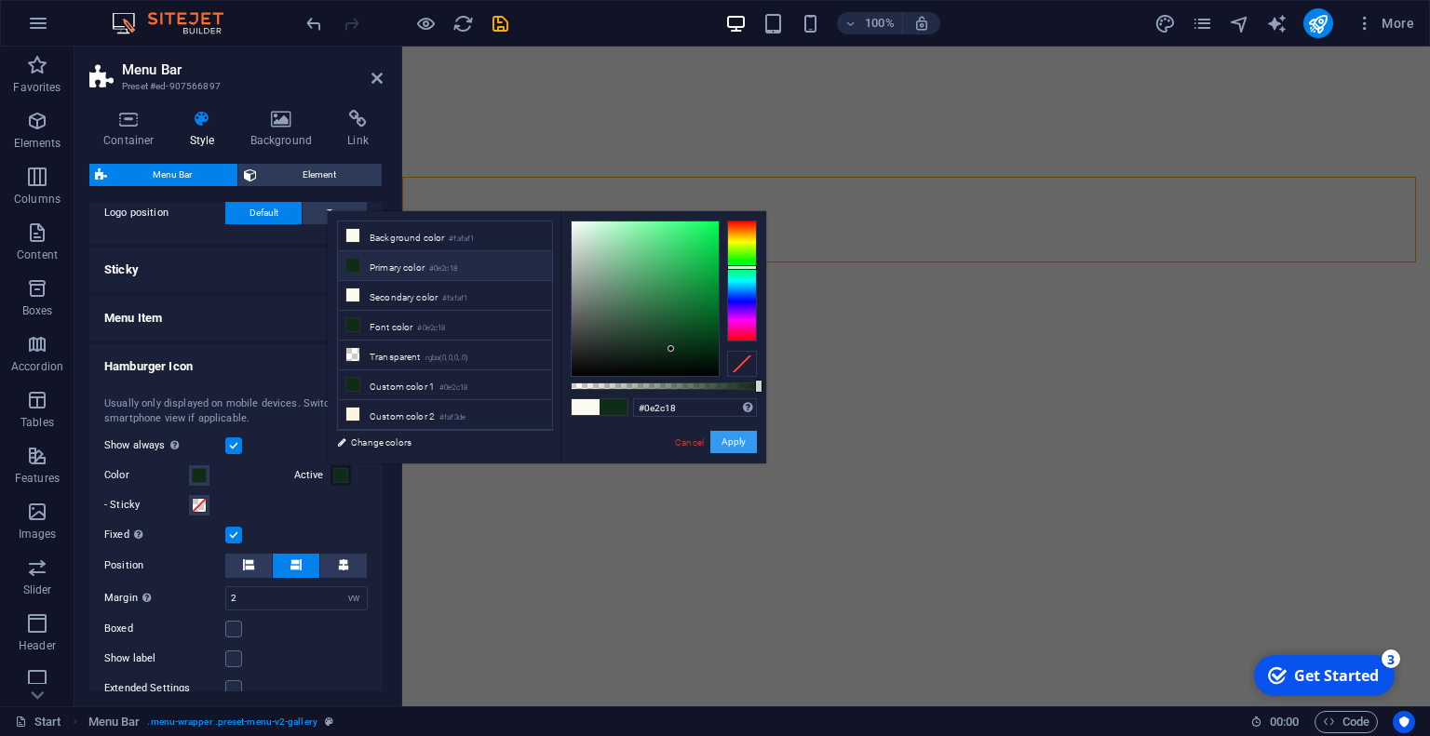
click at [734, 447] on button "Apply" at bounding box center [733, 442] width 47 height 22
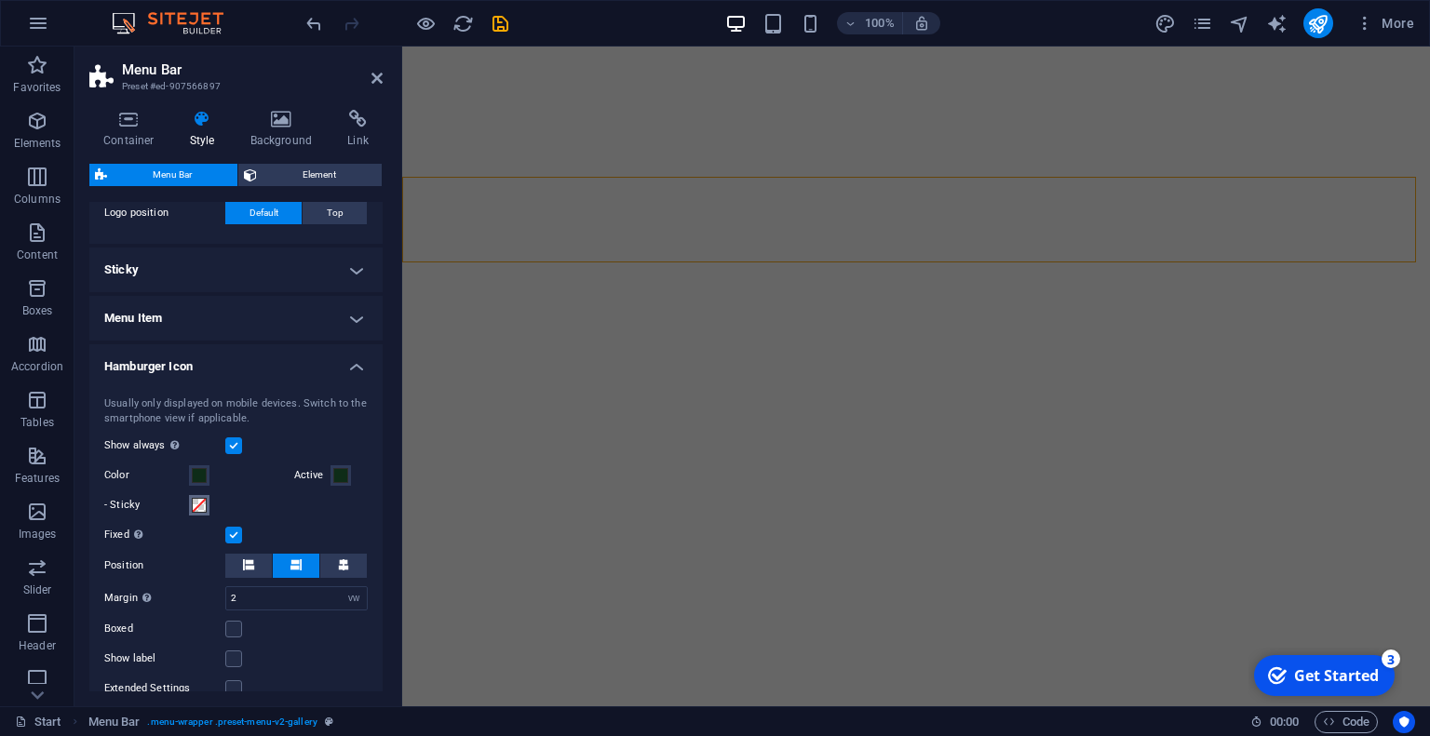
click at [201, 498] on span at bounding box center [199, 505] width 15 height 15
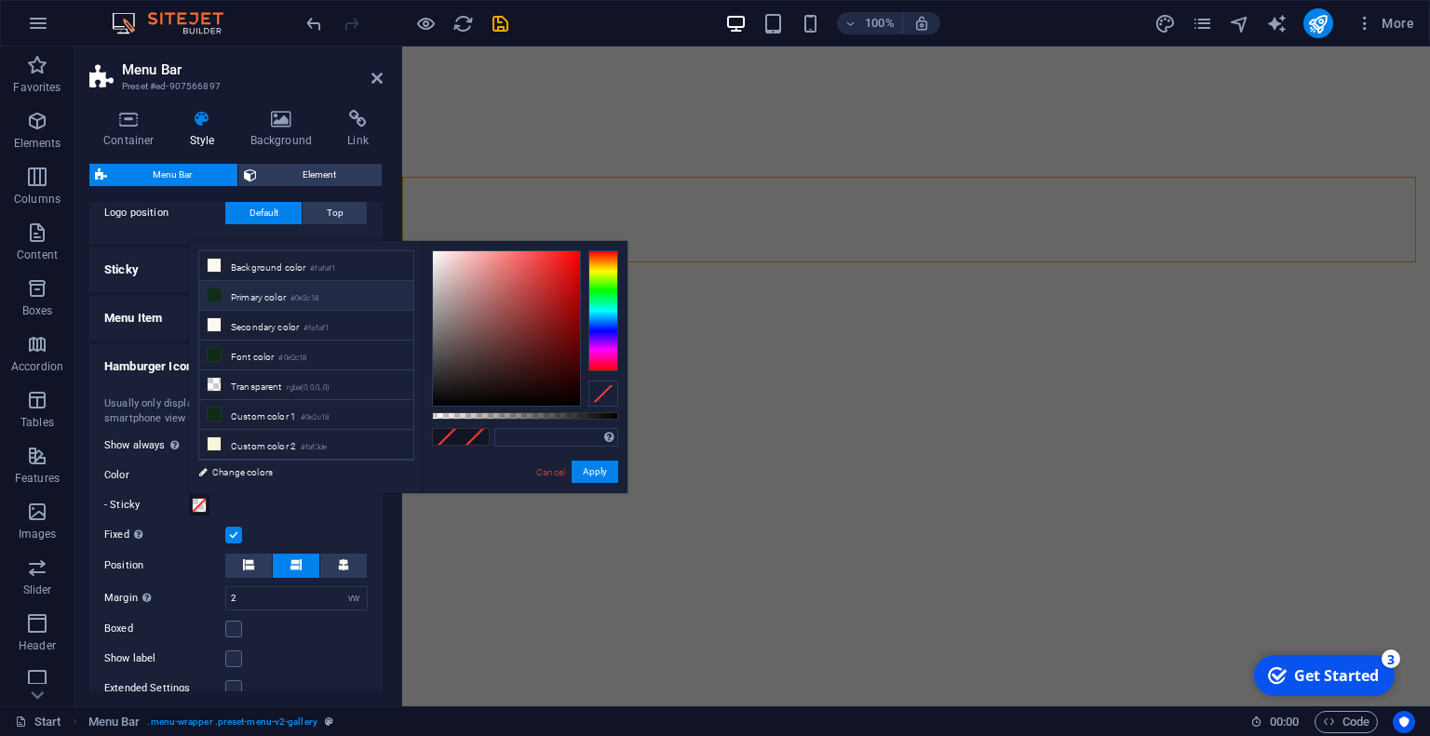
click at [312, 295] on small "#0e2c18" at bounding box center [304, 298] width 28 height 13
type input "#0e2c18"
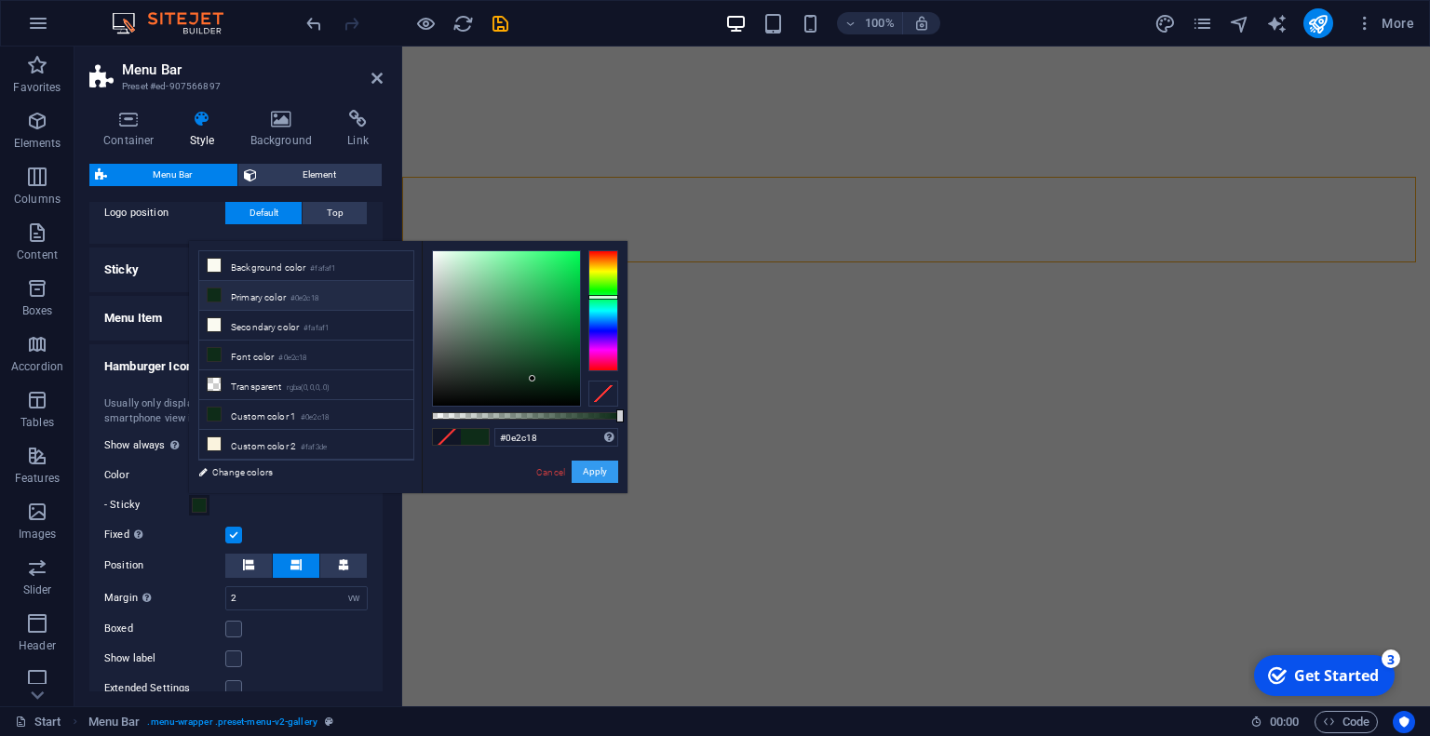
click at [581, 463] on button "Apply" at bounding box center [594, 472] width 47 height 22
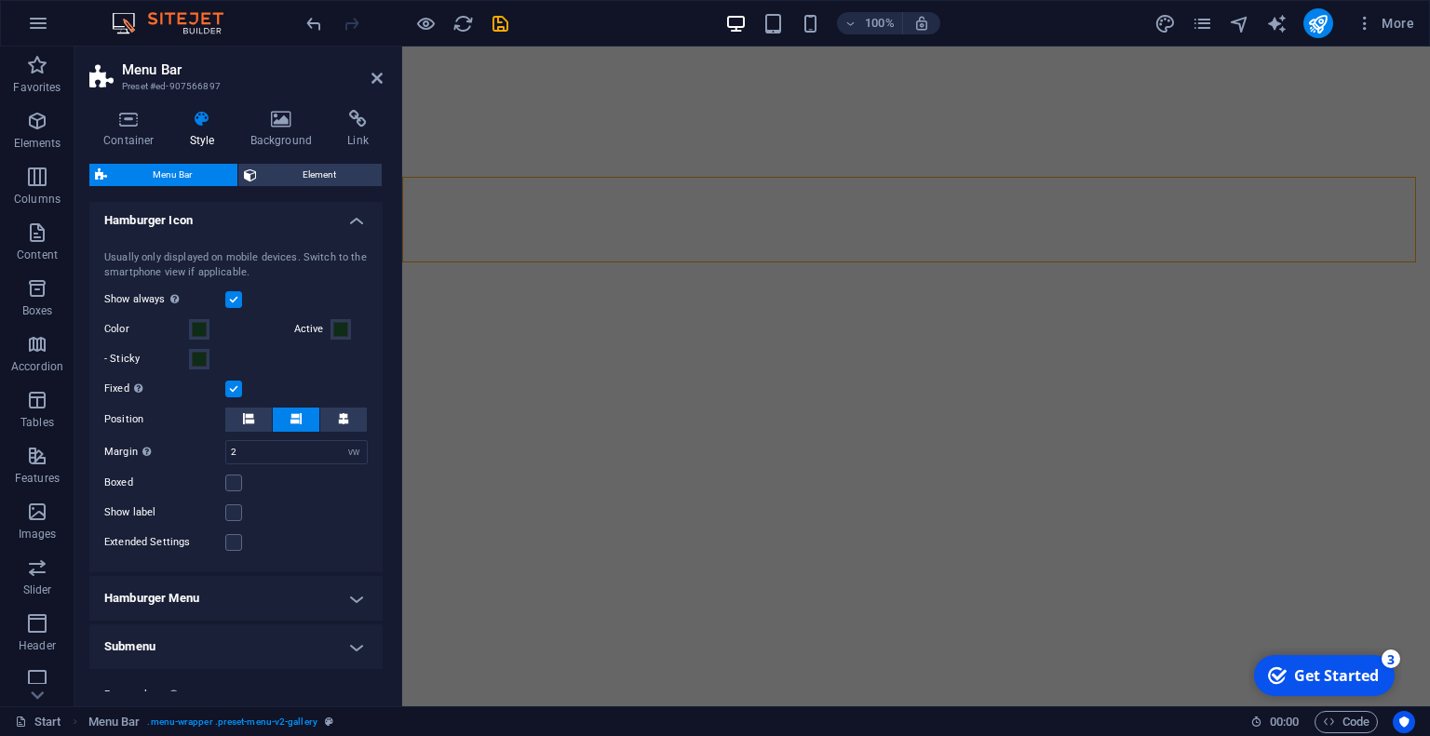
scroll to position [923, 0]
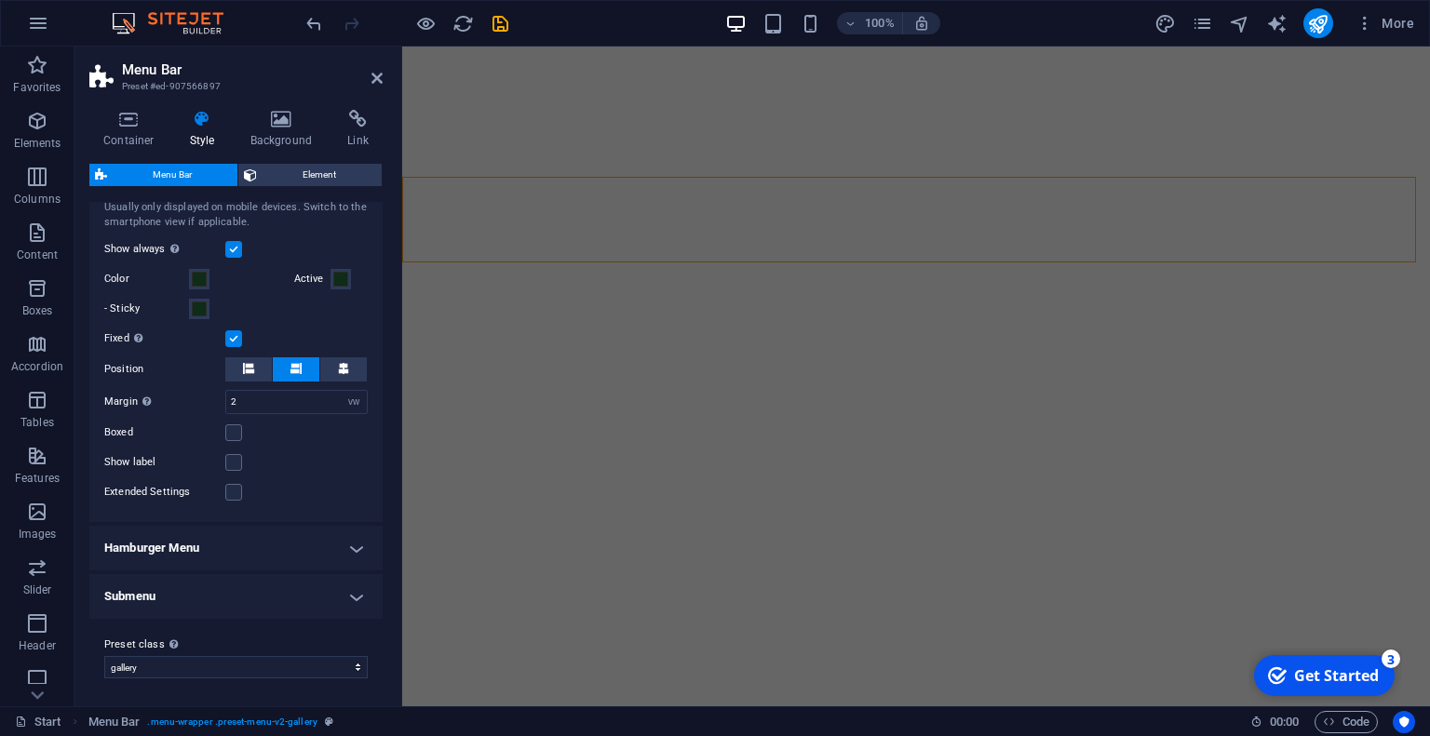
click at [213, 545] on h4 "Hamburger Menu" at bounding box center [235, 548] width 293 height 45
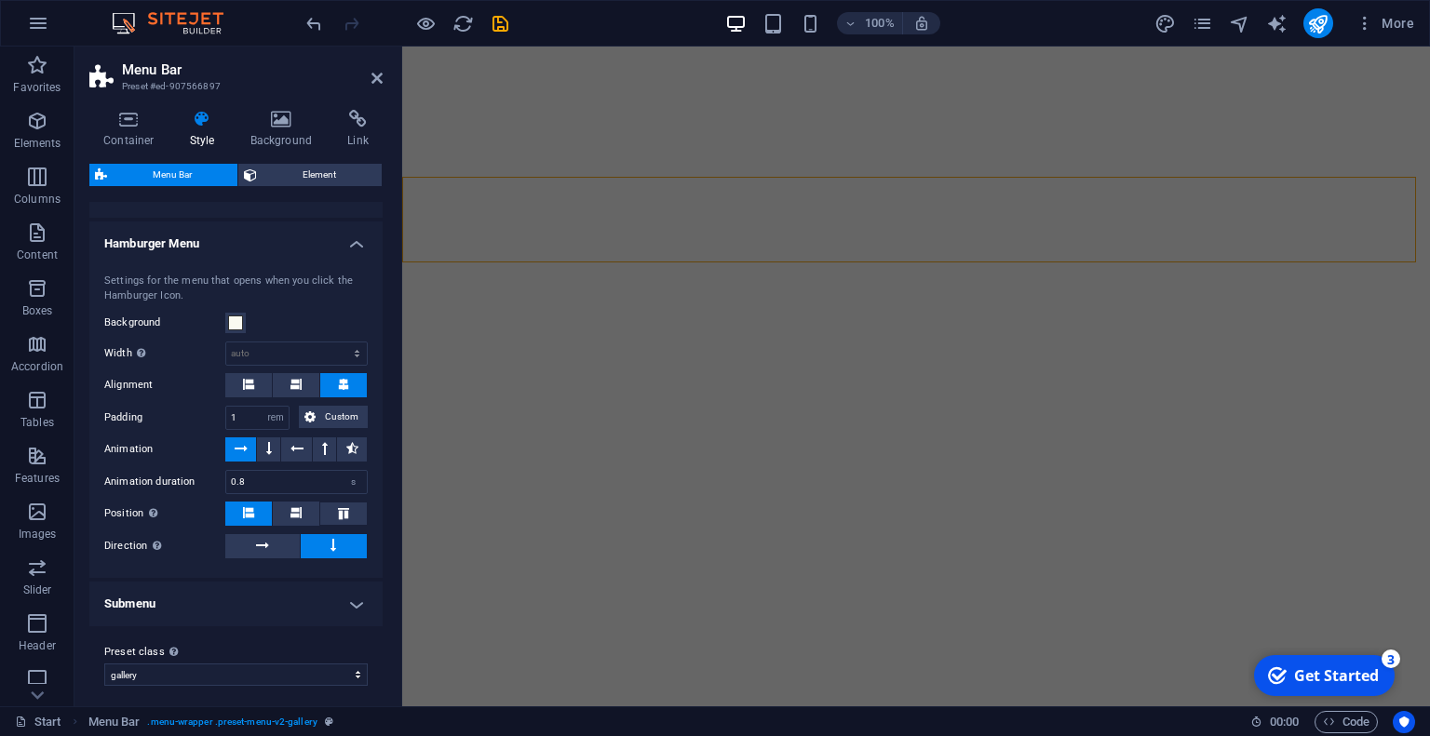
scroll to position [1229, 0]
click at [250, 611] on h4 "Submenu" at bounding box center [235, 603] width 293 height 45
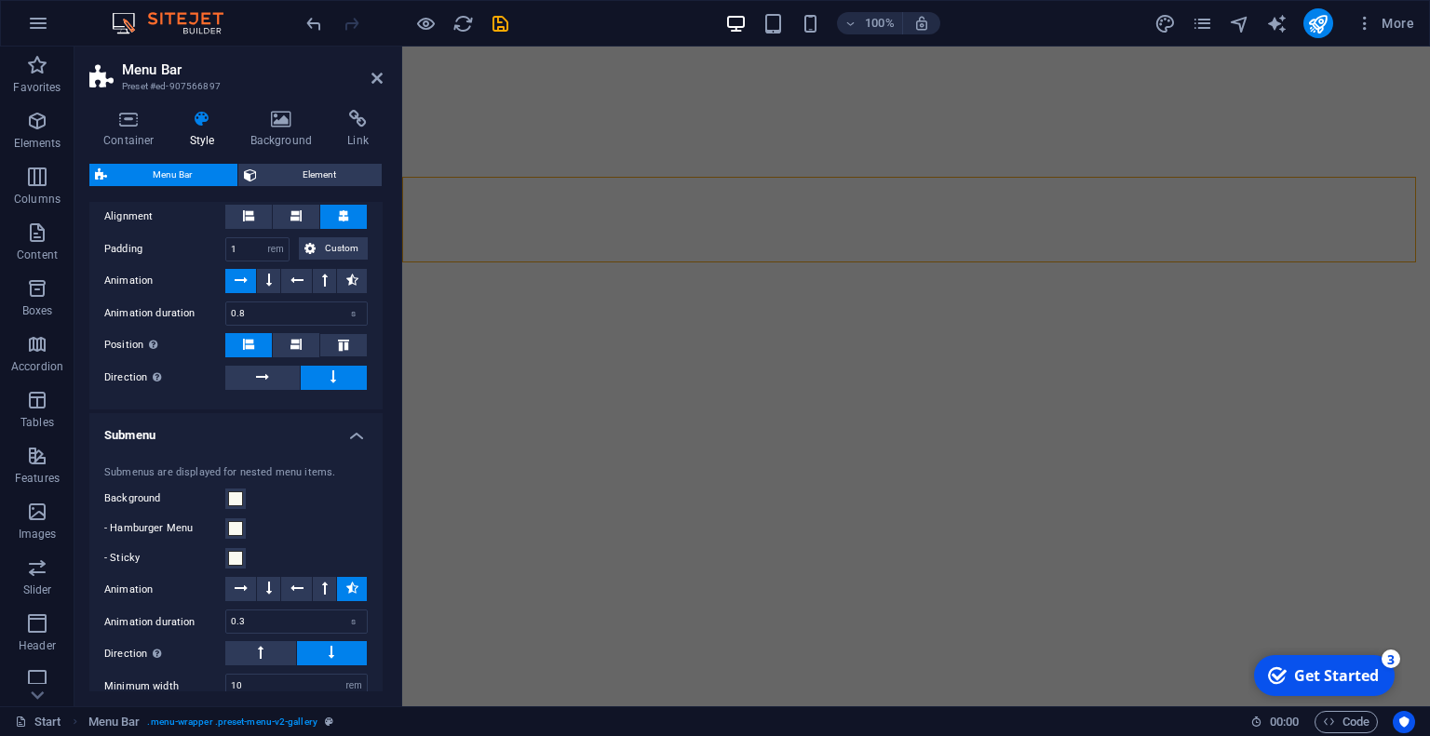
scroll to position [1396, 0]
click at [232, 521] on span at bounding box center [235, 528] width 15 height 15
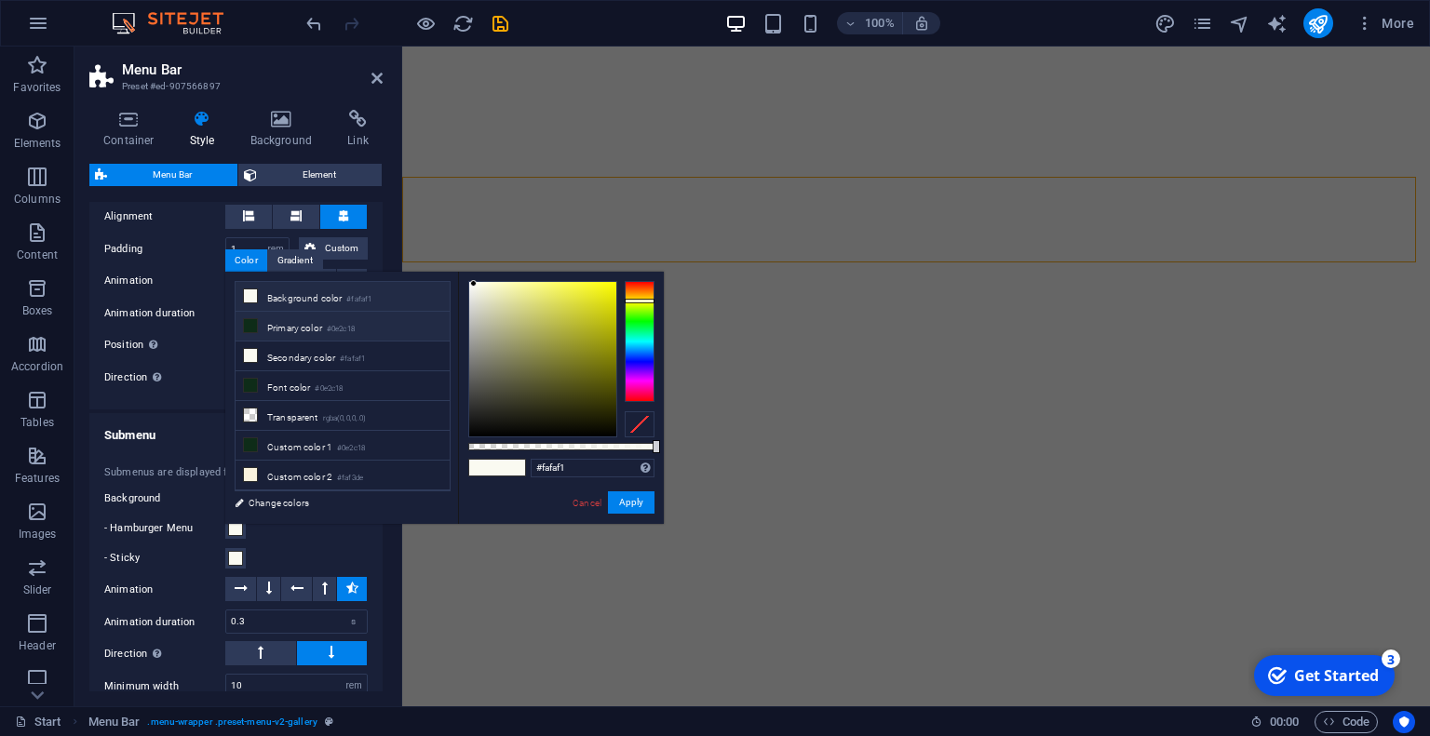
click at [257, 326] on li "Primary color #0e2c18" at bounding box center [342, 327] width 214 height 30
type input "#0e2c18"
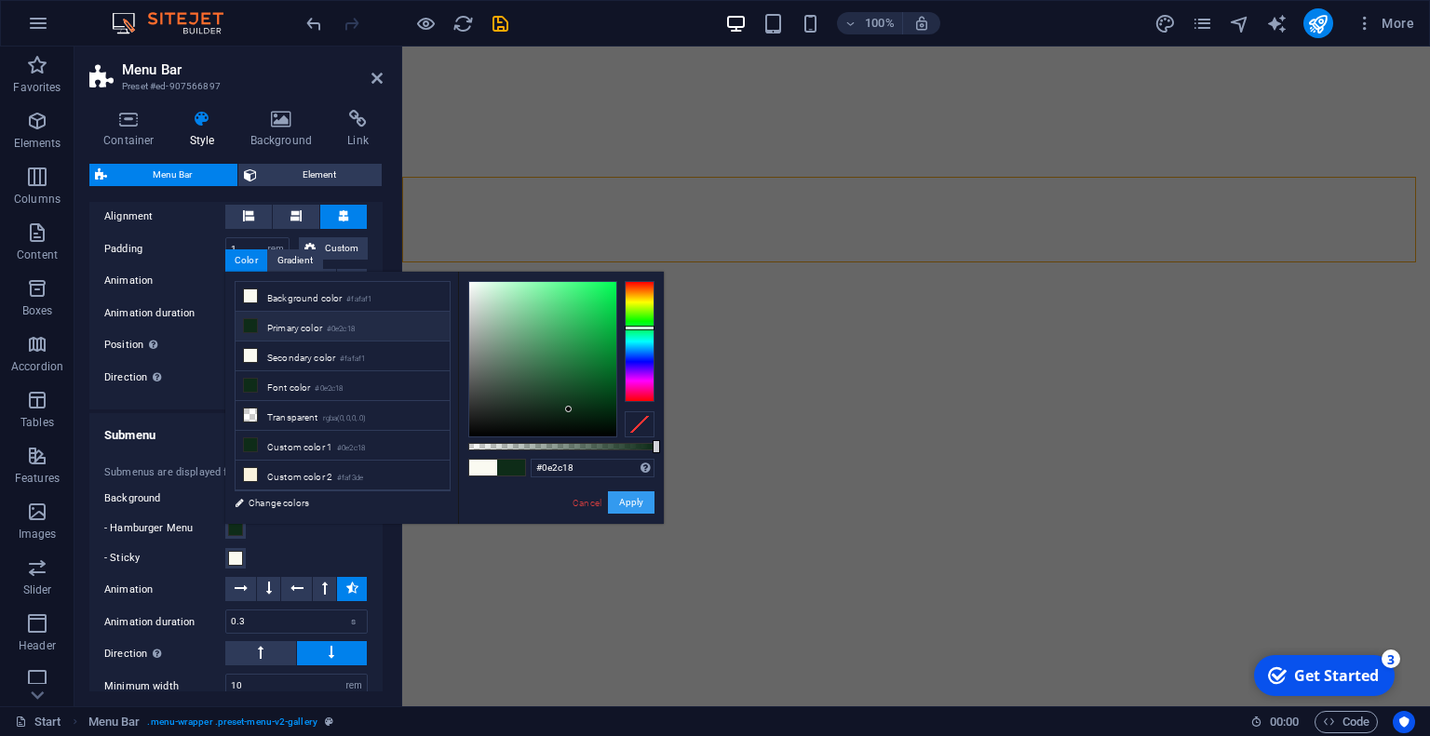
click at [625, 500] on button "Apply" at bounding box center [631, 502] width 47 height 22
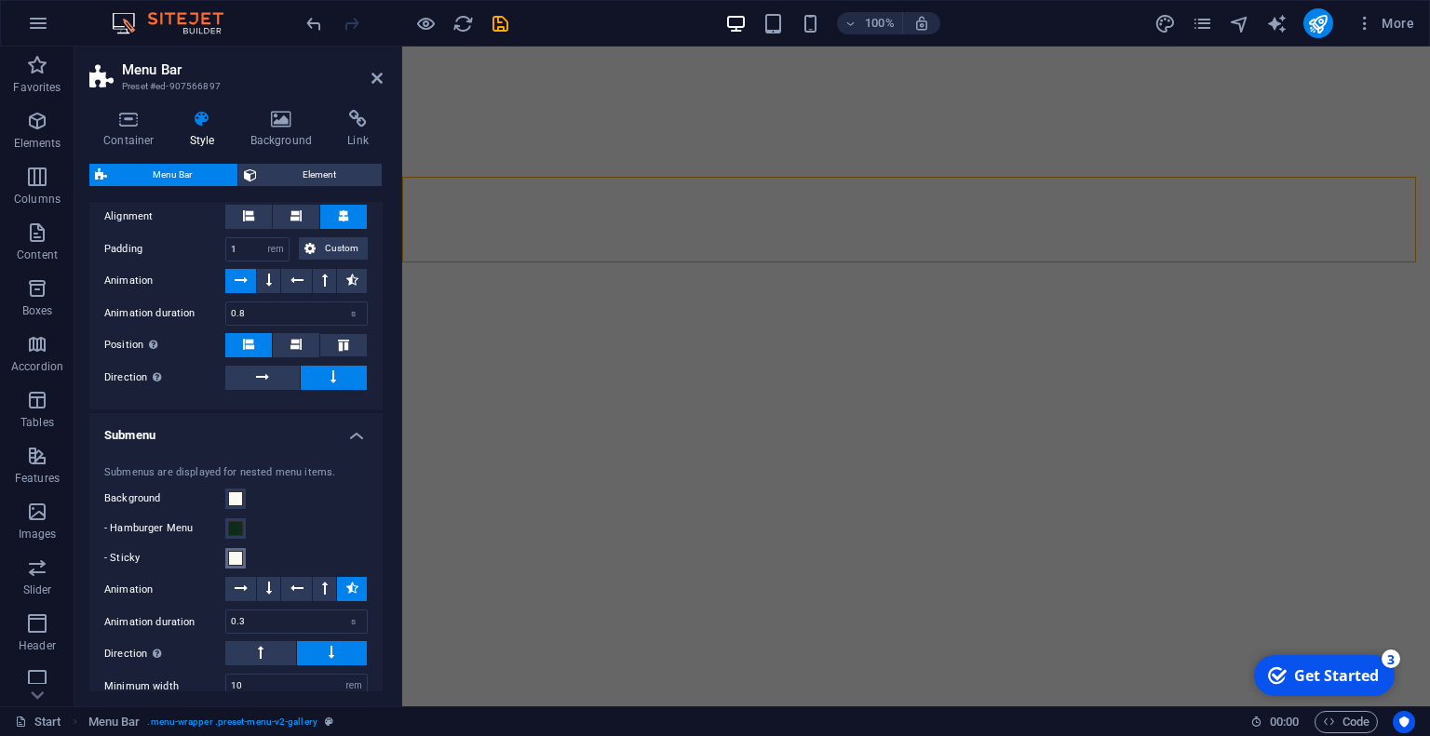
click at [231, 551] on span at bounding box center [235, 558] width 15 height 15
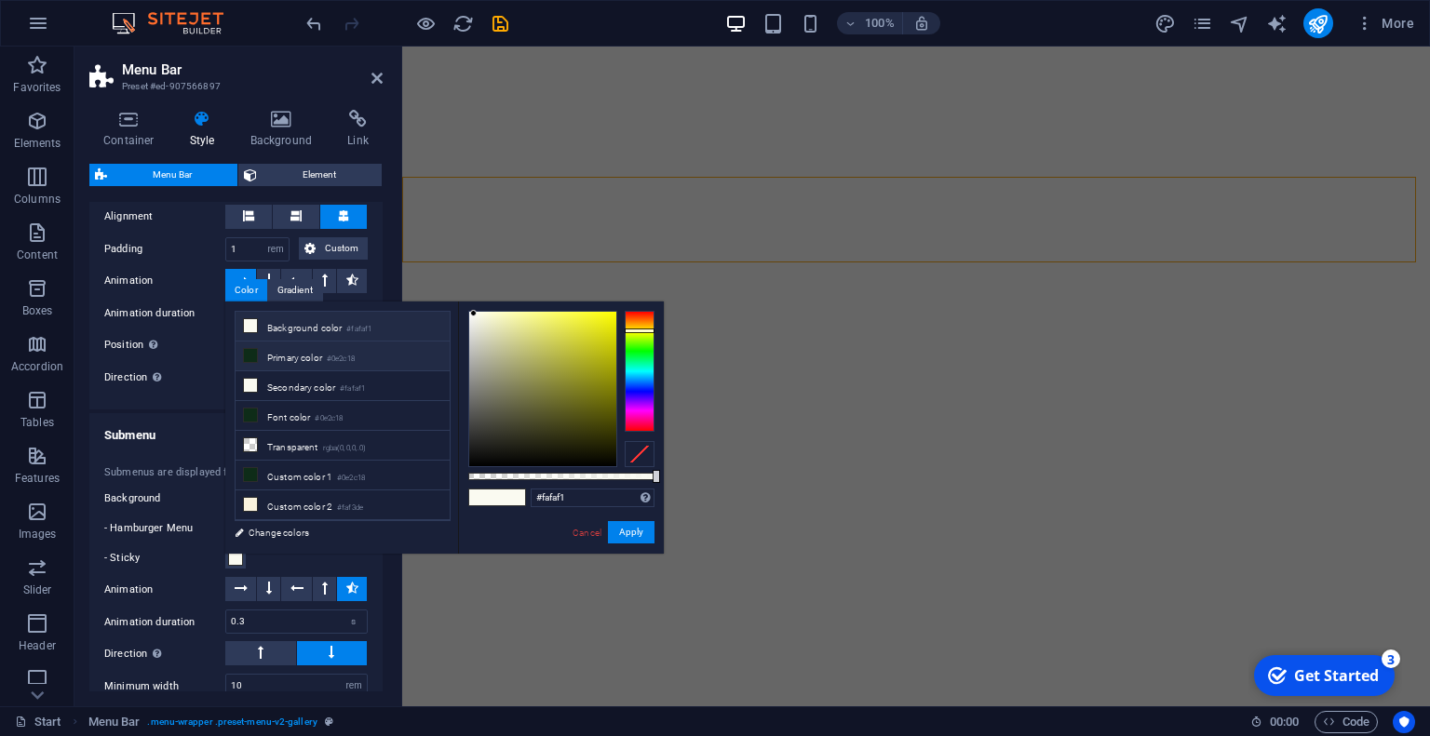
click at [350, 358] on small "#0e2c18" at bounding box center [341, 359] width 28 height 13
type input "#0e2c18"
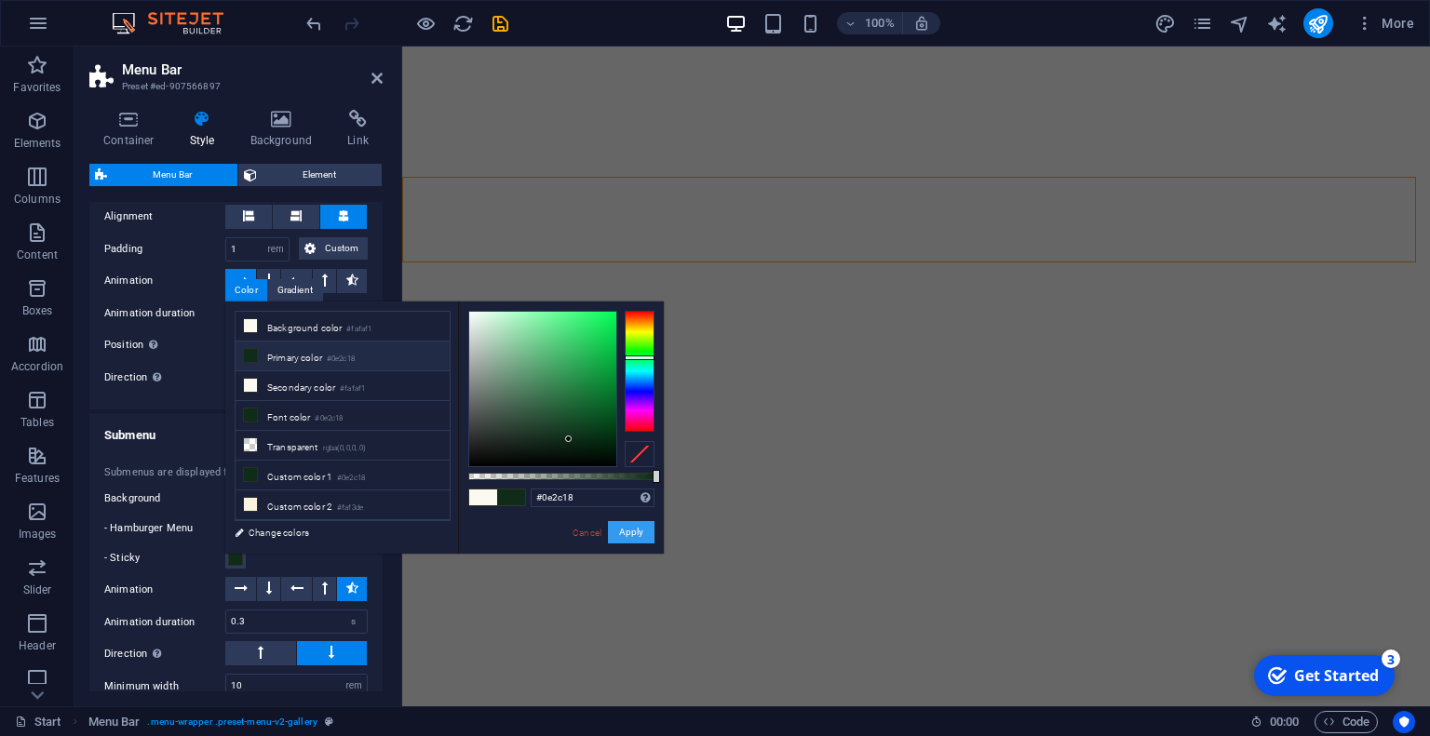
click at [640, 530] on button "Apply" at bounding box center [631, 532] width 47 height 22
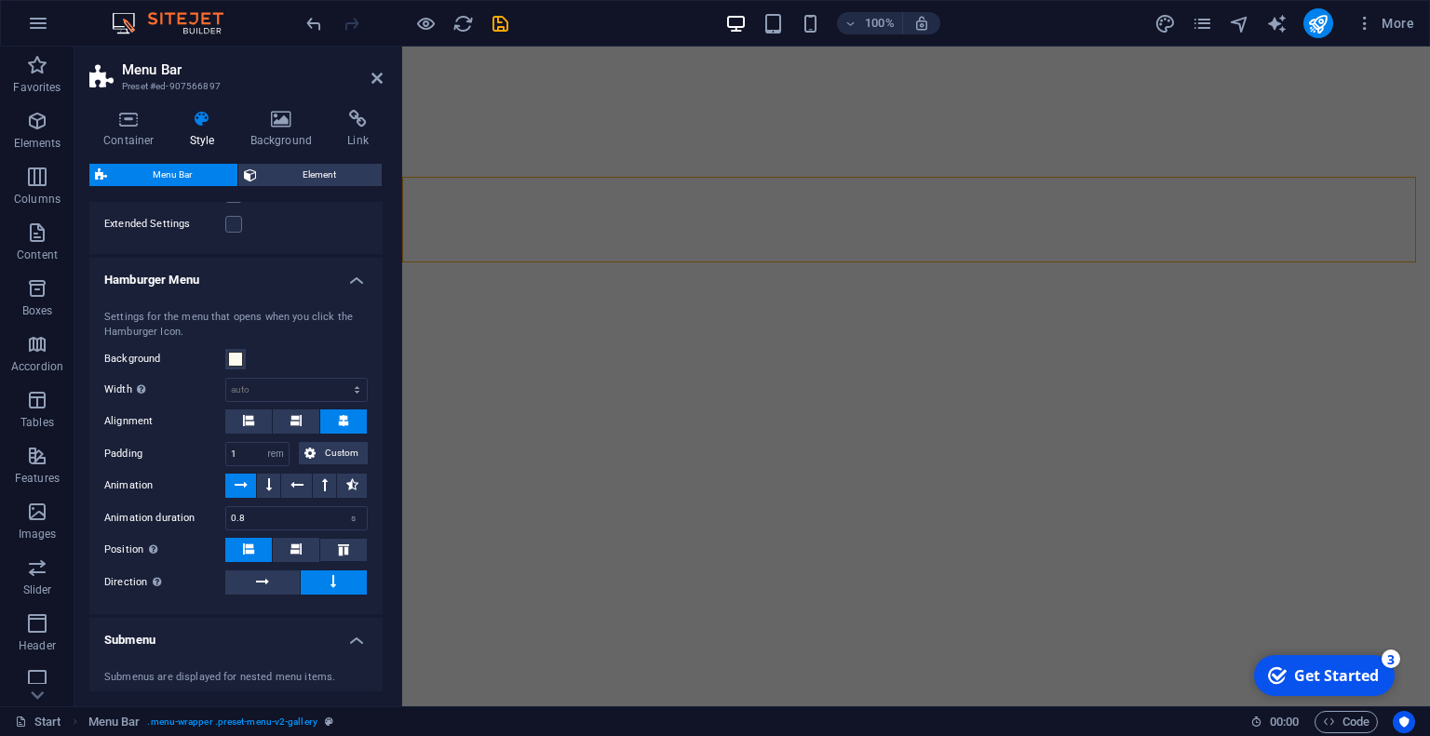
scroll to position [1191, 0]
click at [346, 477] on icon at bounding box center [352, 485] width 12 height 22
click at [376, 78] on icon at bounding box center [376, 78] width 11 height 15
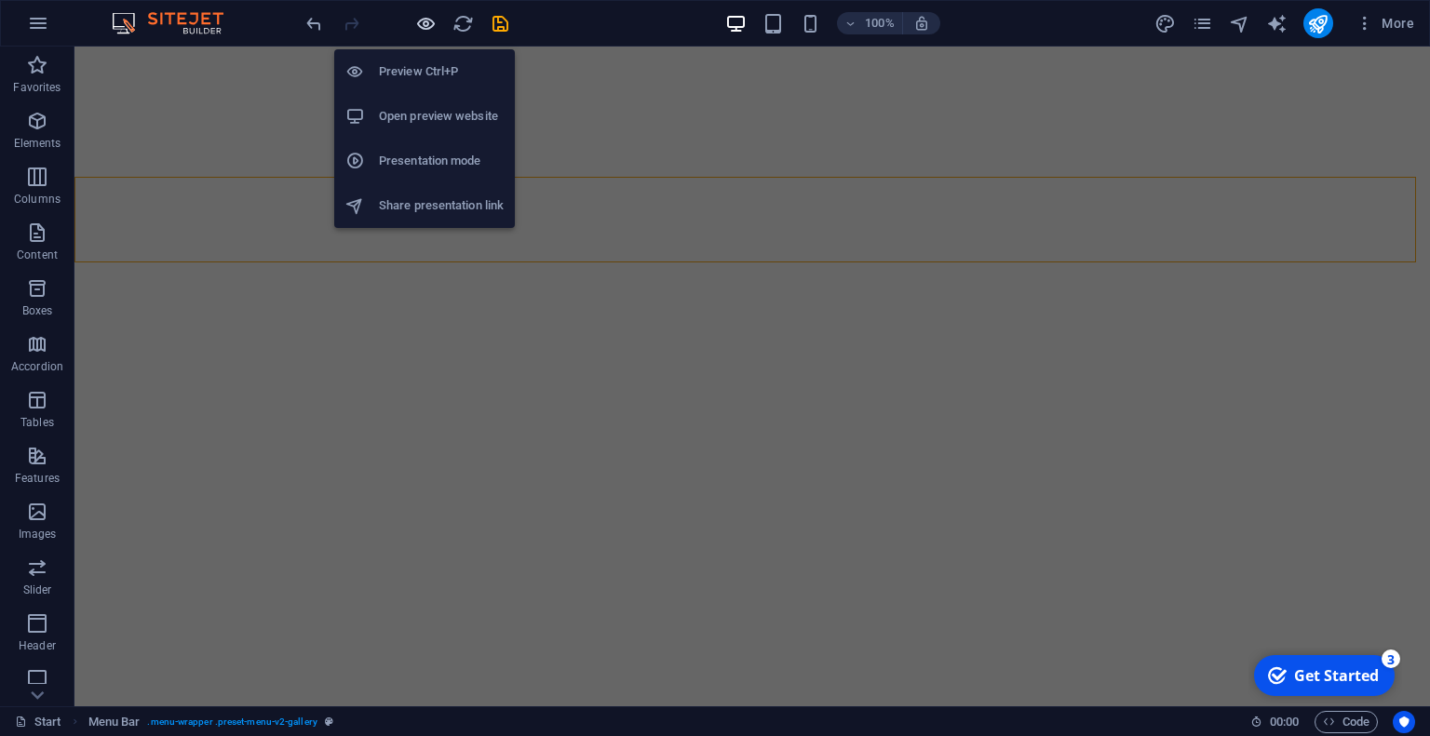
click at [423, 24] on icon "button" at bounding box center [425, 23] width 21 height 21
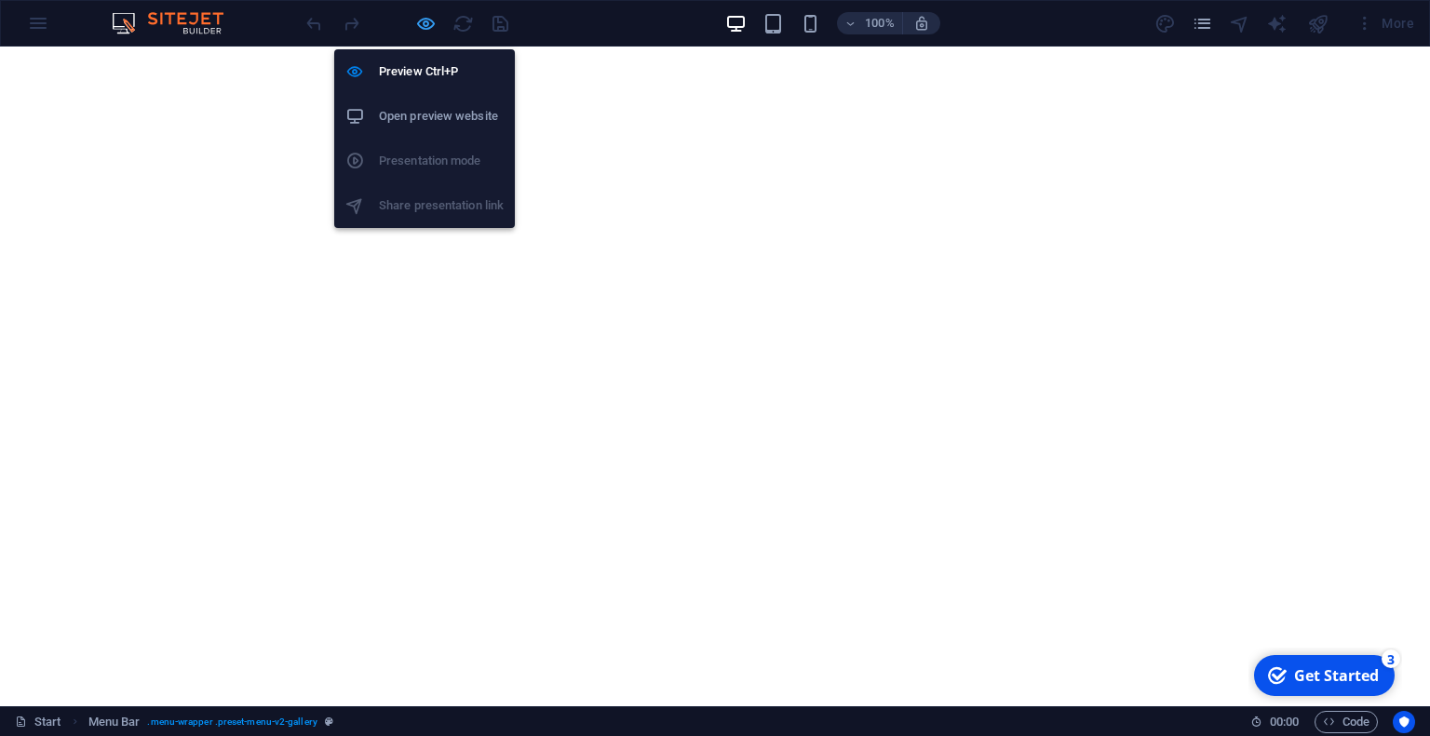
click at [416, 23] on icon "button" at bounding box center [425, 23] width 21 height 21
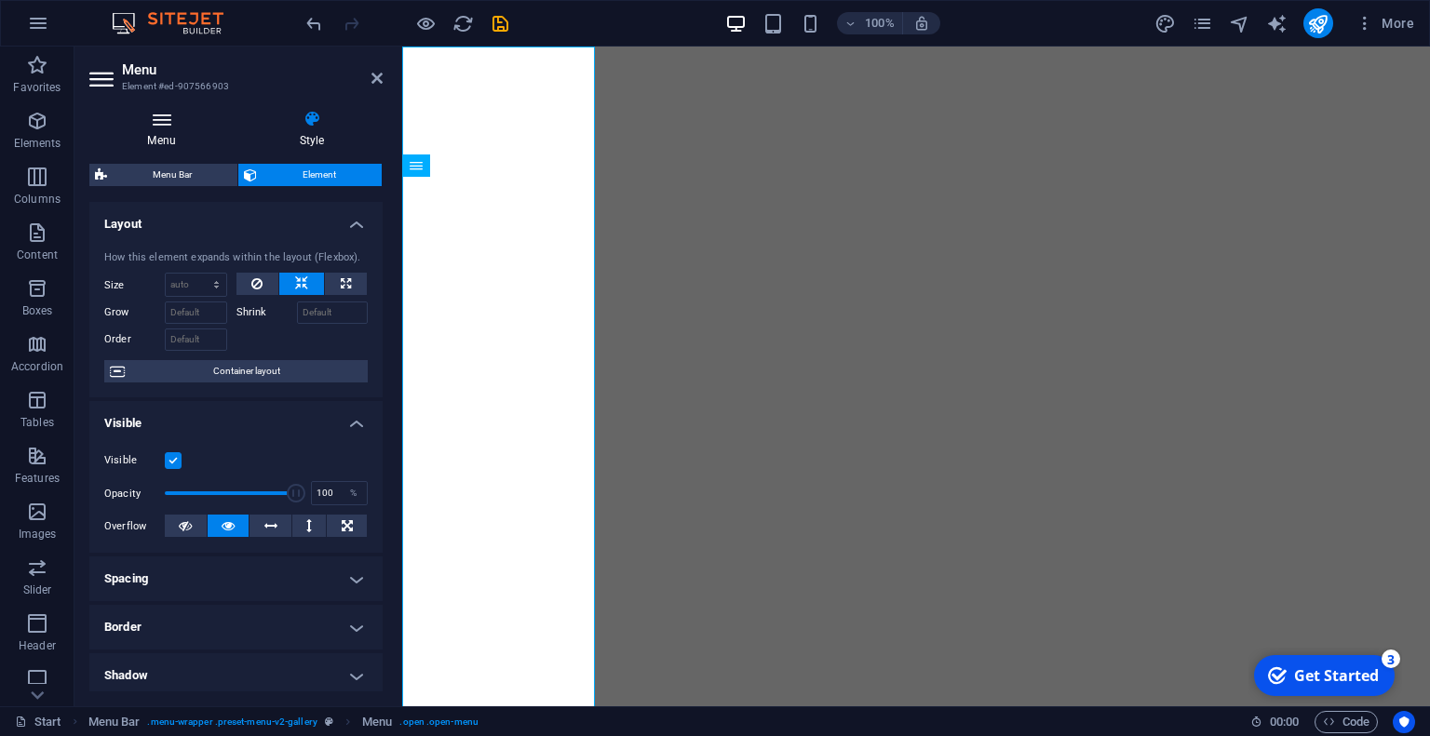
click at [167, 115] on icon at bounding box center [161, 119] width 144 height 19
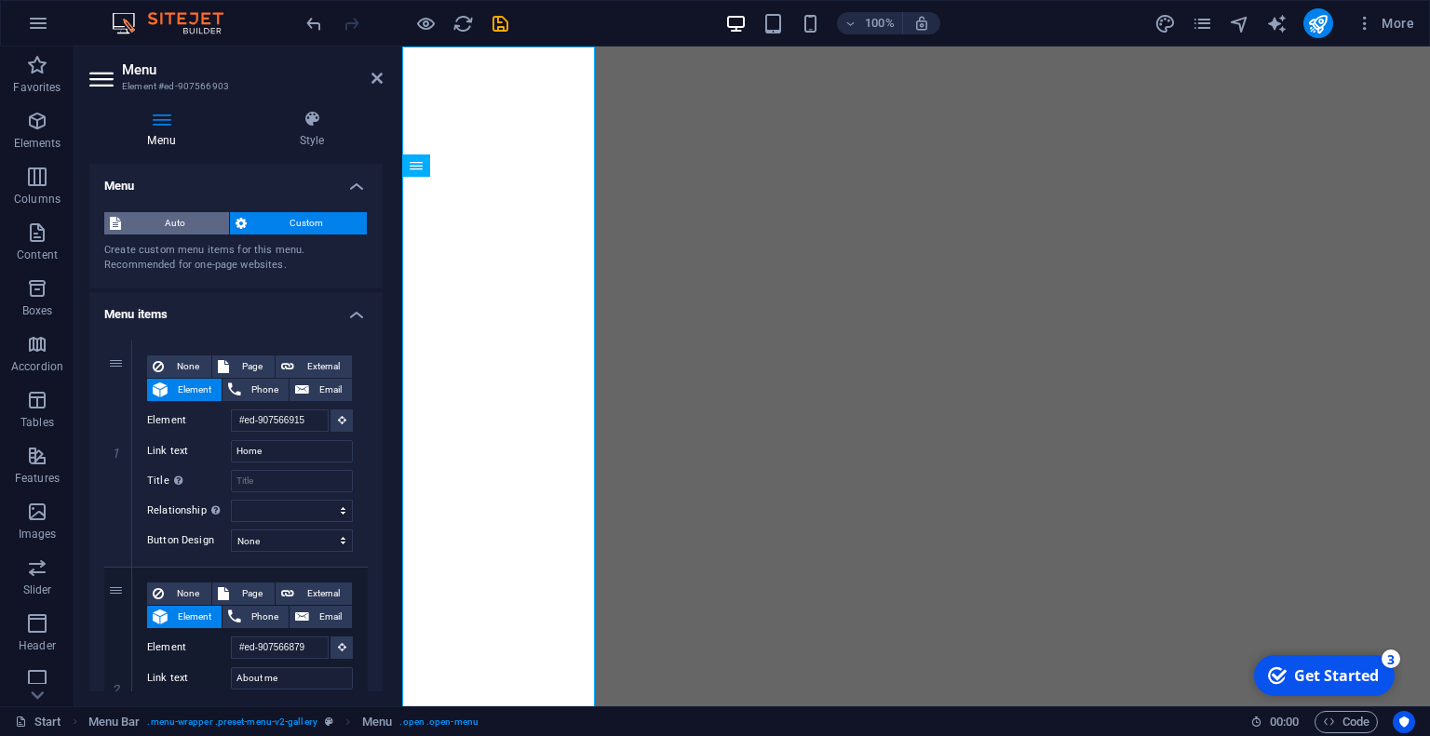
click at [190, 220] on span "Auto" at bounding box center [175, 223] width 97 height 22
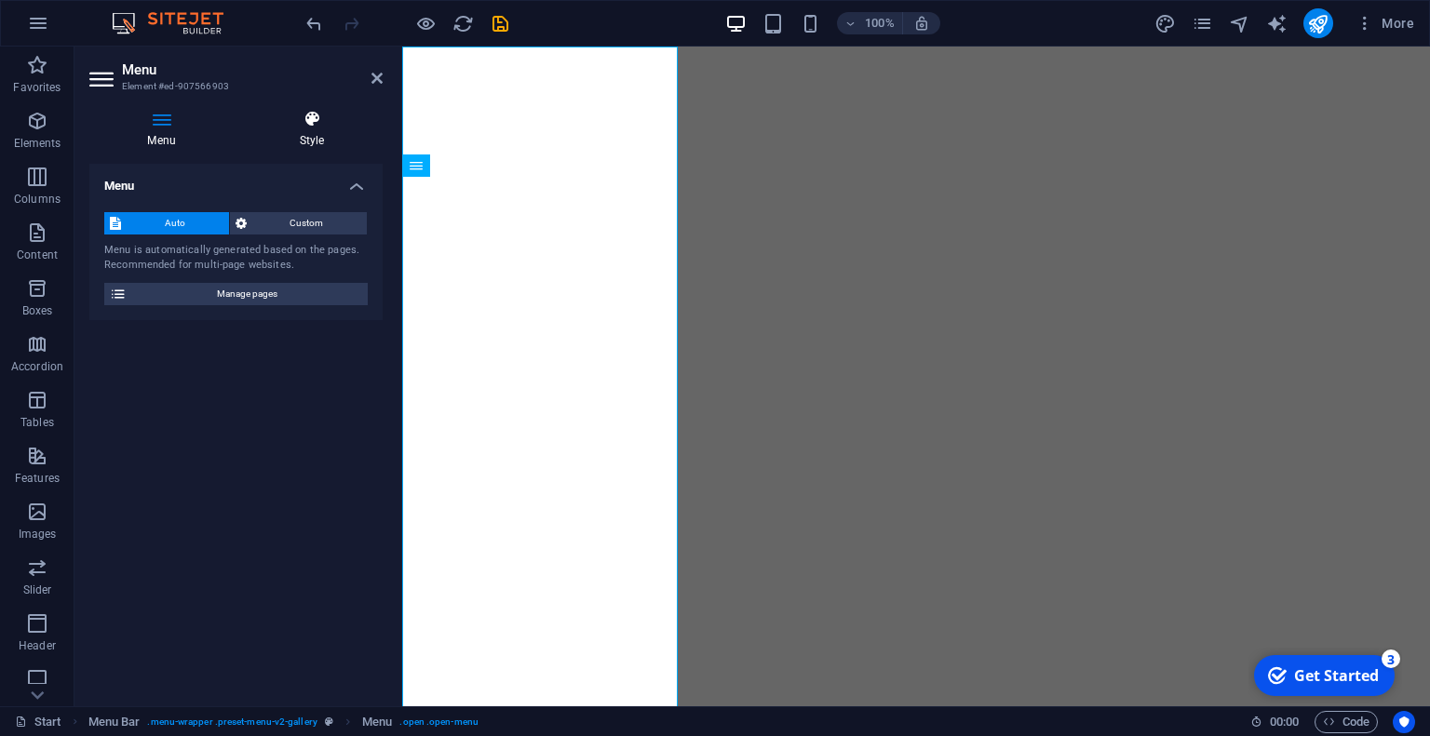
click at [308, 141] on h4 "Style" at bounding box center [311, 129] width 141 height 39
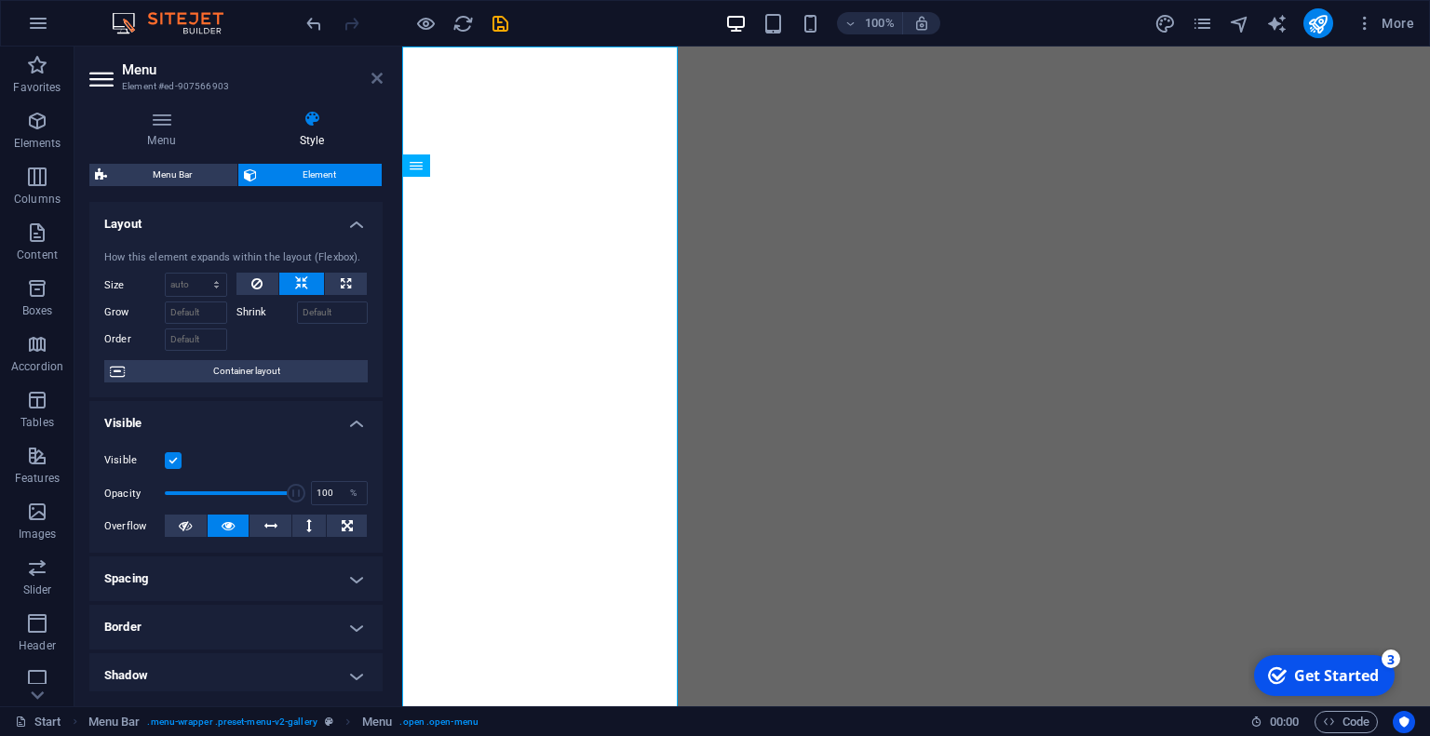
click at [373, 81] on icon at bounding box center [376, 78] width 11 height 15
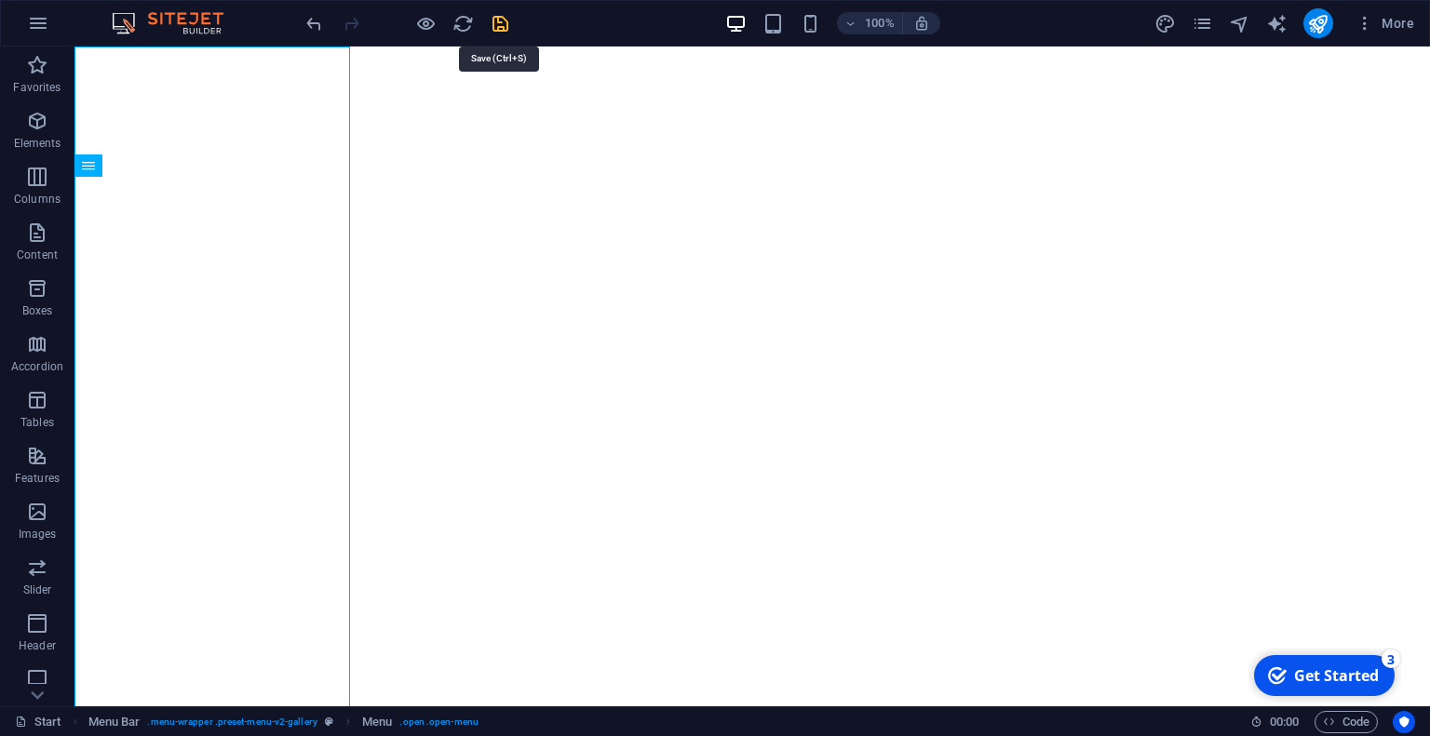
click at [492, 24] on icon "save" at bounding box center [500, 23] width 21 height 21
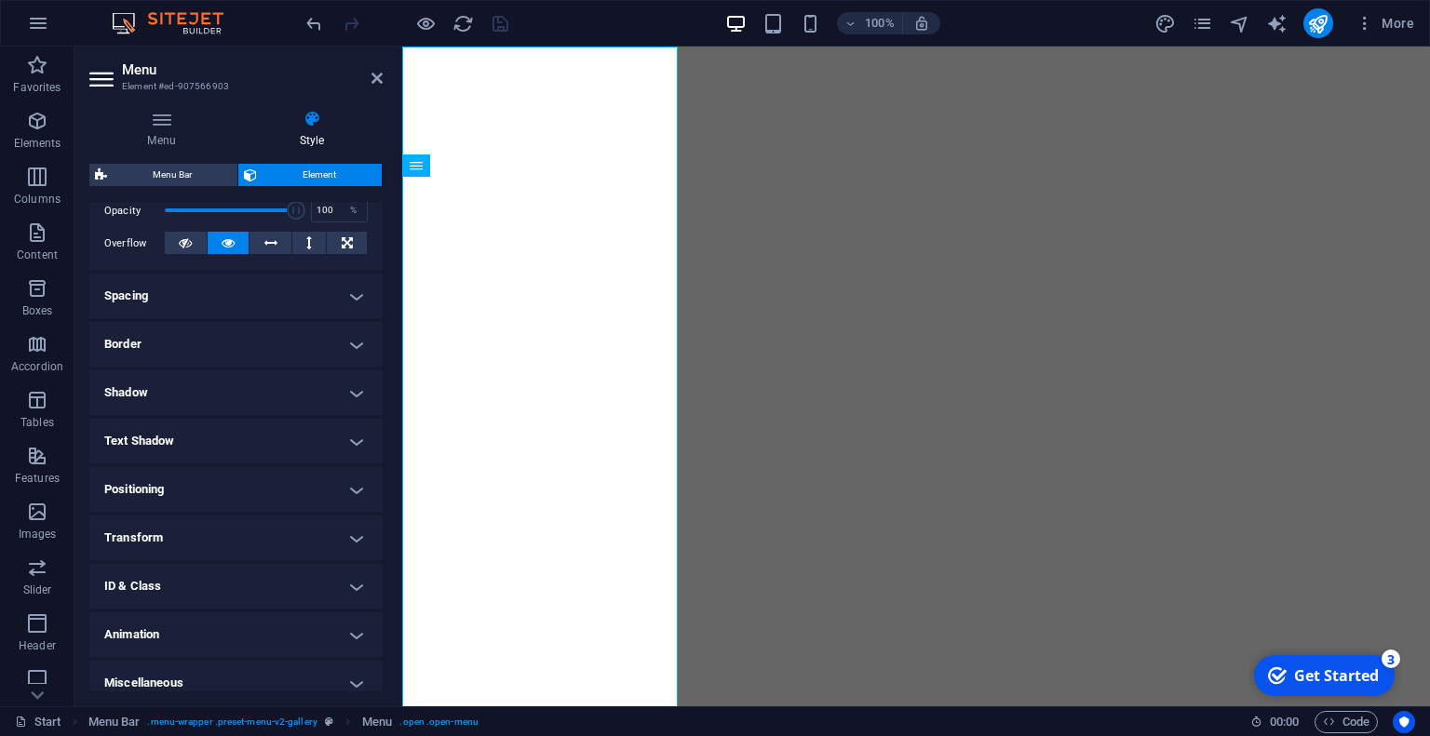
scroll to position [296, 0]
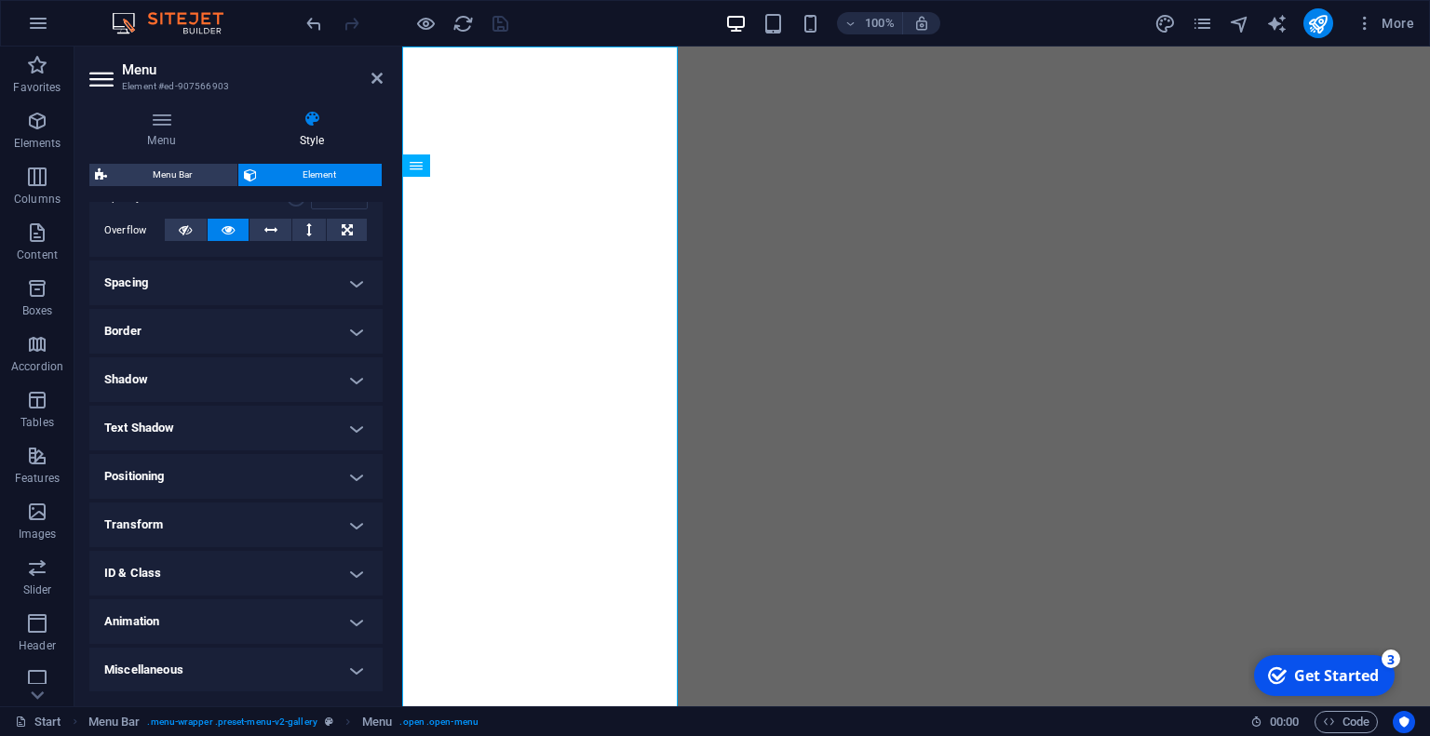
click at [193, 625] on h4 "Animation" at bounding box center [235, 621] width 293 height 45
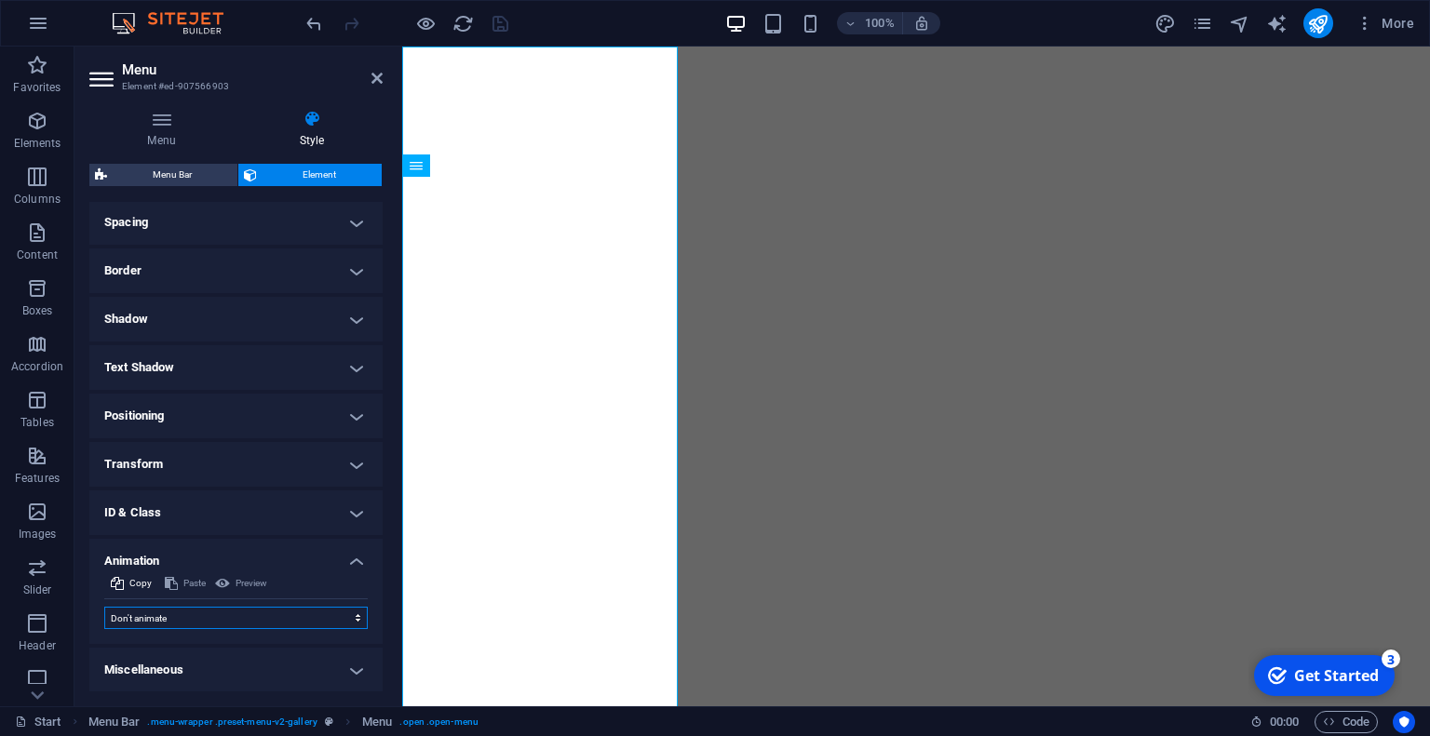
click at [222, 613] on select "Don't animate Show / Hide Slide up/down Zoom in/out Slide left to right Slide r…" at bounding box center [235, 618] width 263 height 22
select select "fade"
click at [104, 607] on select "Don't animate Show / Hide Slide up/down Zoom in/out Slide left to right Slide r…" at bounding box center [235, 618] width 263 height 22
select select "scroll"
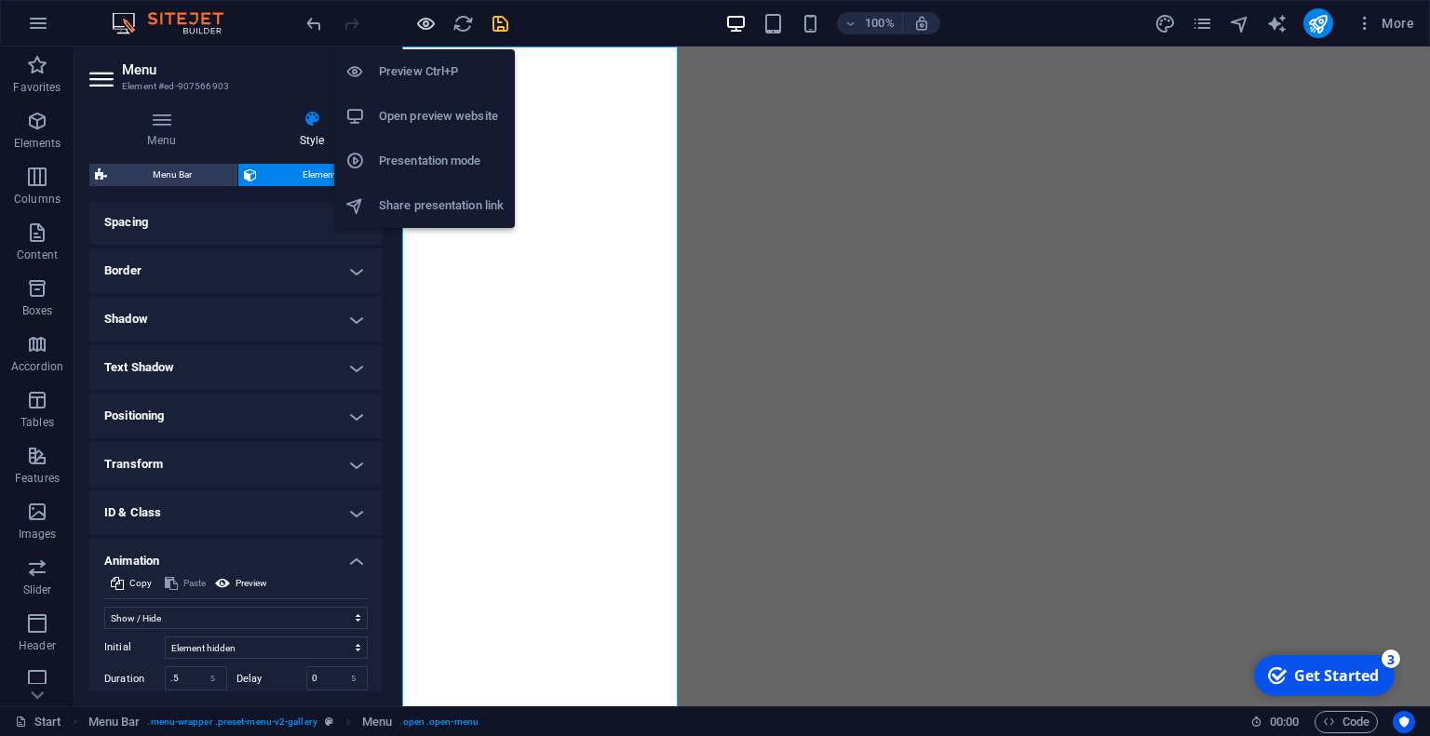
click at [425, 21] on icon "button" at bounding box center [425, 23] width 21 height 21
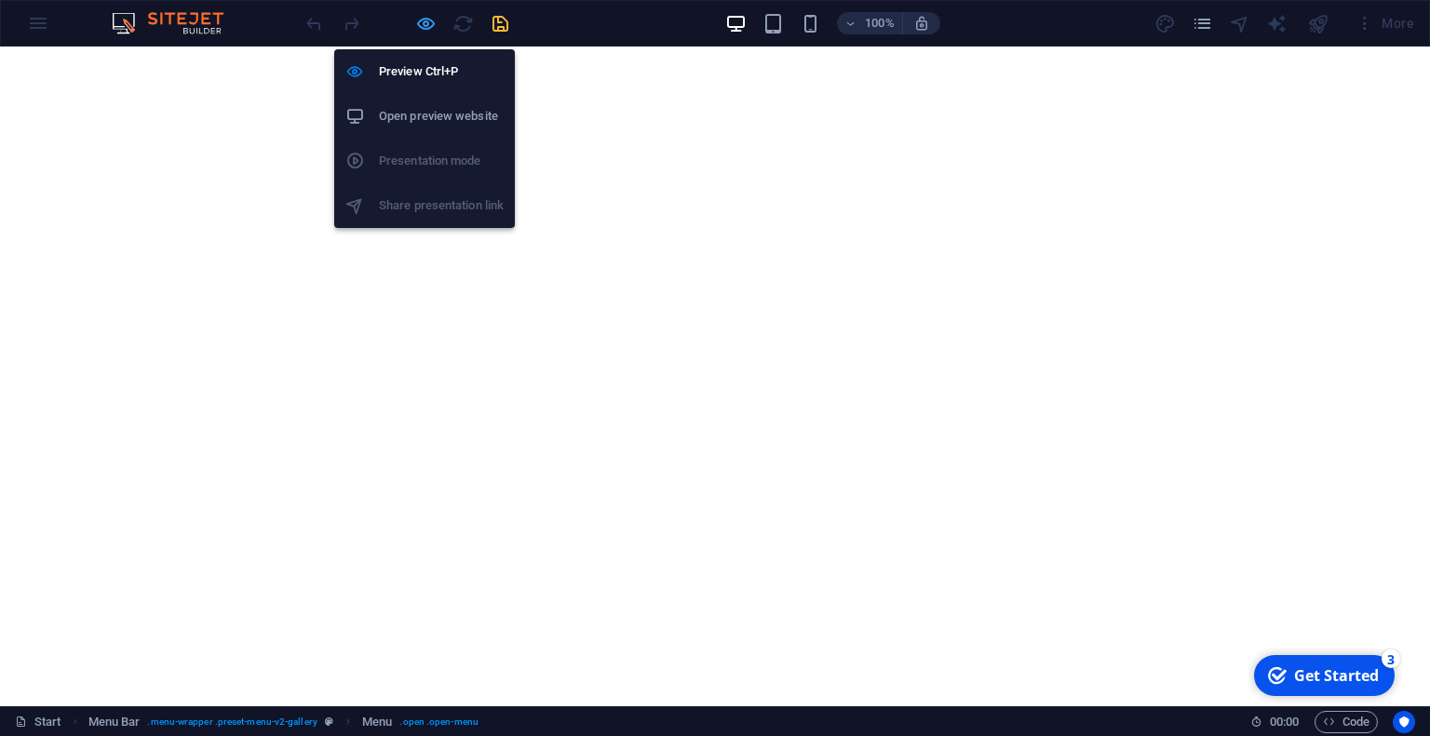
click at [426, 34] on div "Preview Ctrl+P Open preview website Presentation mode Share presentation link" at bounding box center [424, 131] width 181 height 194
click at [421, 20] on icon "button" at bounding box center [425, 23] width 21 height 21
select select "fade"
select select "s"
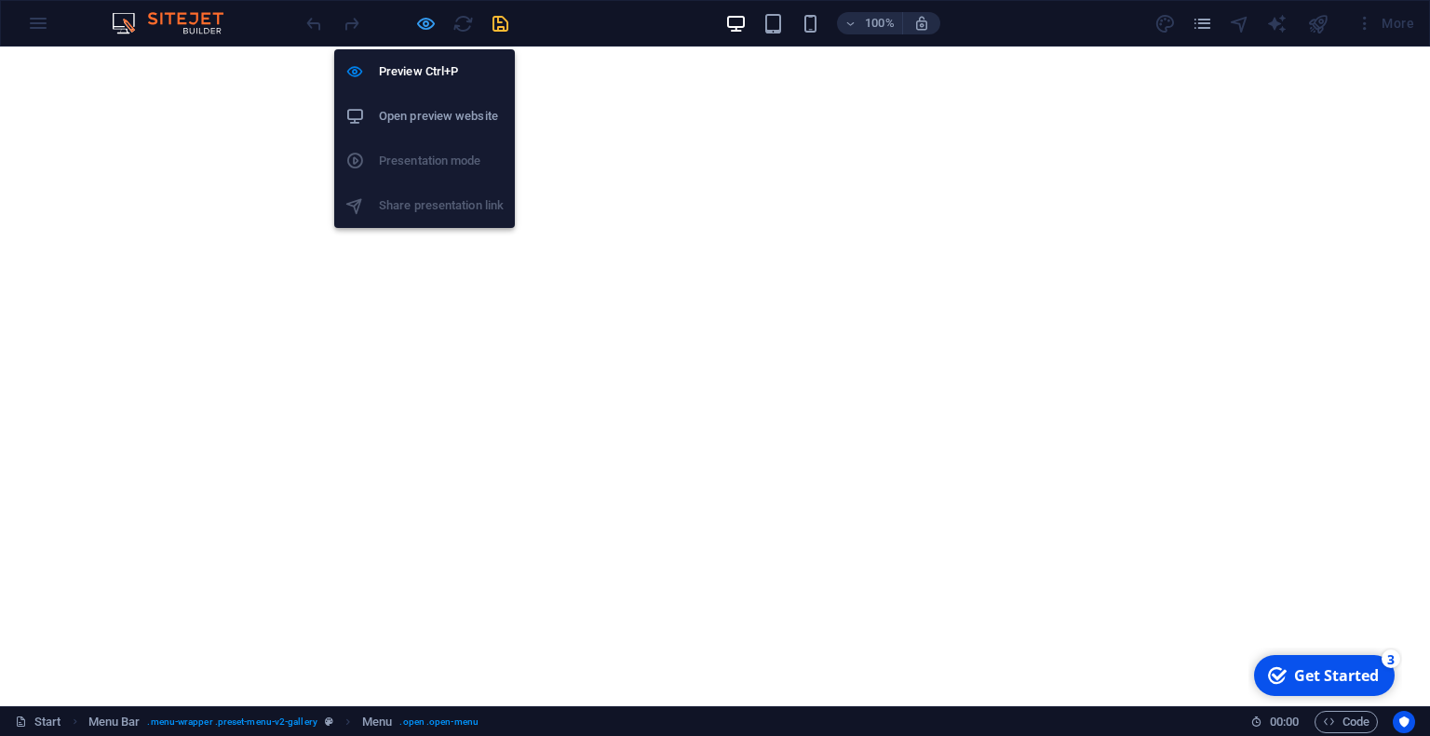
select select "scroll"
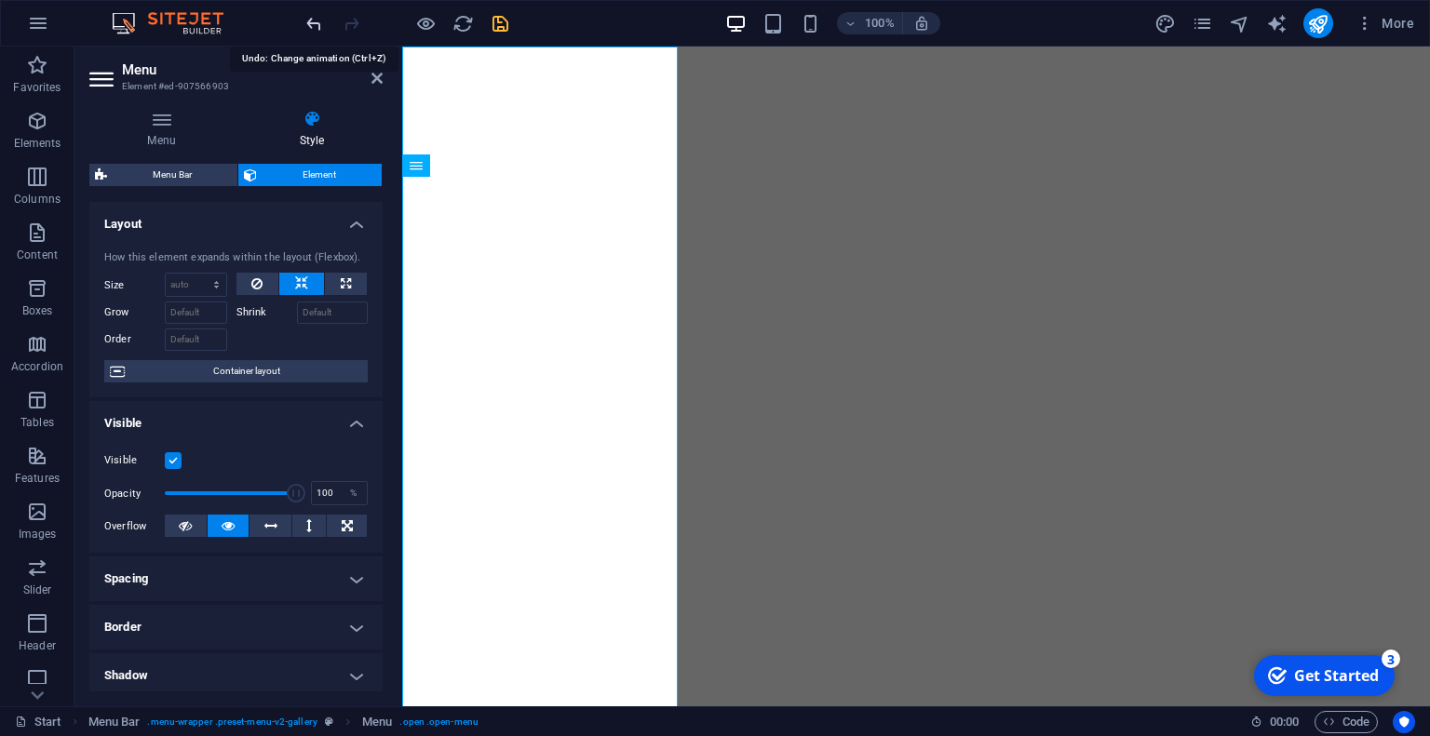
click at [318, 26] on icon "undo" at bounding box center [313, 23] width 21 height 21
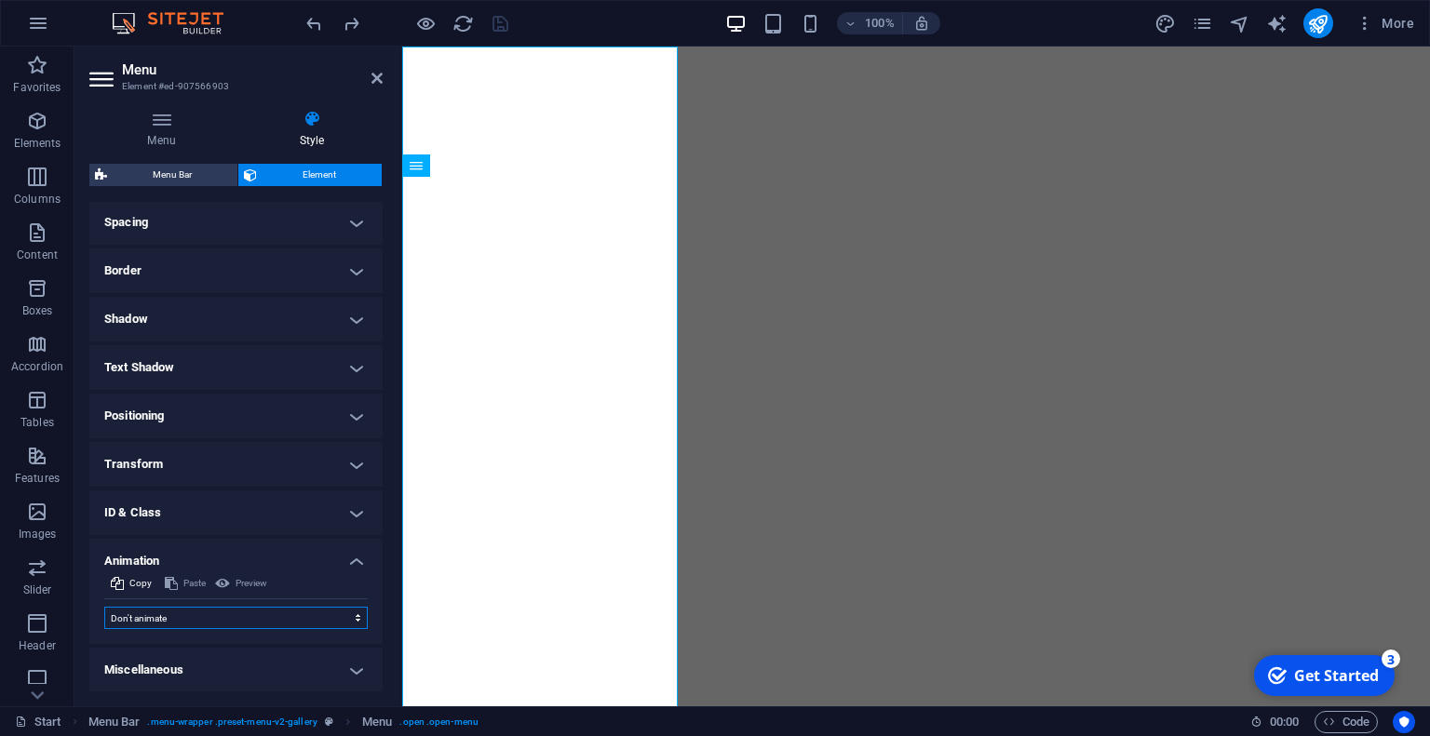
click at [234, 607] on select "Don't animate Show / Hide Slide up/down Zoom in/out Slide left to right Slide r…" at bounding box center [235, 618] width 263 height 22
select select "move-right-to-left"
click at [104, 607] on select "Don't animate Show / Hide Slide up/down Zoom in/out Slide left to right Slide r…" at bounding box center [235, 618] width 263 height 22
select select "scroll"
click at [237, 583] on span "Preview" at bounding box center [251, 583] width 32 height 22
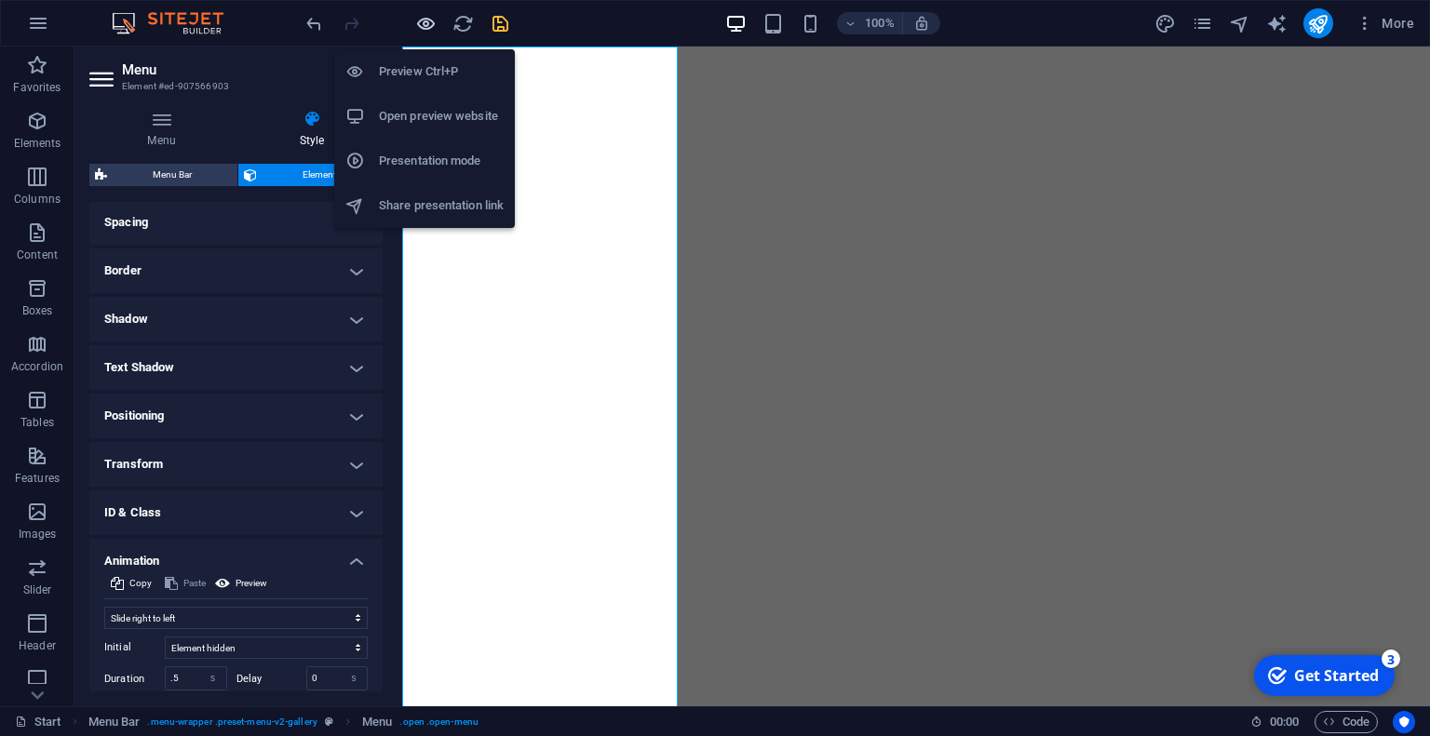
click at [421, 20] on icon "button" at bounding box center [425, 23] width 21 height 21
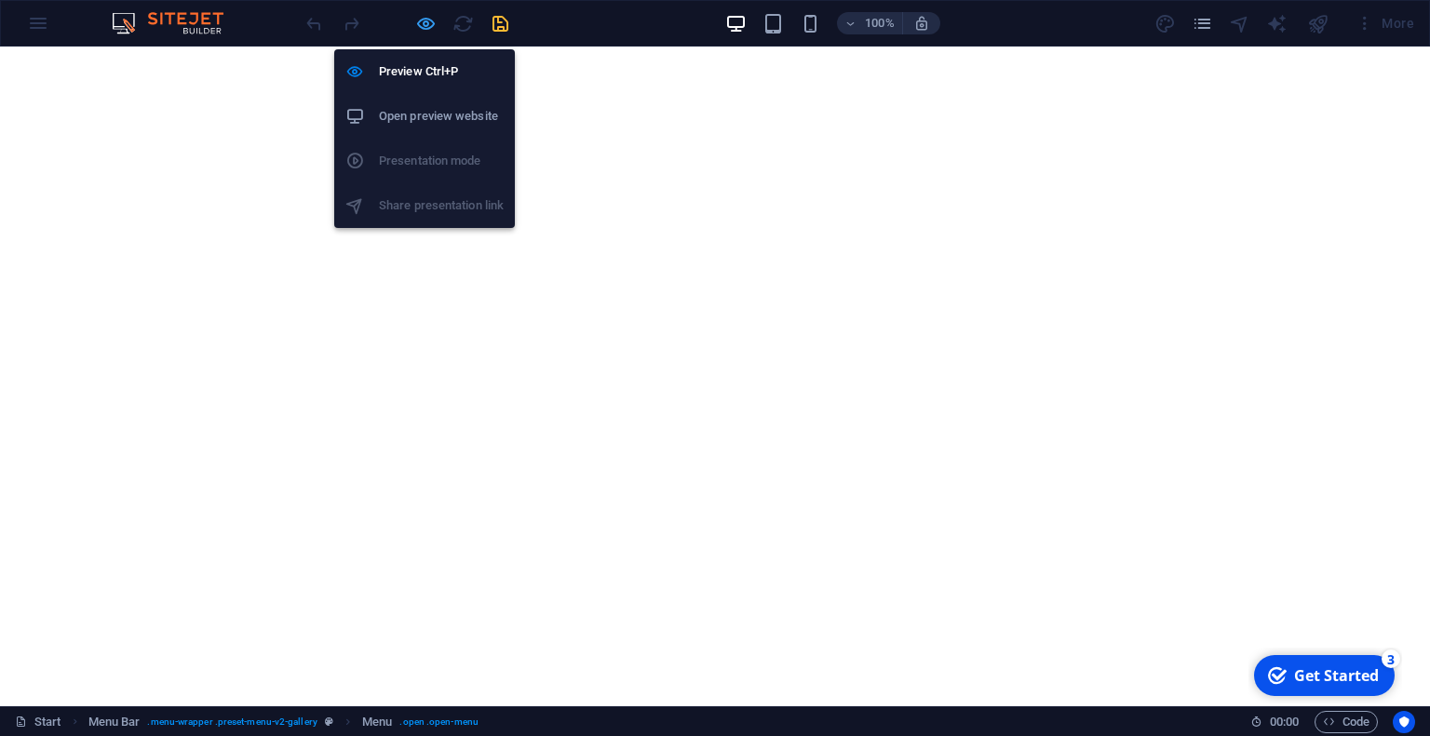
click at [434, 24] on icon "button" at bounding box center [425, 23] width 21 height 21
select select "move-right-to-left"
select select "s"
select select "scroll"
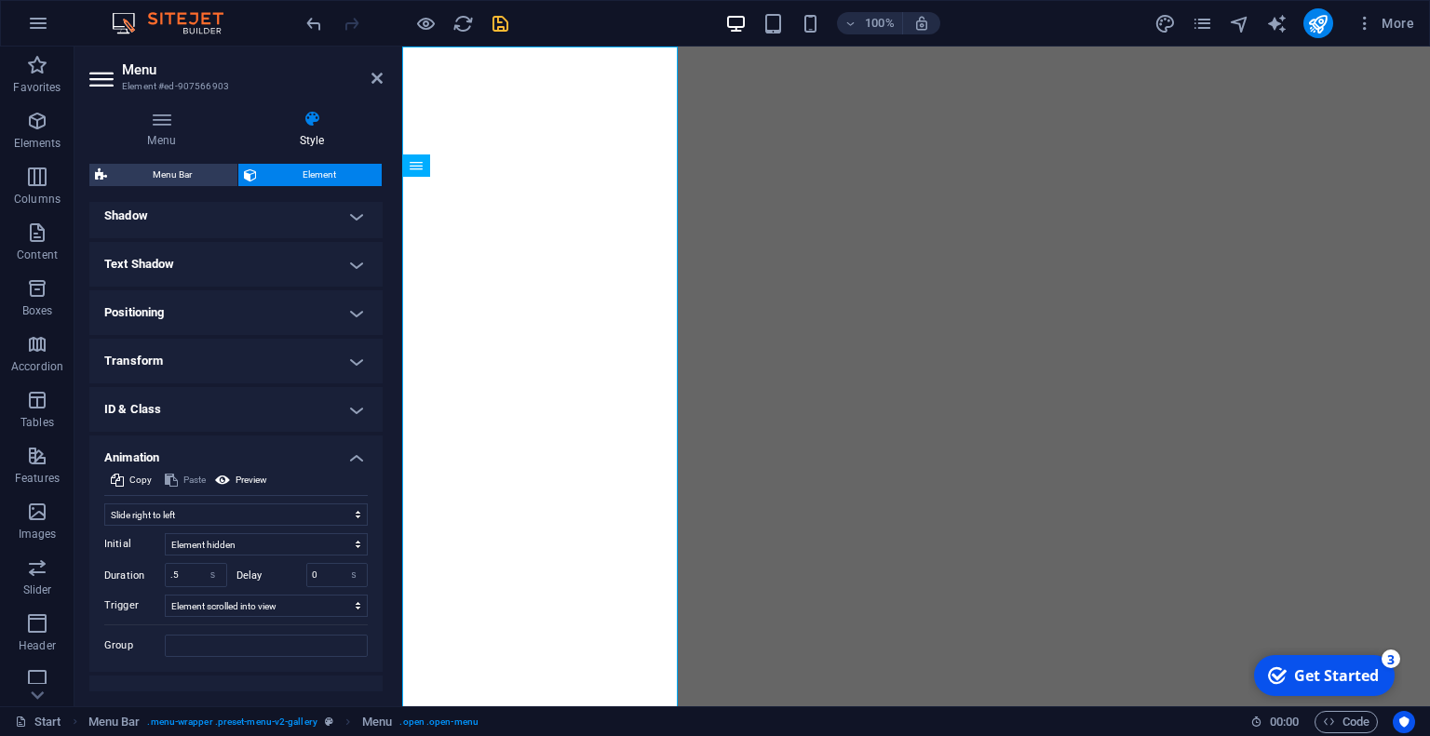
scroll to position [464, 0]
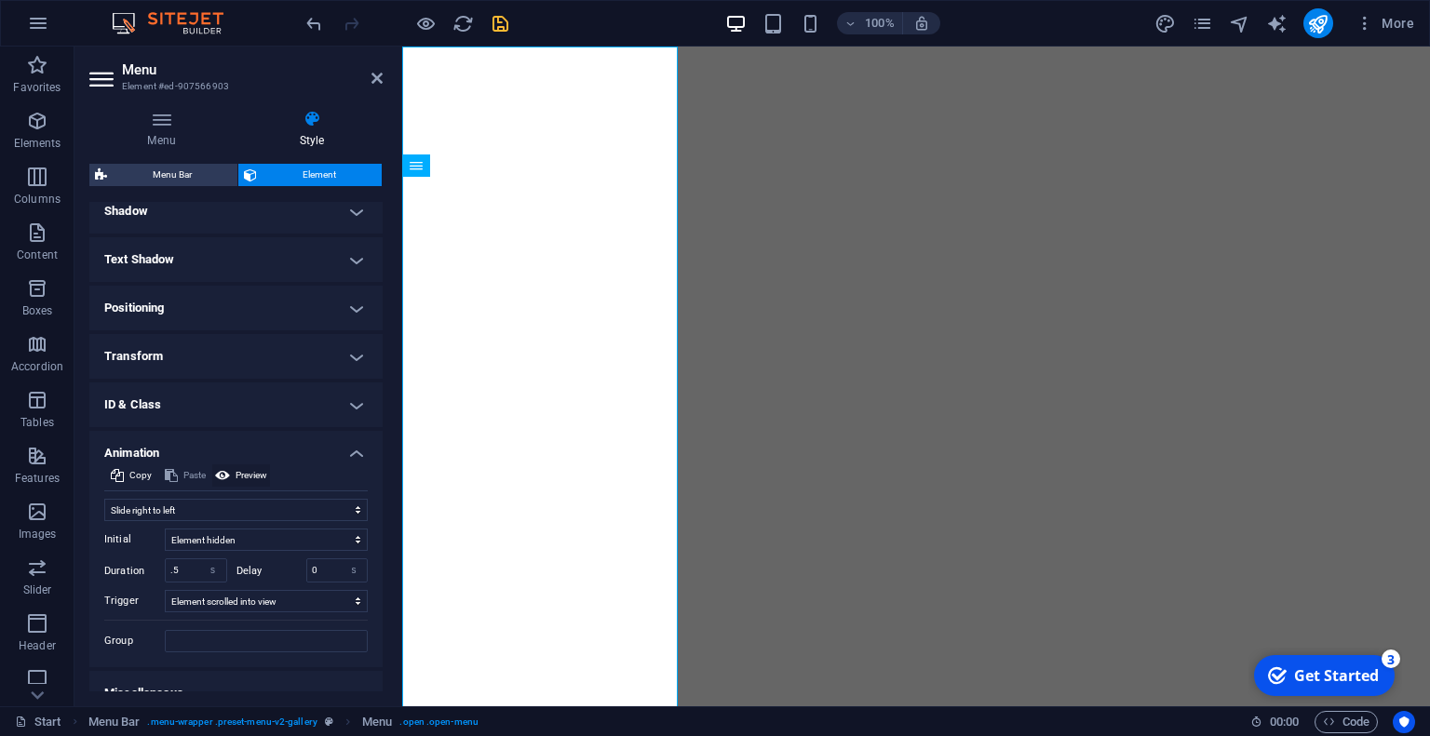
click at [231, 468] on button "Preview" at bounding box center [241, 475] width 58 height 22
click at [186, 535] on select "Element hidden Element shown" at bounding box center [266, 540] width 203 height 22
click at [205, 606] on select "No automatic trigger On page load Element scrolled into view" at bounding box center [266, 601] width 203 height 22
click at [238, 594] on select "No automatic trigger On page load Element scrolled into view" at bounding box center [266, 601] width 203 height 22
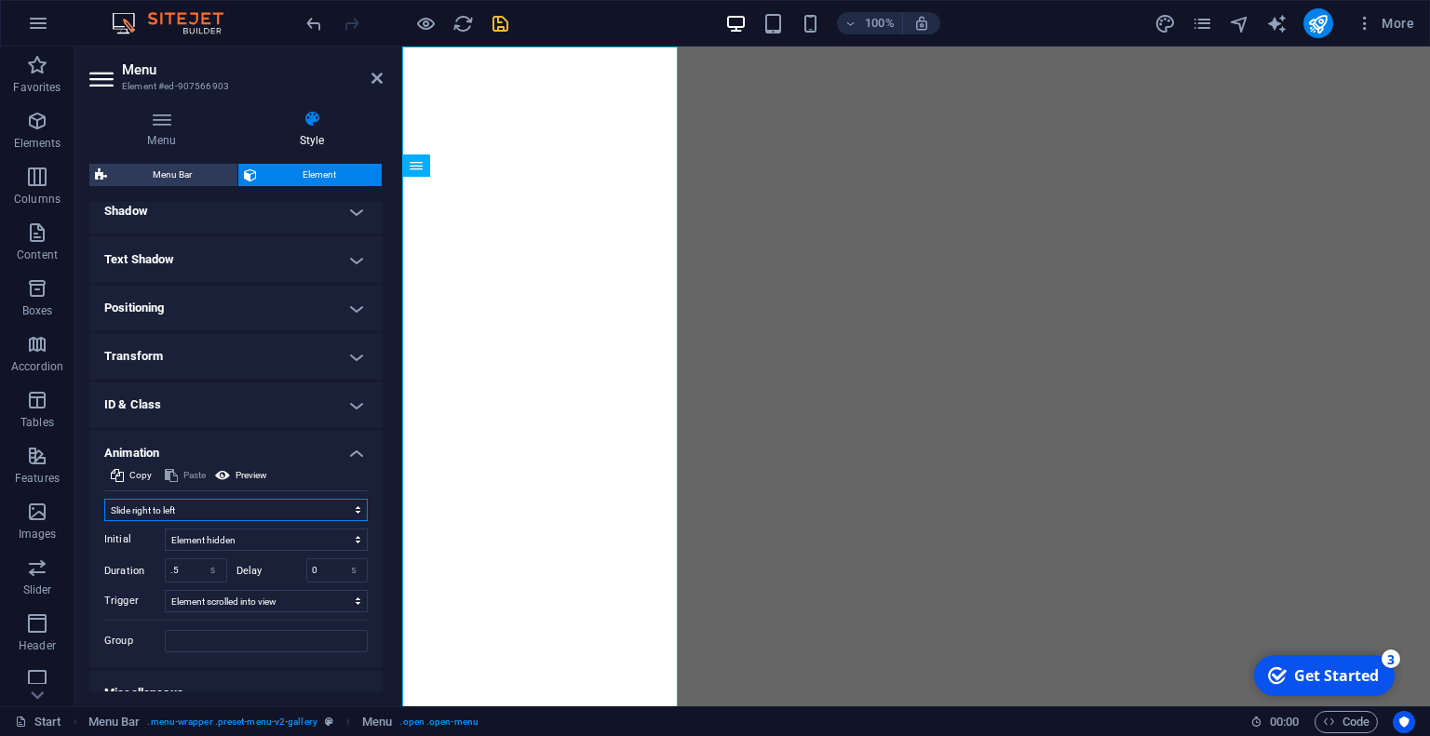
click at [275, 503] on select "Don't animate Show / Hide Slide up/down Zoom in/out Slide left to right Slide r…" at bounding box center [235, 510] width 263 height 22
select select "none"
click at [104, 521] on select "Don't animate Show / Hide Slide up/down Zoom in/out Slide left to right Slide r…" at bounding box center [235, 510] width 263 height 22
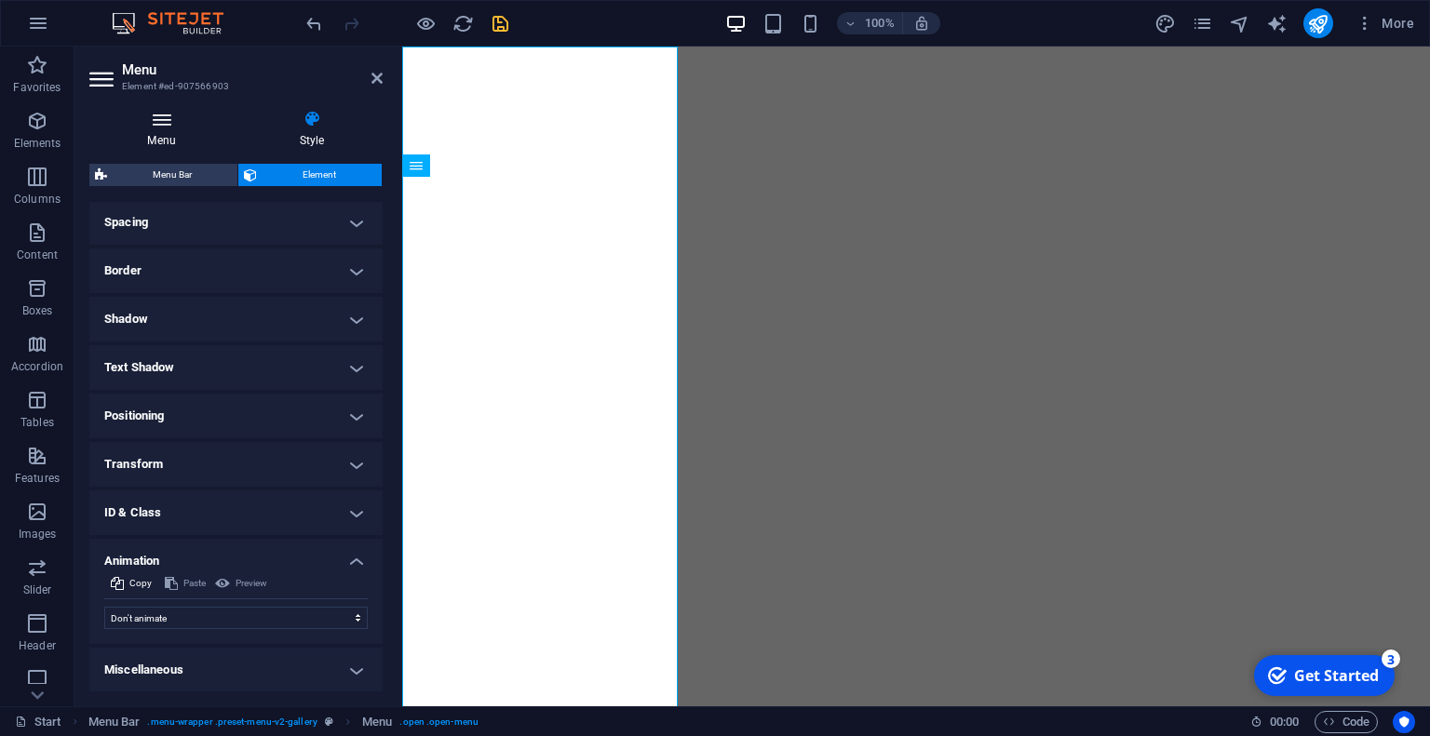
click at [182, 142] on h4 "Menu" at bounding box center [165, 129] width 152 height 39
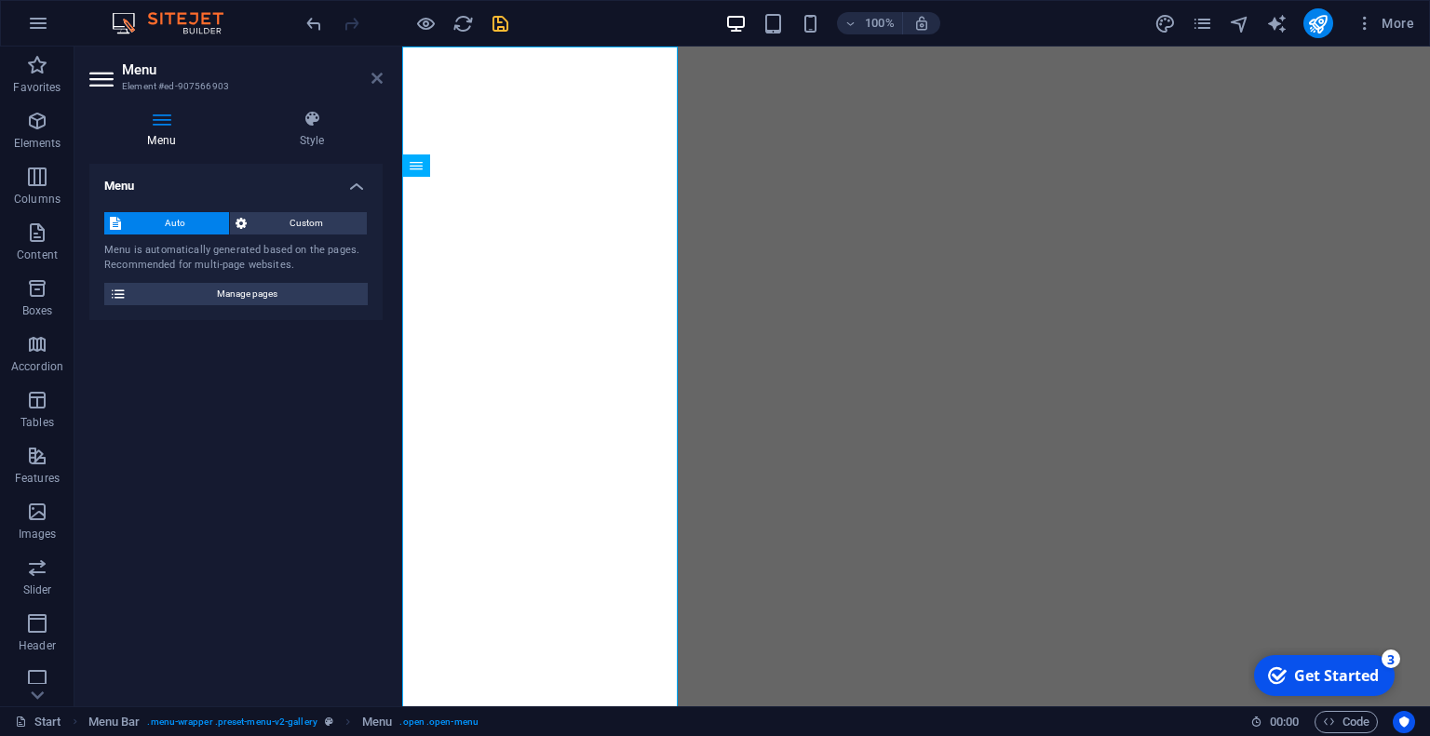
click at [377, 71] on icon at bounding box center [376, 78] width 11 height 15
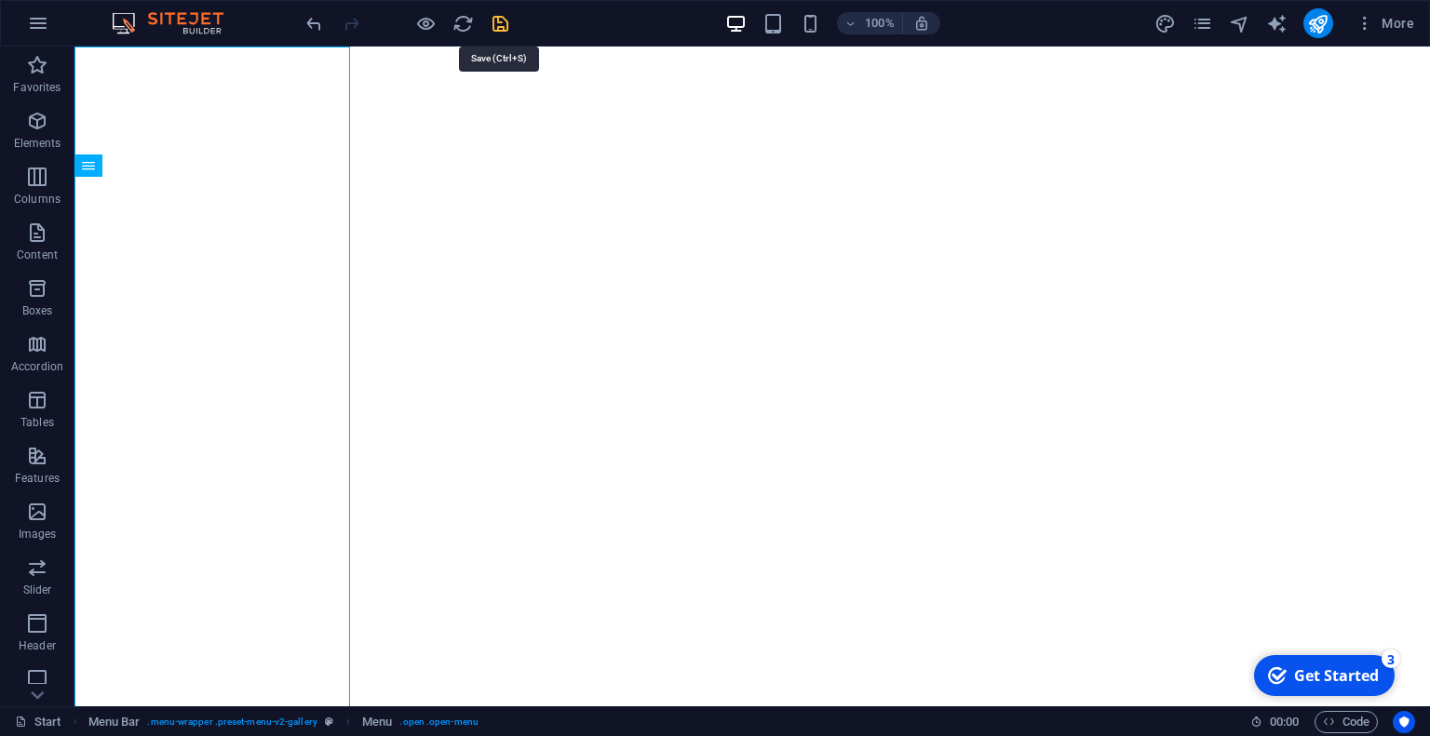
click at [498, 18] on icon "save" at bounding box center [500, 23] width 21 height 21
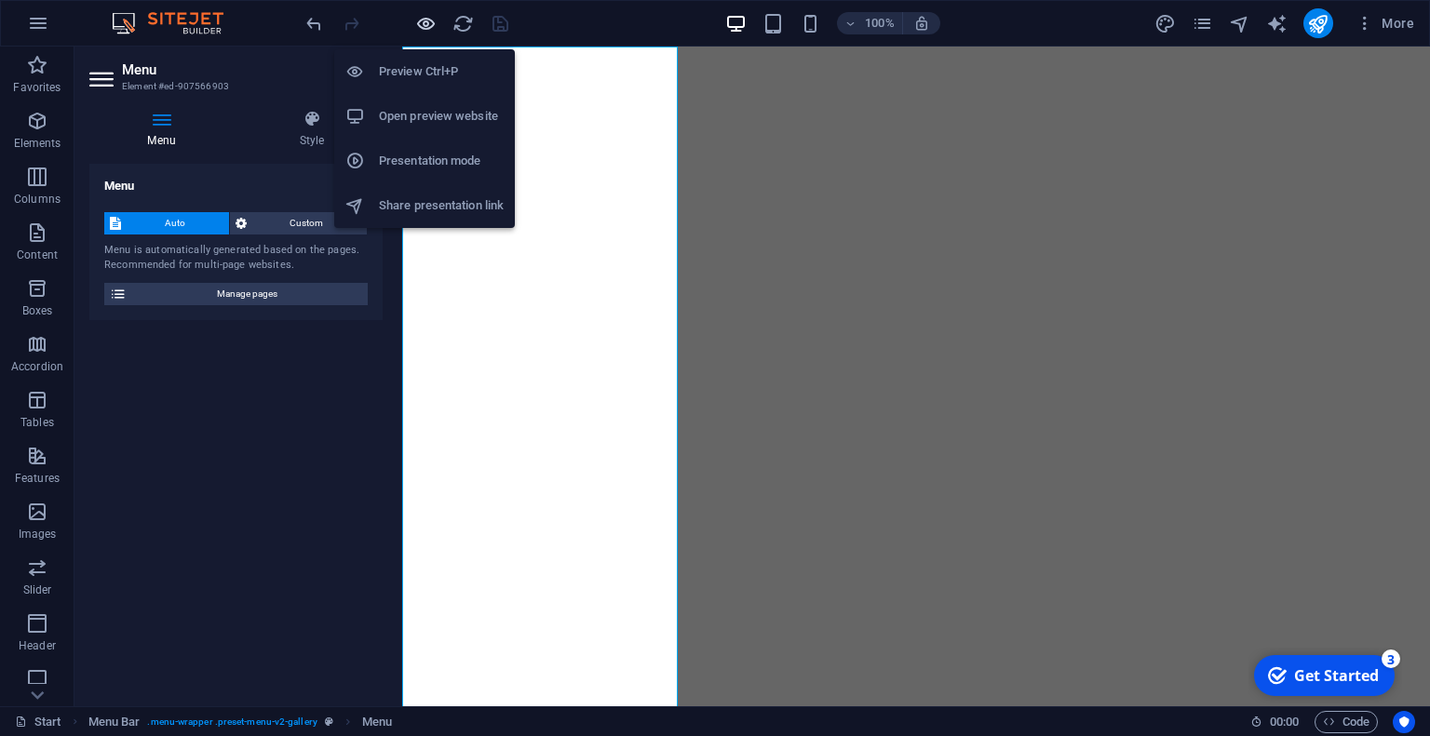
click at [417, 17] on icon "button" at bounding box center [425, 23] width 21 height 21
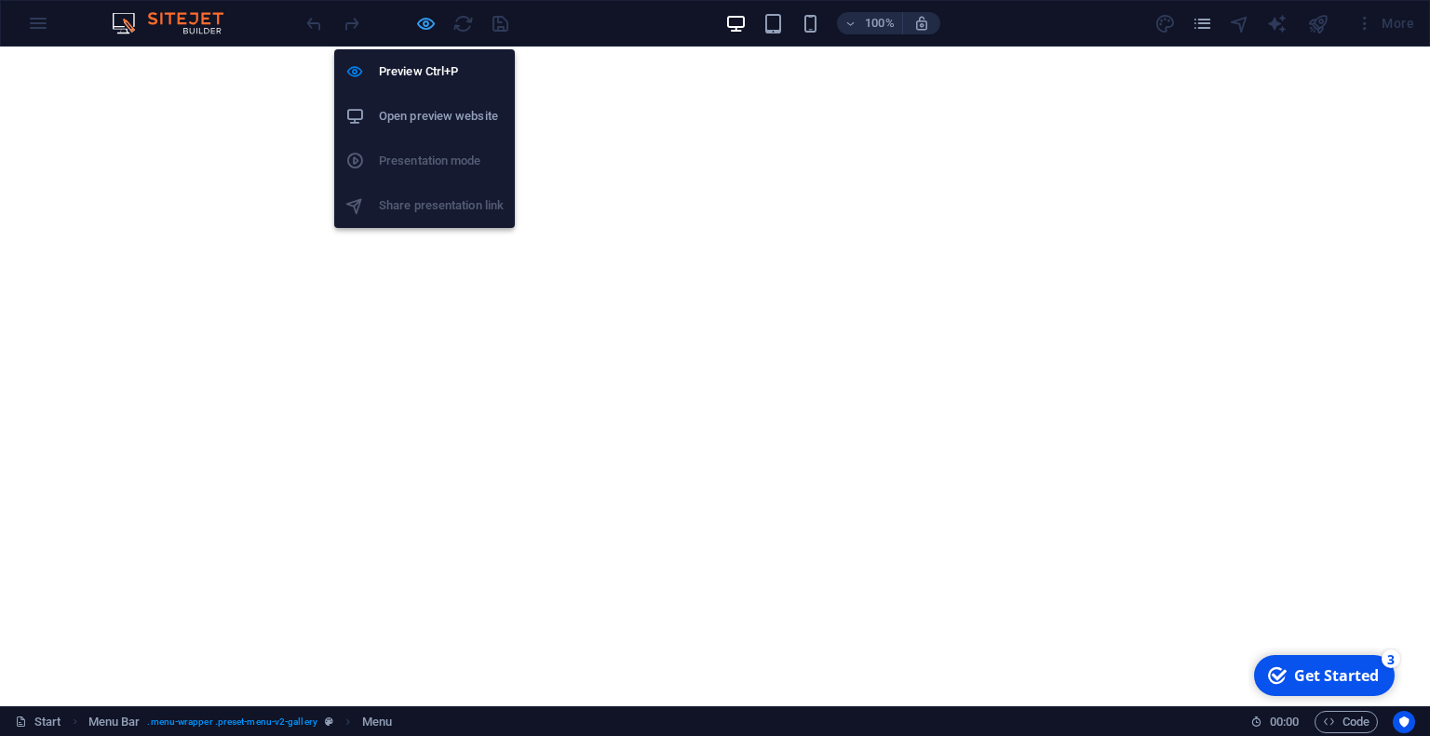
click at [423, 31] on icon "button" at bounding box center [425, 23] width 21 height 21
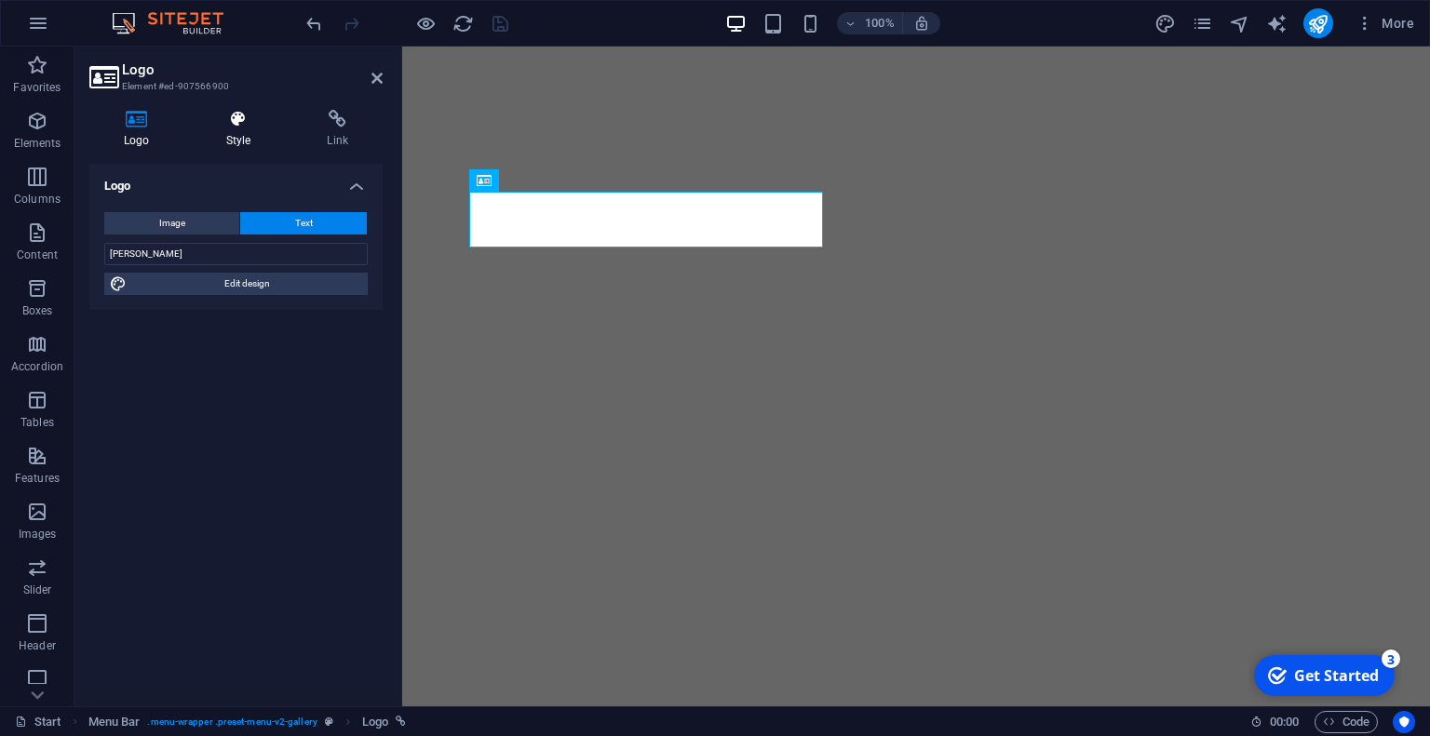
click at [227, 137] on h4 "Style" at bounding box center [242, 129] width 101 height 39
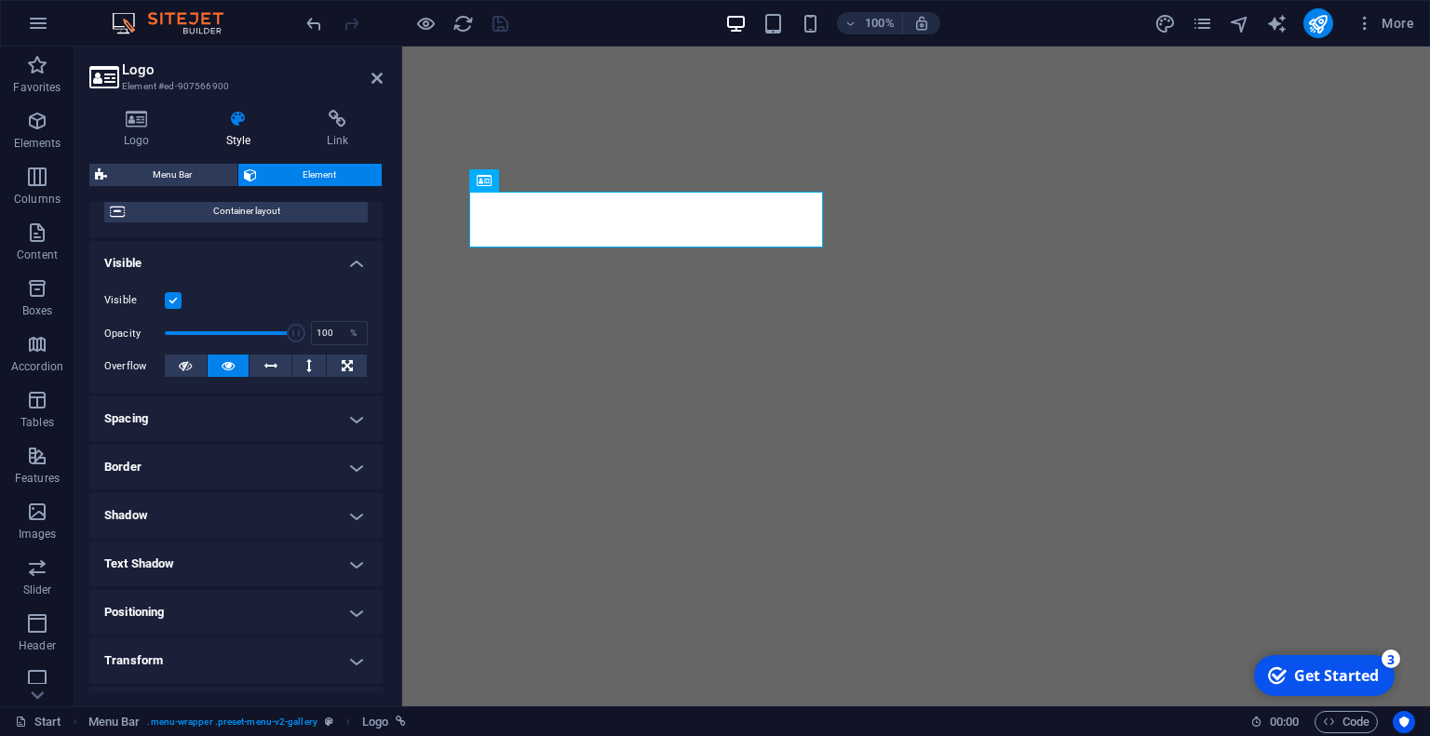
scroll to position [162, 0]
click at [205, 213] on span "Container layout" at bounding box center [246, 209] width 232 height 22
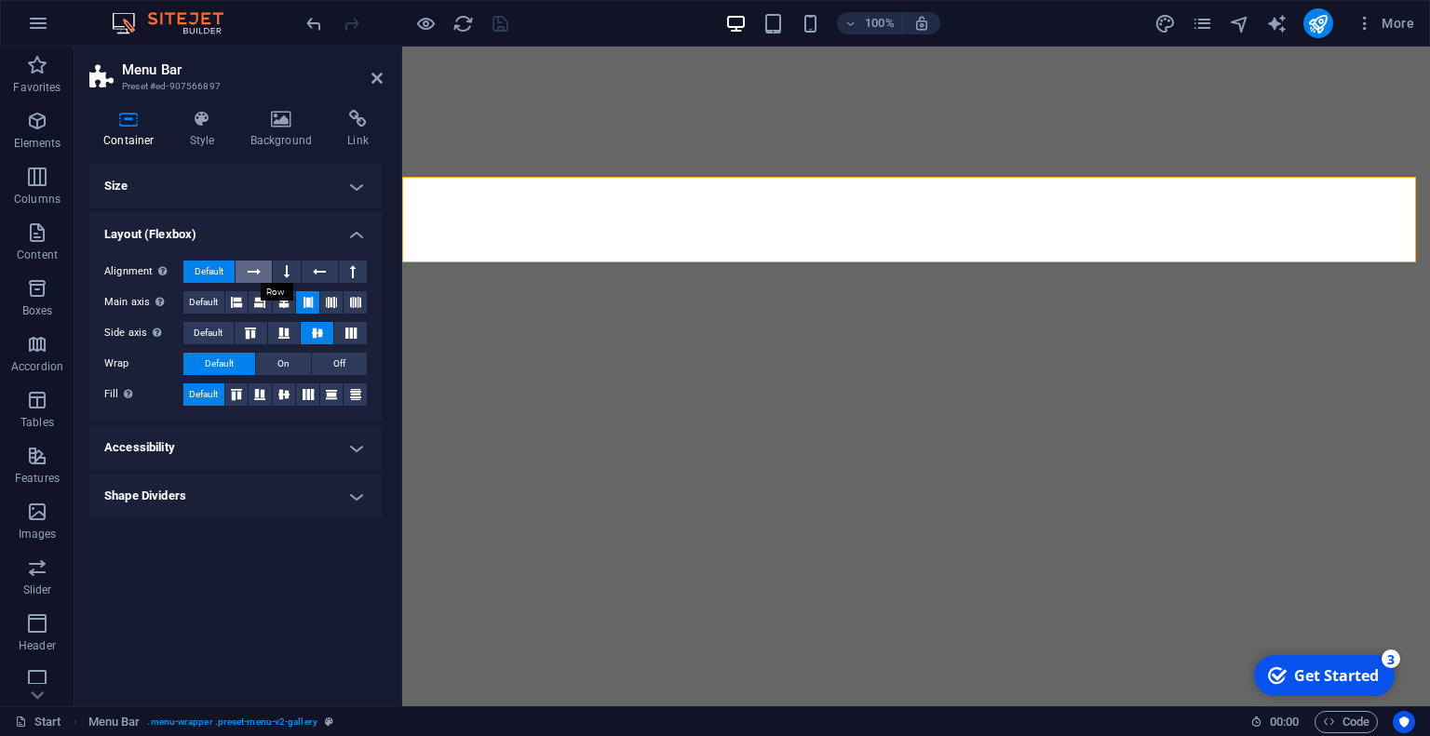
click at [249, 272] on icon at bounding box center [254, 272] width 13 height 22
click at [210, 267] on span "Default" at bounding box center [209, 272] width 29 height 22
click at [286, 397] on icon at bounding box center [283, 394] width 11 height 22
click at [218, 393] on span "Default" at bounding box center [203, 394] width 29 height 22
click at [294, 179] on h4 "Size" at bounding box center [235, 186] width 293 height 45
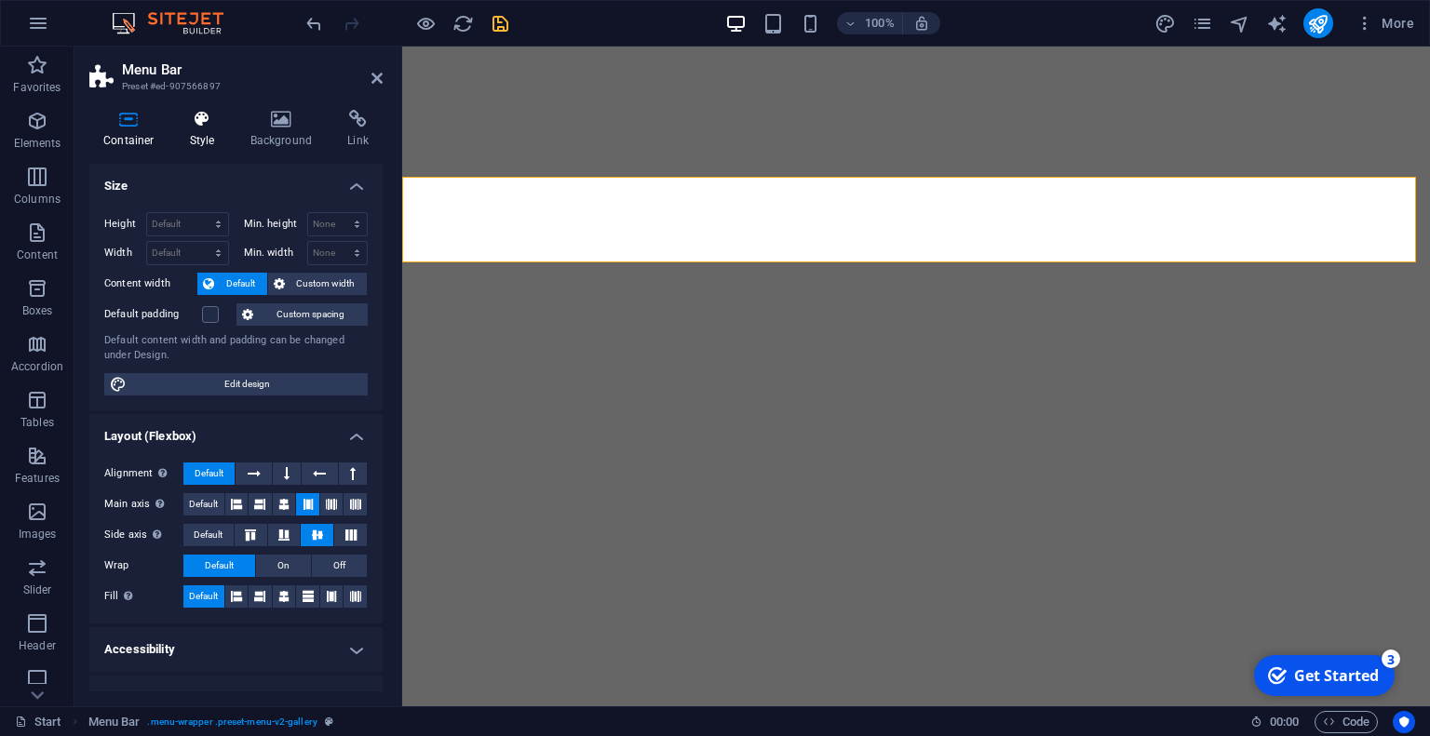
click at [200, 124] on icon at bounding box center [202, 119] width 53 height 19
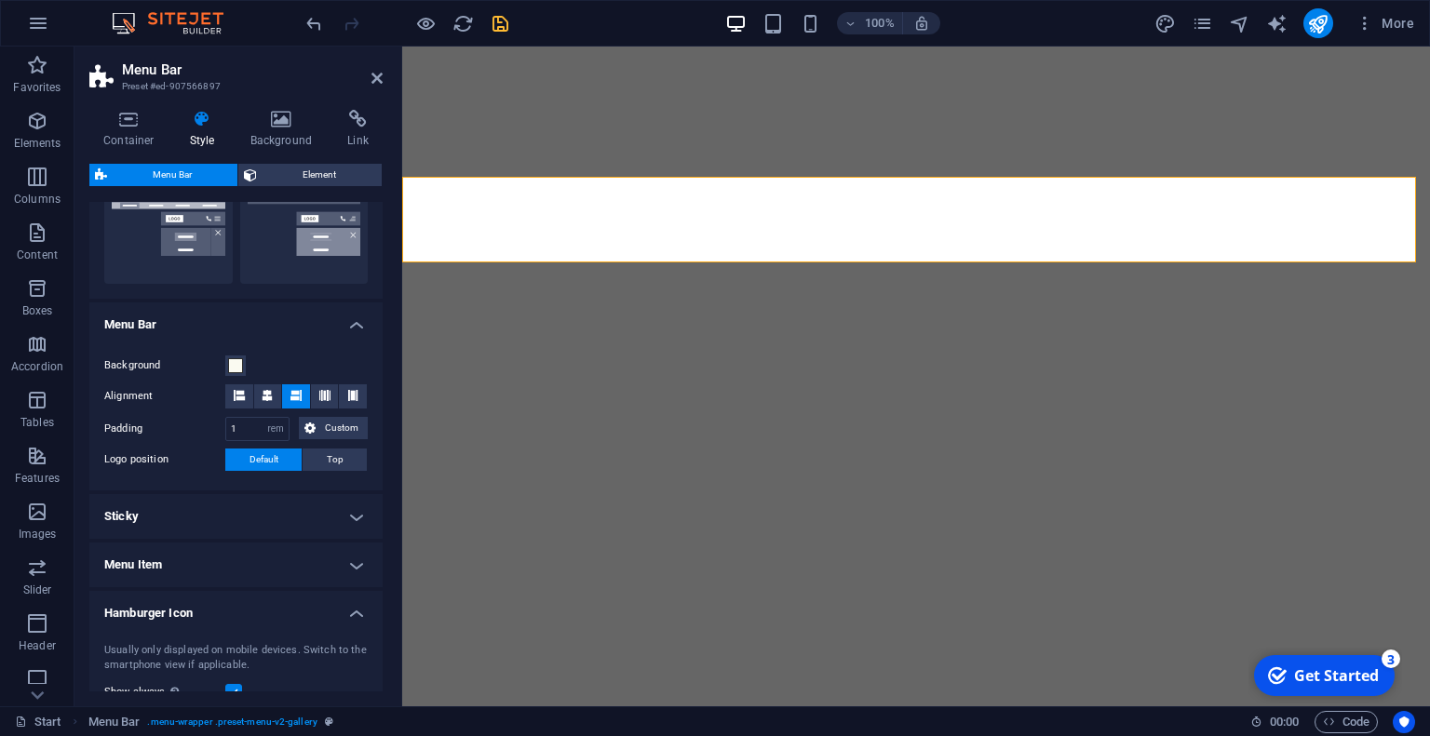
scroll to position [475, 0]
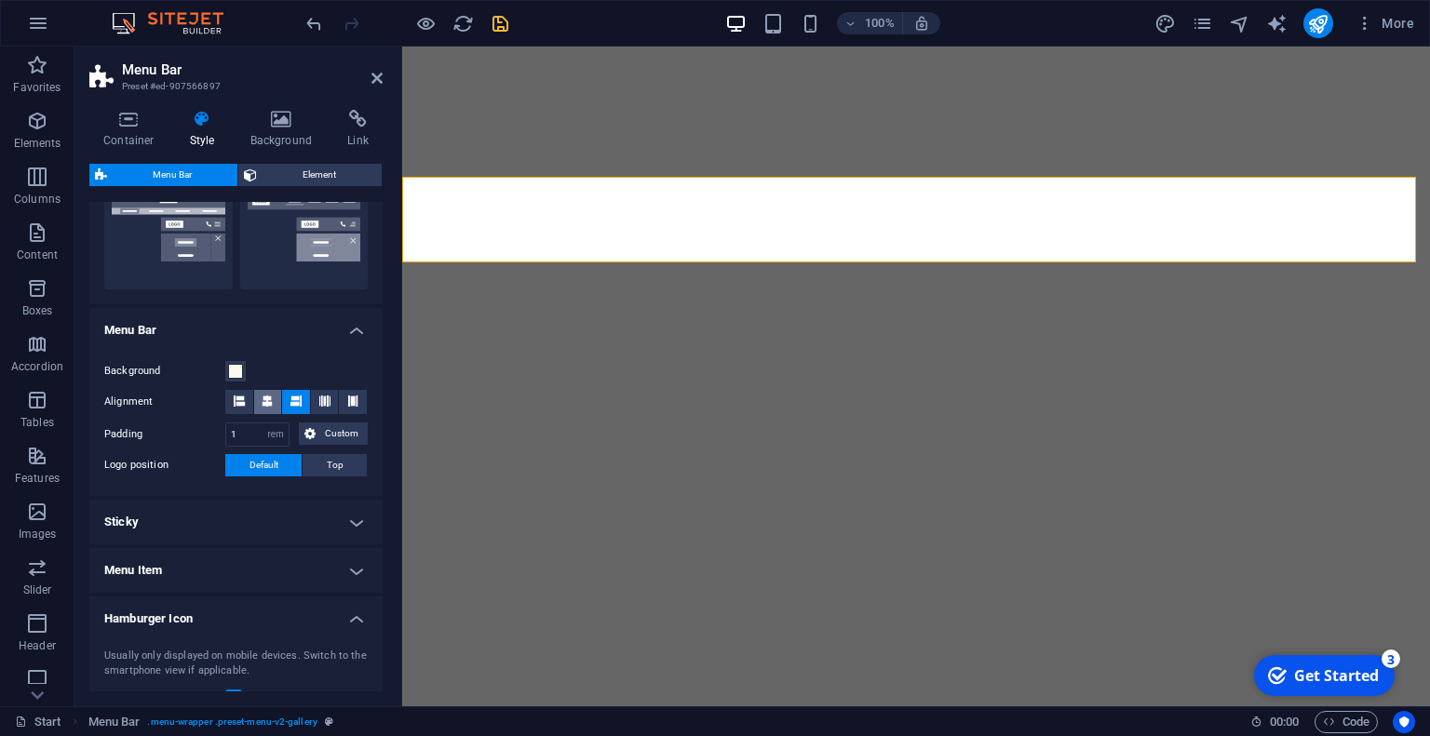
click at [267, 401] on icon at bounding box center [267, 401] width 11 height 11
click at [328, 461] on span "Top" at bounding box center [335, 465] width 17 height 22
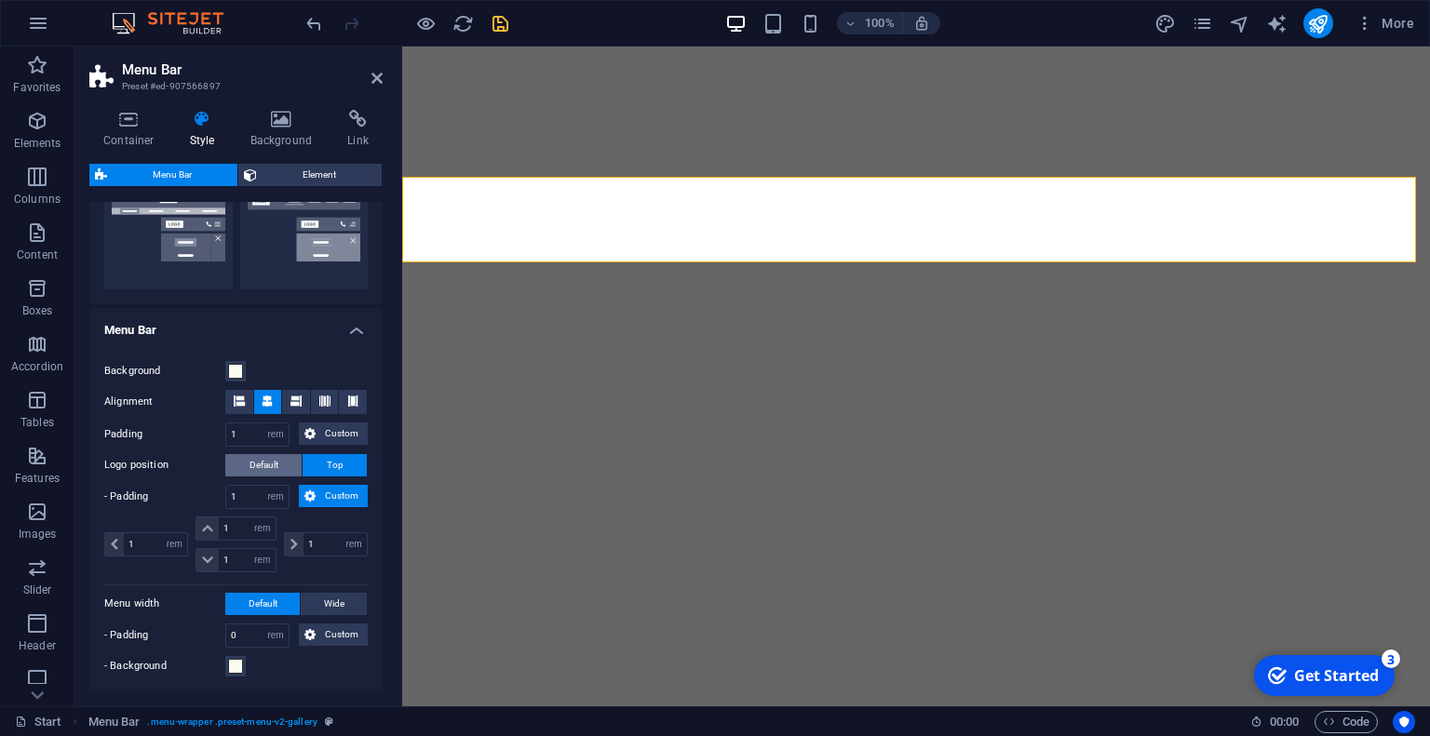
click at [272, 460] on span "Default" at bounding box center [263, 465] width 29 height 22
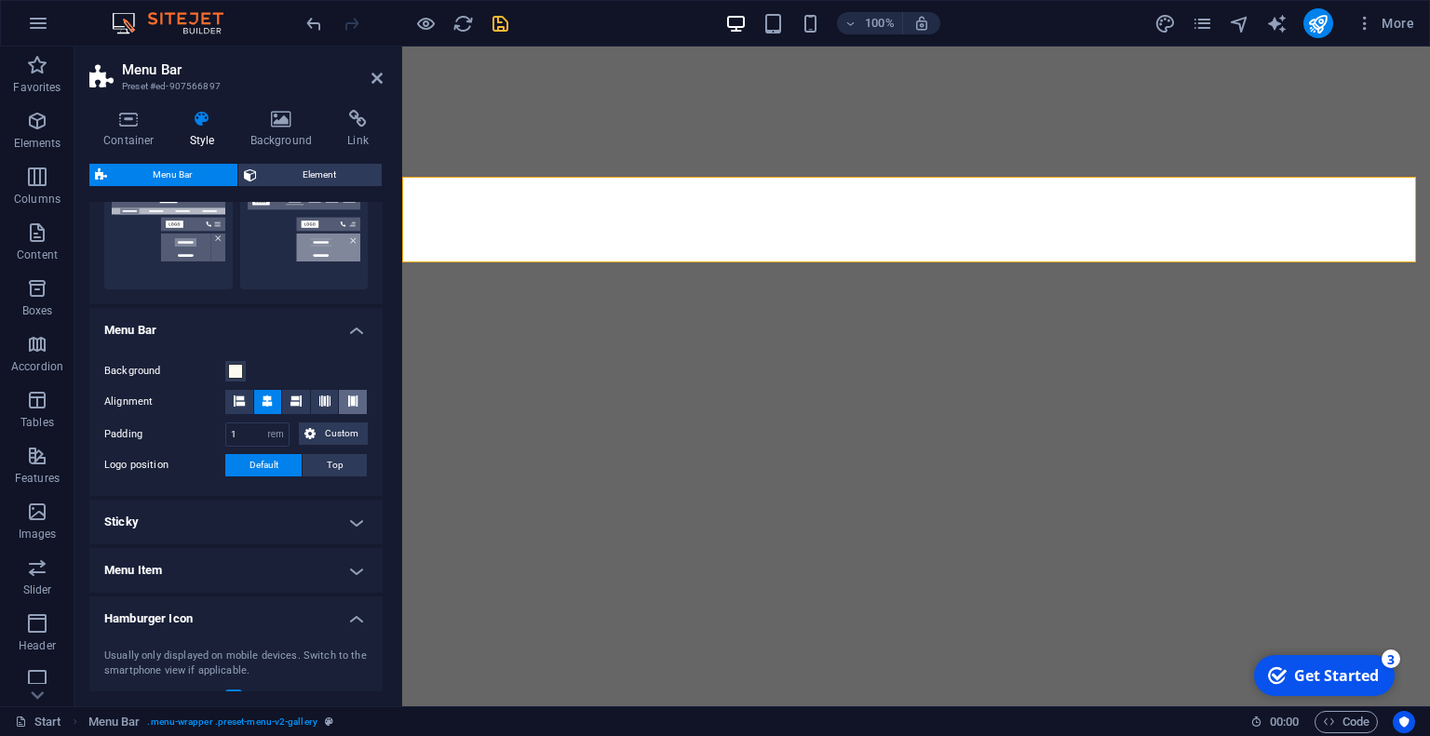
click at [348, 394] on span at bounding box center [352, 402] width 11 height 24
click at [328, 399] on button at bounding box center [325, 402] width 28 height 24
click at [268, 400] on icon at bounding box center [267, 401] width 11 height 11
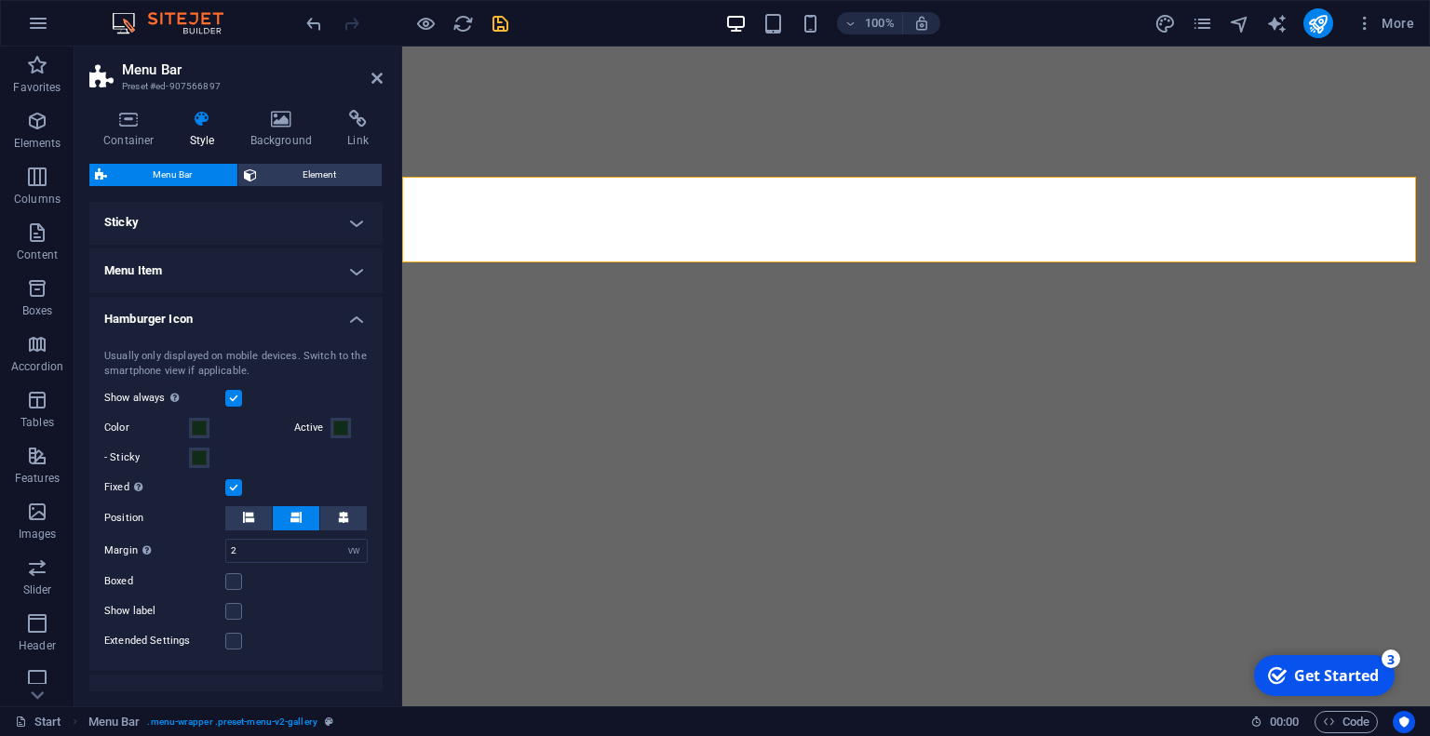
scroll to position [774, 0]
click at [339, 518] on icon at bounding box center [343, 517] width 11 height 11
click at [290, 513] on icon at bounding box center [295, 517] width 11 height 11
click at [332, 272] on h4 "Menu Item" at bounding box center [235, 270] width 293 height 45
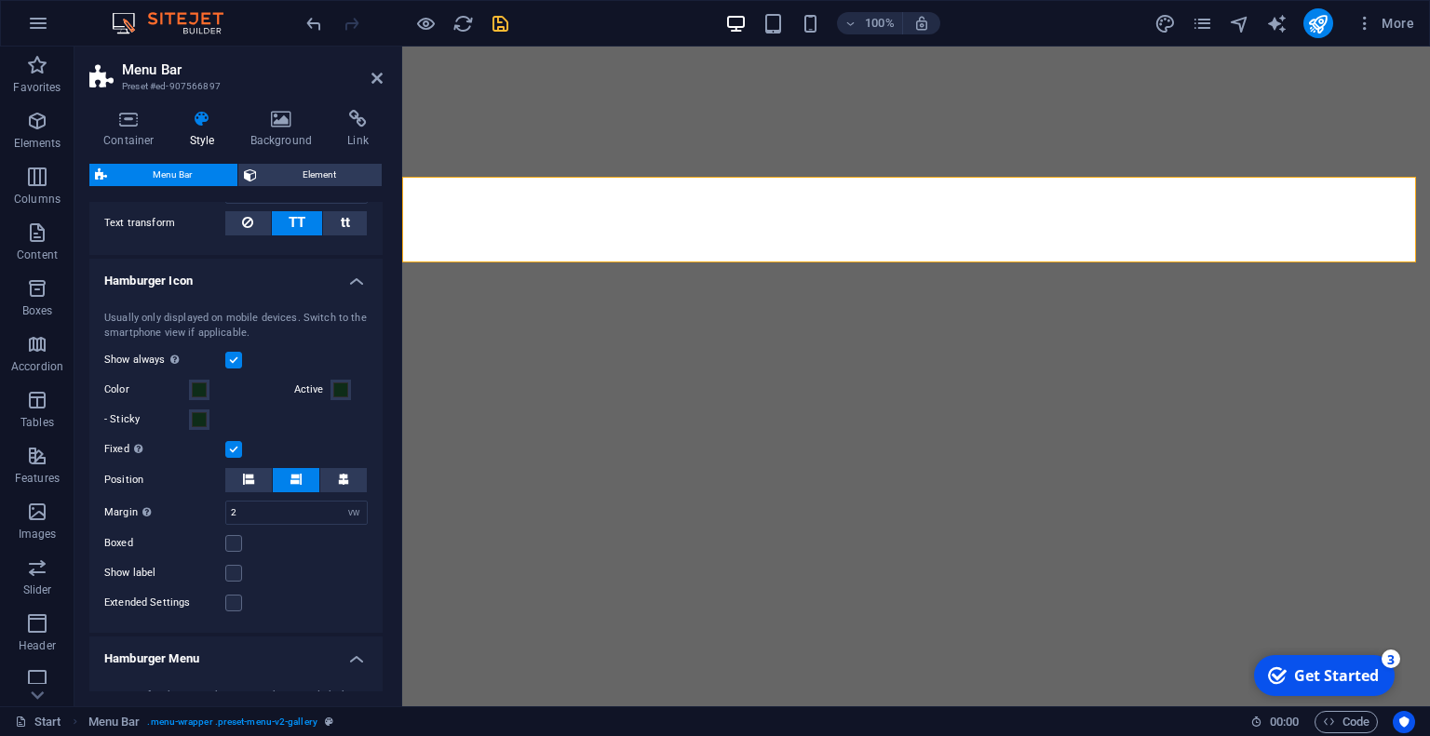
scroll to position [1265, 0]
click at [337, 277] on h4 "Hamburger Icon" at bounding box center [235, 275] width 293 height 34
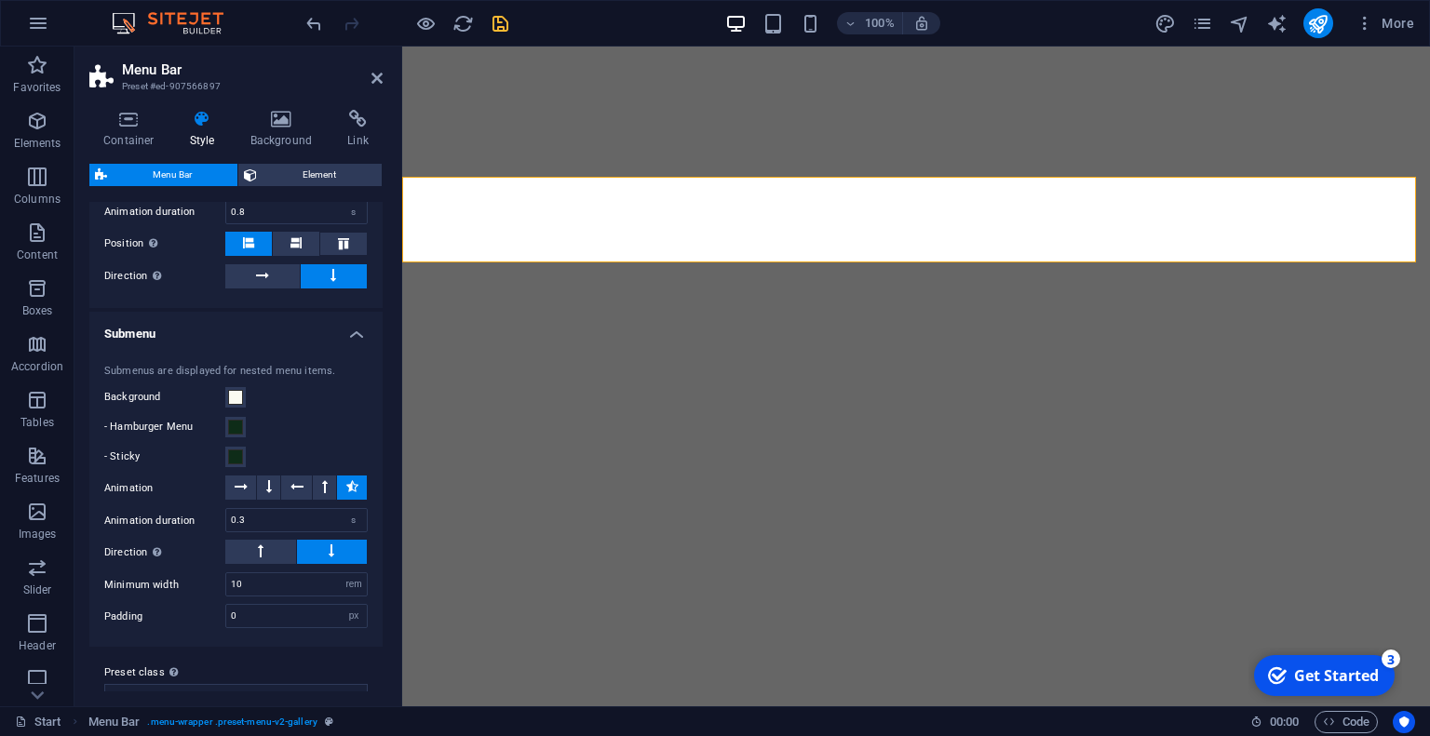
scroll to position [1641, 0]
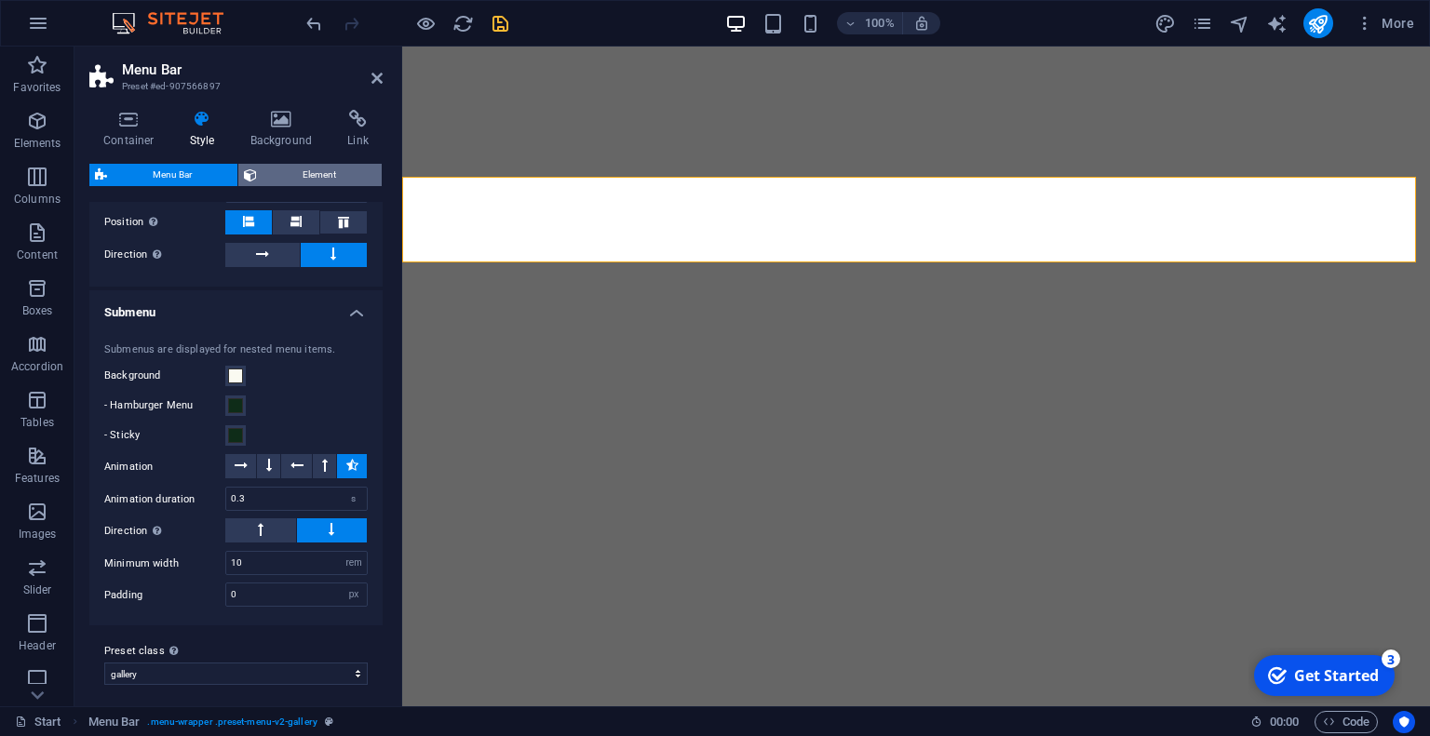
click at [309, 181] on span "Element" at bounding box center [319, 175] width 114 height 22
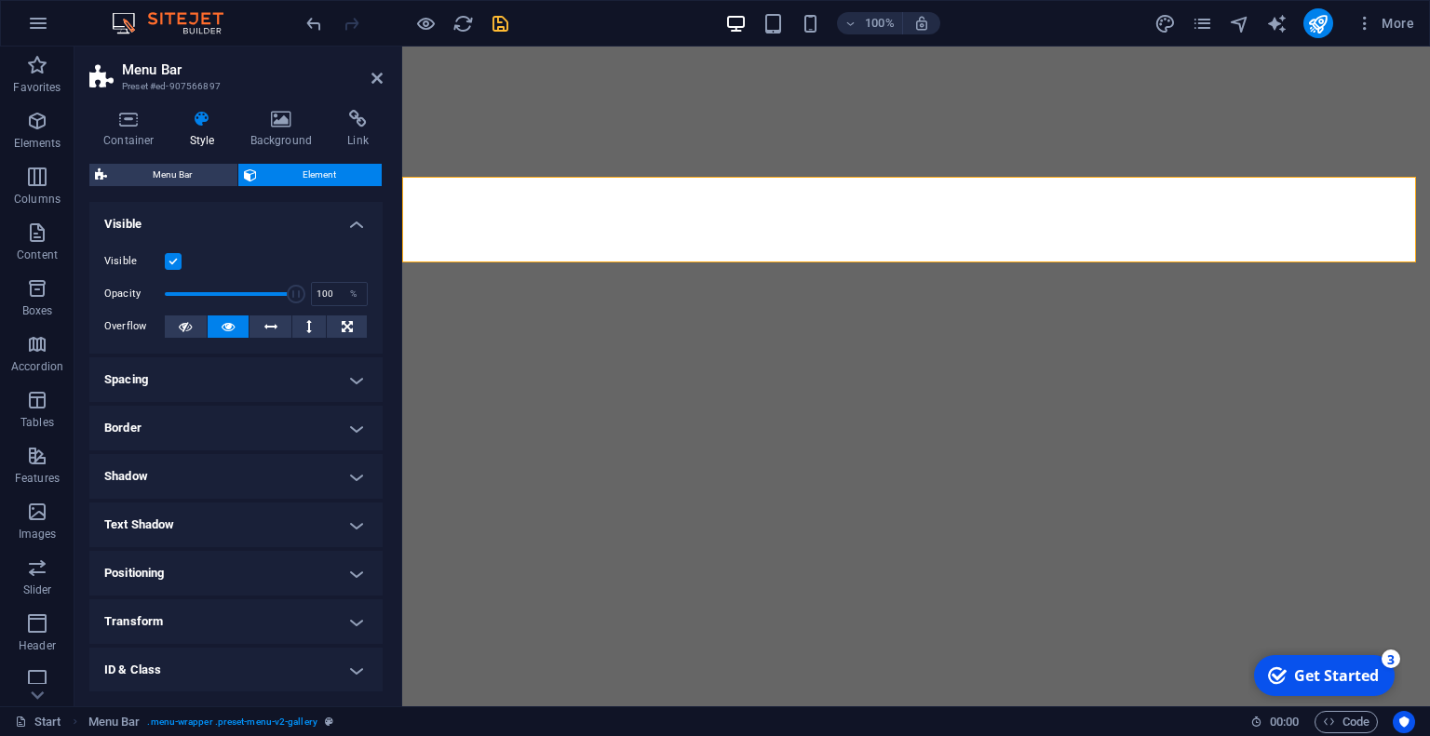
click at [247, 572] on h4 "Positioning" at bounding box center [235, 573] width 293 height 45
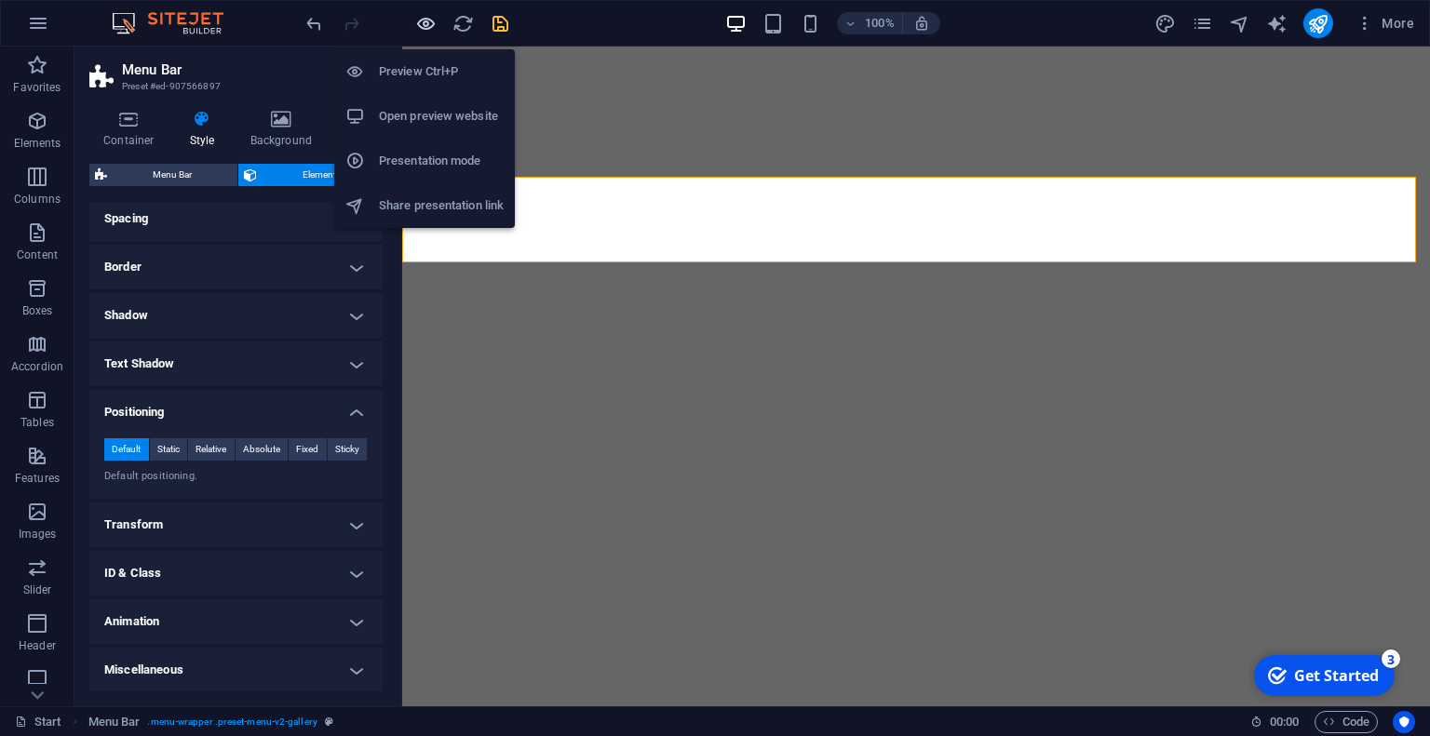
click at [429, 33] on icon "button" at bounding box center [425, 23] width 21 height 21
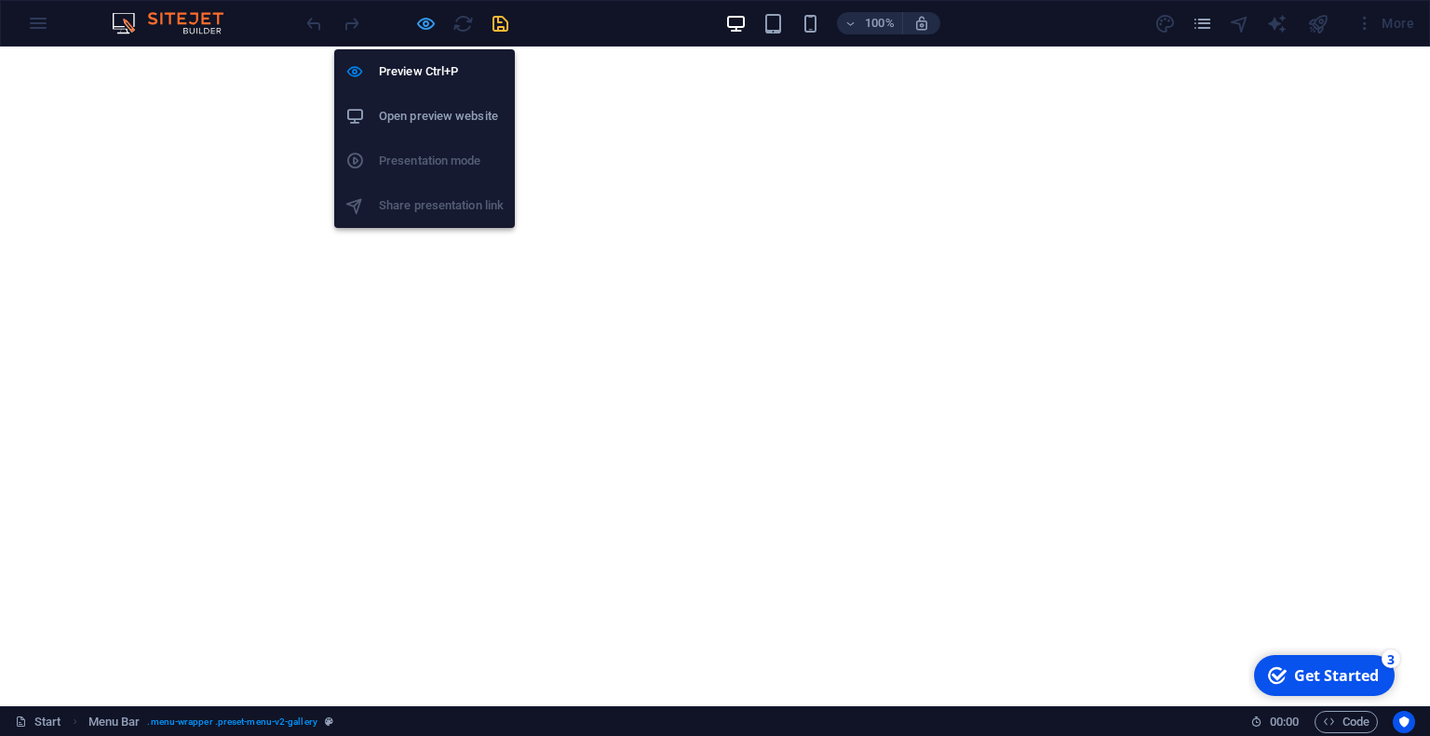
click at [419, 33] on icon "button" at bounding box center [425, 23] width 21 height 21
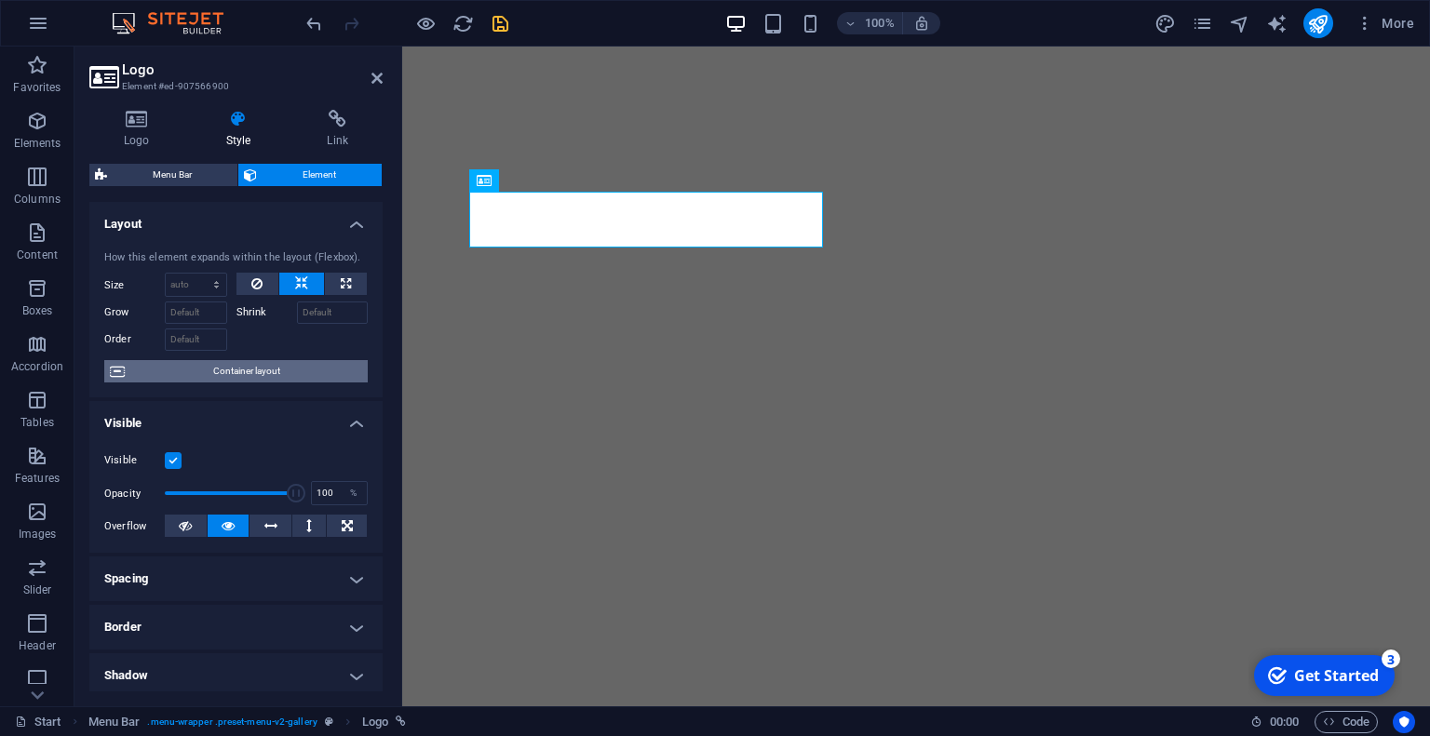
click at [209, 368] on span "Container layout" at bounding box center [246, 371] width 232 height 22
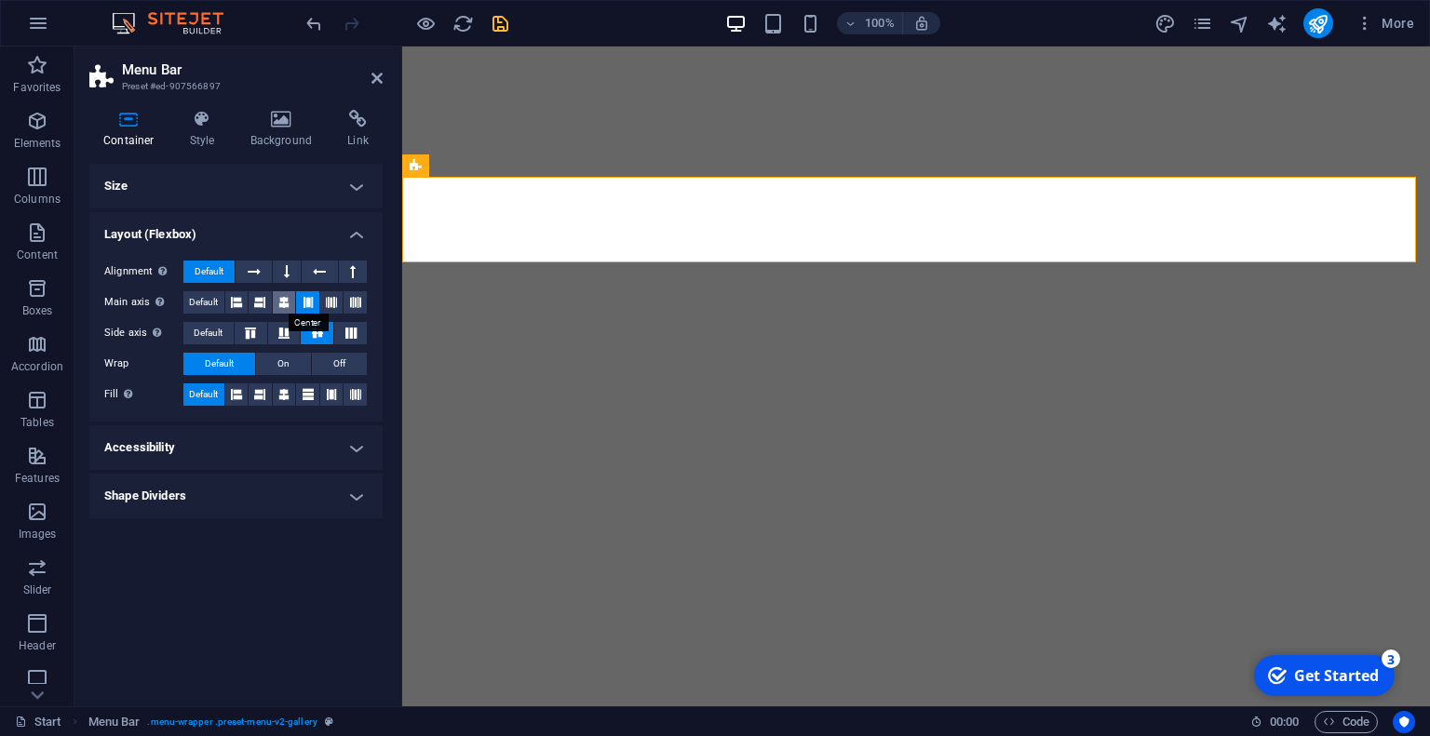
click at [289, 295] on icon at bounding box center [283, 302] width 11 height 22
click at [263, 299] on icon at bounding box center [259, 302] width 11 height 22
click at [354, 342] on button at bounding box center [350, 333] width 33 height 22
click at [231, 328] on button "Default" at bounding box center [208, 333] width 50 height 22
click at [341, 369] on span "Off" at bounding box center [339, 364] width 12 height 22
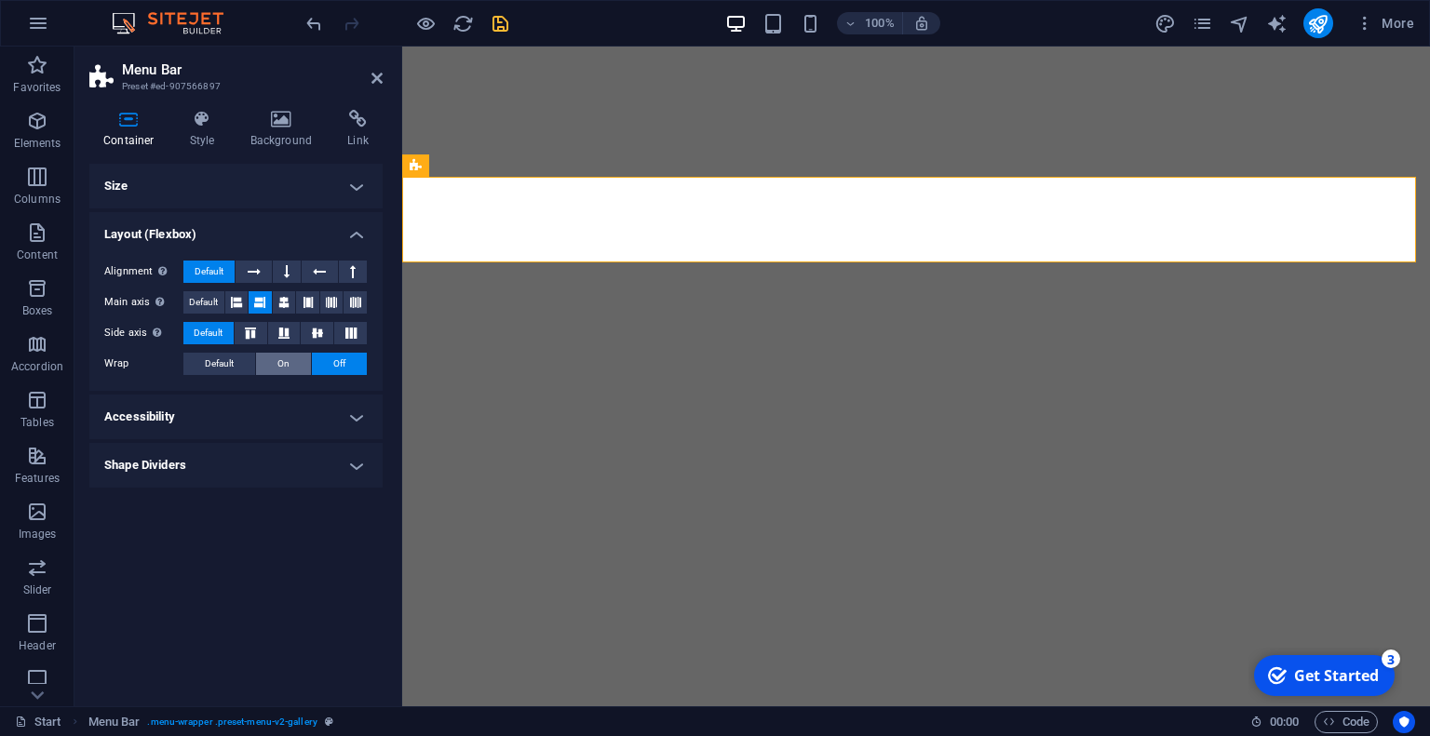
click at [298, 360] on button "On" at bounding box center [283, 364] width 55 height 22
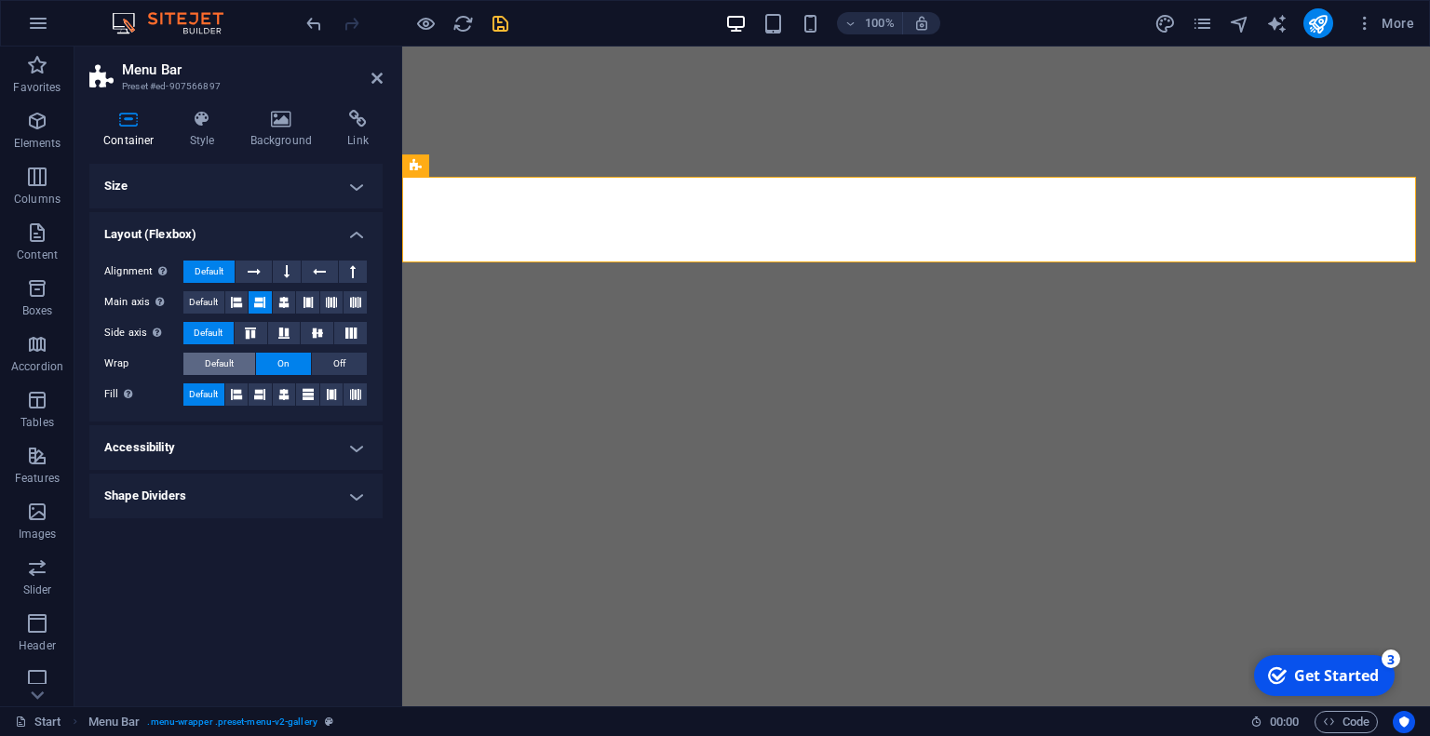
click at [239, 357] on button "Default" at bounding box center [219, 364] width 72 height 22
click at [275, 396] on button at bounding box center [284, 394] width 23 height 22
click at [288, 263] on icon at bounding box center [287, 272] width 6 height 22
click at [289, 301] on icon at bounding box center [284, 302] width 22 height 11
click at [323, 330] on icon at bounding box center [317, 333] width 11 height 22
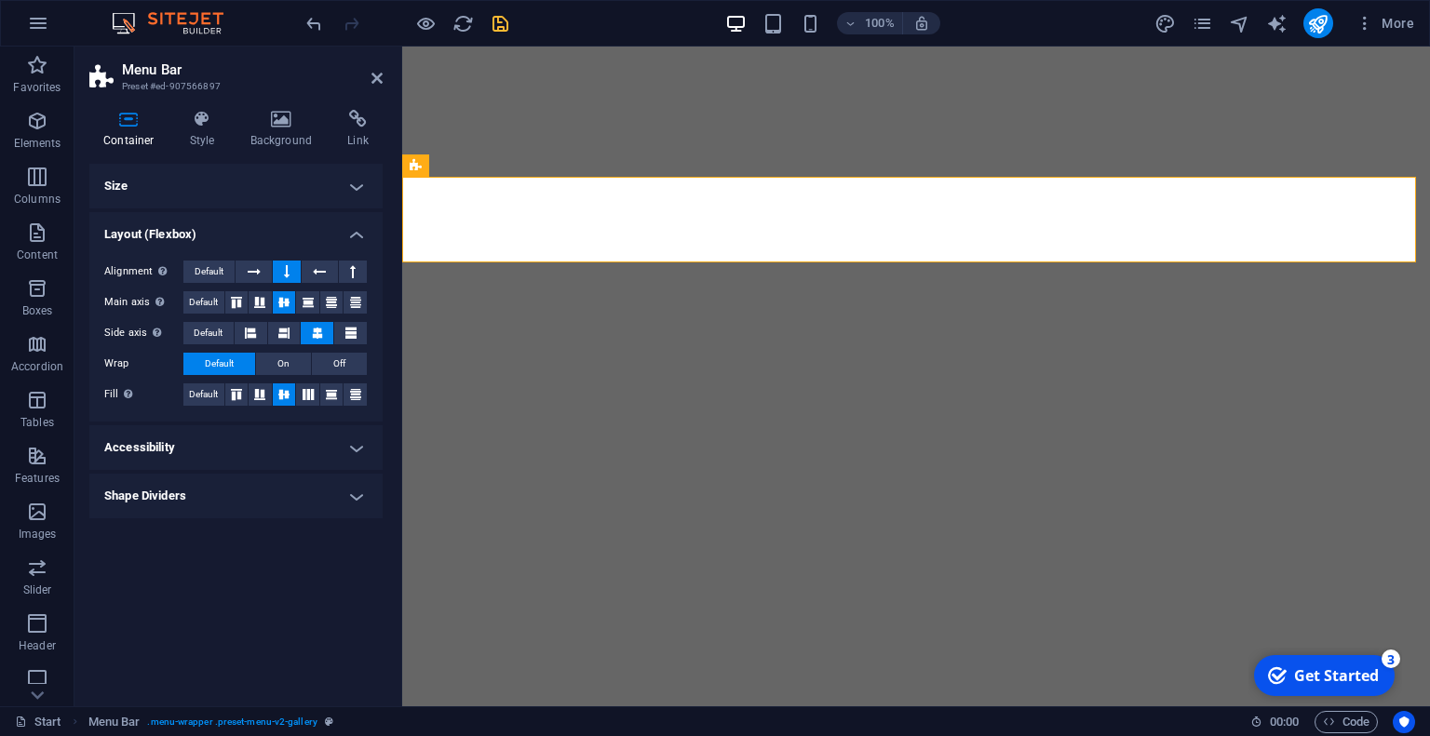
click at [262, 187] on h4 "Size" at bounding box center [235, 186] width 293 height 45
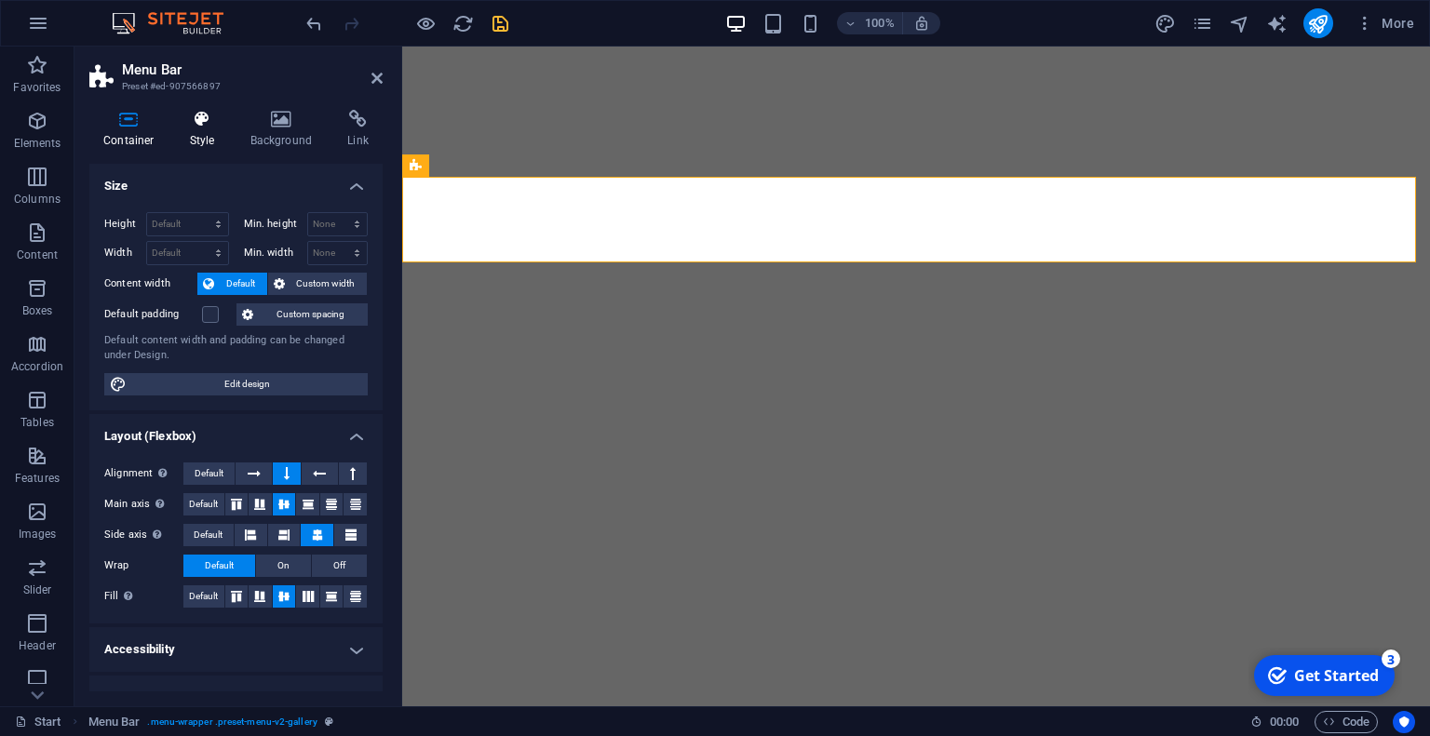
click at [222, 129] on h4 "Style" at bounding box center [206, 129] width 60 height 39
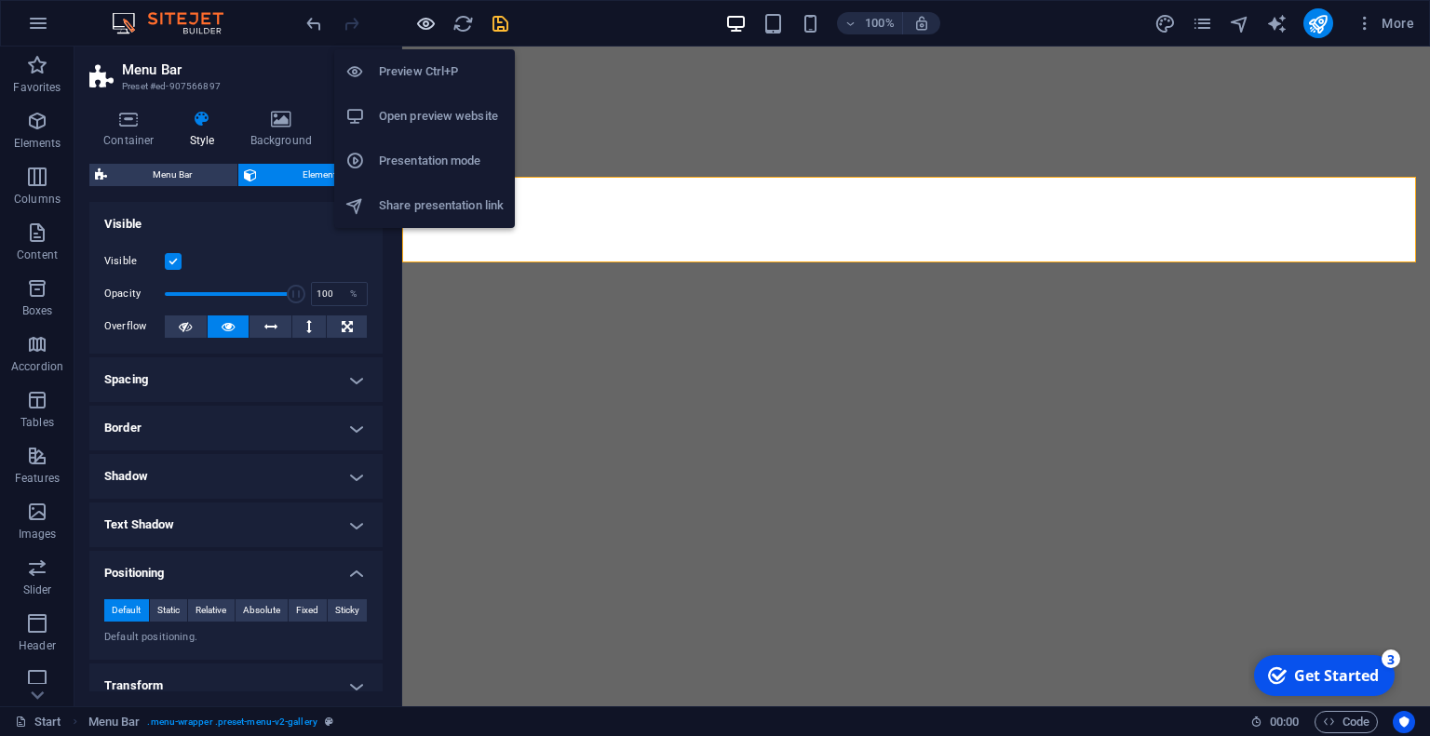
click at [427, 29] on icon "button" at bounding box center [425, 23] width 21 height 21
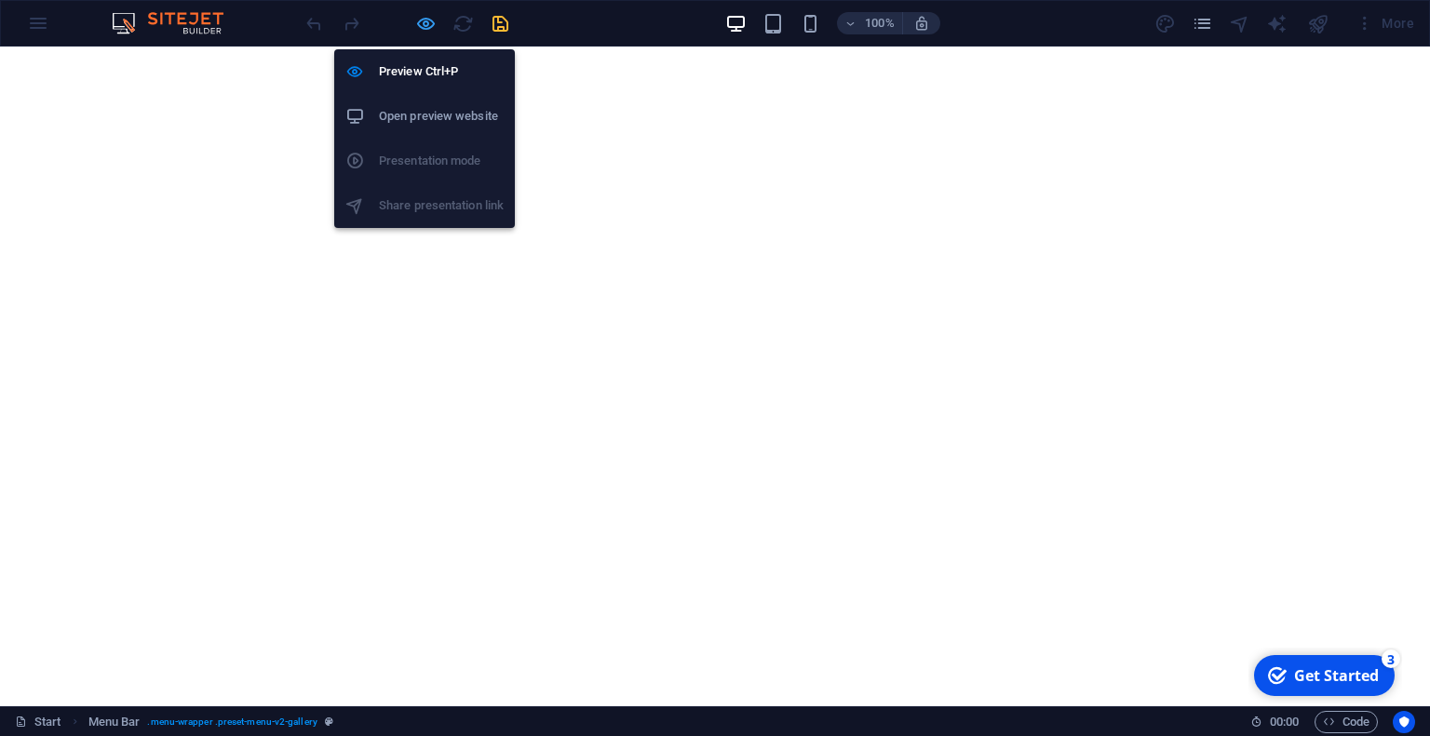
click at [428, 19] on icon "button" at bounding box center [425, 23] width 21 height 21
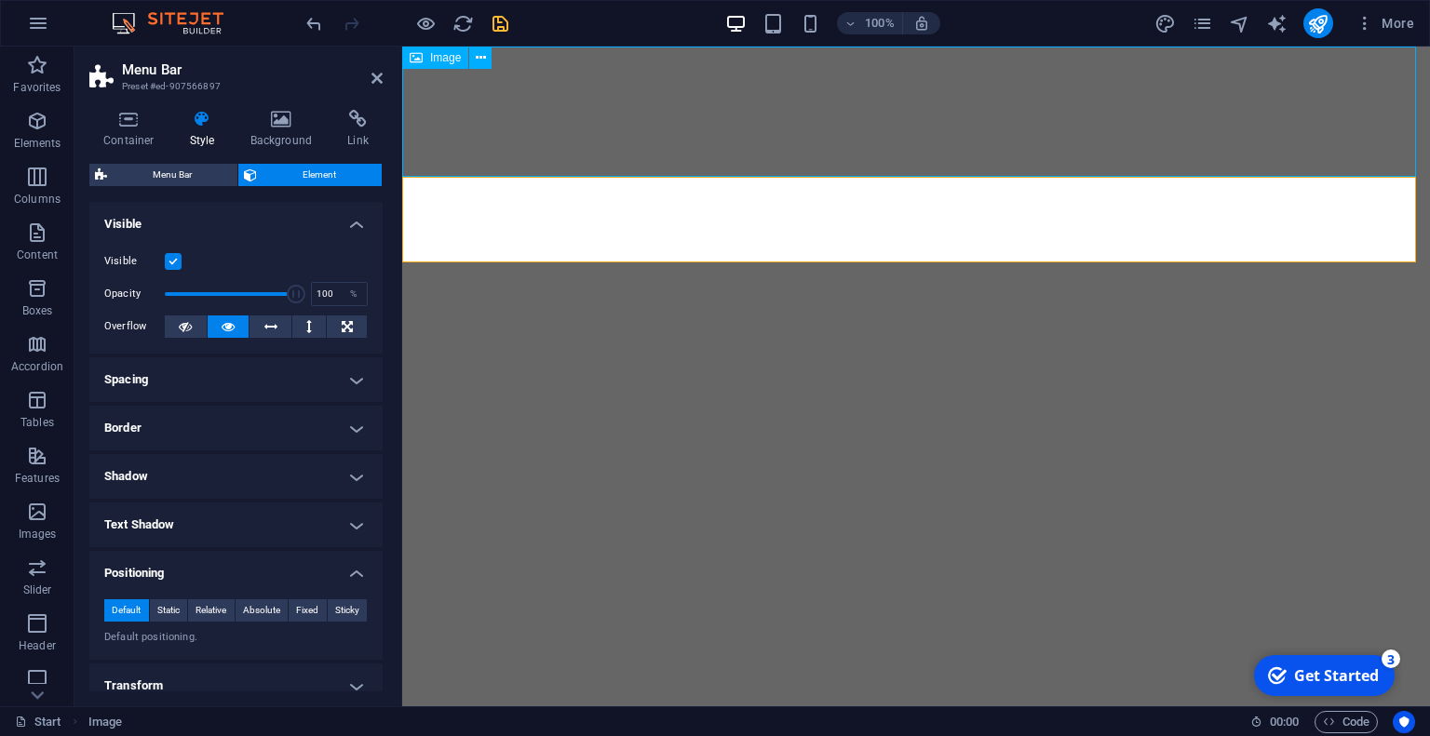
select select "px"
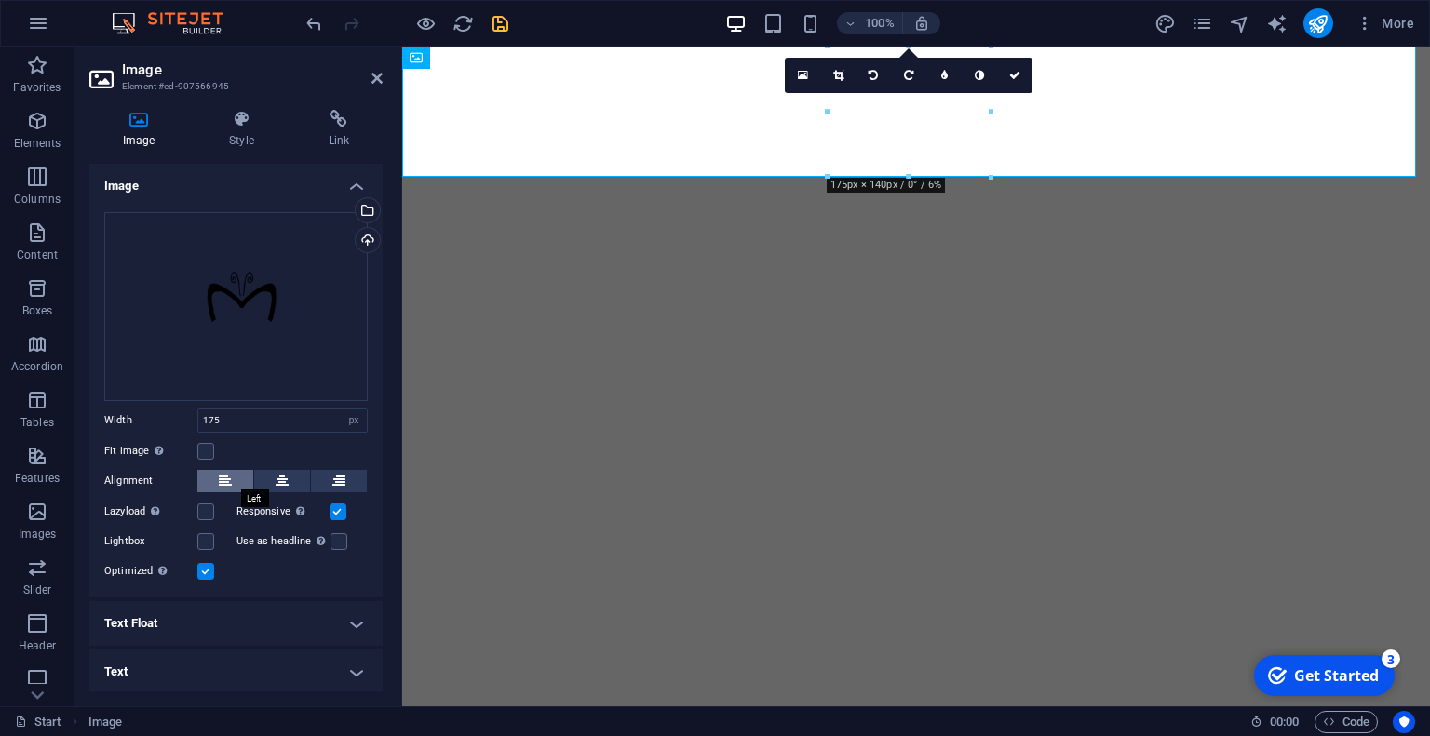
click at [225, 479] on icon at bounding box center [225, 481] width 13 height 22
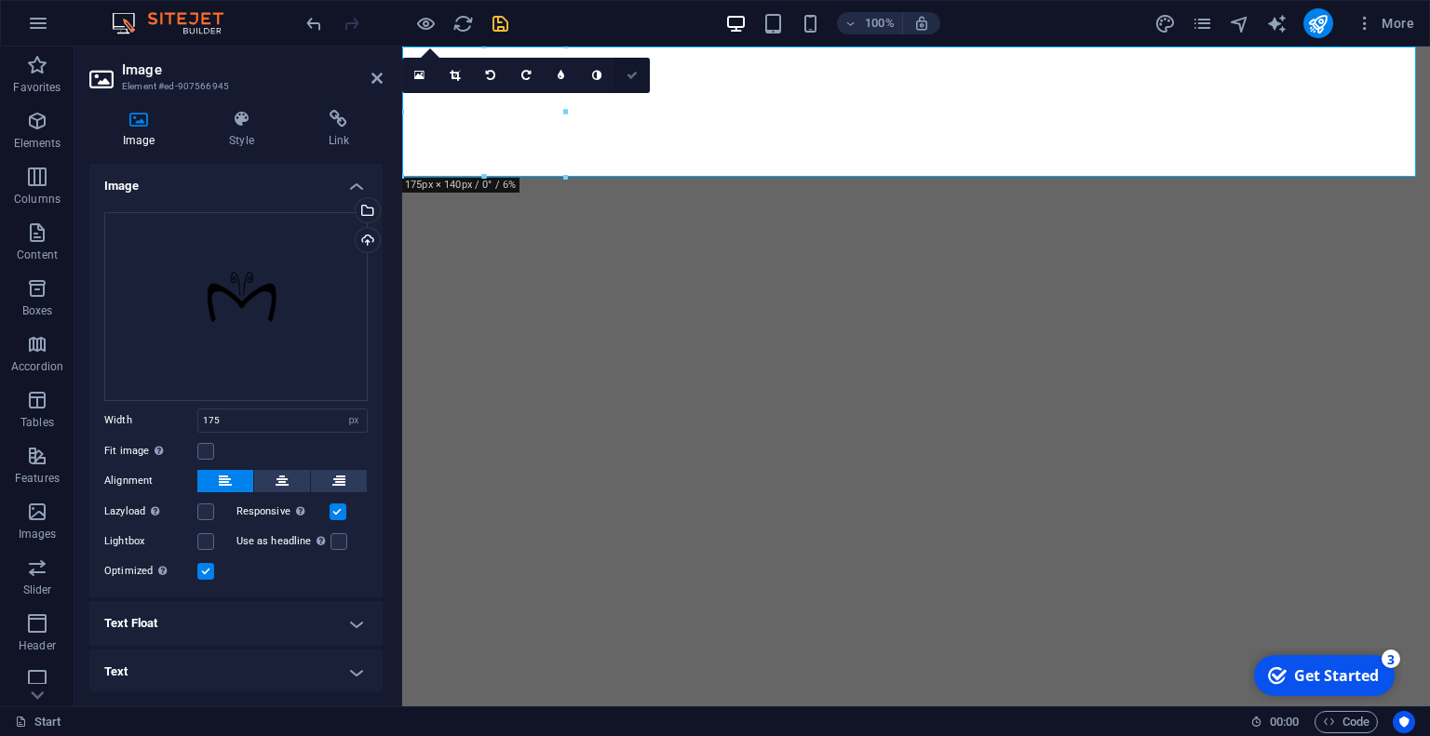
click at [633, 74] on icon at bounding box center [631, 75] width 11 height 11
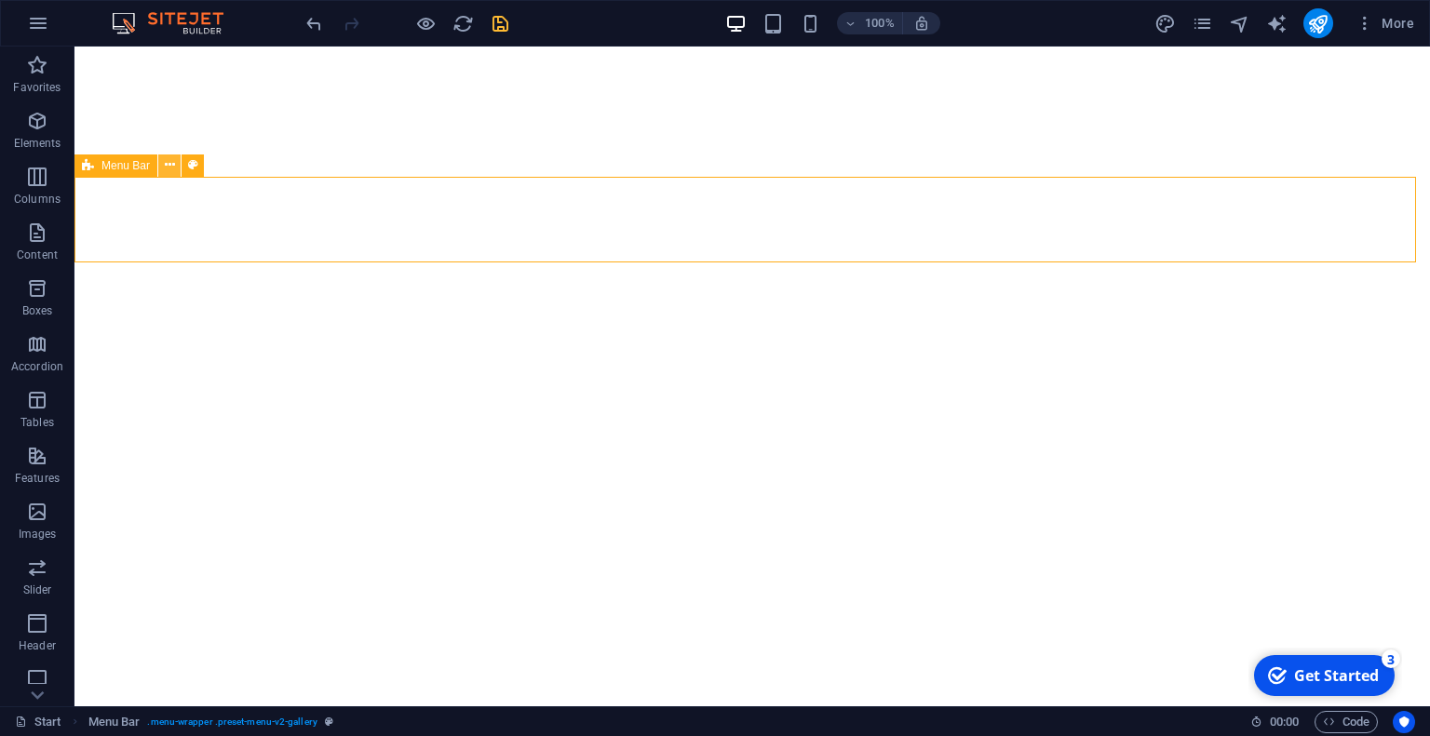
click at [169, 170] on icon at bounding box center [170, 165] width 10 height 20
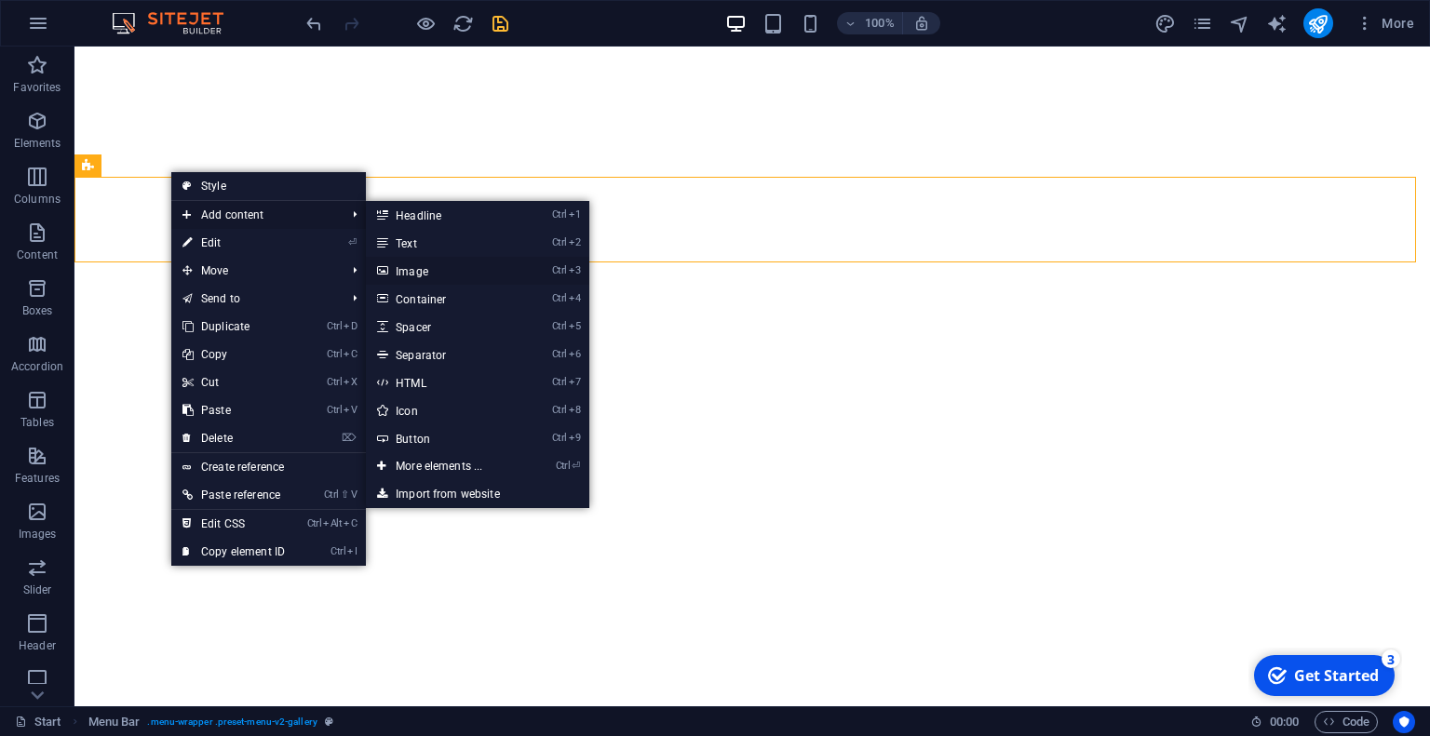
click at [403, 267] on link "Ctrl 3 Image" at bounding box center [443, 271] width 154 height 28
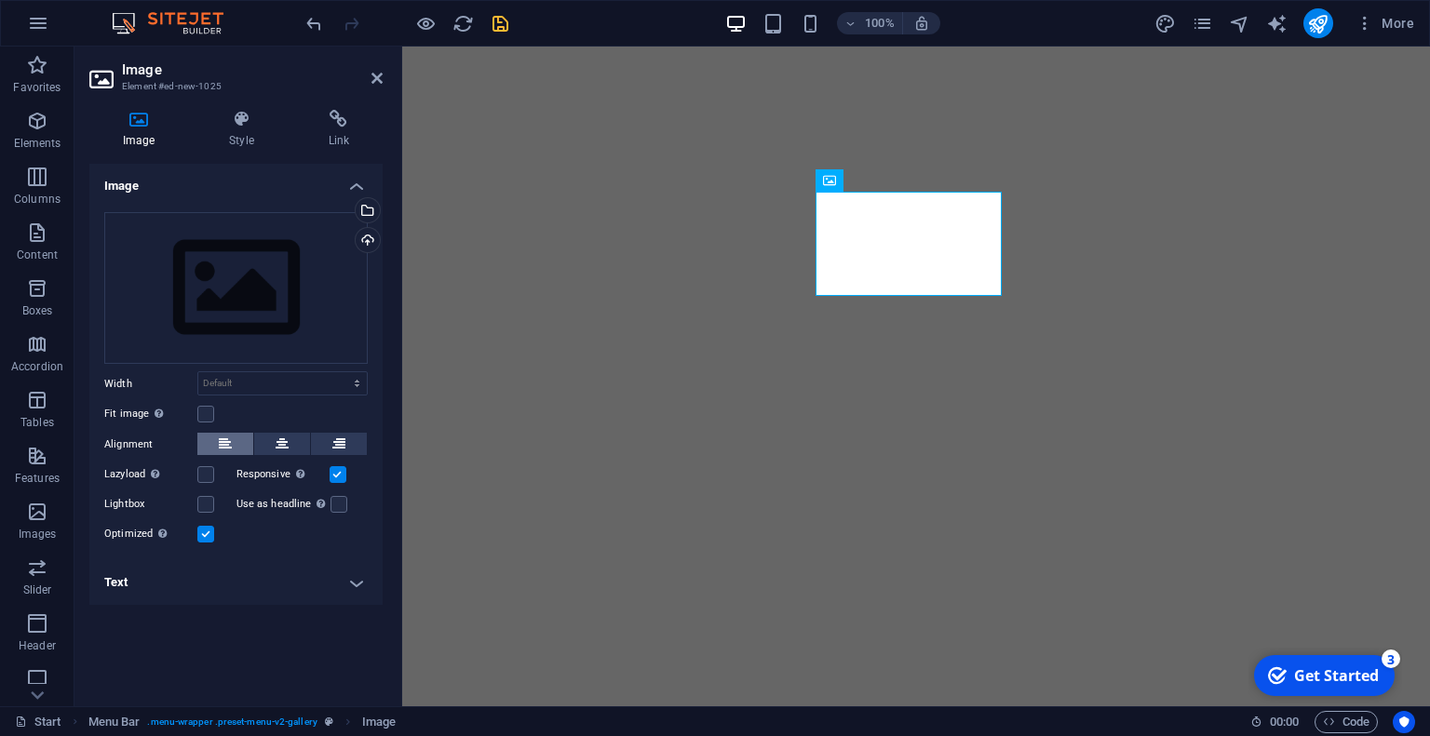
click at [230, 446] on icon at bounding box center [225, 444] width 13 height 22
click at [273, 289] on div "Drag files here, click to choose files or select files from Files or our free s…" at bounding box center [235, 288] width 263 height 153
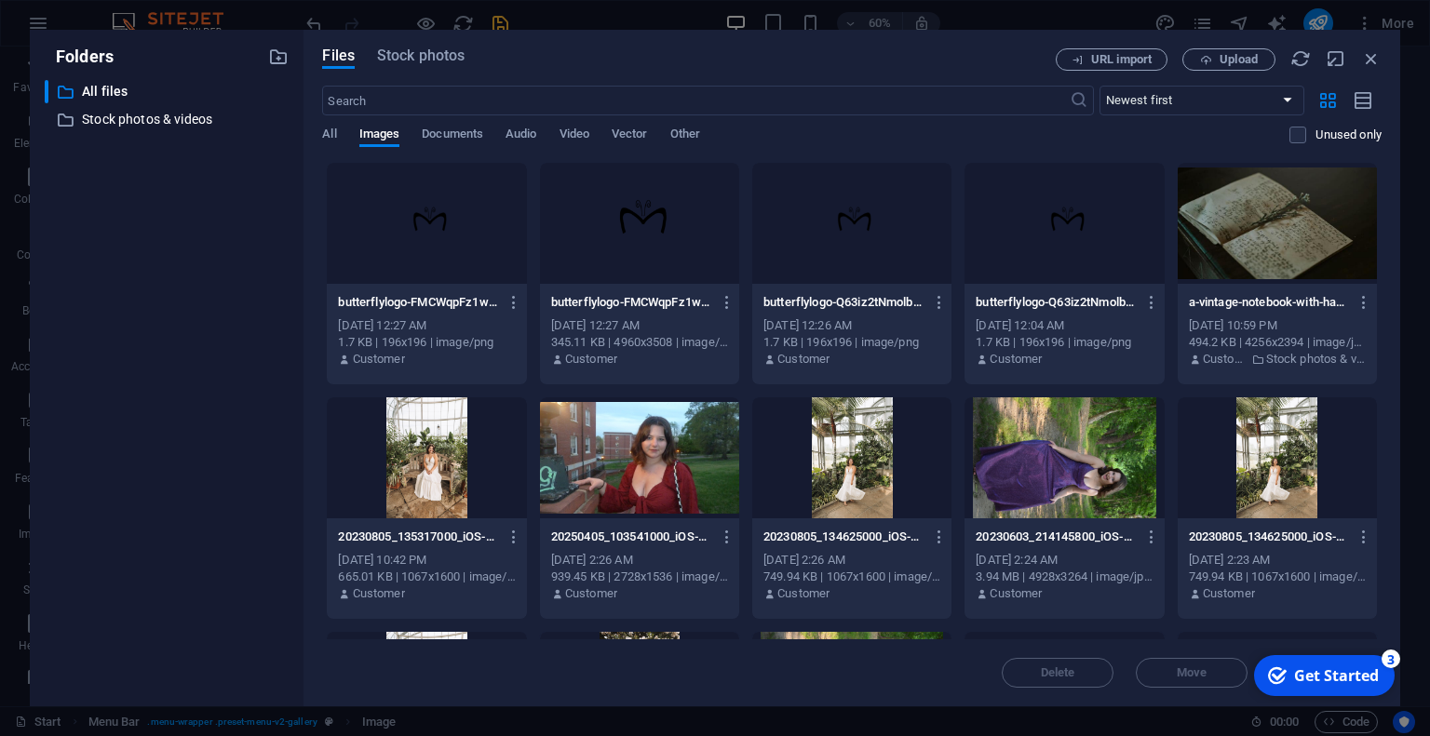
click at [463, 224] on div at bounding box center [426, 223] width 199 height 121
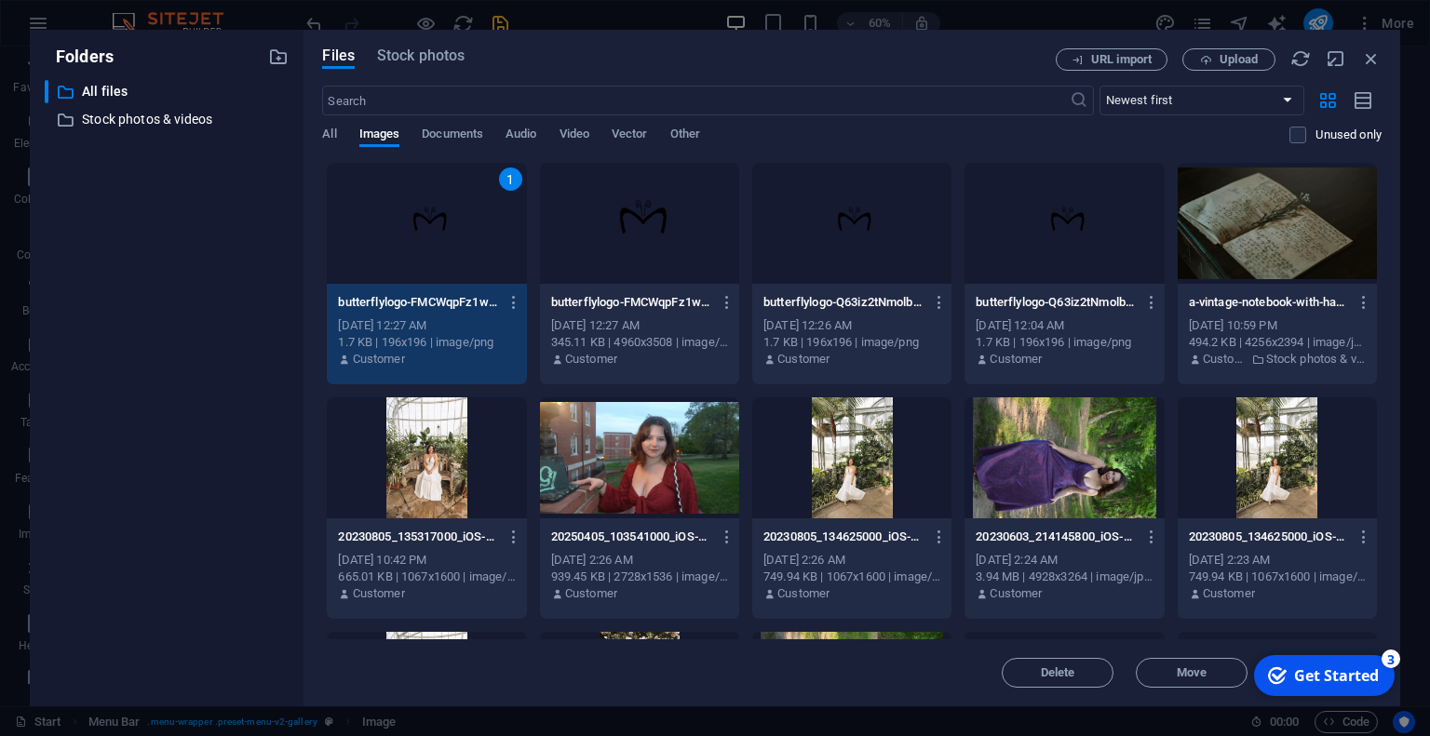
click at [463, 224] on div "1" at bounding box center [426, 223] width 199 height 121
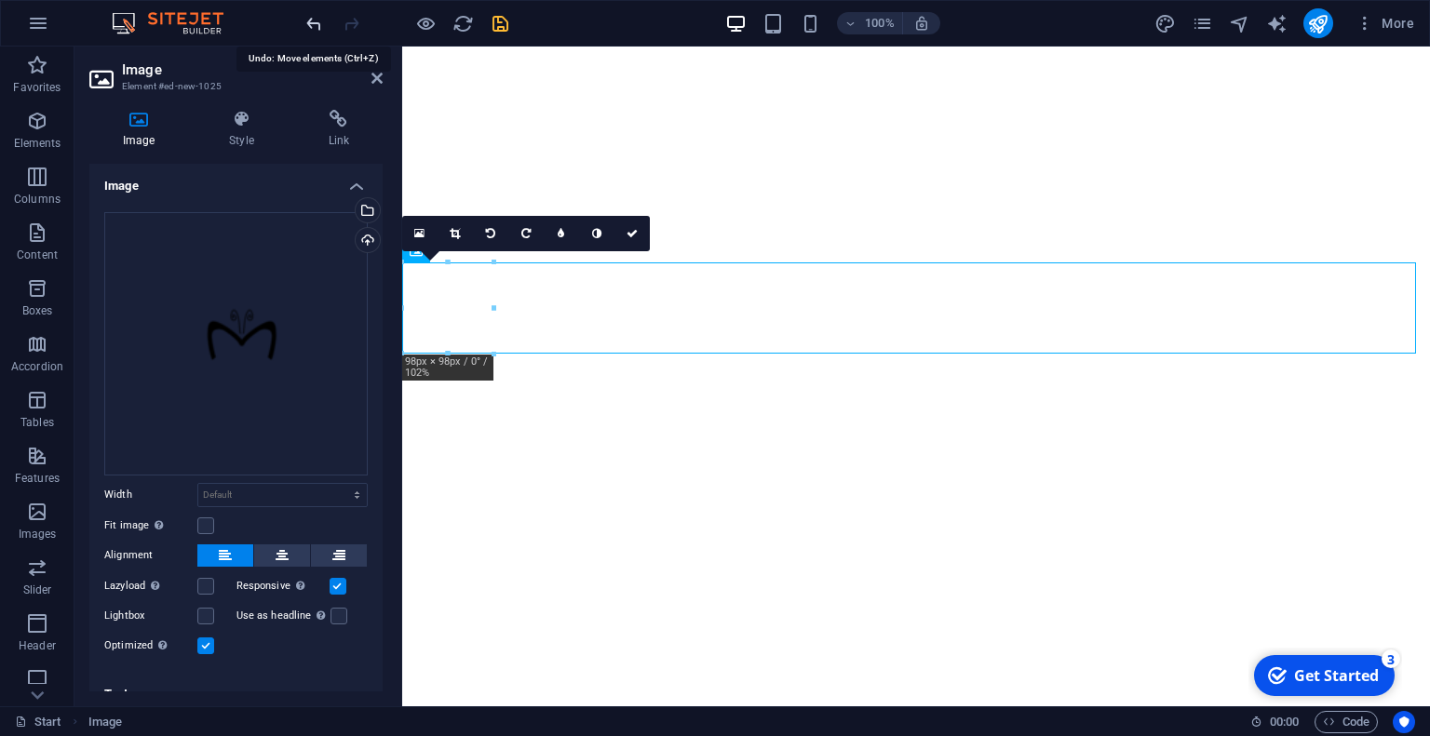
click at [321, 25] on icon "undo" at bounding box center [313, 23] width 21 height 21
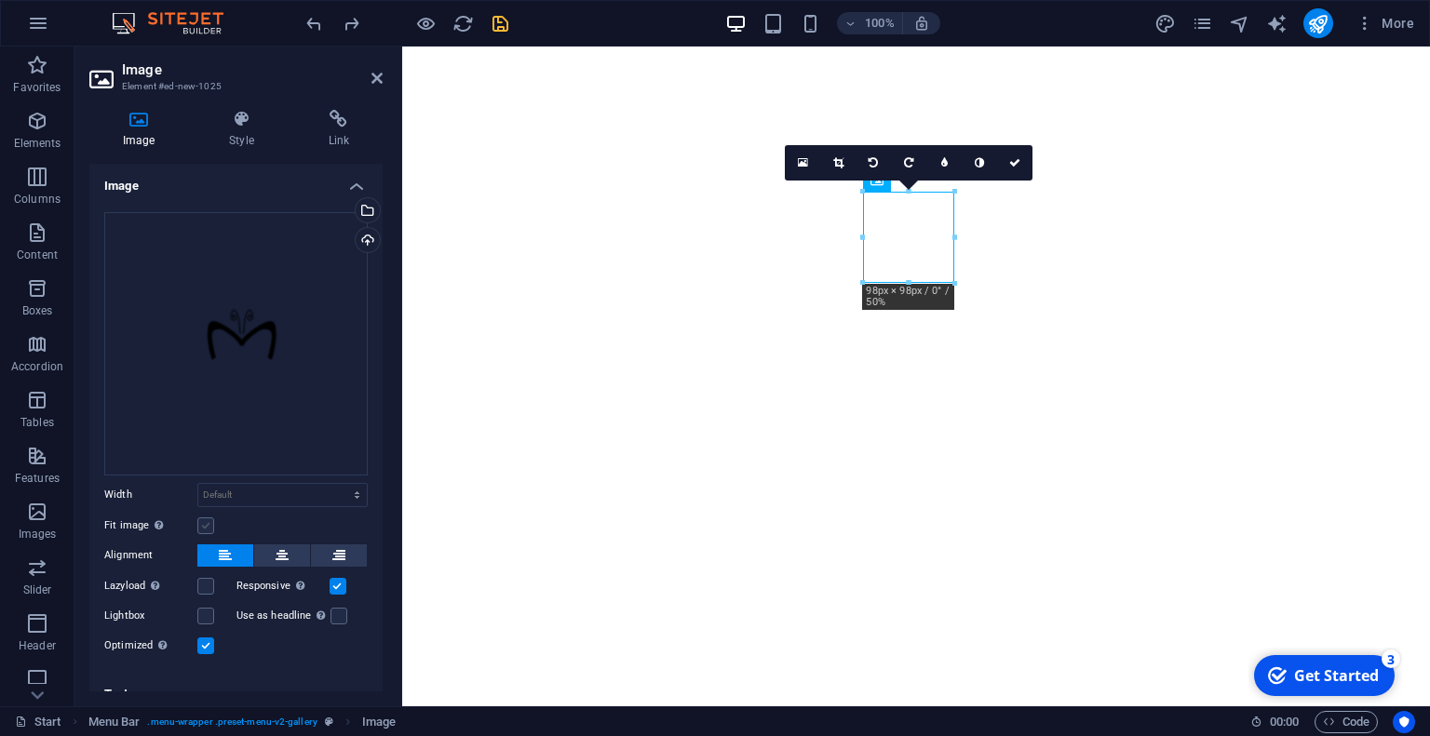
click at [205, 517] on label at bounding box center [205, 525] width 17 height 17
click at [0, 0] on input "Fit image Automatically fit image to a fixed width and height" at bounding box center [0, 0] width 0 height 0
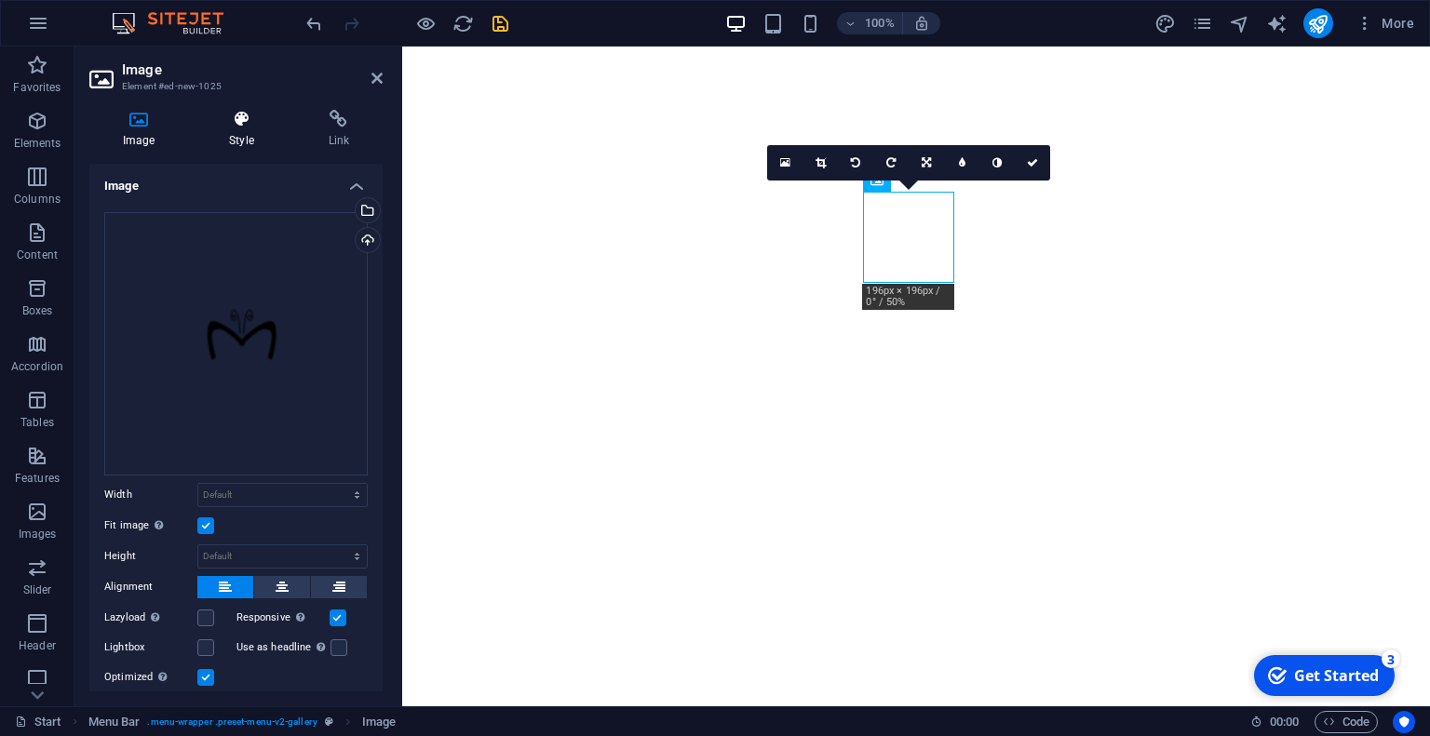
click at [233, 141] on h4 "Style" at bounding box center [244, 129] width 99 height 39
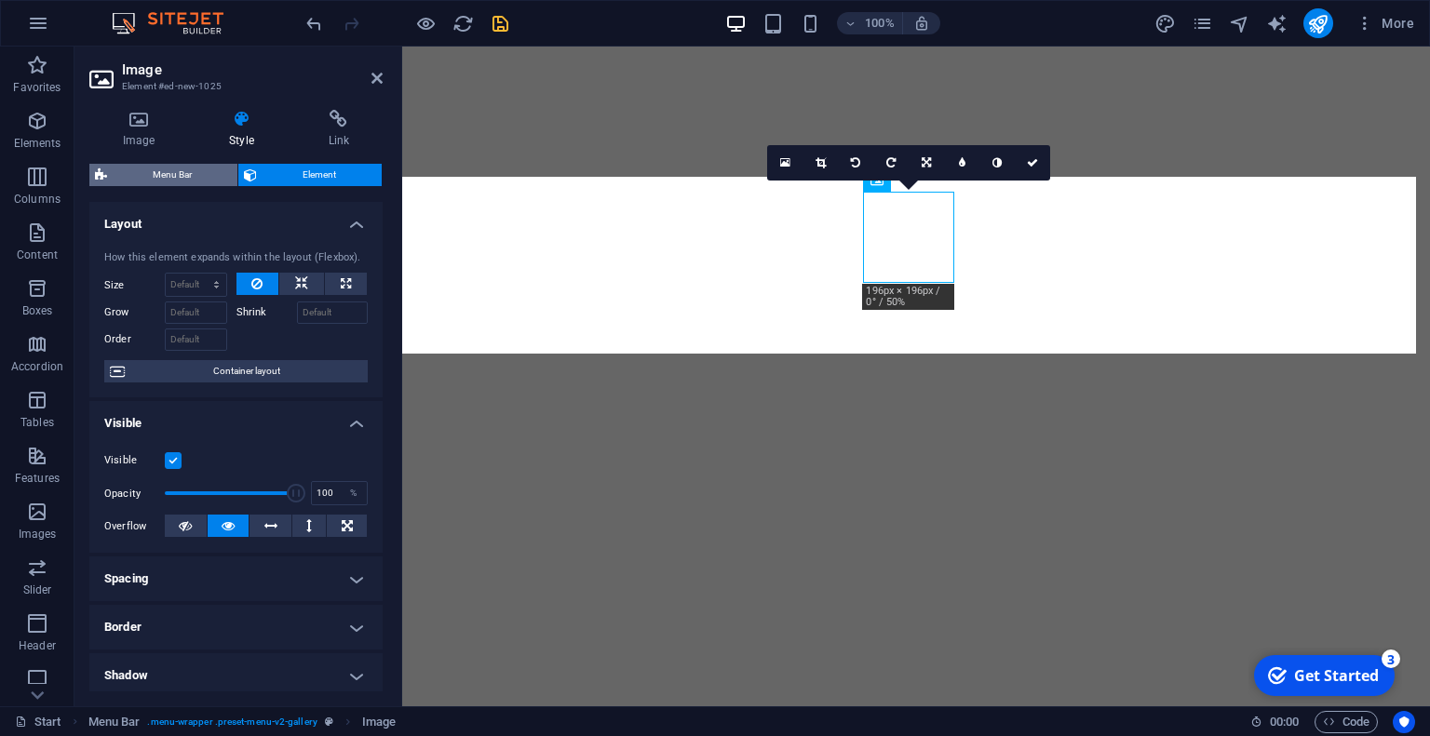
click at [198, 172] on span "Menu Bar" at bounding box center [172, 175] width 119 height 22
select select "rem"
select select "hover_box_bottom"
select select "px"
select select "rem"
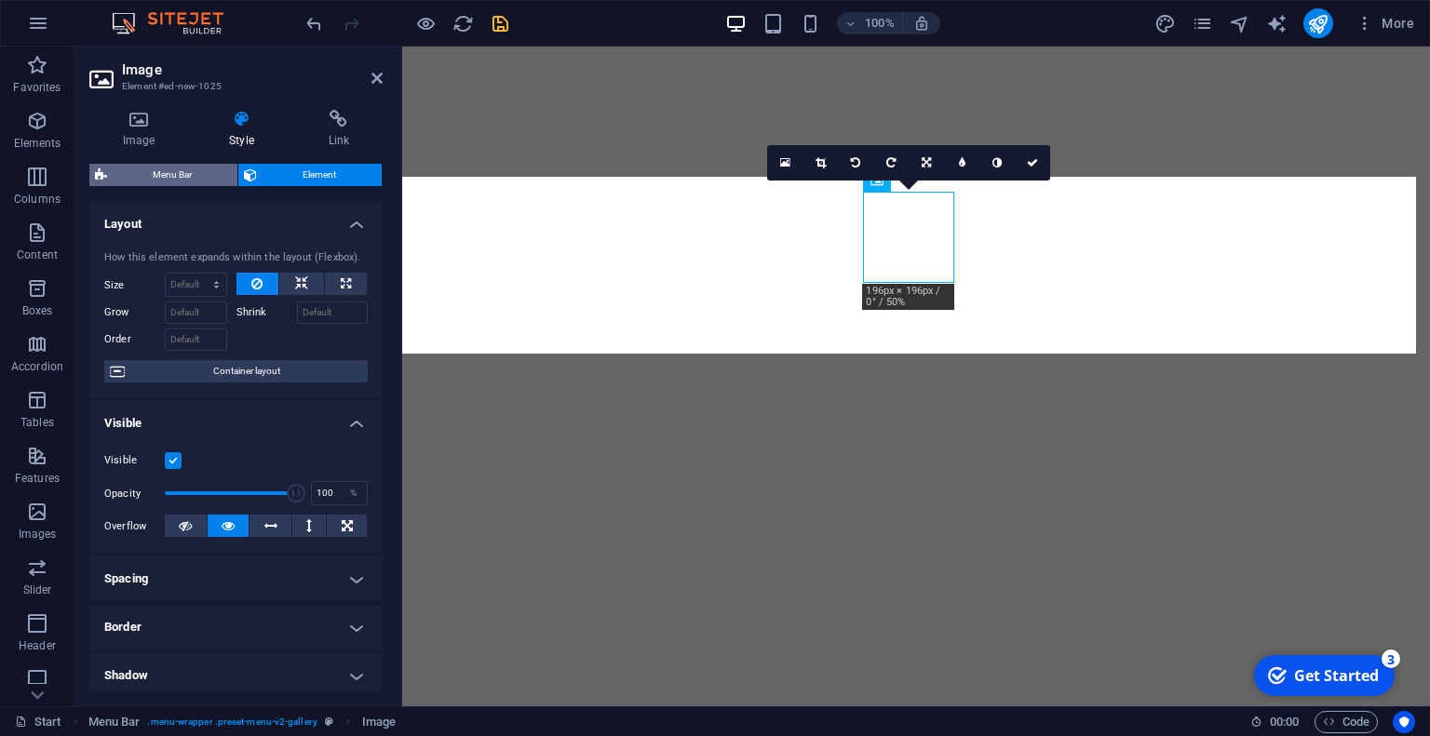
select select "rem"
select select "link-special-font"
select select "rem"
select select "700"
select select "px"
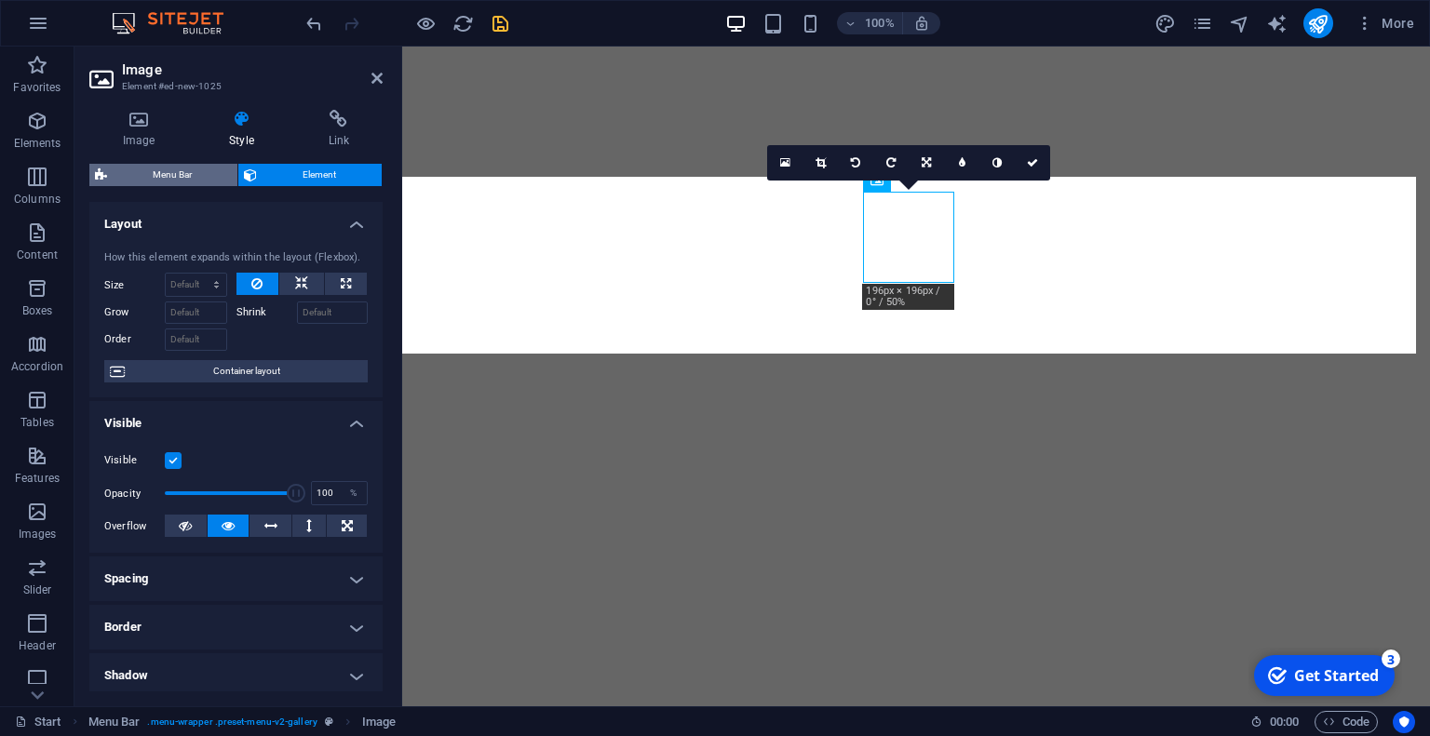
select select "rem"
select select "px"
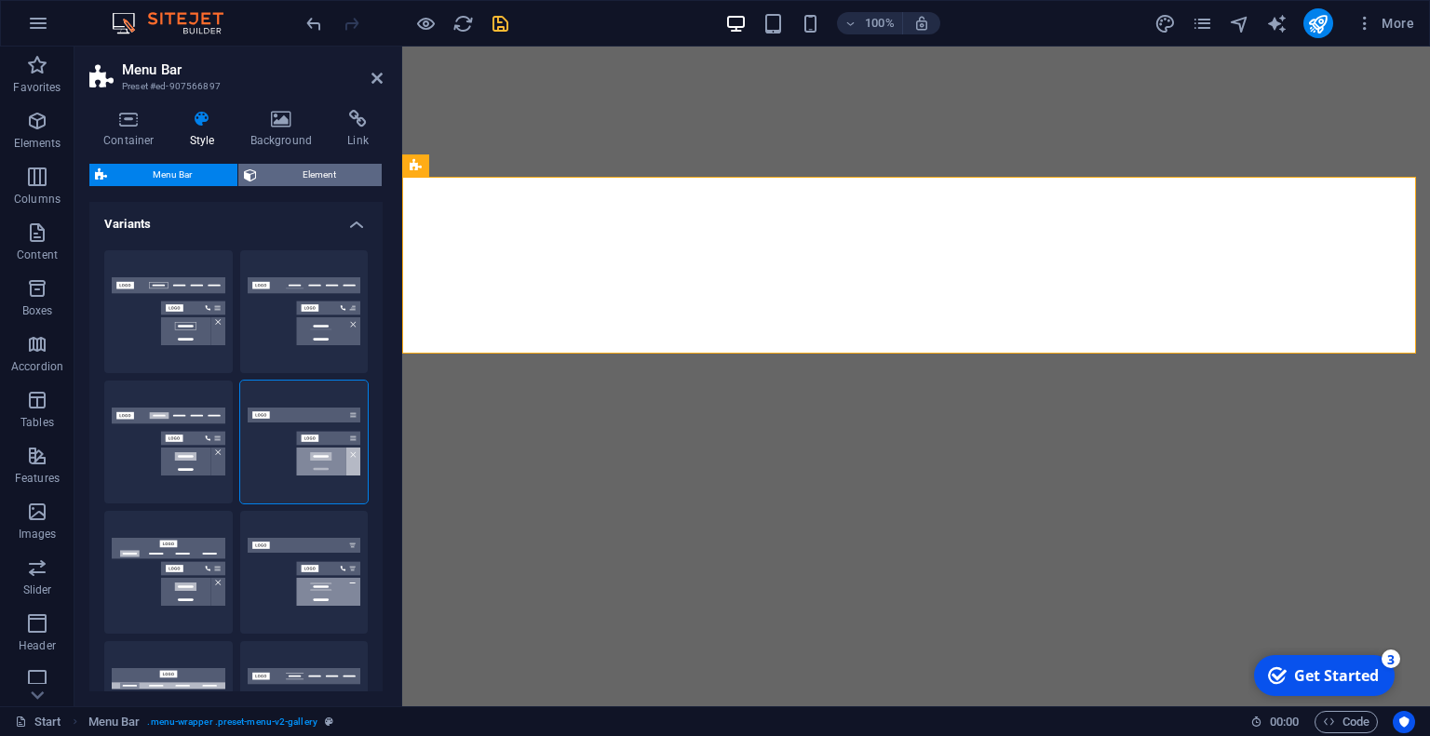
click at [280, 168] on span "Element" at bounding box center [319, 175] width 114 height 22
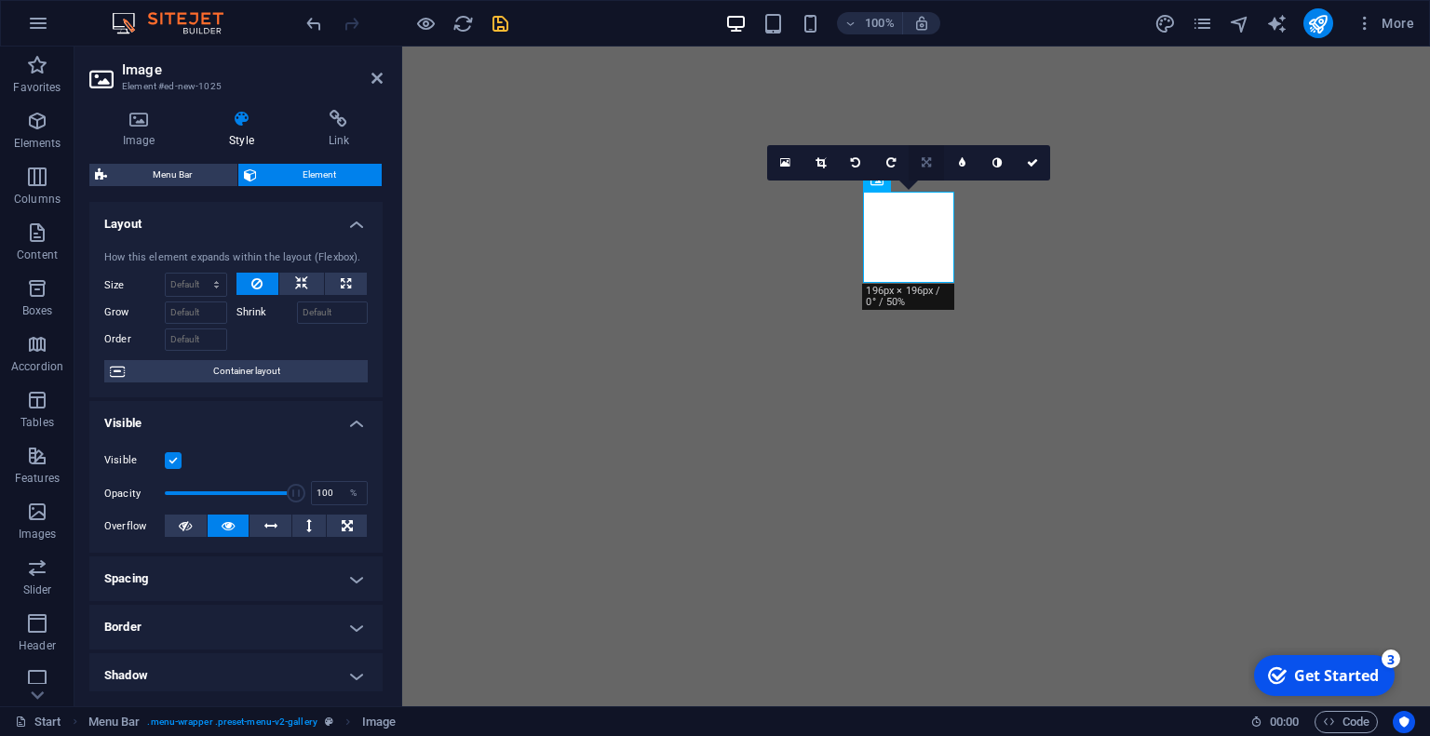
click at [917, 159] on link at bounding box center [925, 162] width 35 height 35
click at [893, 159] on icon at bounding box center [891, 162] width 8 height 11
click at [927, 161] on icon at bounding box center [926, 162] width 8 height 11
click at [920, 161] on link at bounding box center [925, 162] width 35 height 35
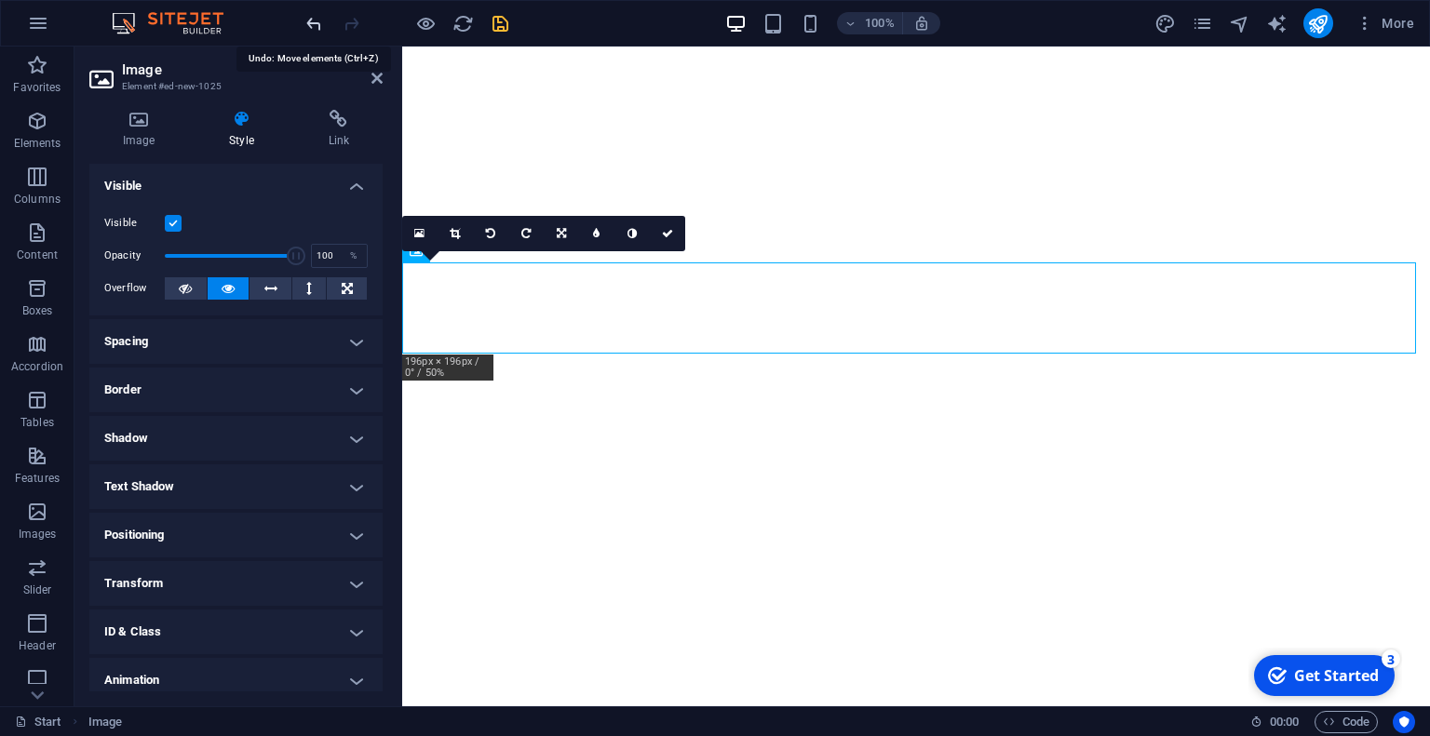
click at [317, 25] on icon "undo" at bounding box center [313, 23] width 21 height 21
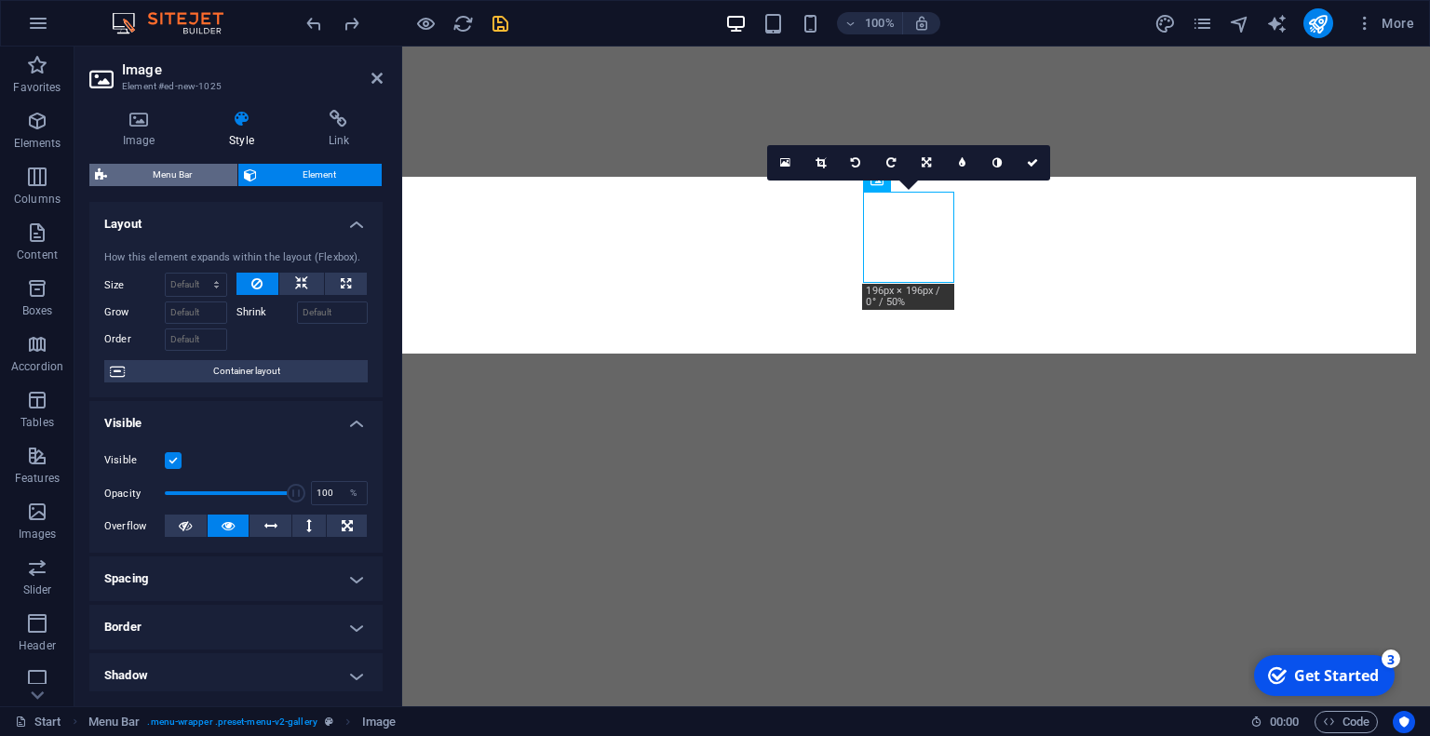
click at [178, 173] on span "Menu Bar" at bounding box center [172, 175] width 119 height 22
select select "rem"
select select "hover_box_bottom"
select select "px"
select select "rem"
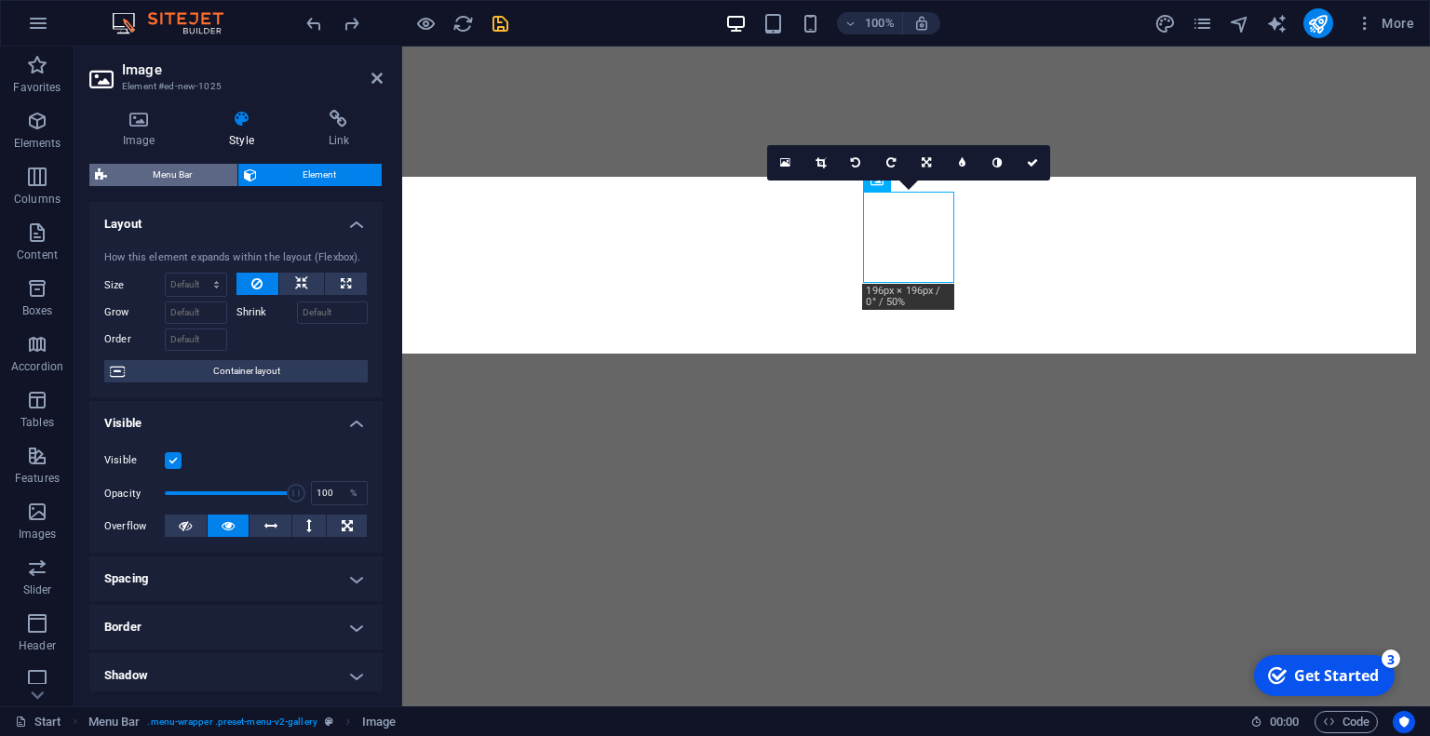
select select "rem"
select select "link-special-font"
select select "rem"
select select "700"
select select "px"
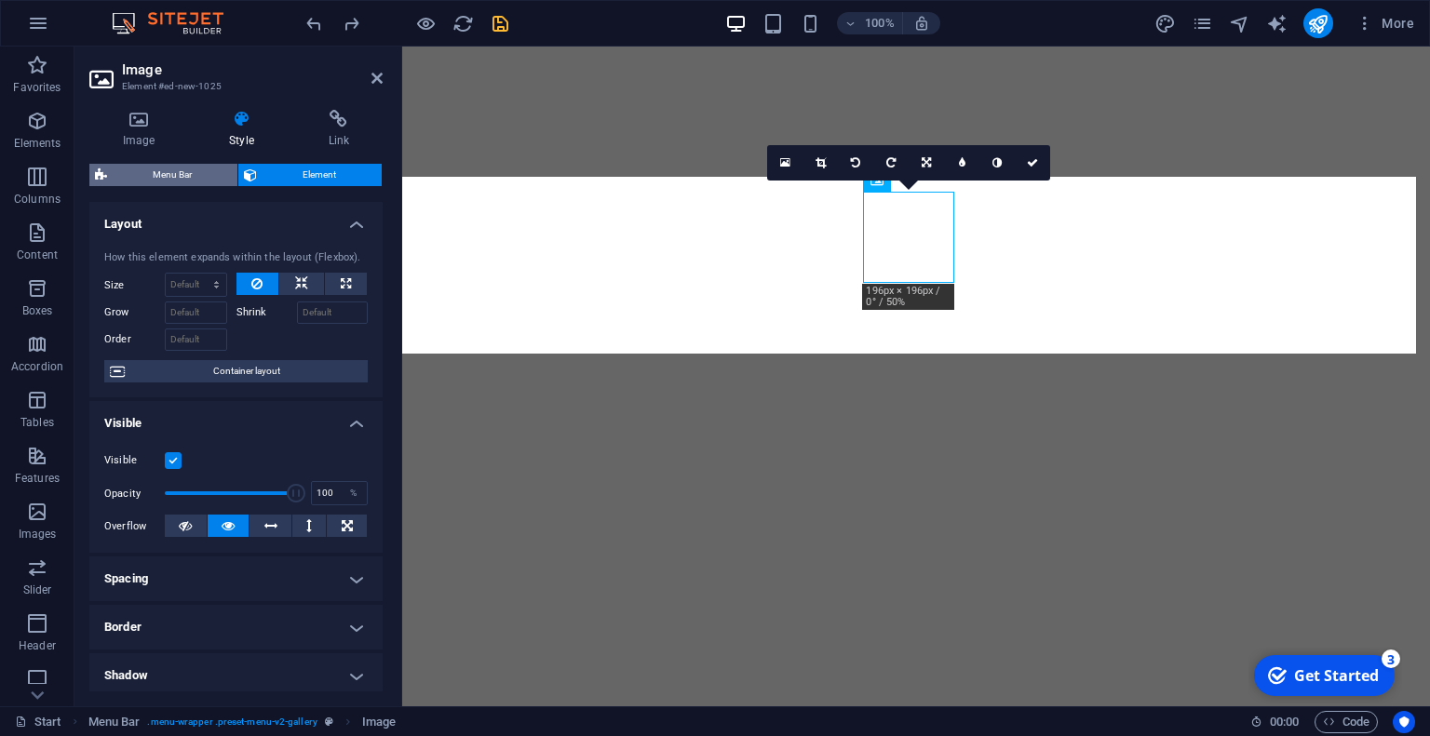
select select "rem"
select select "px"
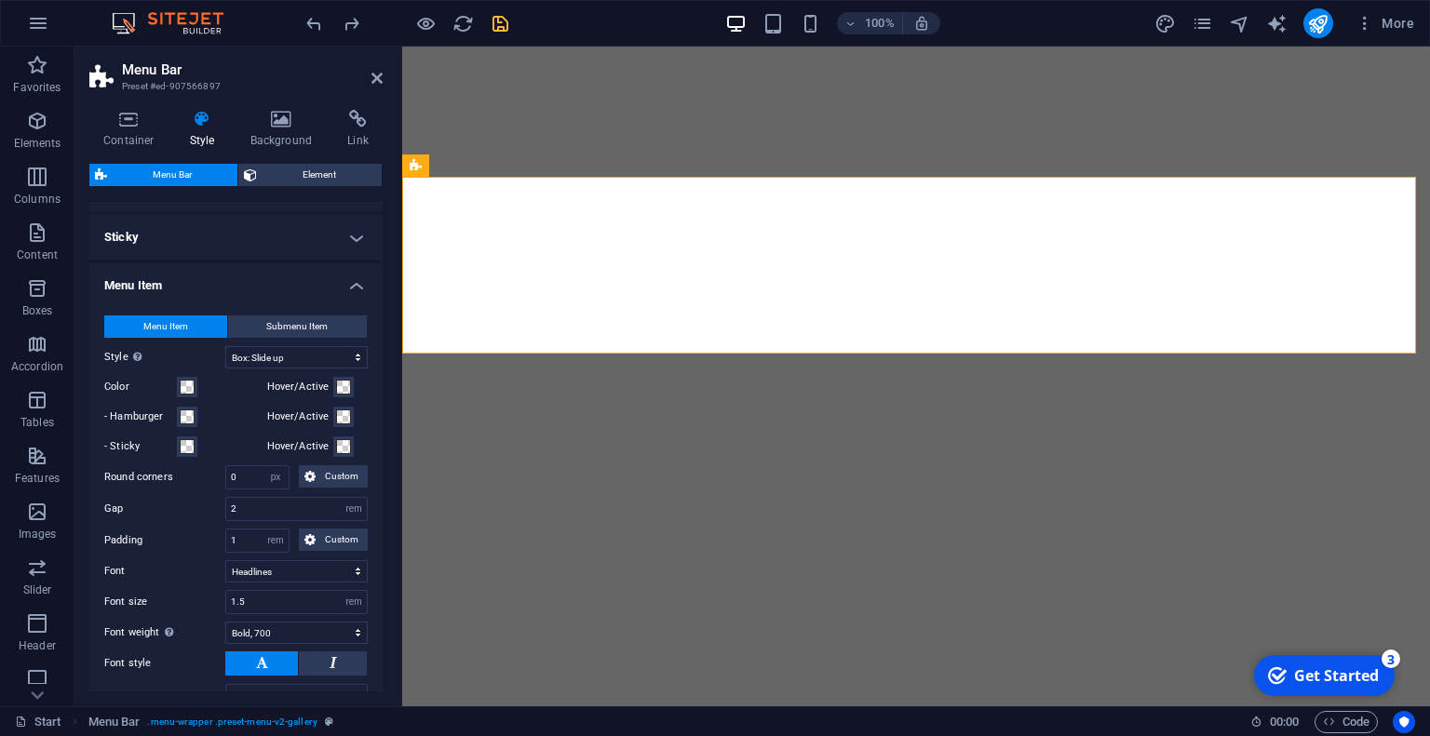
scroll to position [804, 0]
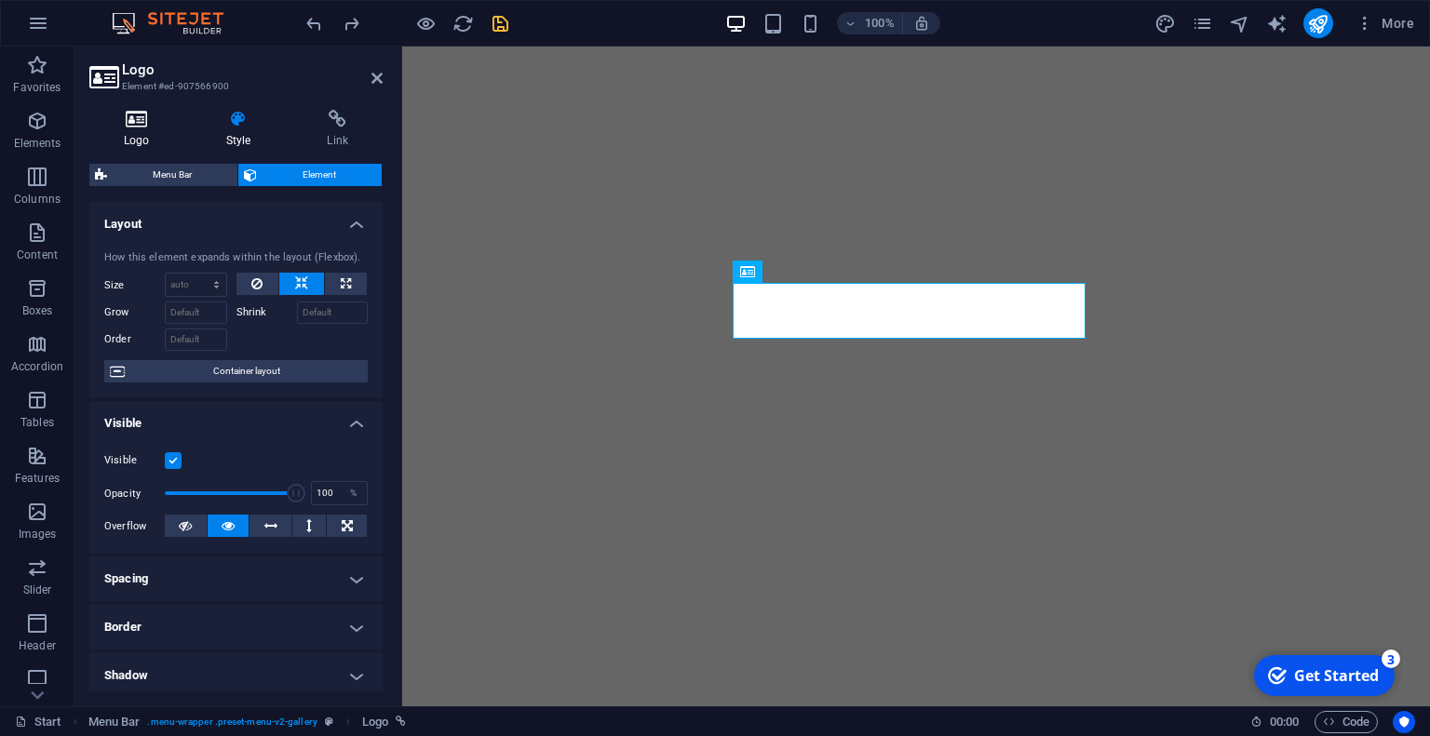
click at [158, 124] on icon at bounding box center [136, 119] width 95 height 19
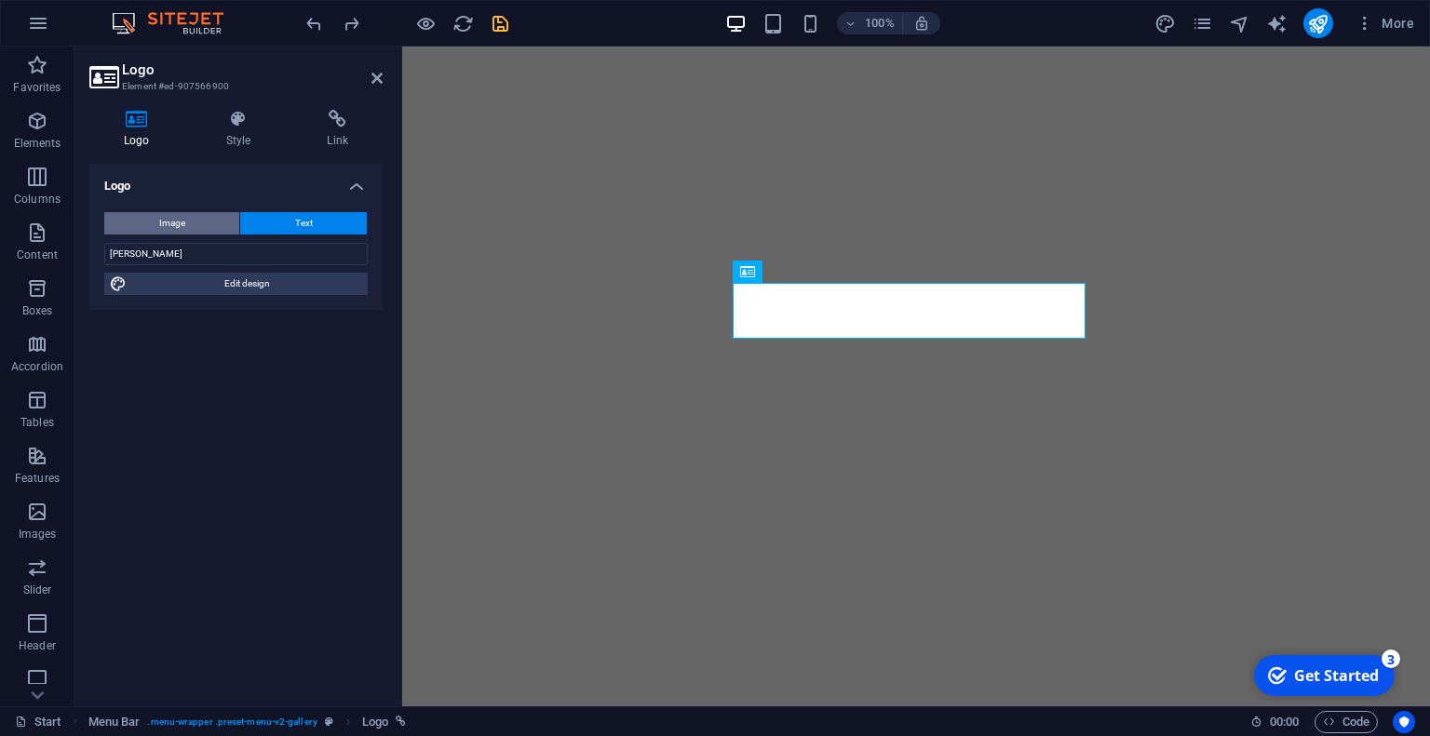
click at [183, 222] on span "Image" at bounding box center [172, 223] width 26 height 22
select select "DISABLED_OPTION_VALUE"
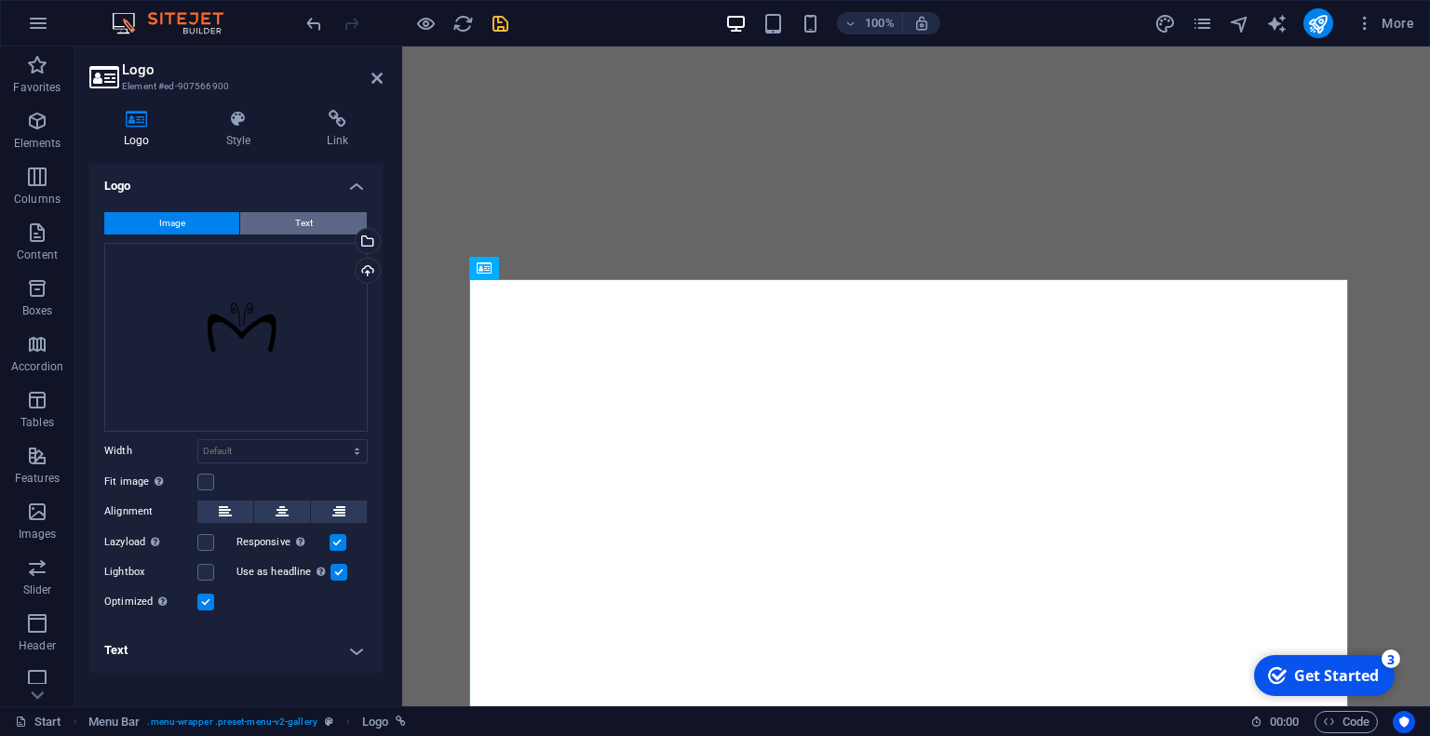
click at [262, 222] on button "Text" at bounding box center [303, 223] width 127 height 22
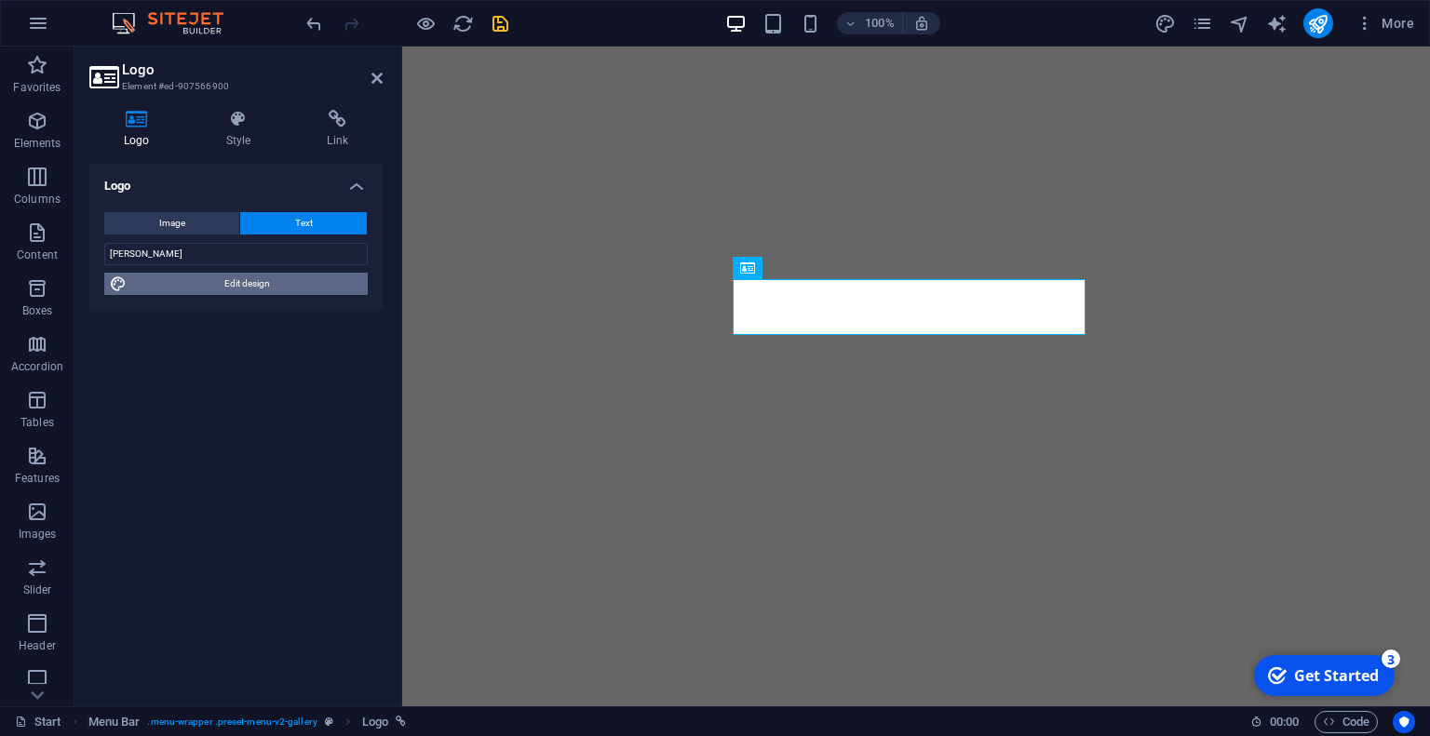
click at [259, 284] on span "Edit design" at bounding box center [247, 284] width 230 height 22
select select "rem"
select select "700"
select select "px"
select select "rem"
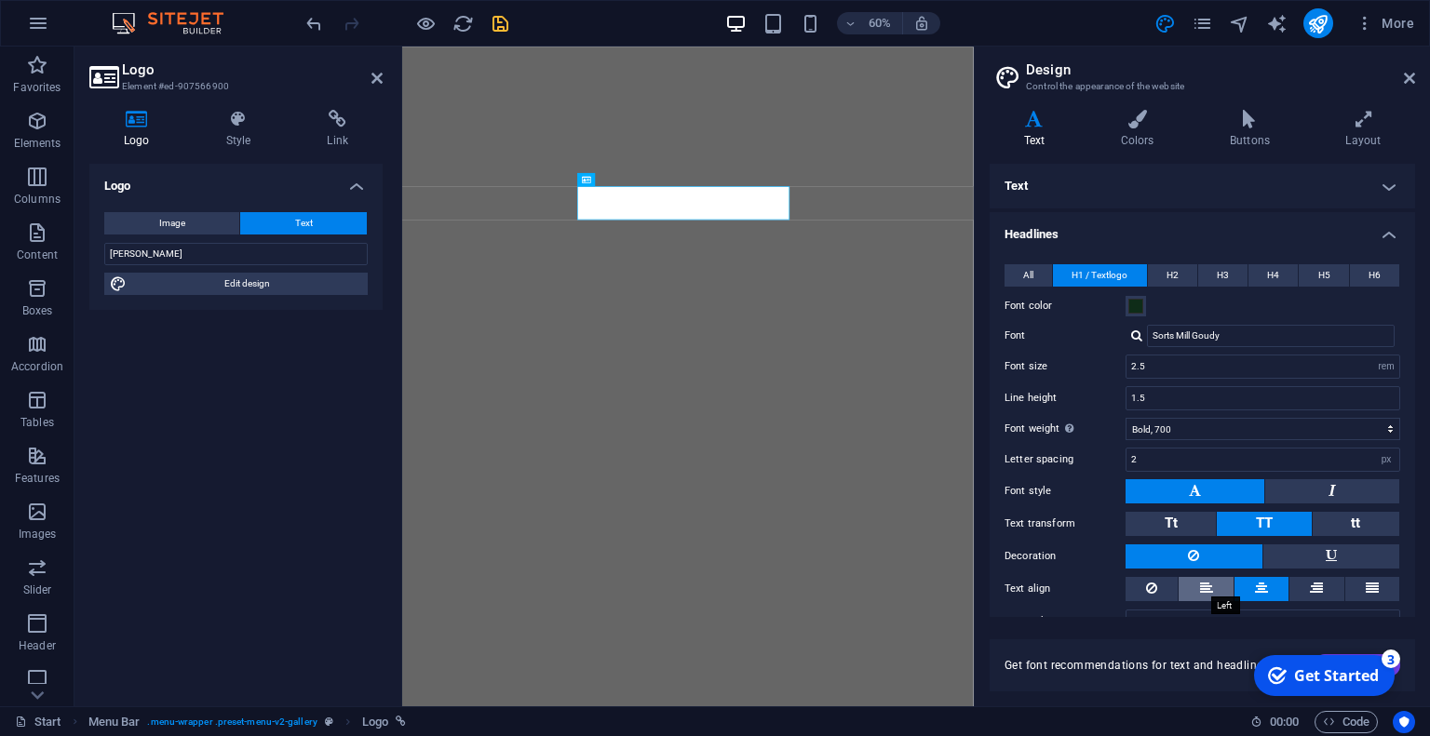
click at [1201, 592] on icon at bounding box center [1206, 588] width 13 height 22
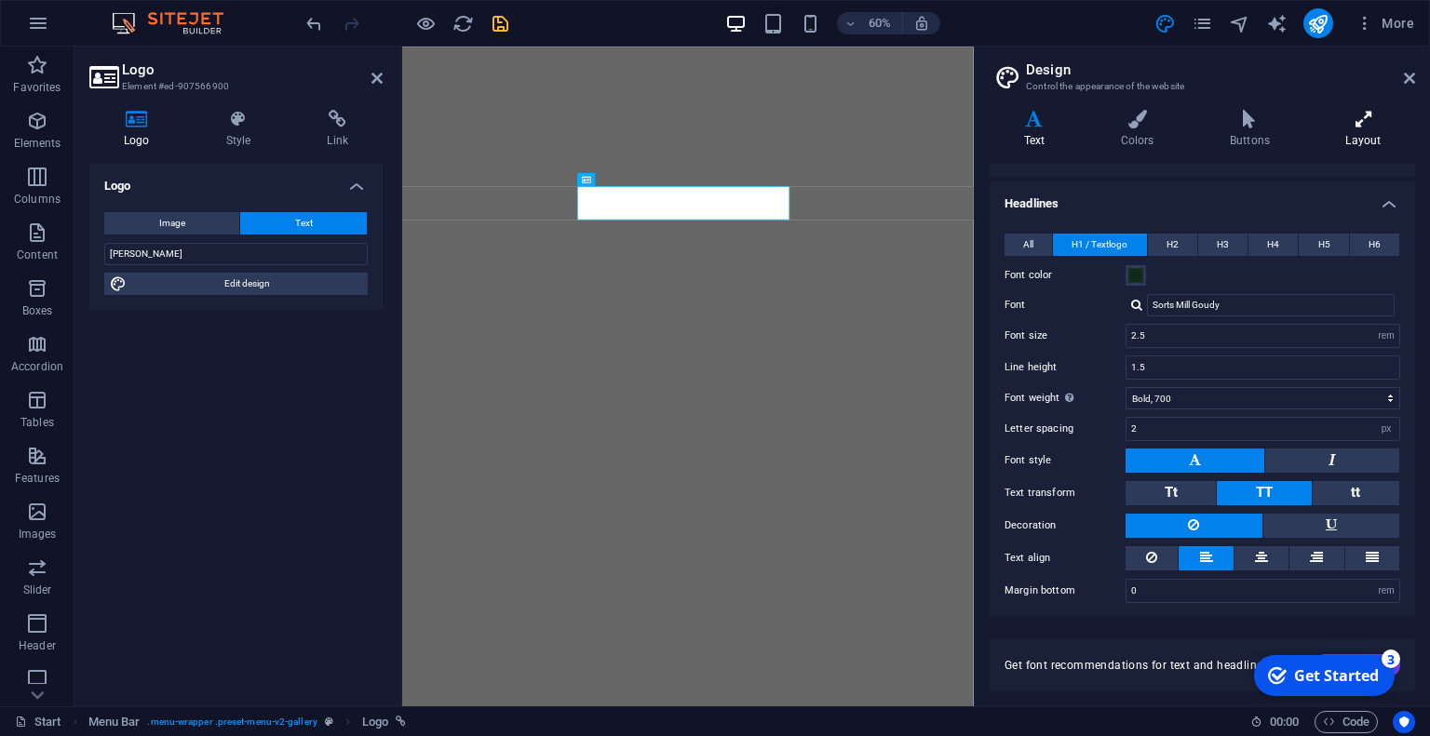
click at [1356, 114] on icon at bounding box center [1362, 119] width 103 height 19
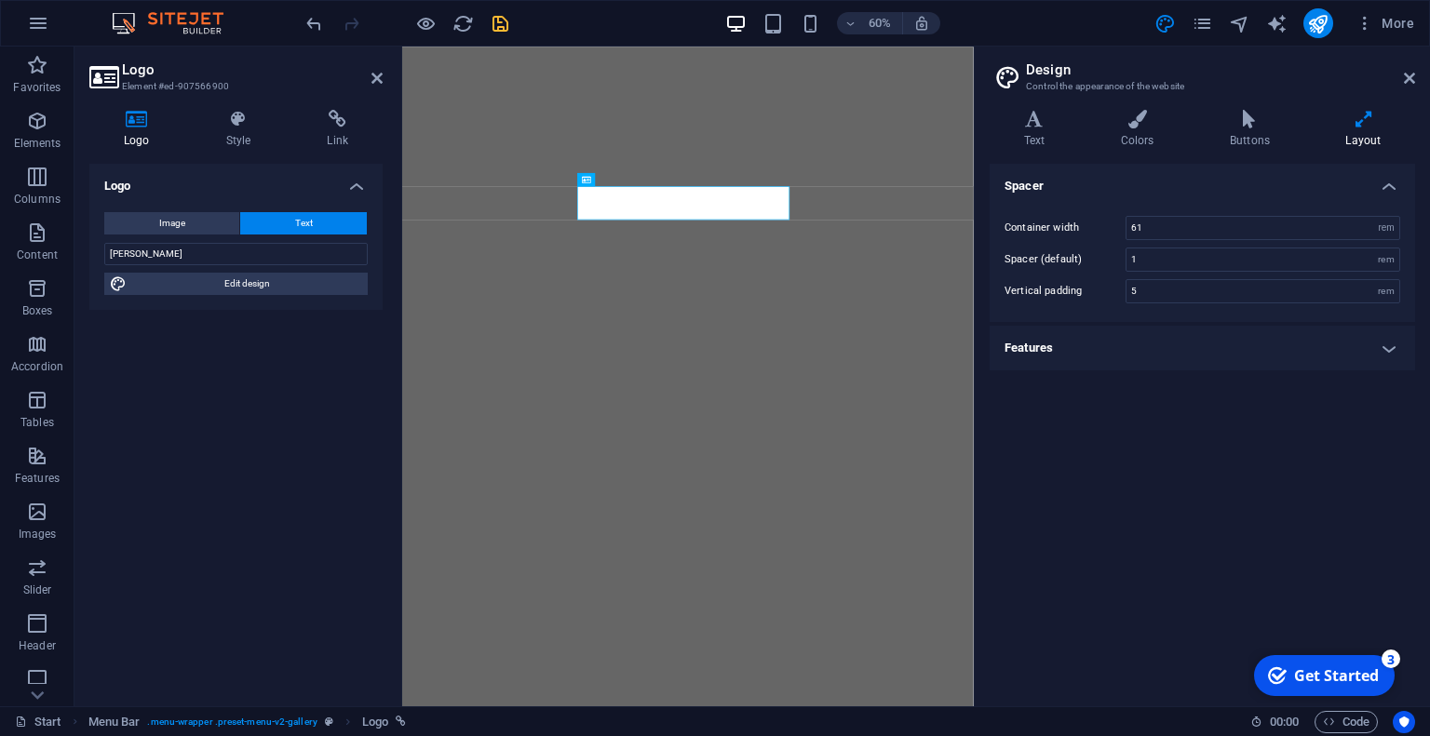
click at [1274, 348] on h4 "Features" at bounding box center [1201, 348] width 425 height 45
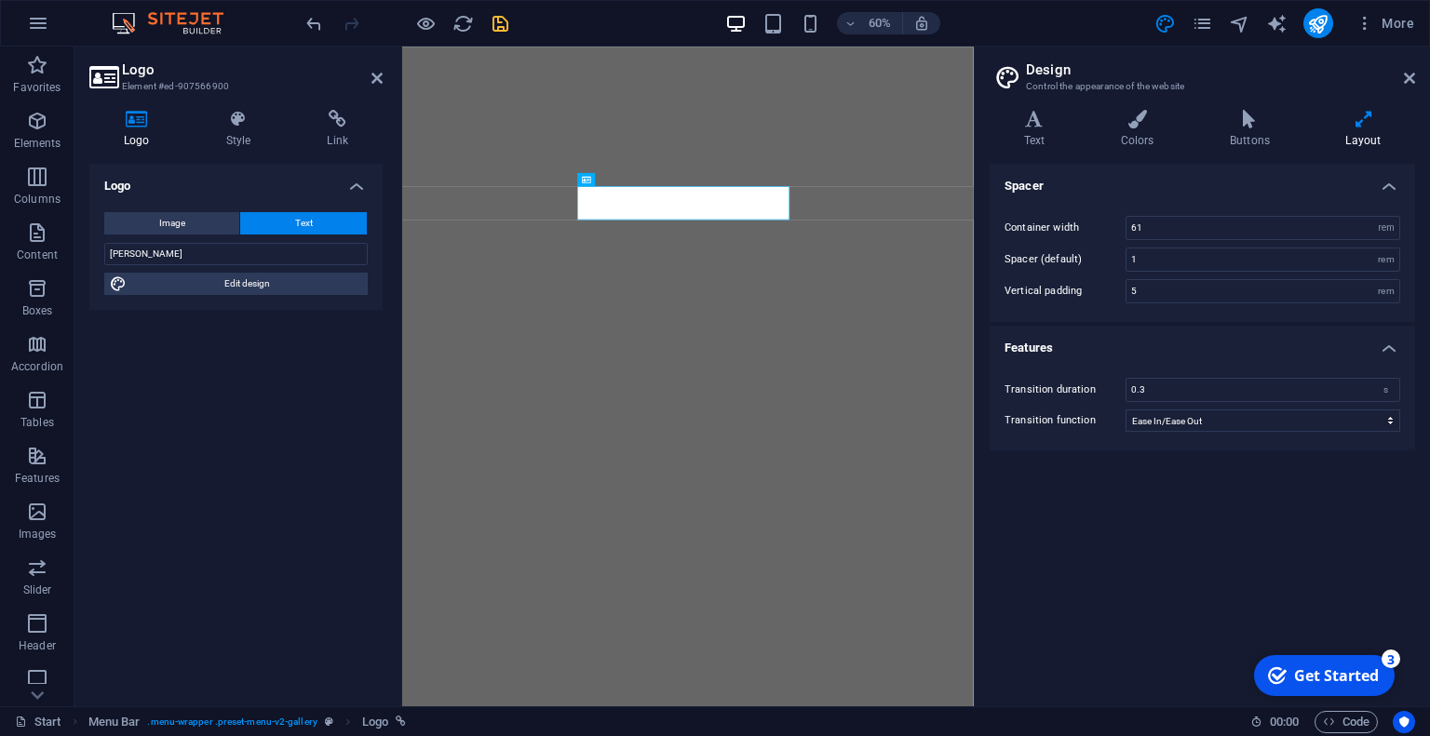
click at [1274, 348] on h4 "Features" at bounding box center [1201, 343] width 425 height 34
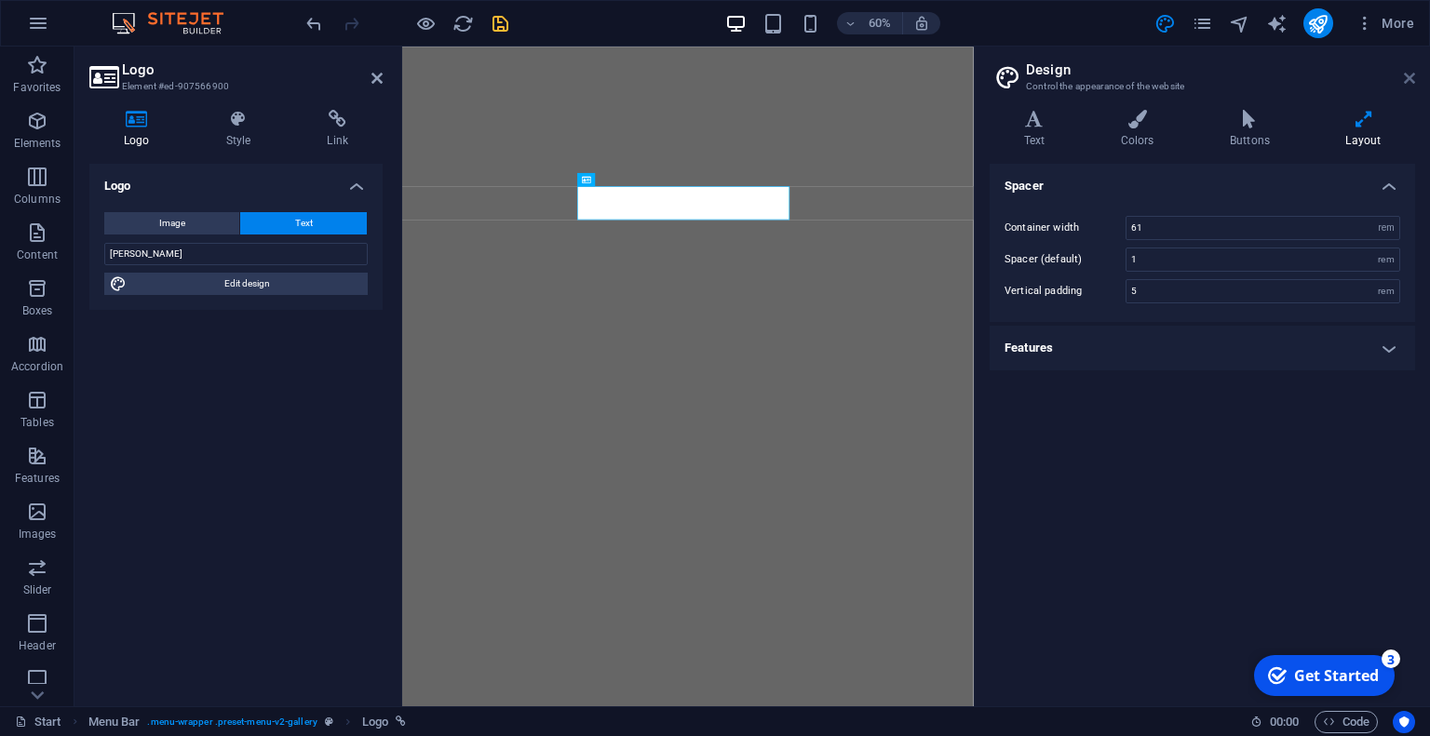
click at [1408, 73] on icon at bounding box center [1409, 78] width 11 height 15
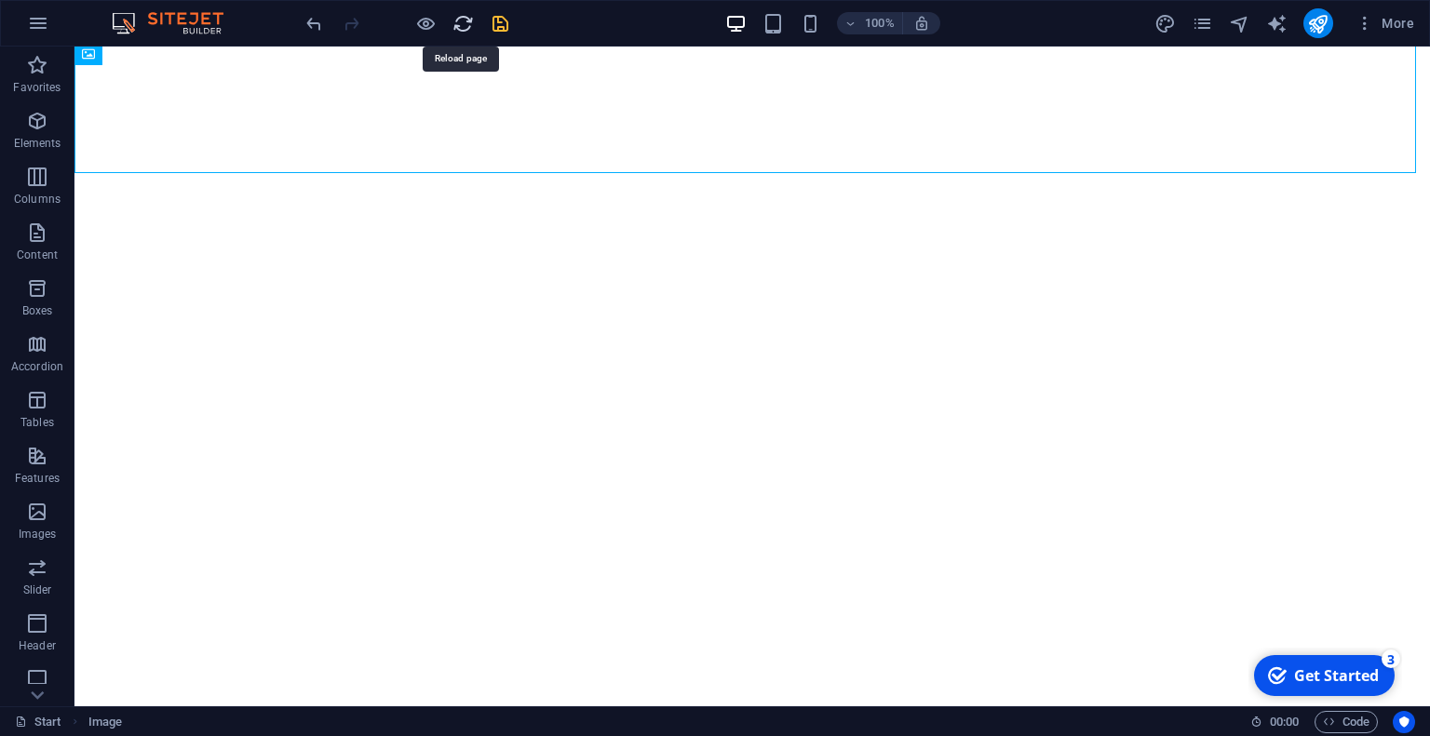
click at [452, 24] on icon "reload" at bounding box center [462, 23] width 21 height 21
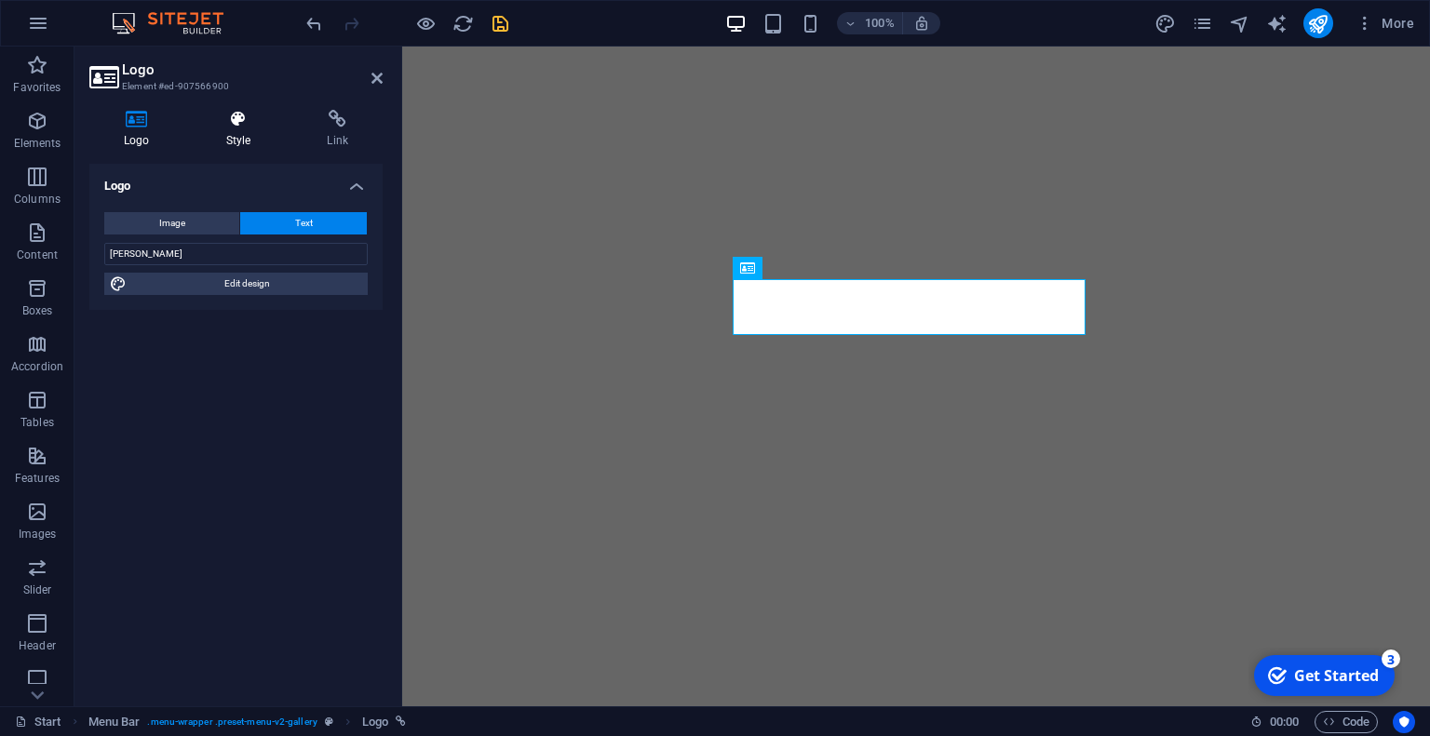
click at [248, 115] on icon at bounding box center [239, 119] width 94 height 19
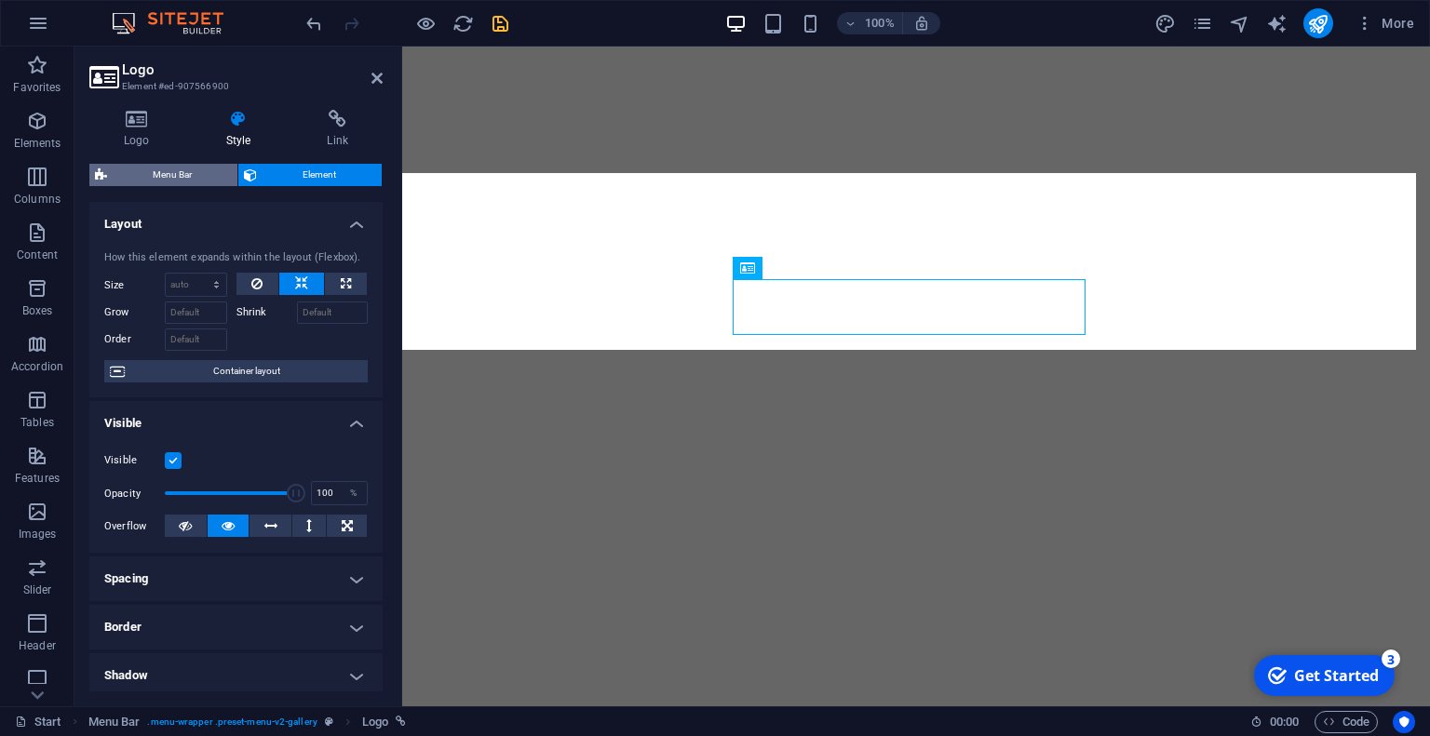
click at [211, 171] on span "Menu Bar" at bounding box center [172, 175] width 119 height 22
select select "rem"
select select "hover_box_bottom"
select select "px"
select select "rem"
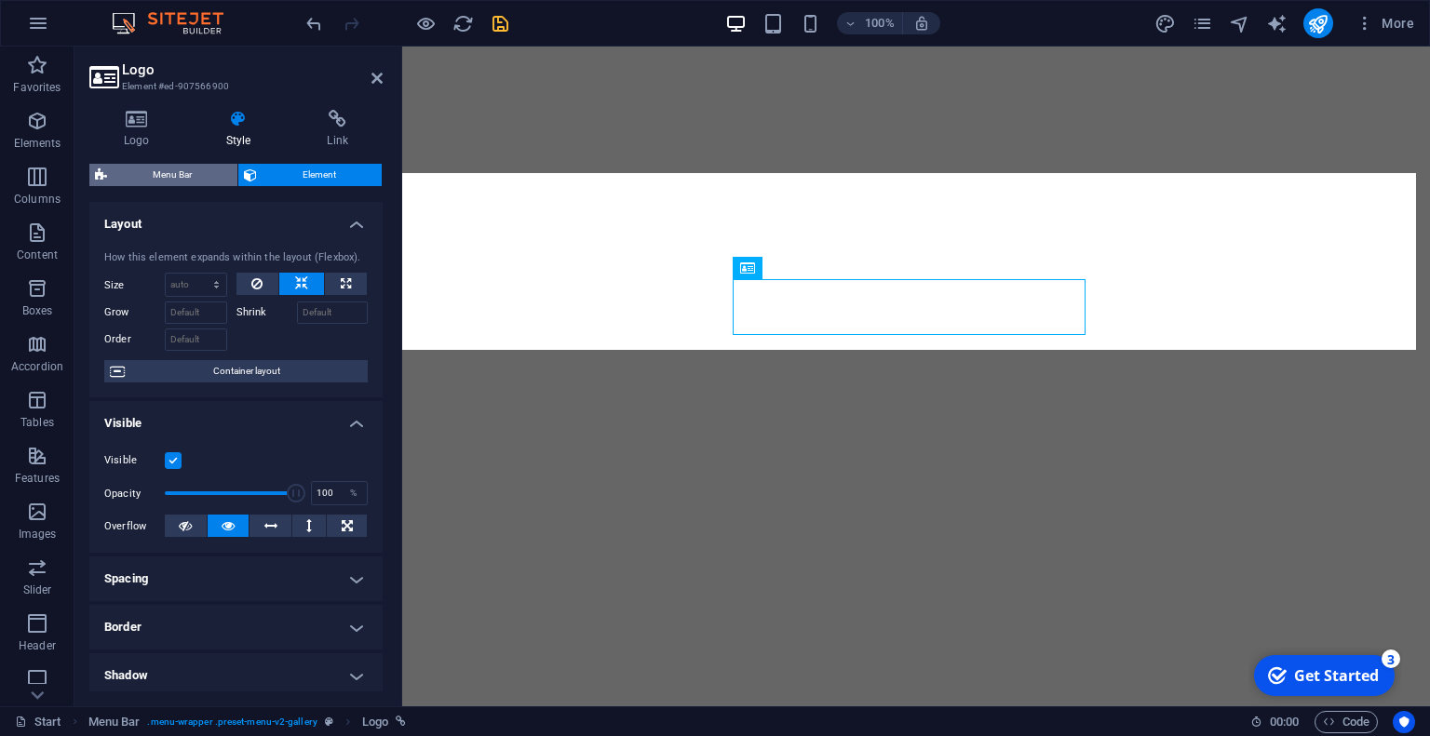
select select "rem"
select select "link-special-font"
select select "rem"
select select "700"
select select "px"
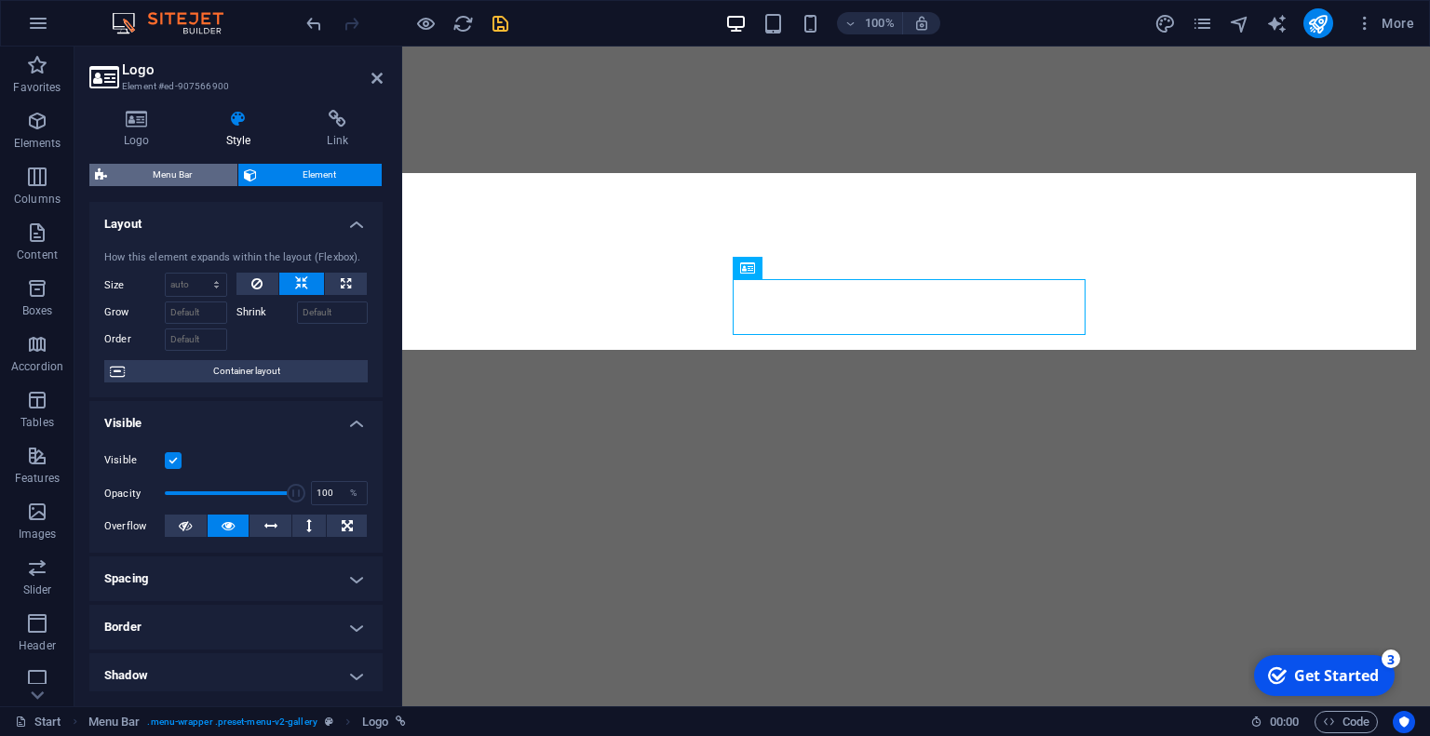
select select "rem"
select select "px"
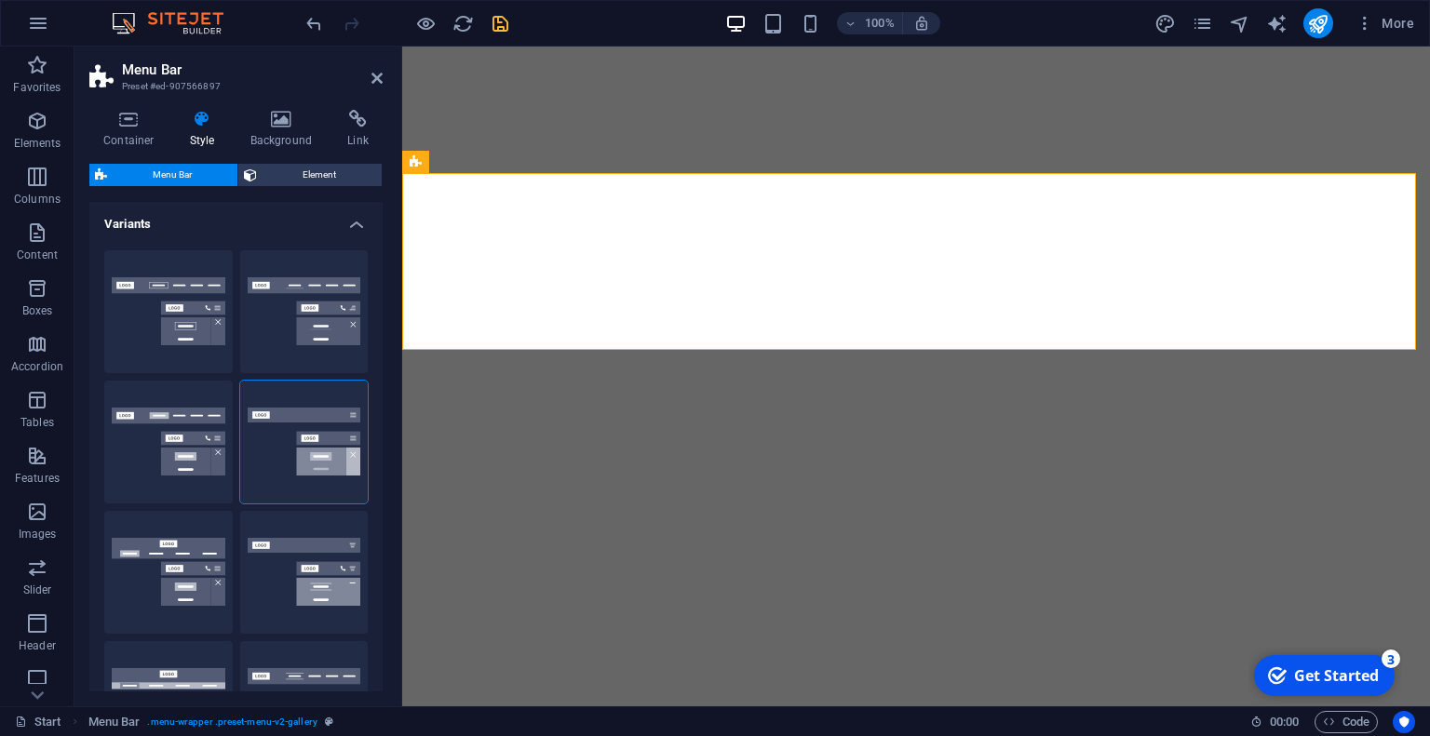
click at [366, 106] on div "Container Style Background Link Size Height Default px rem % vh vw Min. height …" at bounding box center [235, 400] width 323 height 611
click at [291, 122] on icon at bounding box center [281, 119] width 90 height 19
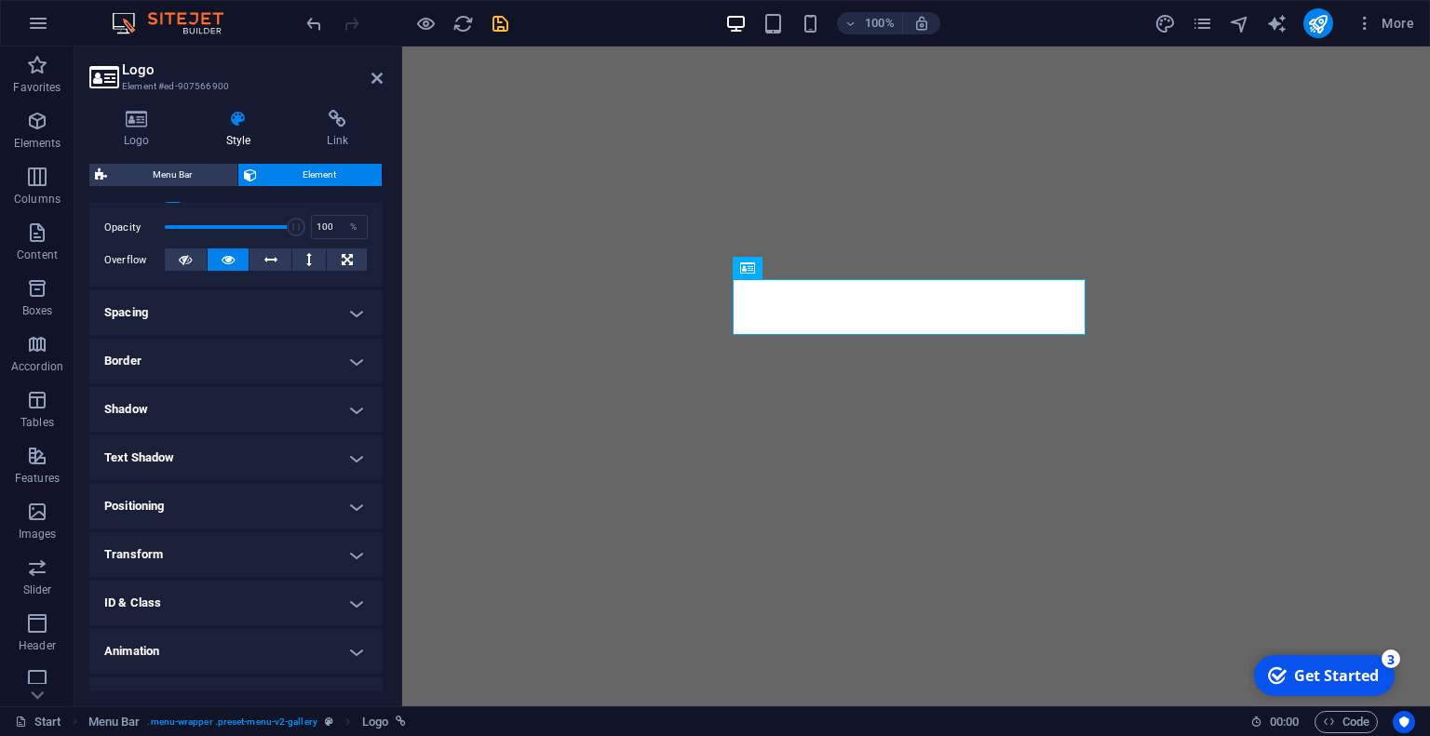
scroll to position [267, 0]
click at [205, 297] on h4 "Spacing" at bounding box center [235, 311] width 293 height 45
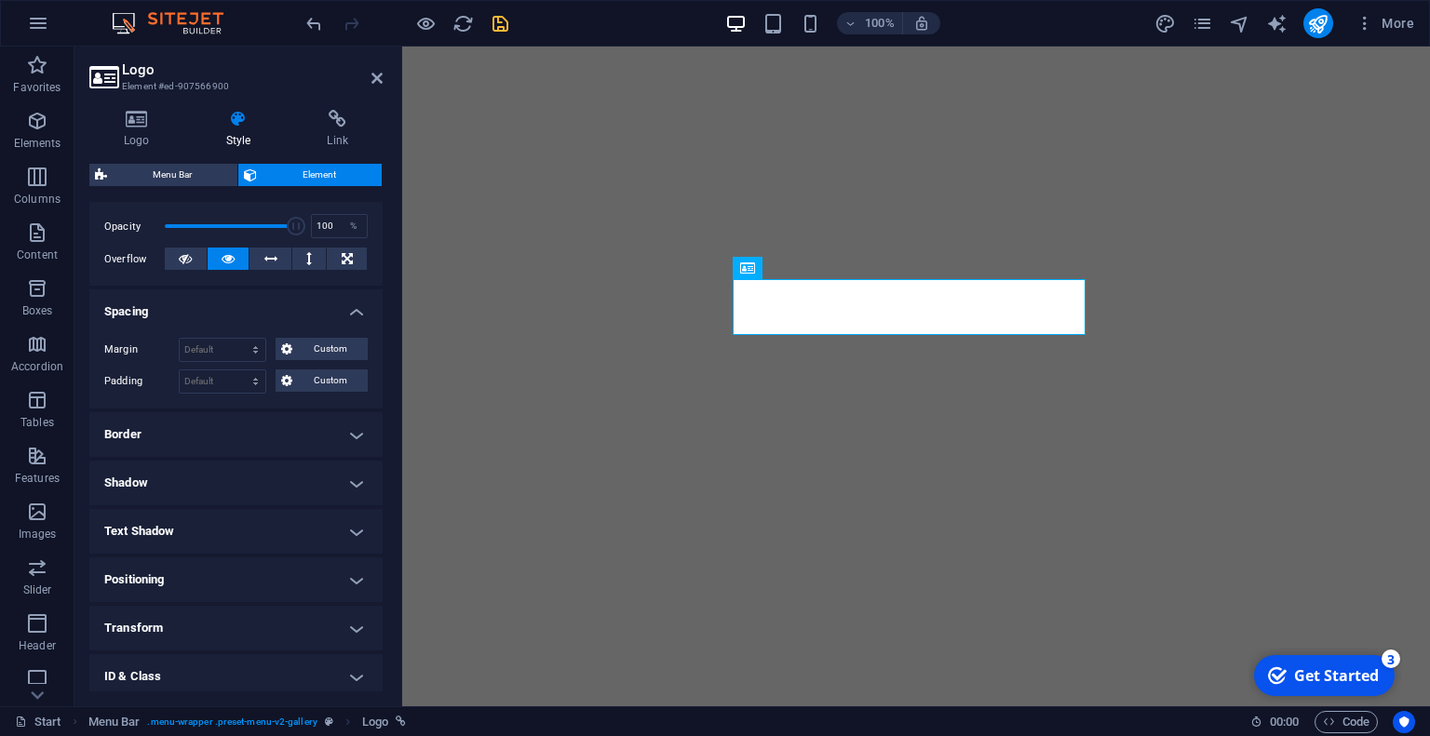
click at [205, 297] on h4 "Spacing" at bounding box center [235, 306] width 293 height 34
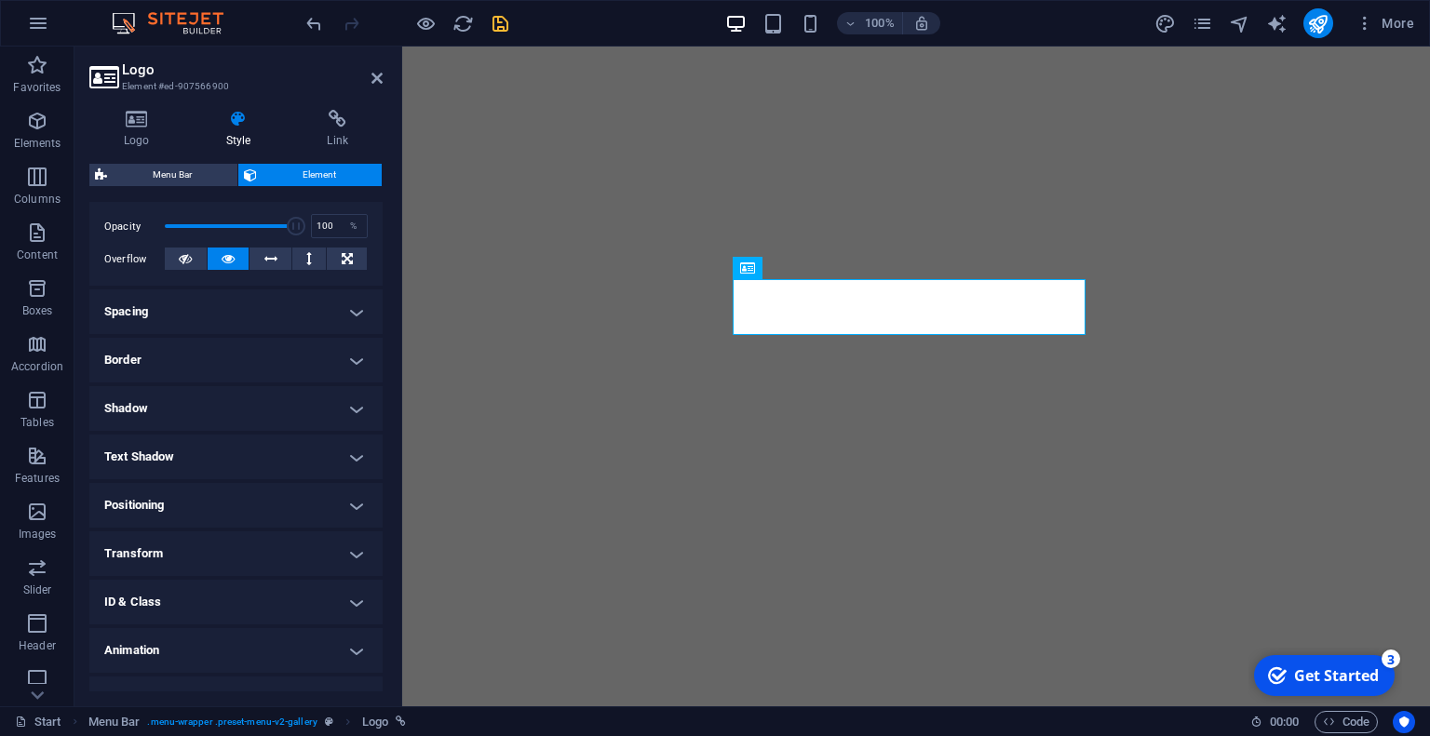
click at [162, 512] on h4 "Positioning" at bounding box center [235, 505] width 293 height 45
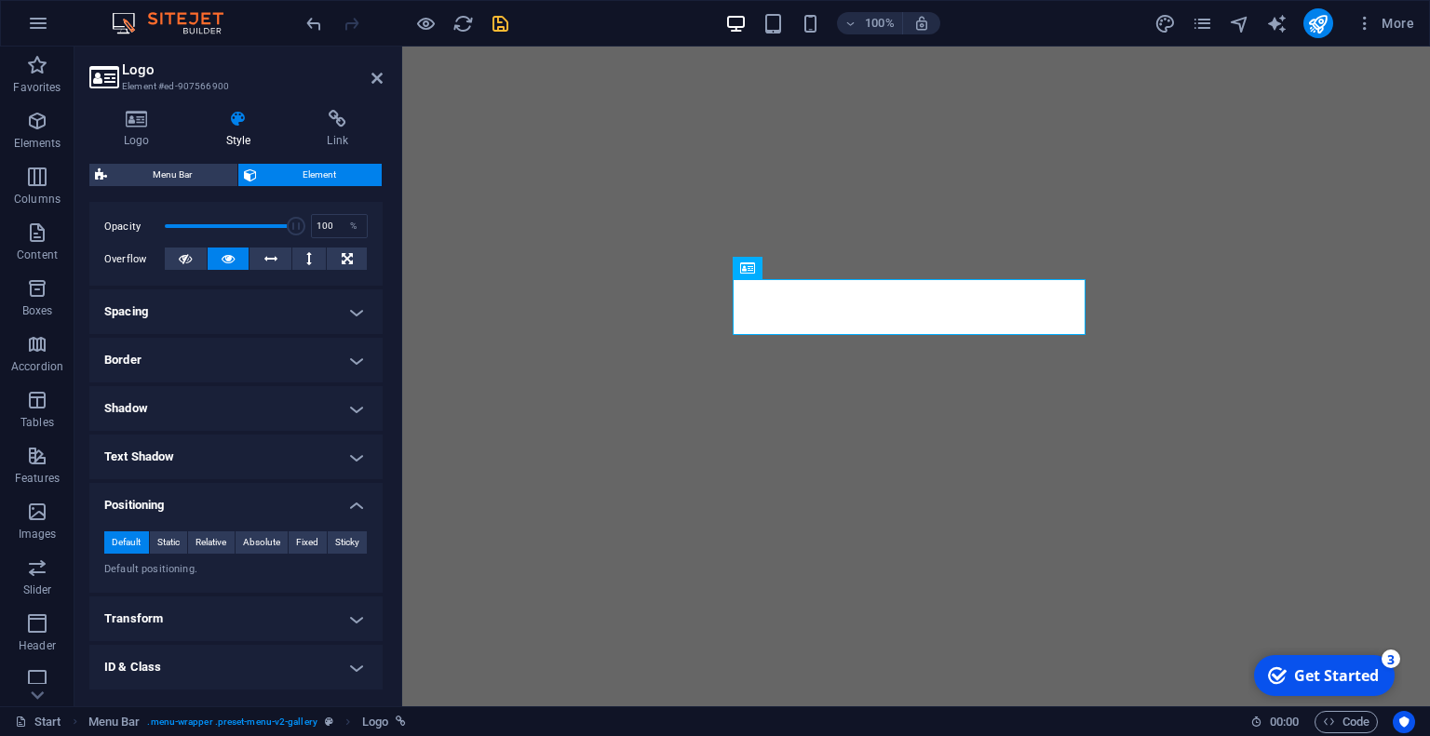
click at [162, 512] on h4 "Positioning" at bounding box center [235, 500] width 293 height 34
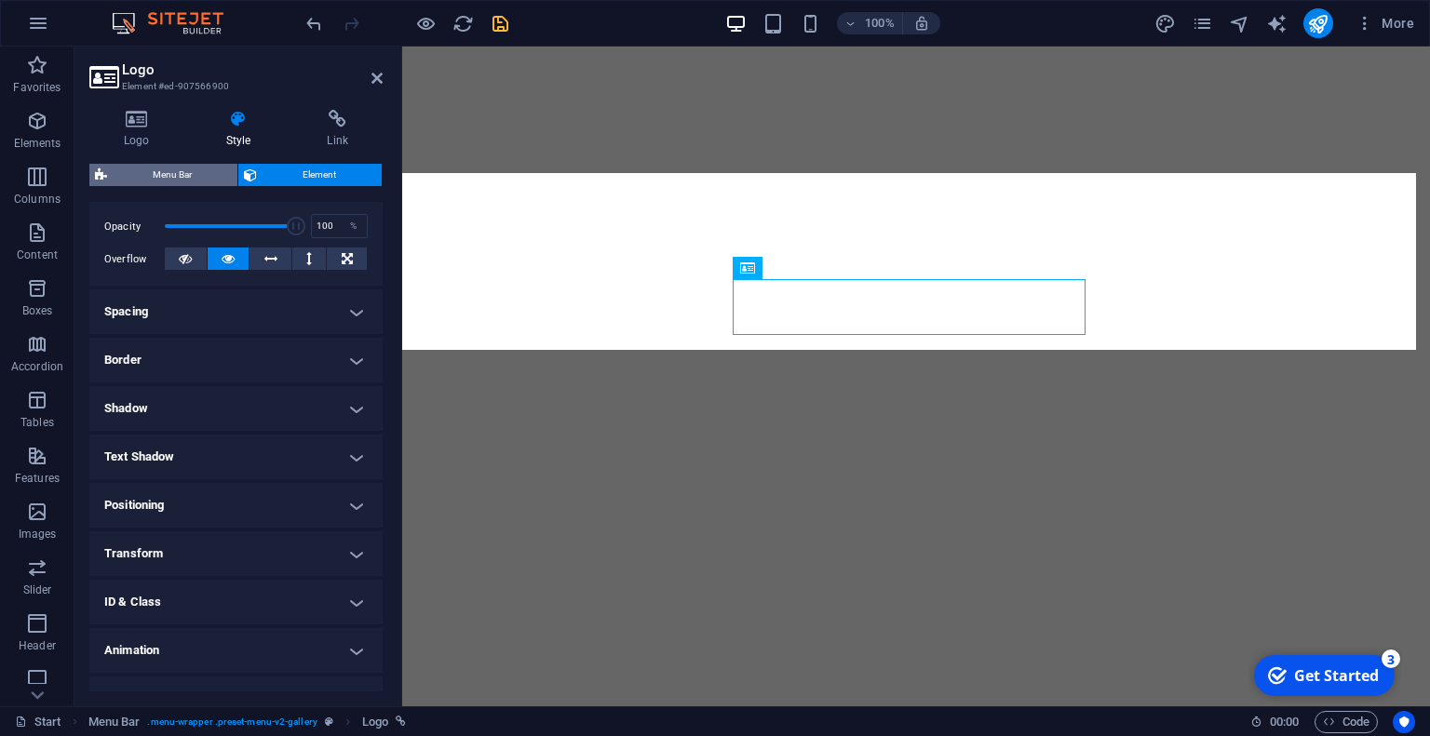
click at [164, 182] on span "Menu Bar" at bounding box center [172, 175] width 119 height 22
select select "rem"
select select "hover_box_bottom"
select select "px"
select select "rem"
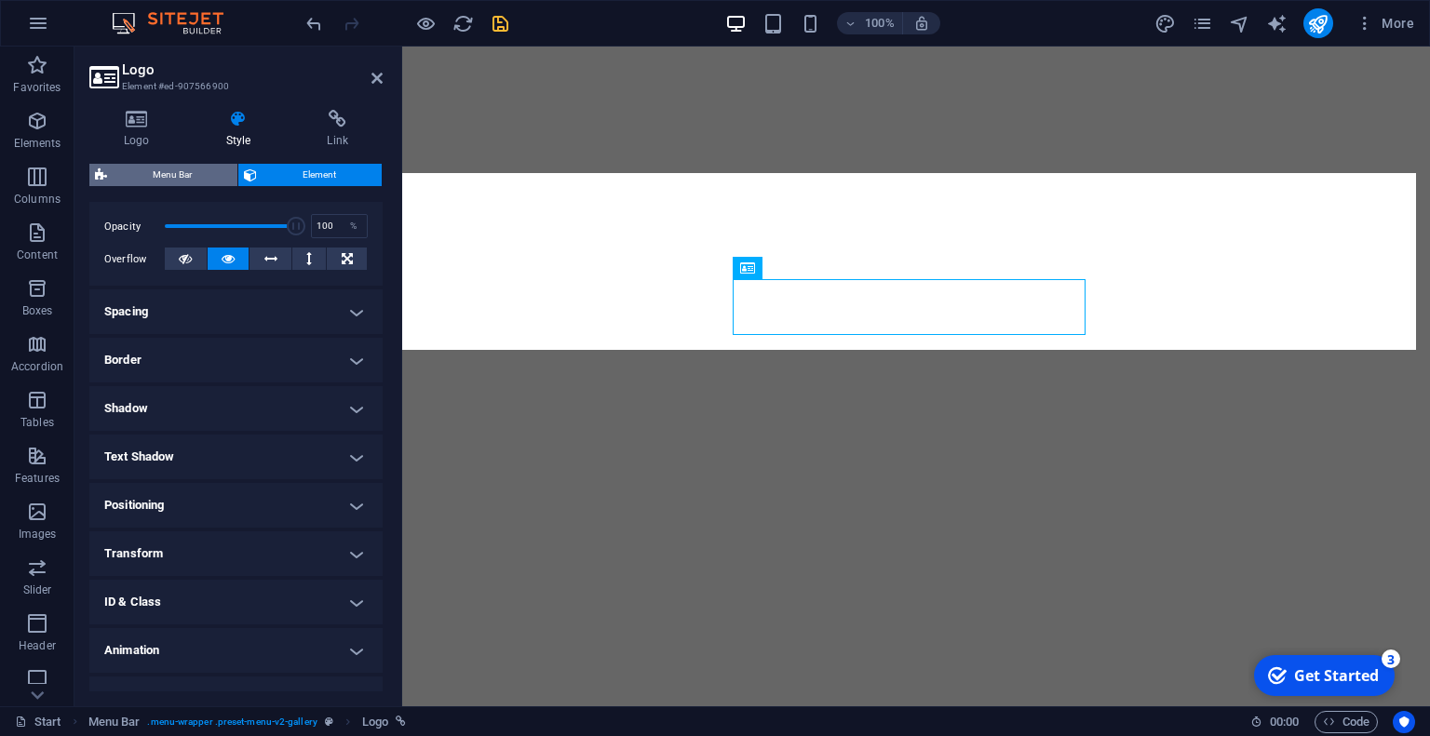
select select "rem"
select select "link-special-font"
select select "rem"
select select "700"
select select "px"
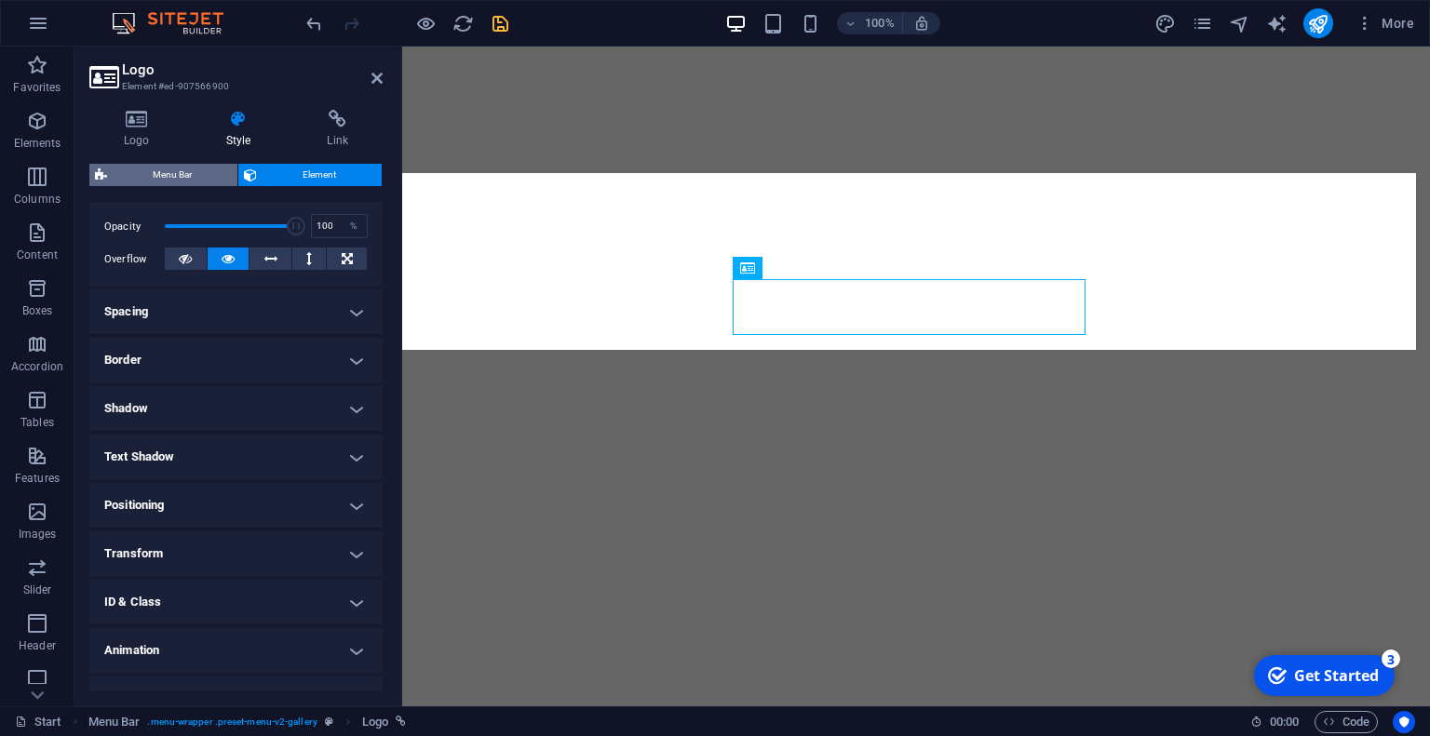
select select "rem"
select select "px"
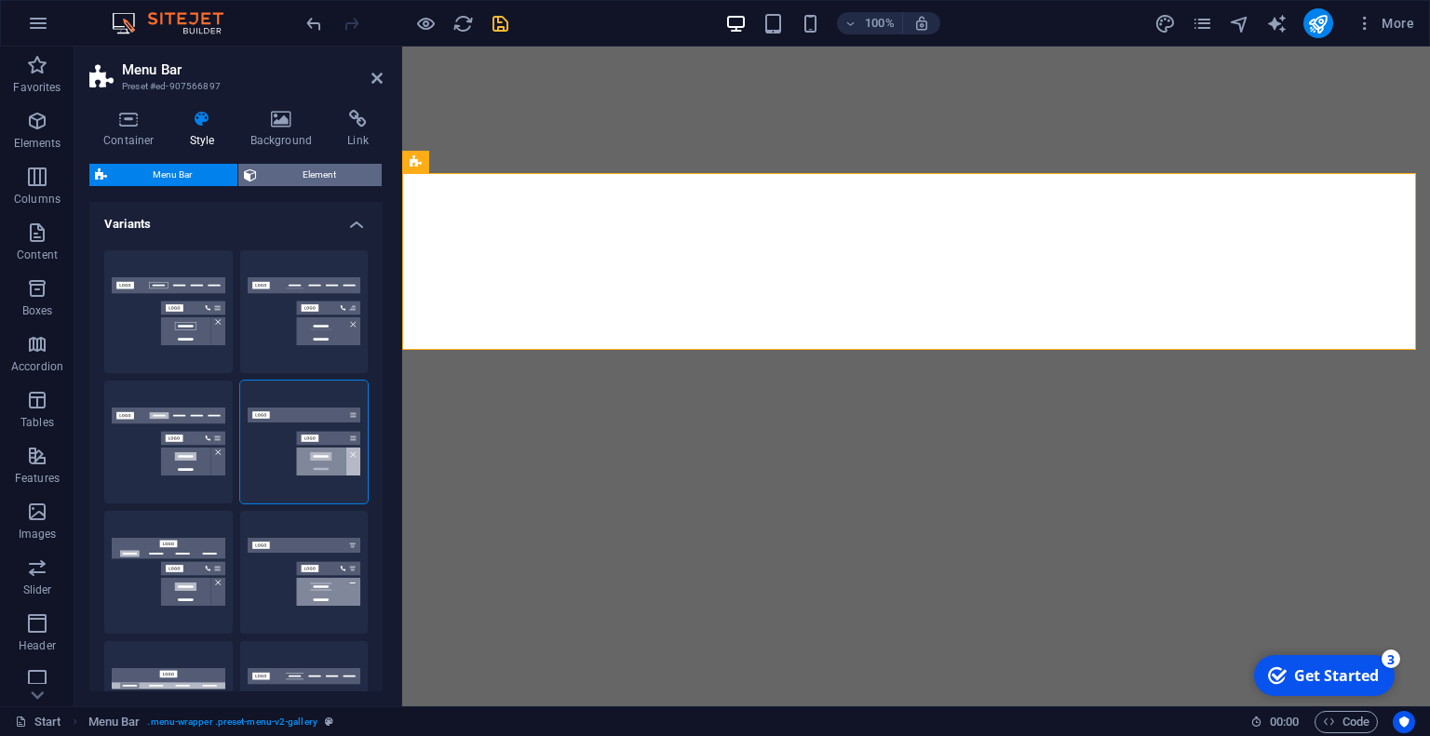
click at [274, 176] on span "Element" at bounding box center [319, 175] width 114 height 22
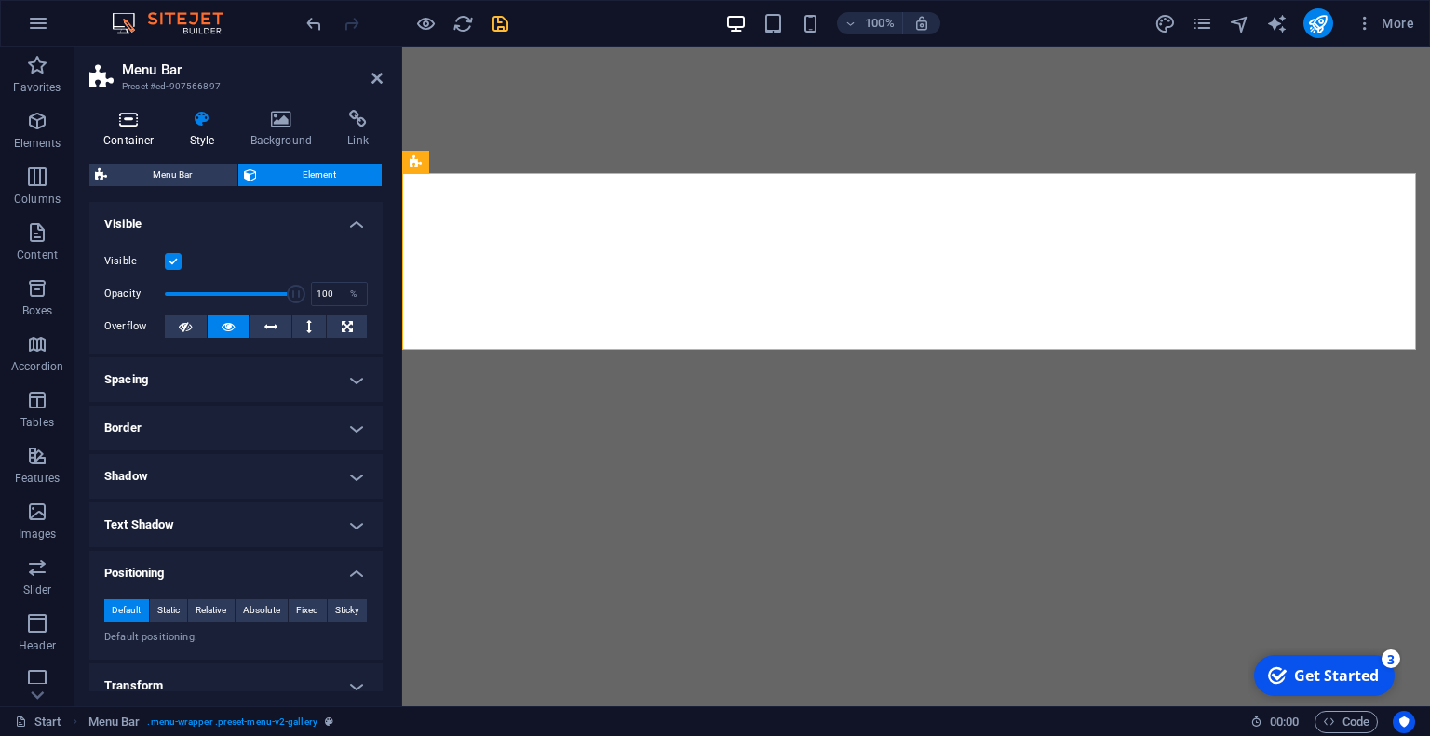
click at [128, 124] on icon at bounding box center [128, 119] width 79 height 19
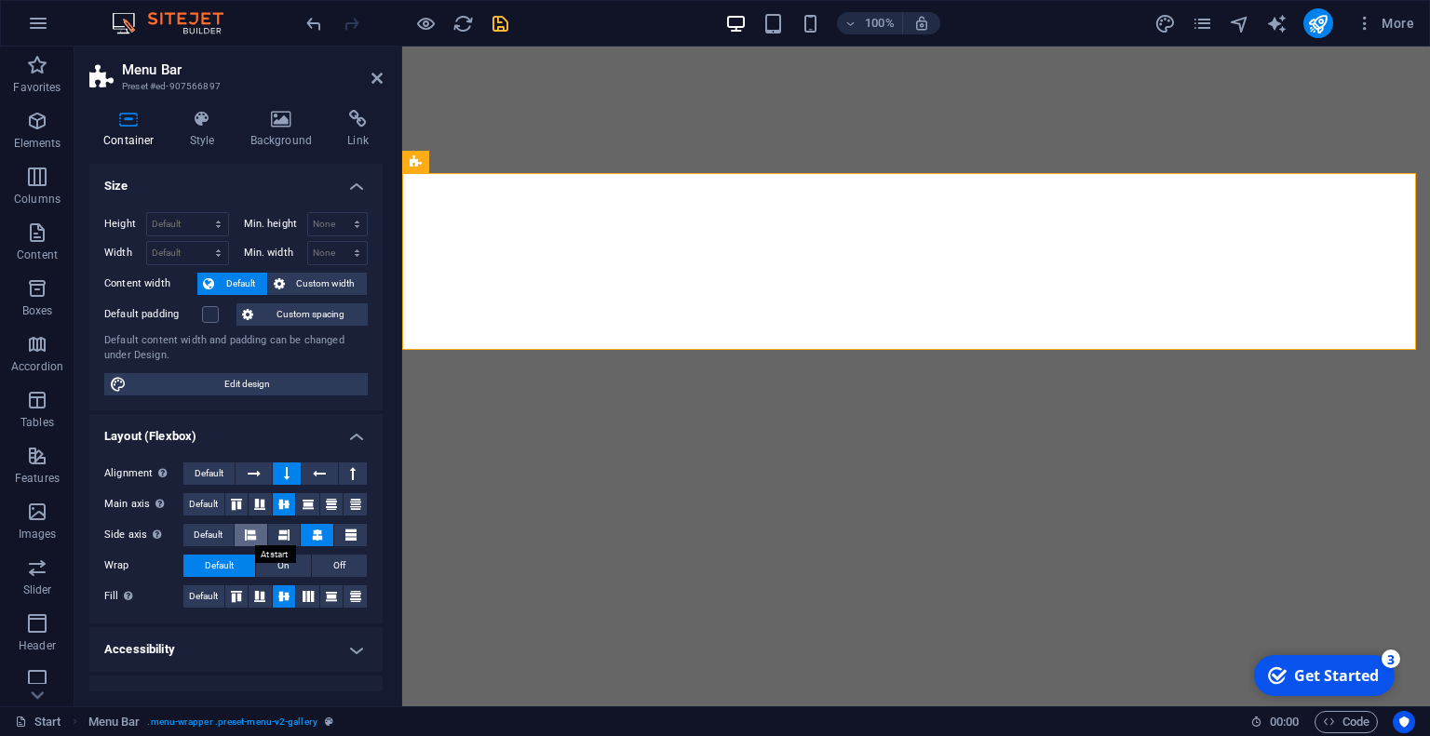
click at [249, 528] on icon at bounding box center [250, 535] width 11 height 22
click at [259, 475] on icon at bounding box center [254, 474] width 13 height 22
click at [327, 468] on button at bounding box center [319, 474] width 35 height 22
click at [350, 468] on icon at bounding box center [353, 474] width 6 height 22
click at [249, 476] on icon at bounding box center [254, 474] width 13 height 22
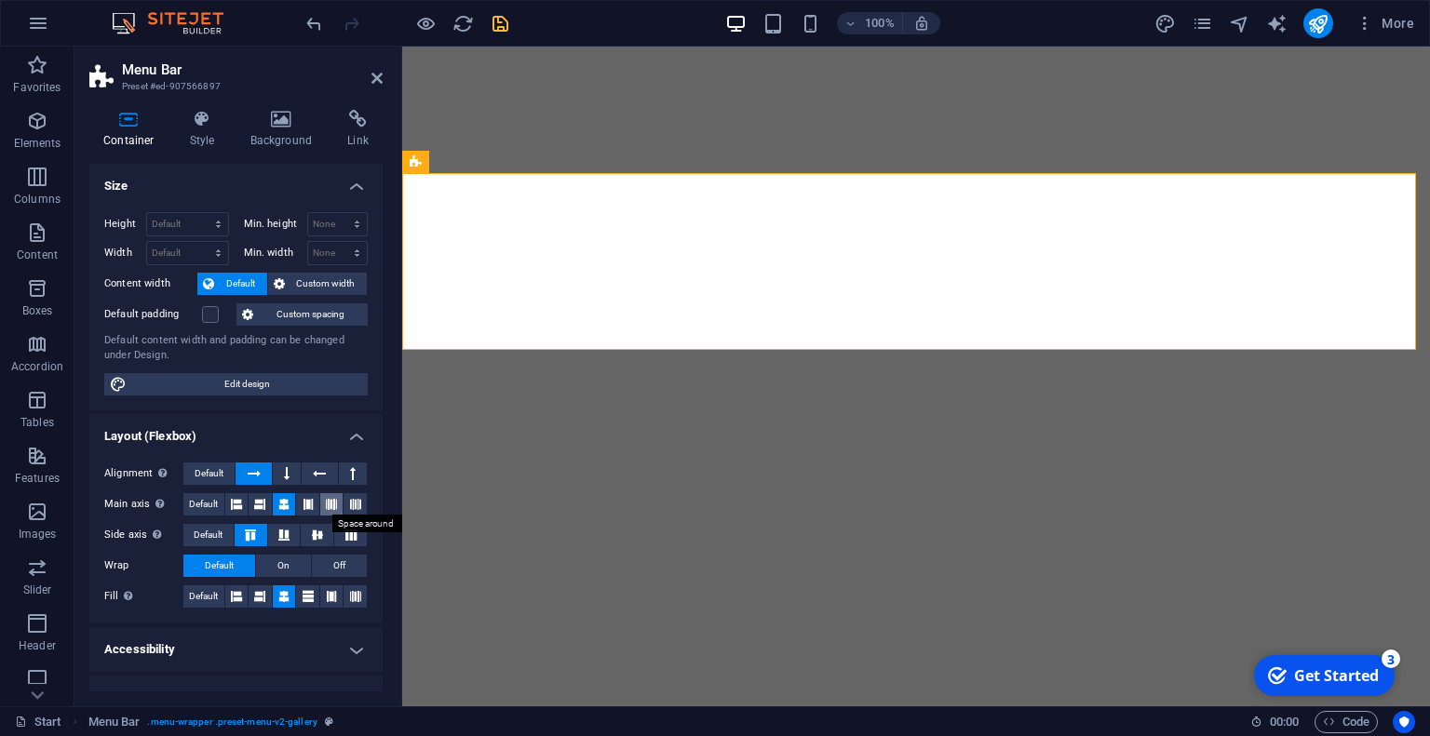
click at [326, 502] on icon at bounding box center [331, 504] width 11 height 22
click at [354, 503] on icon at bounding box center [355, 504] width 11 height 22
click at [287, 503] on icon at bounding box center [283, 504] width 11 height 22
click at [320, 539] on button at bounding box center [317, 535] width 33 height 22
click at [302, 570] on button "On" at bounding box center [283, 566] width 55 height 22
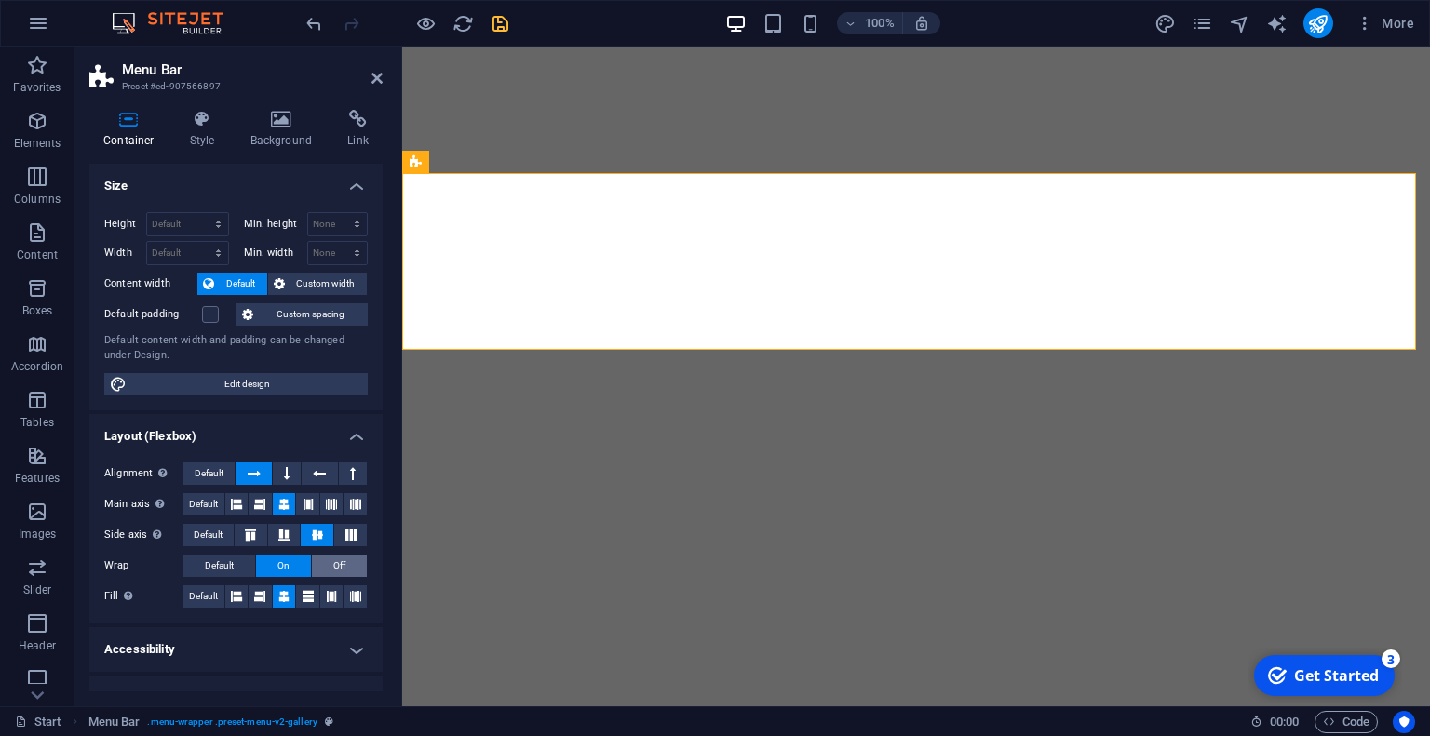
click at [324, 566] on button "Off" at bounding box center [339, 566] width 55 height 22
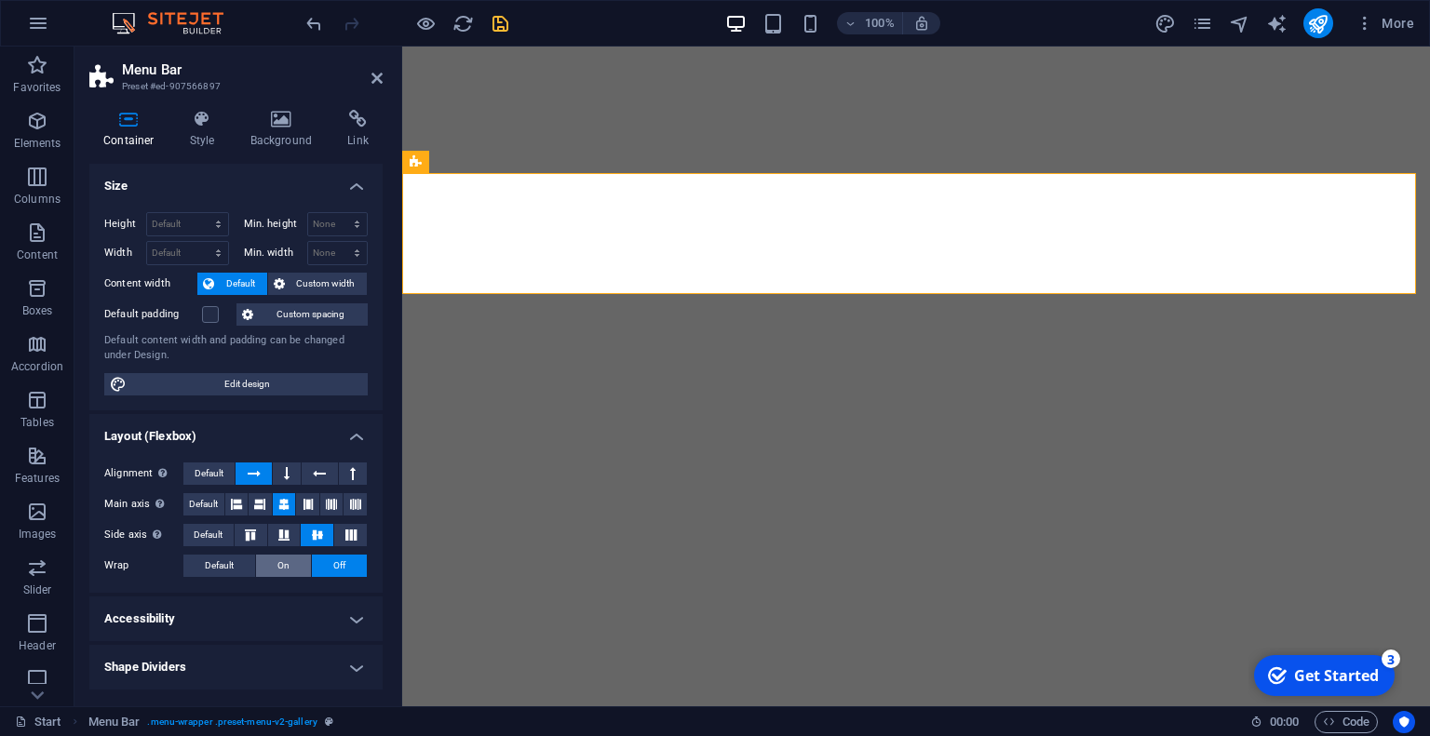
click at [271, 557] on button "On" at bounding box center [283, 566] width 55 height 22
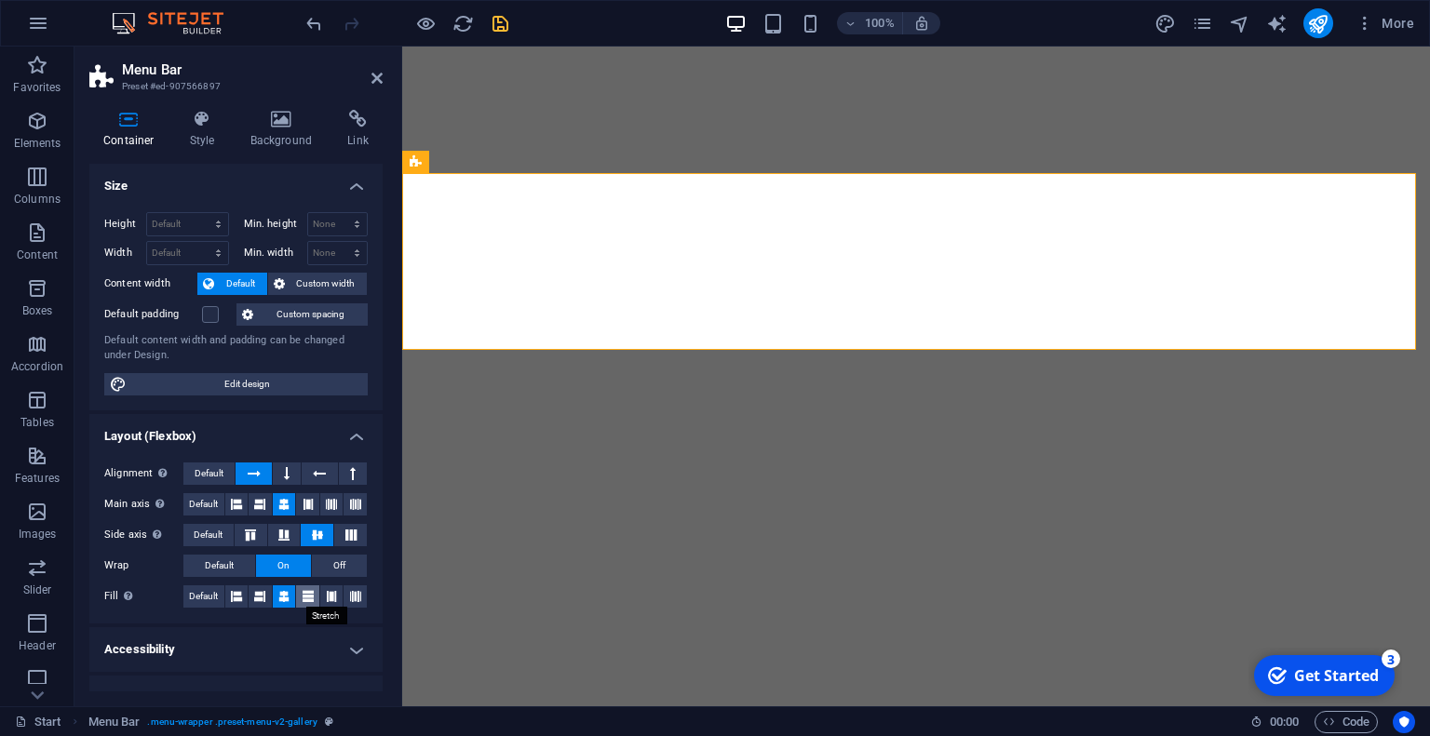
click at [302, 598] on icon at bounding box center [307, 596] width 11 height 22
click at [326, 596] on icon at bounding box center [331, 596] width 11 height 22
click at [284, 470] on icon at bounding box center [287, 474] width 6 height 22
click at [217, 468] on span "Default" at bounding box center [209, 474] width 29 height 22
click at [265, 511] on button at bounding box center [259, 504] width 23 height 22
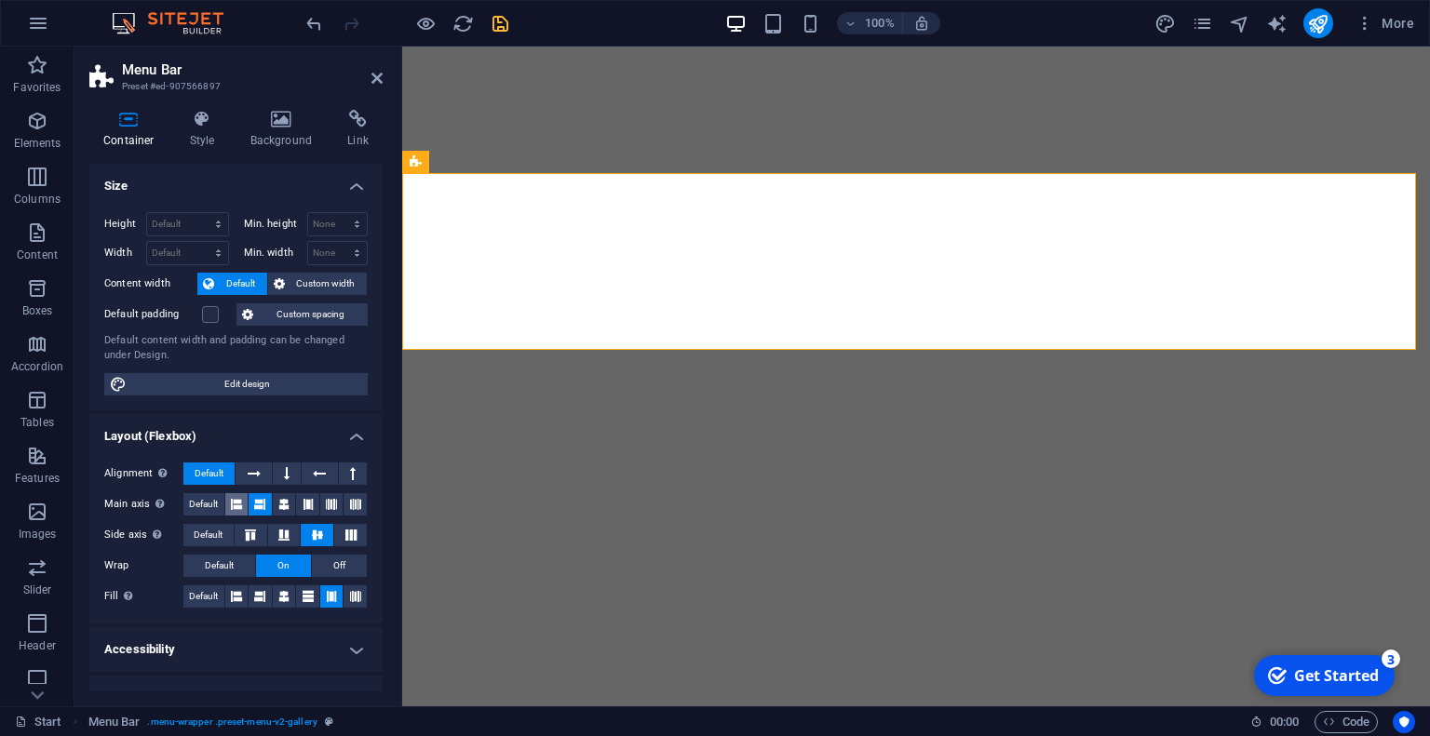
click at [235, 504] on icon at bounding box center [236, 504] width 11 height 22
click at [296, 503] on button at bounding box center [307, 504] width 23 height 22
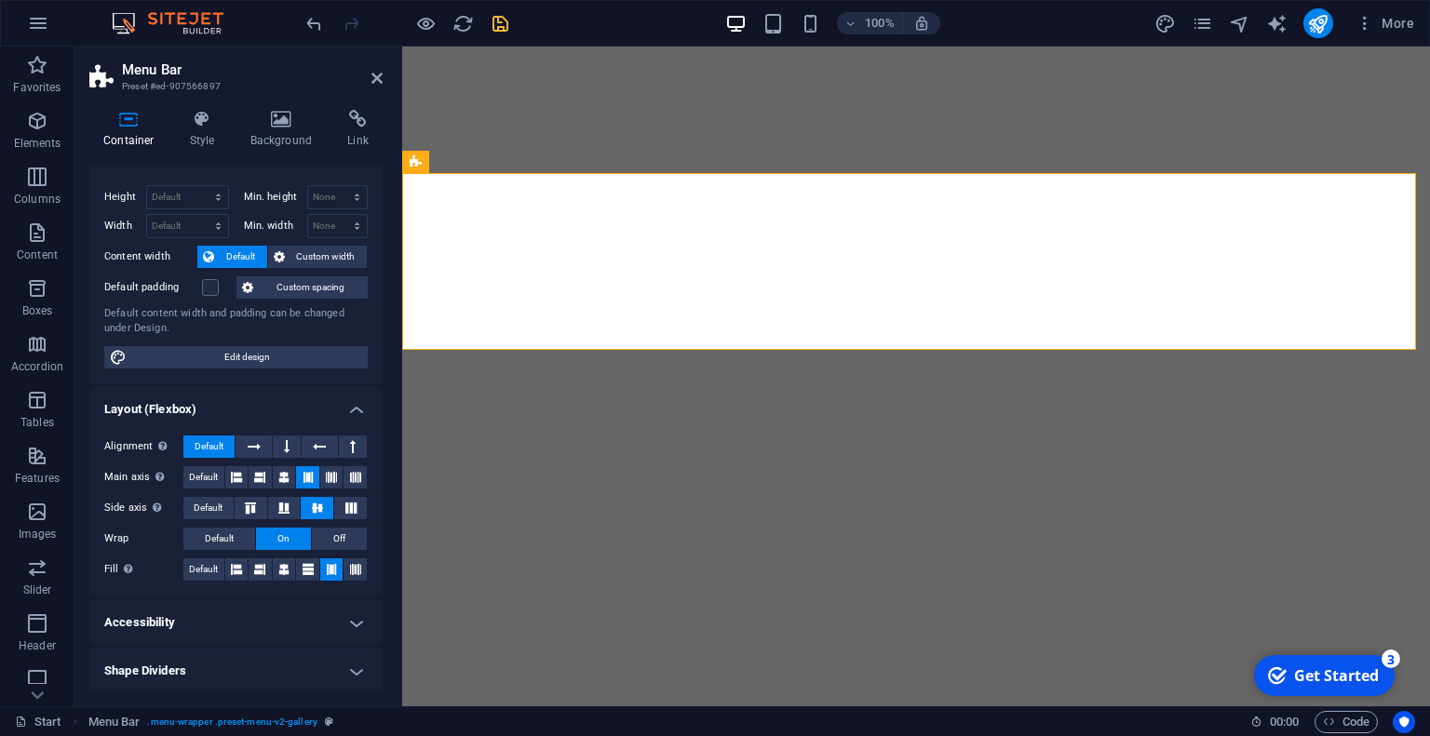
scroll to position [0, 0]
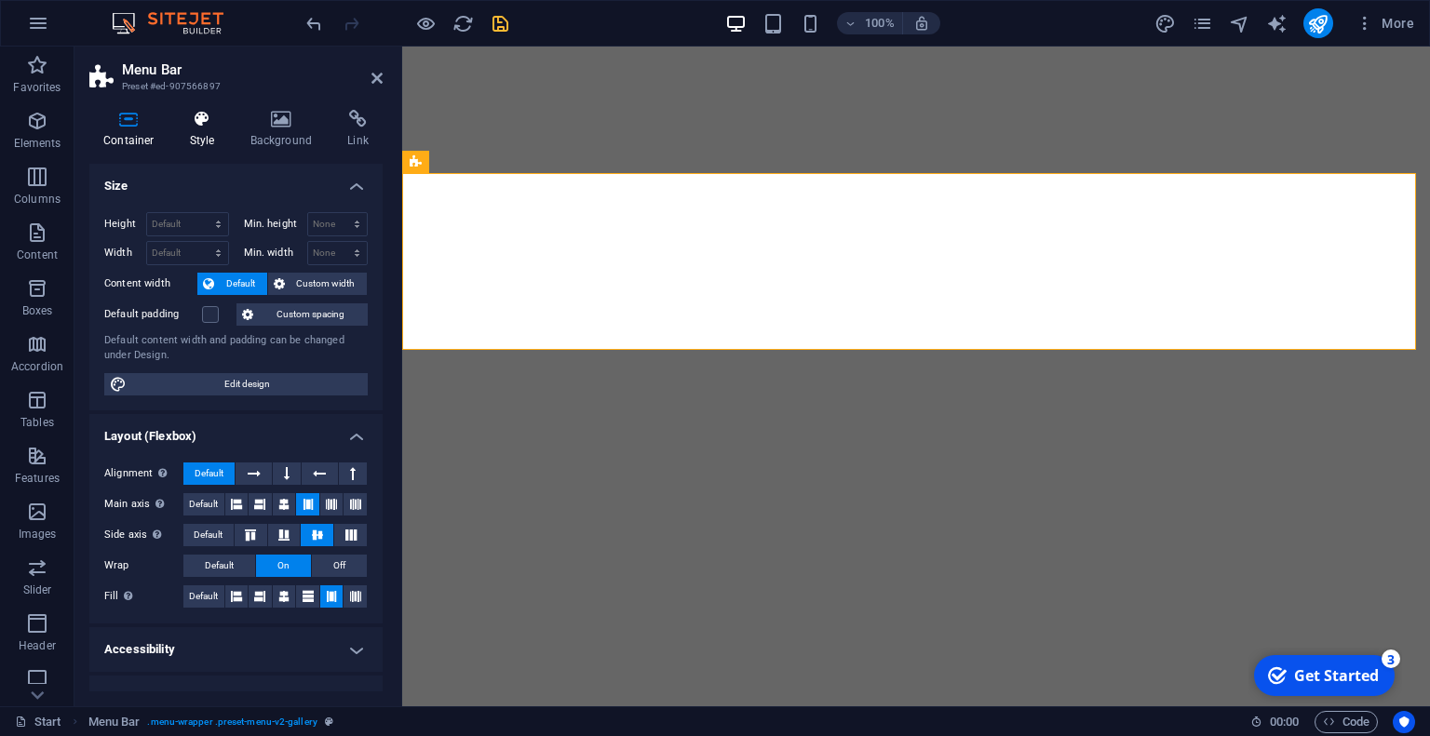
click at [204, 124] on icon at bounding box center [202, 119] width 53 height 19
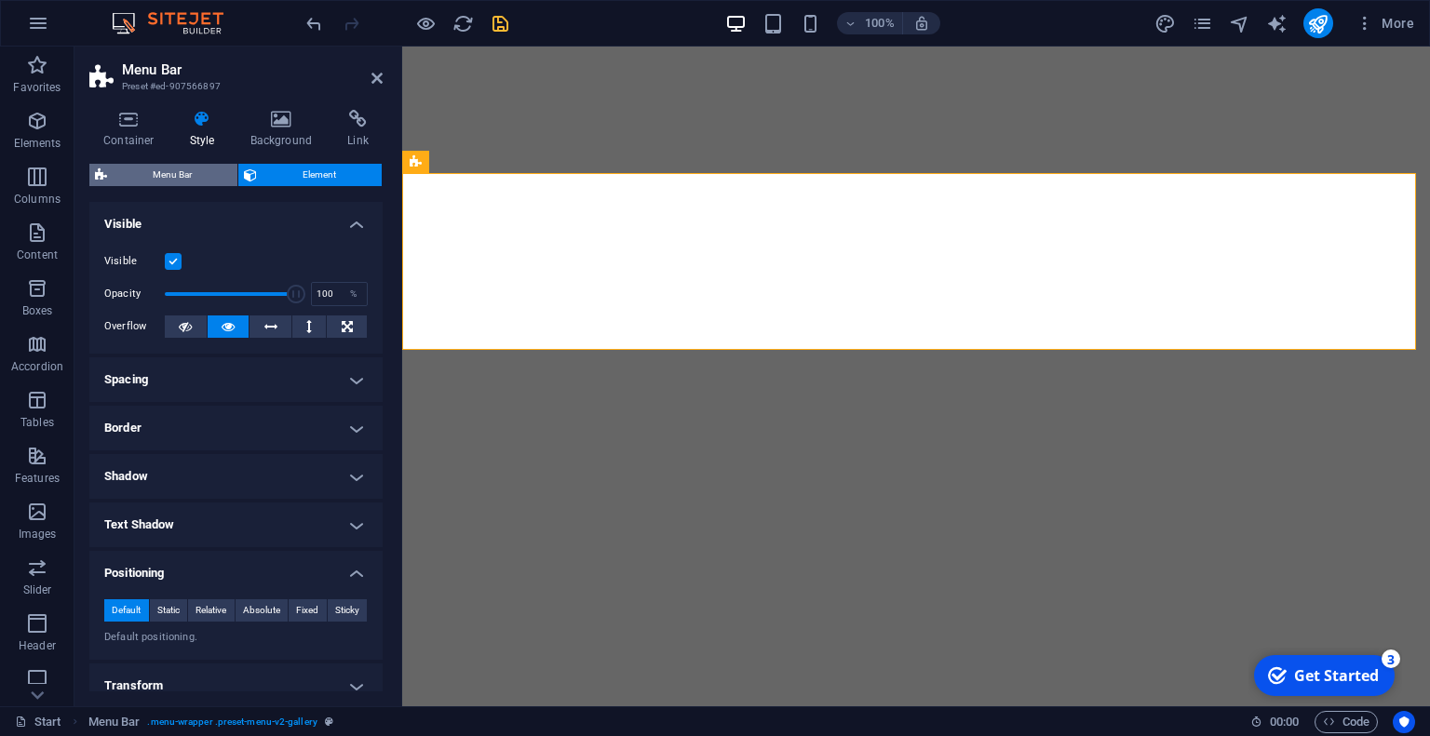
click at [186, 179] on span "Menu Bar" at bounding box center [172, 175] width 119 height 22
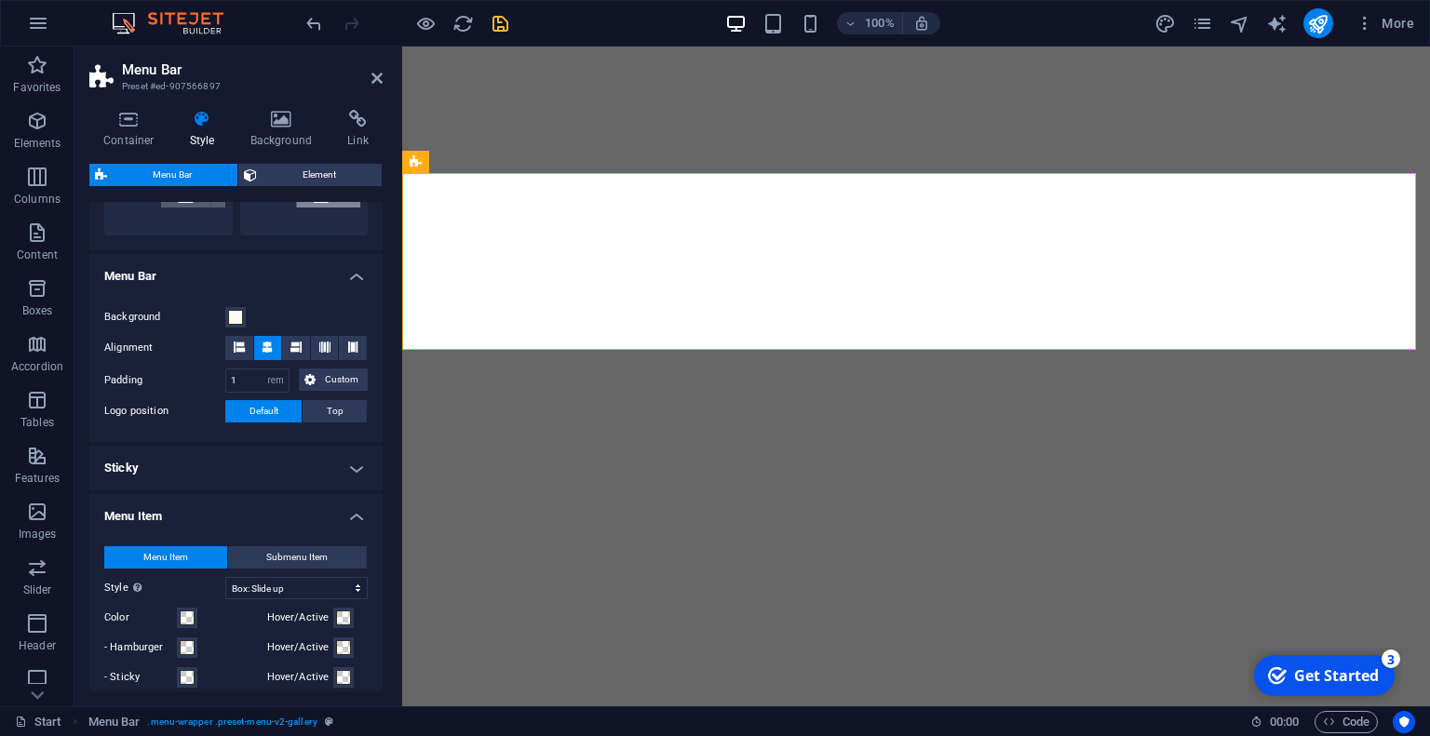
scroll to position [534, 0]
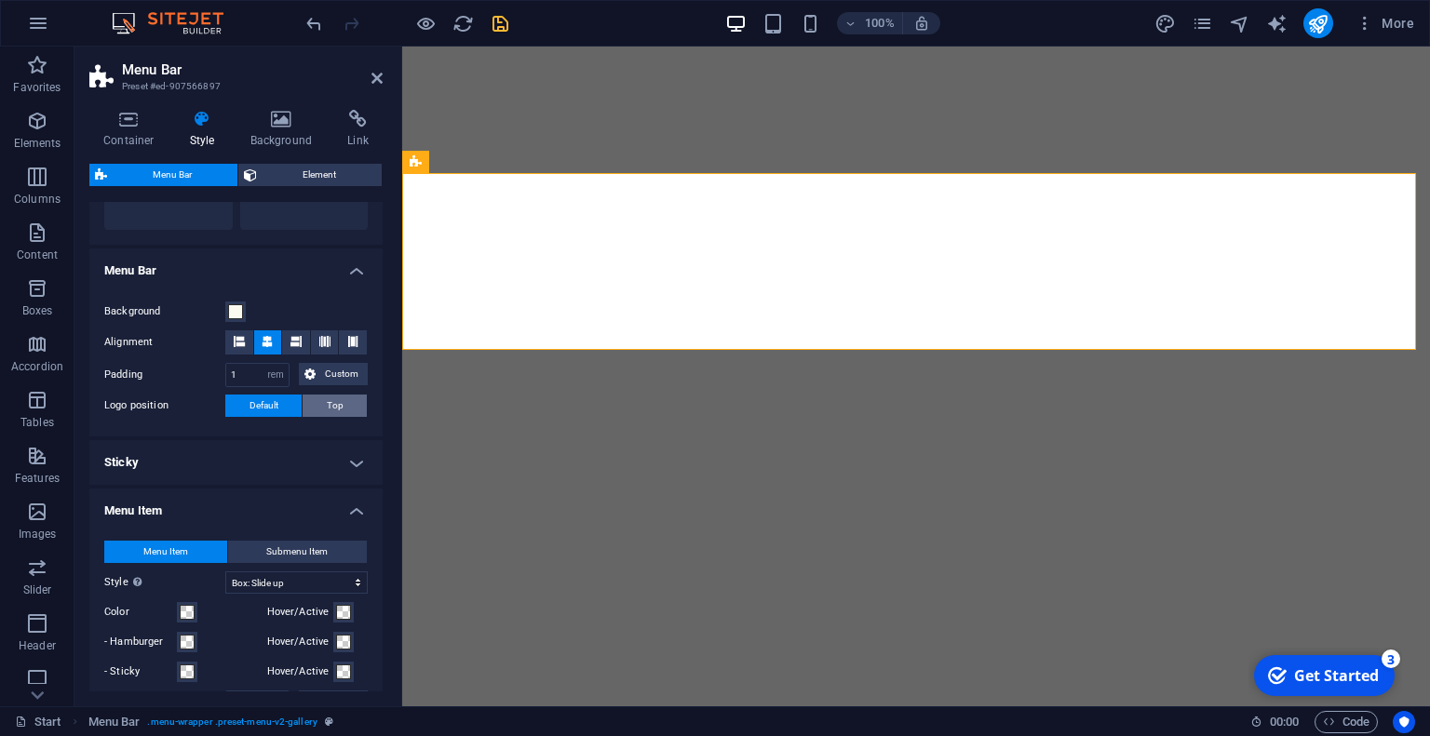
click at [339, 397] on span "Top" at bounding box center [335, 406] width 17 height 22
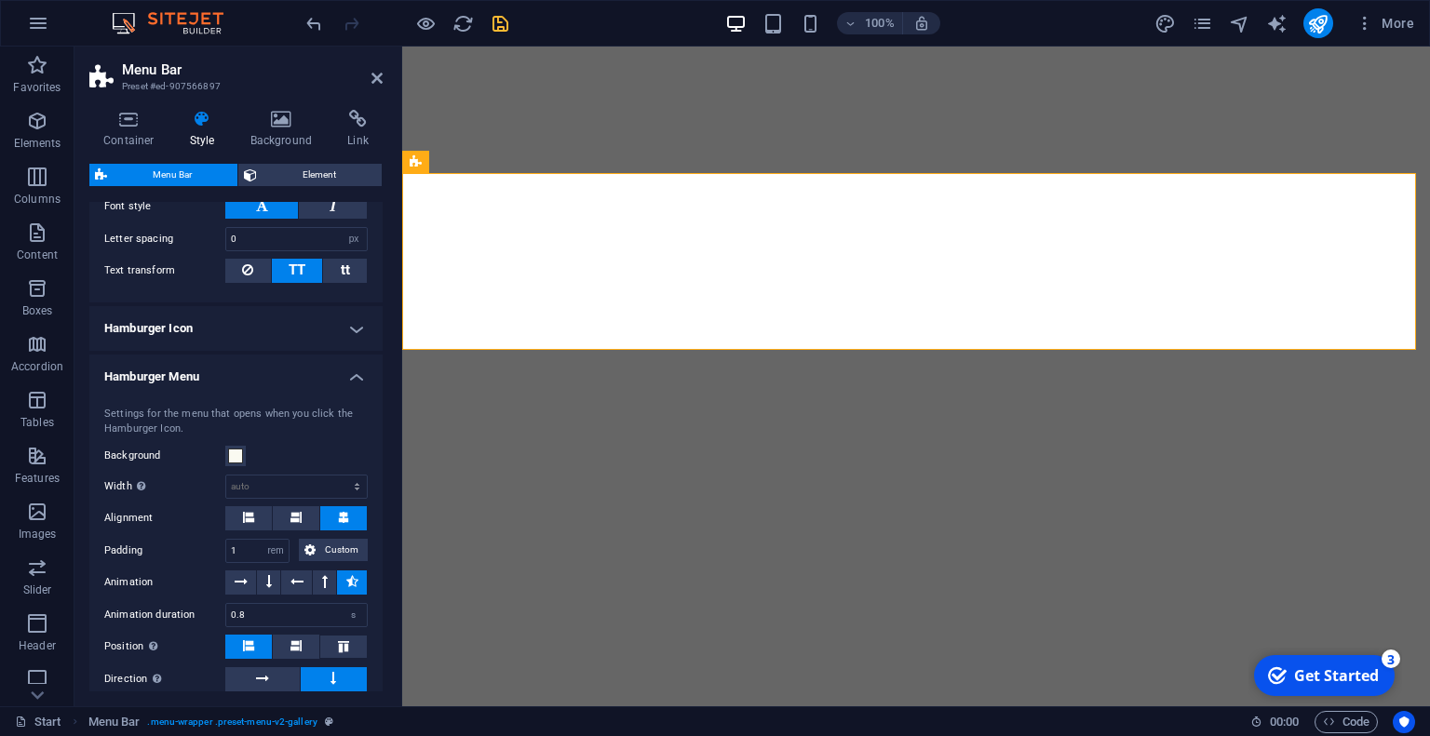
scroll to position [1675, 0]
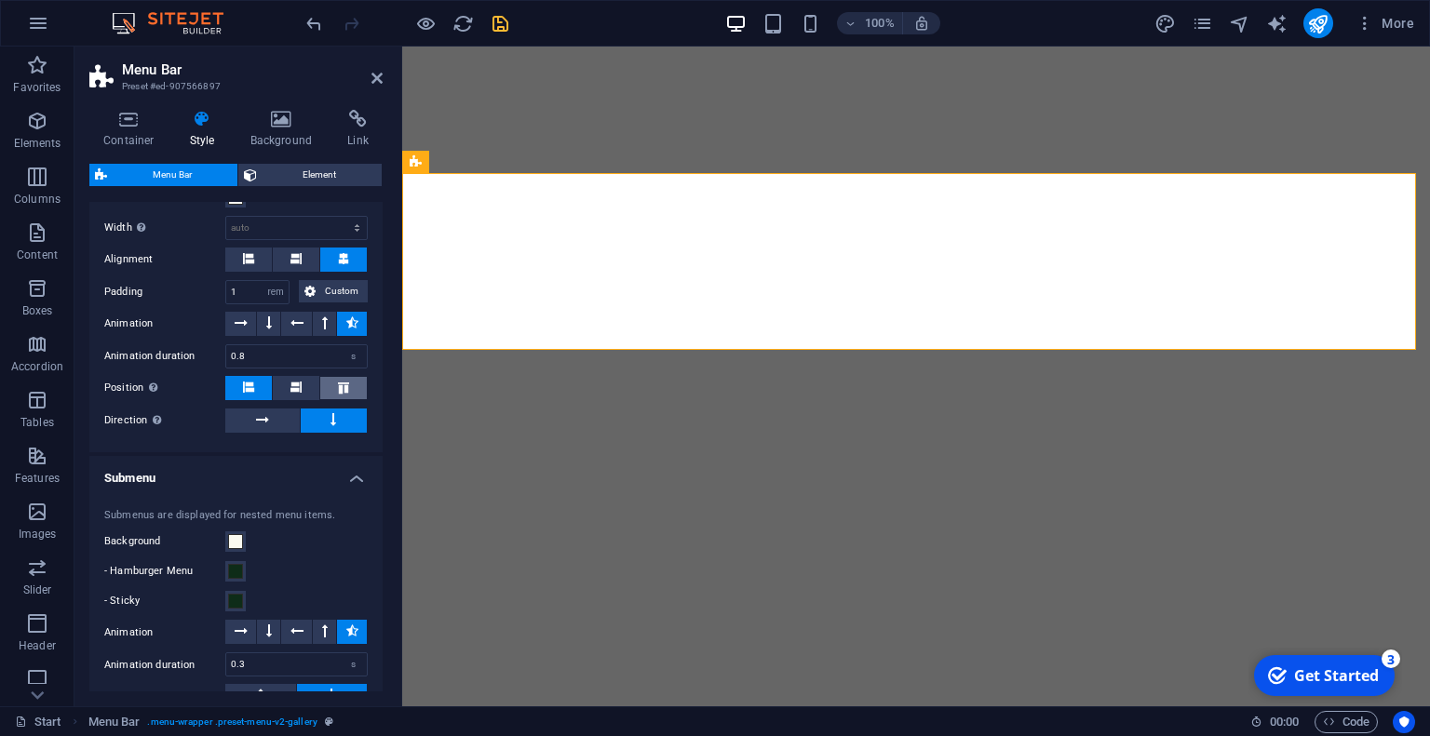
click at [342, 383] on icon at bounding box center [343, 388] width 22 height 11
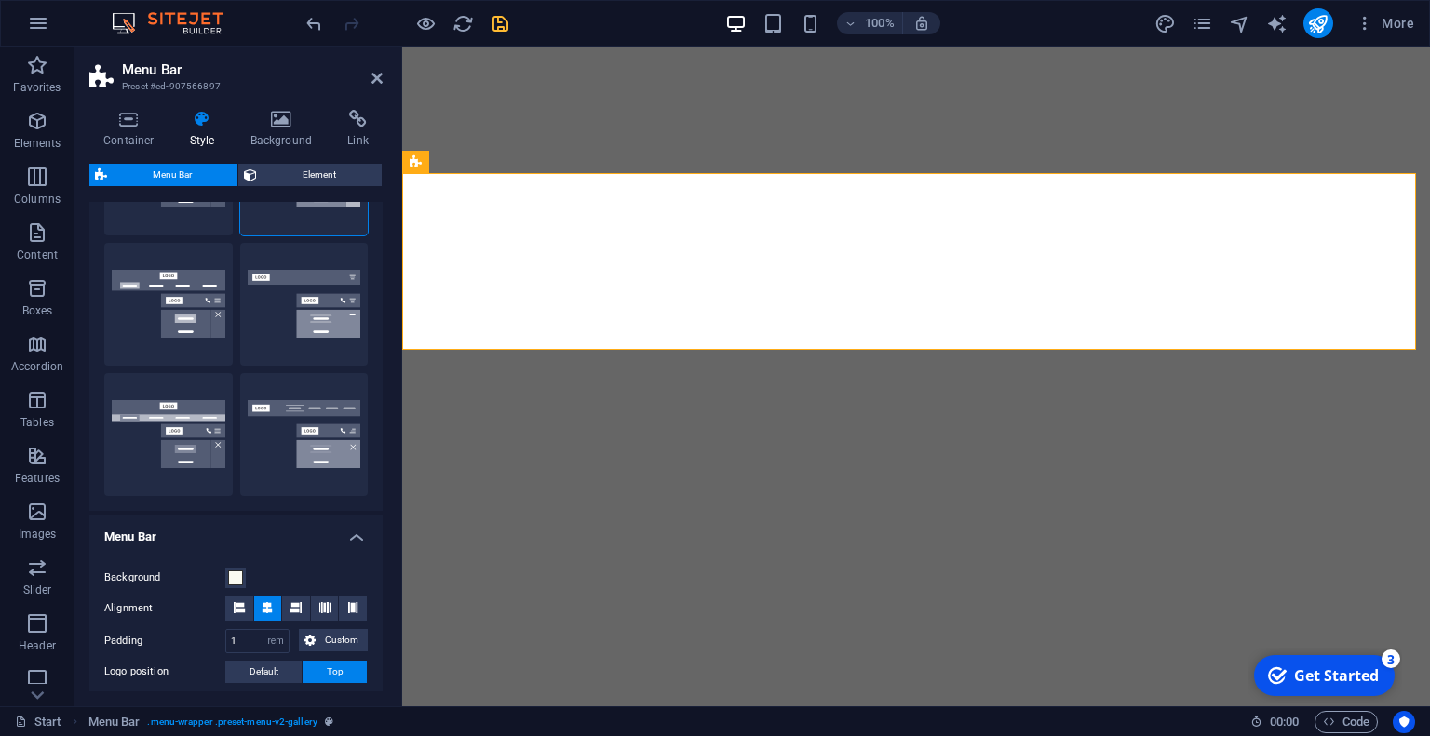
scroll to position [0, 0]
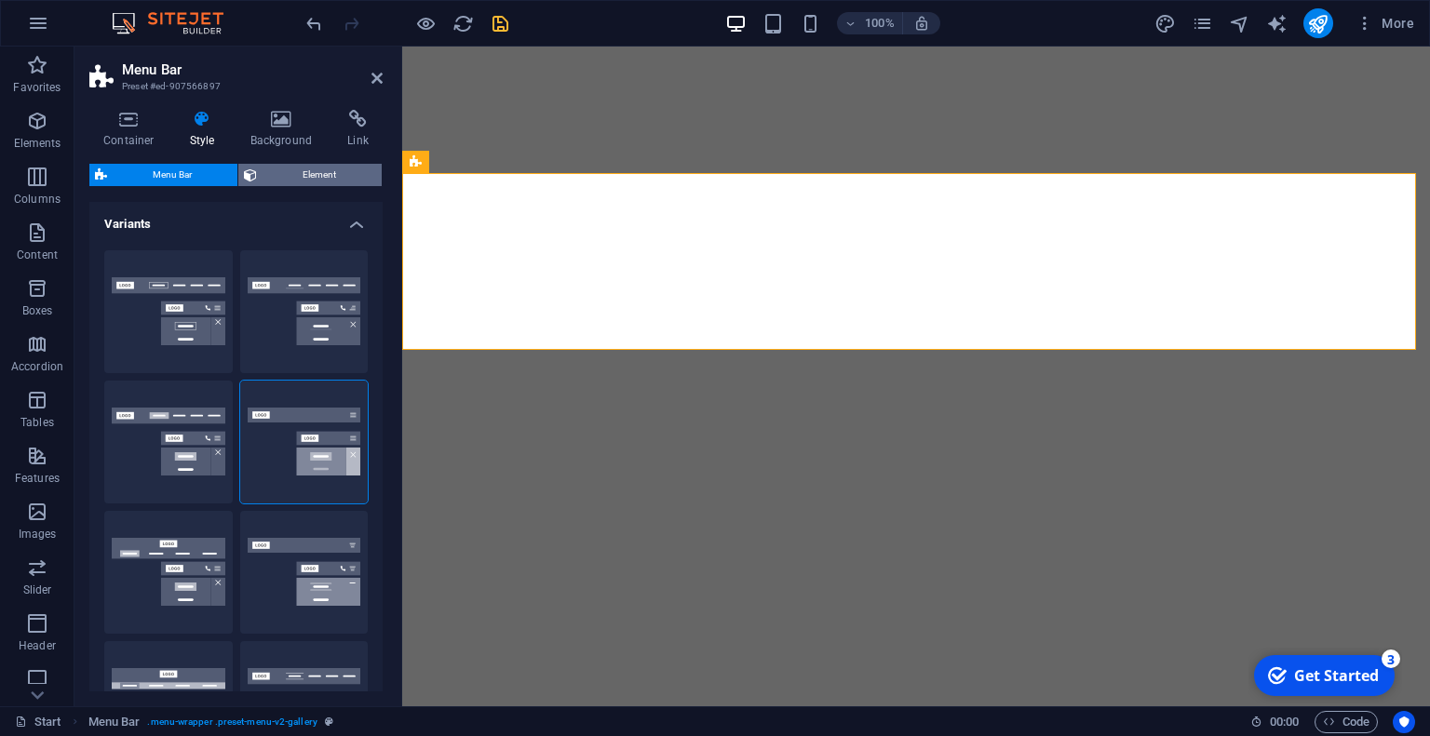
click at [316, 165] on span "Element" at bounding box center [319, 175] width 114 height 22
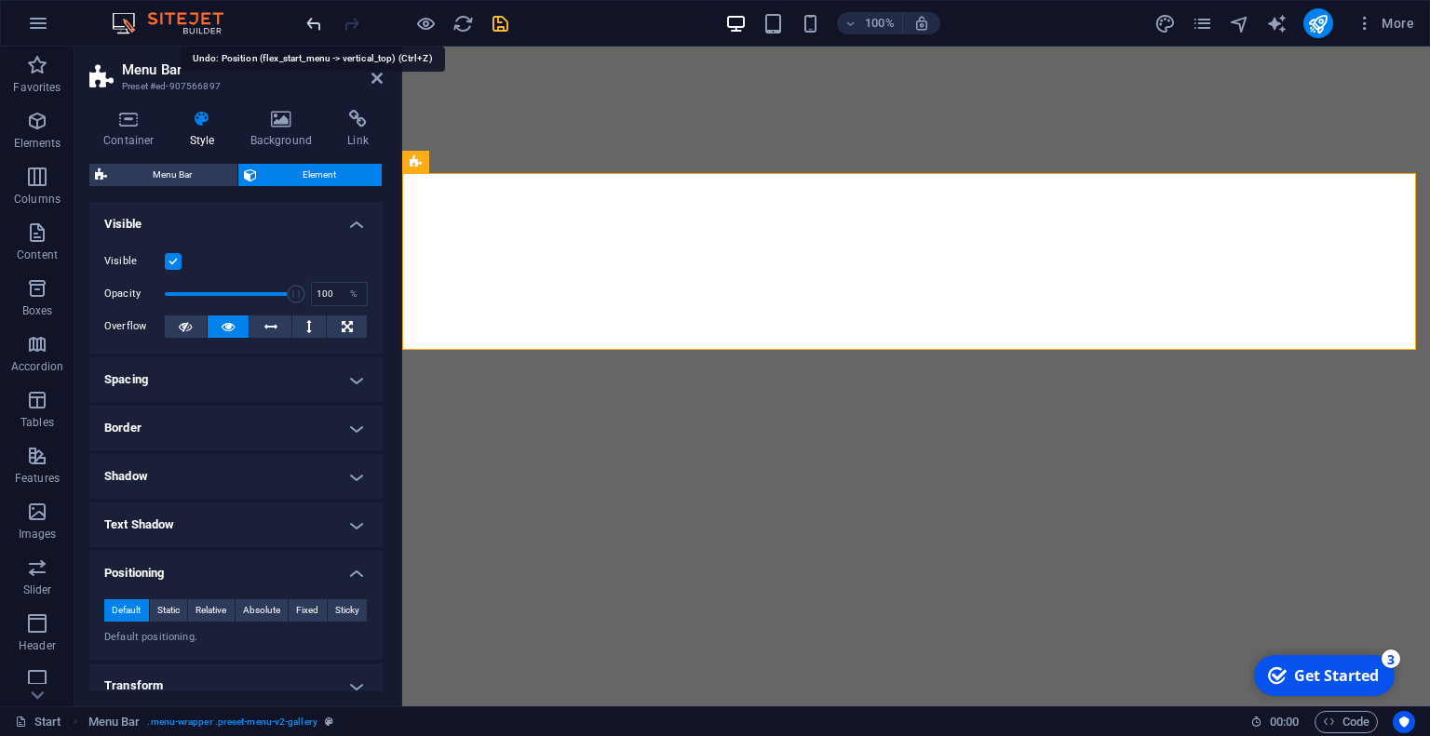
click at [309, 21] on icon "undo" at bounding box center [313, 23] width 21 height 21
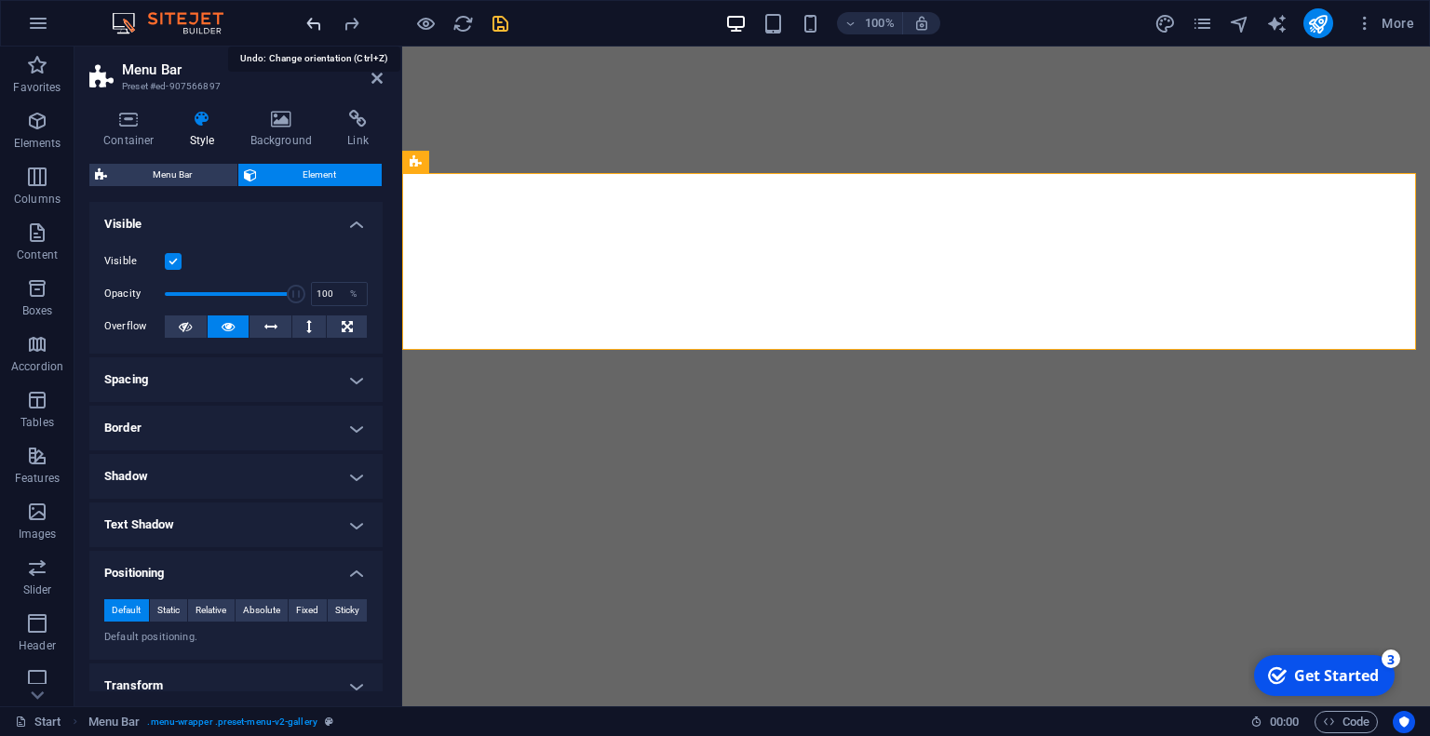
click at [321, 21] on icon "undo" at bounding box center [313, 23] width 21 height 21
click at [310, 28] on icon "undo" at bounding box center [313, 23] width 21 height 21
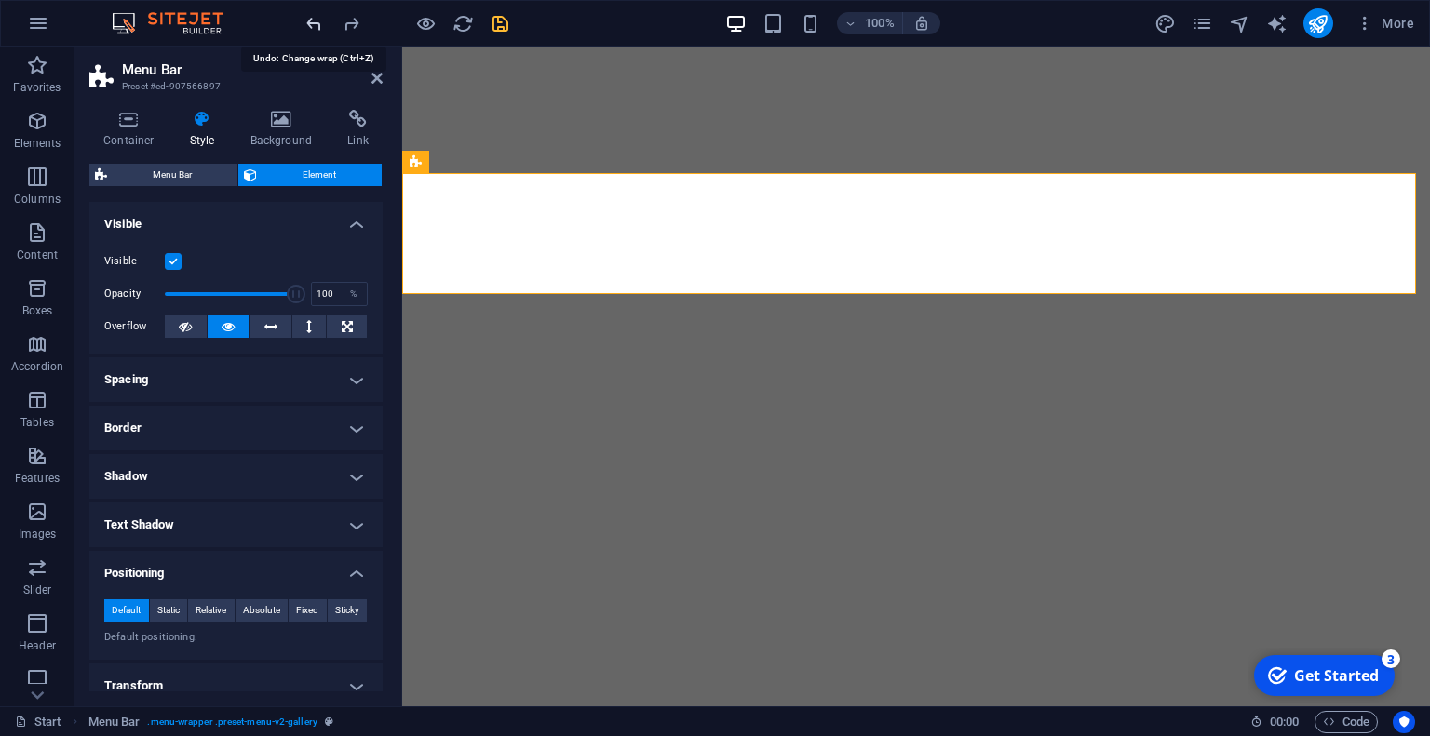
click at [310, 28] on icon "undo" at bounding box center [313, 23] width 21 height 21
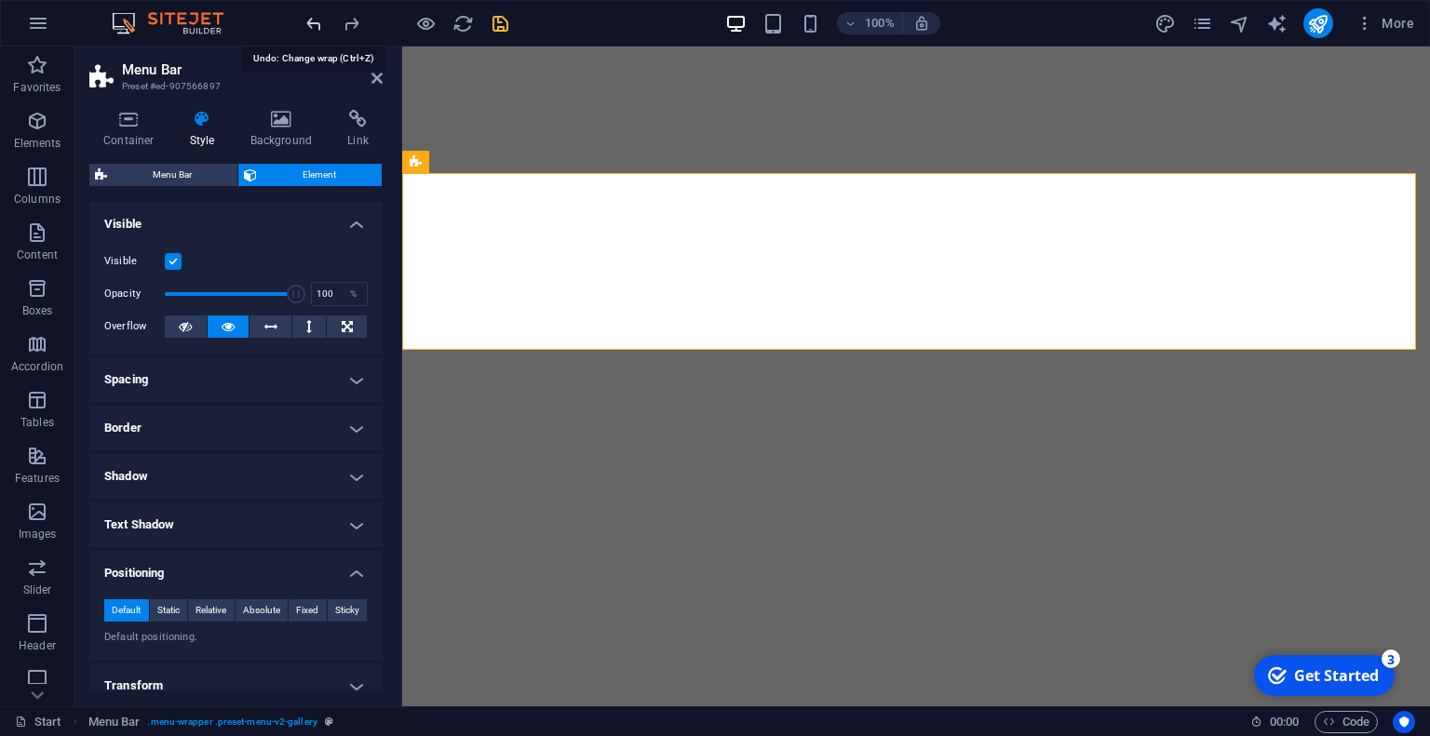
click at [310, 28] on icon "undo" at bounding box center [313, 23] width 21 height 21
click at [310, 22] on icon "undo" at bounding box center [313, 23] width 21 height 21
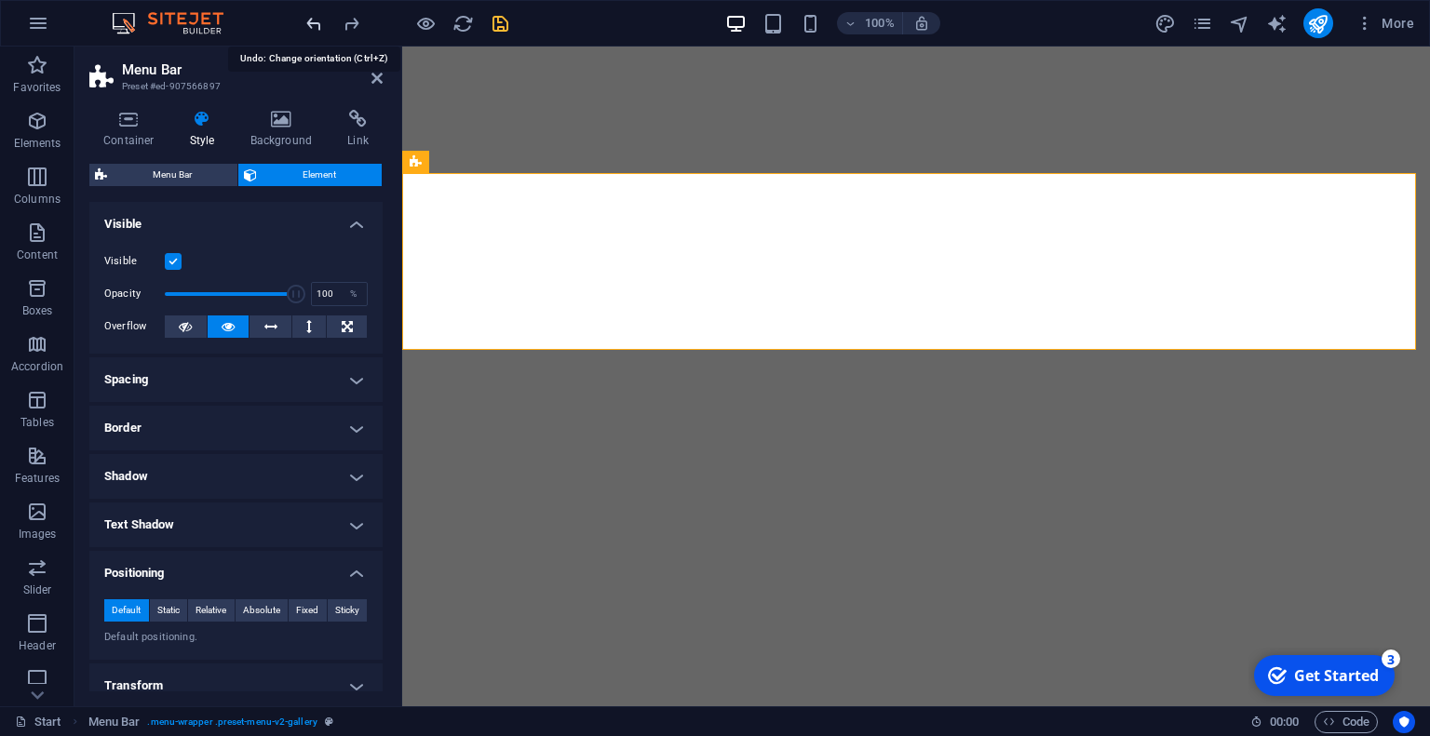
click at [310, 22] on icon "undo" at bounding box center [313, 23] width 21 height 21
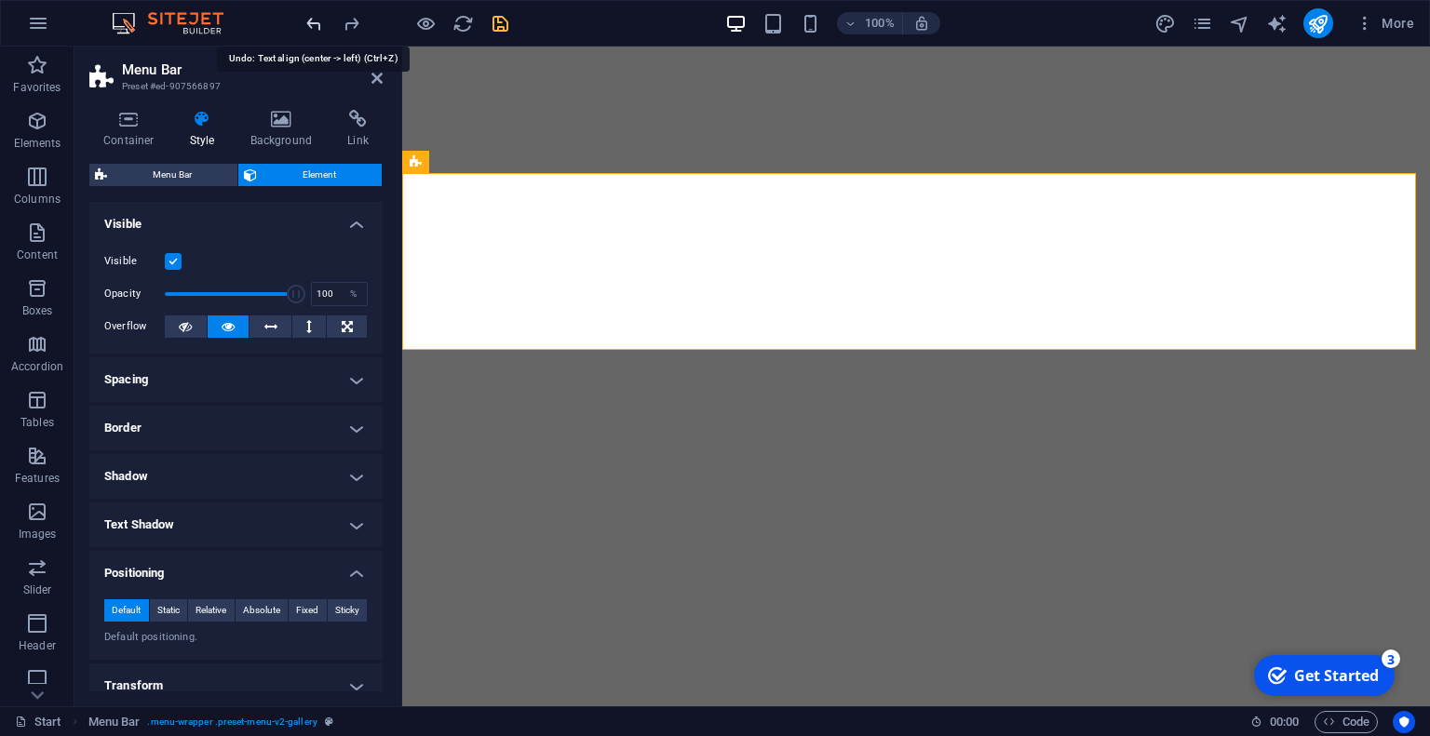
click at [310, 22] on icon "undo" at bounding box center [313, 23] width 21 height 21
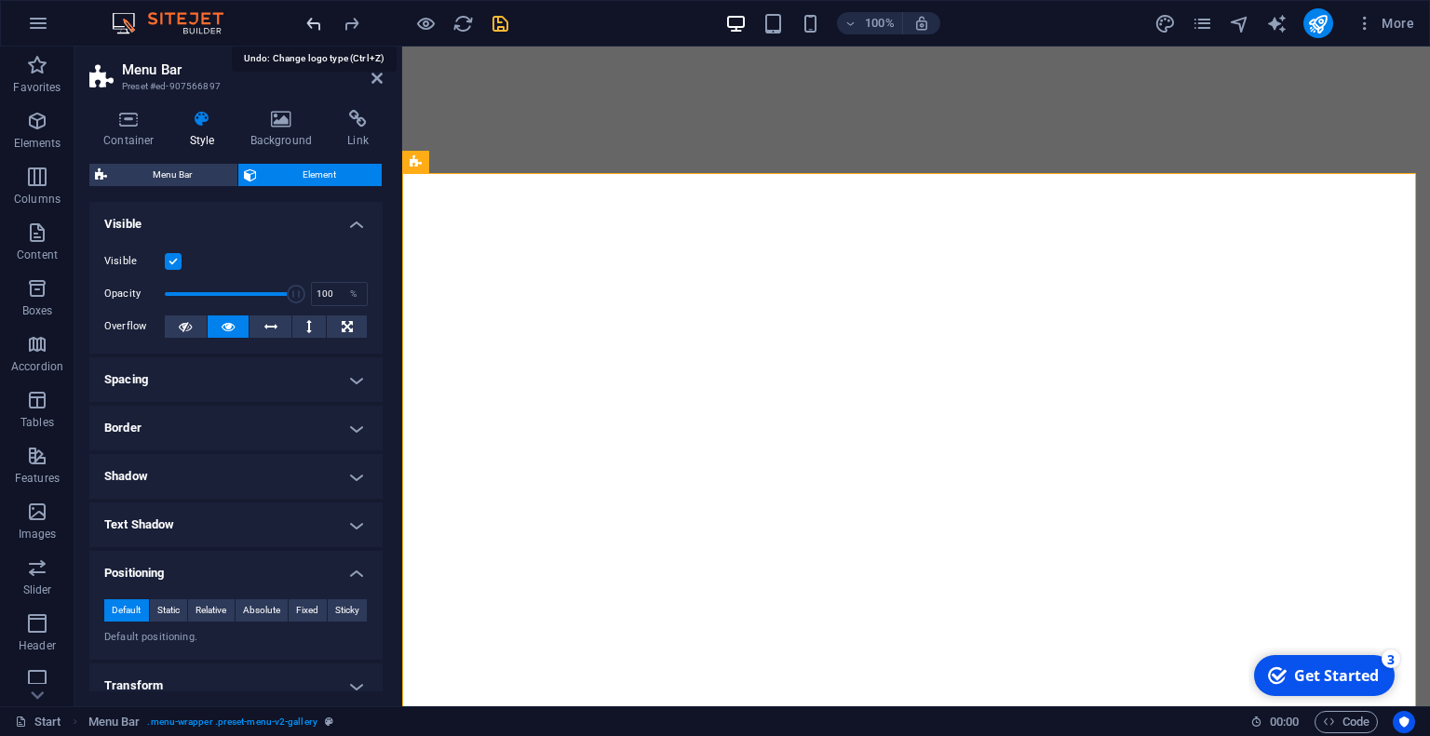
click at [310, 22] on icon "undo" at bounding box center [313, 23] width 21 height 21
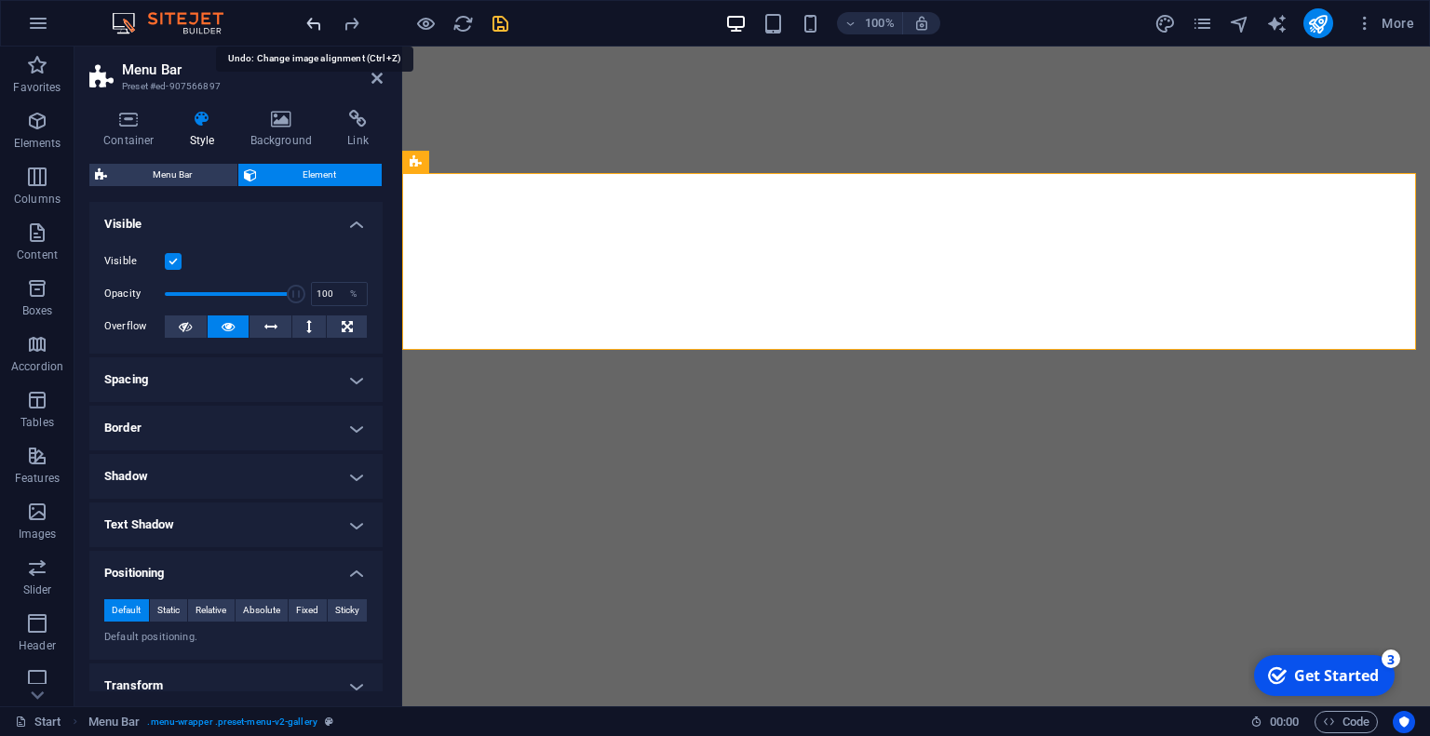
click at [310, 22] on icon "undo" at bounding box center [313, 23] width 21 height 21
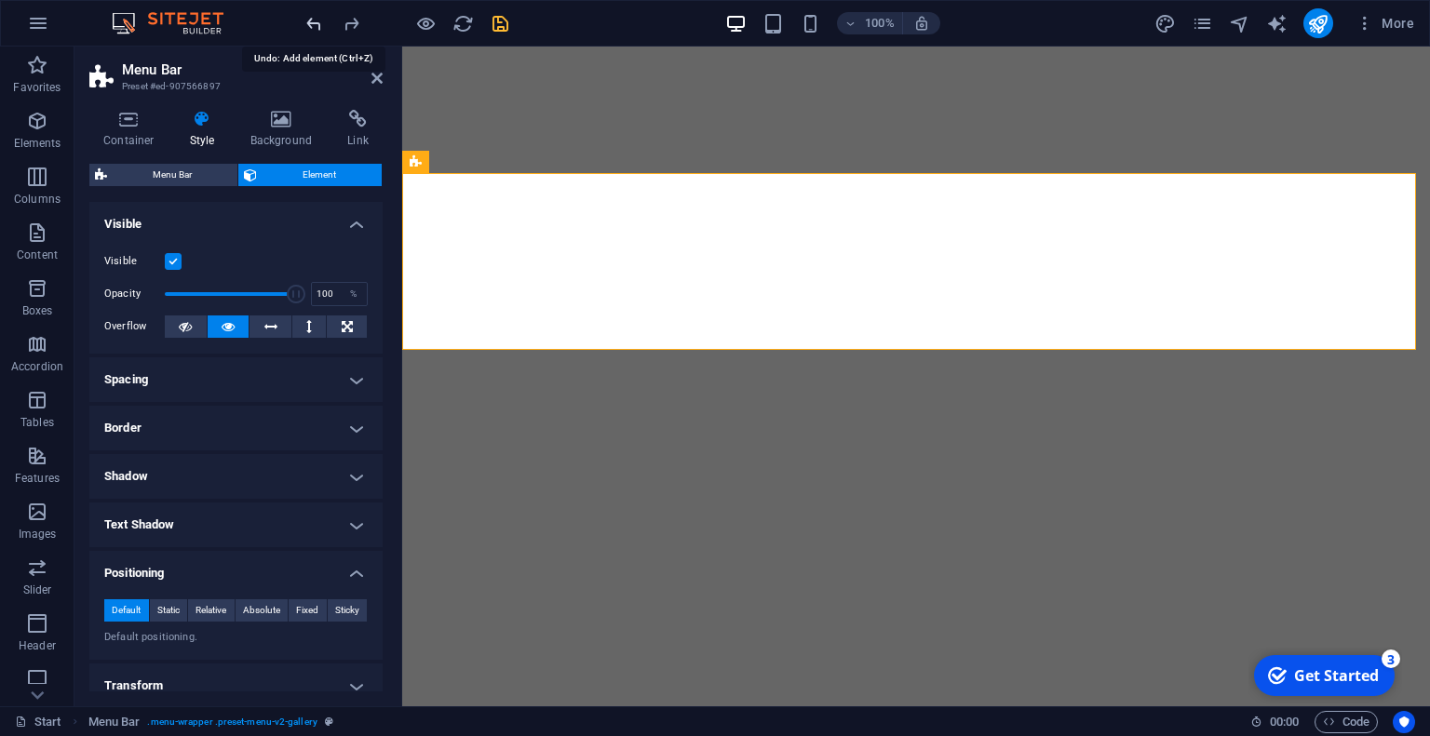
click at [310, 22] on icon "undo" at bounding box center [313, 23] width 21 height 21
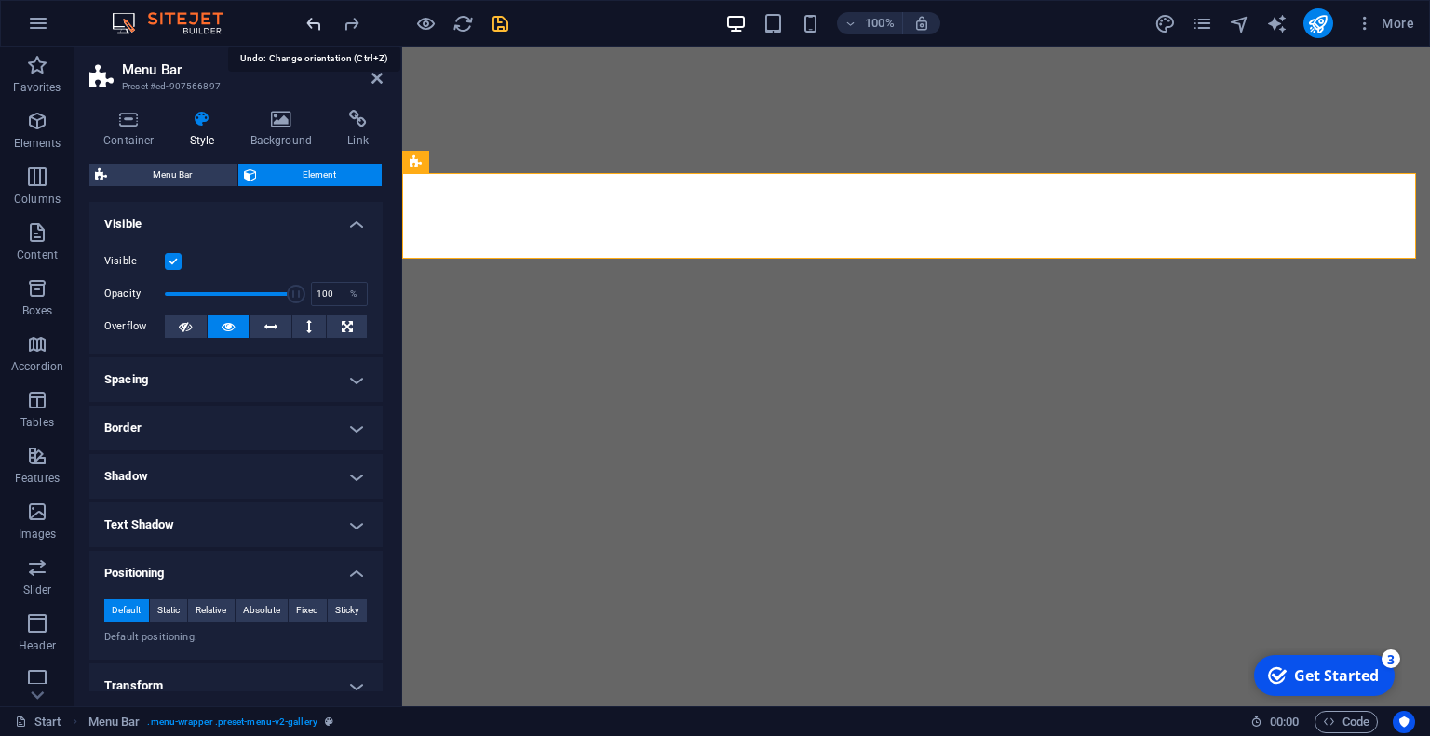
click at [310, 22] on icon "undo" at bounding box center [313, 23] width 21 height 21
click at [379, 84] on icon at bounding box center [376, 78] width 11 height 15
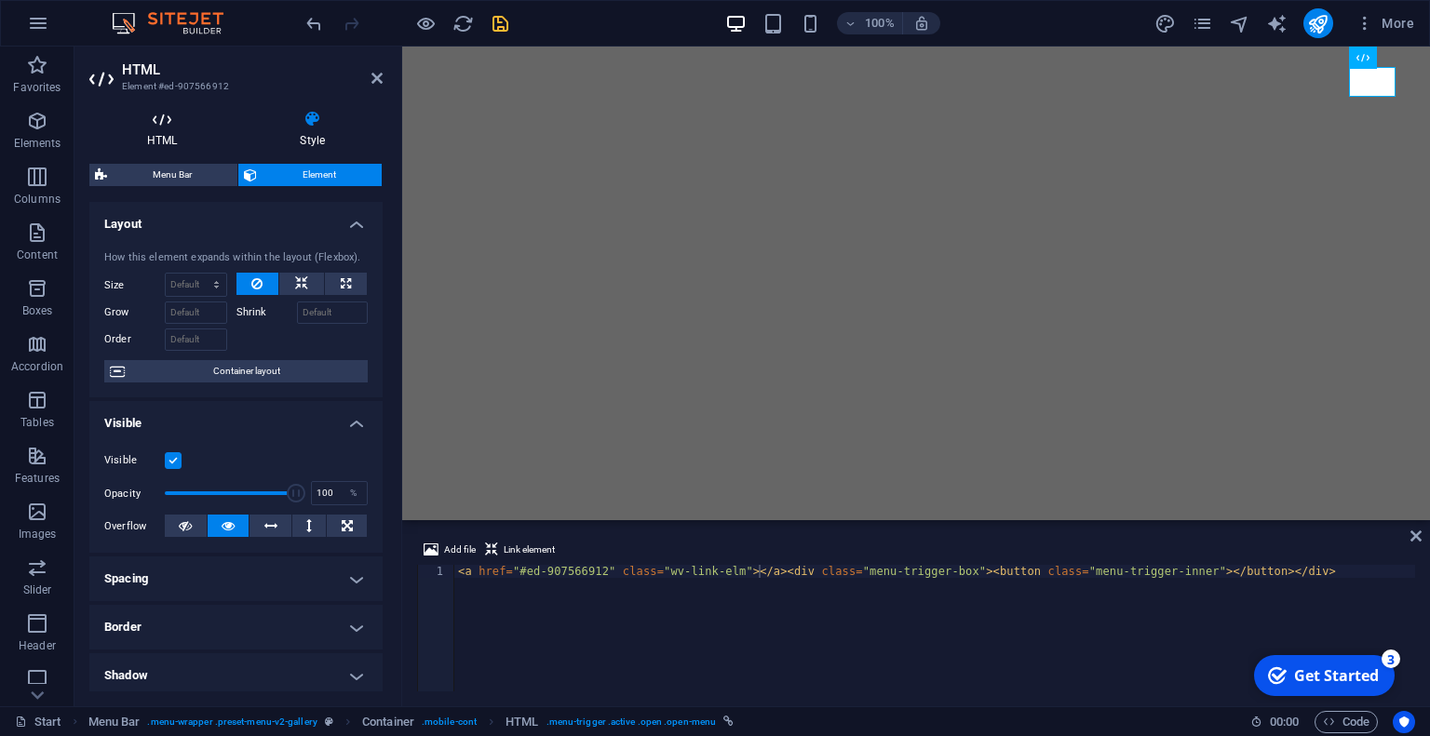
click at [164, 139] on h4 "HTML" at bounding box center [165, 129] width 153 height 39
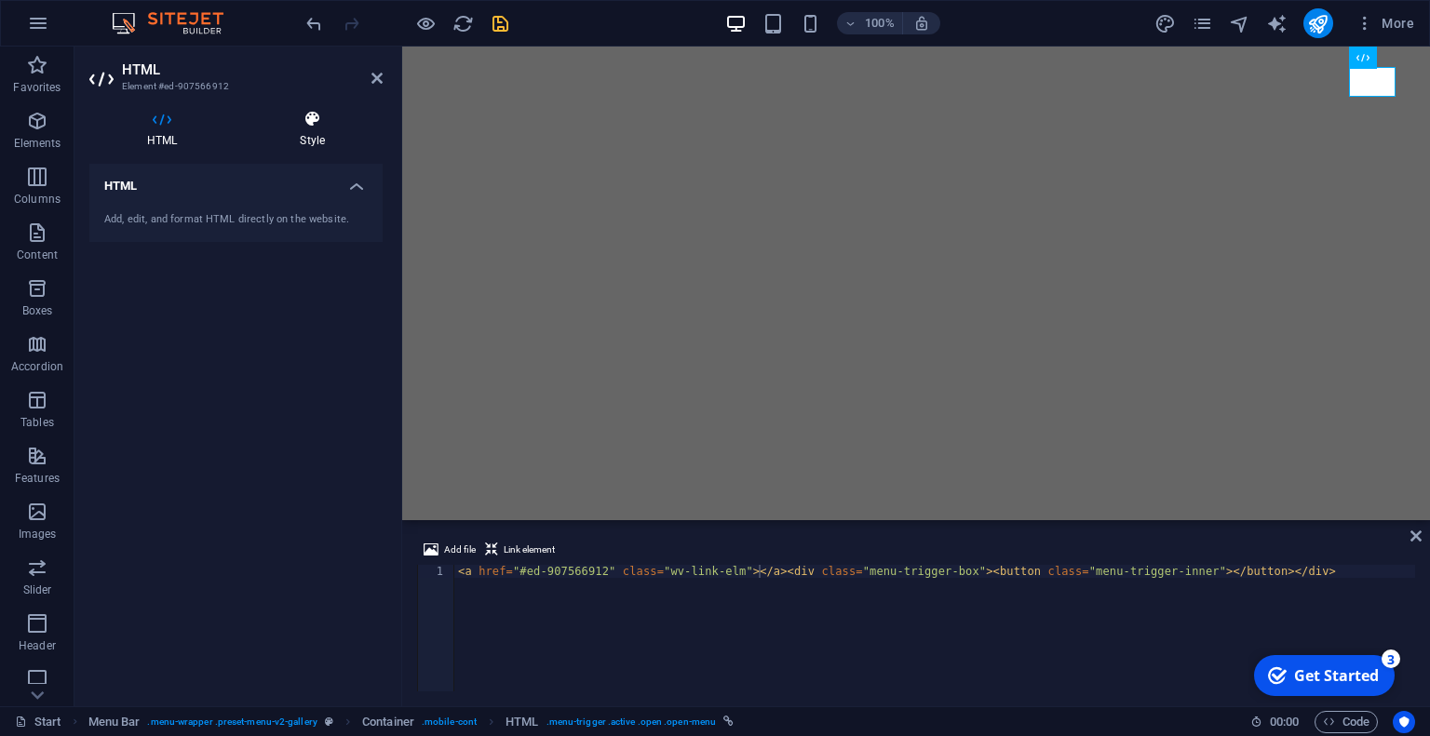
click at [301, 139] on h4 "Style" at bounding box center [312, 129] width 141 height 39
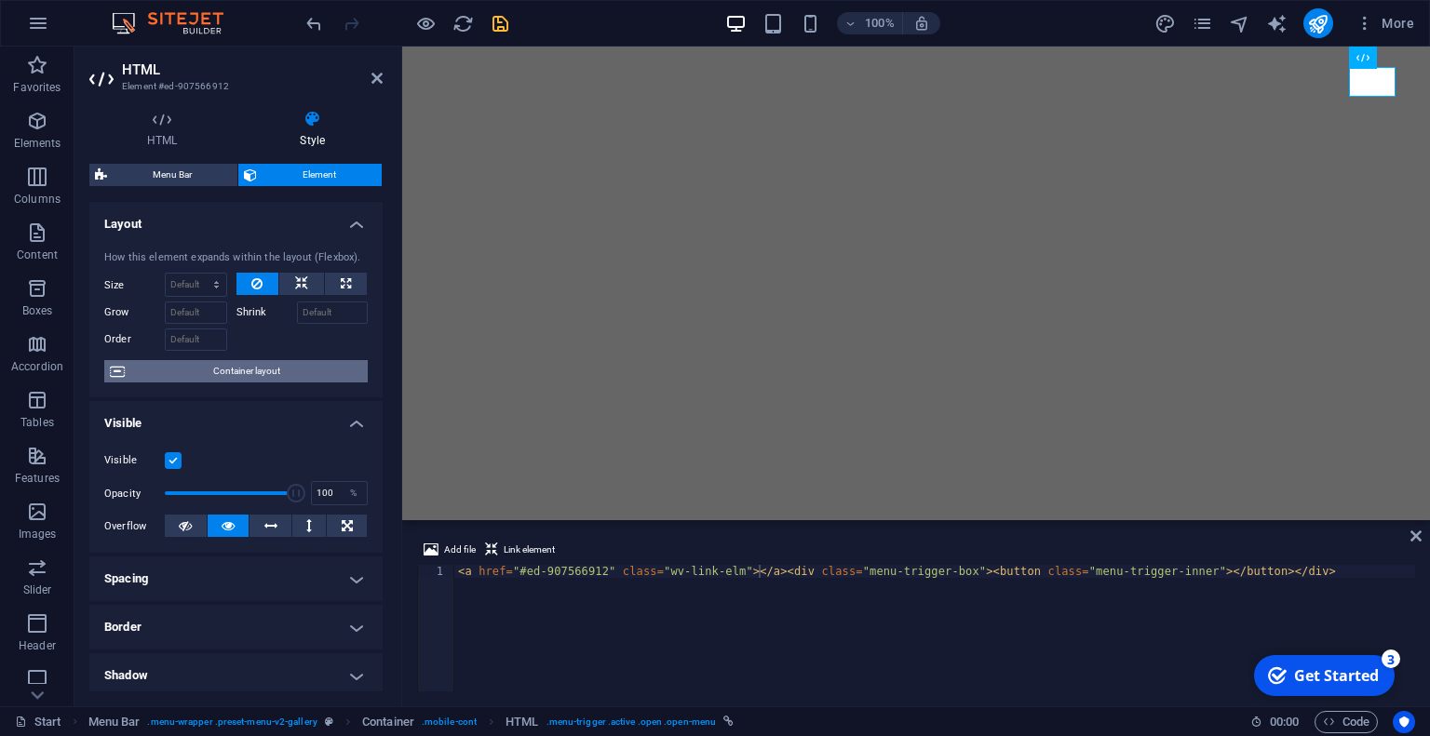
click at [207, 378] on span "Container layout" at bounding box center [246, 371] width 232 height 22
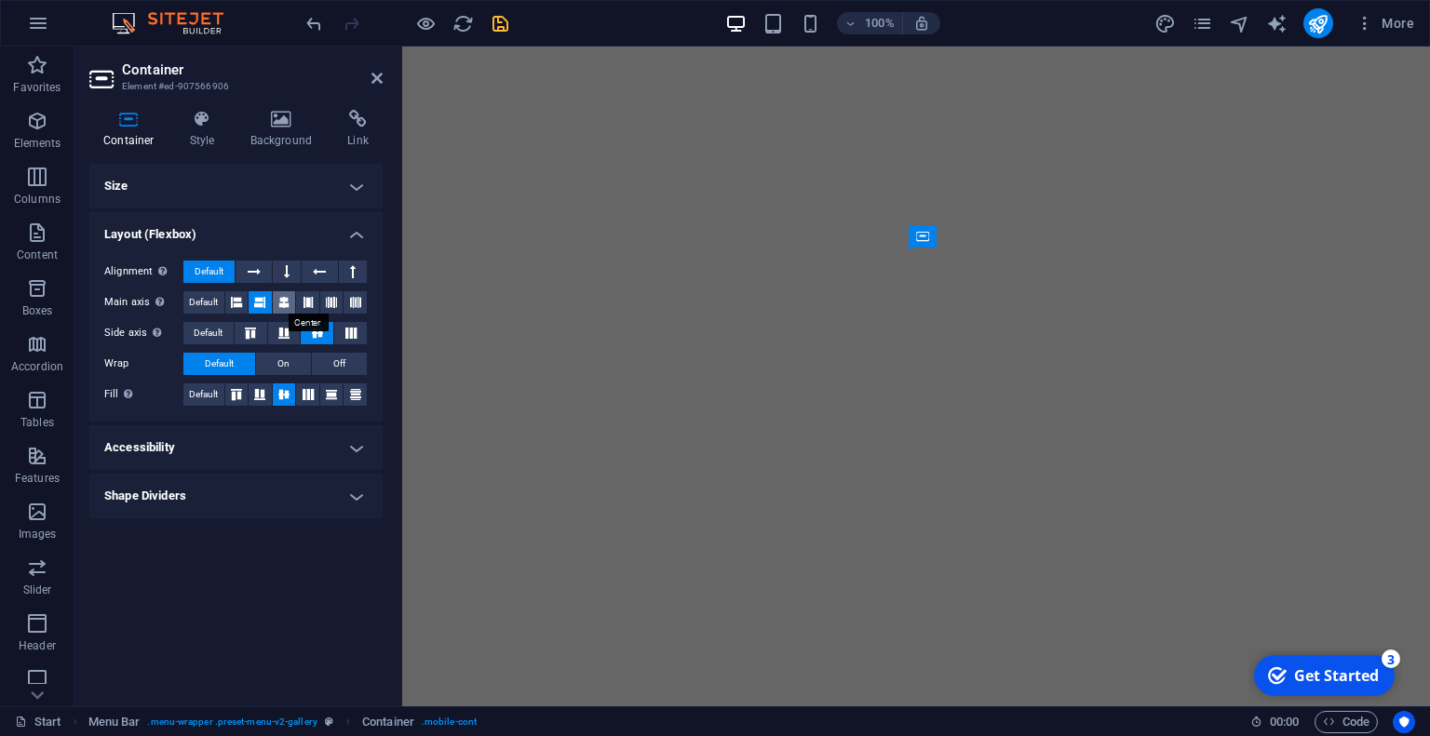
click at [288, 300] on icon at bounding box center [283, 302] width 11 height 22
click at [254, 297] on icon at bounding box center [259, 302] width 11 height 22
click at [315, 300] on button at bounding box center [307, 302] width 23 height 22
click at [208, 298] on span "Default" at bounding box center [203, 302] width 29 height 22
click at [261, 186] on h4 "Size" at bounding box center [235, 186] width 293 height 45
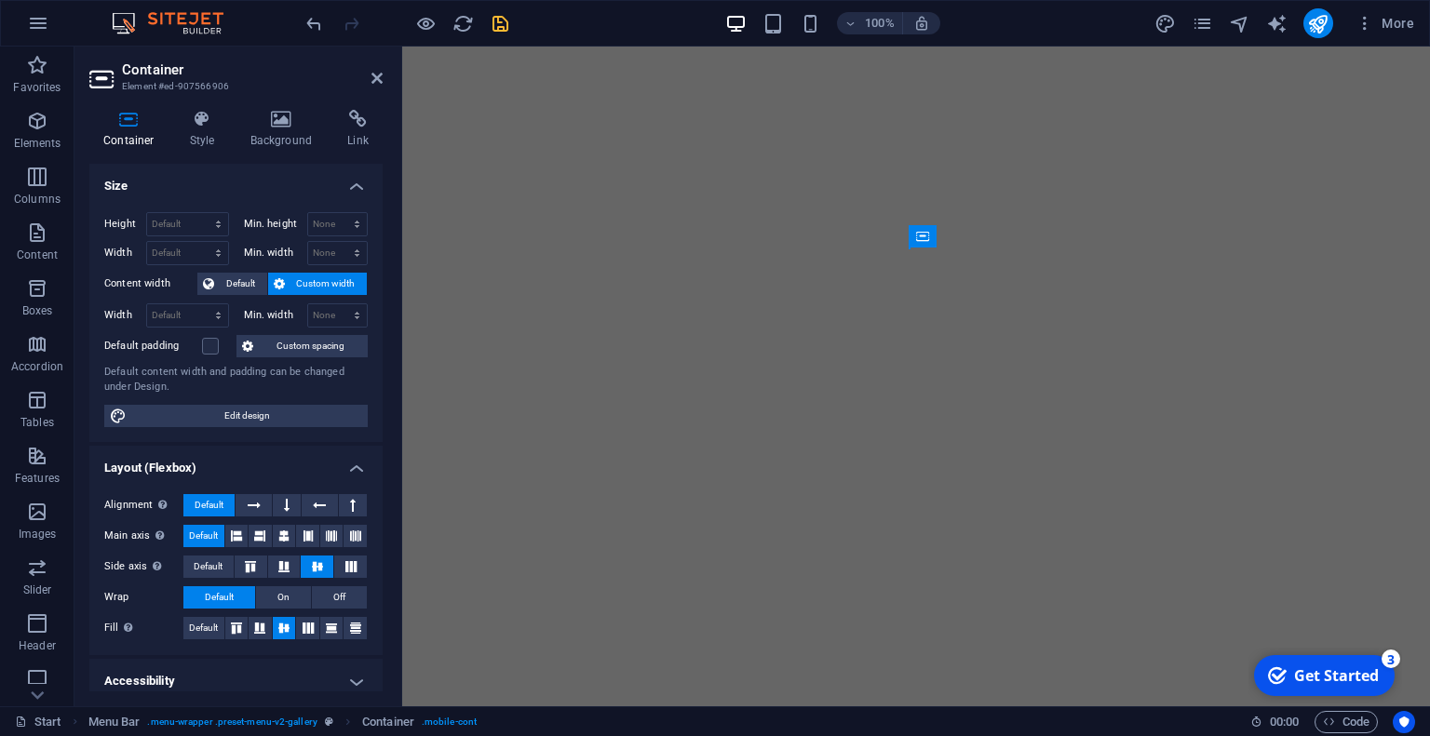
click at [261, 186] on h4 "Size" at bounding box center [235, 181] width 293 height 34
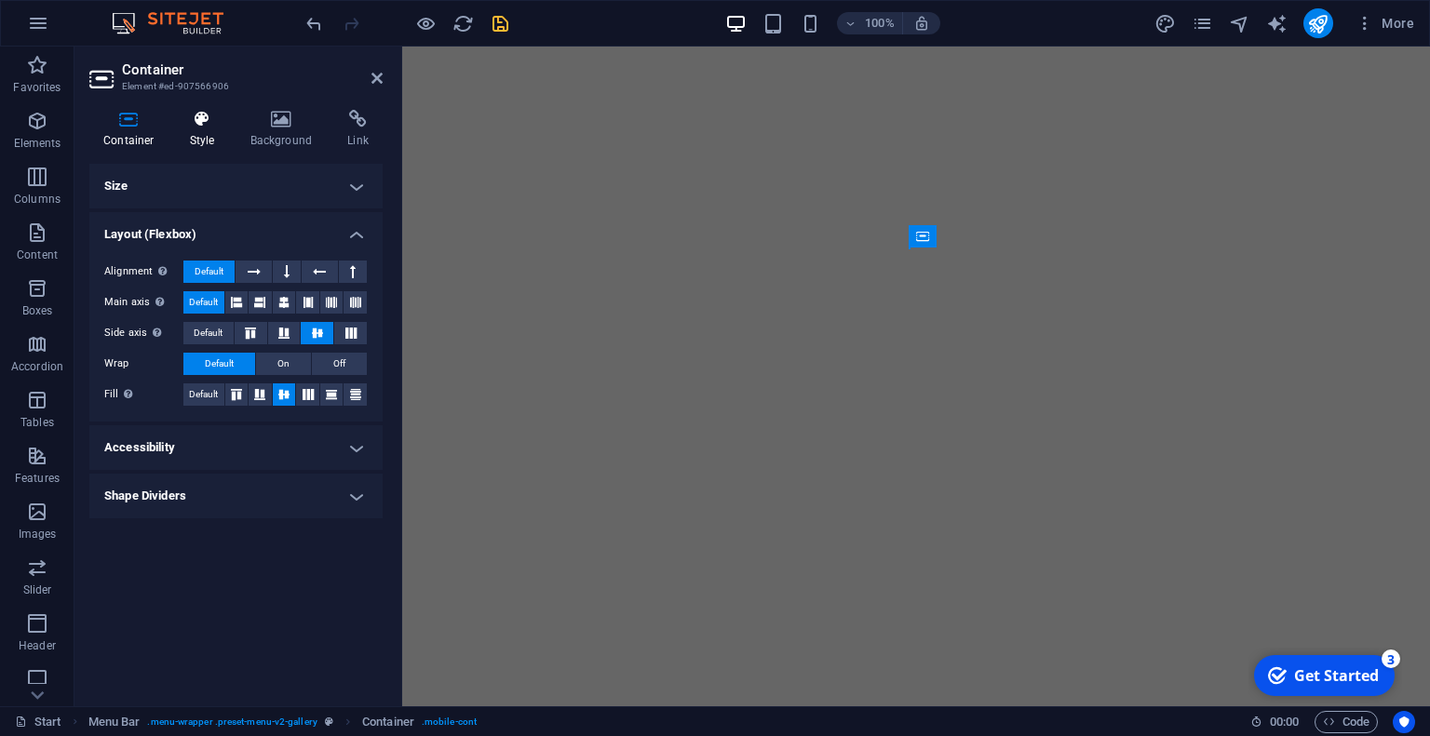
click at [215, 133] on h4 "Style" at bounding box center [206, 129] width 60 height 39
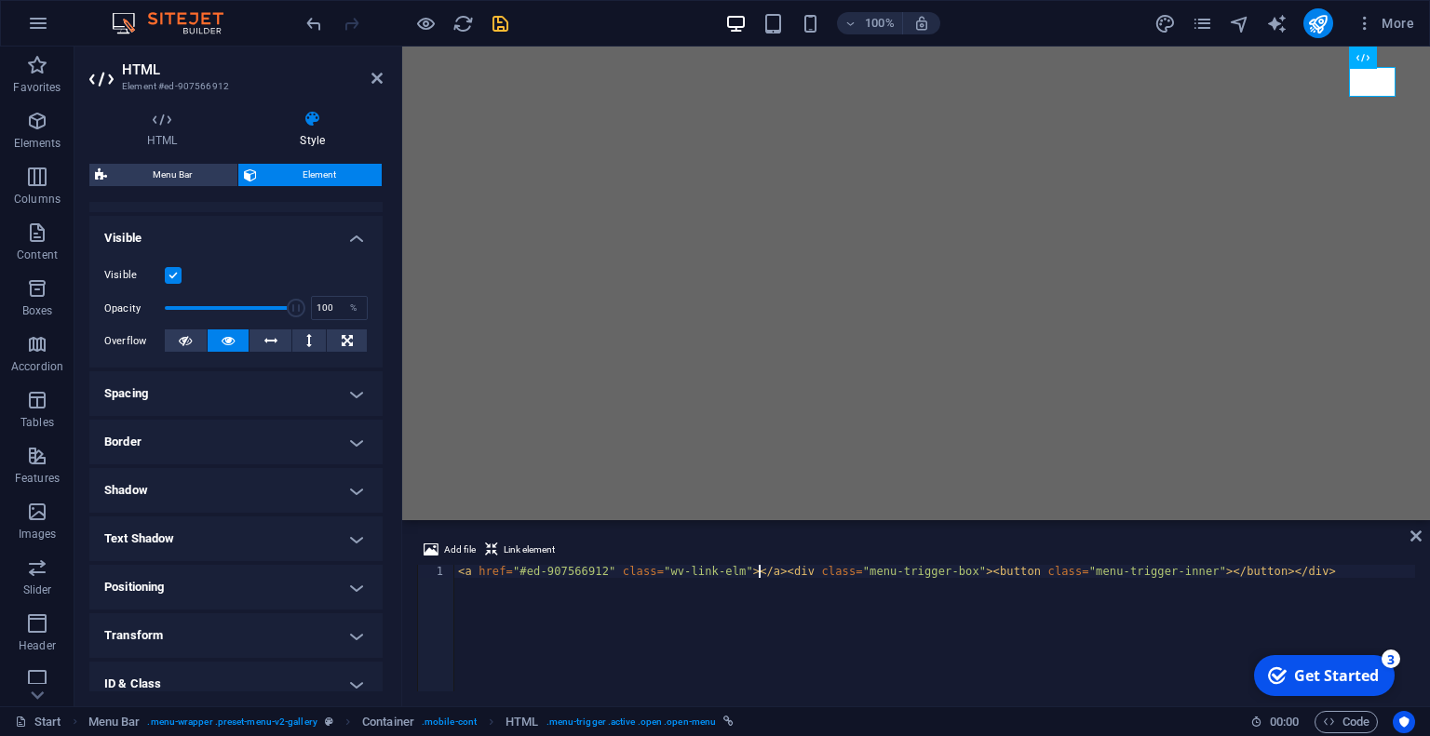
scroll to position [186, 0]
click at [249, 386] on h4 "Spacing" at bounding box center [235, 392] width 293 height 45
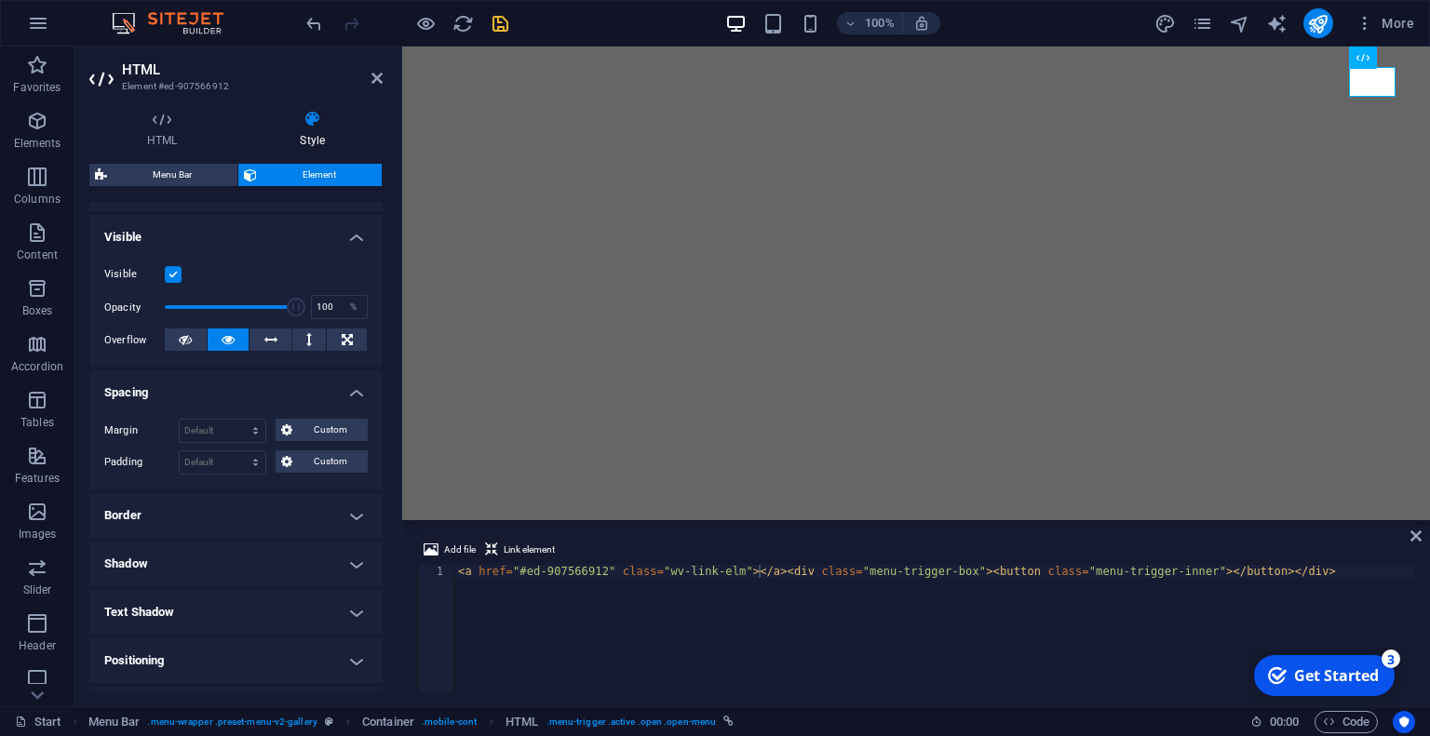
click at [249, 386] on h4 "Spacing" at bounding box center [235, 387] width 293 height 34
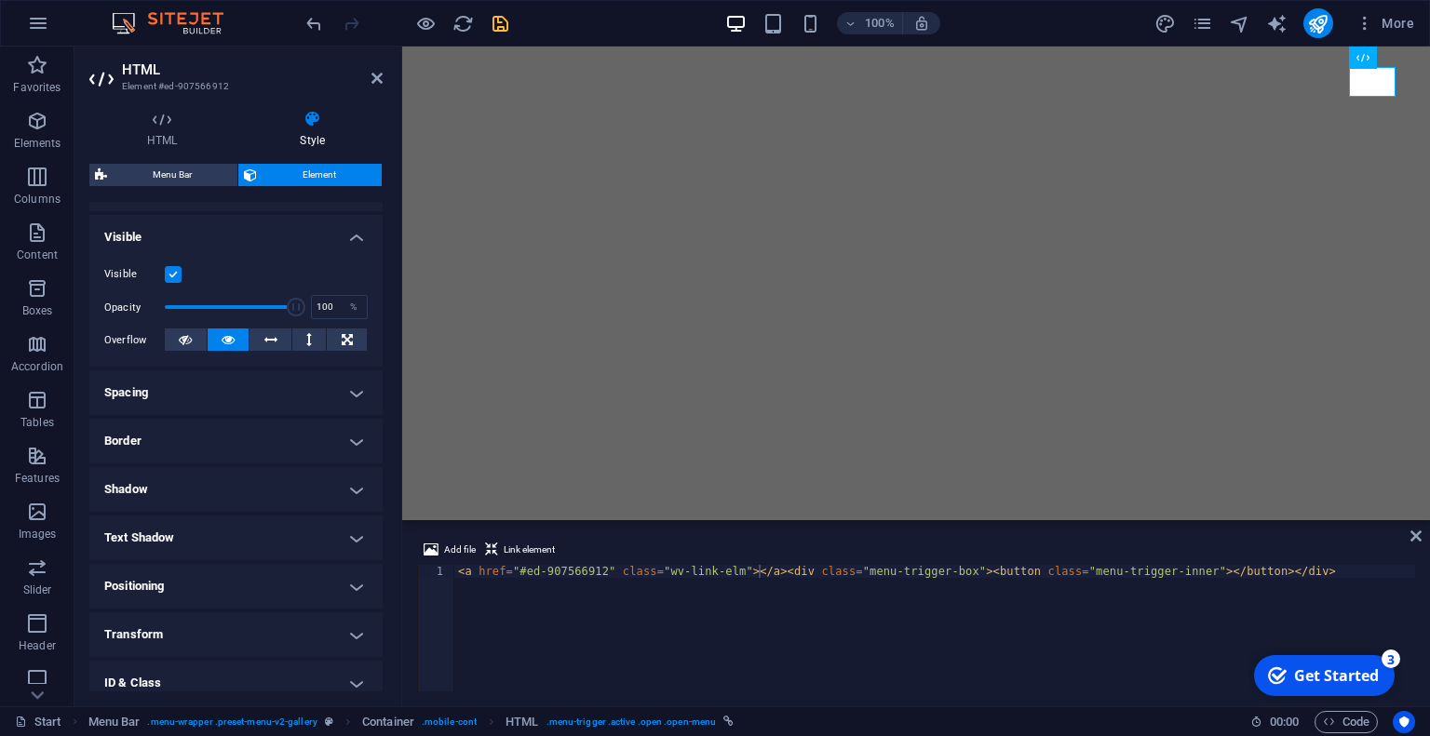
click at [184, 583] on h4 "Positioning" at bounding box center [235, 586] width 293 height 45
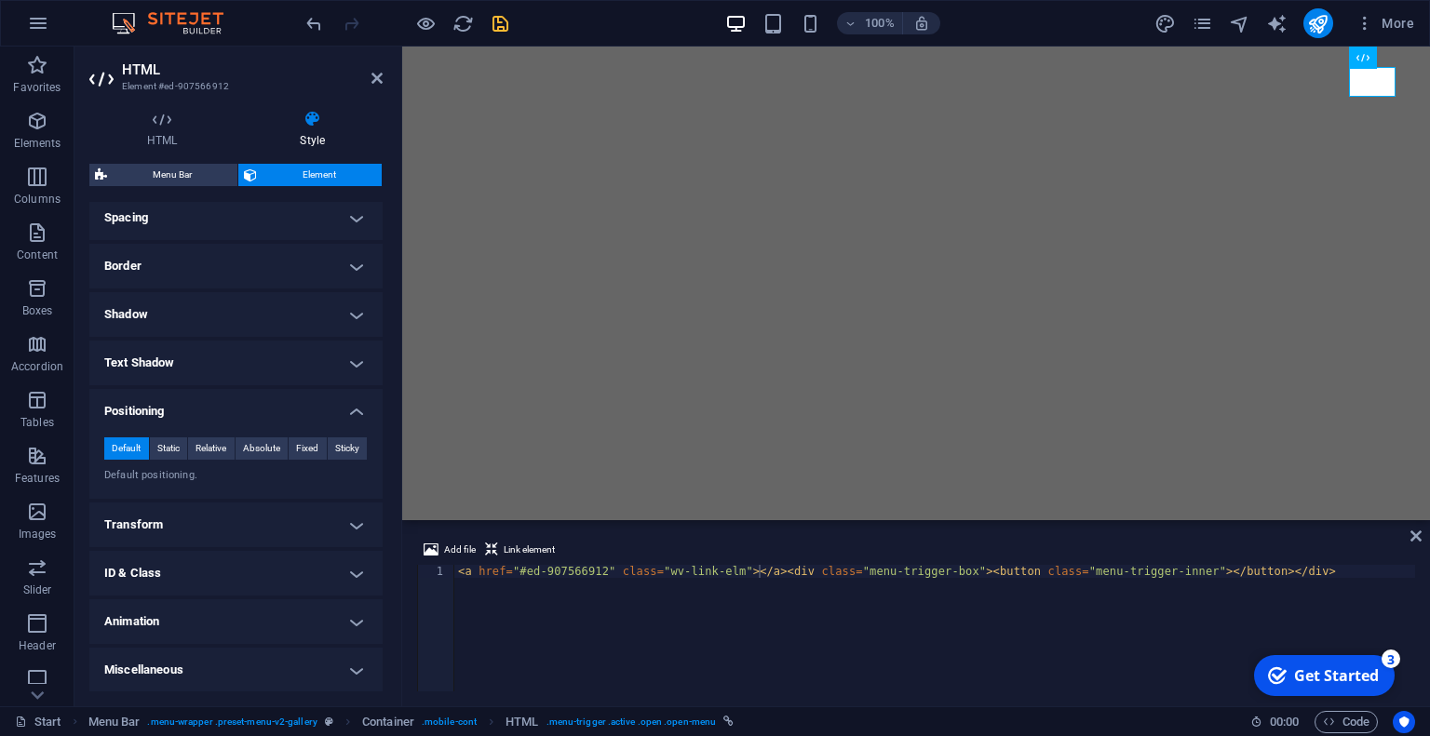
click at [230, 531] on h4 "Transform" at bounding box center [235, 525] width 293 height 45
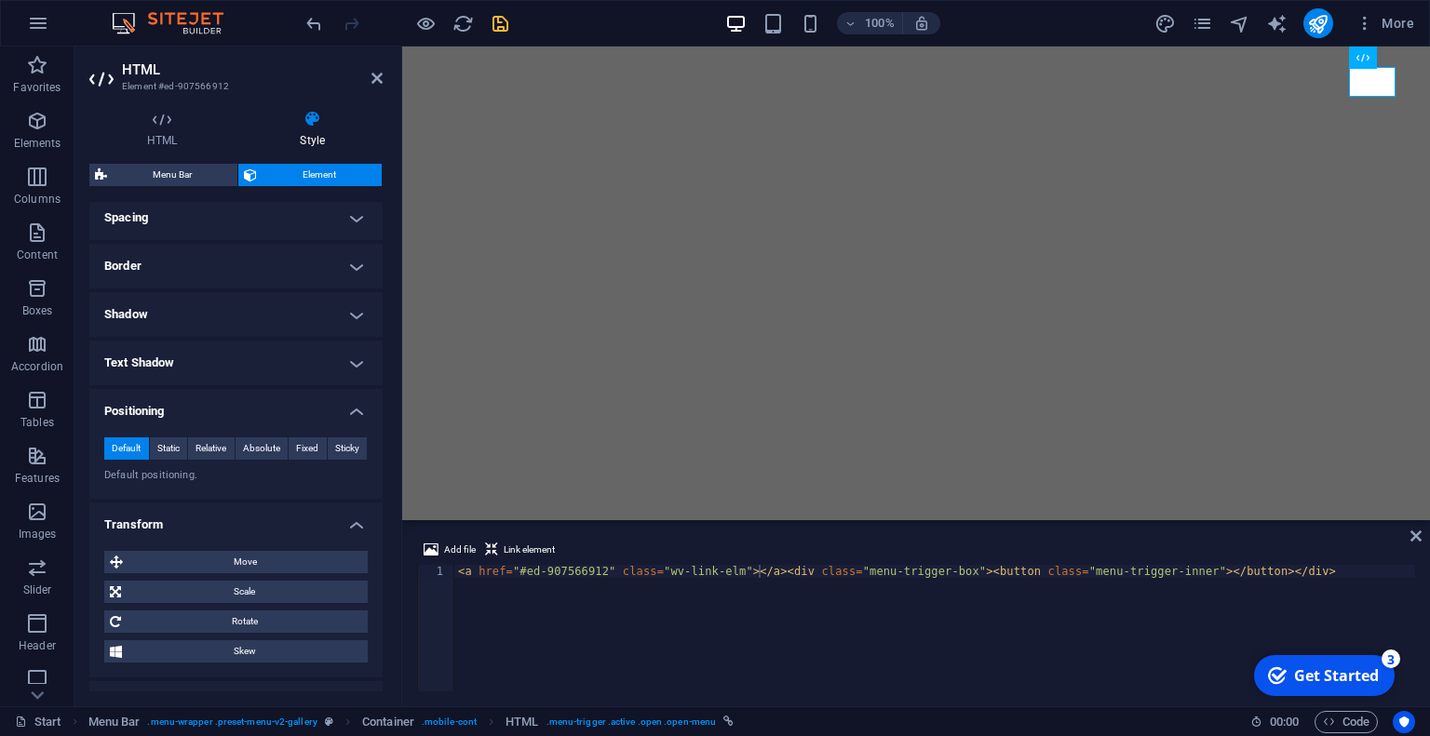
click at [230, 531] on h4 "Transform" at bounding box center [235, 520] width 293 height 34
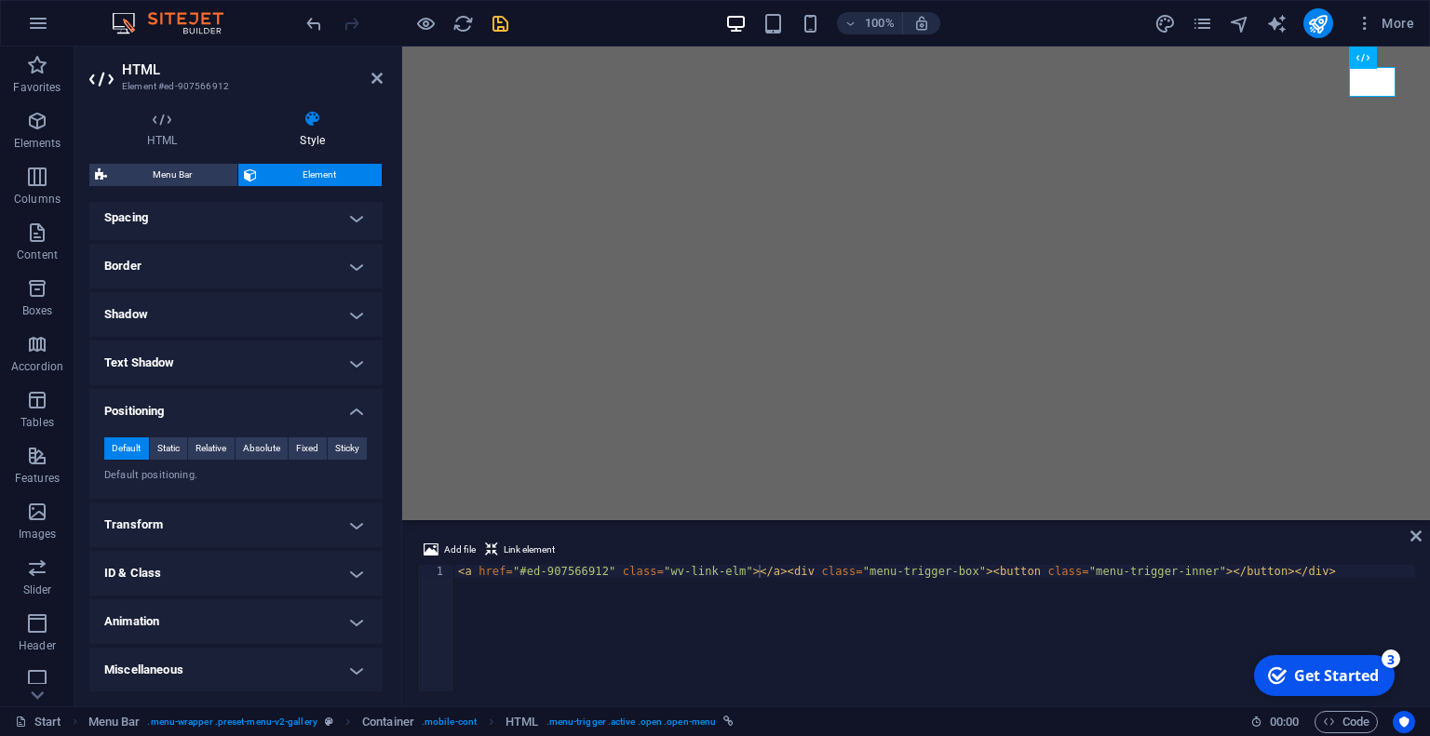
click at [224, 552] on h4 "ID & Class" at bounding box center [235, 573] width 293 height 45
click at [224, 552] on h4 "ID & Class" at bounding box center [235, 568] width 293 height 34
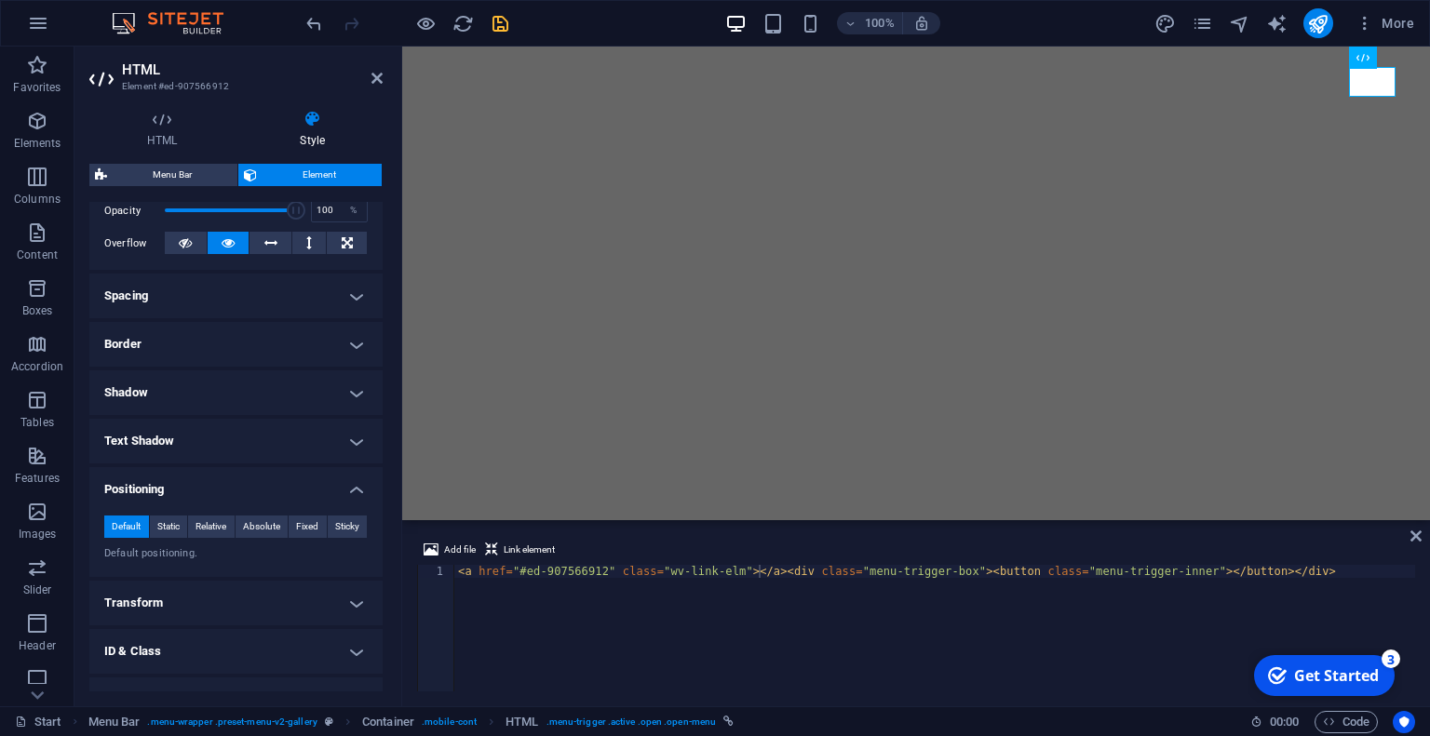
scroll to position [290, 0]
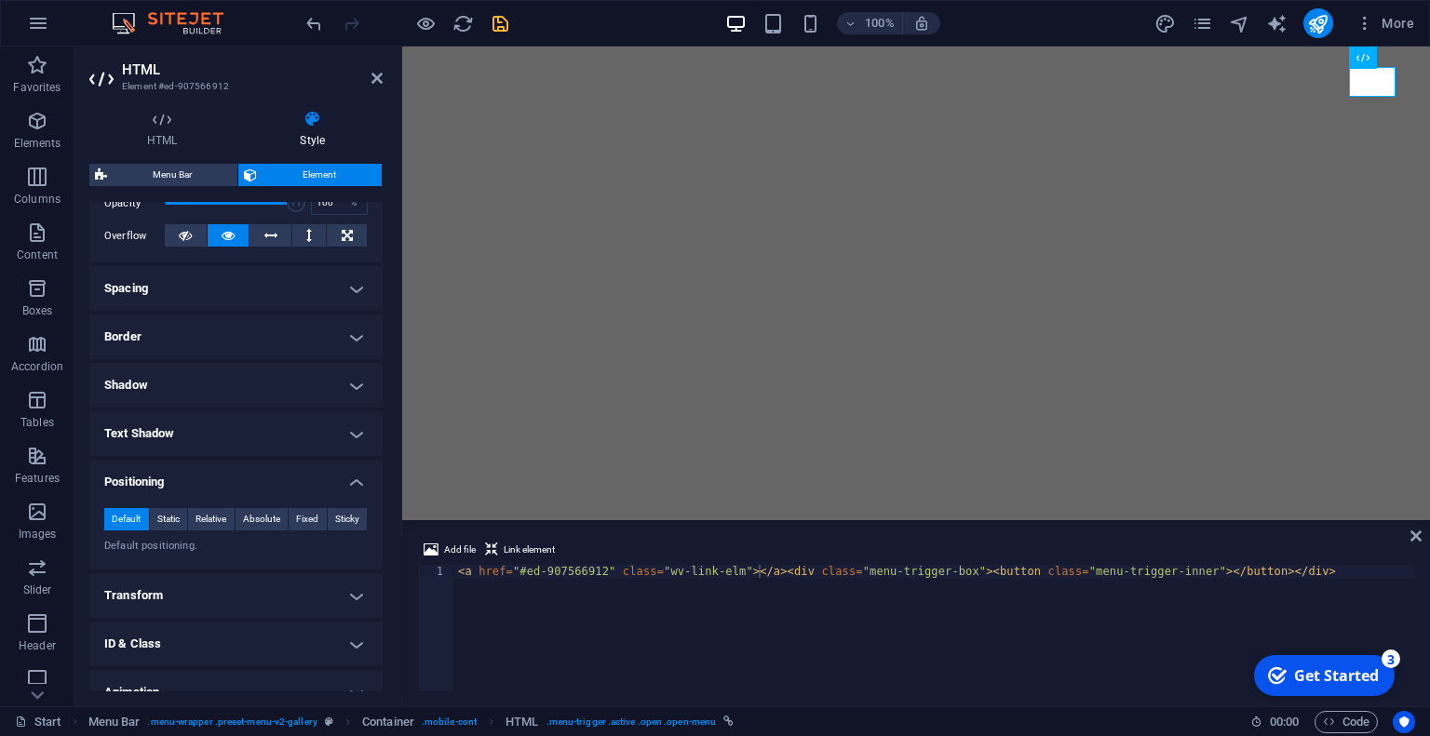
click at [246, 282] on h4 "Spacing" at bounding box center [235, 288] width 293 height 45
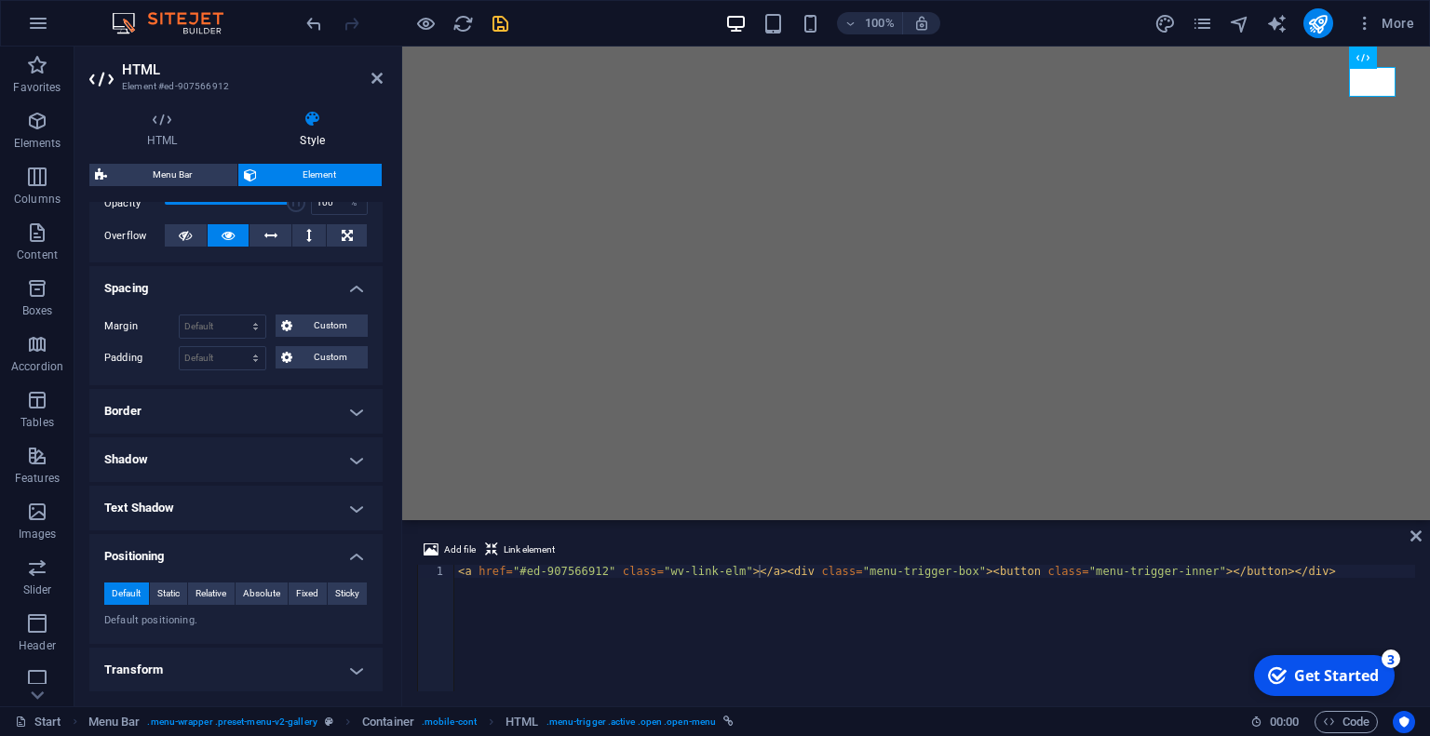
click at [246, 282] on h4 "Spacing" at bounding box center [235, 283] width 293 height 34
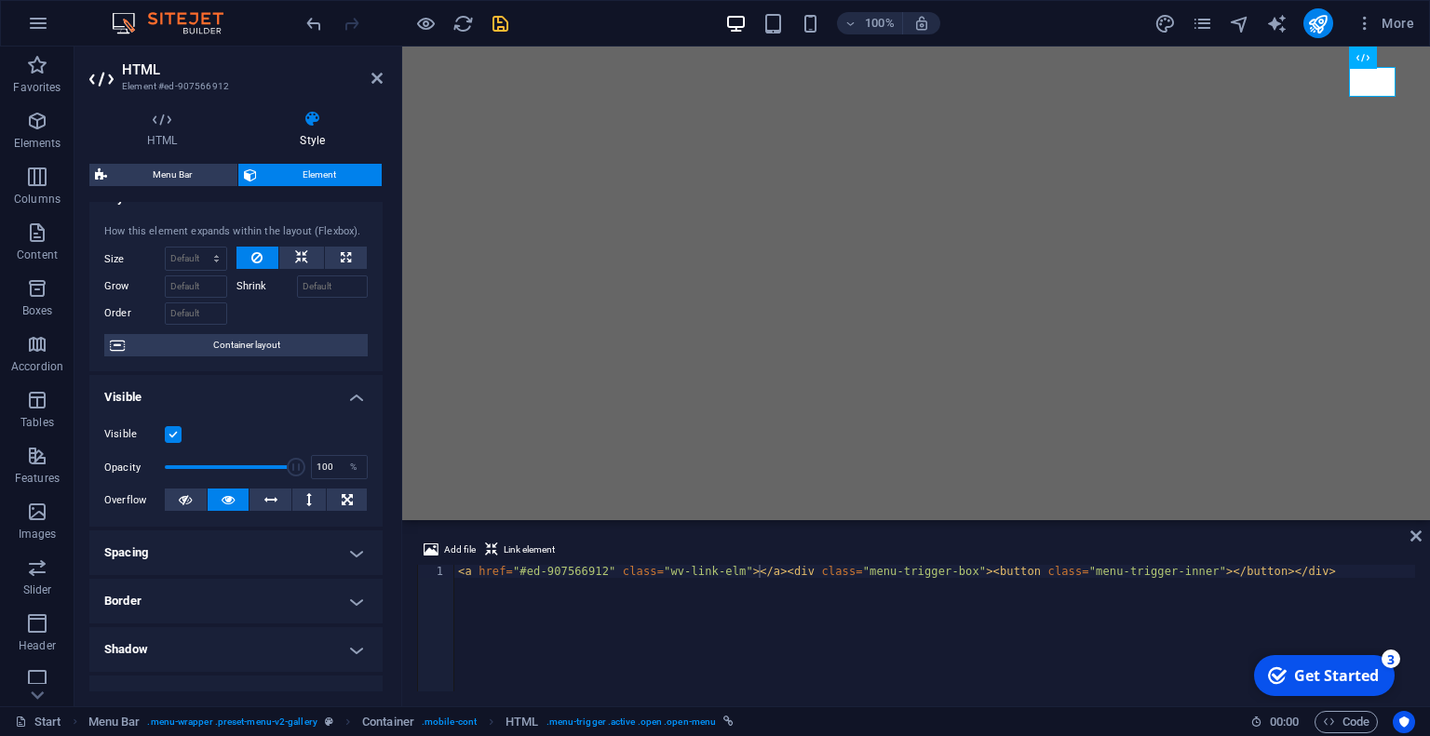
scroll to position [0, 0]
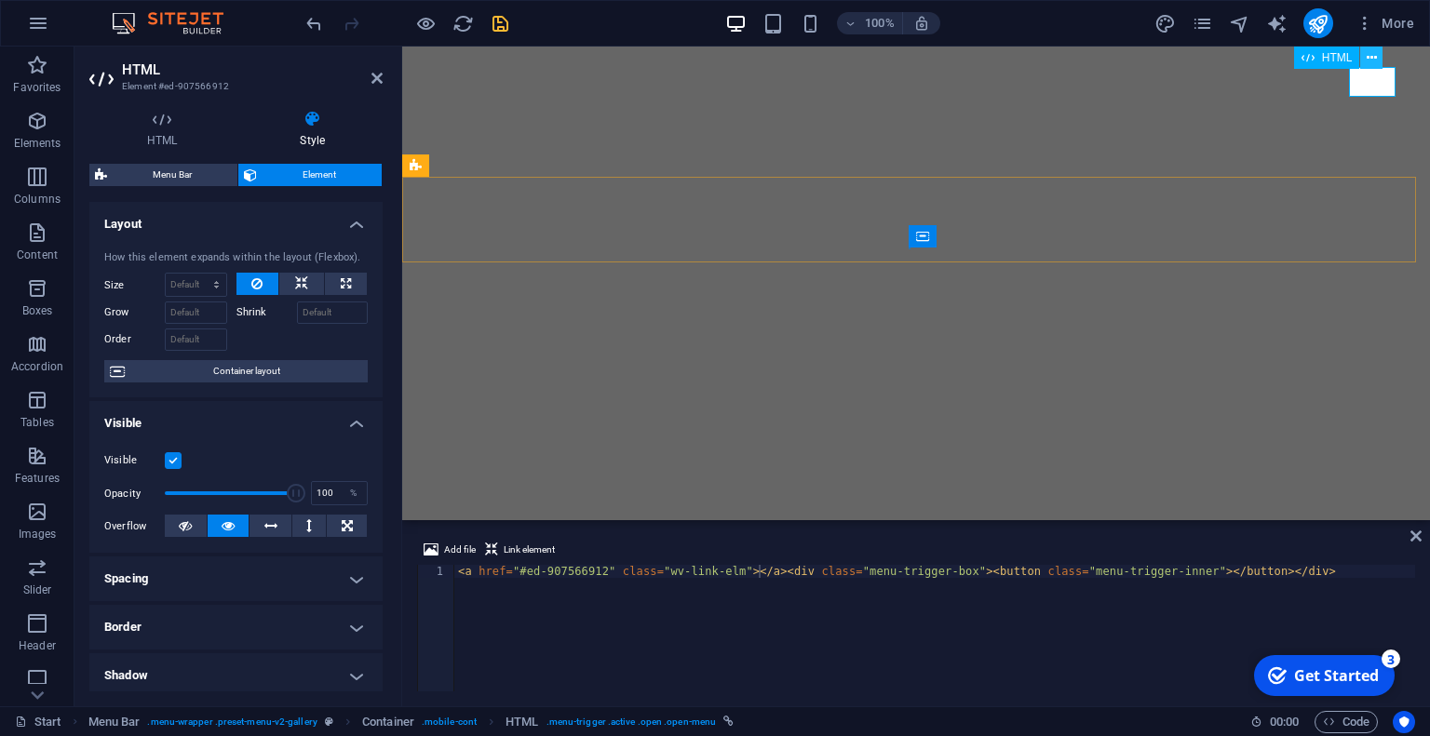
click at [1372, 60] on icon at bounding box center [1371, 58] width 10 height 20
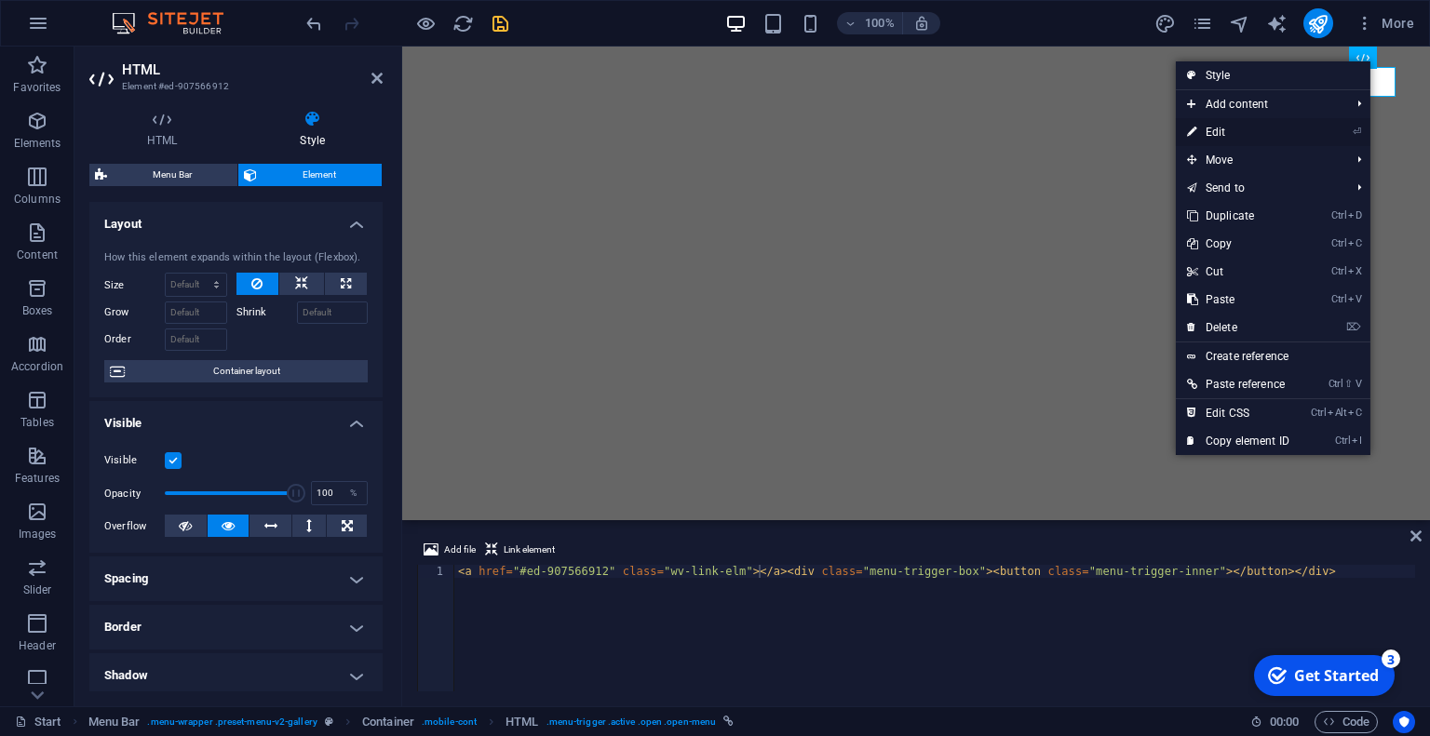
click at [1308, 131] on li "⏎ Edit" at bounding box center [1272, 132] width 195 height 28
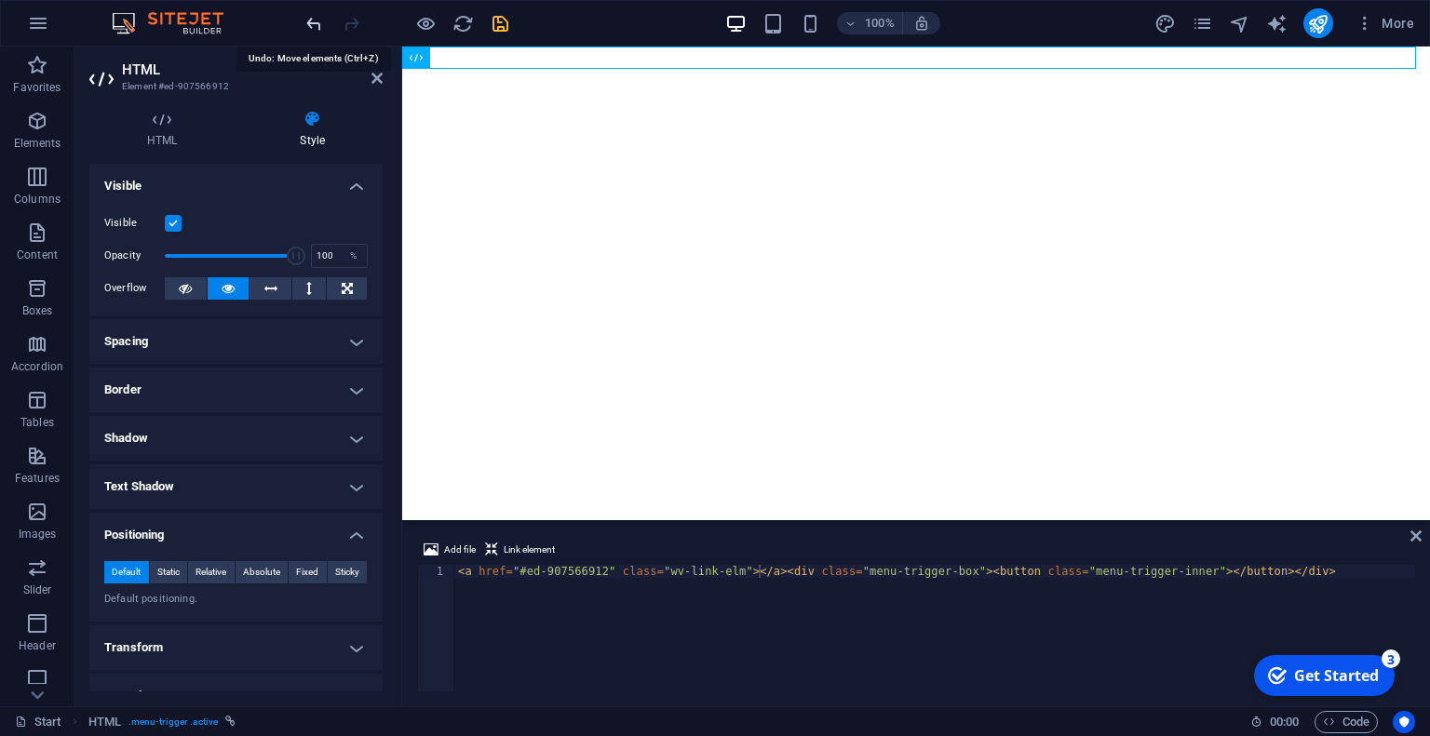
click at [320, 30] on icon "undo" at bounding box center [313, 23] width 21 height 21
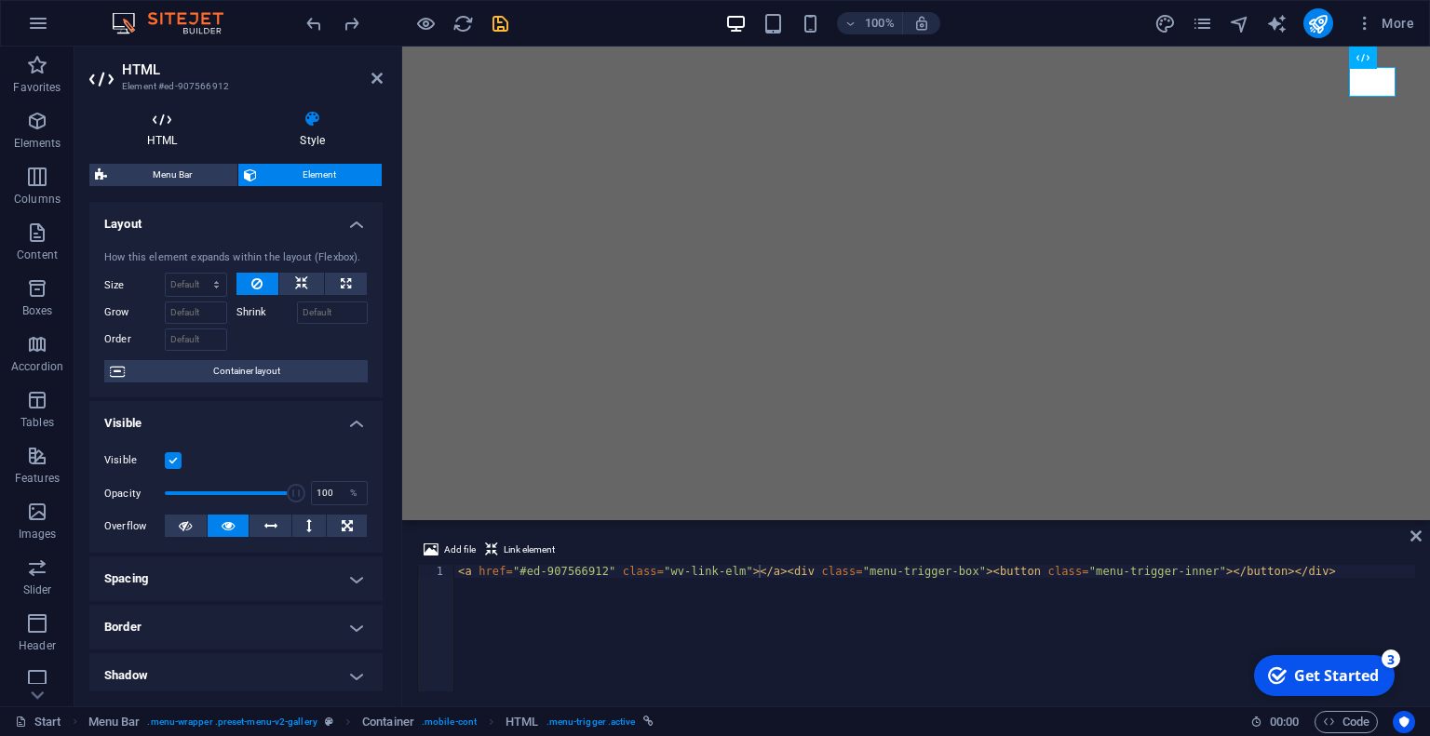
click at [153, 135] on h4 "HTML" at bounding box center [165, 129] width 153 height 39
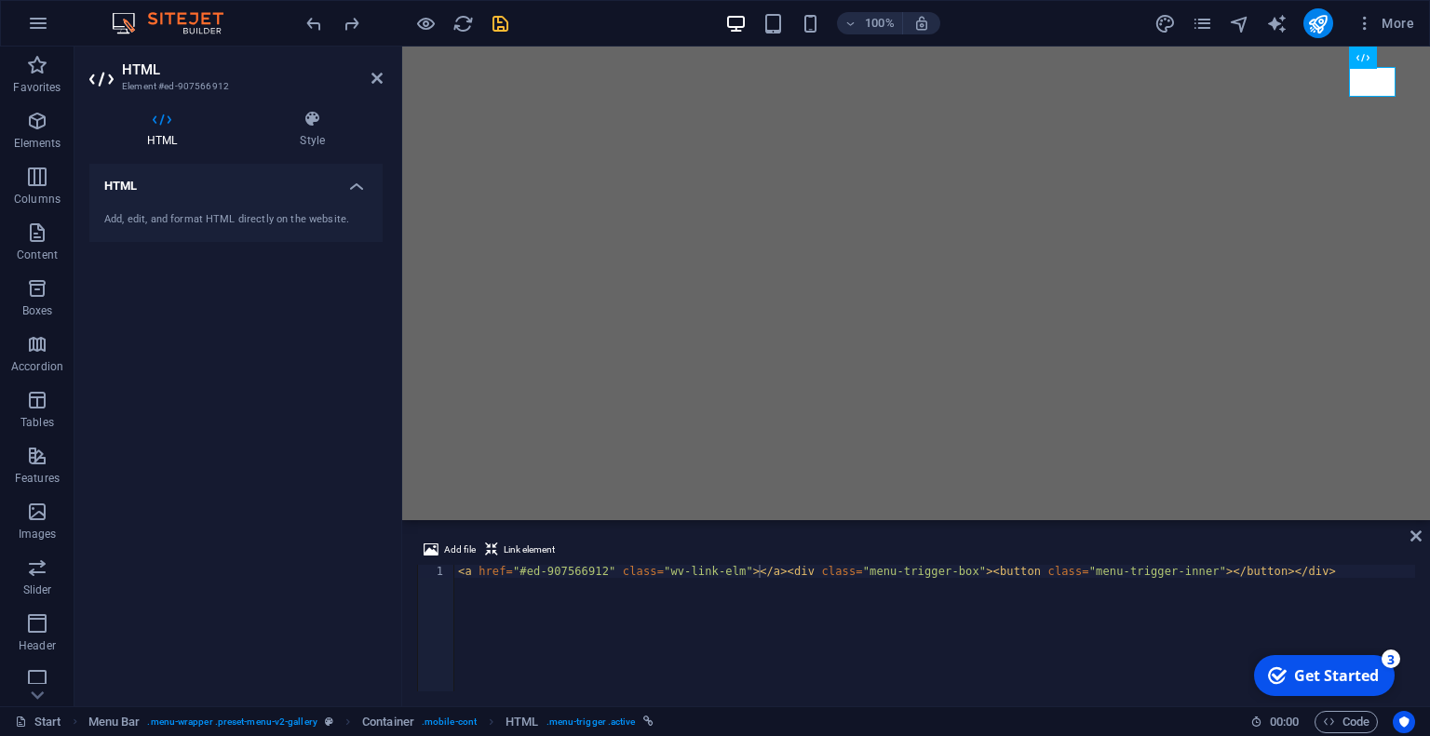
click at [341, 189] on h4 "HTML" at bounding box center [235, 181] width 293 height 34
click at [341, 189] on h4 "HTML" at bounding box center [235, 186] width 293 height 45
click at [328, 118] on icon at bounding box center [312, 119] width 141 height 19
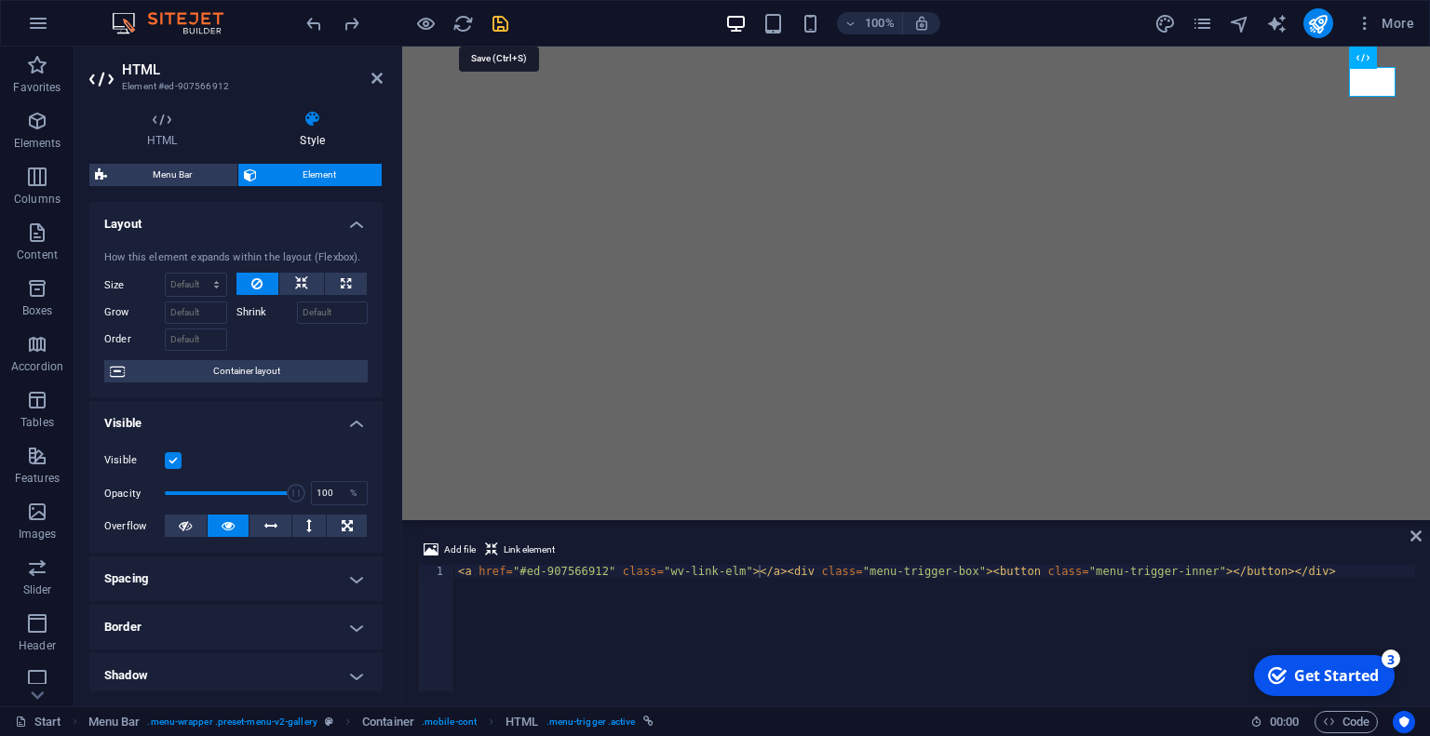
click at [499, 29] on icon "save" at bounding box center [500, 23] width 21 height 21
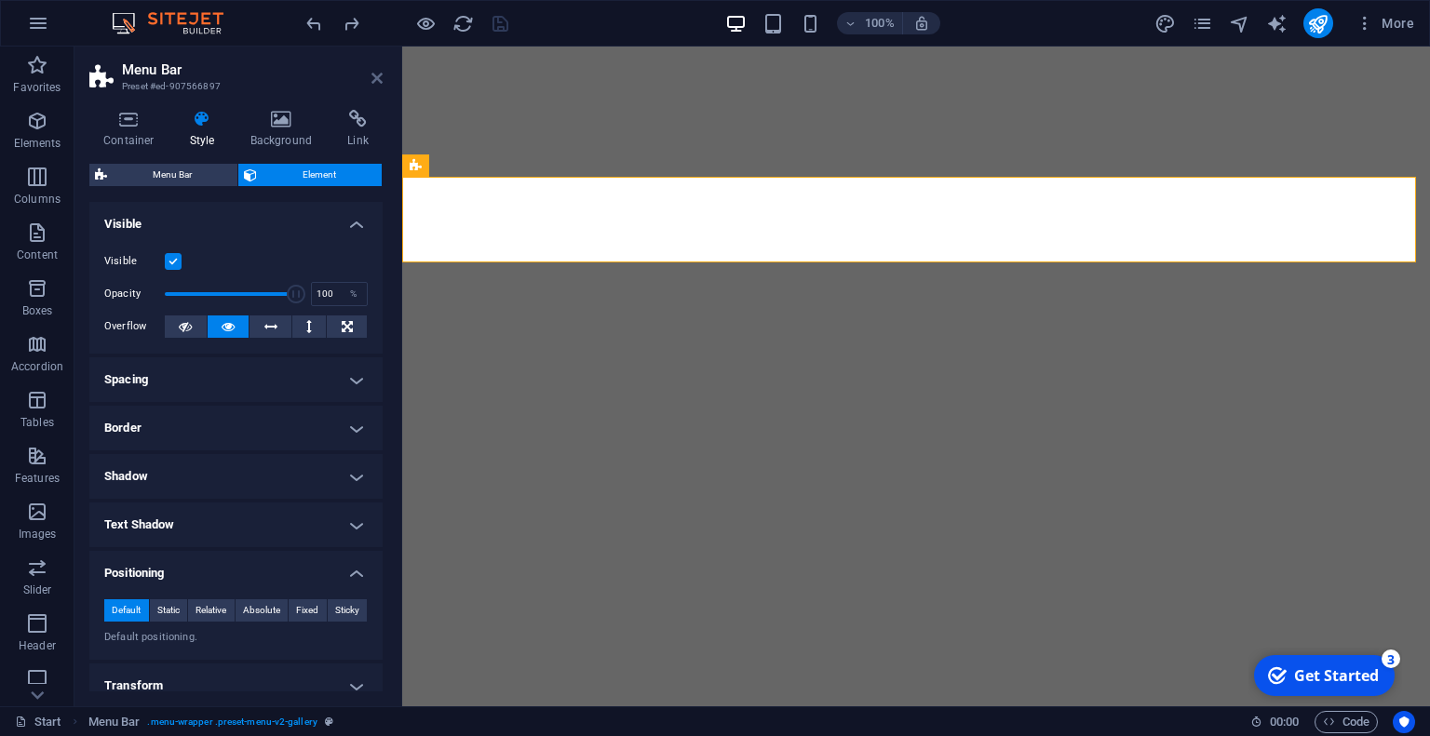
click at [371, 81] on icon at bounding box center [376, 78] width 11 height 15
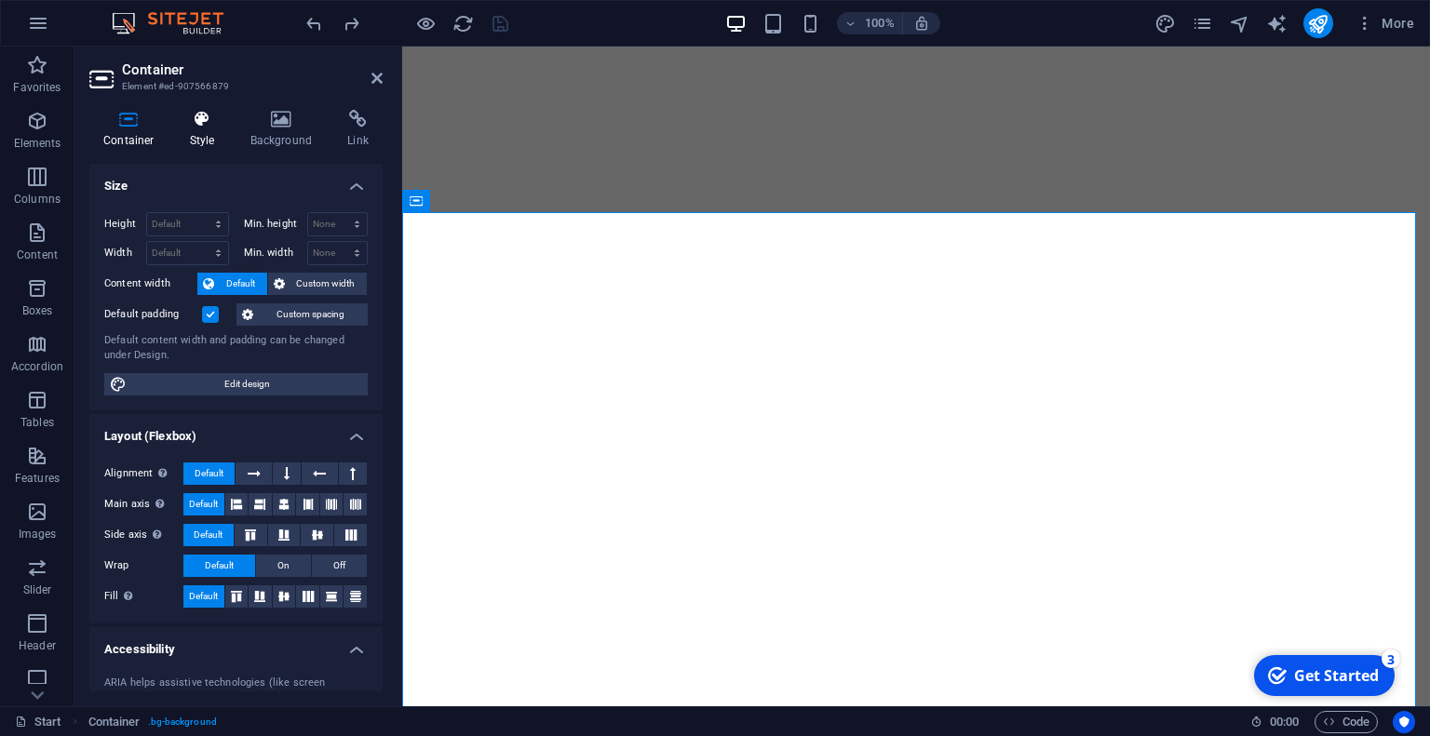
click at [208, 121] on icon at bounding box center [202, 119] width 53 height 19
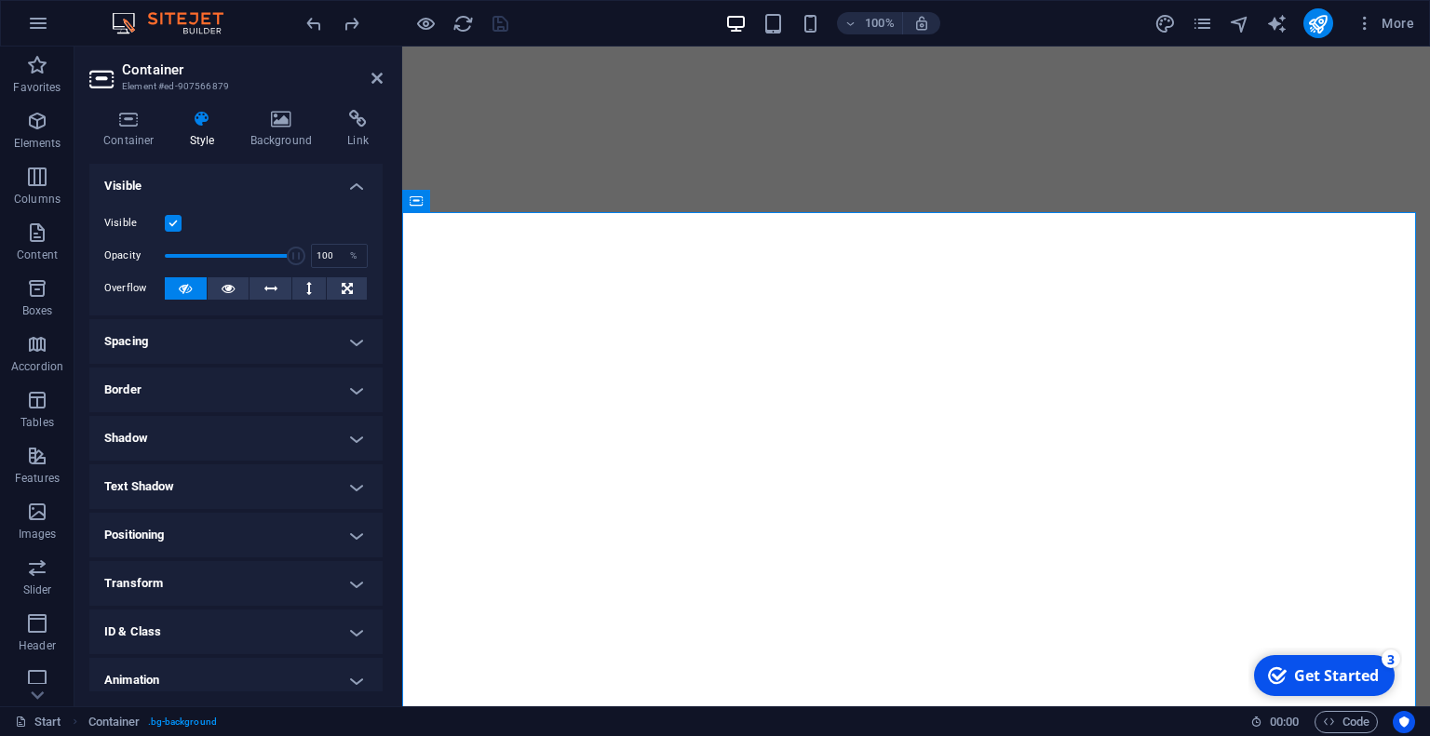
click at [180, 226] on label at bounding box center [173, 223] width 17 height 17
click at [0, 0] on input "Visible" at bounding box center [0, 0] width 0 height 0
click at [495, 20] on icon "save" at bounding box center [500, 23] width 21 height 21
